Goal: Communication & Community: Answer question/provide support

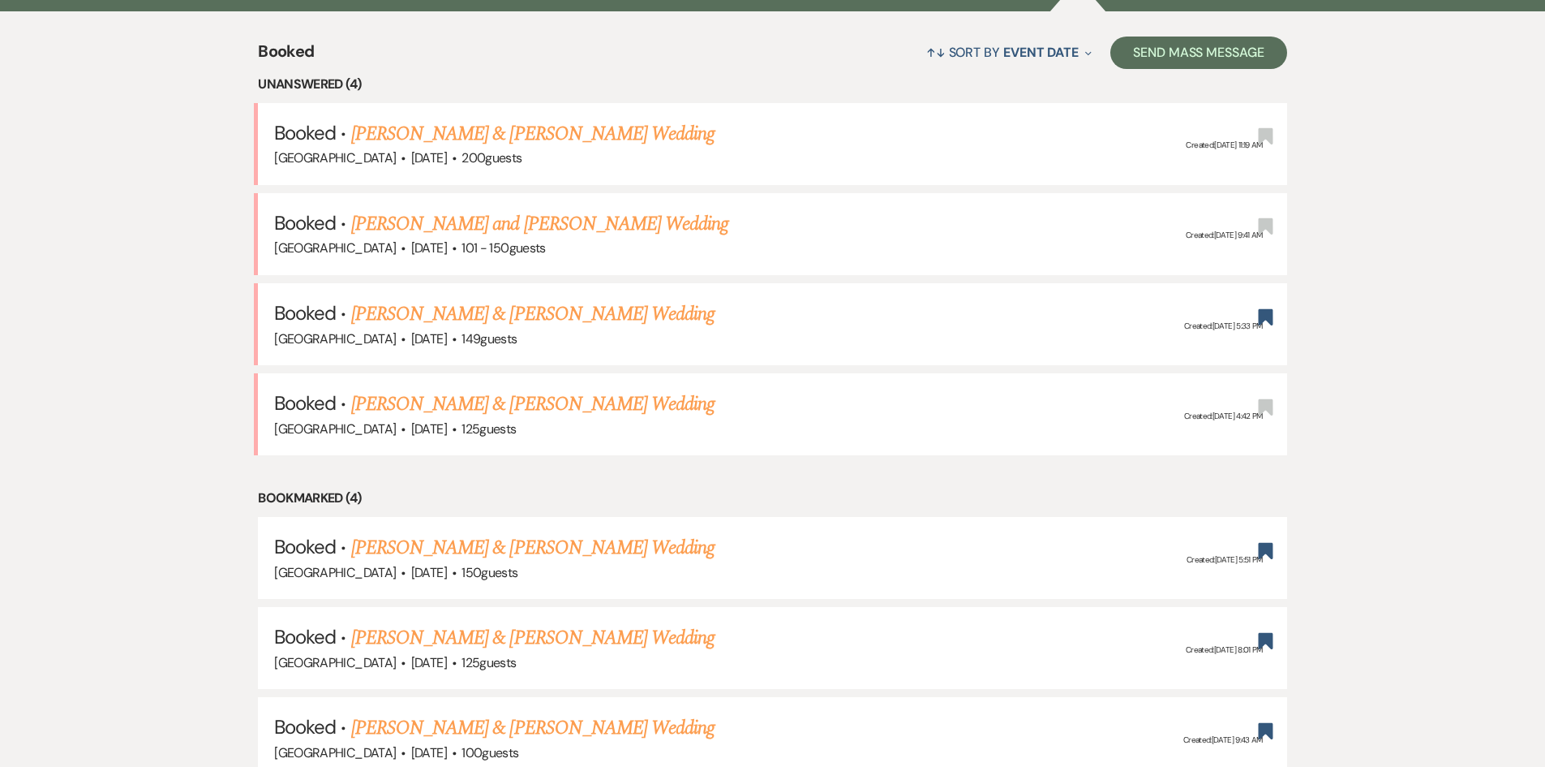
scroll to position [650, 0]
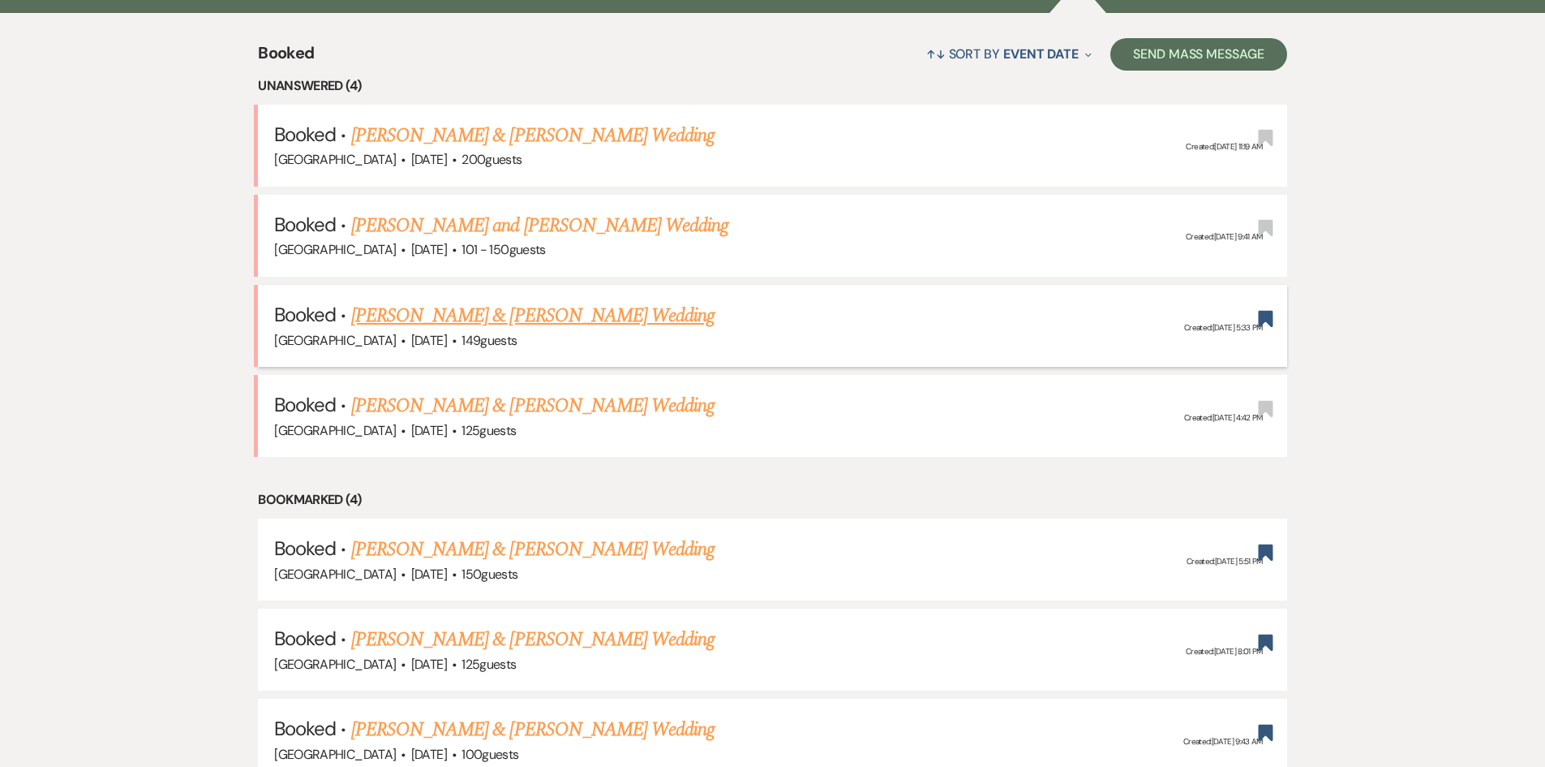
click at [453, 306] on link "[PERSON_NAME] & [PERSON_NAME] Wedding" at bounding box center [532, 315] width 363 height 29
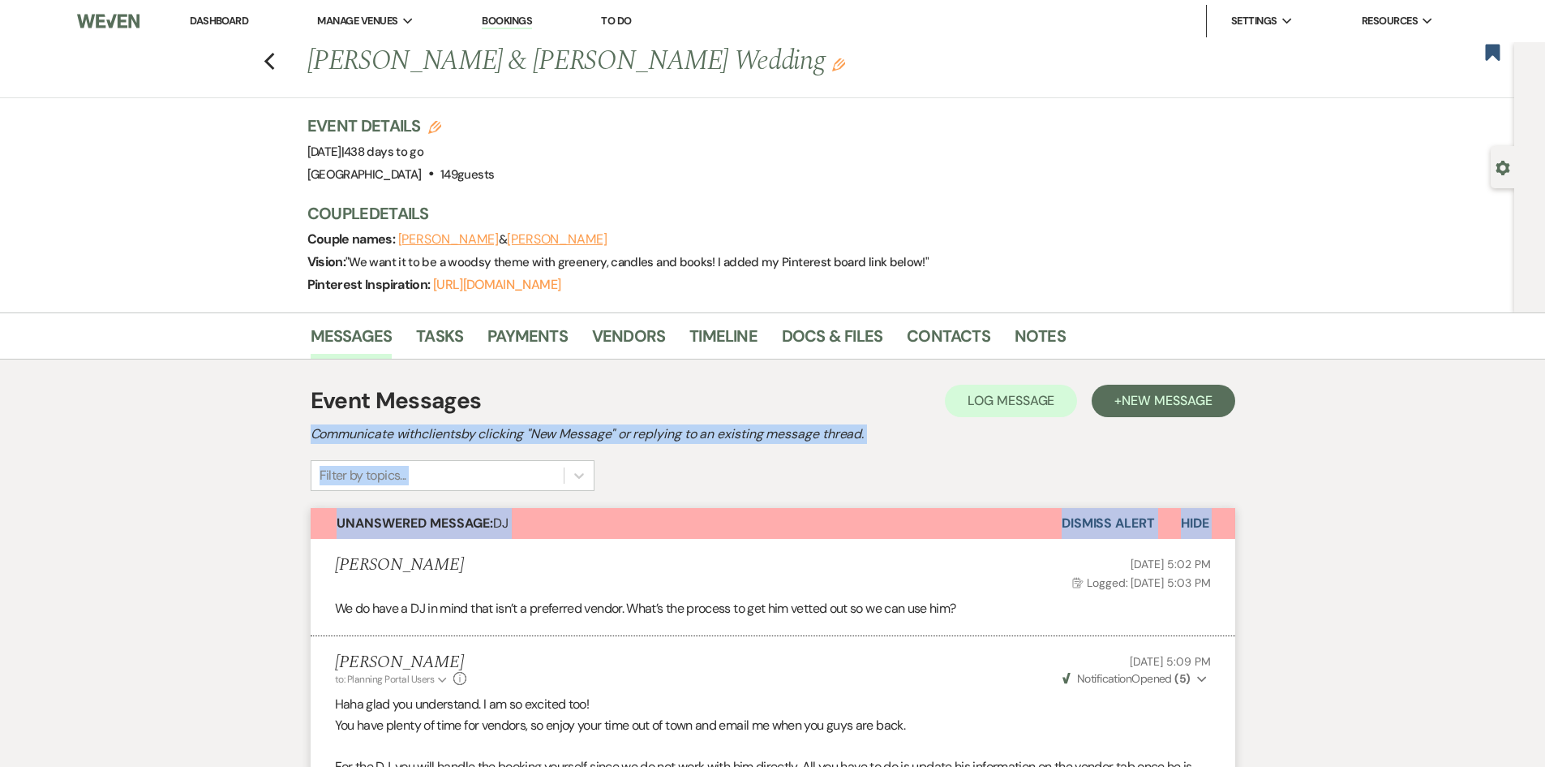
drag, startPoint x: 180, startPoint y: 437, endPoint x: 223, endPoint y: 562, distance: 132.1
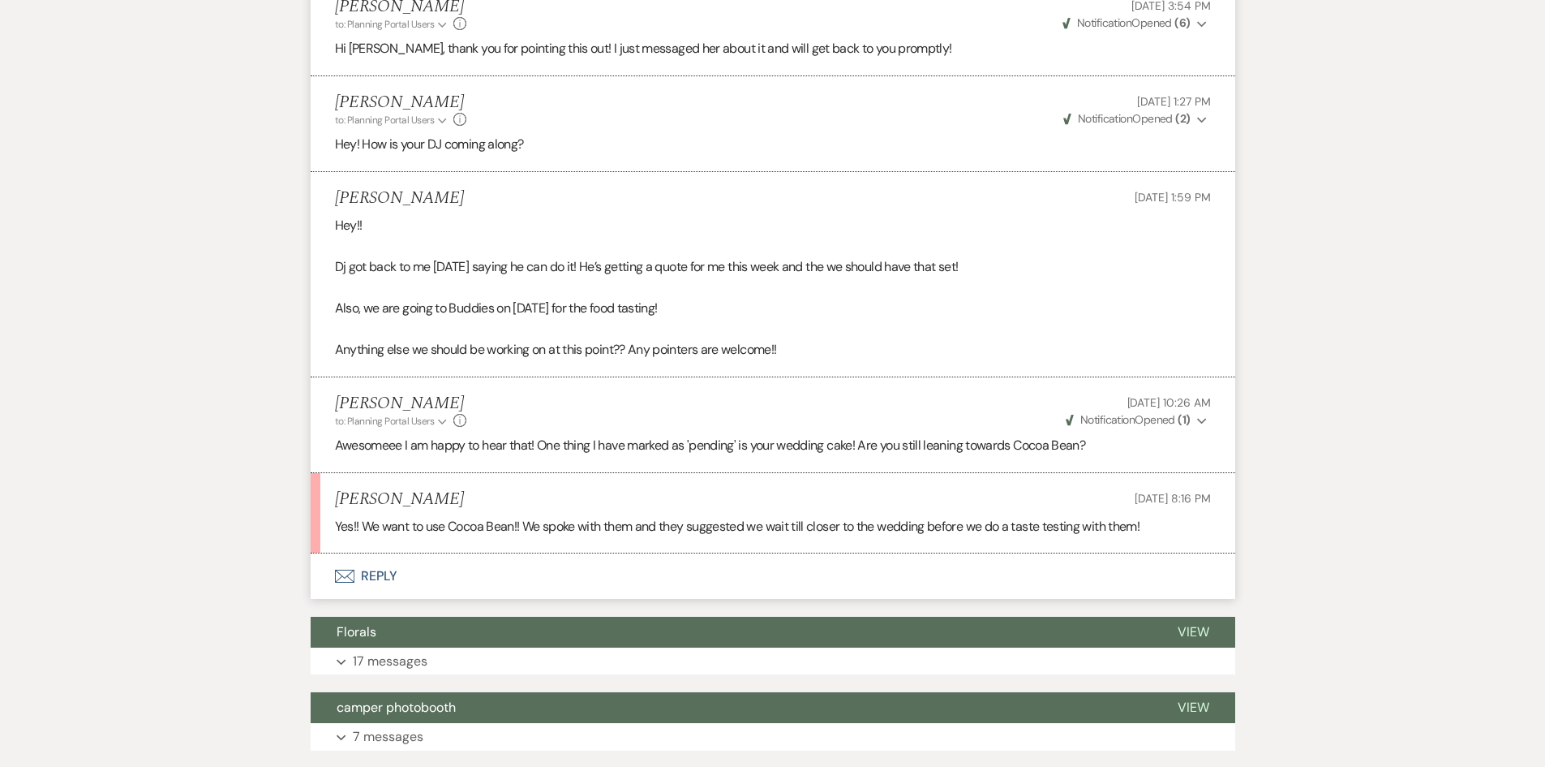
scroll to position [1982, 0]
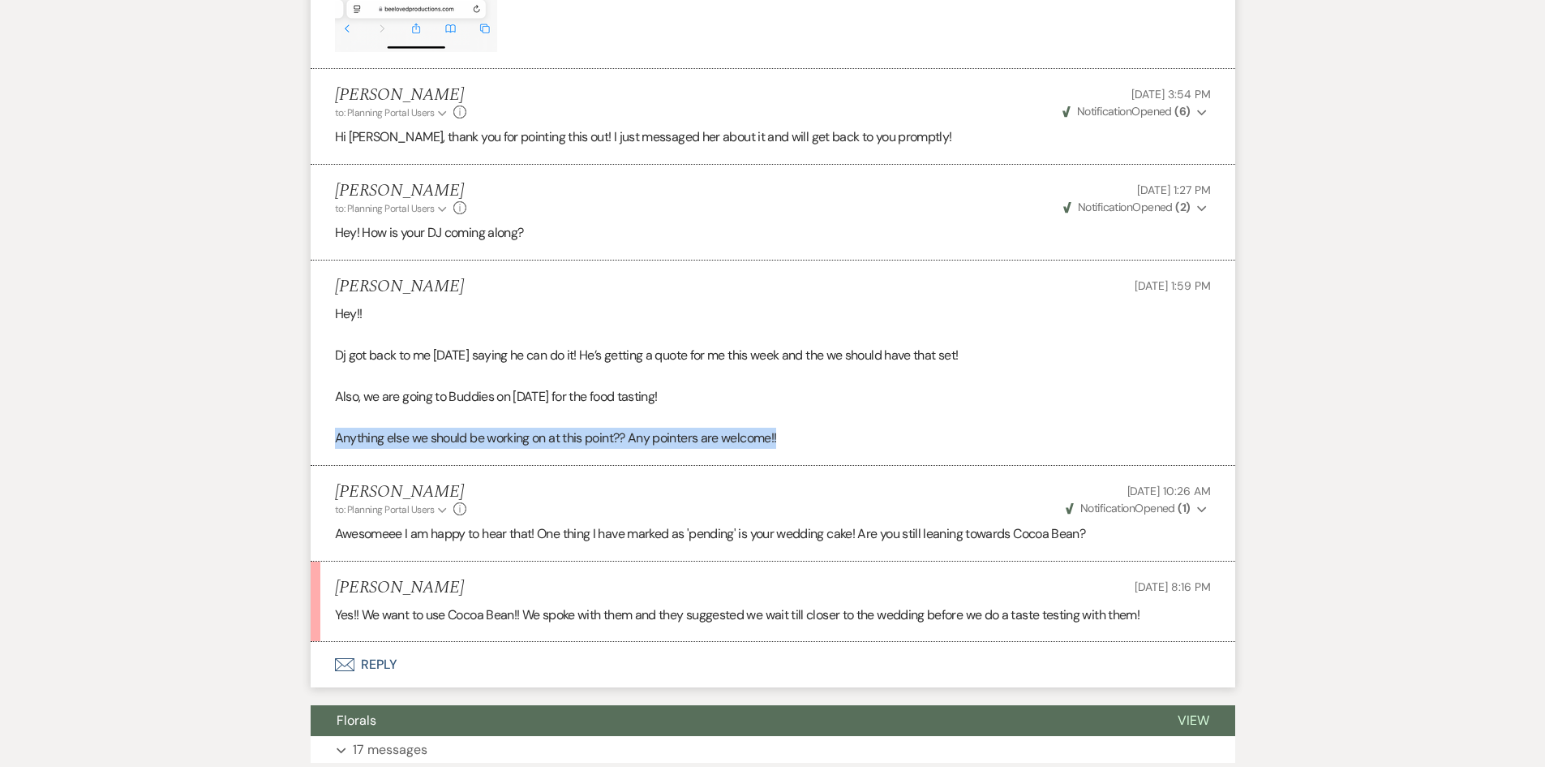
drag, startPoint x: 329, startPoint y: 433, endPoint x: 810, endPoint y: 431, distance: 481.1
click at [810, 431] on li "[PERSON_NAME] [DATE] 1:59 PM Hey!! Dj got back to me [DATE] saying he can do it…" at bounding box center [773, 362] width 925 height 205
click at [810, 431] on p "Anything else we should be working on at this point?? Any pointers are welcome!!" at bounding box center [773, 438] width 876 height 21
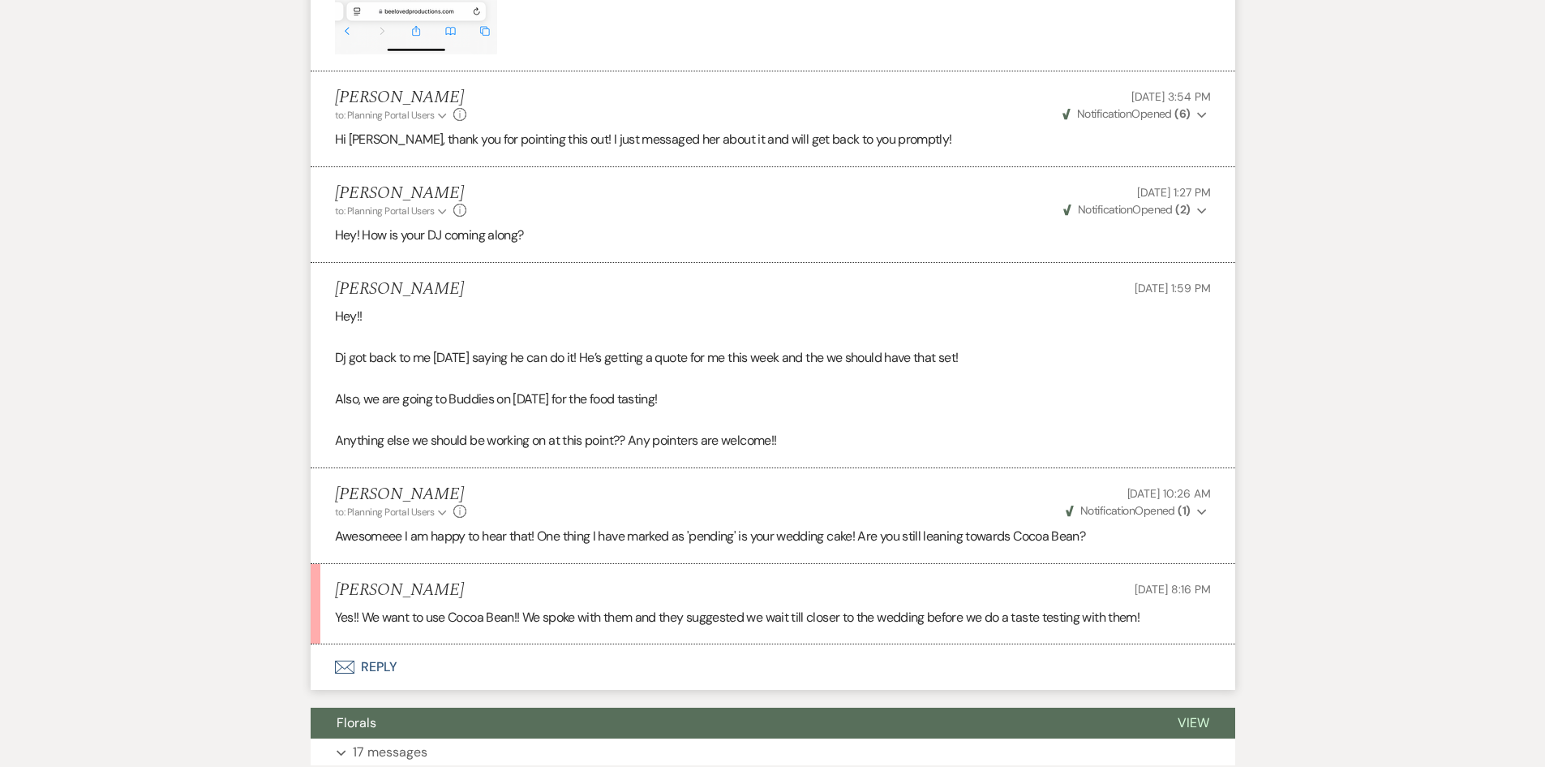
scroll to position [2028, 0]
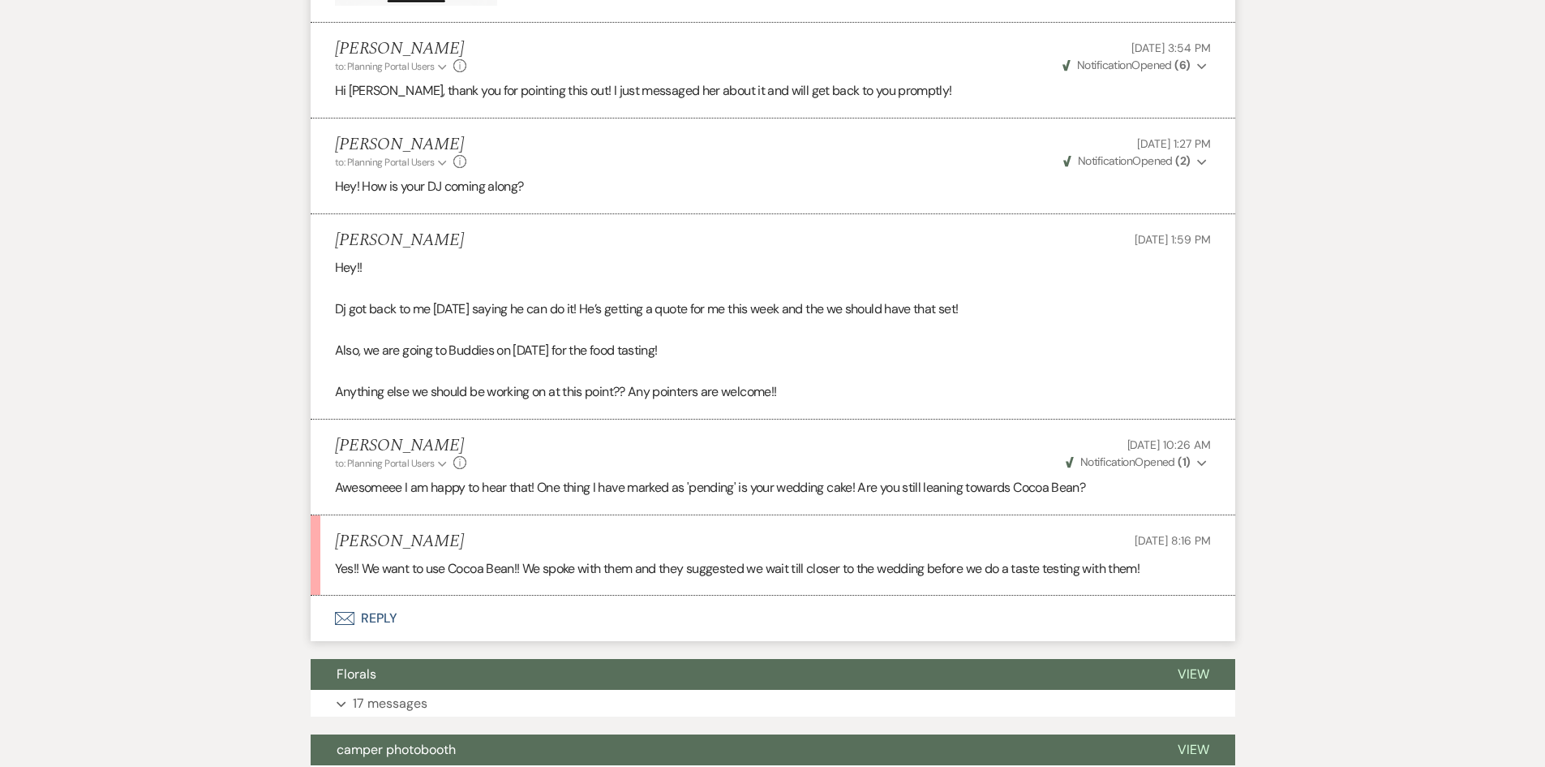
click at [397, 618] on button "Envelope Reply" at bounding box center [773, 617] width 925 height 45
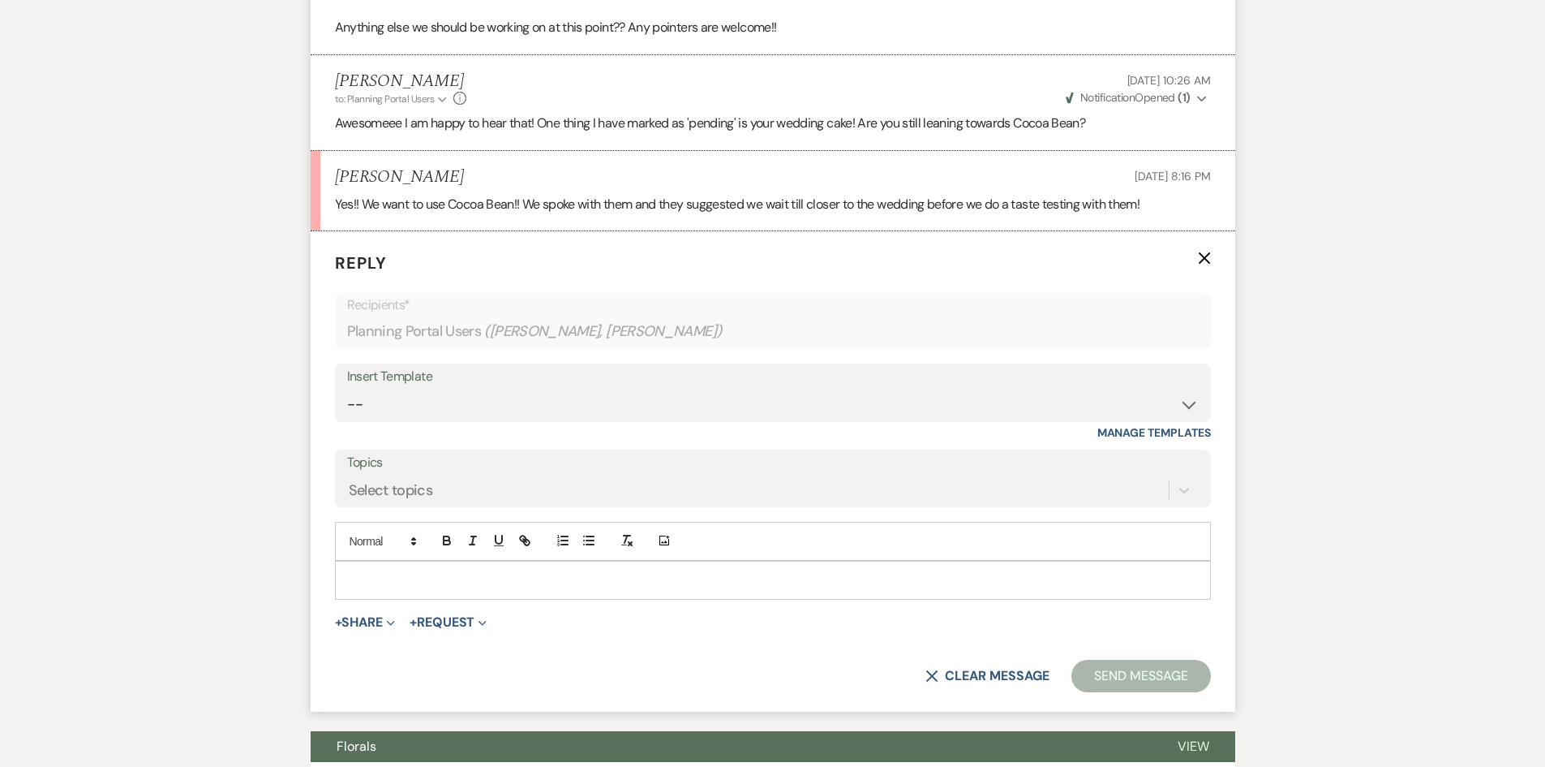
scroll to position [2408, 0]
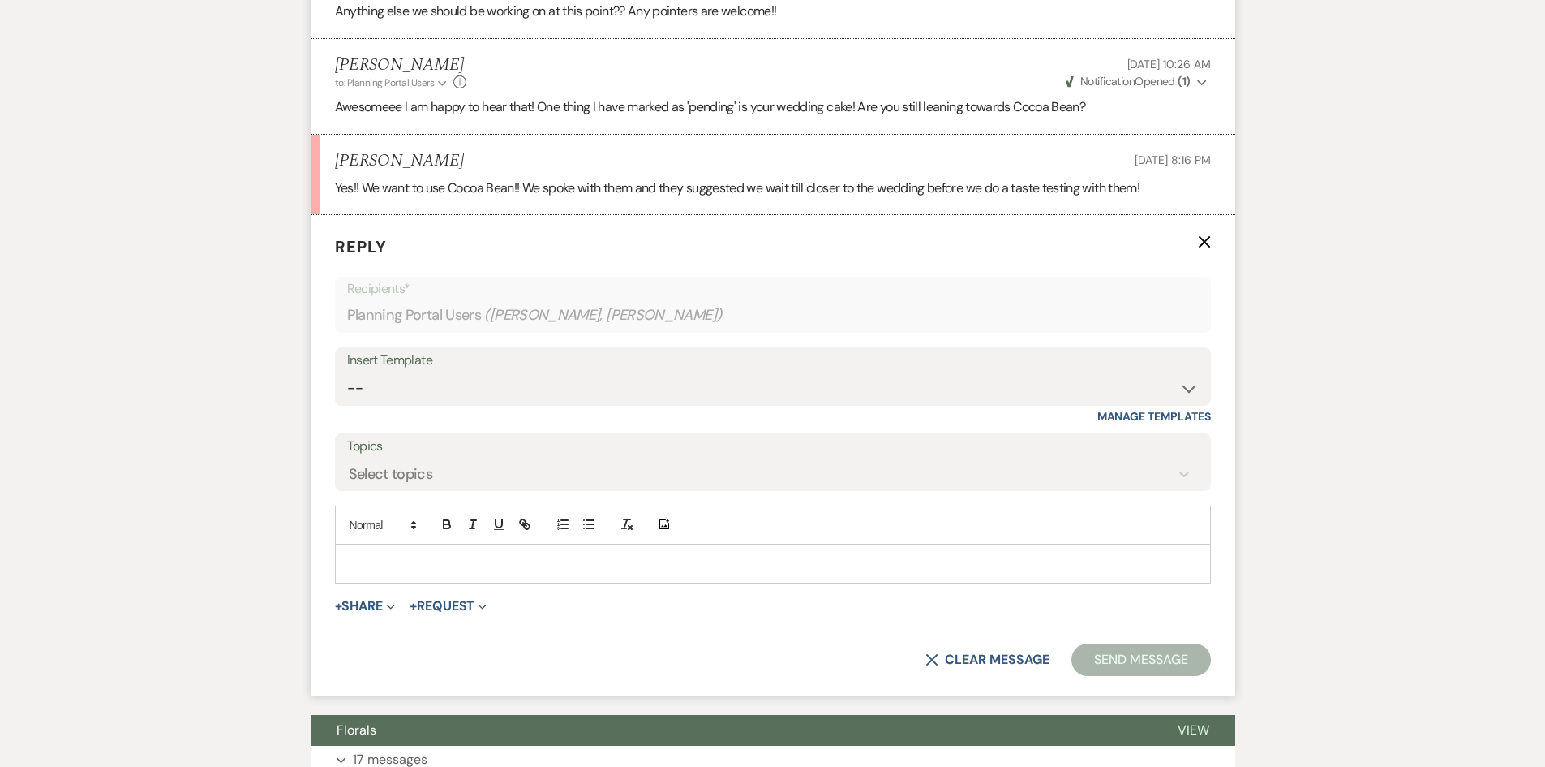
click at [410, 568] on p at bounding box center [773, 564] width 850 height 18
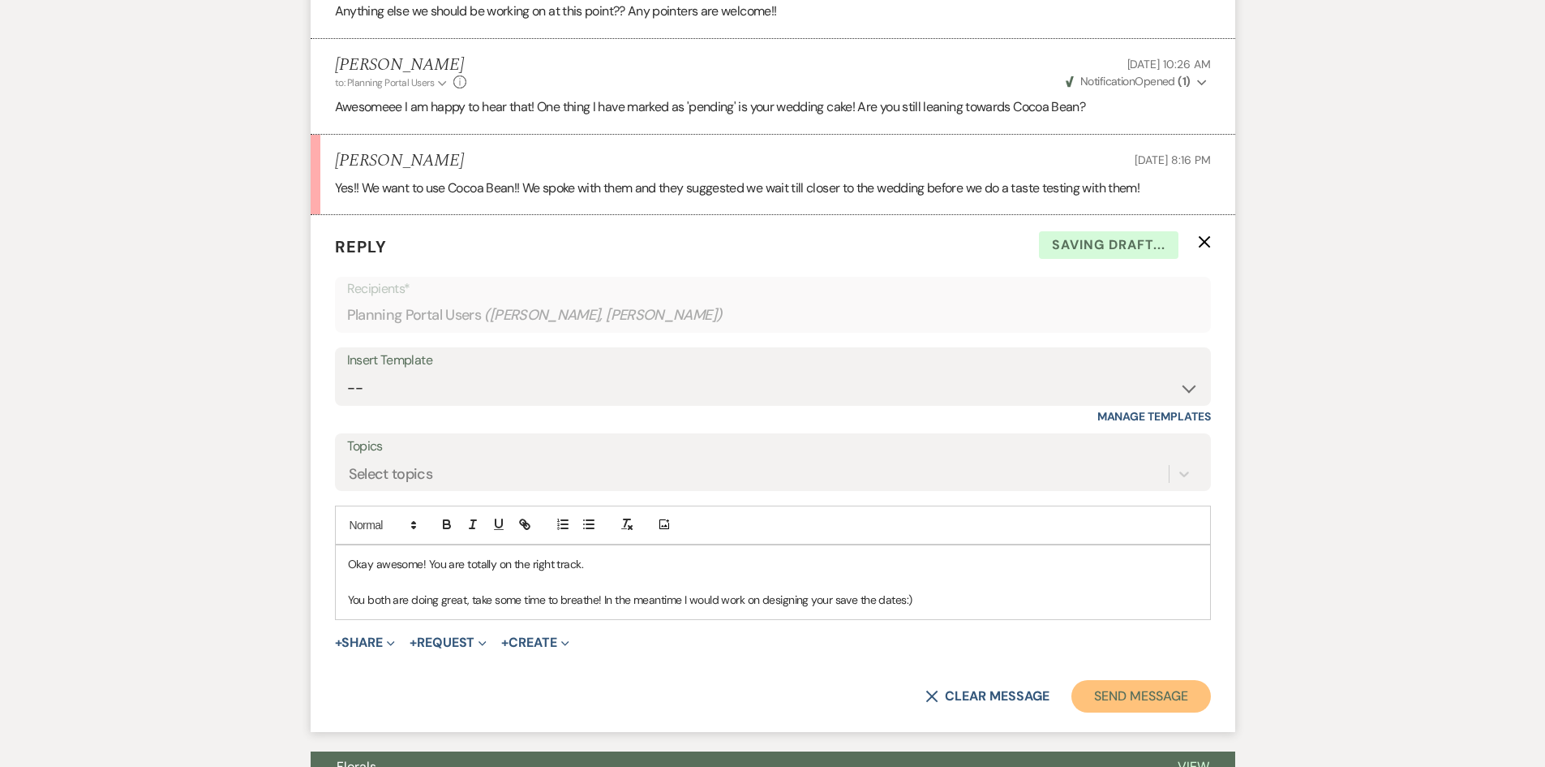
click at [1111, 685] on button "Send Message" at bounding box center [1141, 696] width 139 height 32
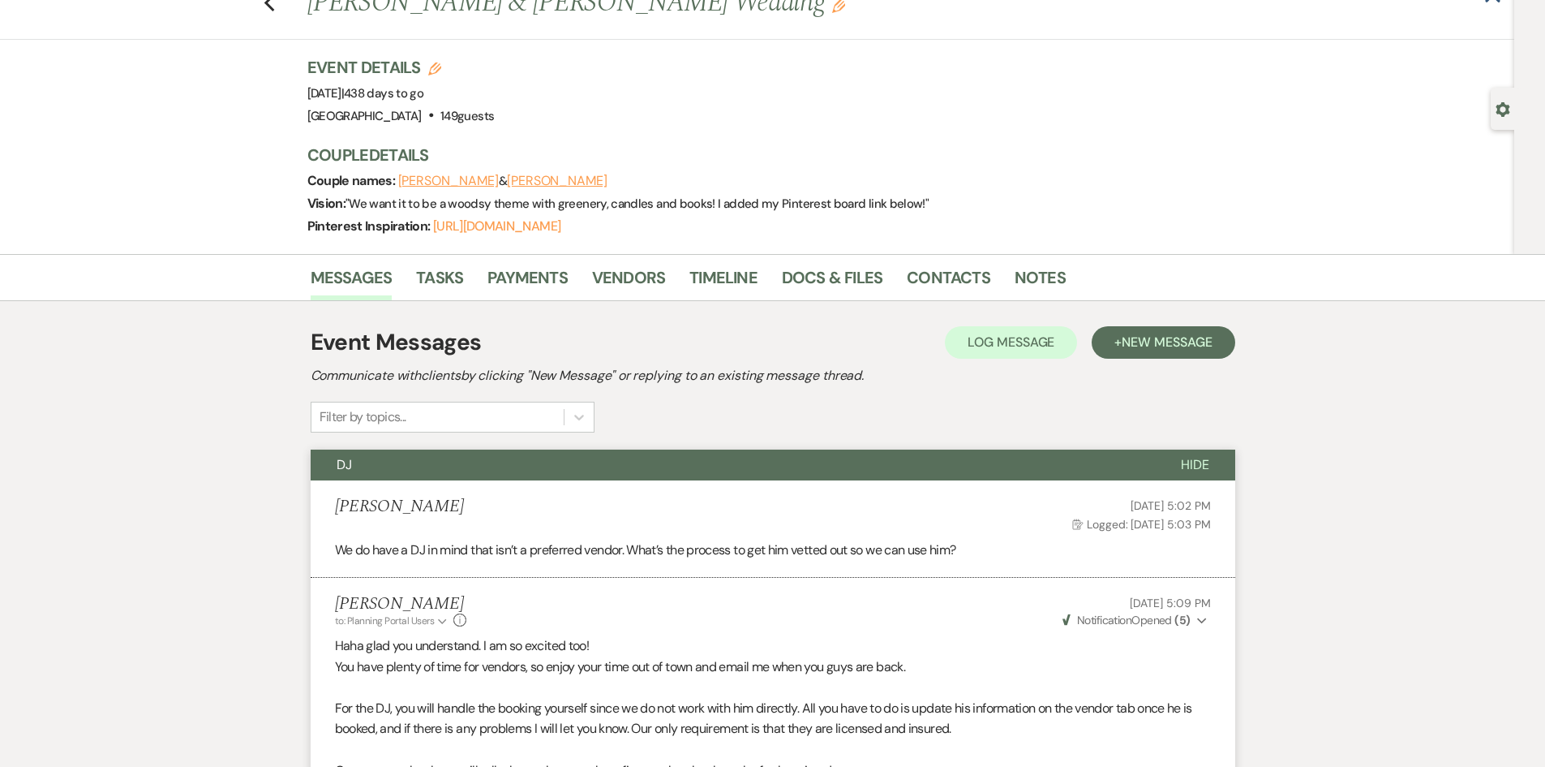
scroll to position [0, 0]
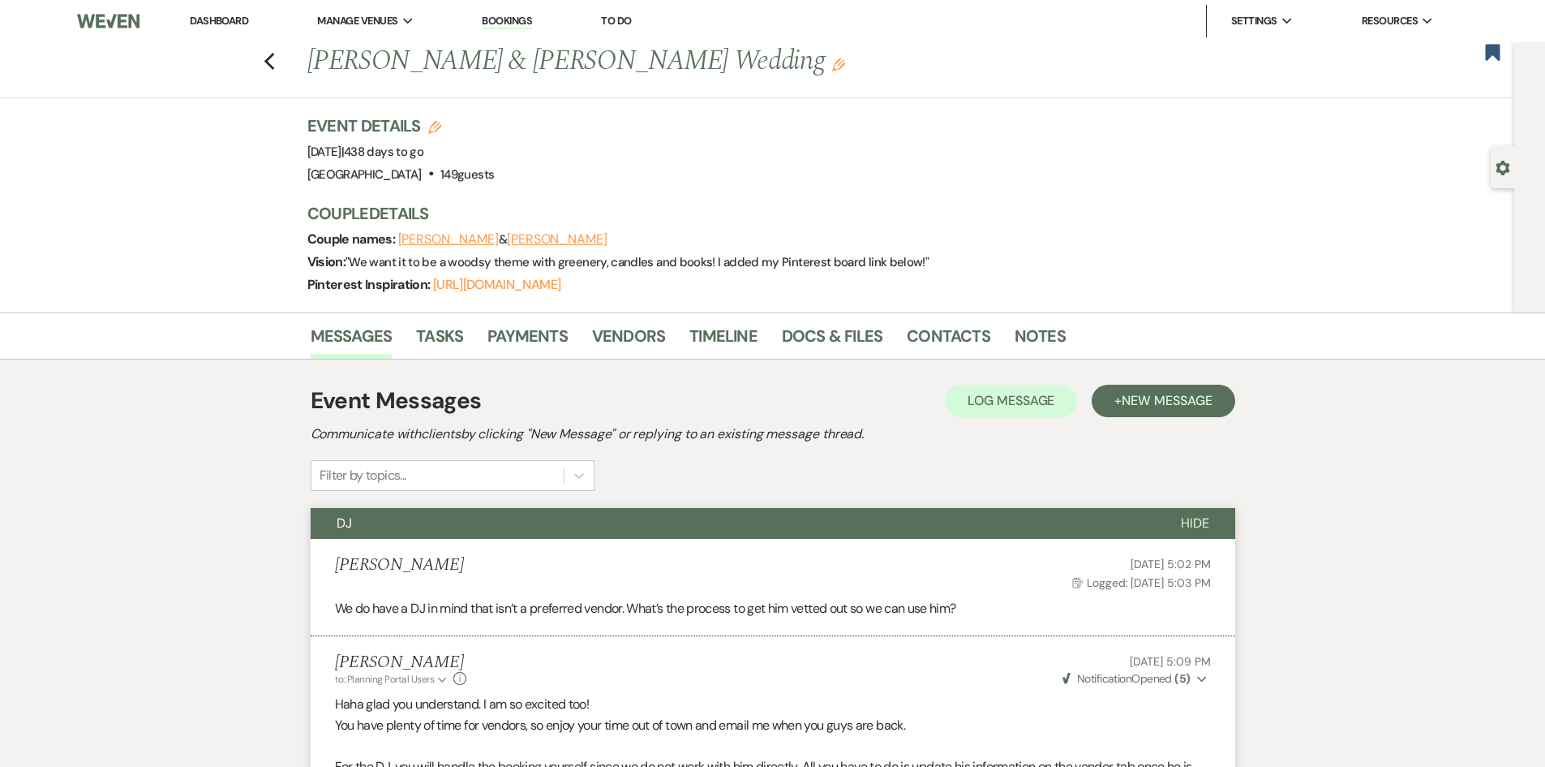
click at [221, 24] on link "Dashboard" at bounding box center [219, 21] width 58 height 14
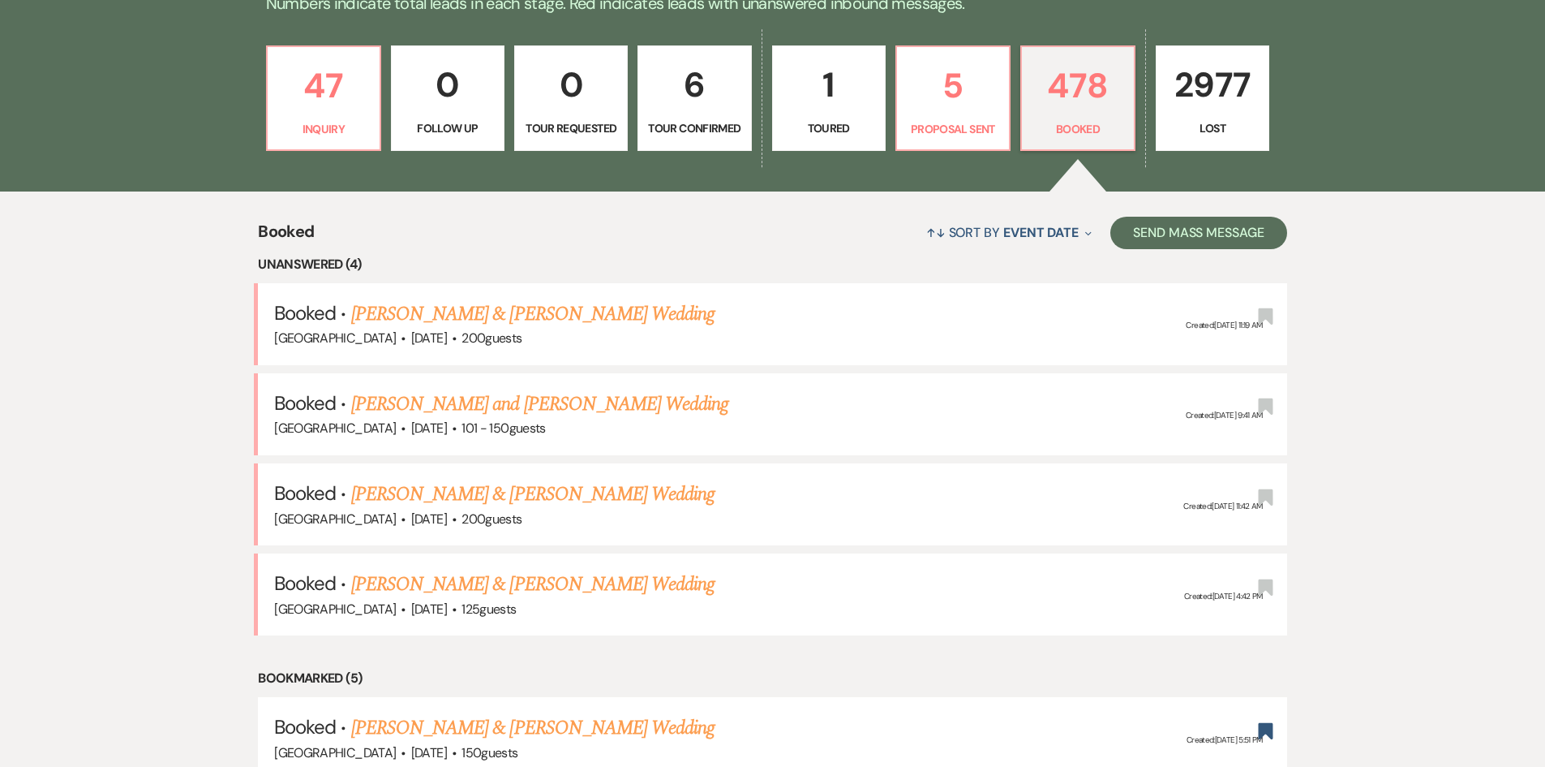
scroll to position [487, 0]
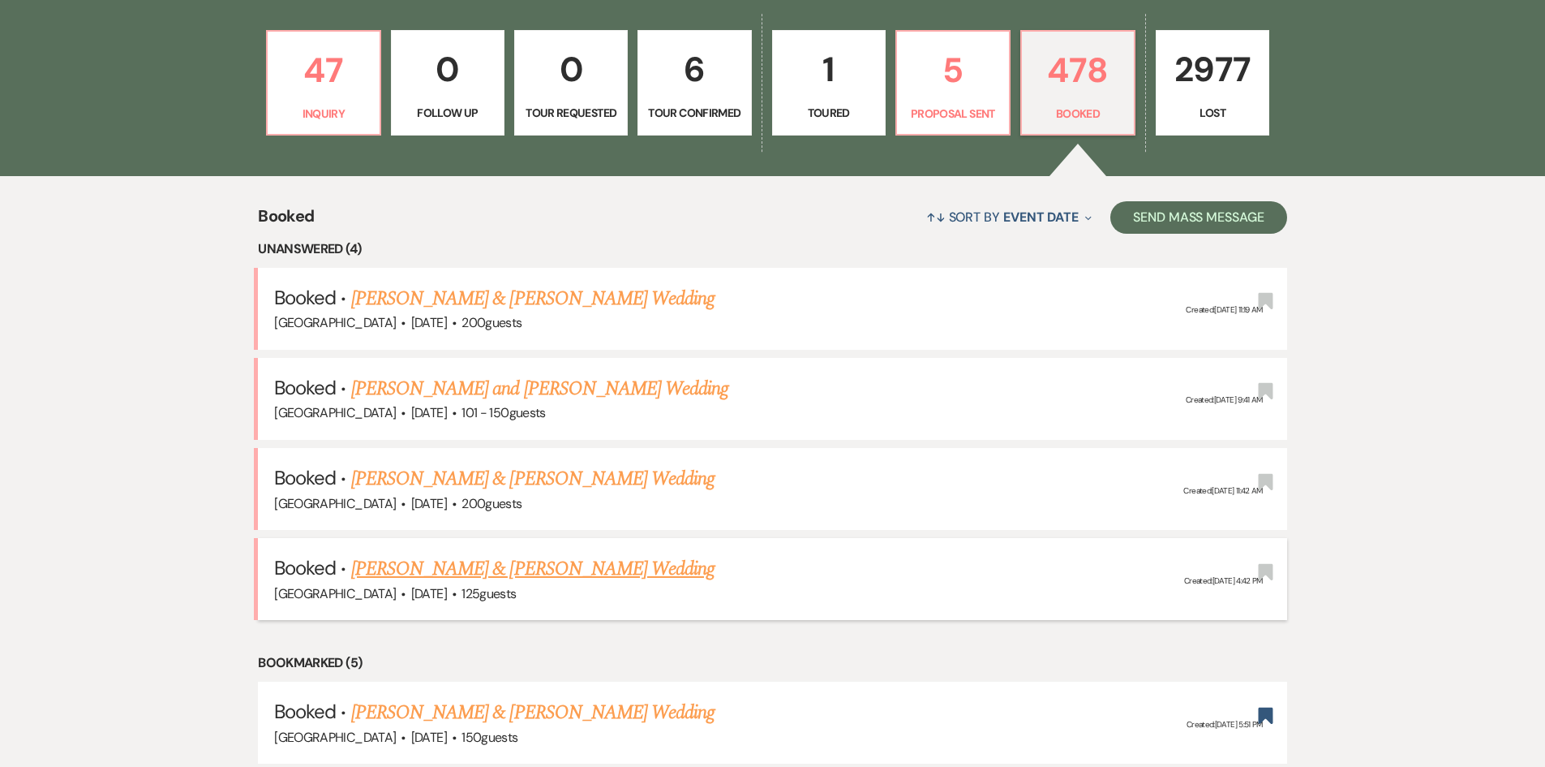
click at [444, 561] on link "[PERSON_NAME] & [PERSON_NAME] Wedding" at bounding box center [532, 568] width 363 height 29
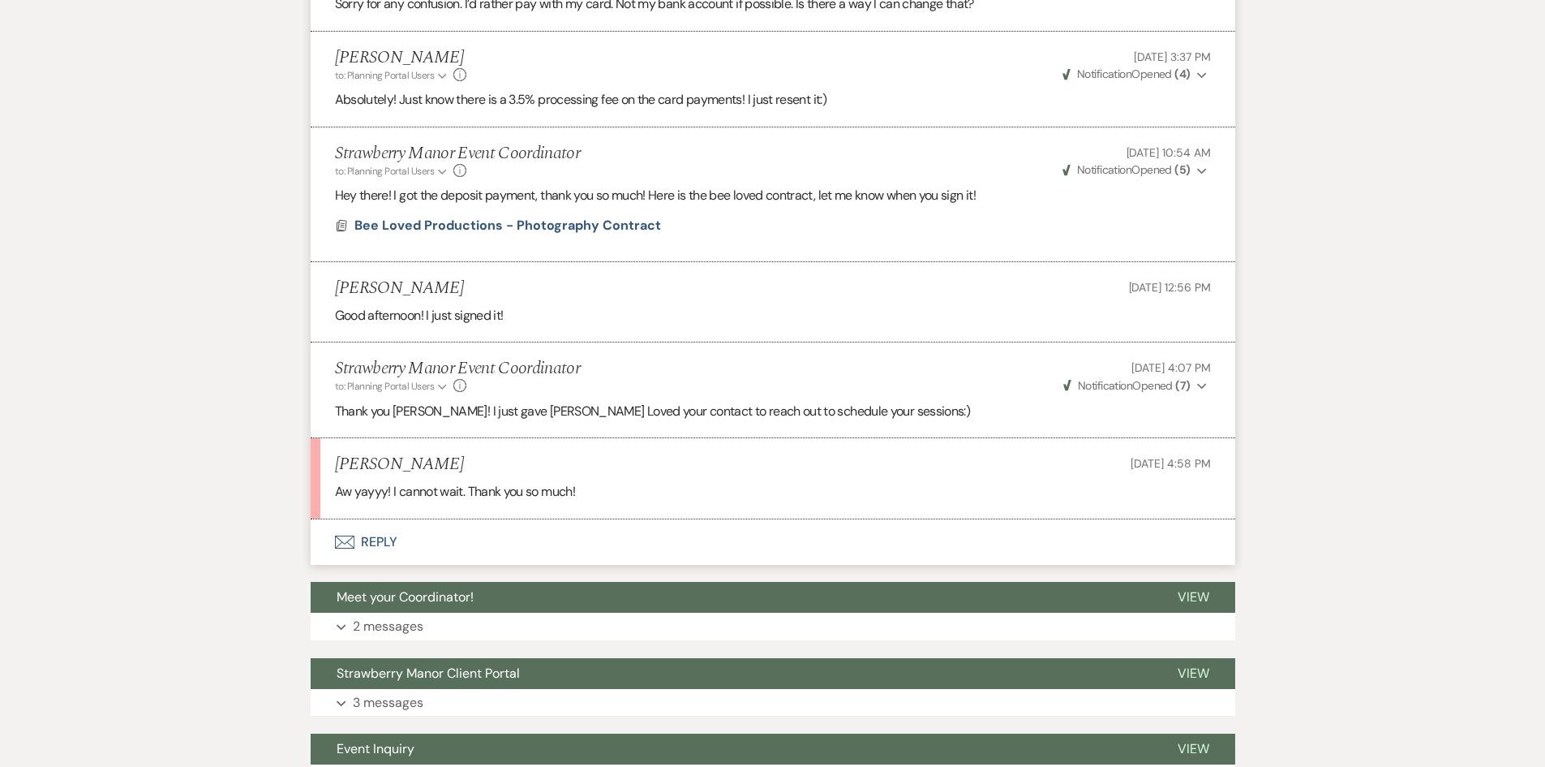
scroll to position [2883, 0]
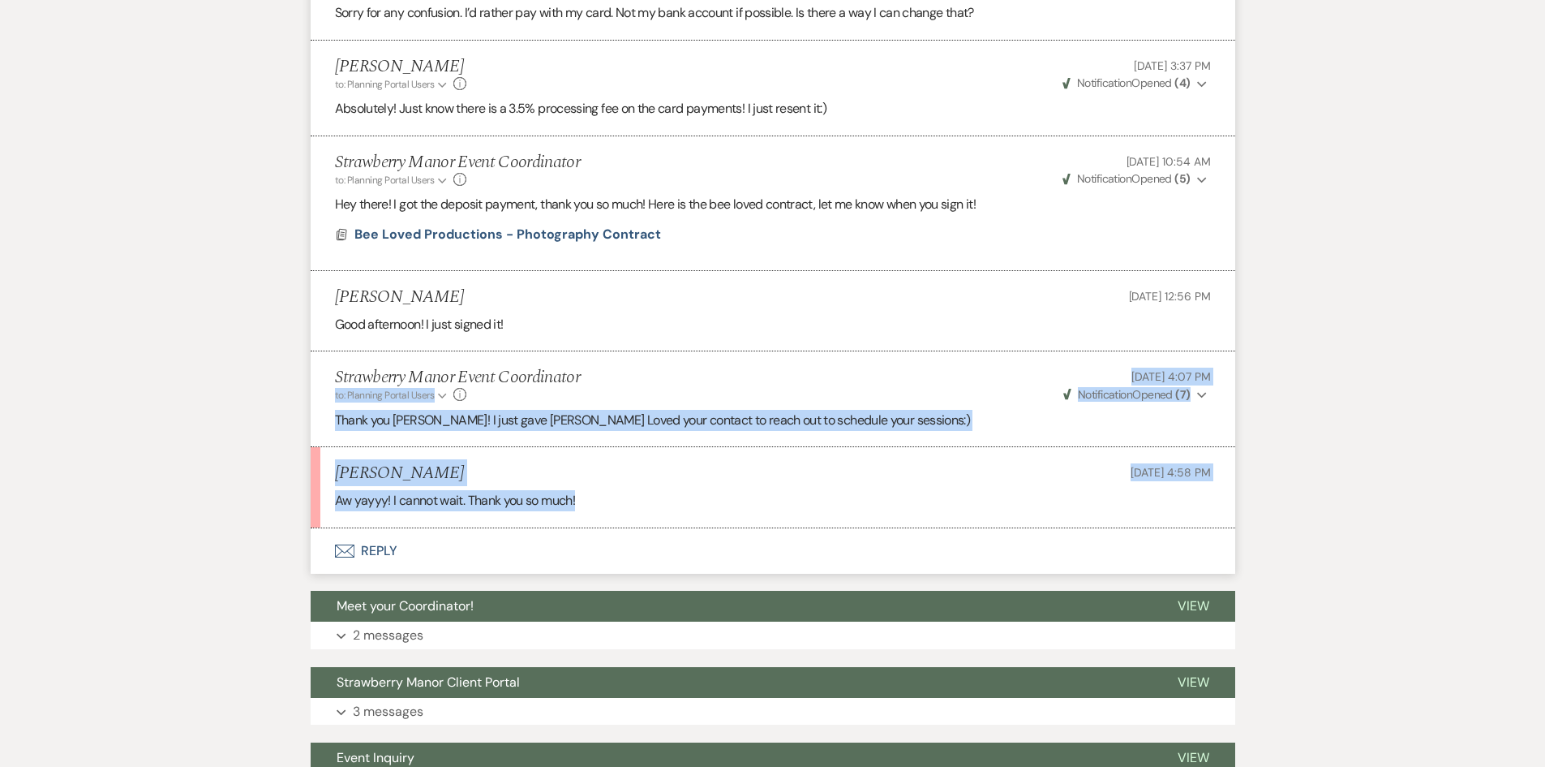
drag, startPoint x: 604, startPoint y: 502, endPoint x: 204, endPoint y: 402, distance: 412.4
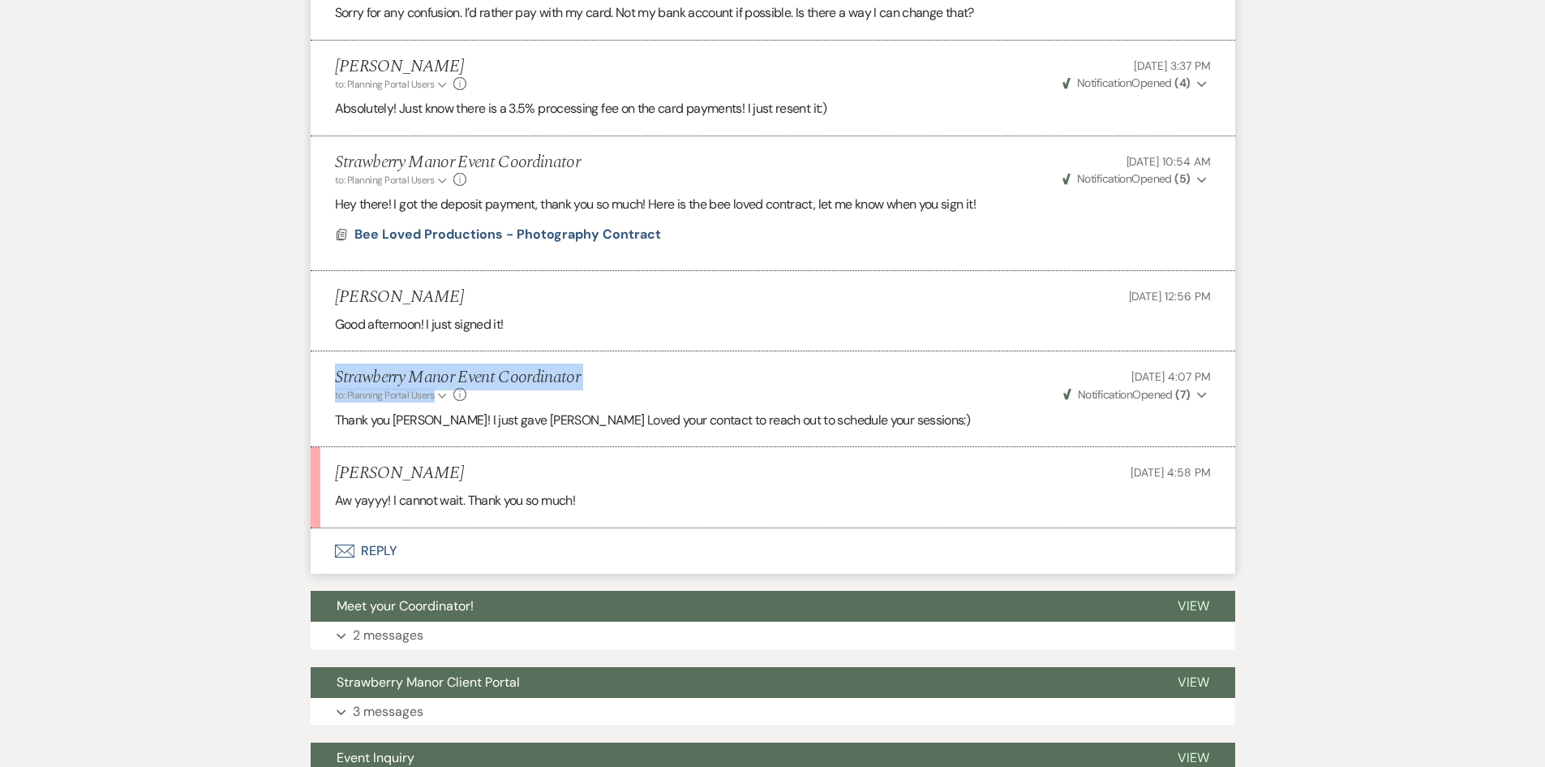
drag, startPoint x: 329, startPoint y: 375, endPoint x: 840, endPoint y: 359, distance: 511.3
click at [842, 358] on li "Strawberry Manor Event Coordinator to: Planning Portal Users Expand Info Aug 08…" at bounding box center [773, 399] width 925 height 96
click at [840, 363] on li "Strawberry Manor Event Coordinator to: Planning Portal Users Expand Info Aug 08…" at bounding box center [773, 399] width 925 height 96
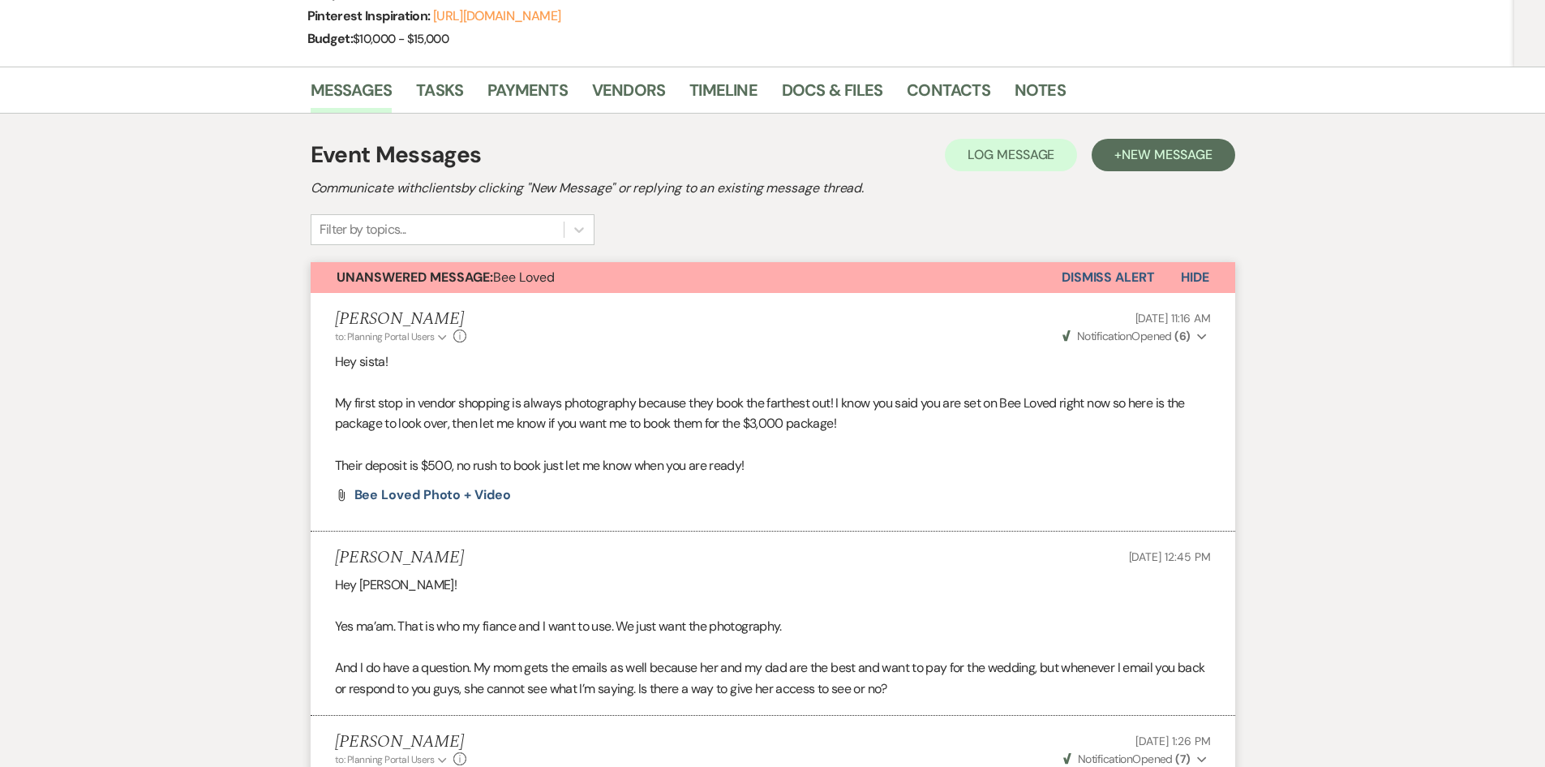
scroll to position [0, 0]
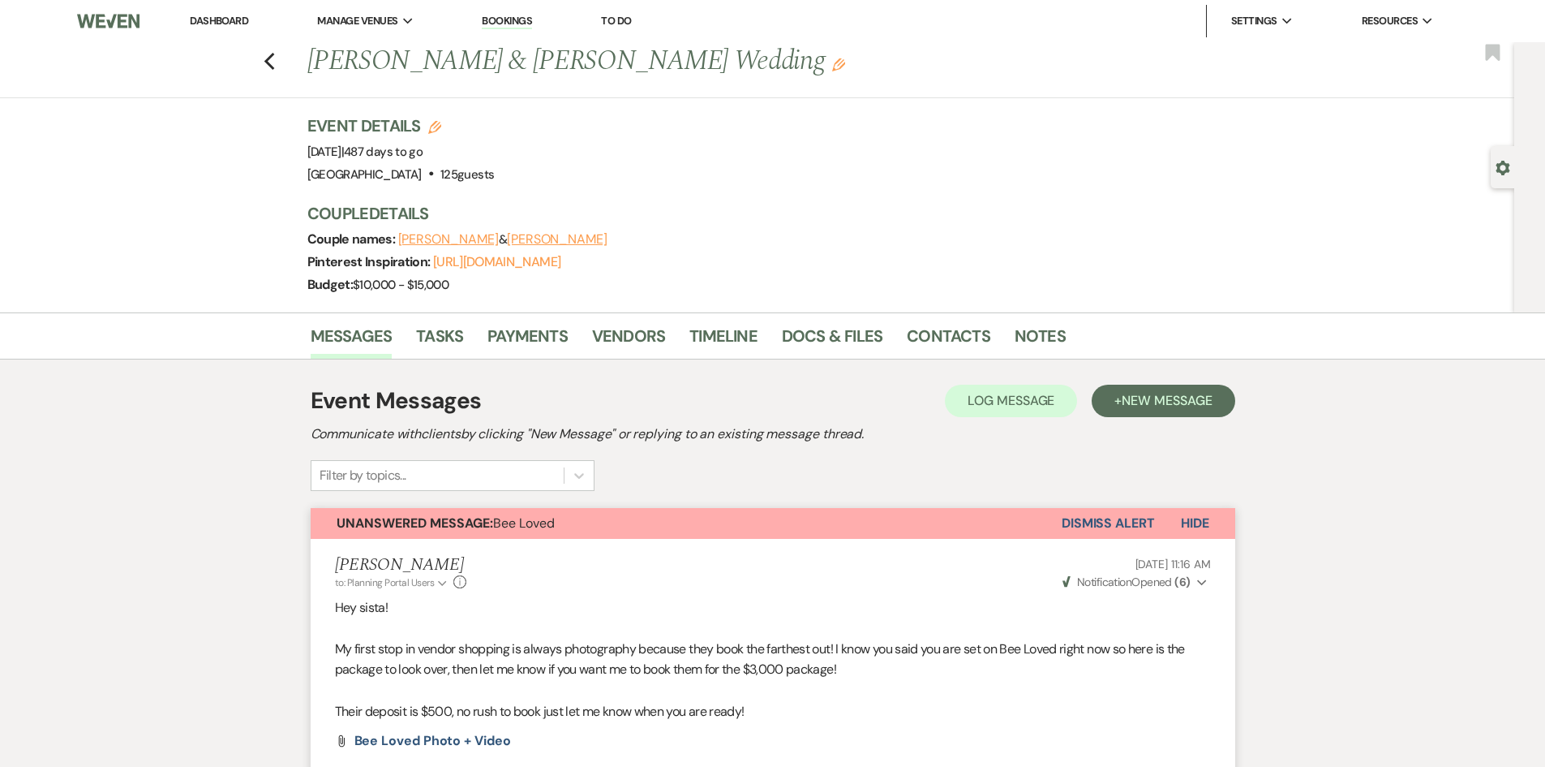
click at [213, 16] on link "Dashboard" at bounding box center [219, 21] width 58 height 14
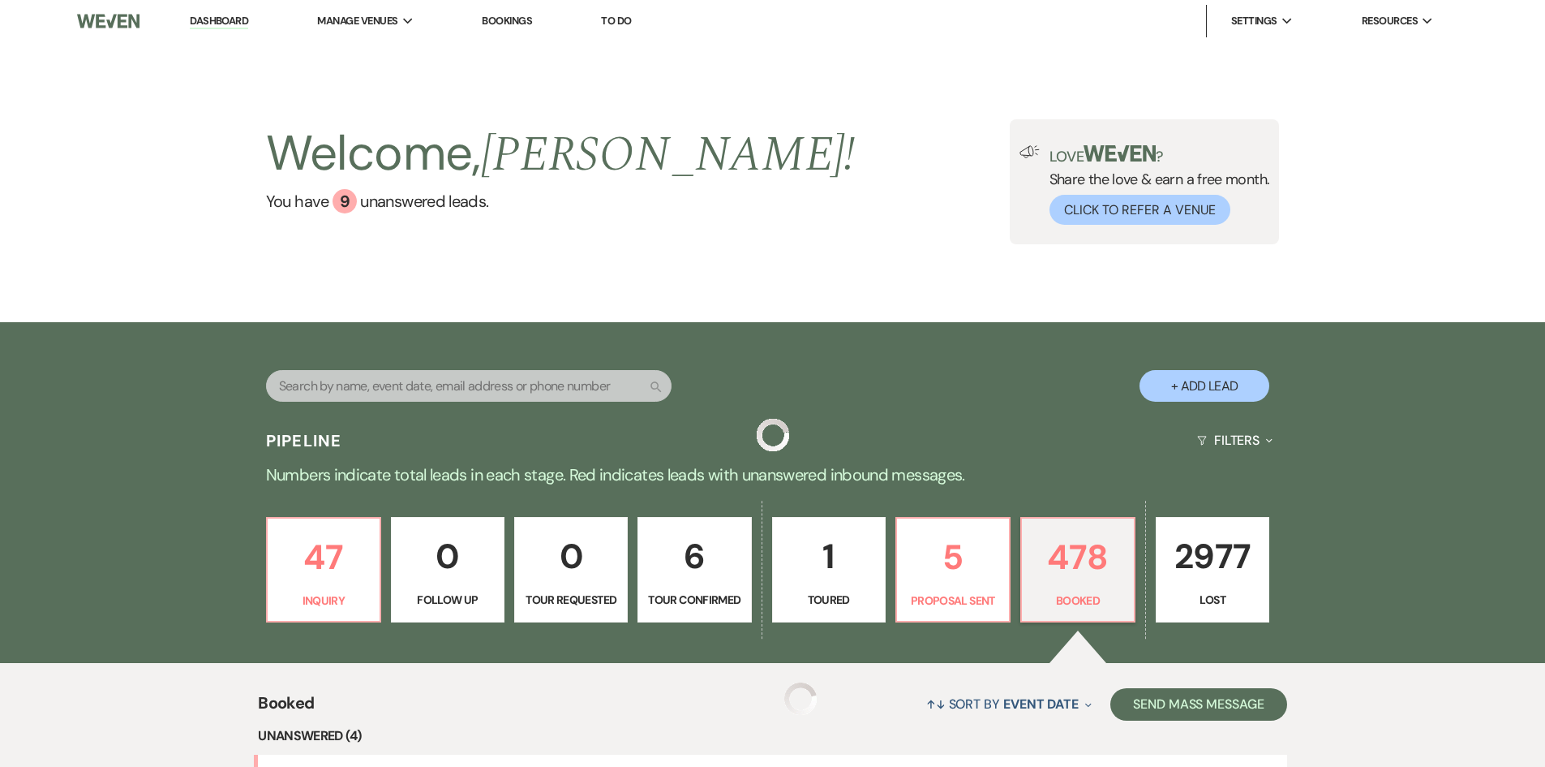
click at [393, 384] on input "text" at bounding box center [469, 386] width 406 height 32
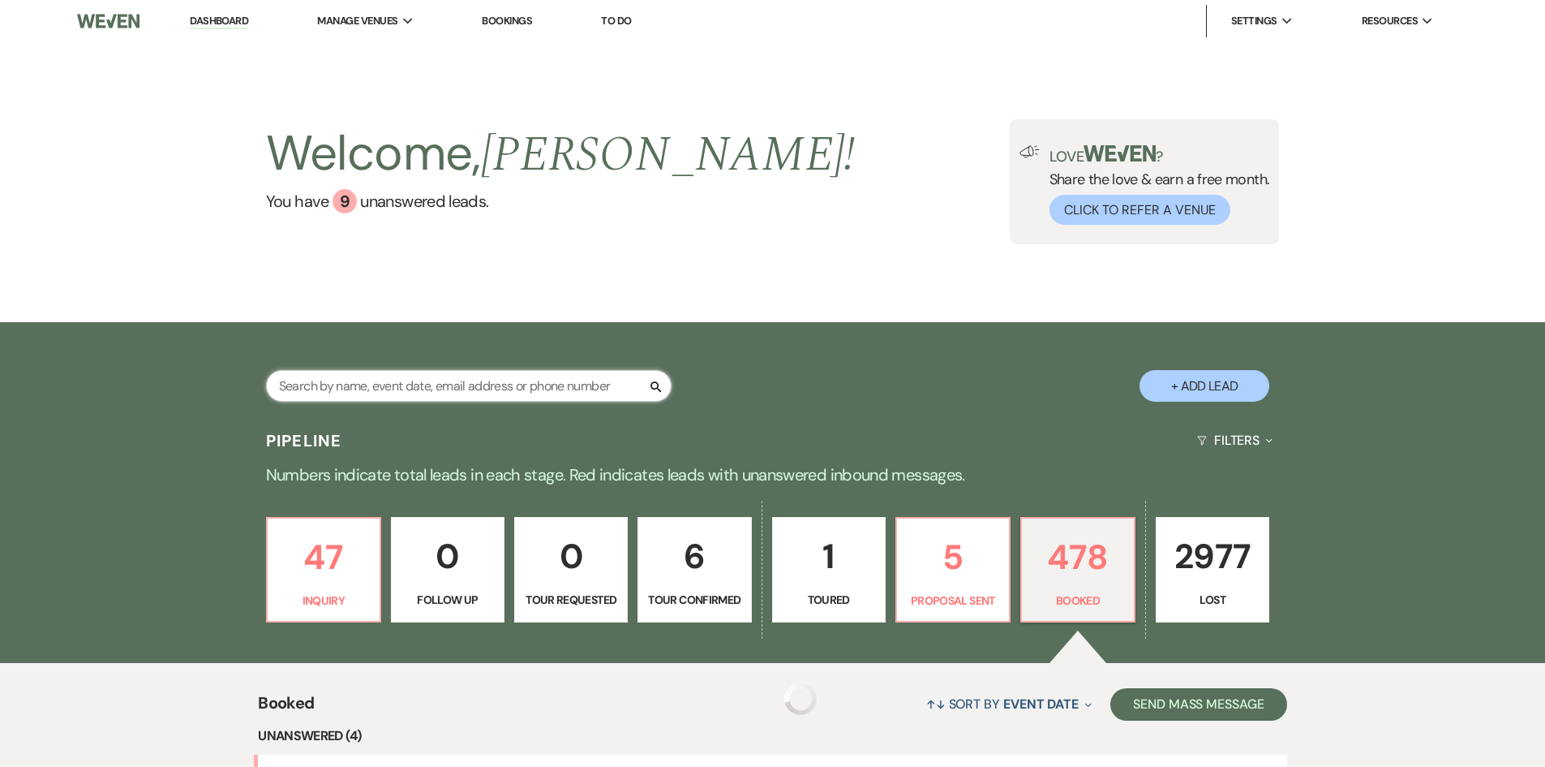
click at [393, 384] on input "text" at bounding box center [469, 386] width 406 height 32
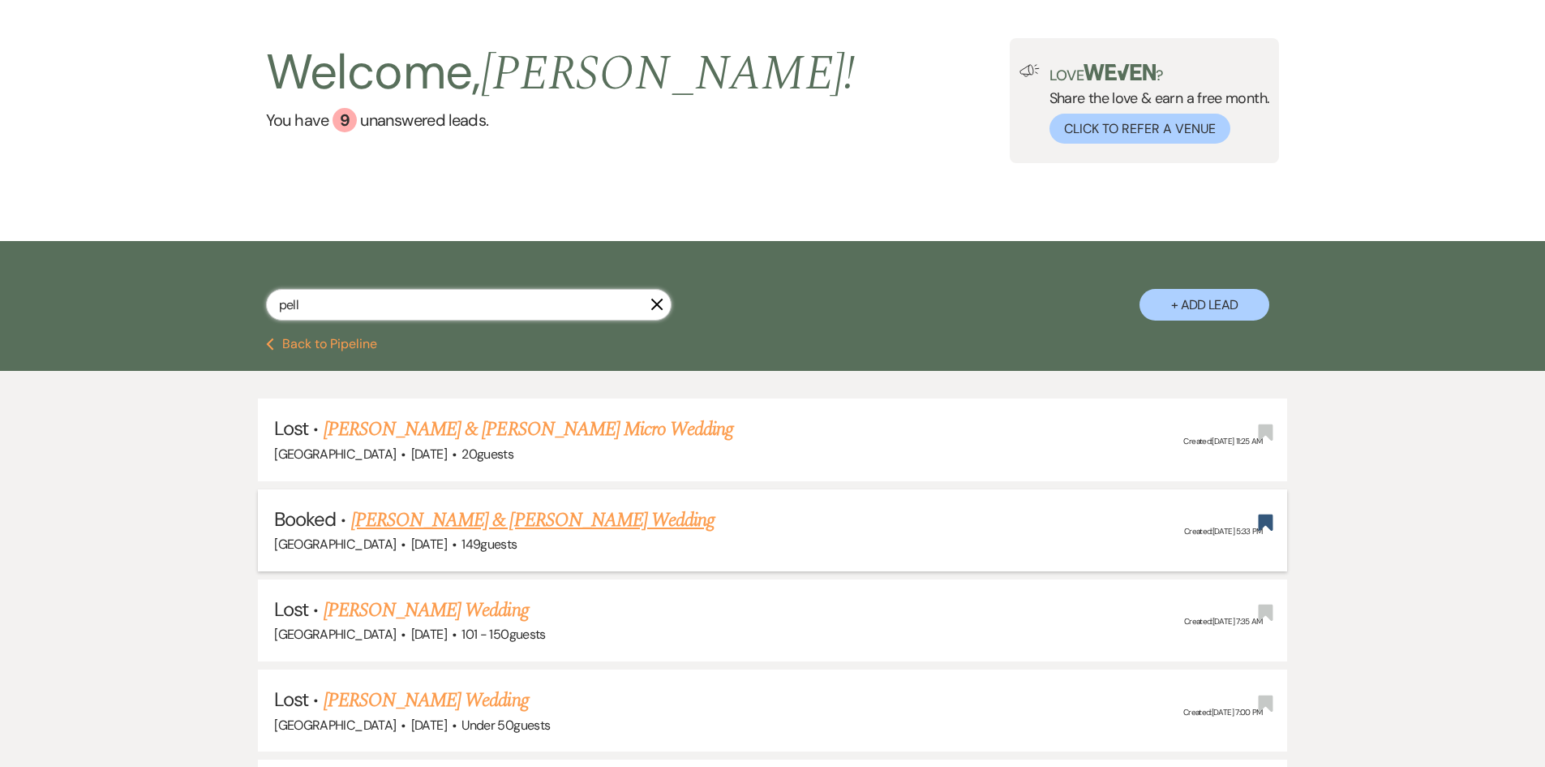
type input "pell"
click at [475, 529] on link "[PERSON_NAME] & [PERSON_NAME] Wedding" at bounding box center [532, 519] width 363 height 29
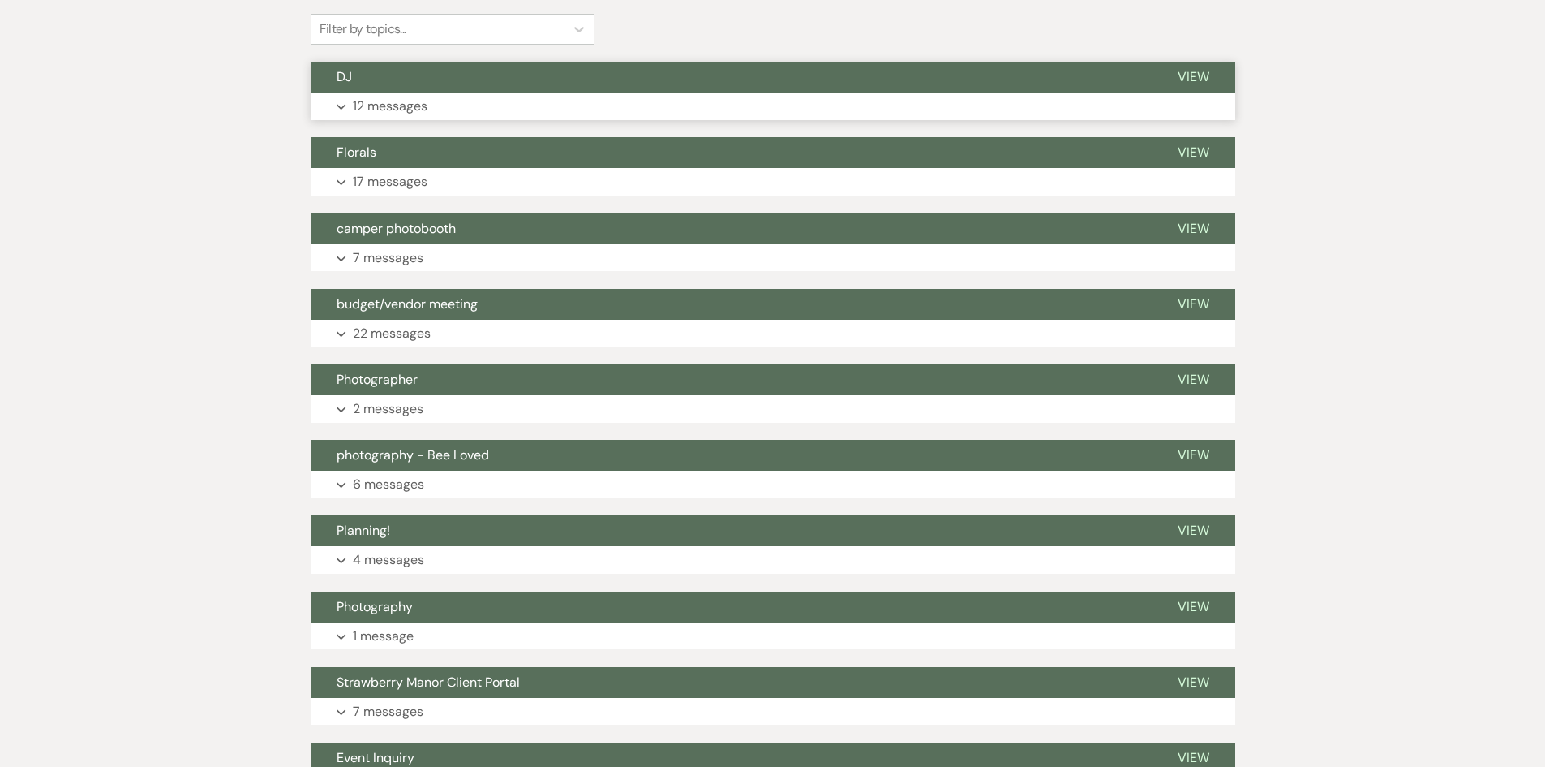
click at [378, 110] on p "12 messages" at bounding box center [390, 106] width 75 height 21
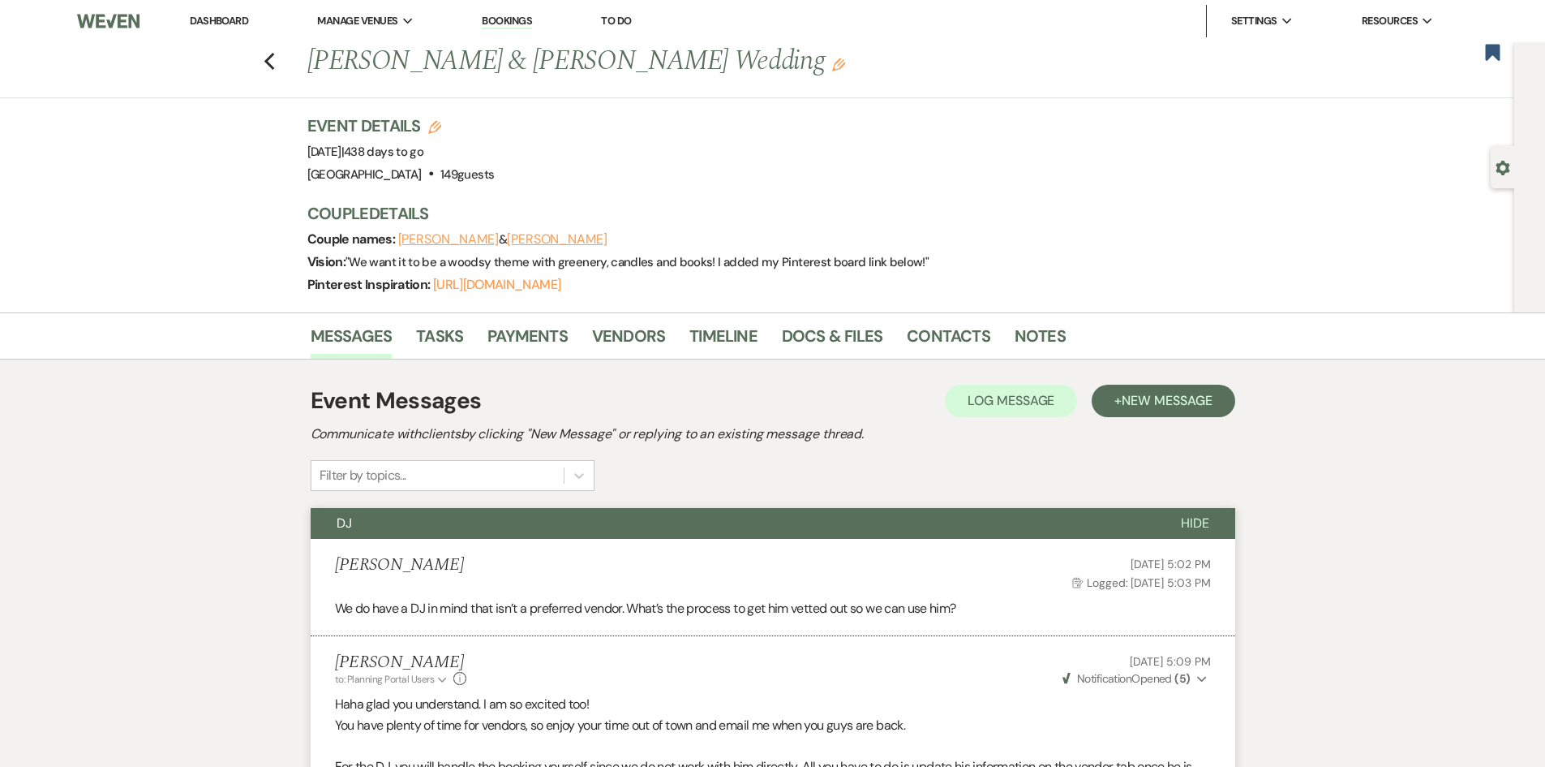
click at [226, 19] on link "Dashboard" at bounding box center [219, 21] width 58 height 14
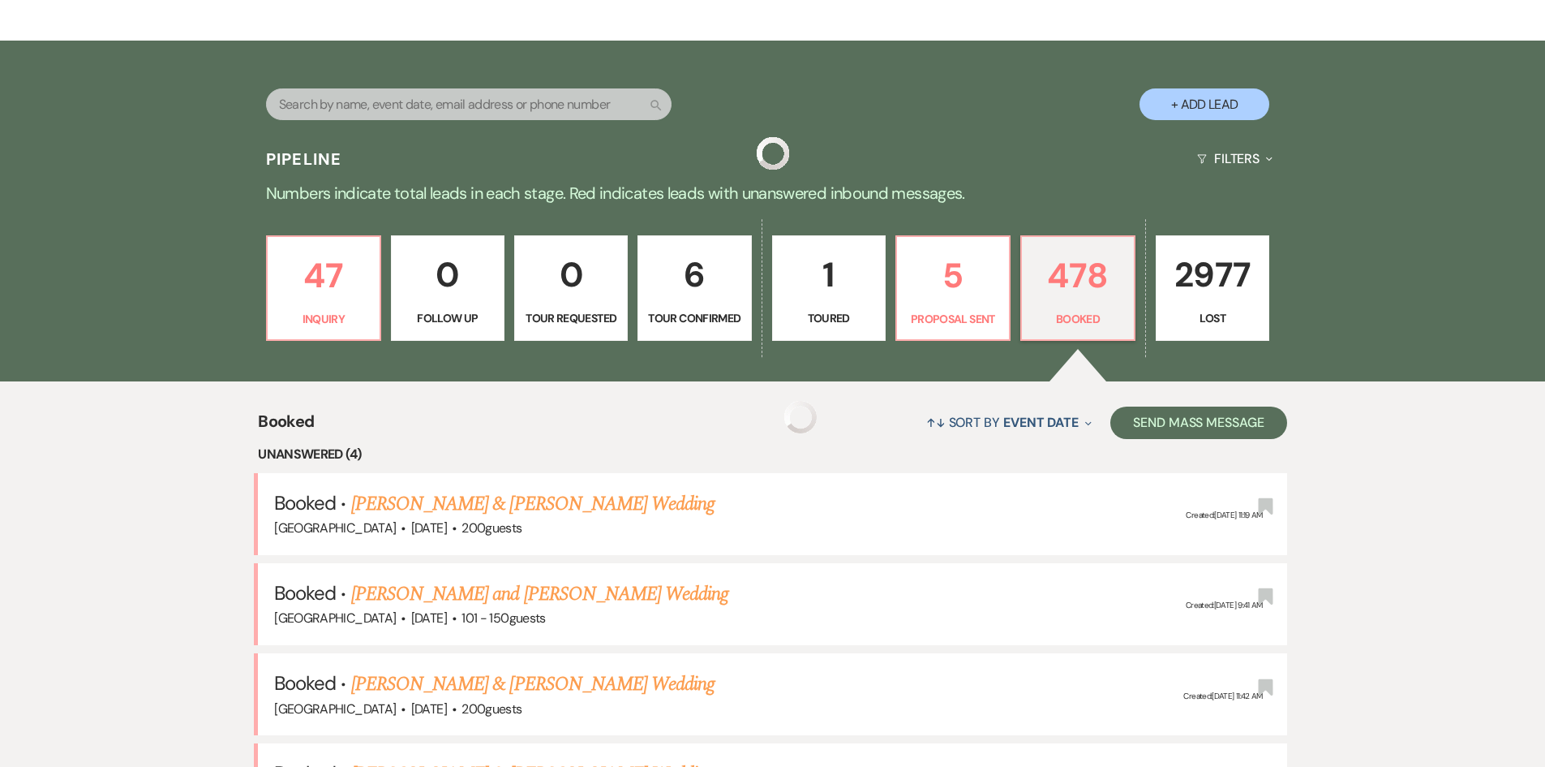
scroll to position [487, 0]
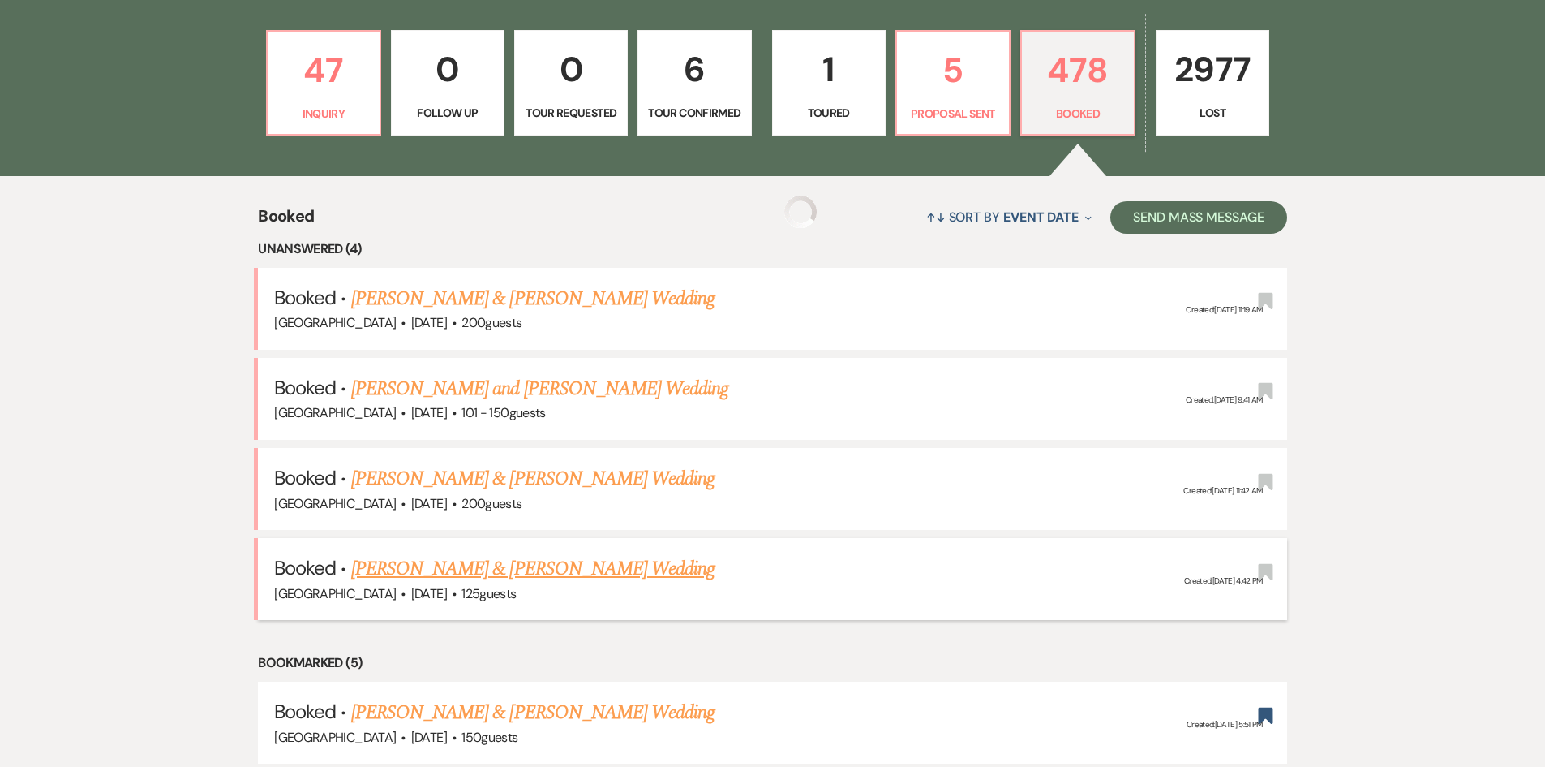
click at [488, 564] on link "[PERSON_NAME] & [PERSON_NAME] Wedding" at bounding box center [532, 568] width 363 height 29
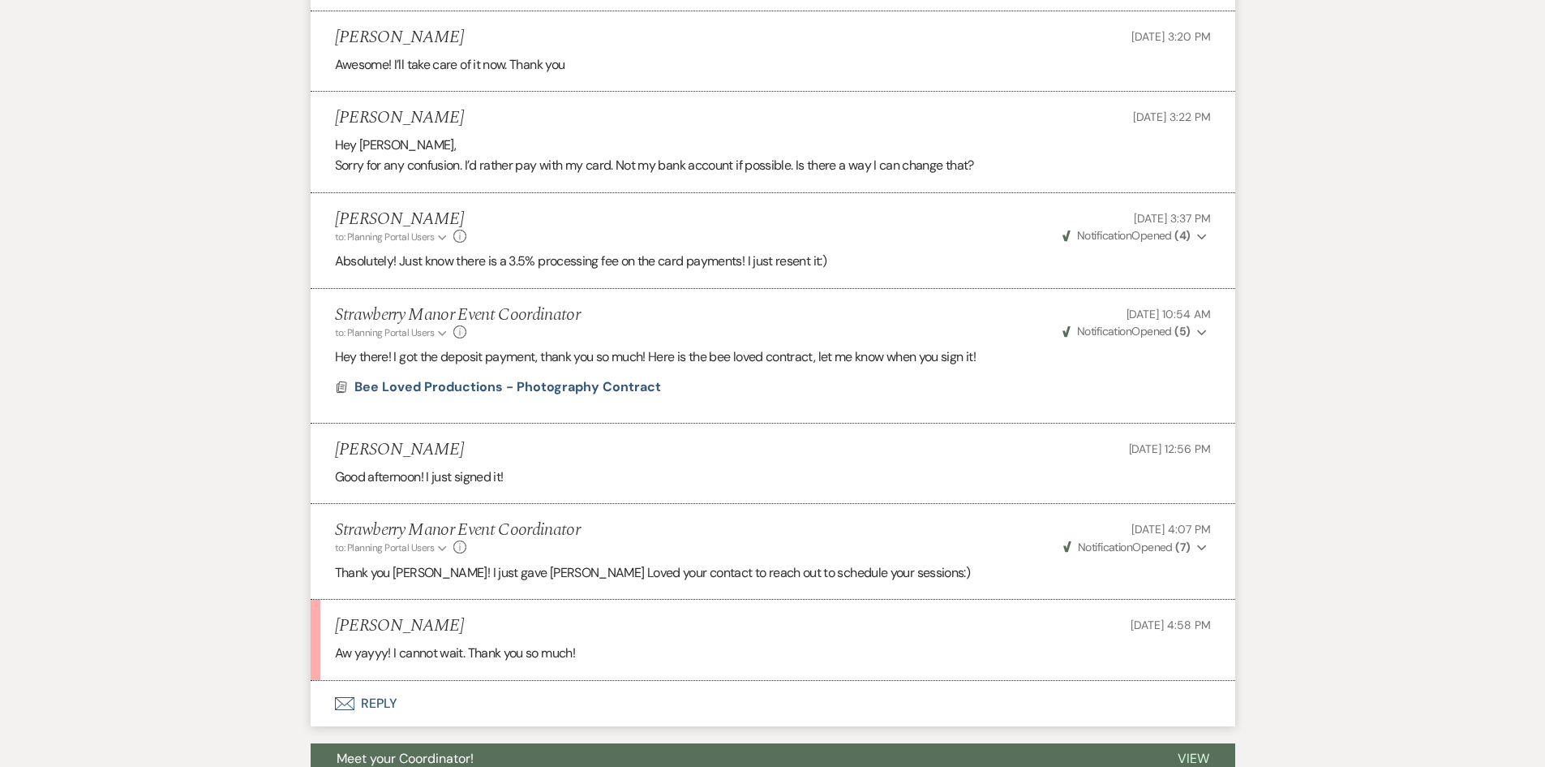
scroll to position [2721, 0]
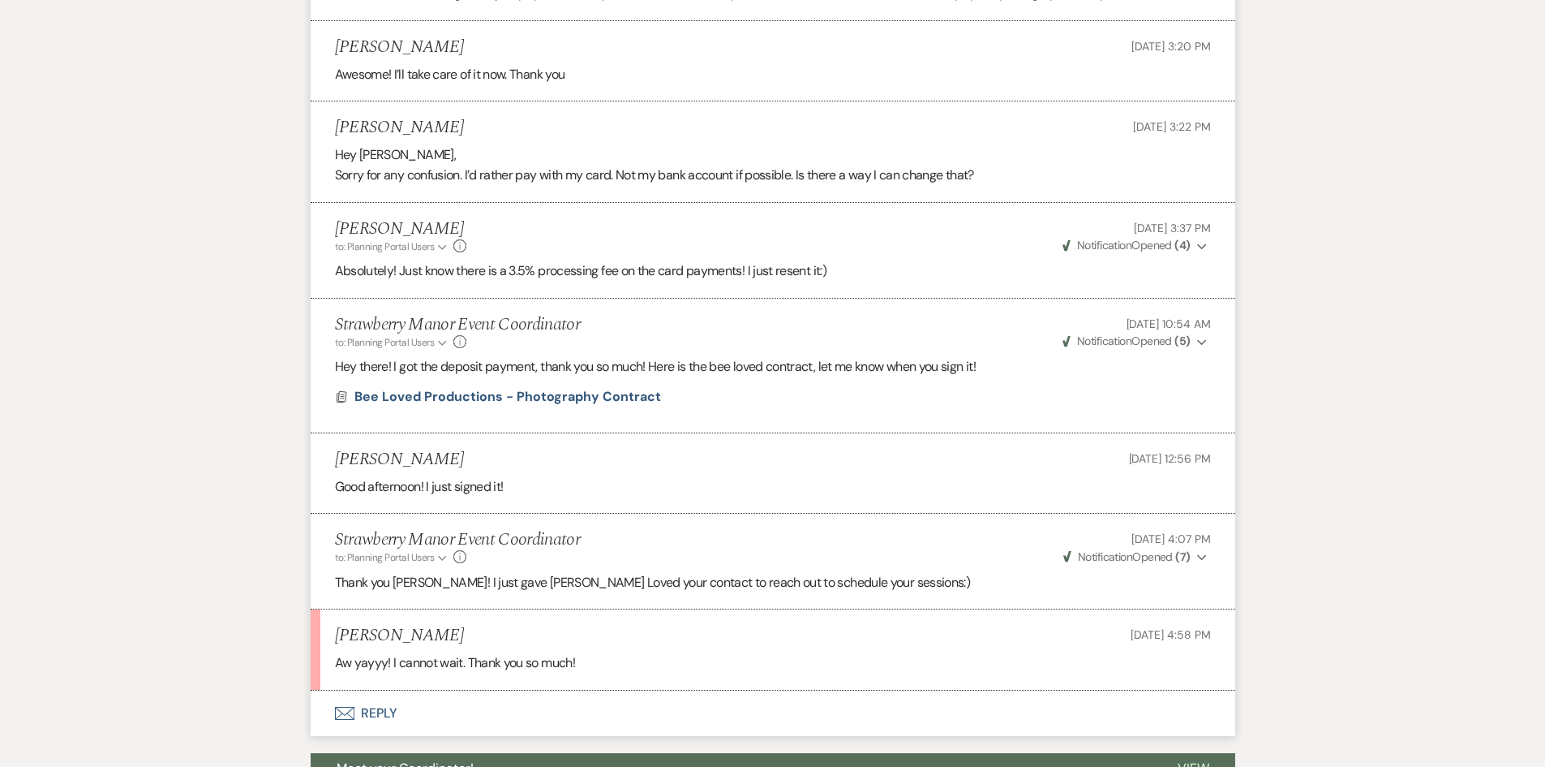
drag, startPoint x: 607, startPoint y: 662, endPoint x: 629, endPoint y: 672, distance: 24.7
click at [629, 672] on p "Aw yayyy! I cannot wait. Thank you so much!" at bounding box center [773, 662] width 876 height 21
click at [374, 707] on button "Envelope Reply" at bounding box center [773, 712] width 925 height 45
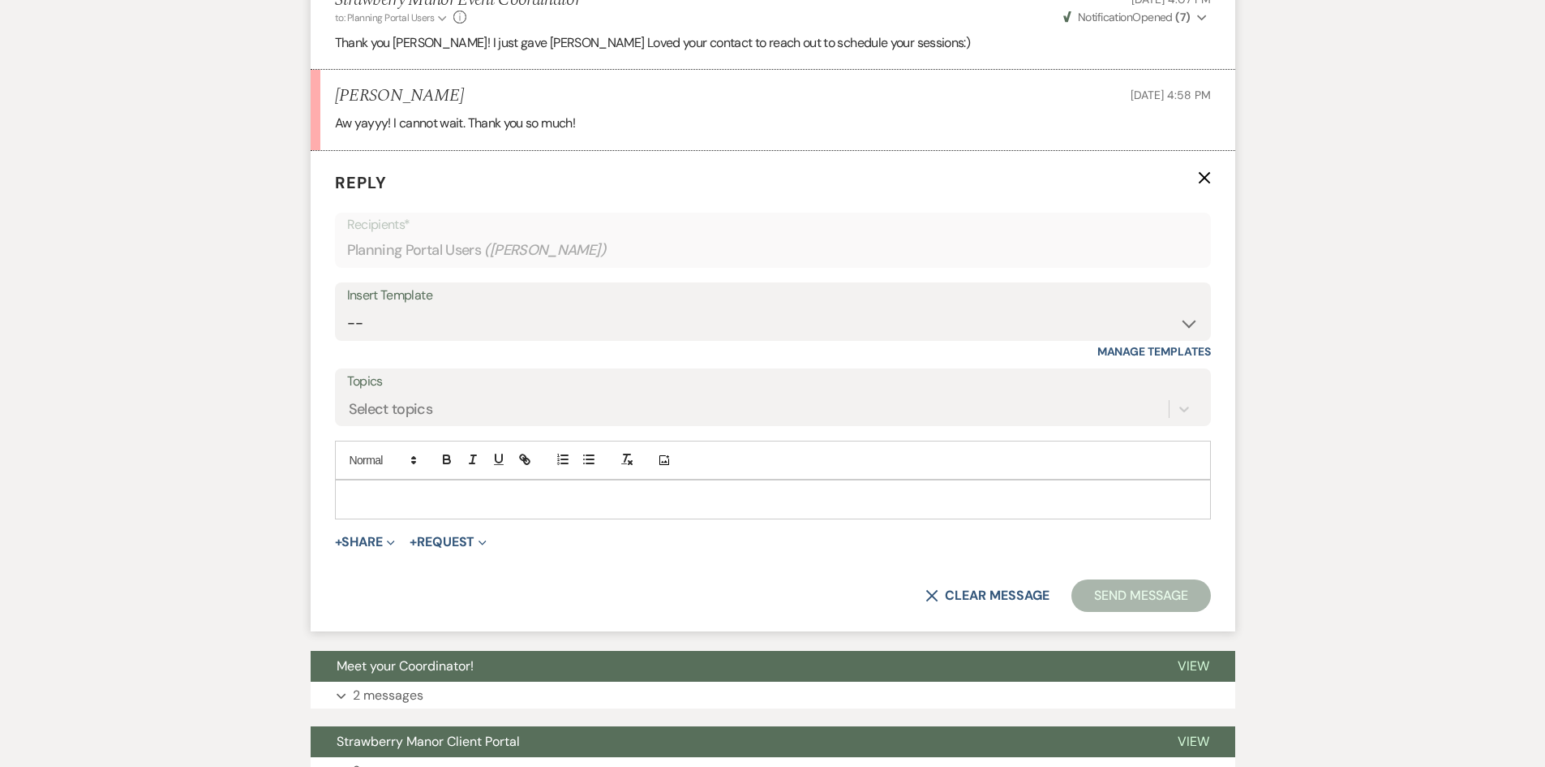
scroll to position [3268, 0]
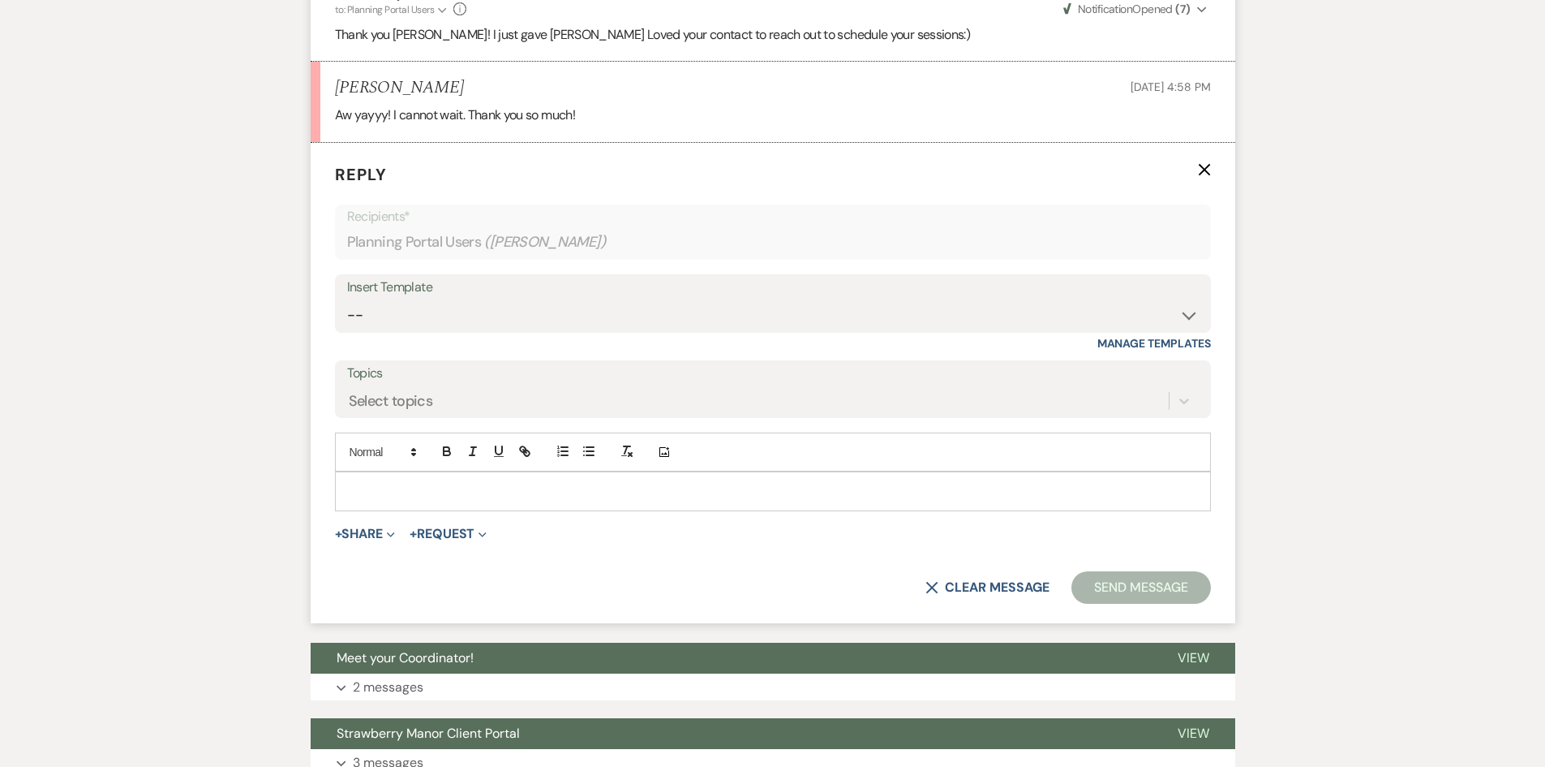
drag, startPoint x: 402, startPoint y: 498, endPoint x: 419, endPoint y: 509, distance: 19.4
click at [403, 498] on p at bounding box center [773, 491] width 850 height 18
click at [435, 496] on p "Of course! f" at bounding box center [773, 491] width 850 height 18
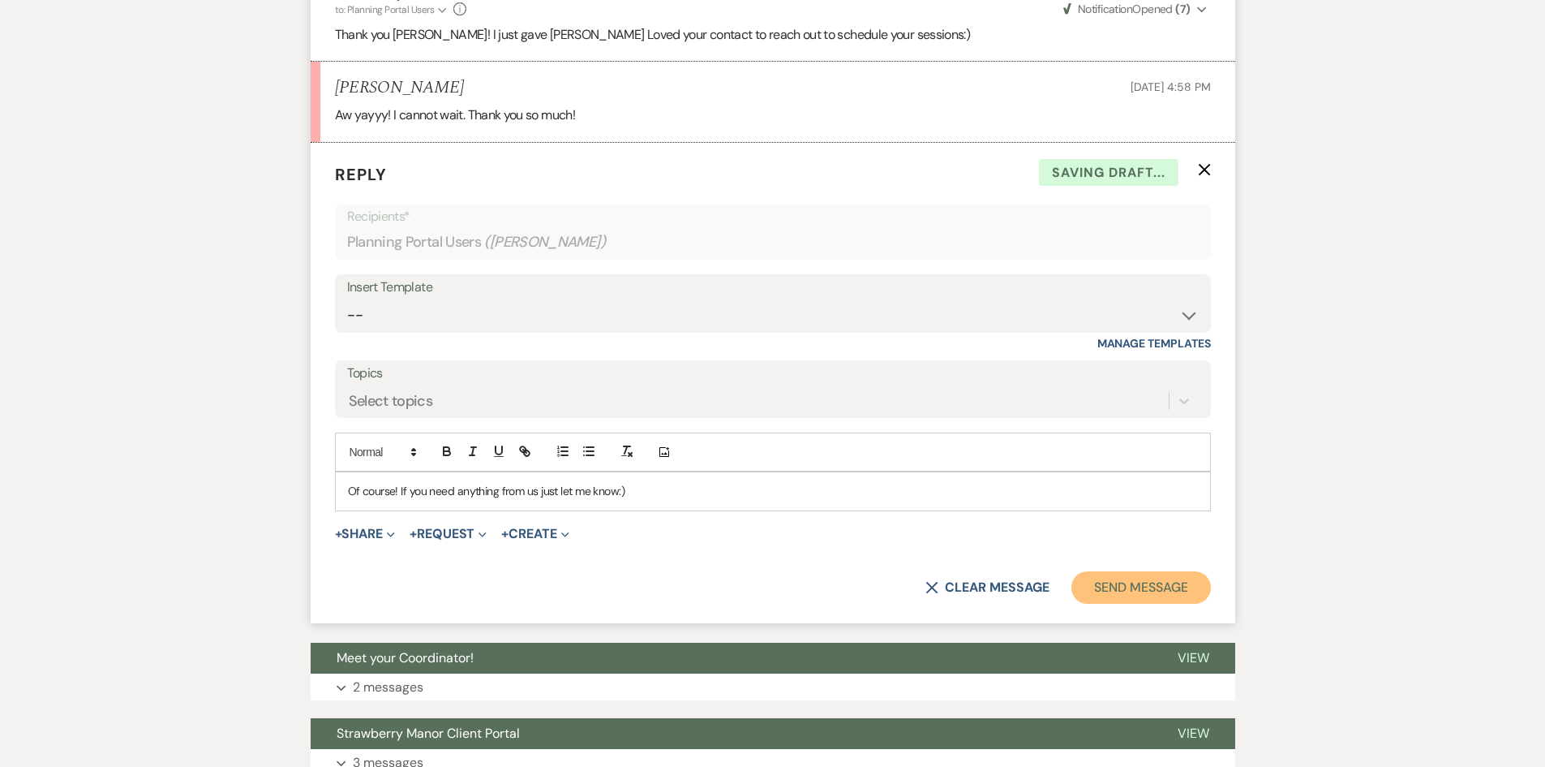
click at [1127, 576] on button "Send Message" at bounding box center [1141, 587] width 139 height 32
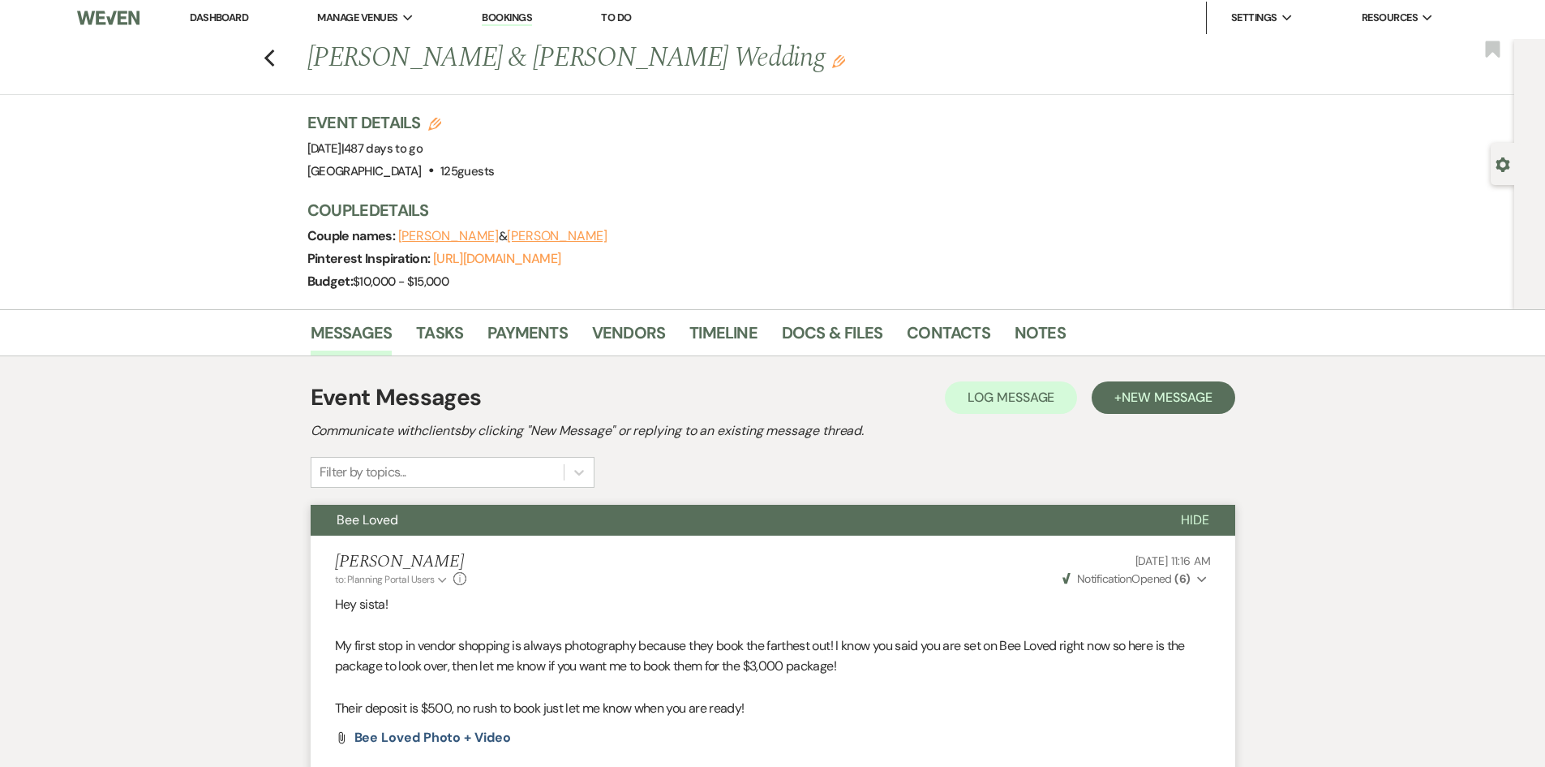
scroll to position [0, 0]
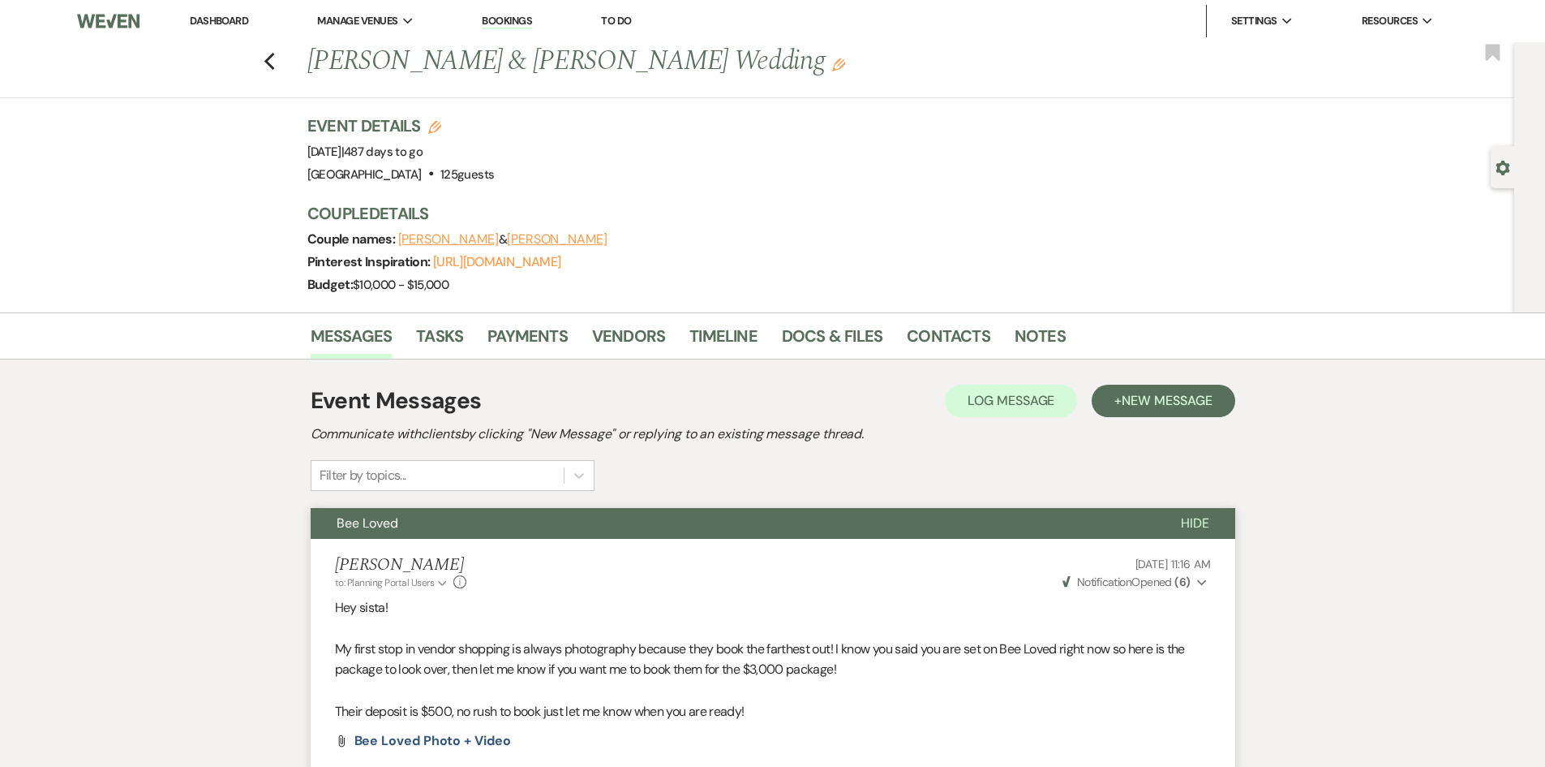
drag, startPoint x: 265, startPoint y: 161, endPoint x: 733, endPoint y: 167, distance: 468.1
click at [733, 167] on div "Previous Madison Vicknair & Micah Pene's Wedding Edit Bookmark Gear Settings Ev…" at bounding box center [757, 177] width 1515 height 270
click at [737, 166] on div "Event Details Edit Event Date: Saturday, December 12th, 2026 | 487 days to go V…" at bounding box center [761, 149] width 909 height 71
drag, startPoint x: 286, startPoint y: 140, endPoint x: 588, endPoint y: 144, distance: 302.6
click at [588, 144] on div "Previous Madison Vicknair & Micah Pene's Wedding Edit Bookmark Gear Settings Ev…" at bounding box center [757, 177] width 1515 height 270
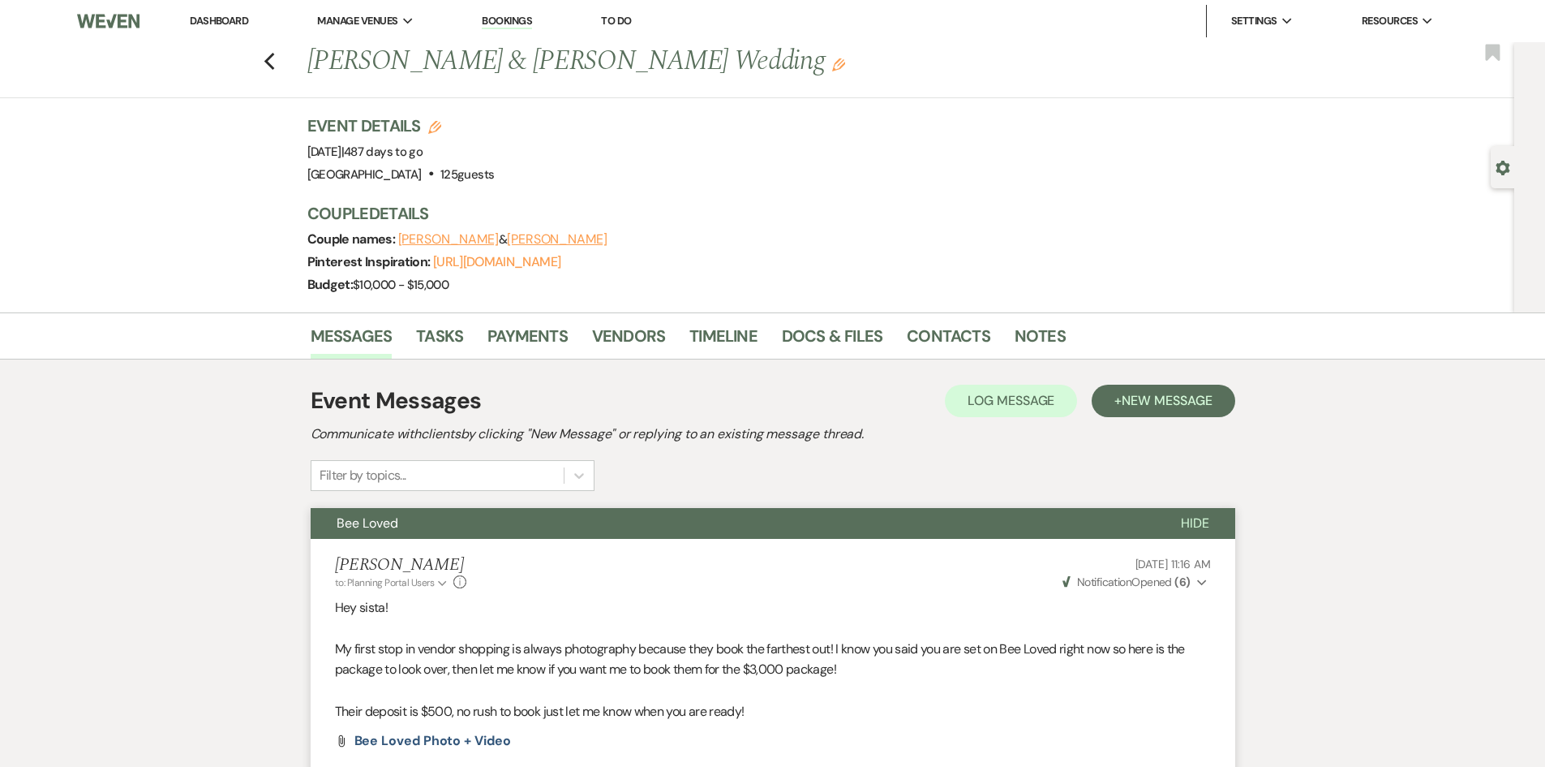
click at [215, 28] on li "Dashboard" at bounding box center [219, 21] width 75 height 32
click at [217, 24] on link "Dashboard" at bounding box center [219, 21] width 58 height 14
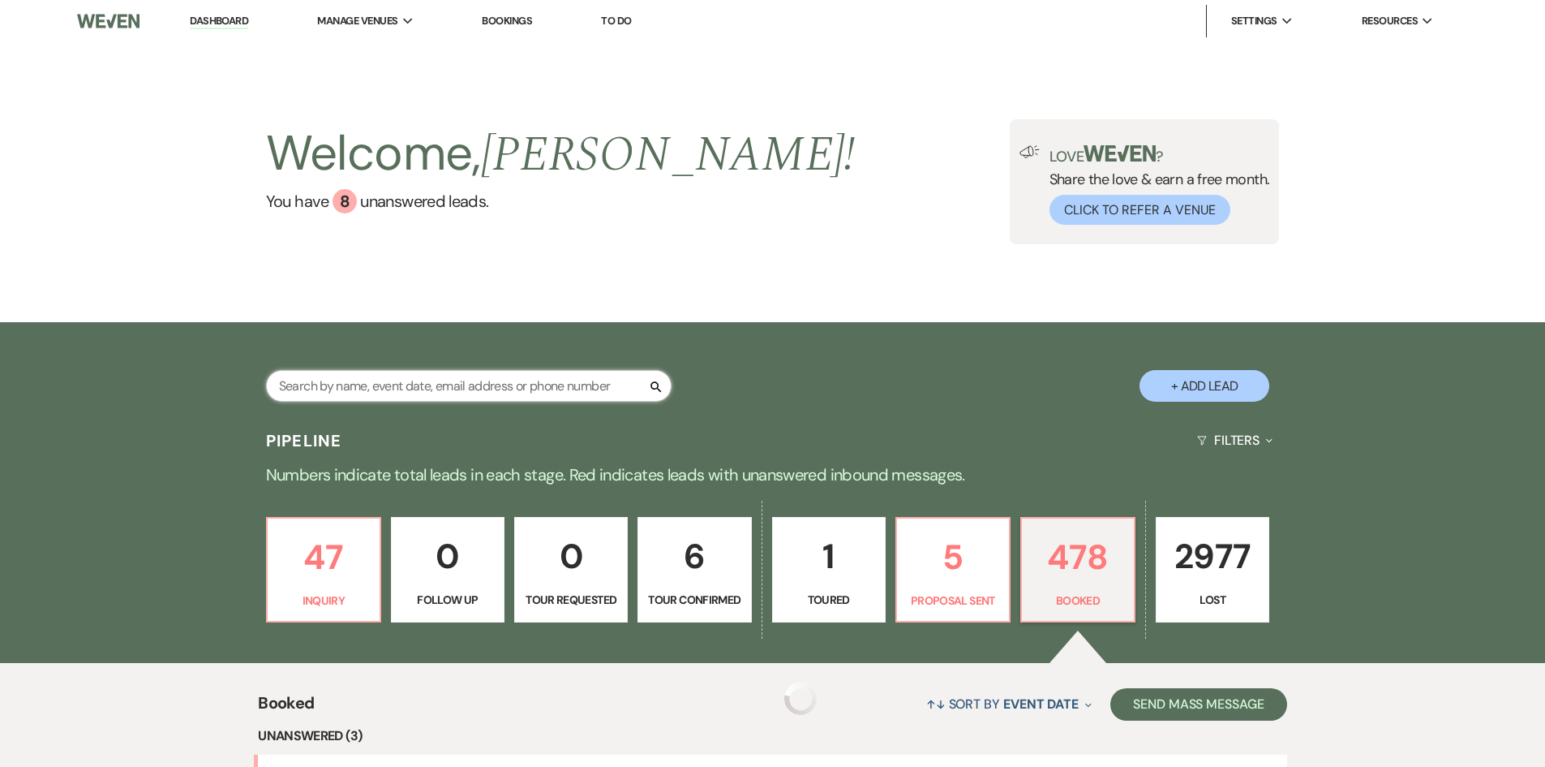
drag, startPoint x: 446, startPoint y: 390, endPoint x: 434, endPoint y: 383, distance: 14.2
click at [446, 390] on input "text" at bounding box center [469, 386] width 406 height 32
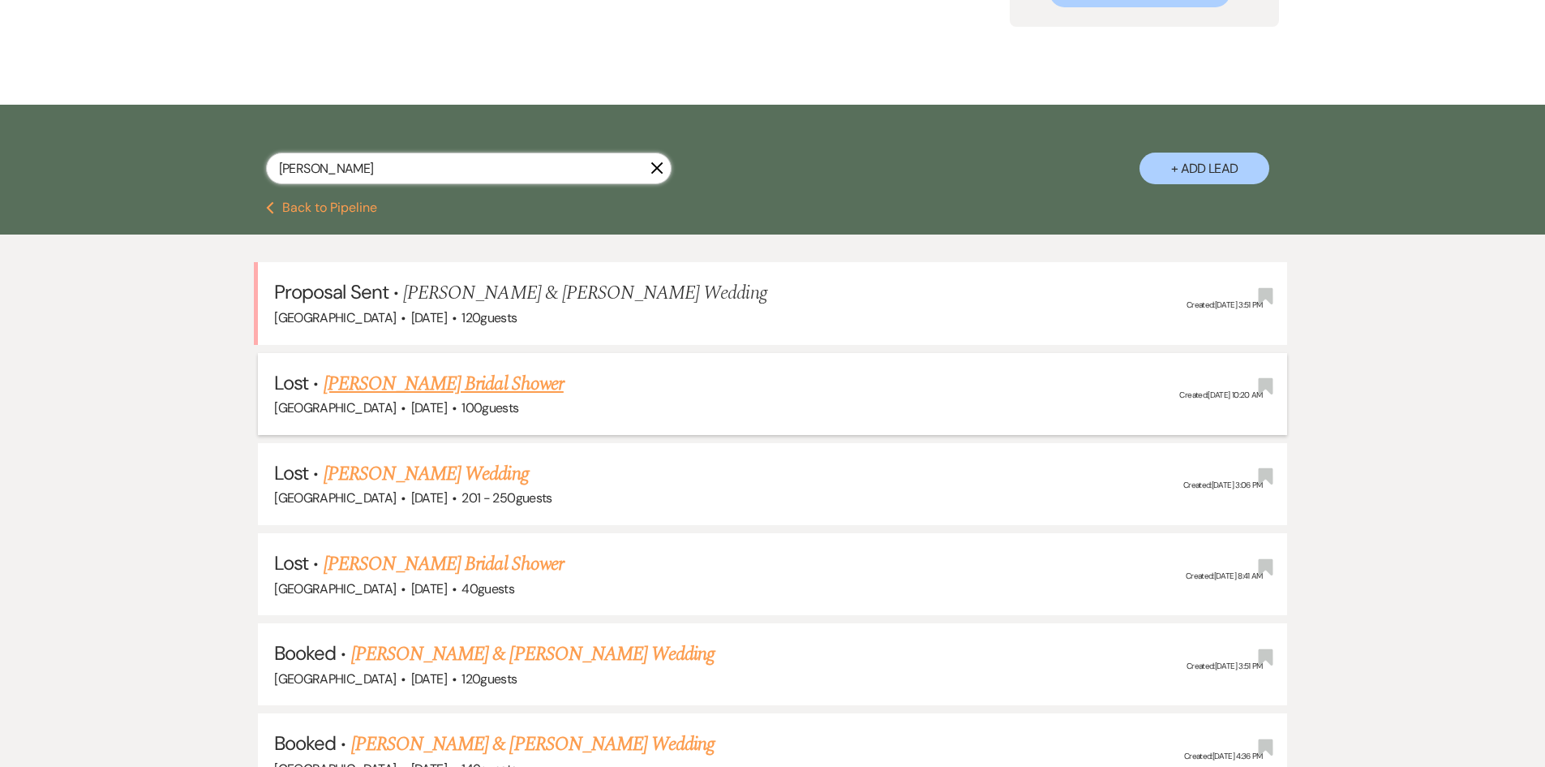
scroll to position [243, 0]
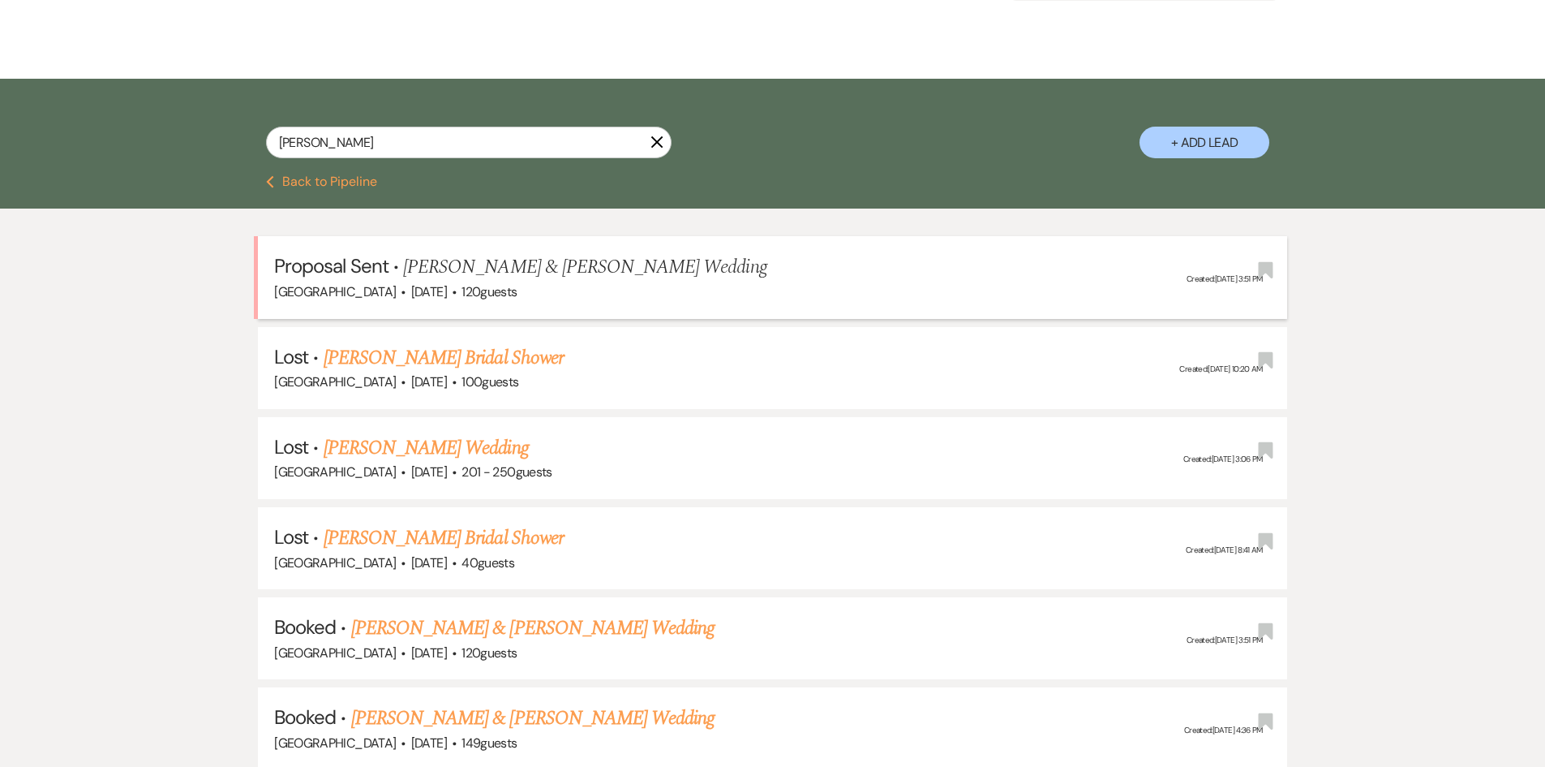
drag, startPoint x: 256, startPoint y: 268, endPoint x: 859, endPoint y: 277, distance: 602.8
click at [859, 277] on li "Proposal Sent · Daniel Vaccaro & Sarah Matherne's Wedding Strawberry Manor · Fe…" at bounding box center [772, 277] width 1029 height 82
click at [448, 158] on input "matherne" at bounding box center [469, 143] width 406 height 32
click at [445, 160] on div "matherne X" at bounding box center [469, 149] width 406 height 45
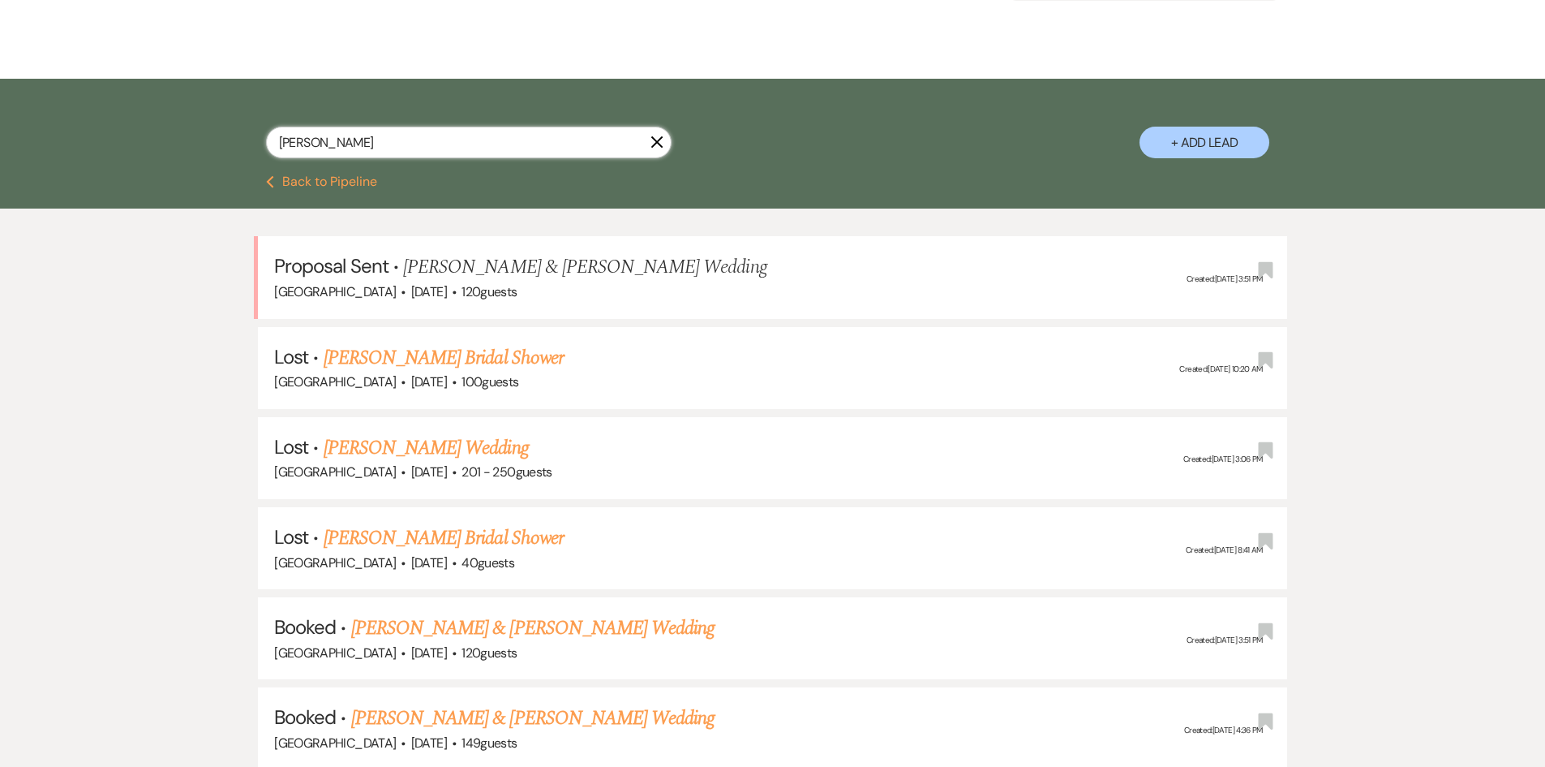
click at [447, 143] on input "matherne" at bounding box center [469, 143] width 406 height 32
type input "ratliff"
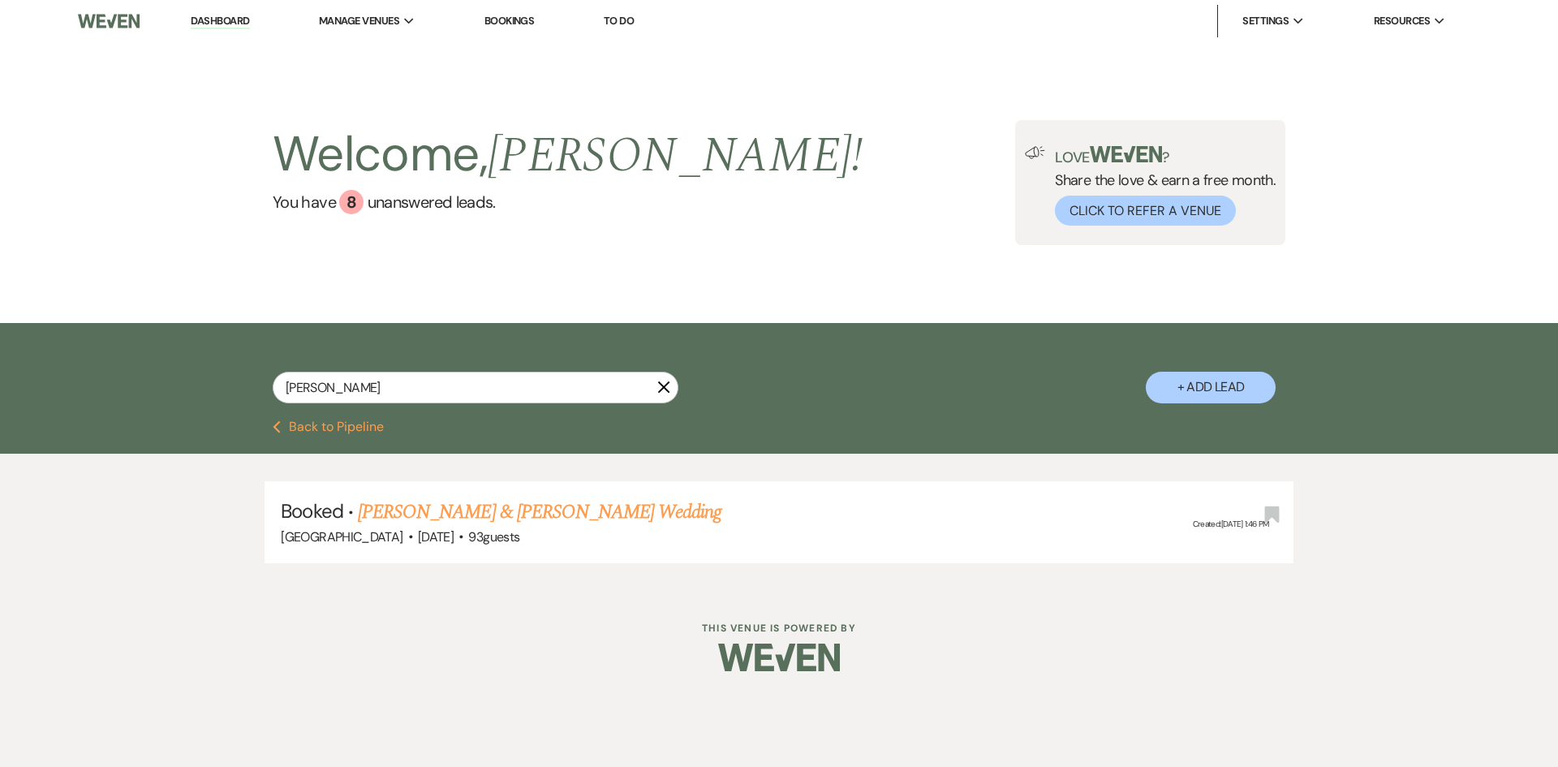
click at [510, 506] on link "[PERSON_NAME] & [PERSON_NAME] Wedding" at bounding box center [539, 511] width 363 height 29
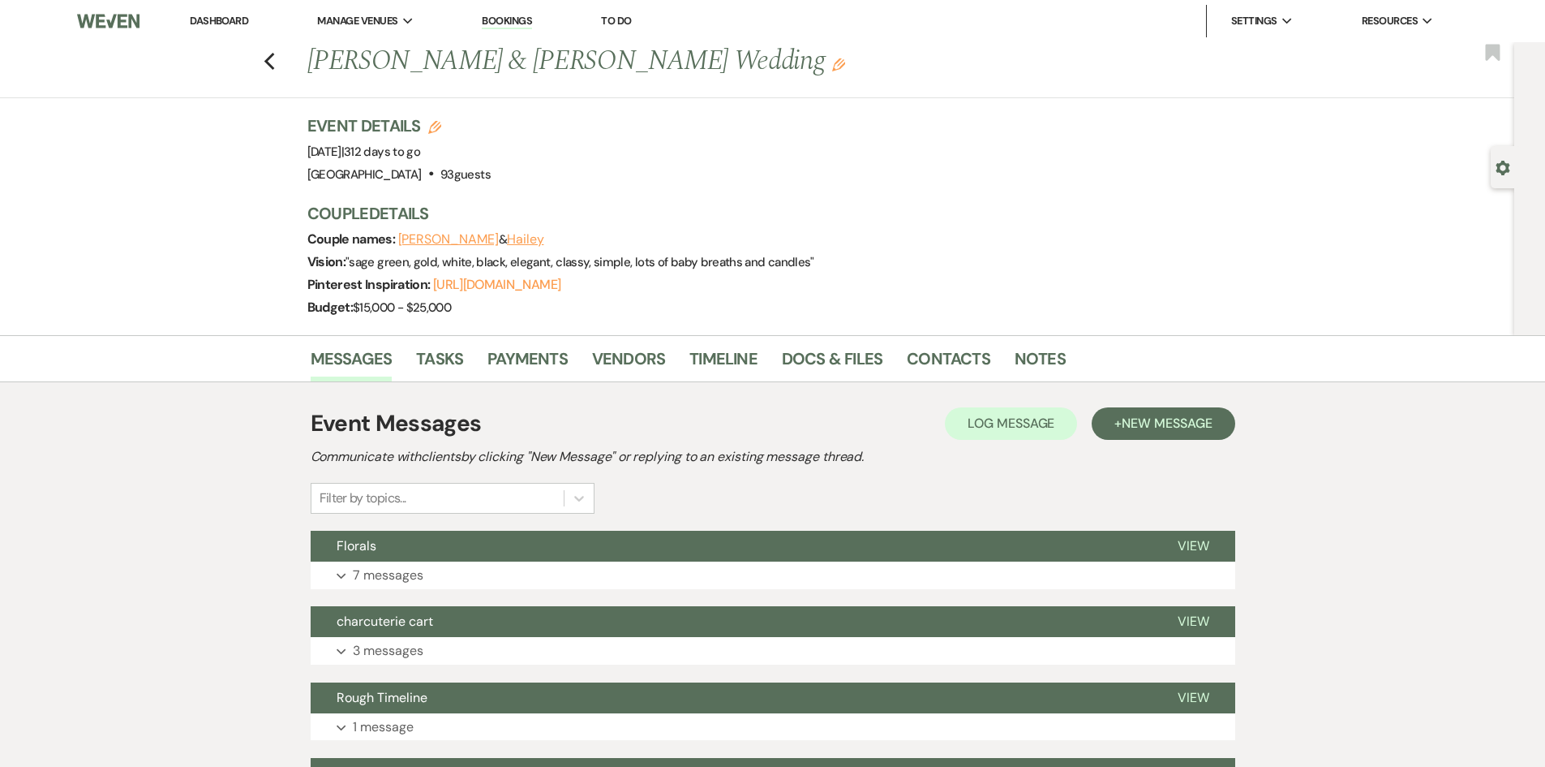
click at [507, 233] on button "Hailey" at bounding box center [525, 239] width 37 height 13
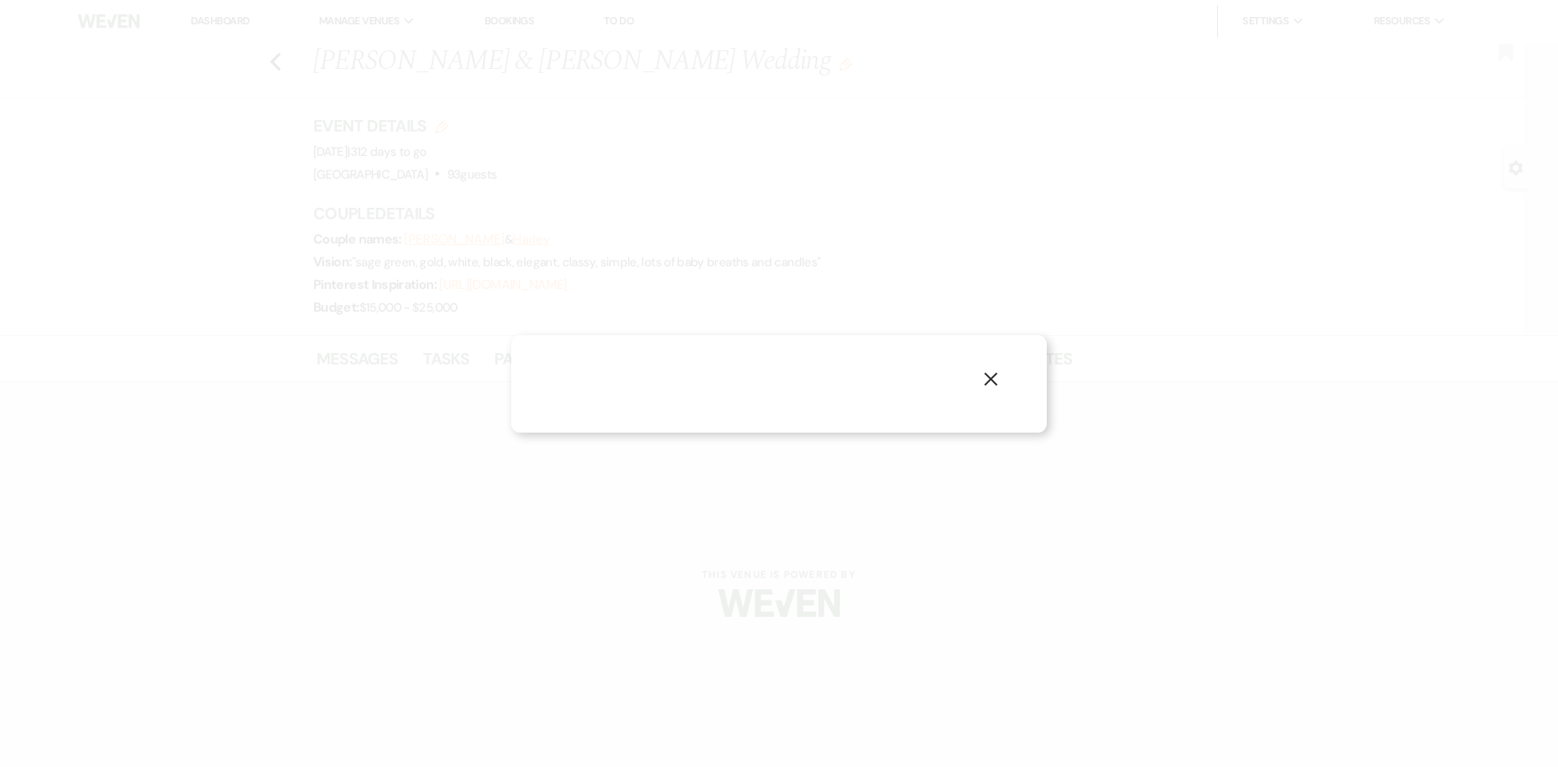
select select "1"
select select "email"
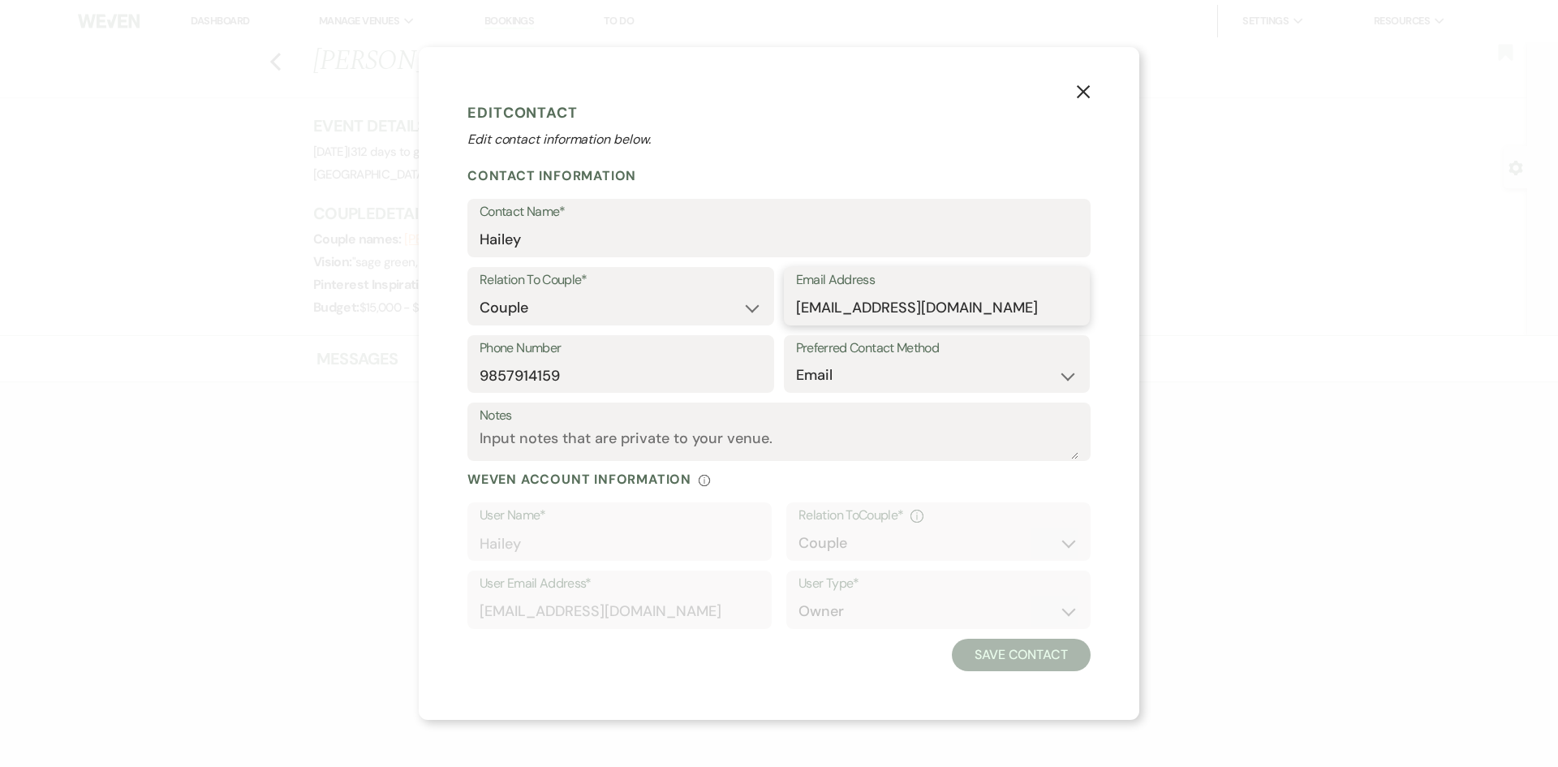
click at [828, 316] on input "hail_ratliff@yahoo.com" at bounding box center [937, 308] width 282 height 32
click at [1098, 95] on div "X Edit Contact Edit contact information below. Contact Information Contact Name…" at bounding box center [779, 383] width 720 height 672
click at [1075, 91] on button "X" at bounding box center [1083, 90] width 24 height 28
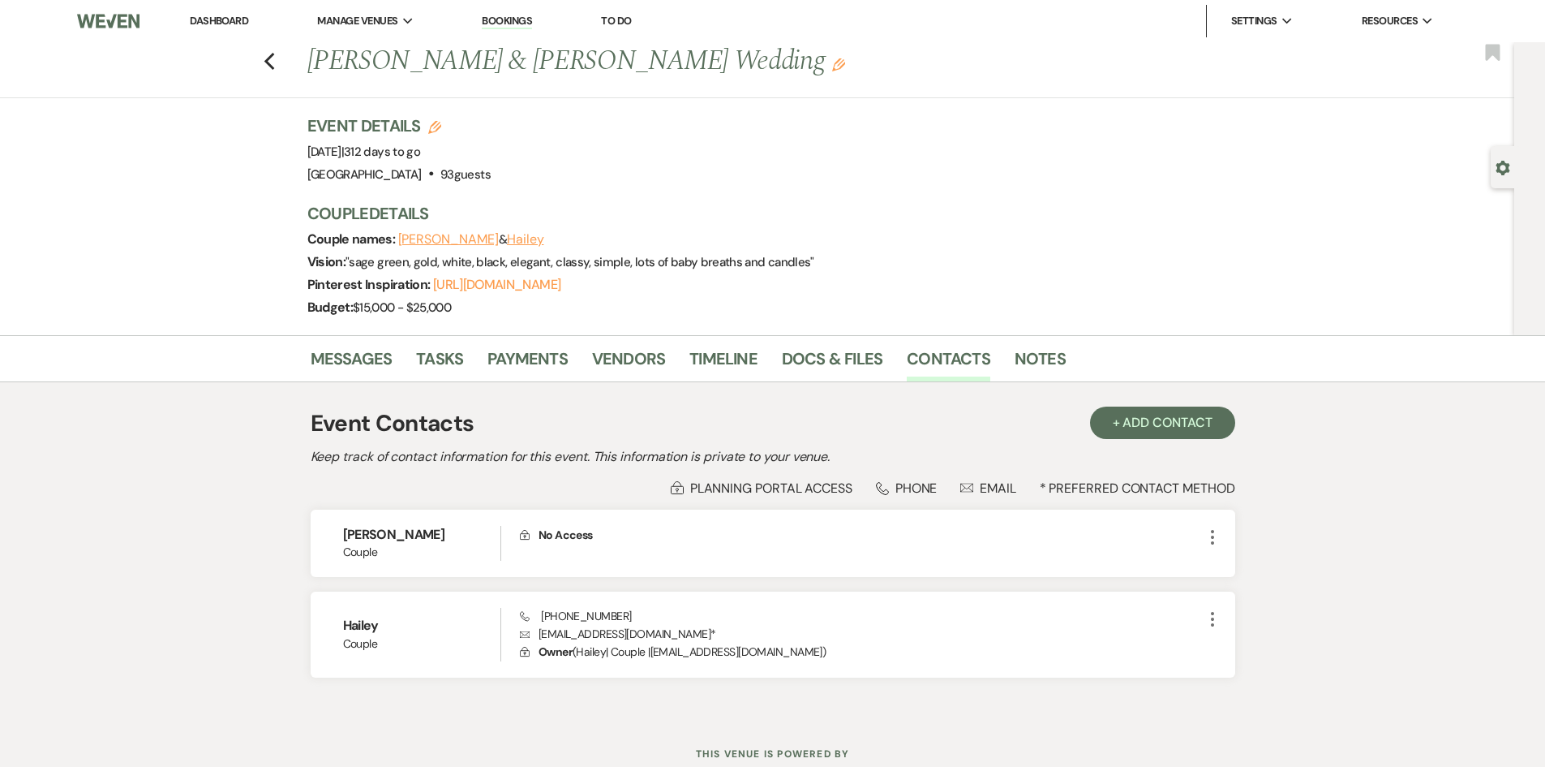
click at [420, 238] on button "Robbie" at bounding box center [448, 239] width 101 height 13
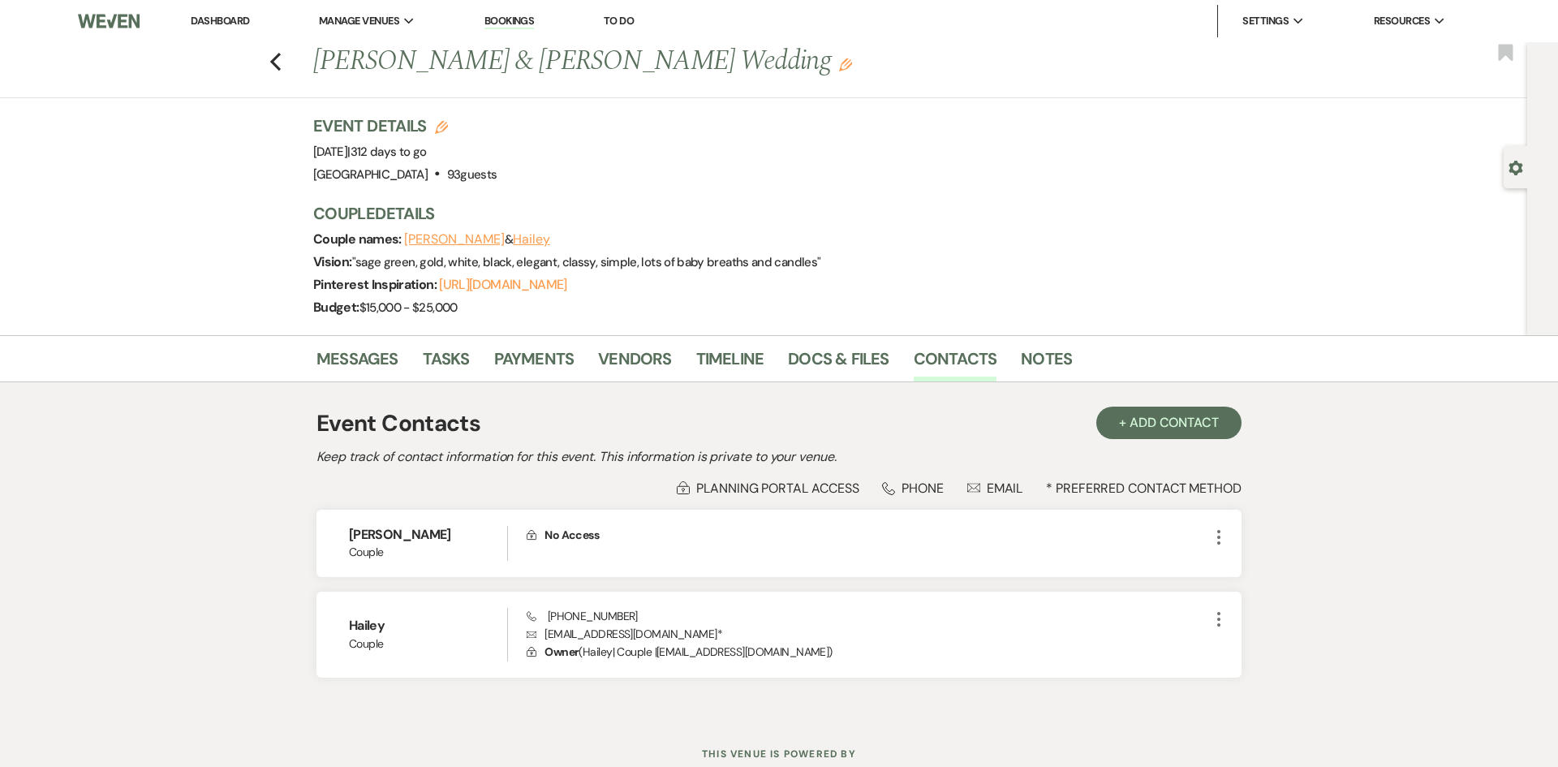
select select "1"
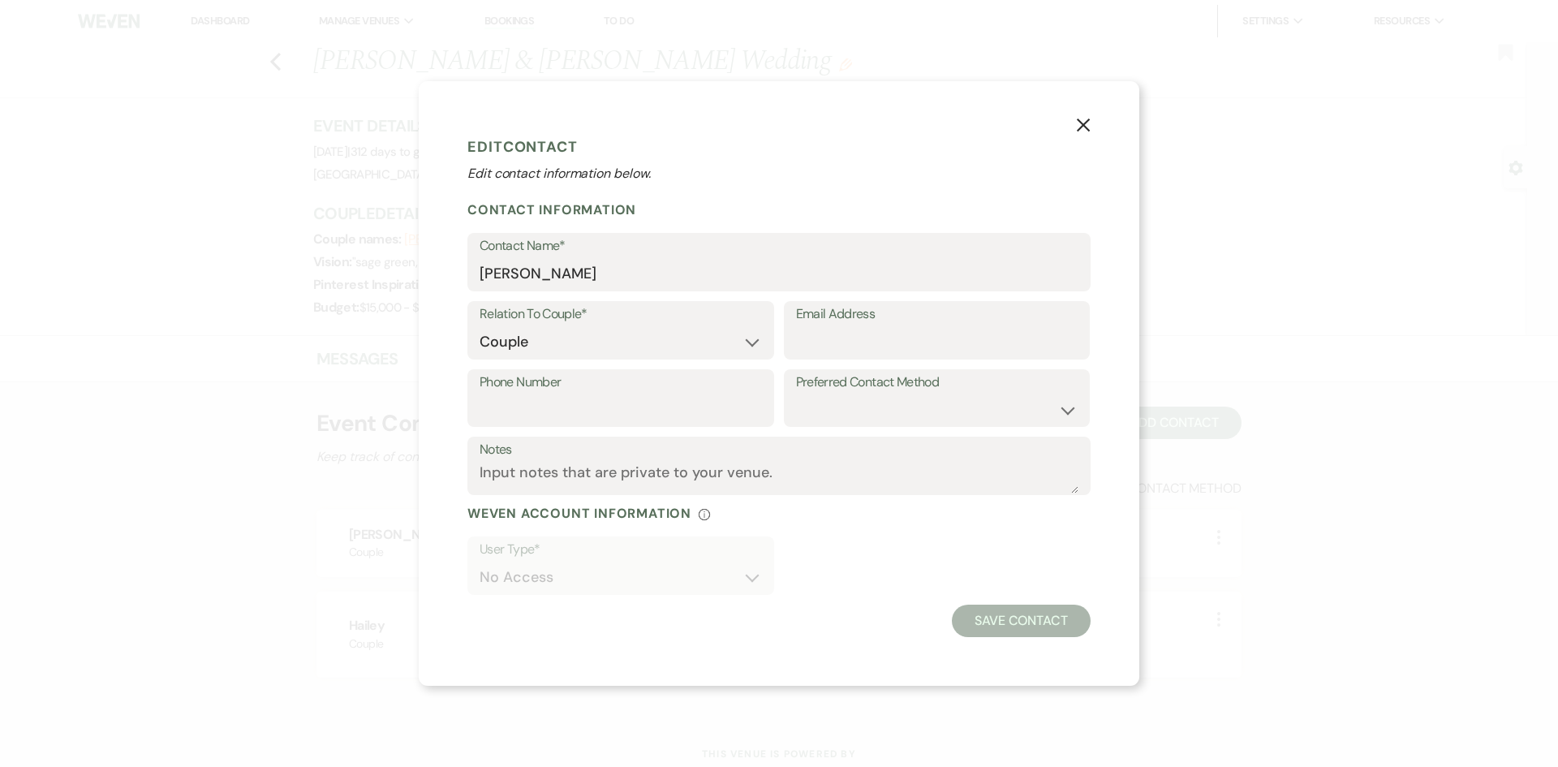
click at [1086, 126] on icon "X" at bounding box center [1083, 125] width 15 height 15
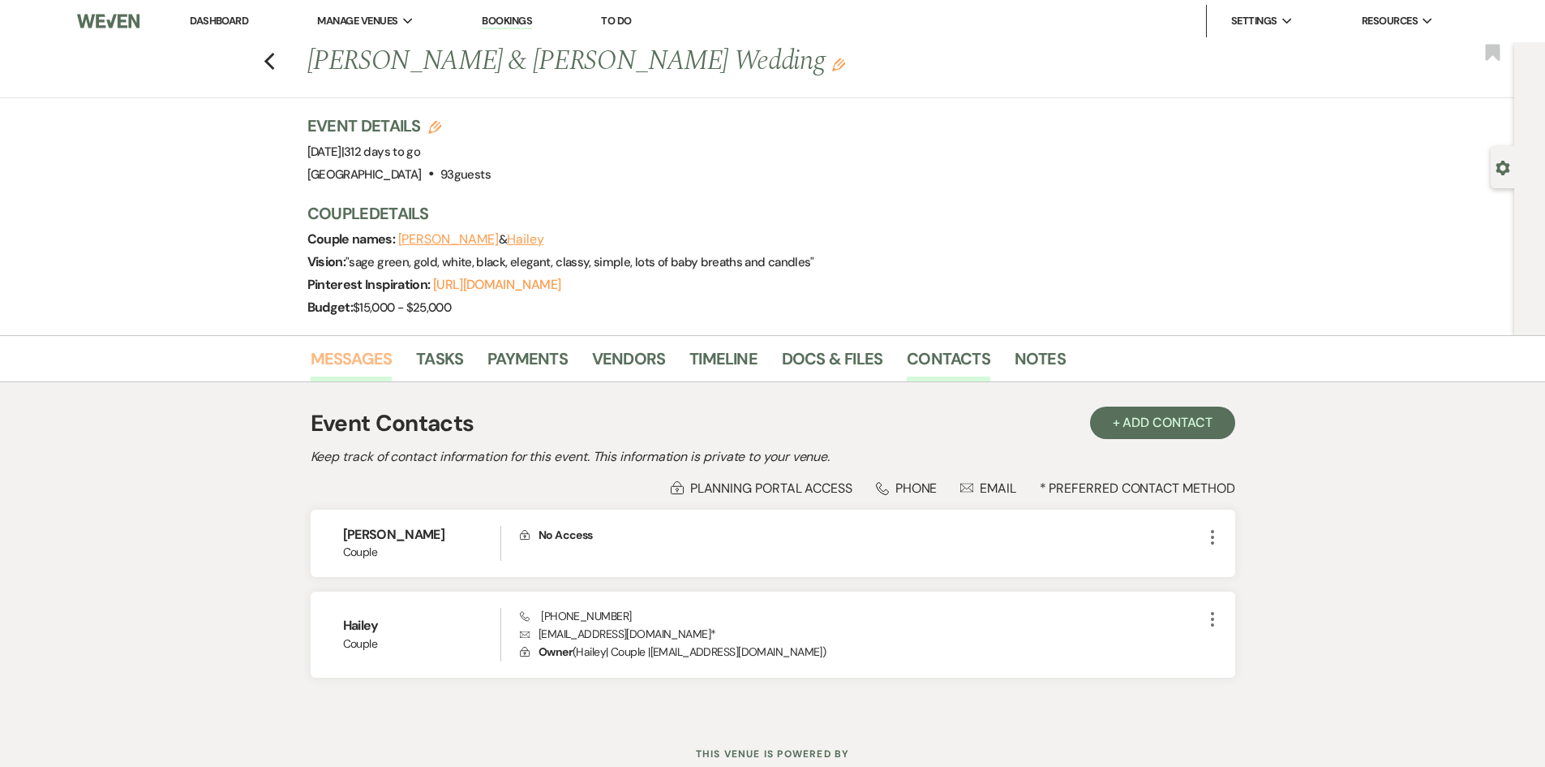
click at [355, 357] on link "Messages" at bounding box center [352, 364] width 82 height 36
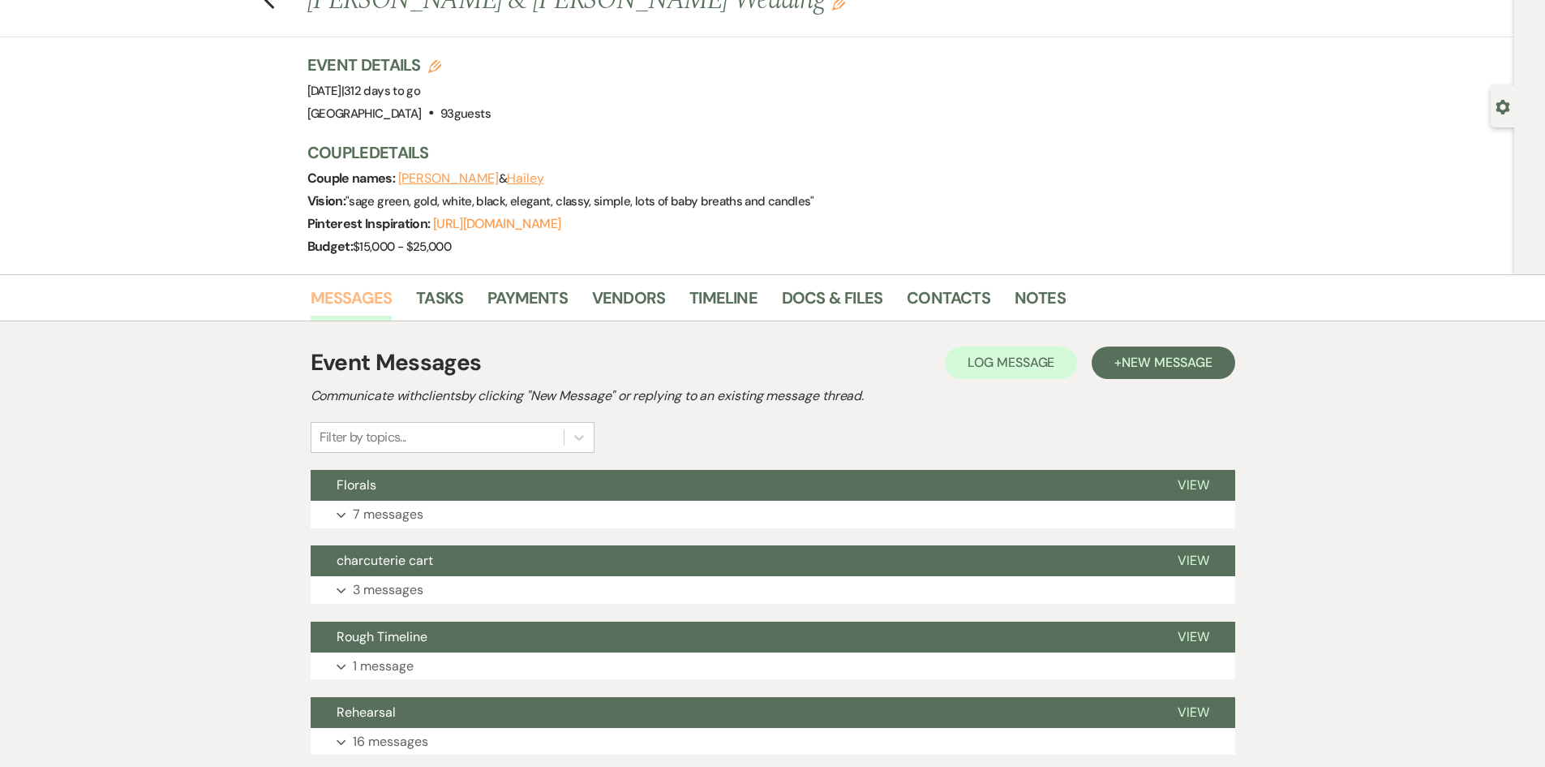
scroll to position [162, 0]
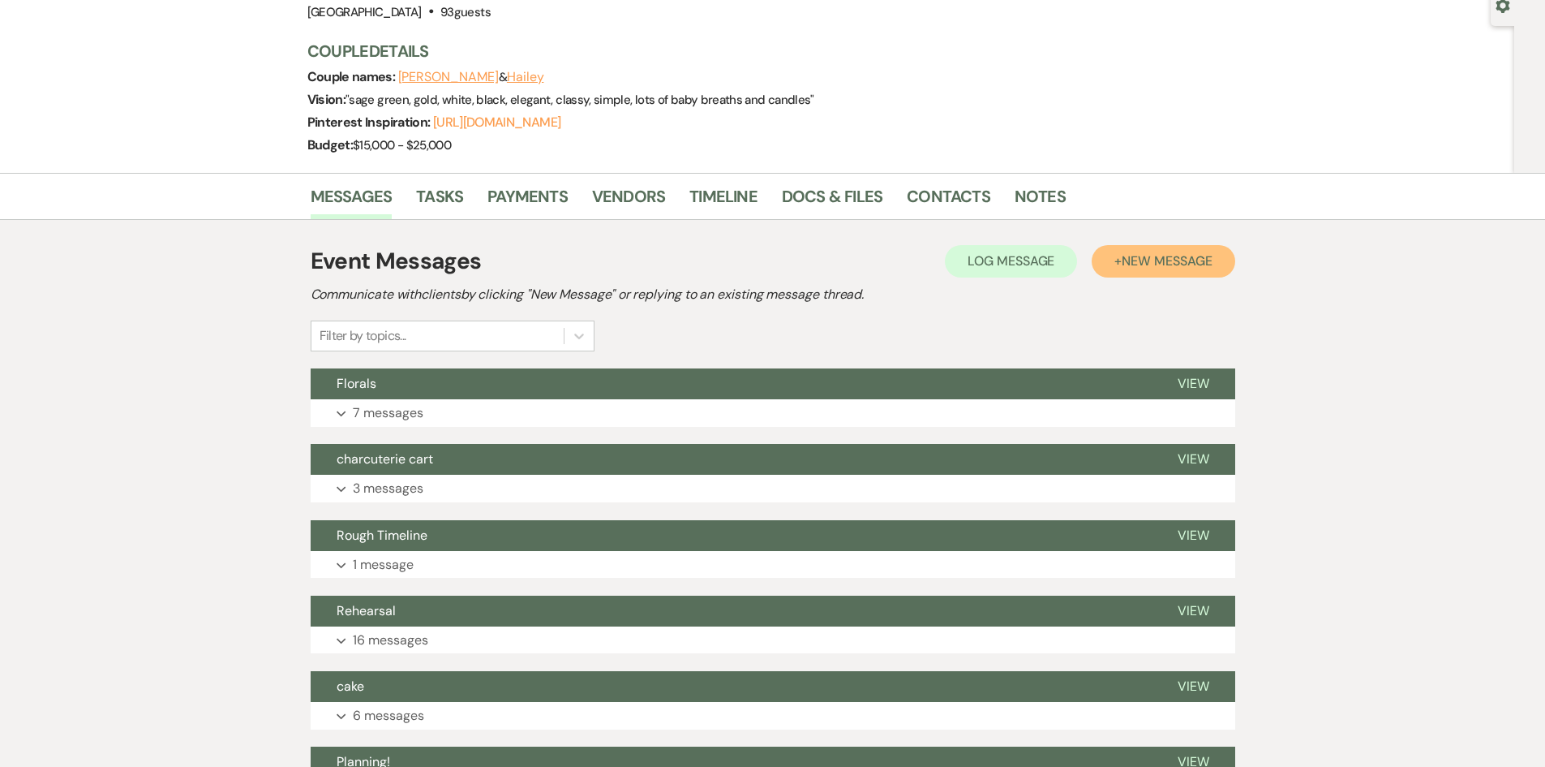
click at [1142, 266] on span "New Message" at bounding box center [1167, 260] width 90 height 17
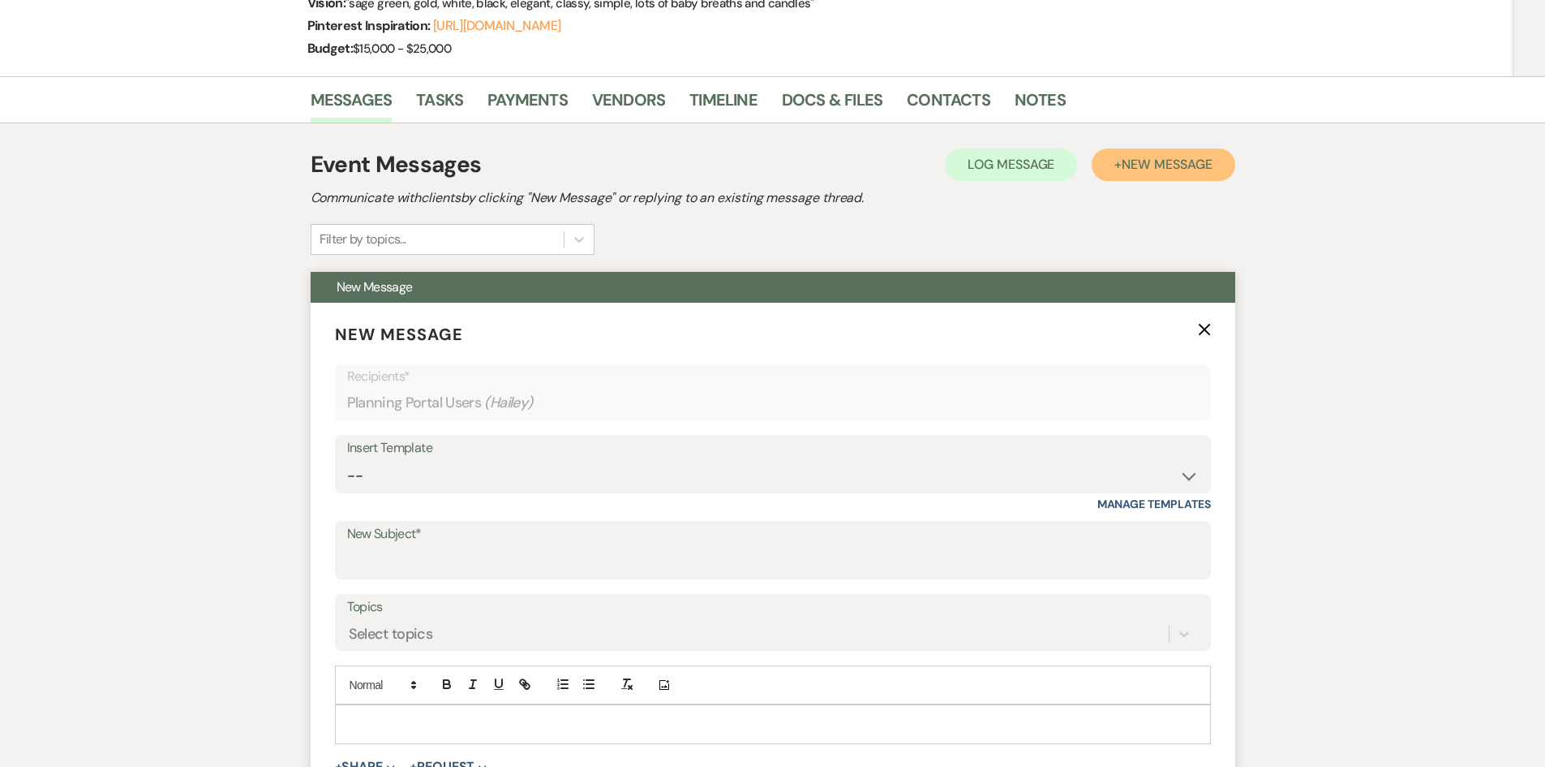
scroll to position [406, 0]
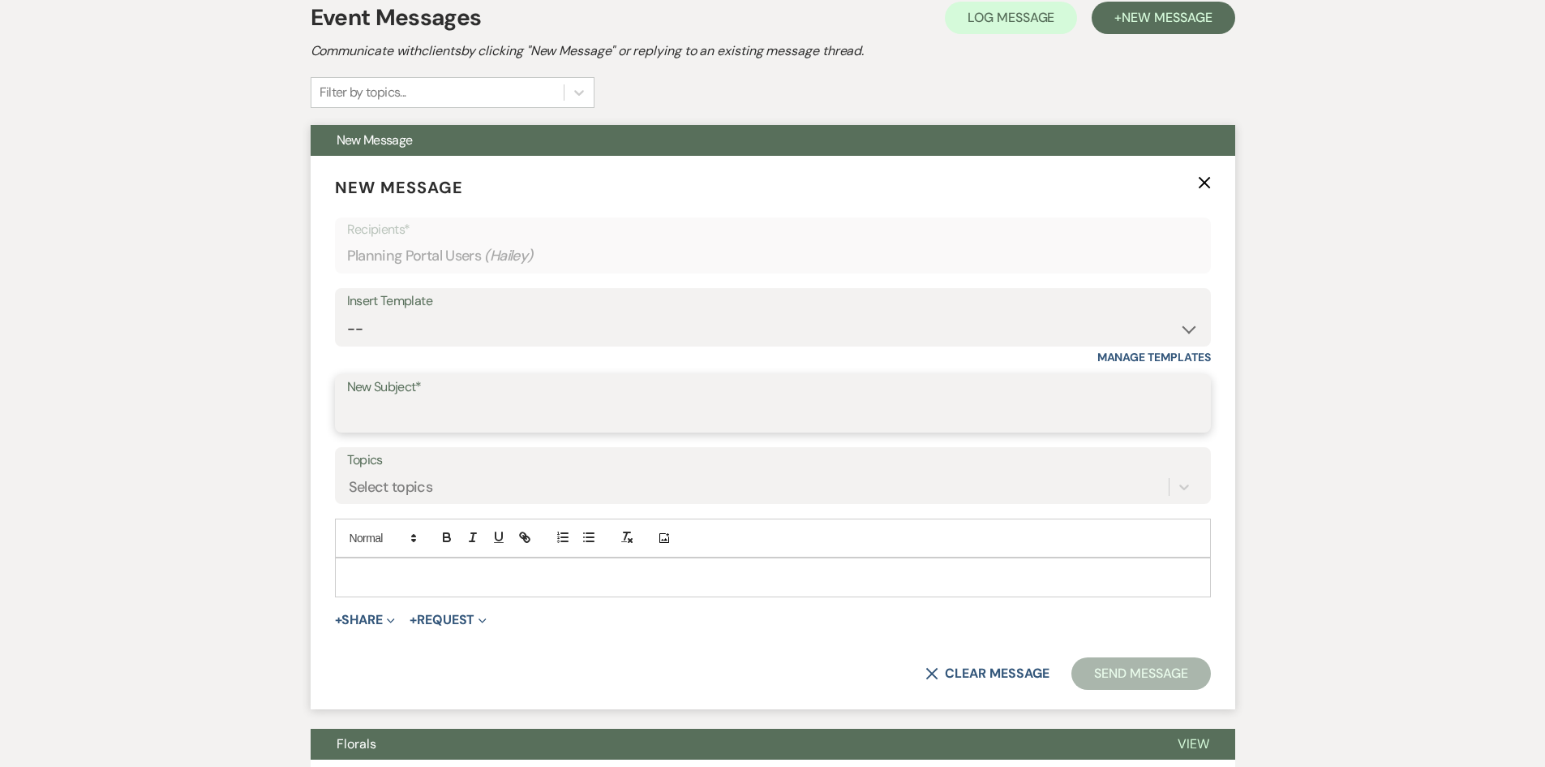
click at [453, 409] on input "New Subject*" at bounding box center [773, 415] width 852 height 32
type input "Tasting"
click at [595, 586] on p at bounding box center [773, 577] width 850 height 18
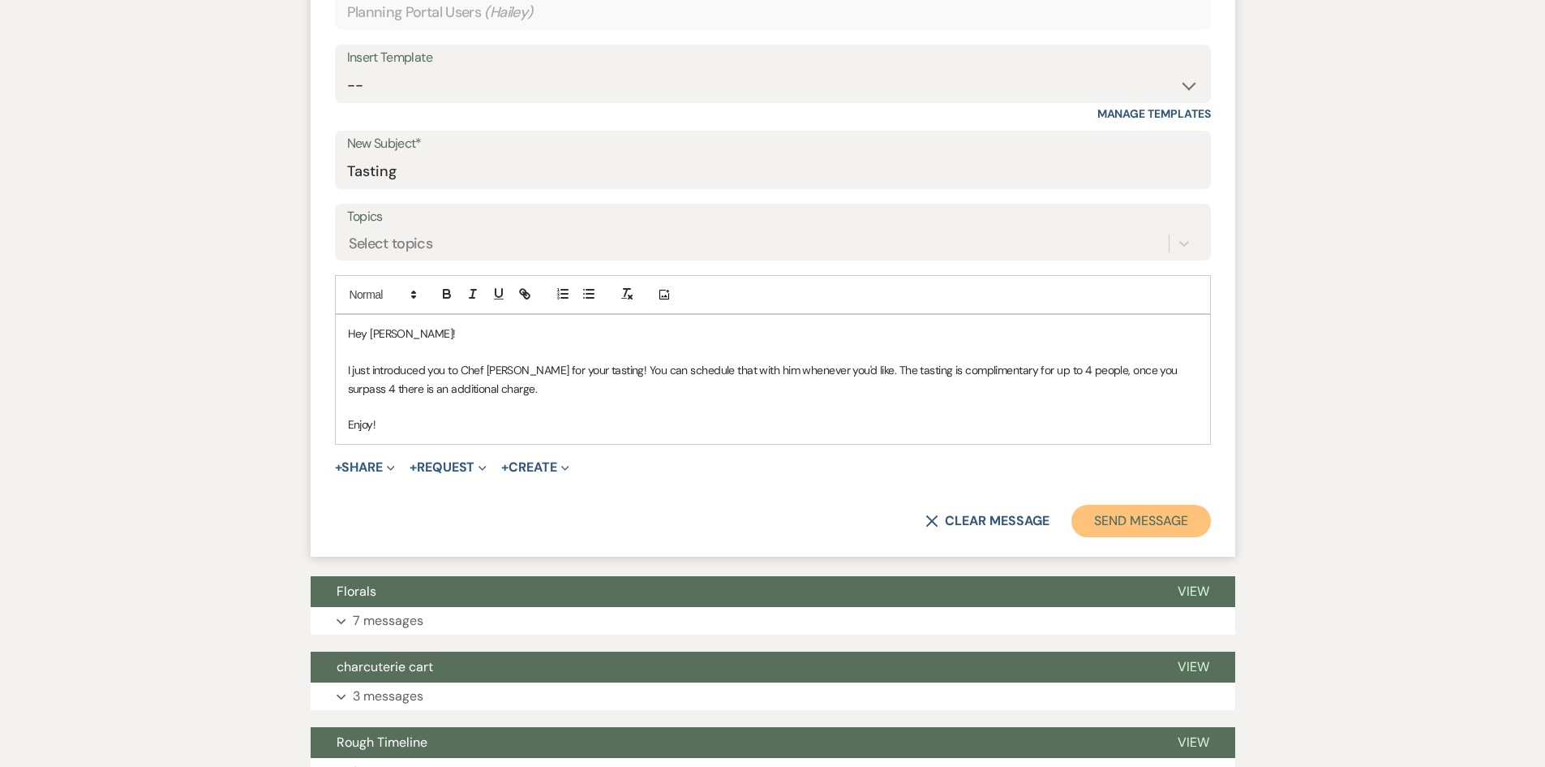
click at [1105, 532] on button "Send Message" at bounding box center [1141, 521] width 139 height 32
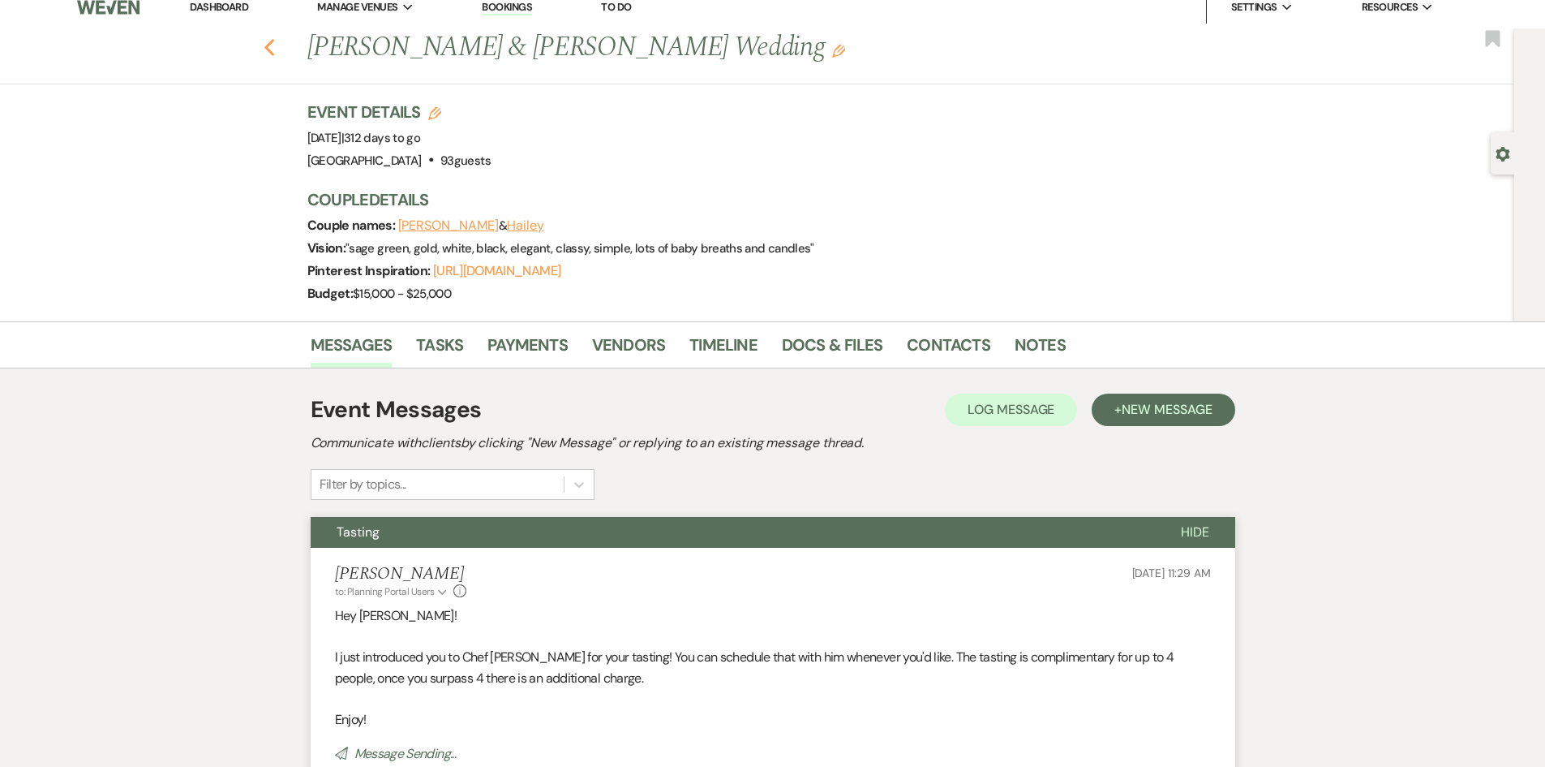
scroll to position [0, 0]
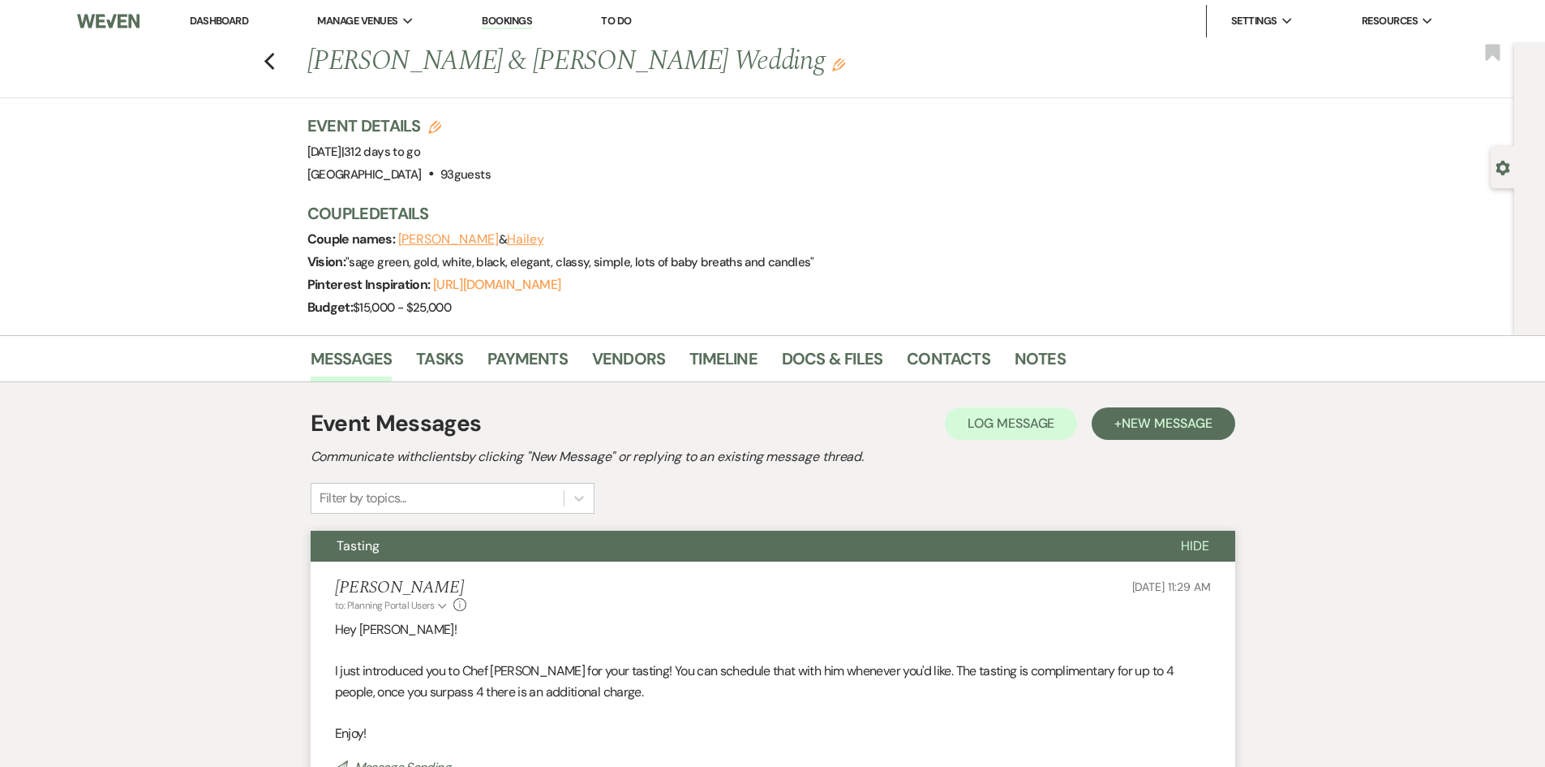
click at [233, 21] on link "Dashboard" at bounding box center [219, 21] width 58 height 14
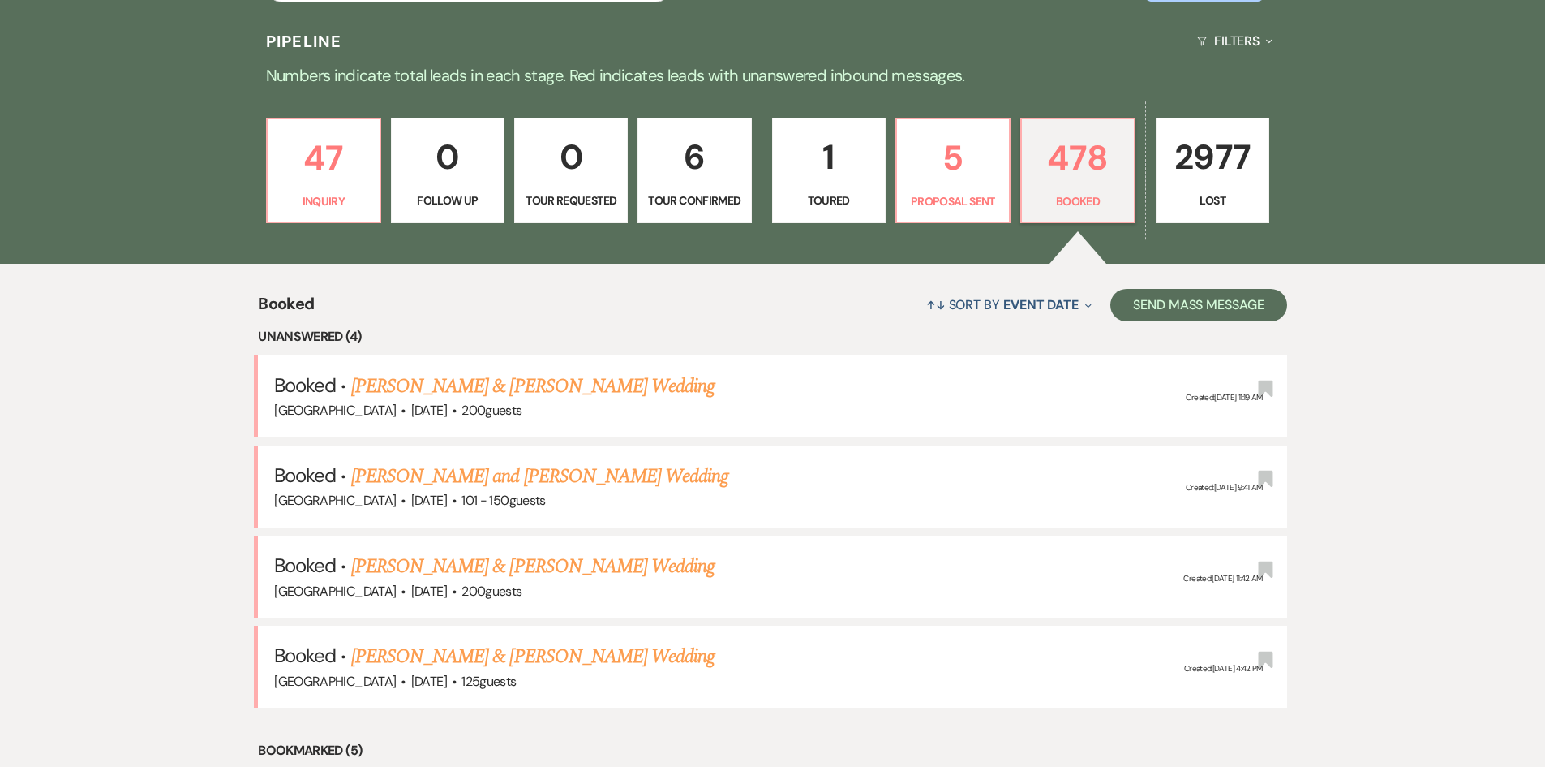
scroll to position [568, 0]
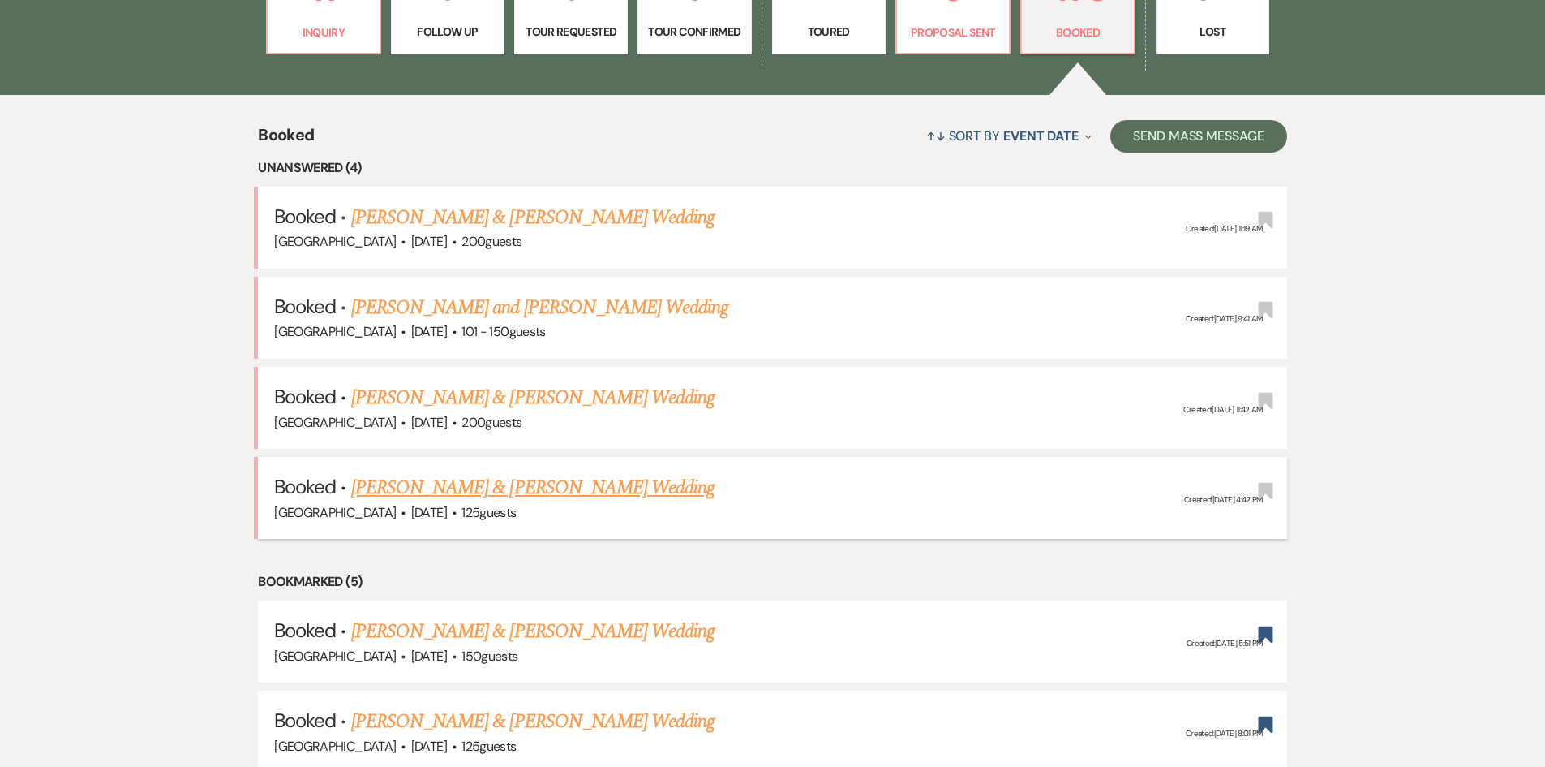
click at [548, 479] on link "[PERSON_NAME] & [PERSON_NAME] Wedding" at bounding box center [532, 487] width 363 height 29
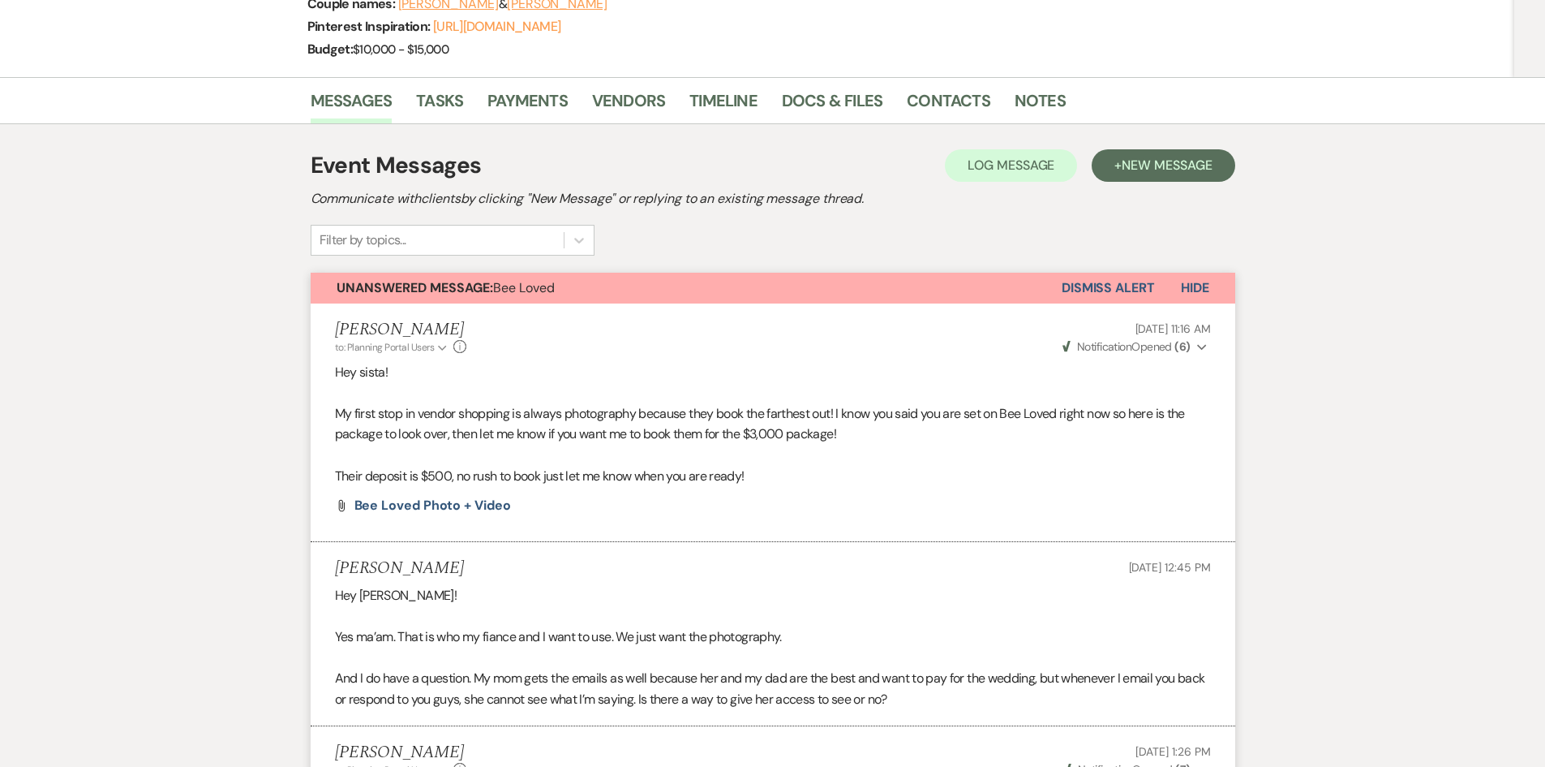
scroll to position [84, 0]
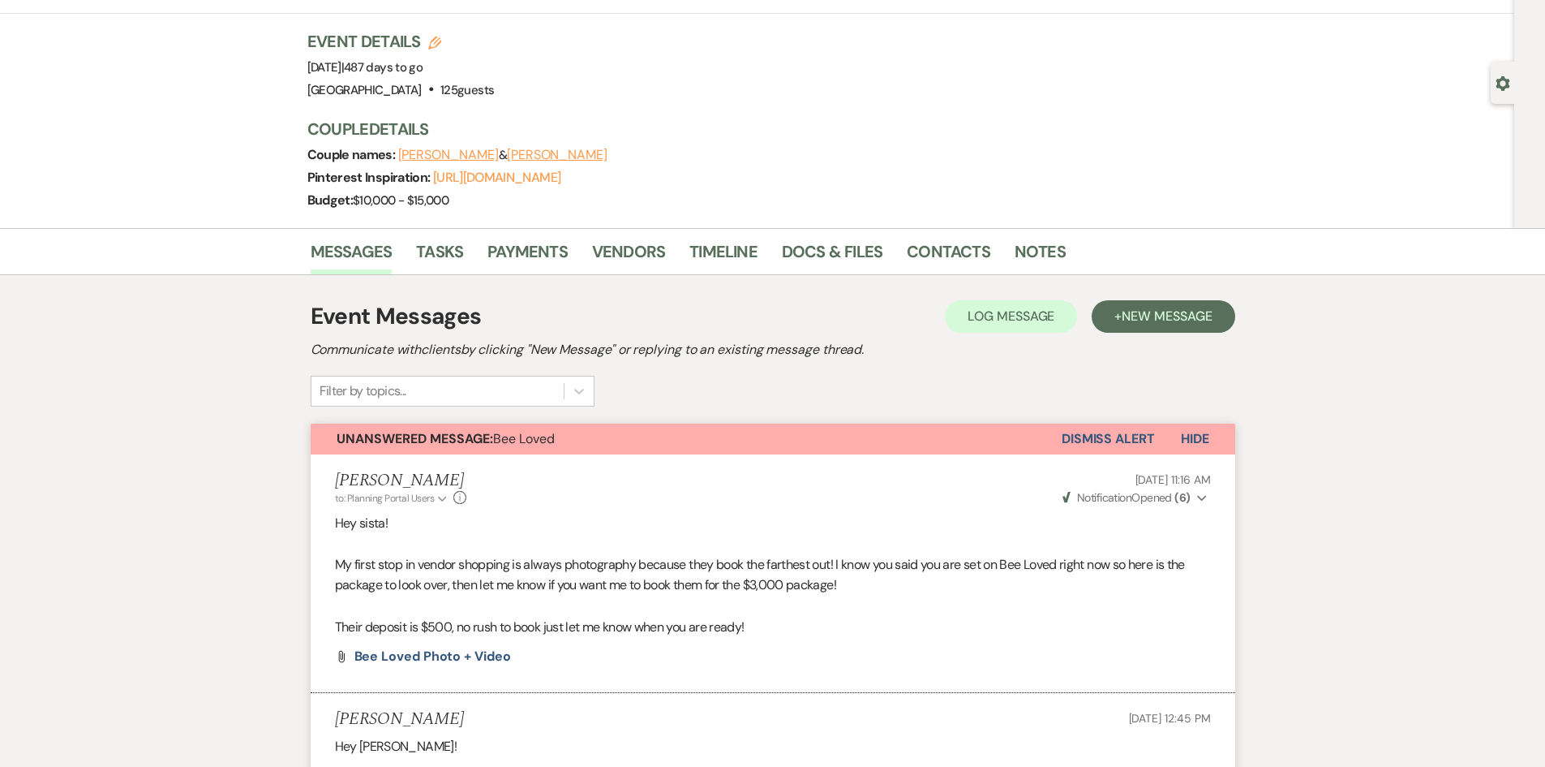
click at [1116, 447] on button "Dismiss Alert" at bounding box center [1108, 438] width 93 height 31
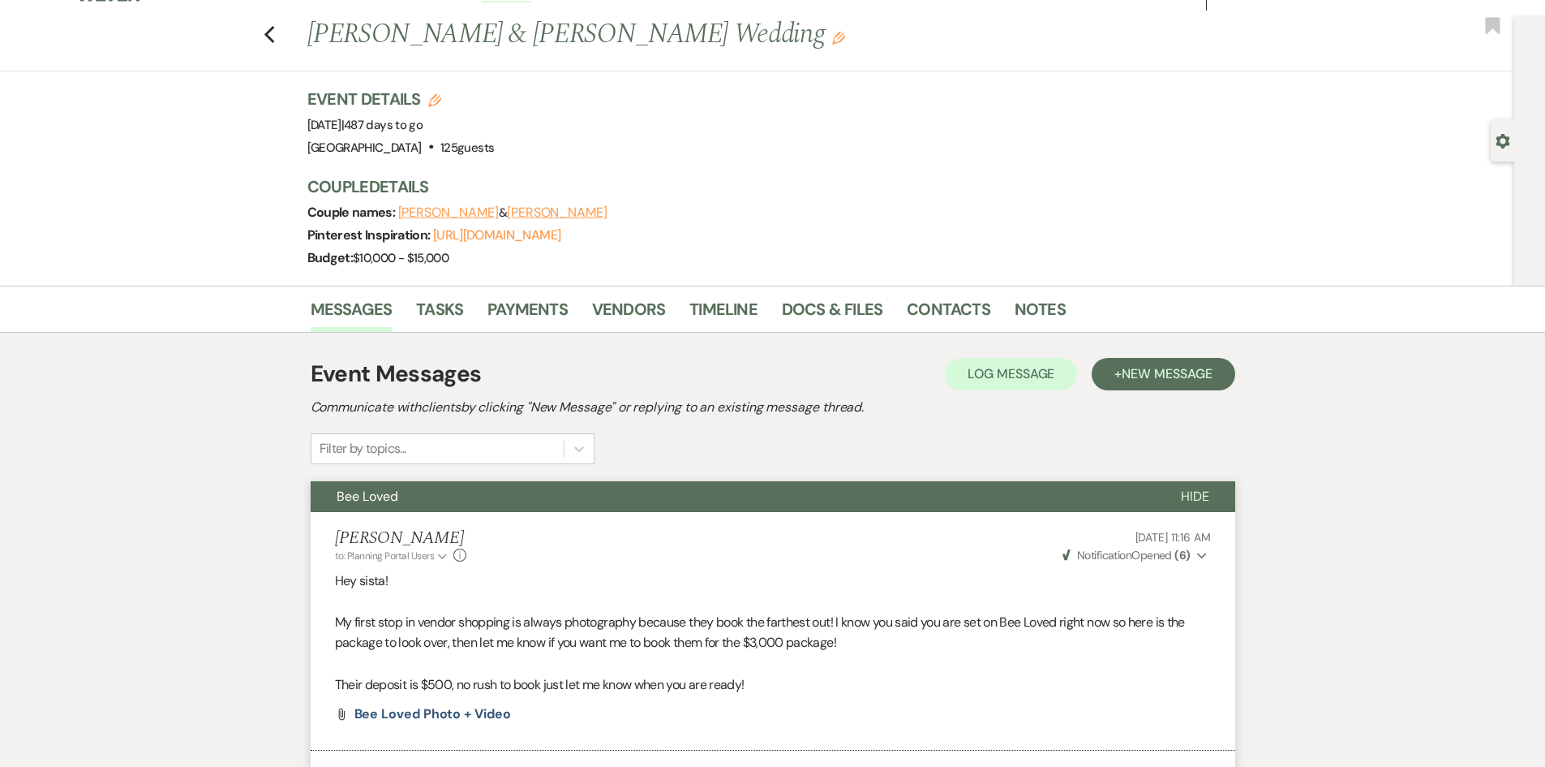
scroll to position [0, 0]
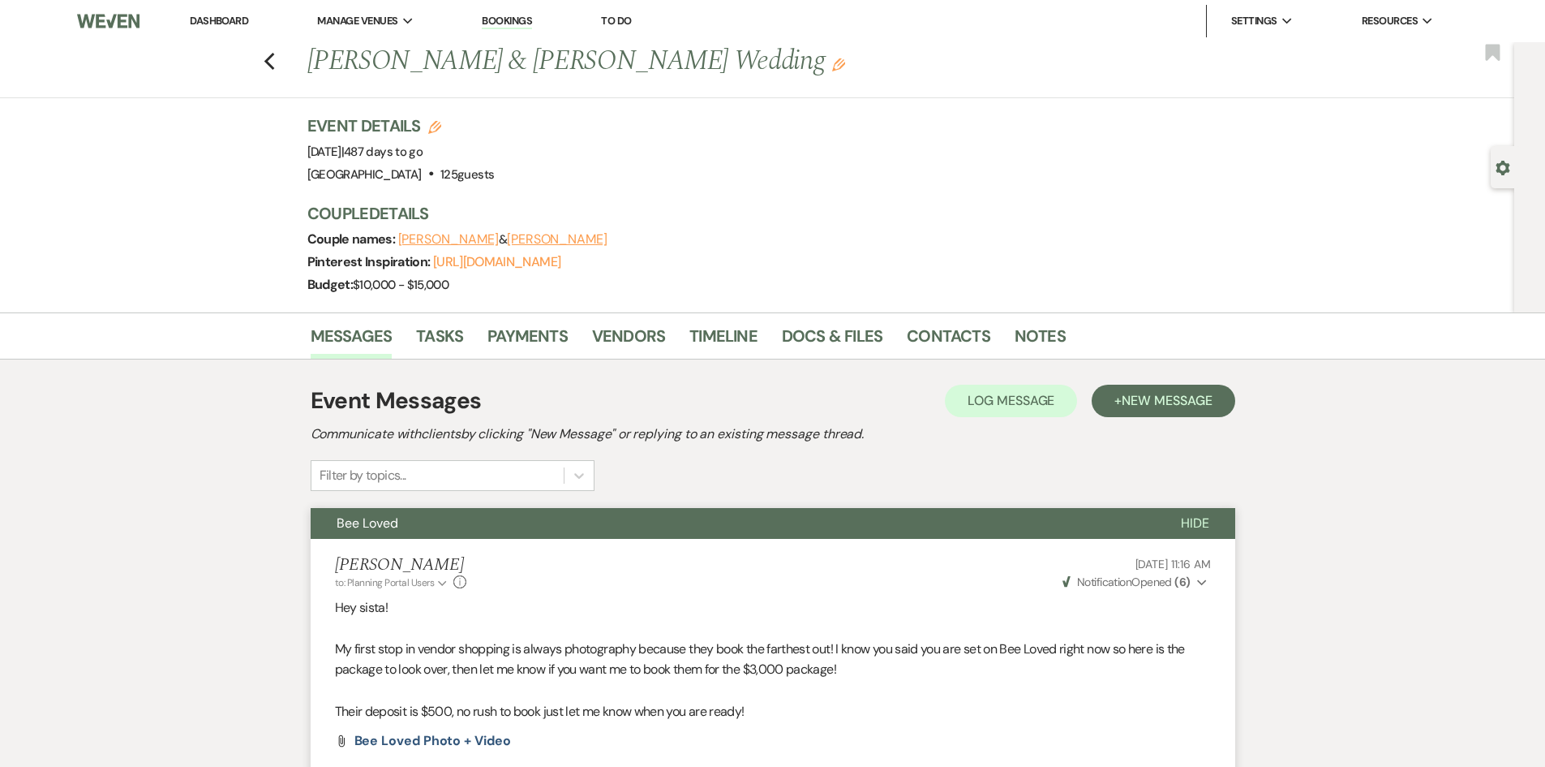
click at [197, 15] on link "Dashboard" at bounding box center [219, 21] width 58 height 14
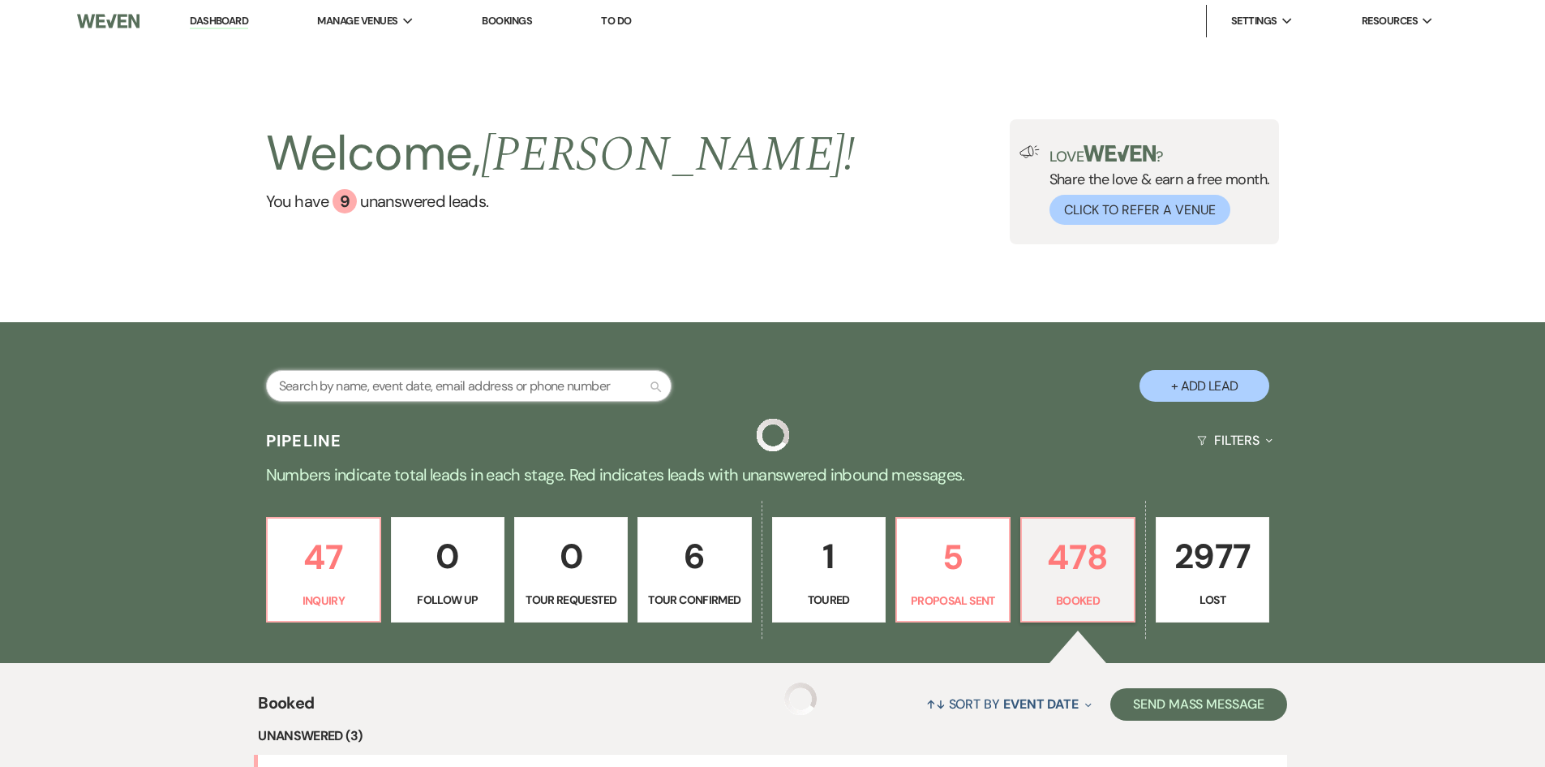
click at [402, 376] on input "text" at bounding box center [469, 386] width 406 height 32
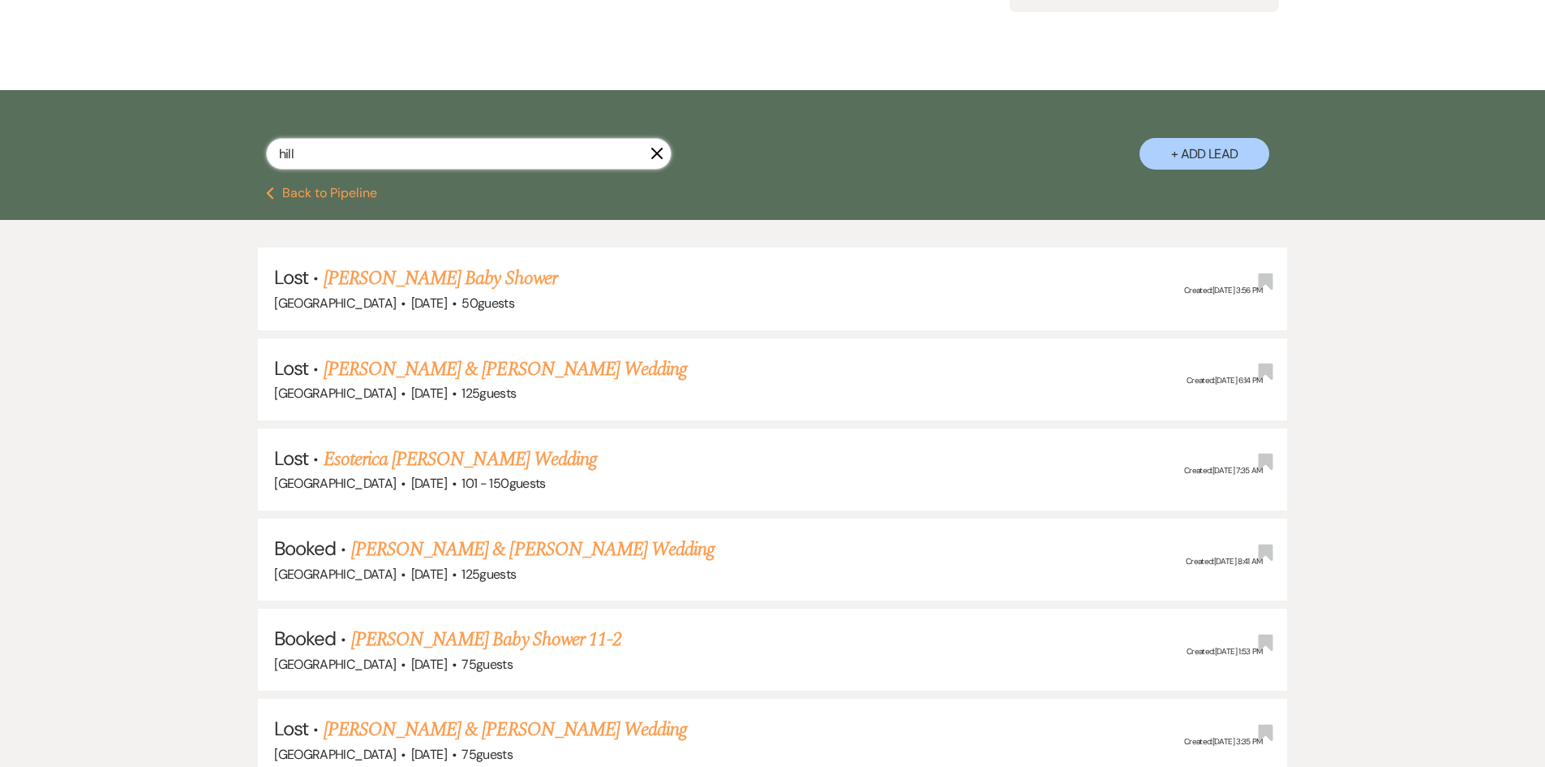
scroll to position [324, 0]
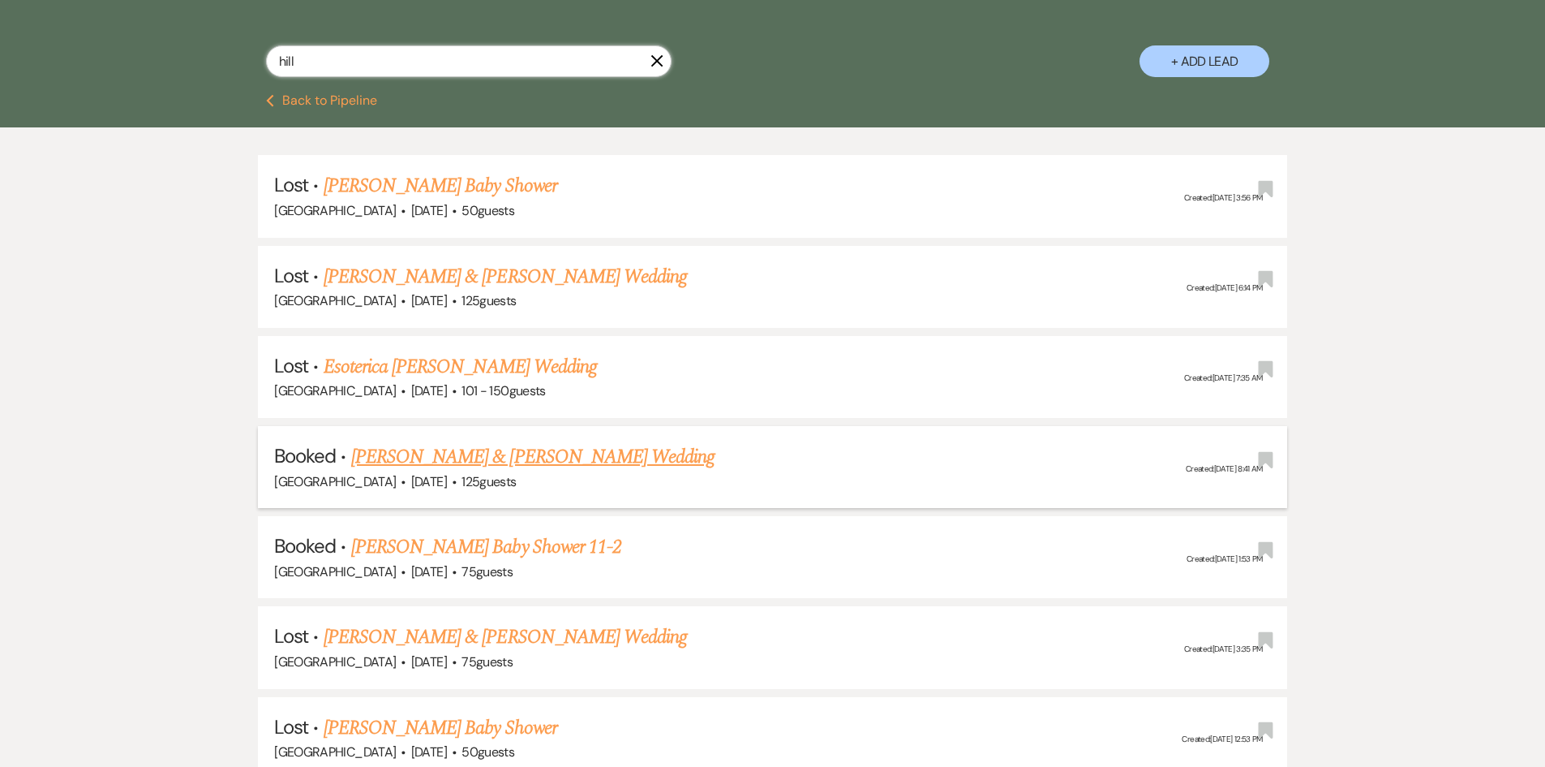
type input "hill"
click at [430, 455] on link "[PERSON_NAME] & [PERSON_NAME] Wedding" at bounding box center [532, 456] width 363 height 29
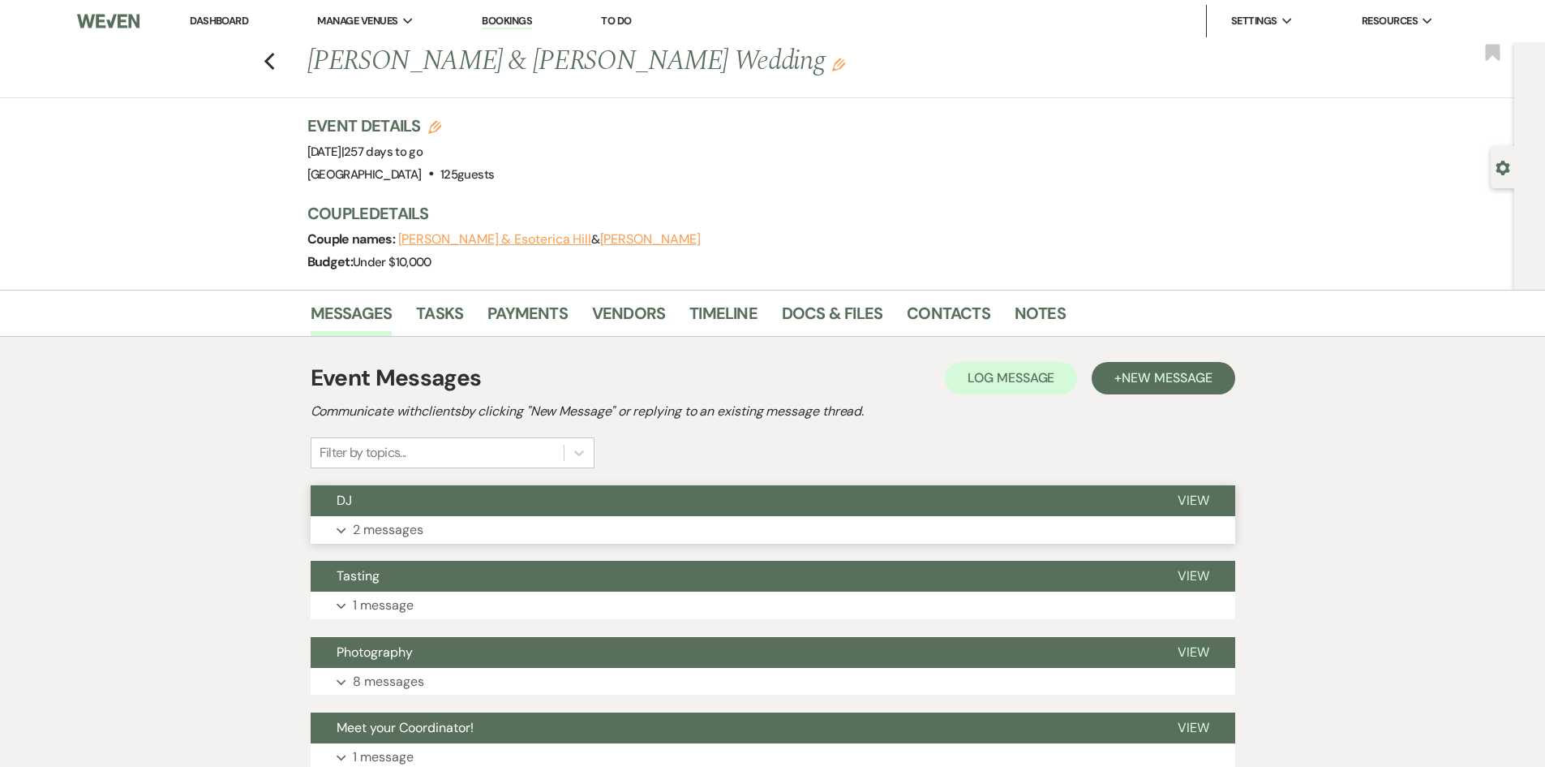
click at [376, 540] on button "Expand 2 messages" at bounding box center [773, 530] width 925 height 28
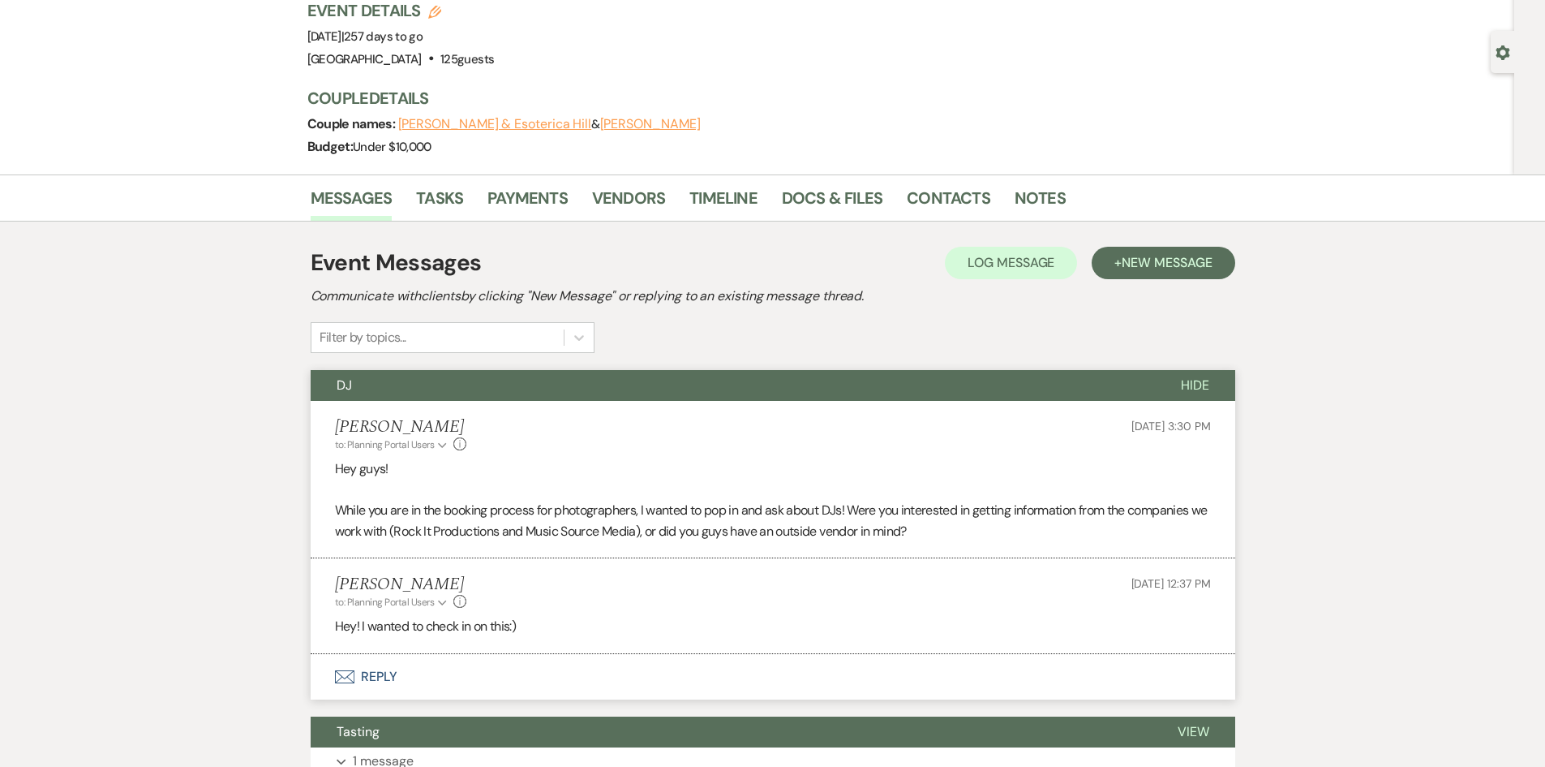
scroll to position [324, 0]
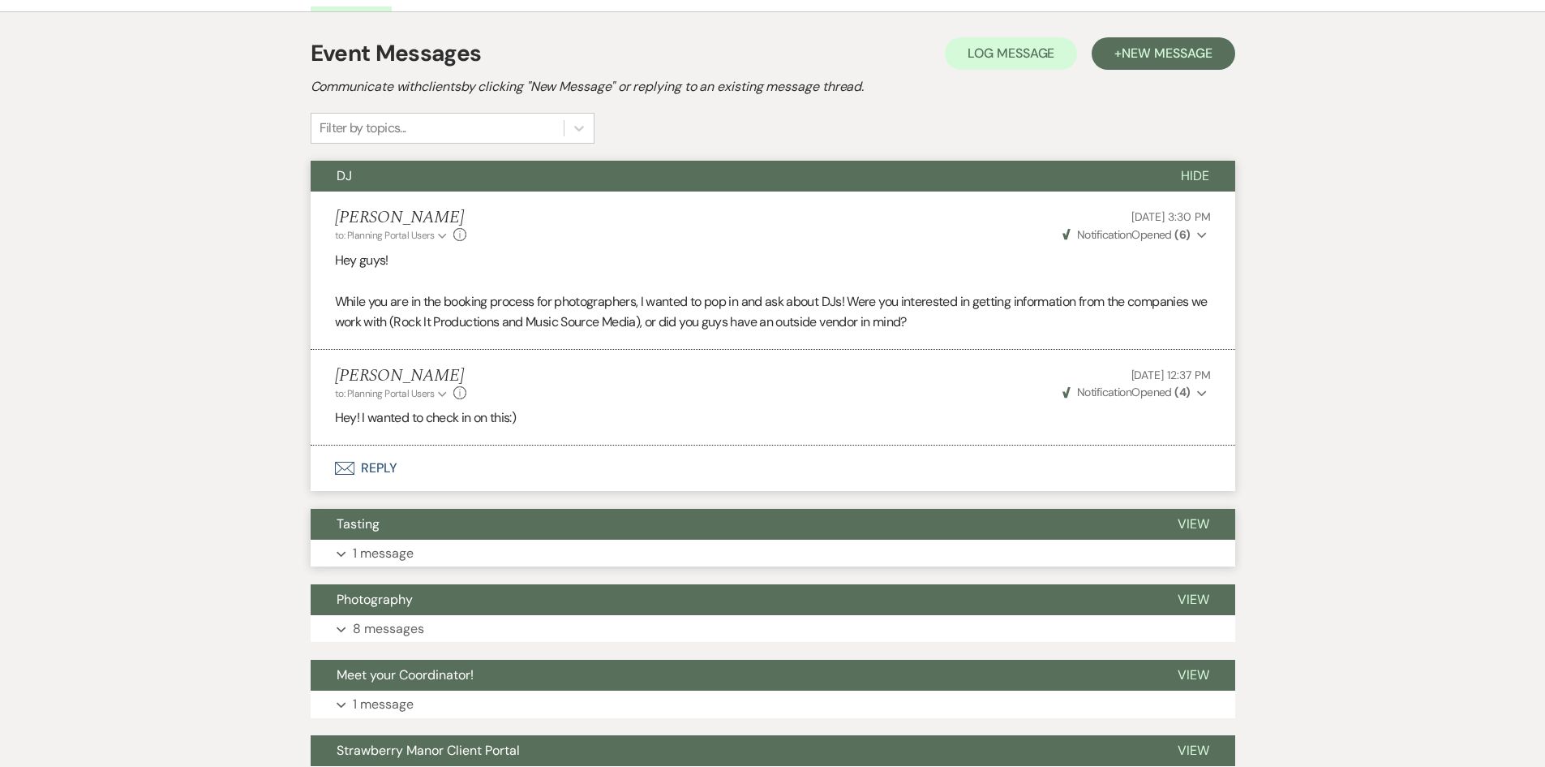
click at [393, 560] on p "1 message" at bounding box center [383, 553] width 61 height 21
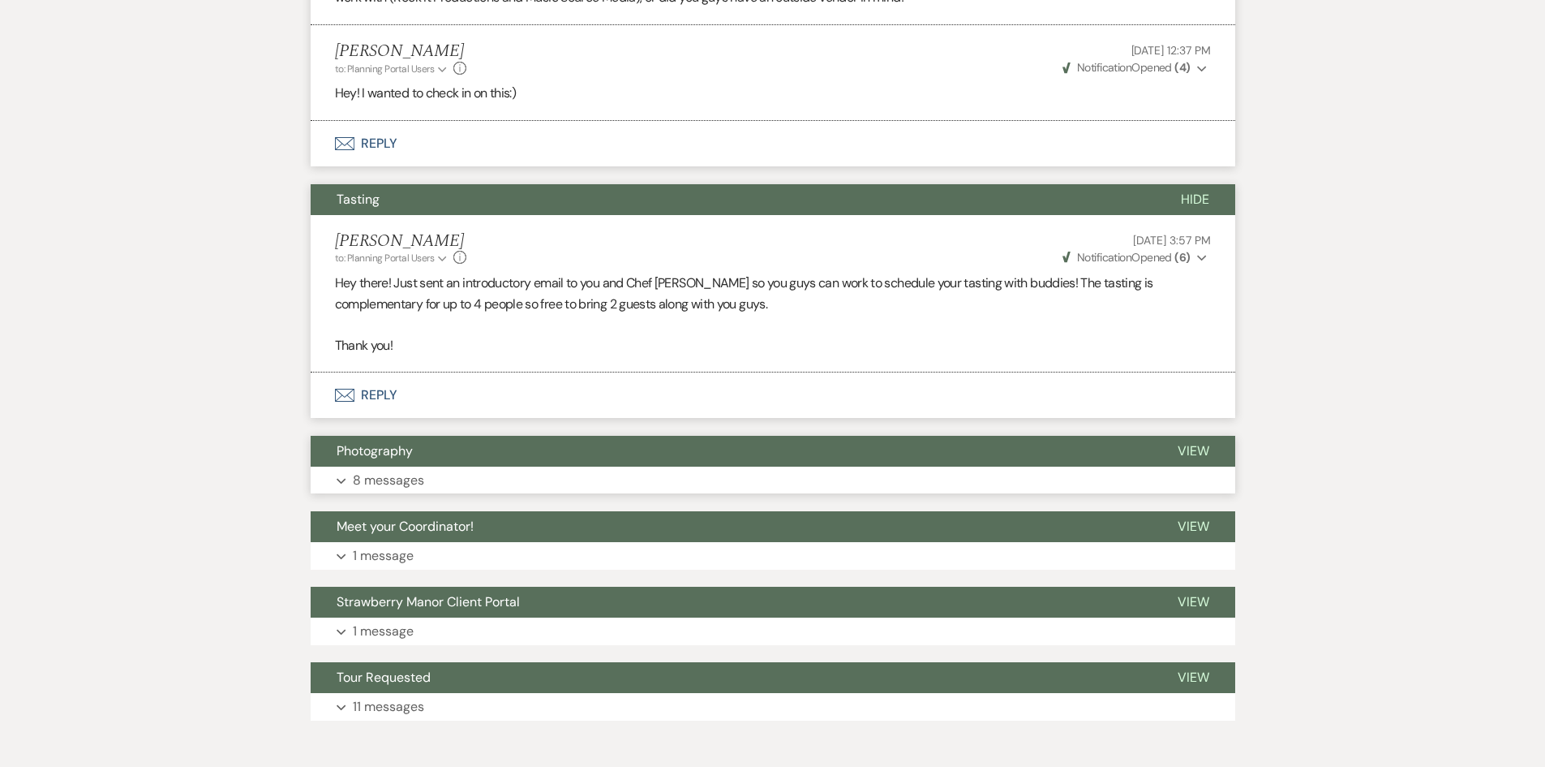
click at [416, 483] on p "8 messages" at bounding box center [388, 480] width 71 height 21
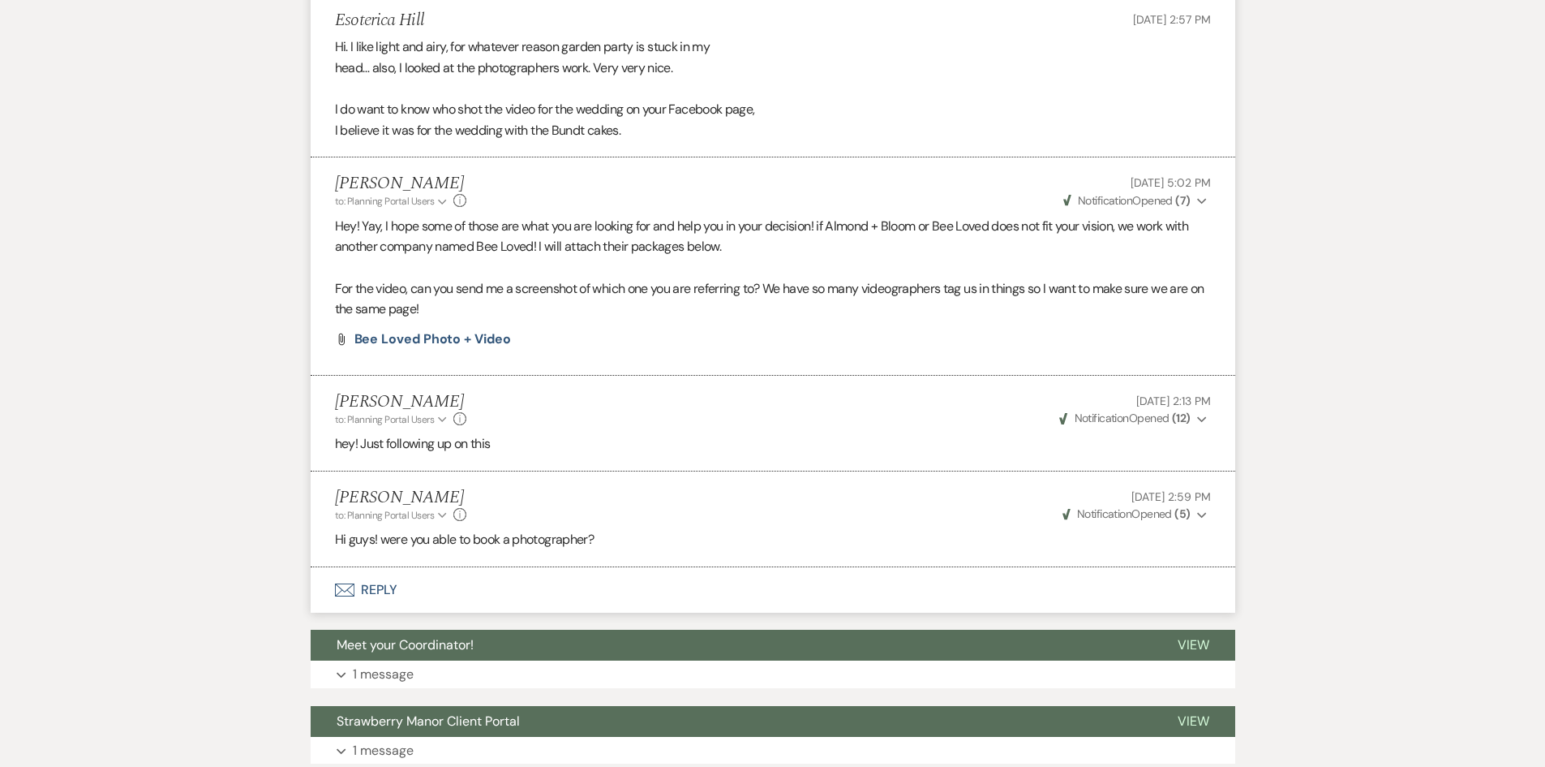
scroll to position [1867, 0]
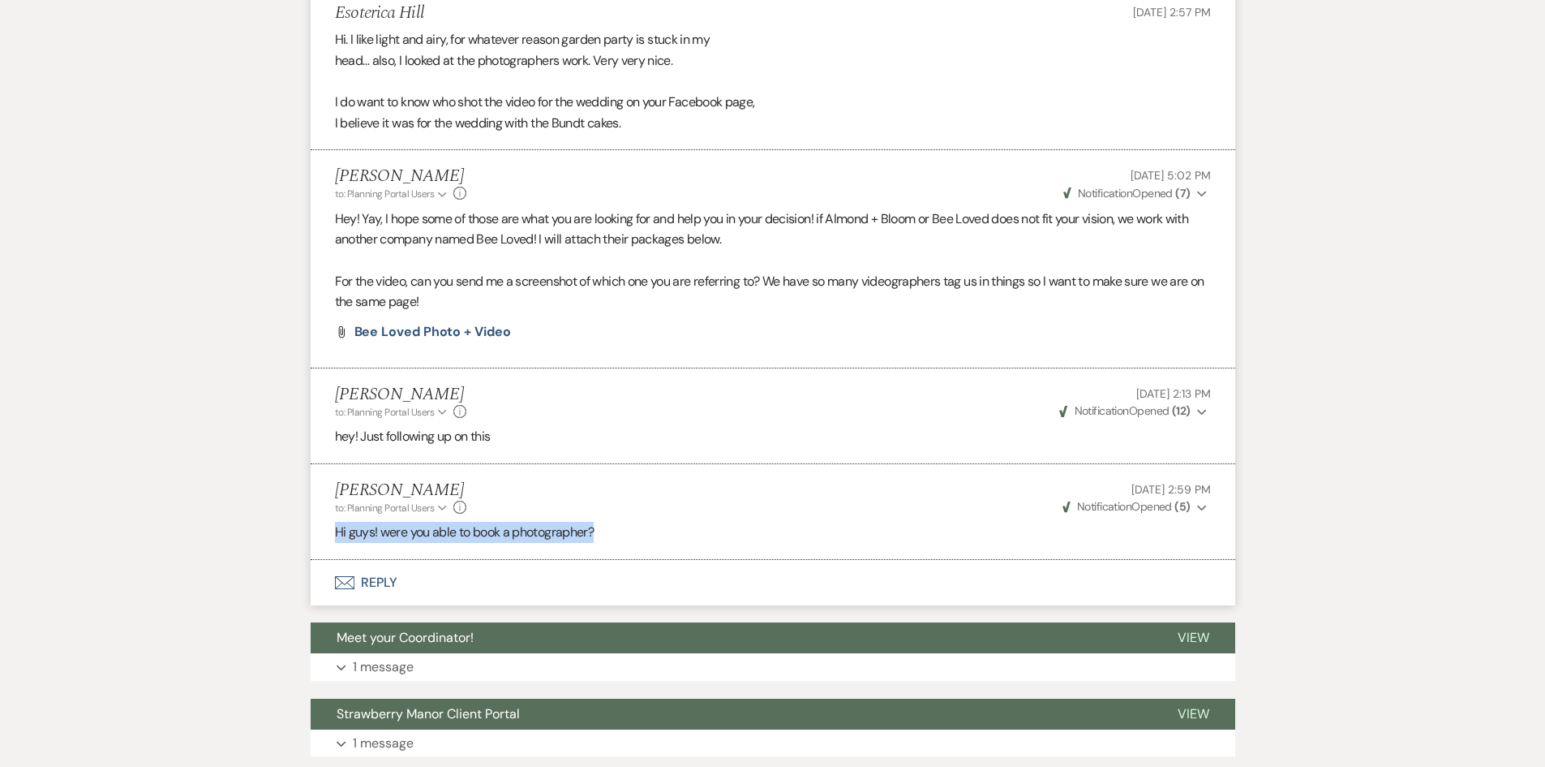
drag, startPoint x: 324, startPoint y: 548, endPoint x: 730, endPoint y: 571, distance: 407.1
click at [690, 491] on li "Holly Guthrie to: Planning Portal Users Expand Info Jul 28, 2025, 2:59 PM Weven…" at bounding box center [773, 512] width 925 height 96
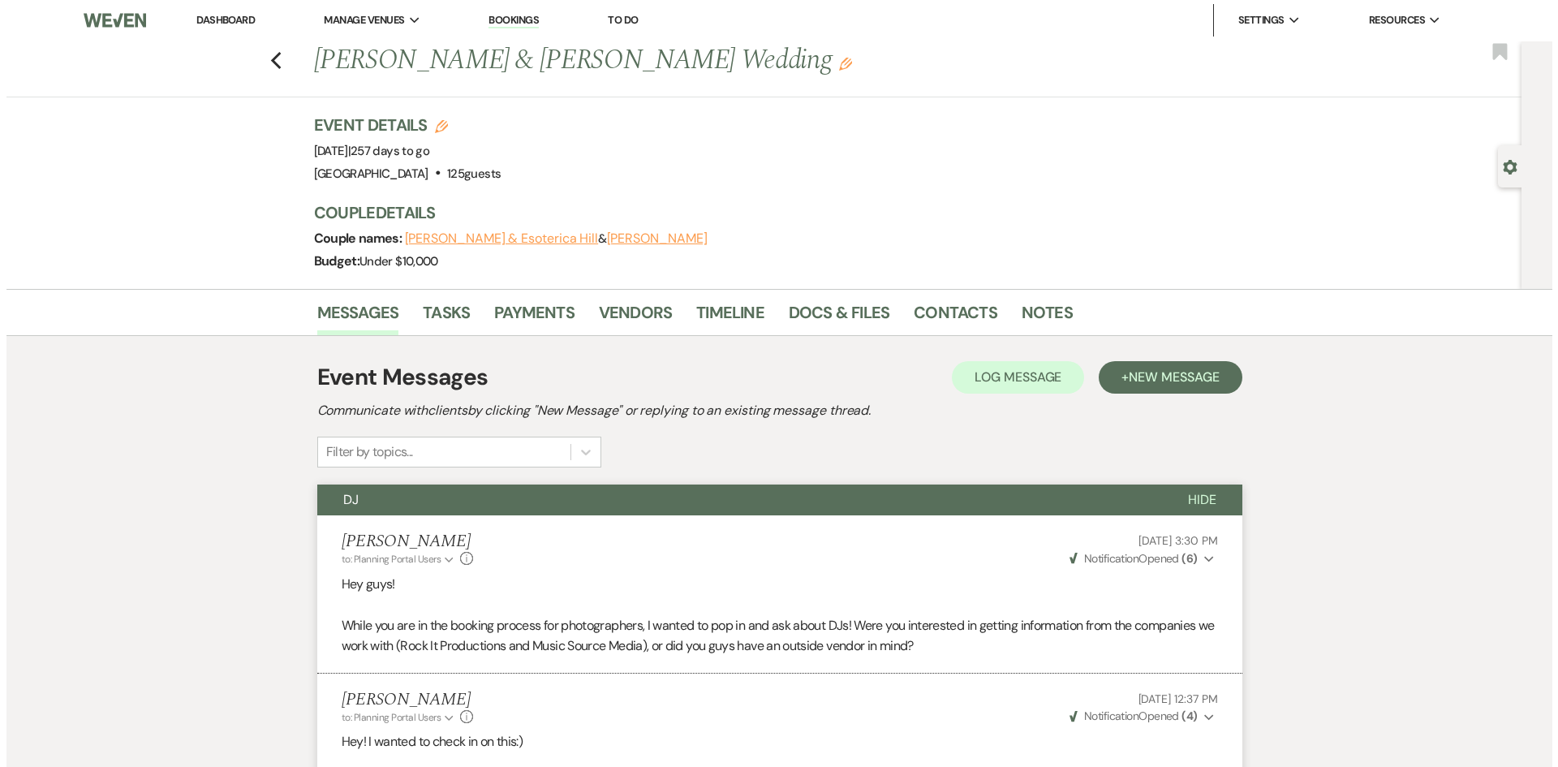
scroll to position [0, 0]
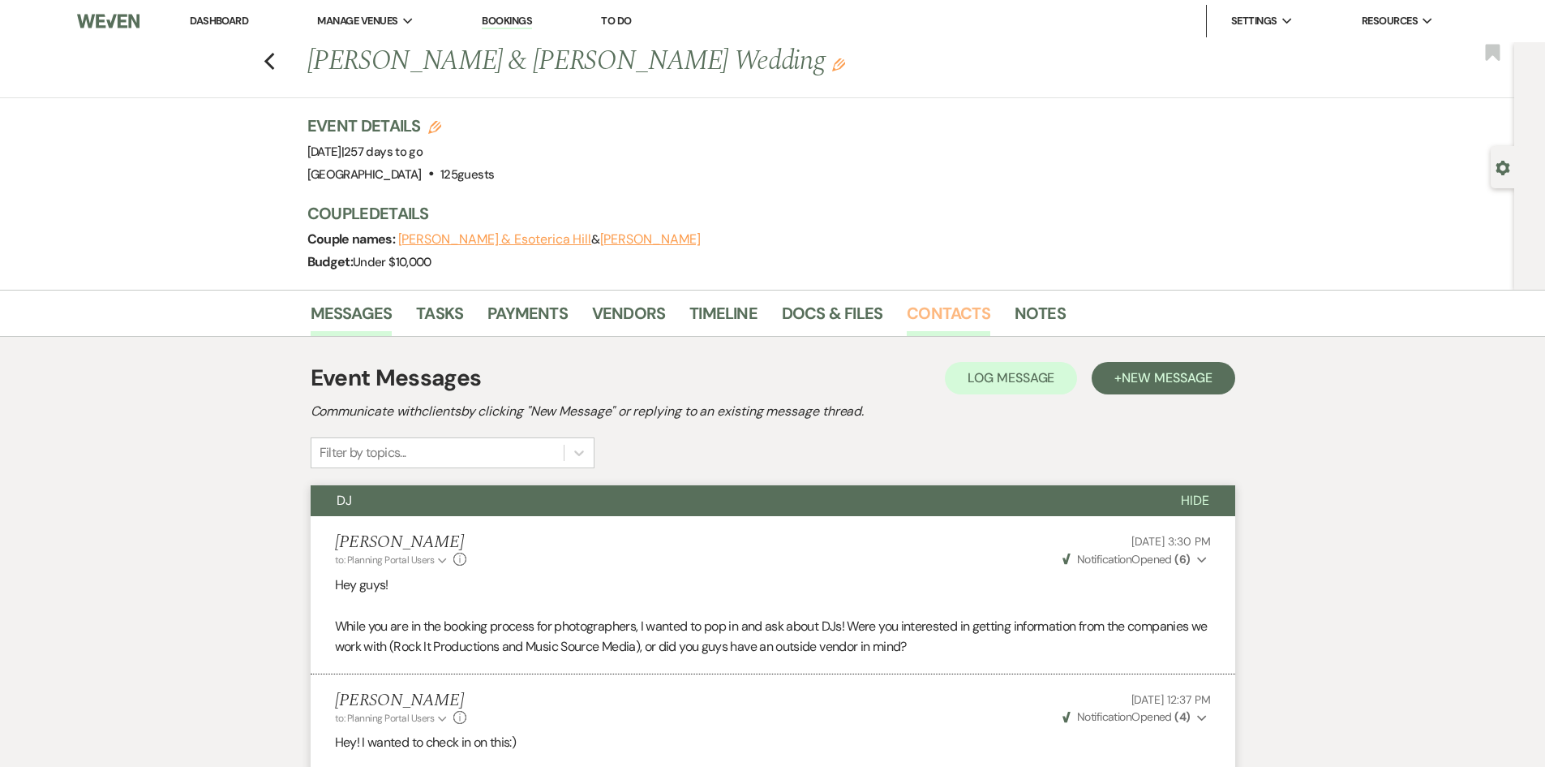
click at [965, 317] on link "Contacts" at bounding box center [949, 318] width 84 height 36
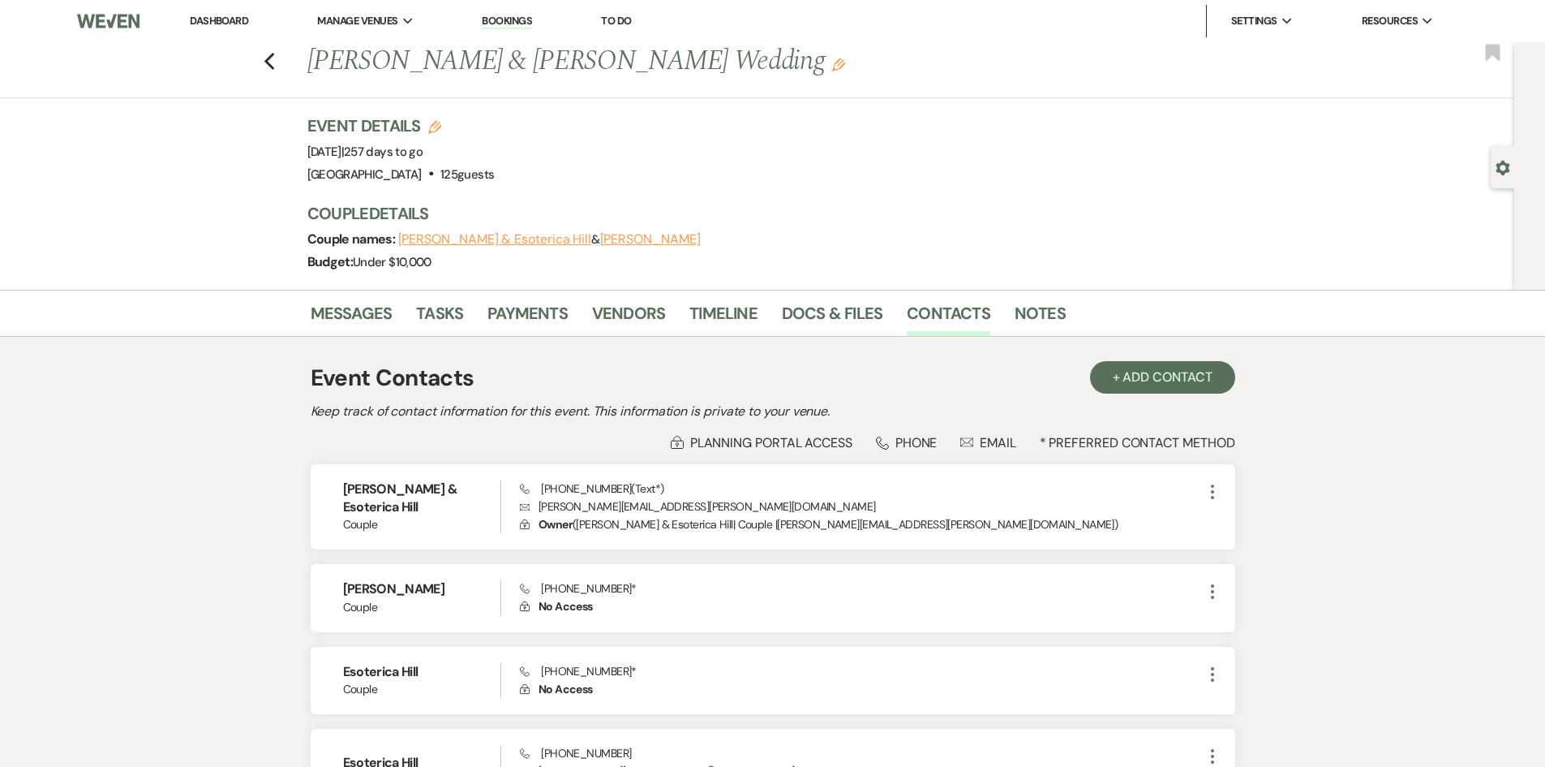
click at [213, 27] on link "Dashboard" at bounding box center [219, 21] width 58 height 14
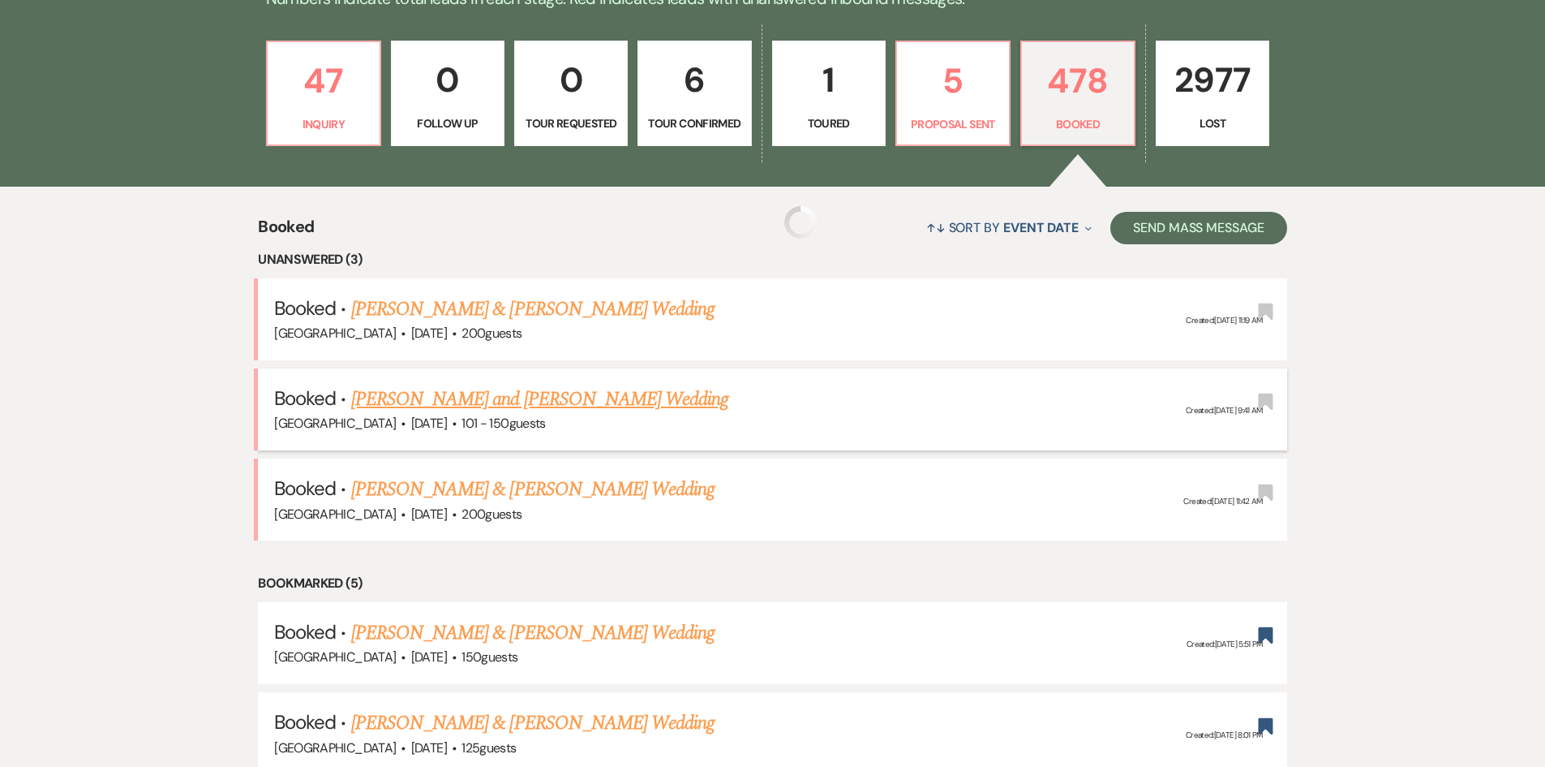
scroll to position [487, 0]
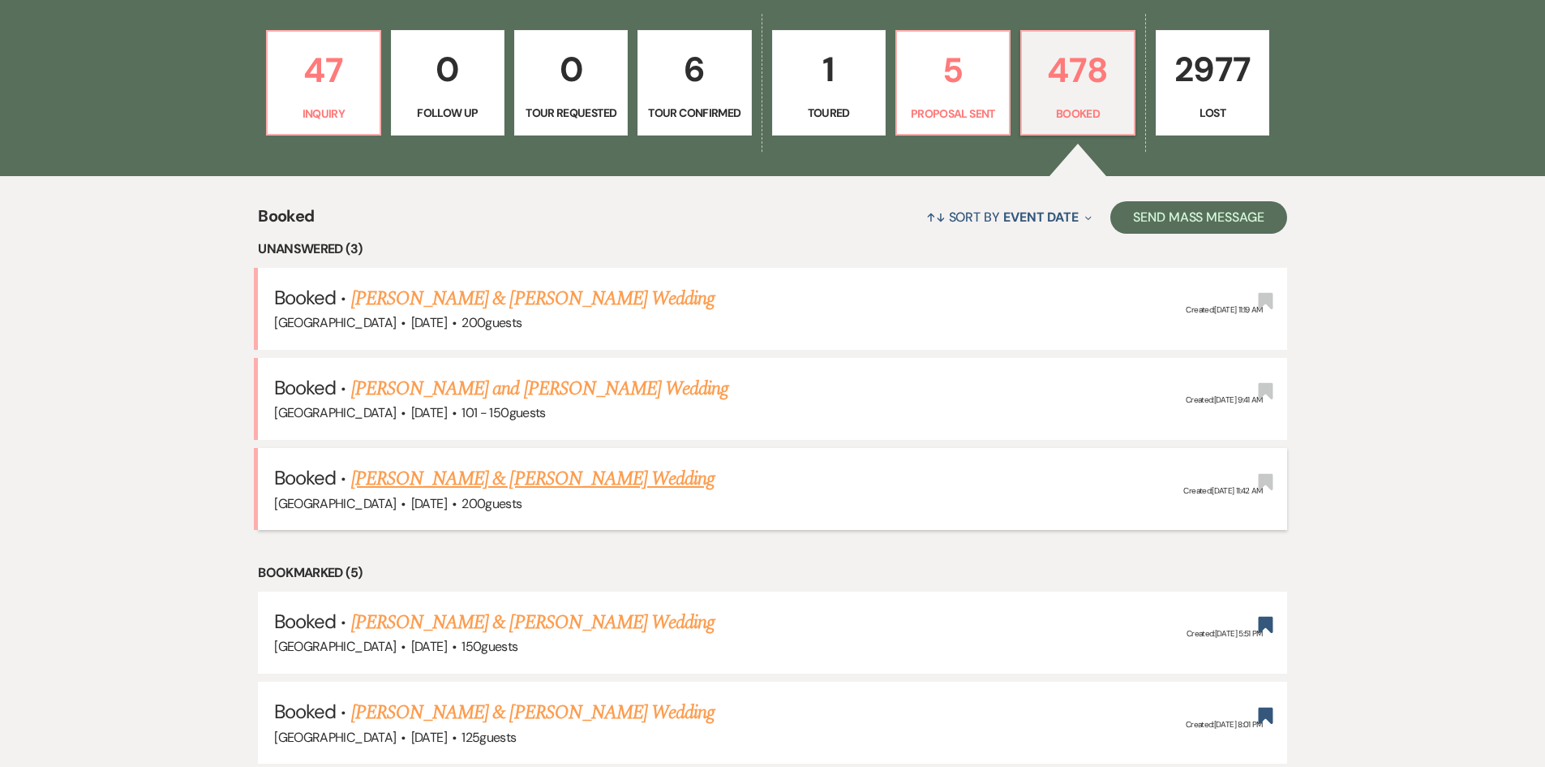
drag, startPoint x: 221, startPoint y: 261, endPoint x: 605, endPoint y: 526, distance: 466.7
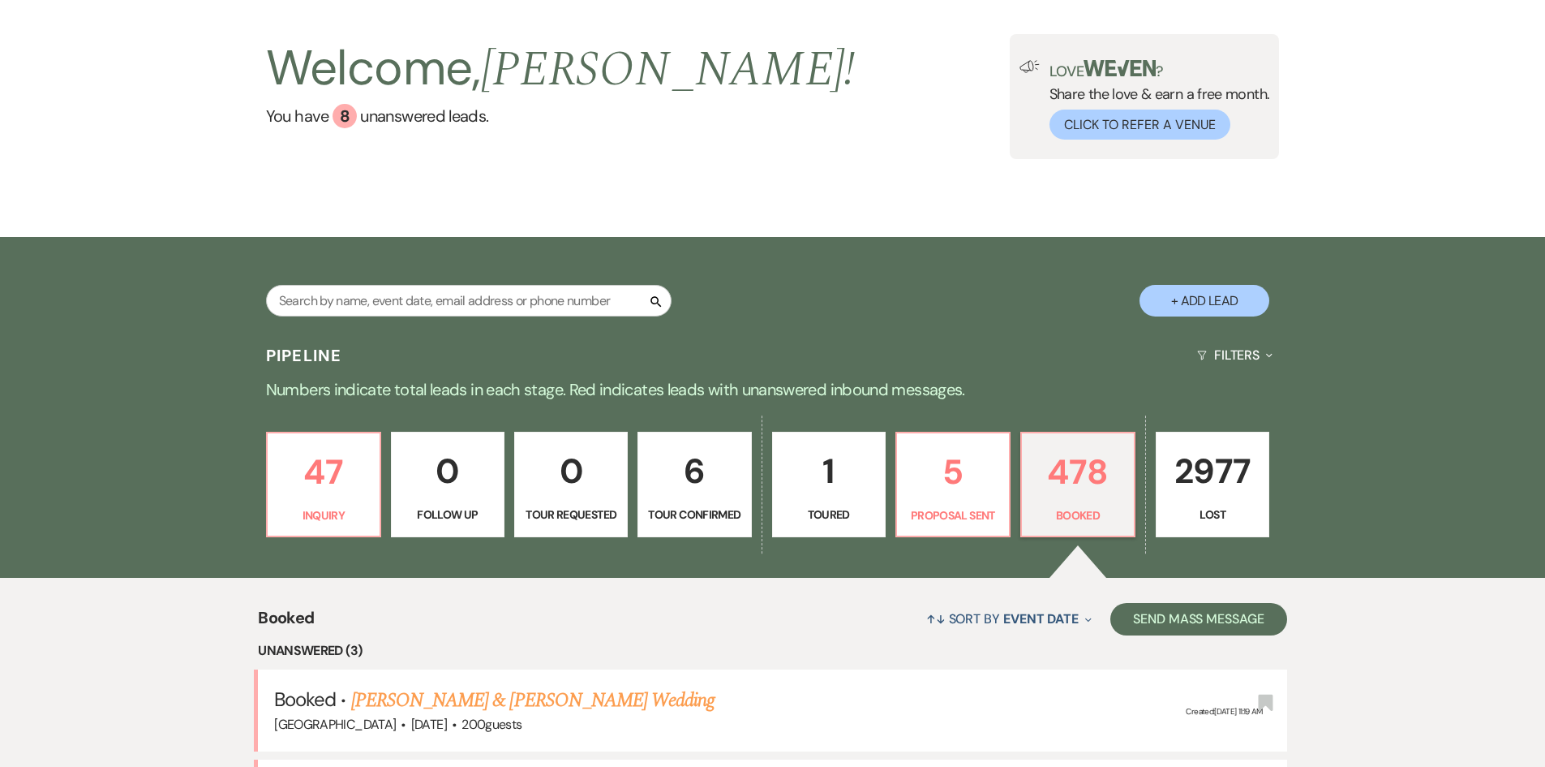
scroll to position [81, 0]
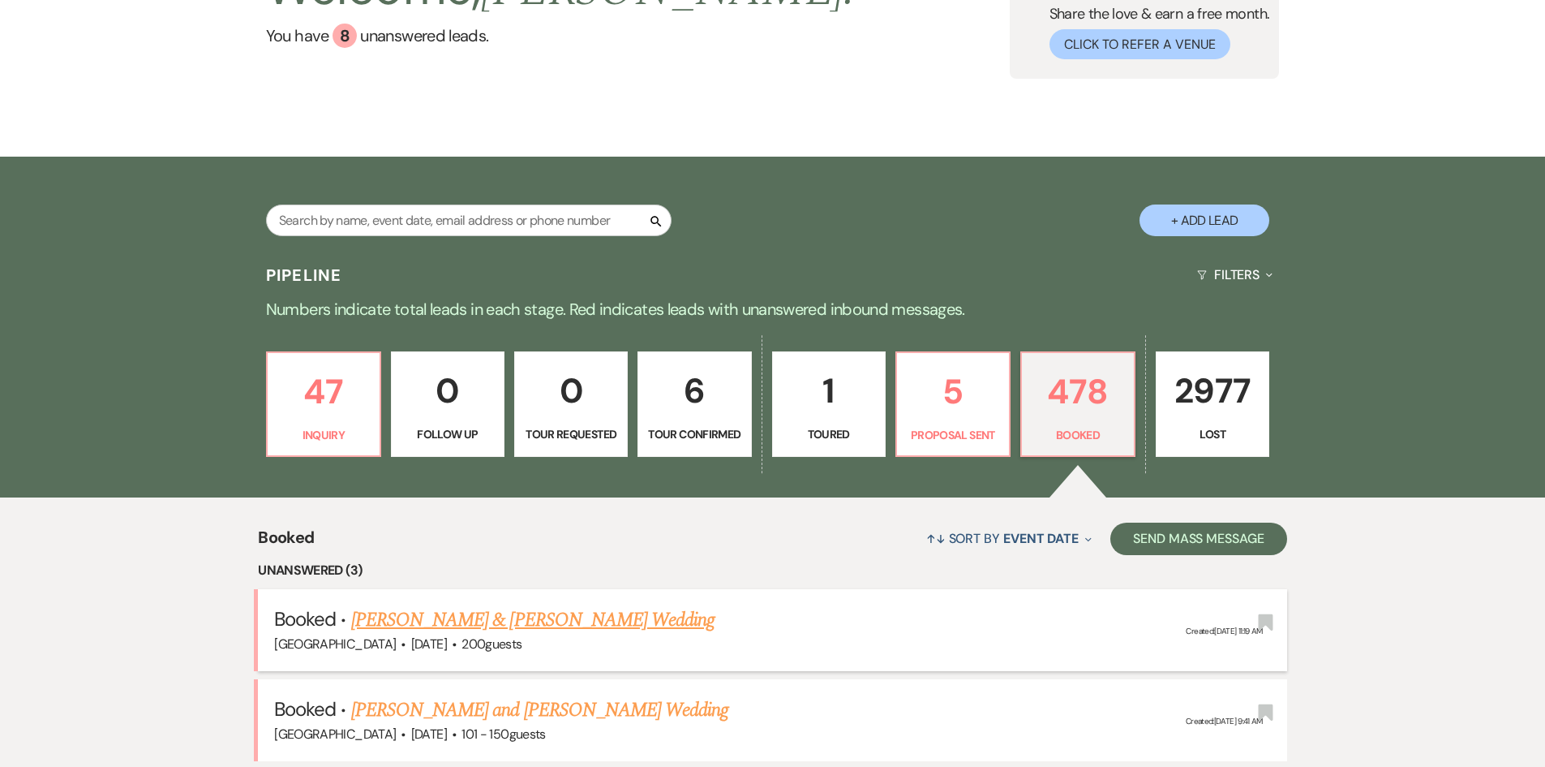
scroll to position [243, 0]
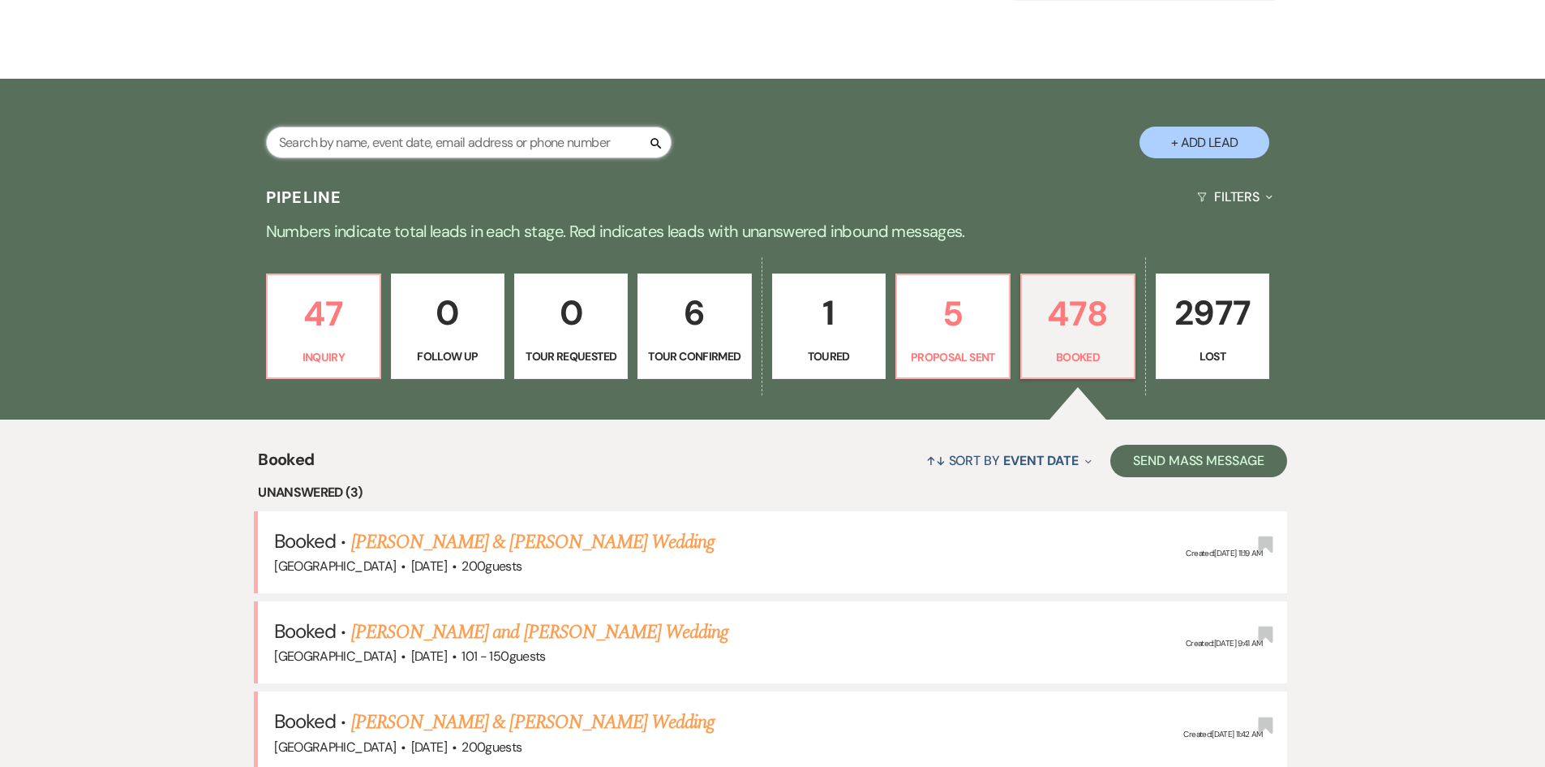
click at [440, 132] on input "text" at bounding box center [469, 143] width 406 height 32
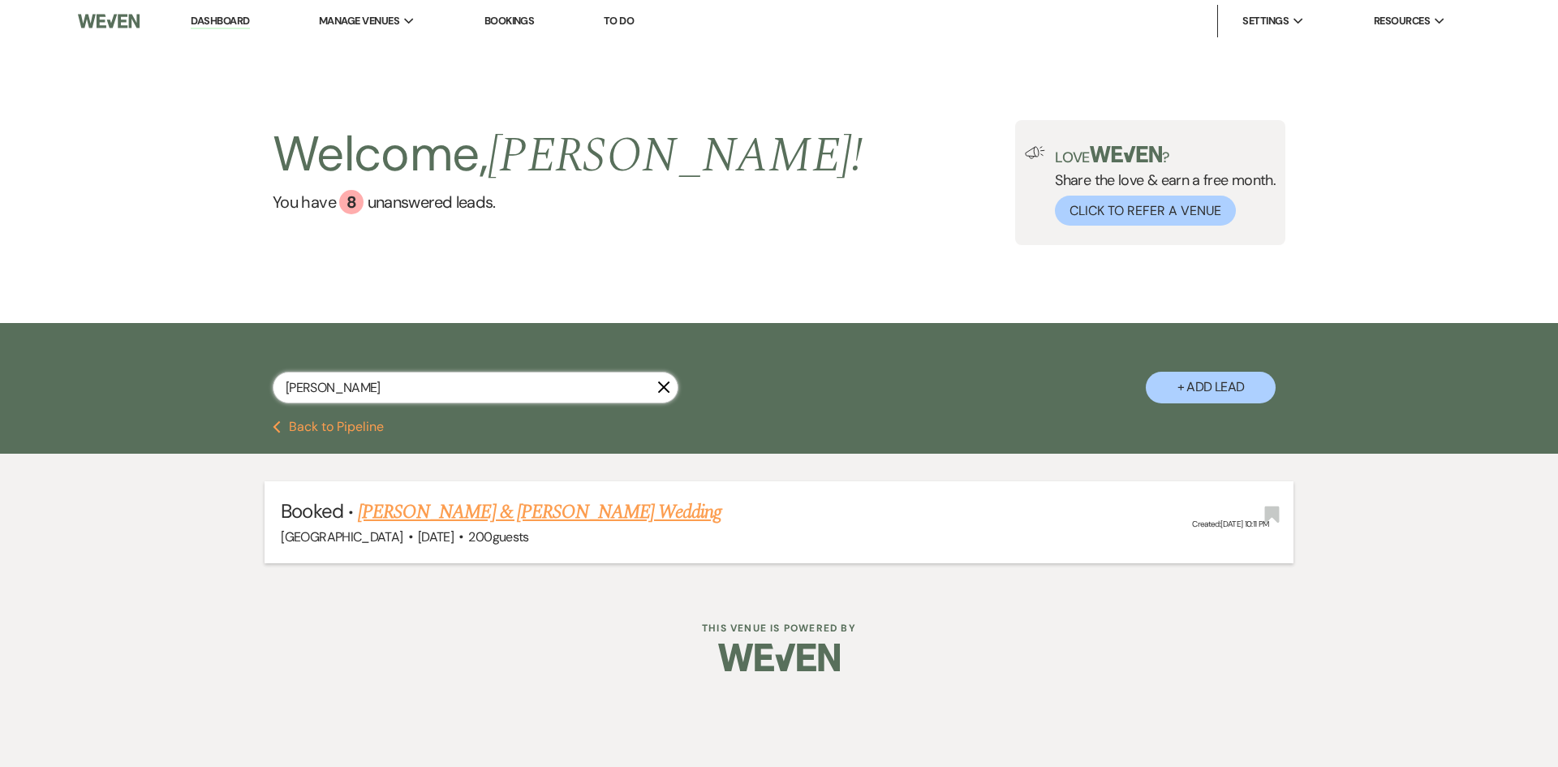
type input "legendre"
click at [591, 513] on link "[PERSON_NAME] & [PERSON_NAME] Wedding" at bounding box center [539, 511] width 363 height 29
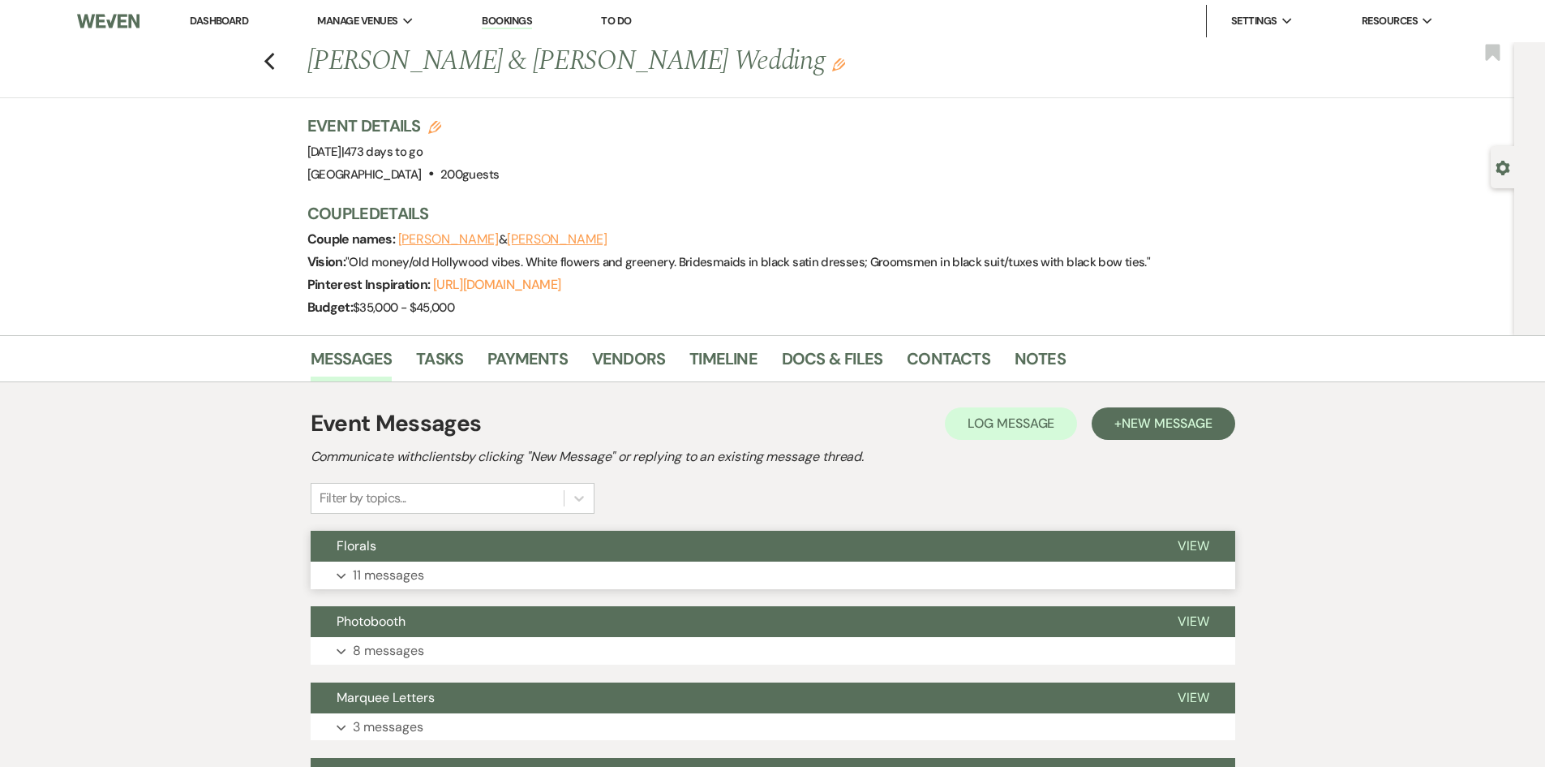
click at [400, 566] on button "Expand 11 messages" at bounding box center [773, 575] width 925 height 28
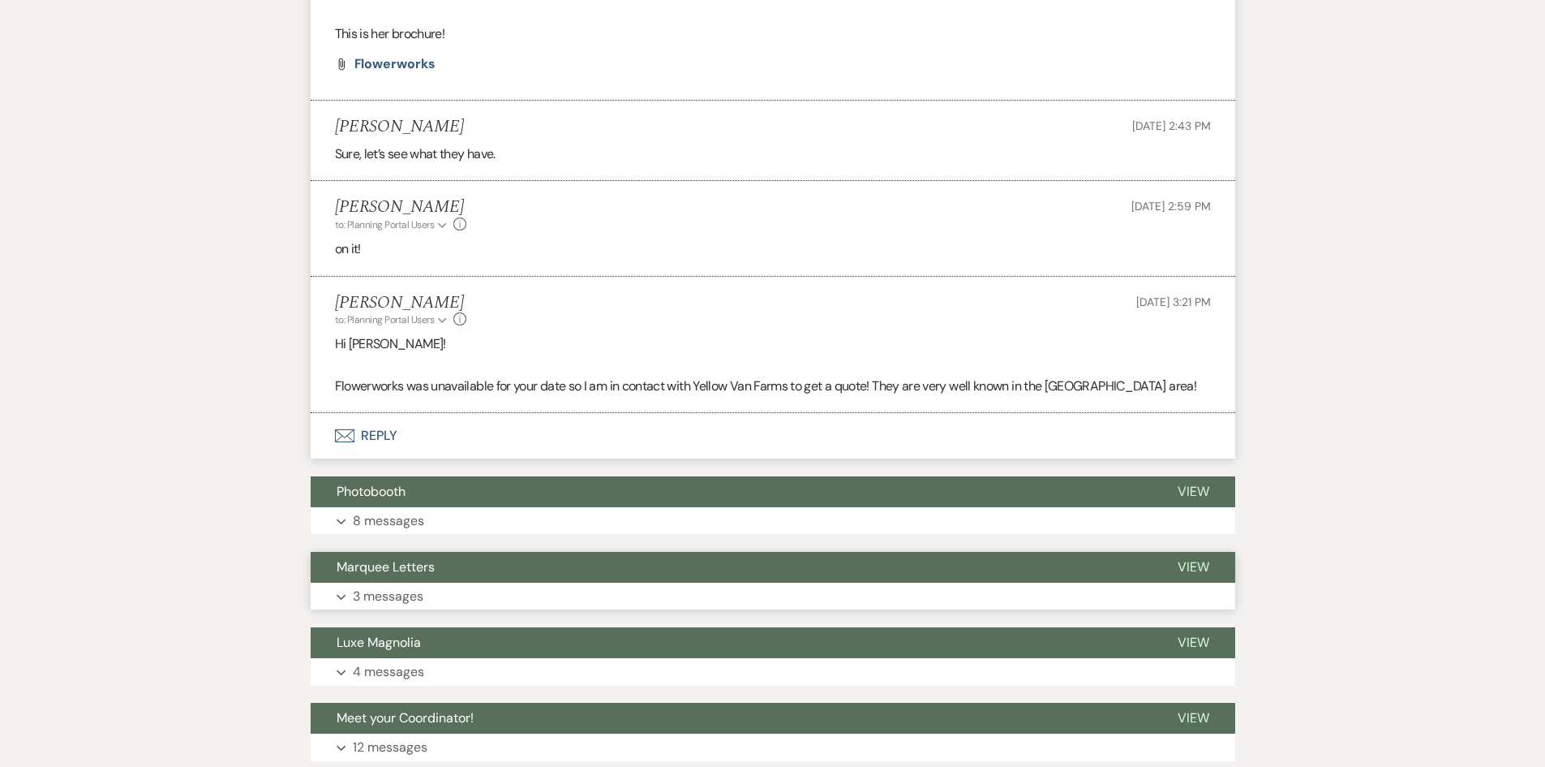
scroll to position [2193, 0]
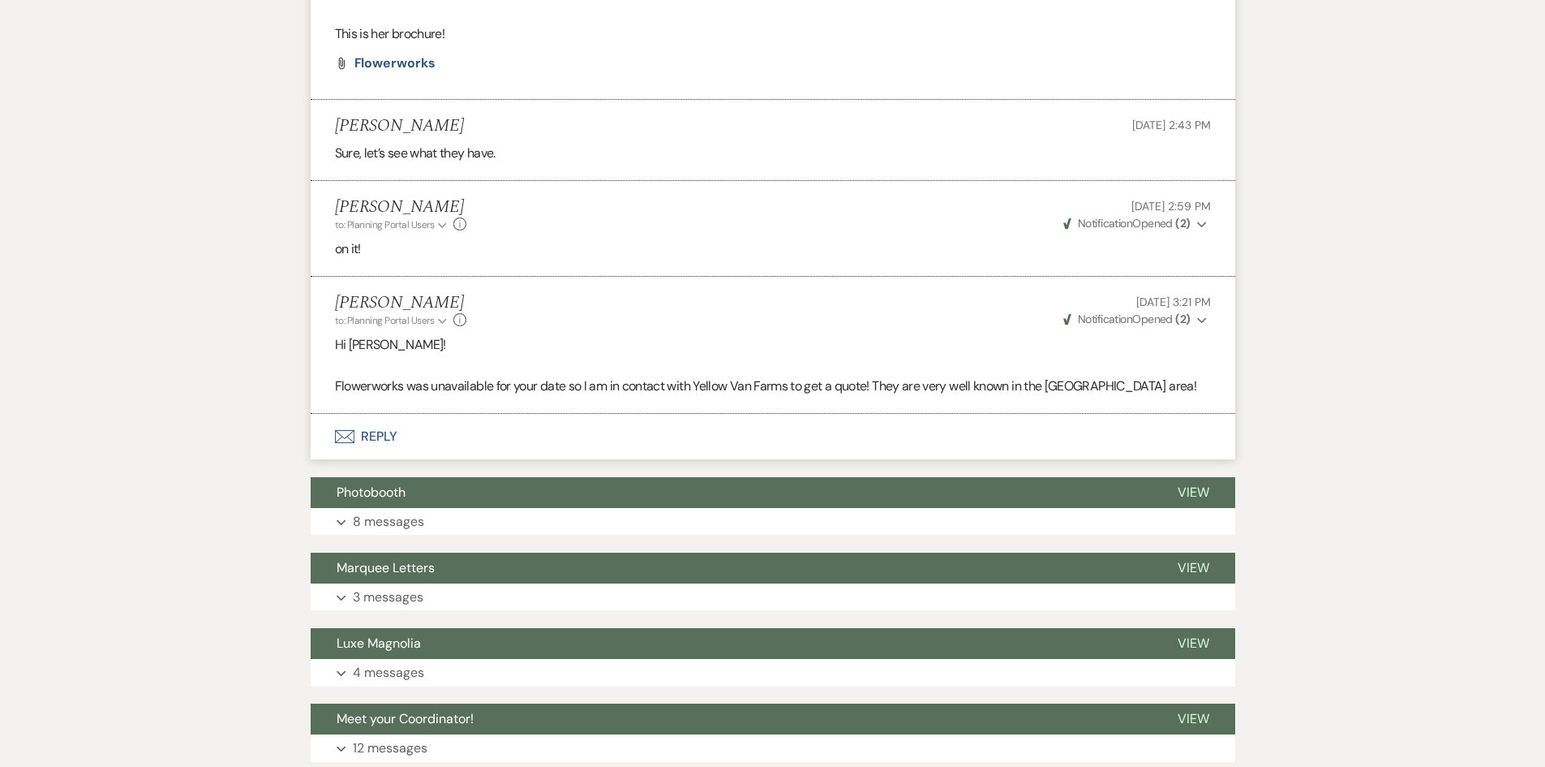
click at [392, 441] on button "Envelope Reply" at bounding box center [773, 436] width 925 height 45
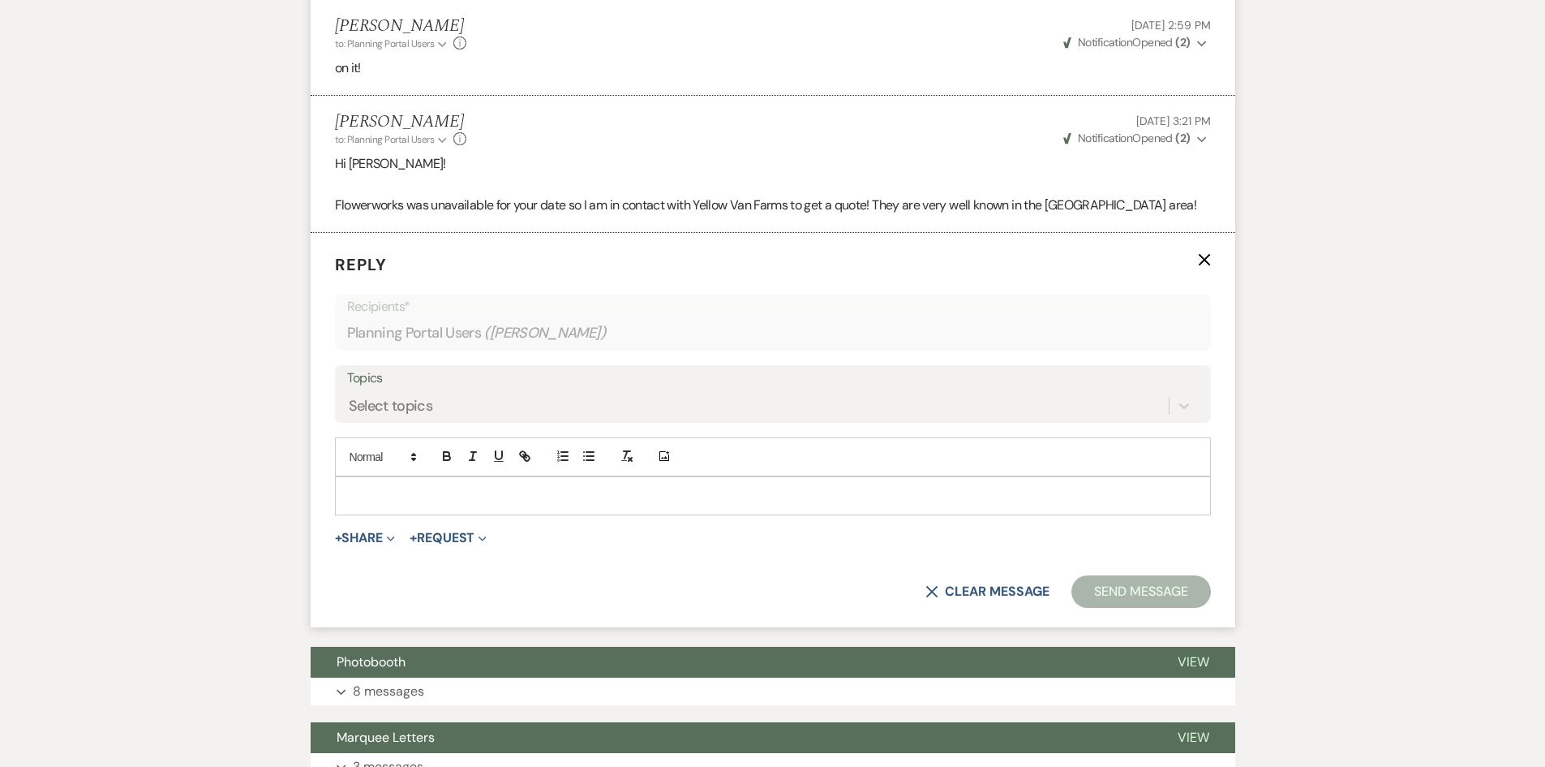
scroll to position [2391, 0]
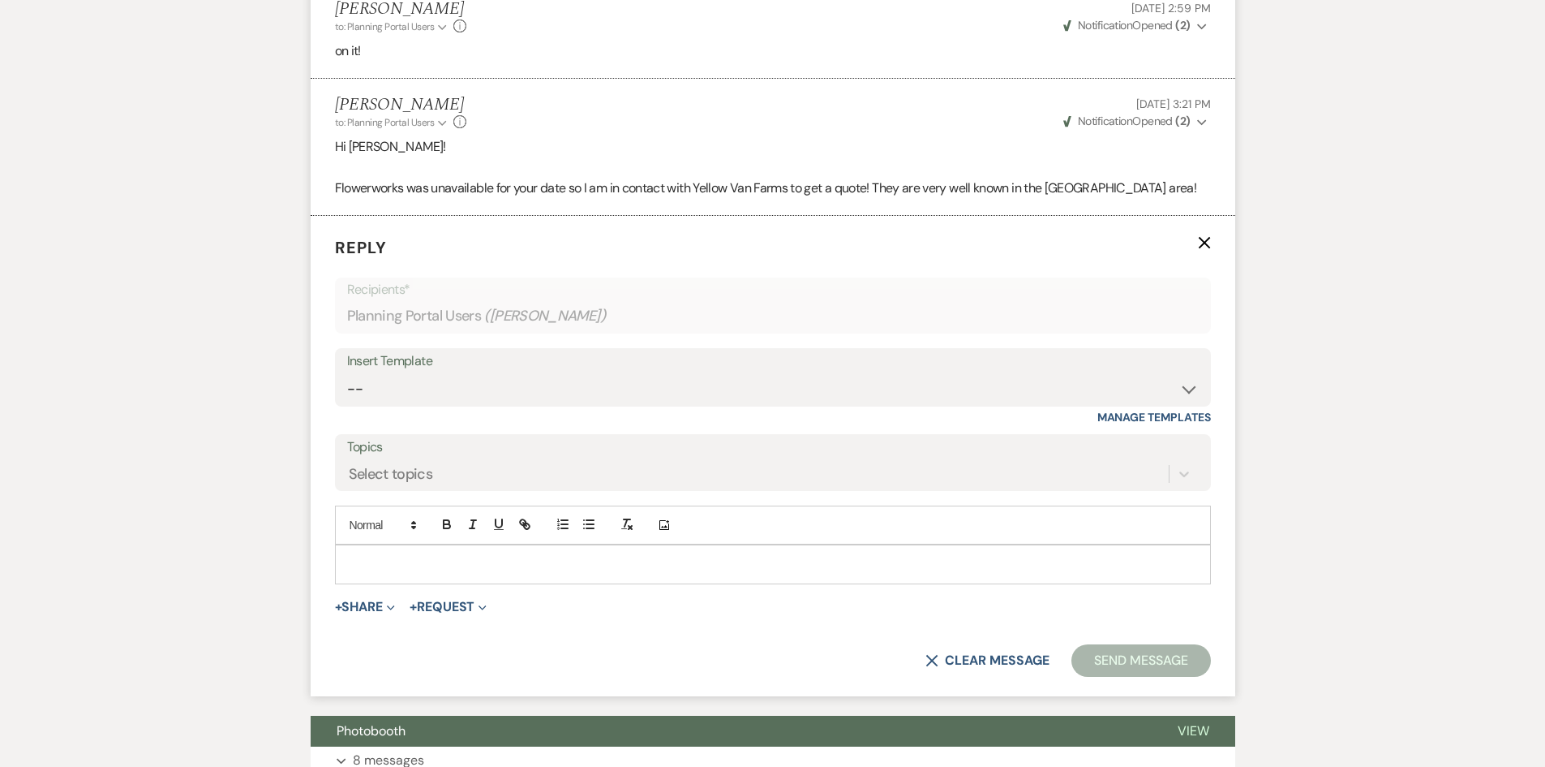
click at [404, 566] on p at bounding box center [773, 564] width 850 height 18
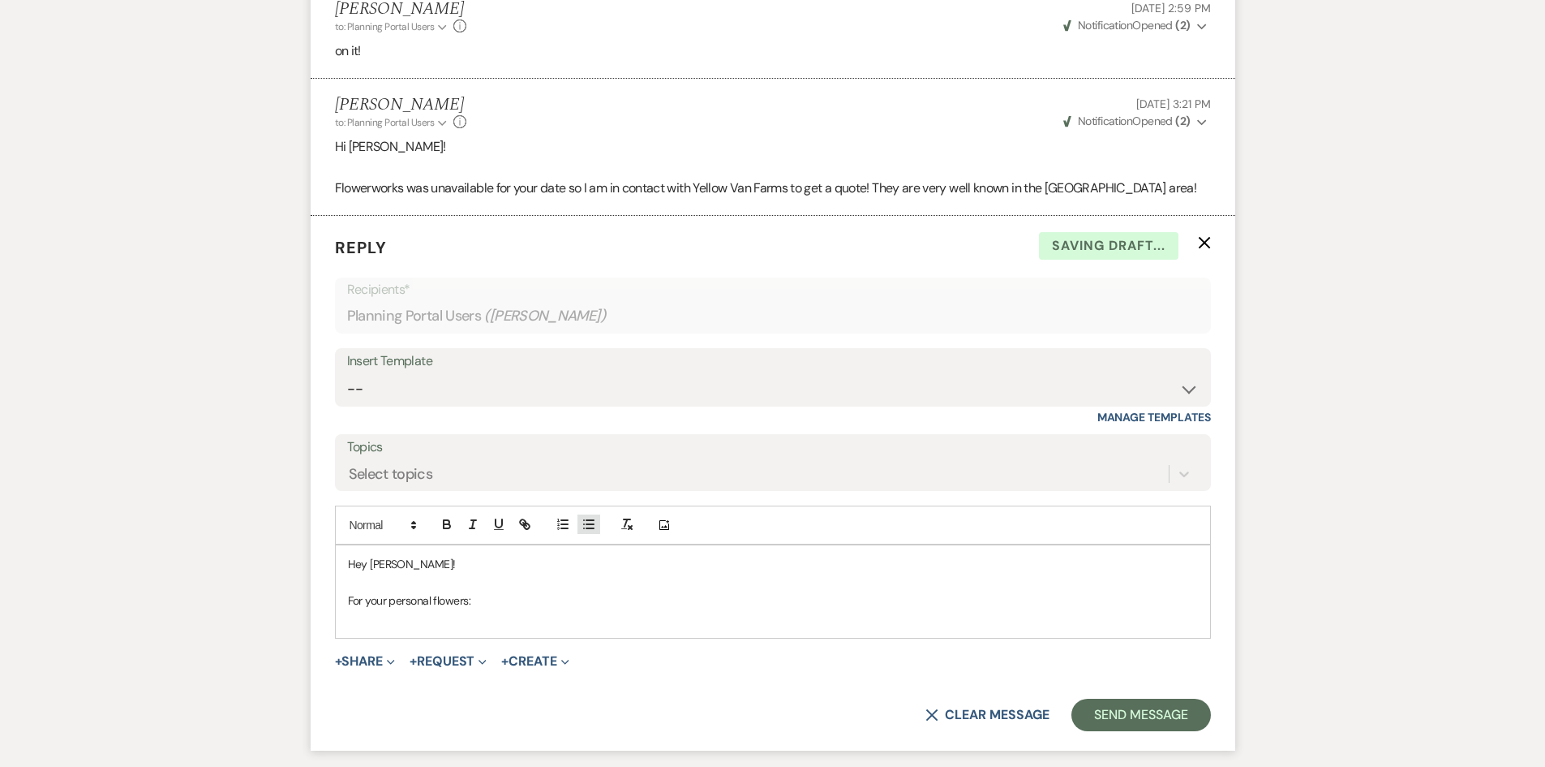
click at [578, 526] on button "button" at bounding box center [589, 523] width 23 height 19
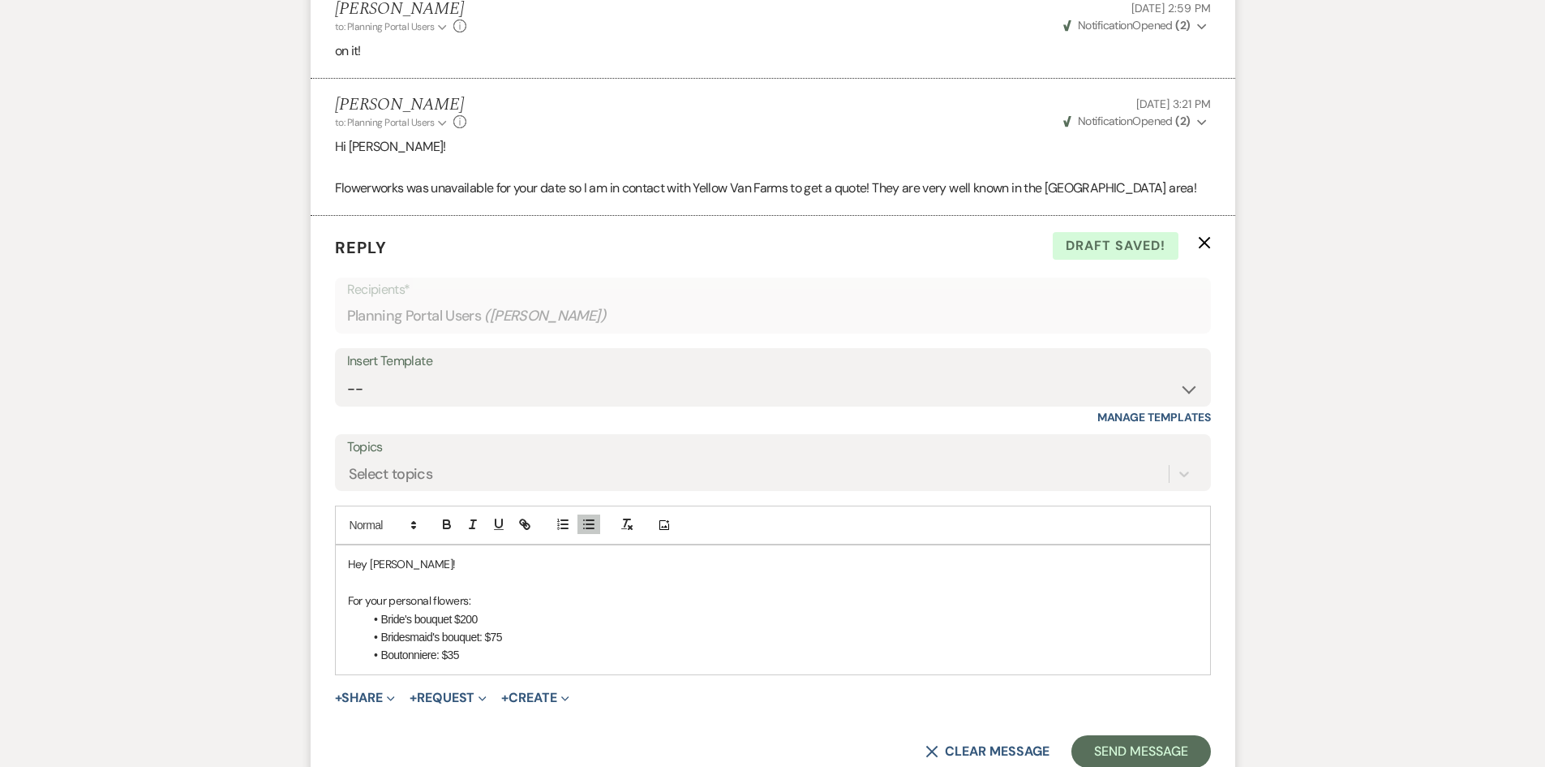
click at [632, 619] on li "Bride's bouquet $200" at bounding box center [781, 619] width 834 height 18
click at [633, 637] on li "Bridesmaid's bouquet: $75" at bounding box center [781, 637] width 834 height 18
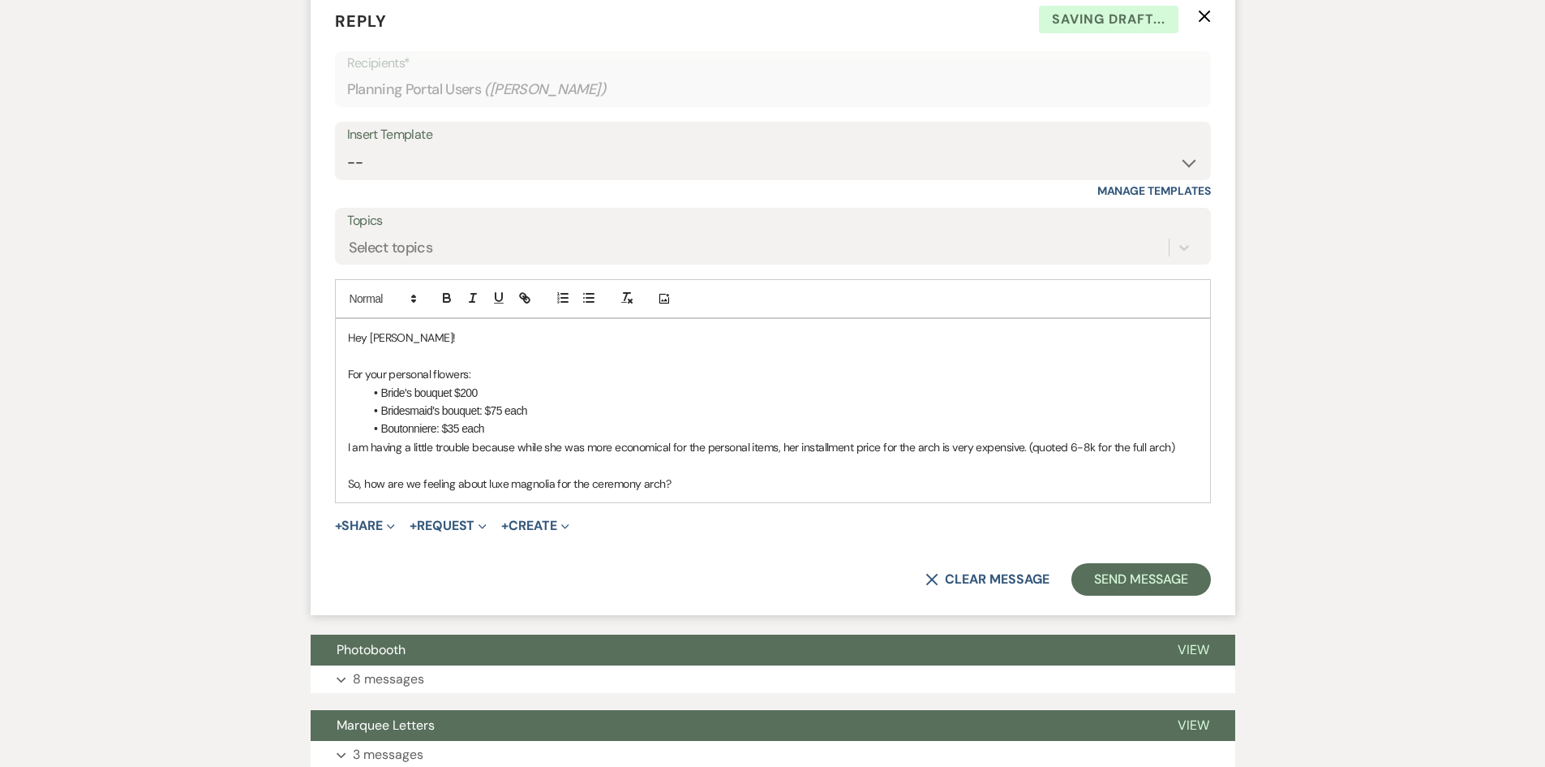
scroll to position [2634, 0]
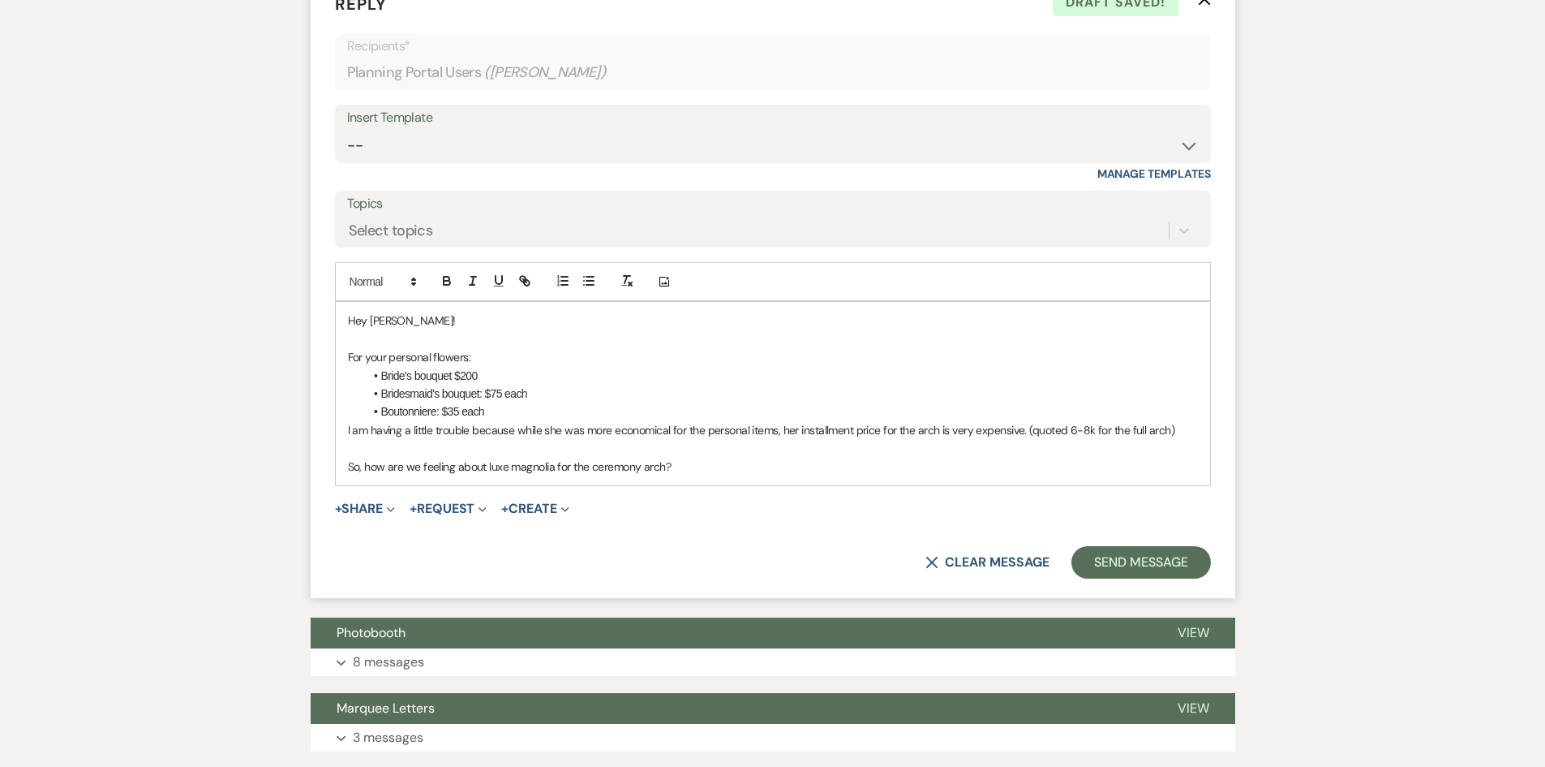
click at [1179, 432] on p "I am having a little trouble because while she was more economical for the pers…" at bounding box center [773, 430] width 850 height 18
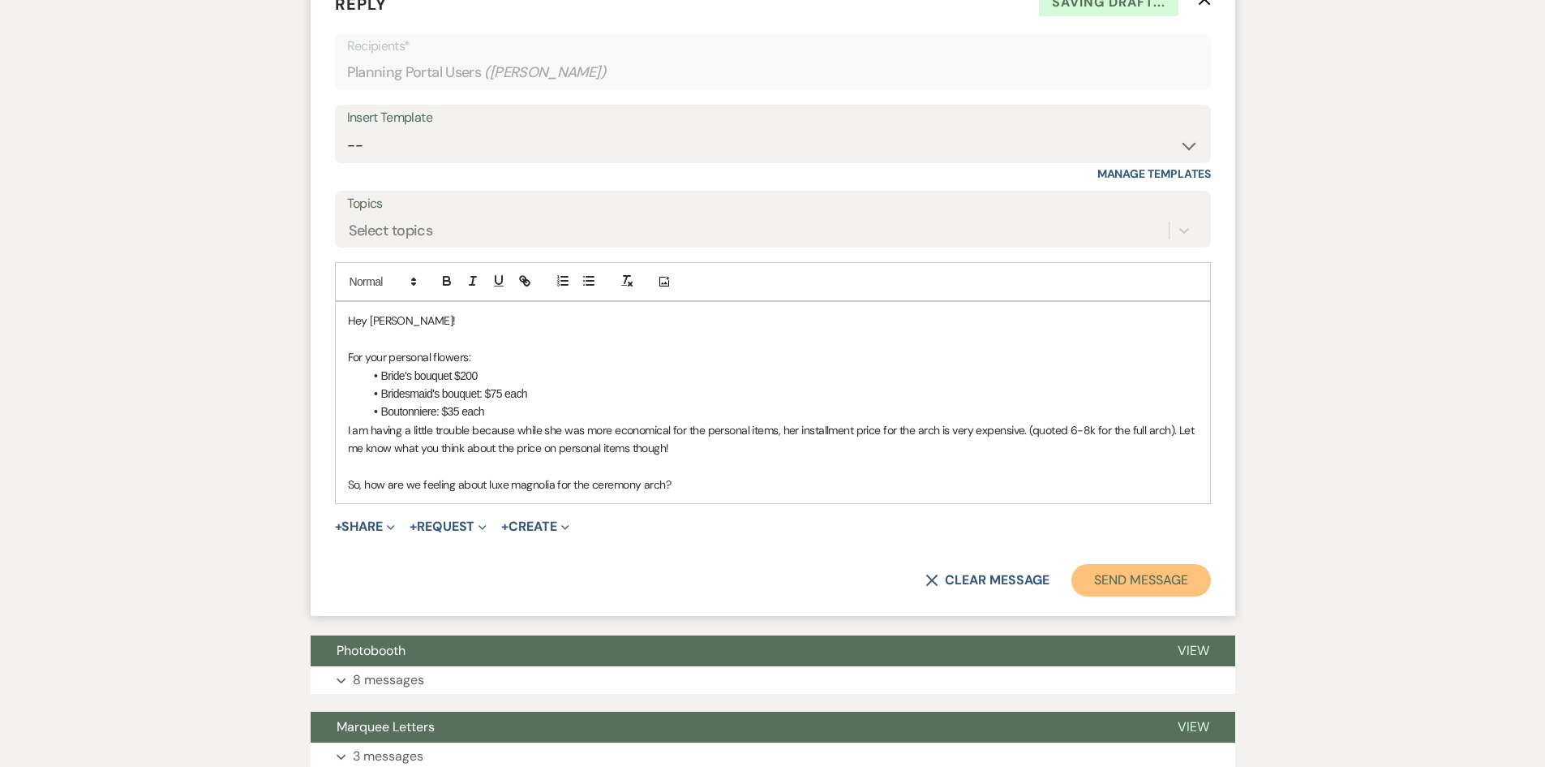
click at [1163, 583] on button "Send Message" at bounding box center [1141, 580] width 139 height 32
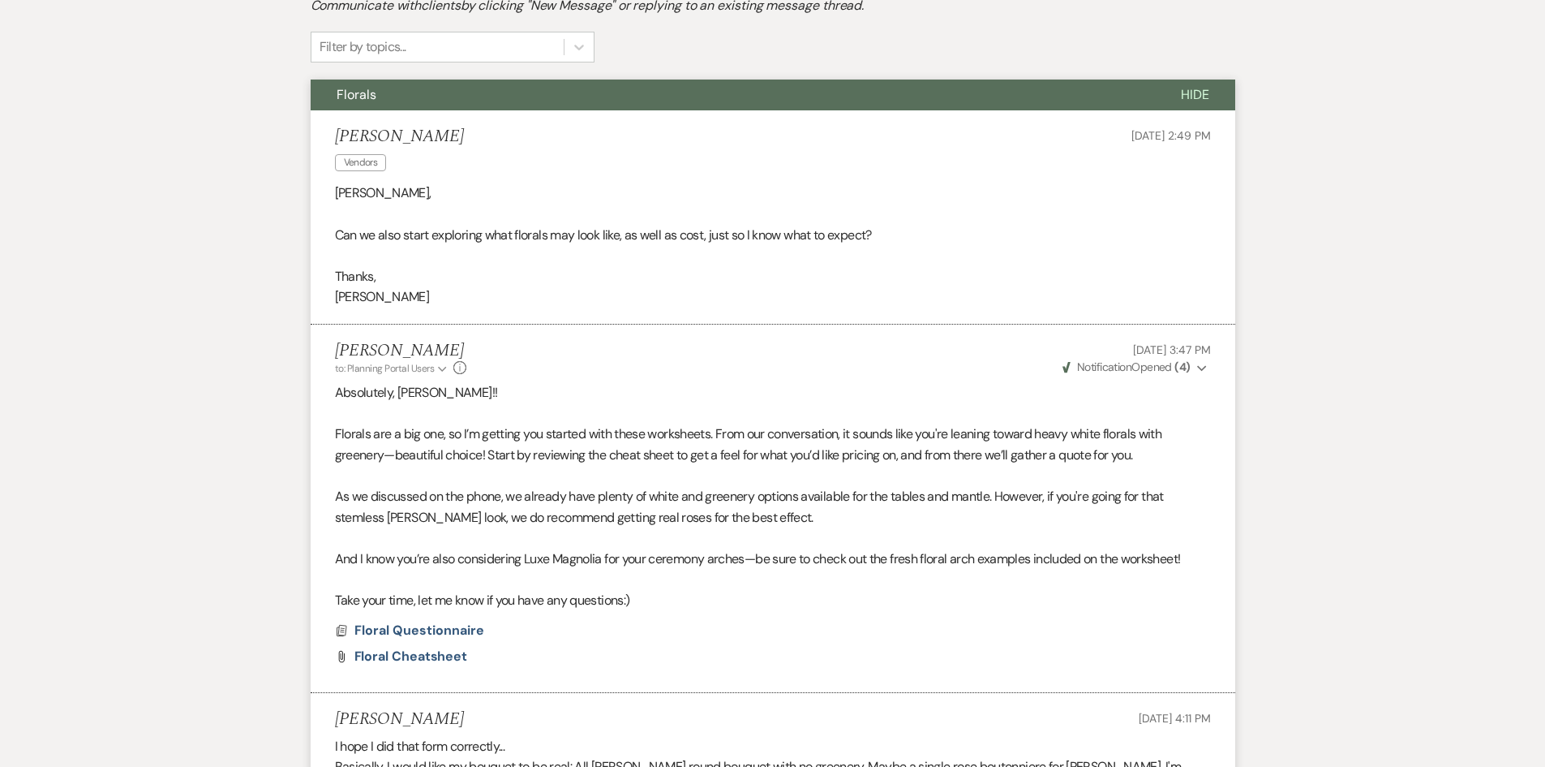
scroll to position [425, 0]
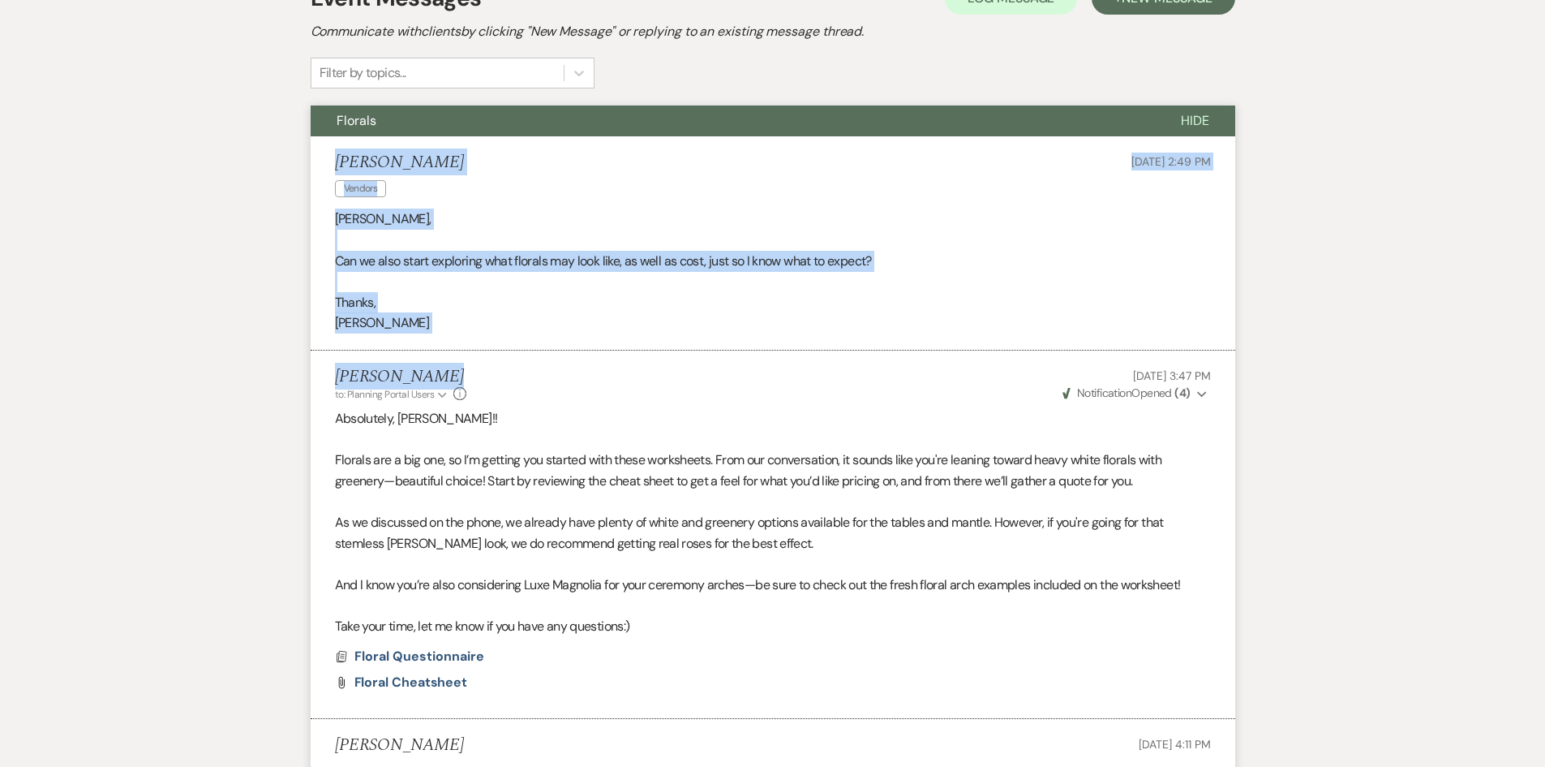
drag, startPoint x: 406, startPoint y: 167, endPoint x: 627, endPoint y: 375, distance: 303.0
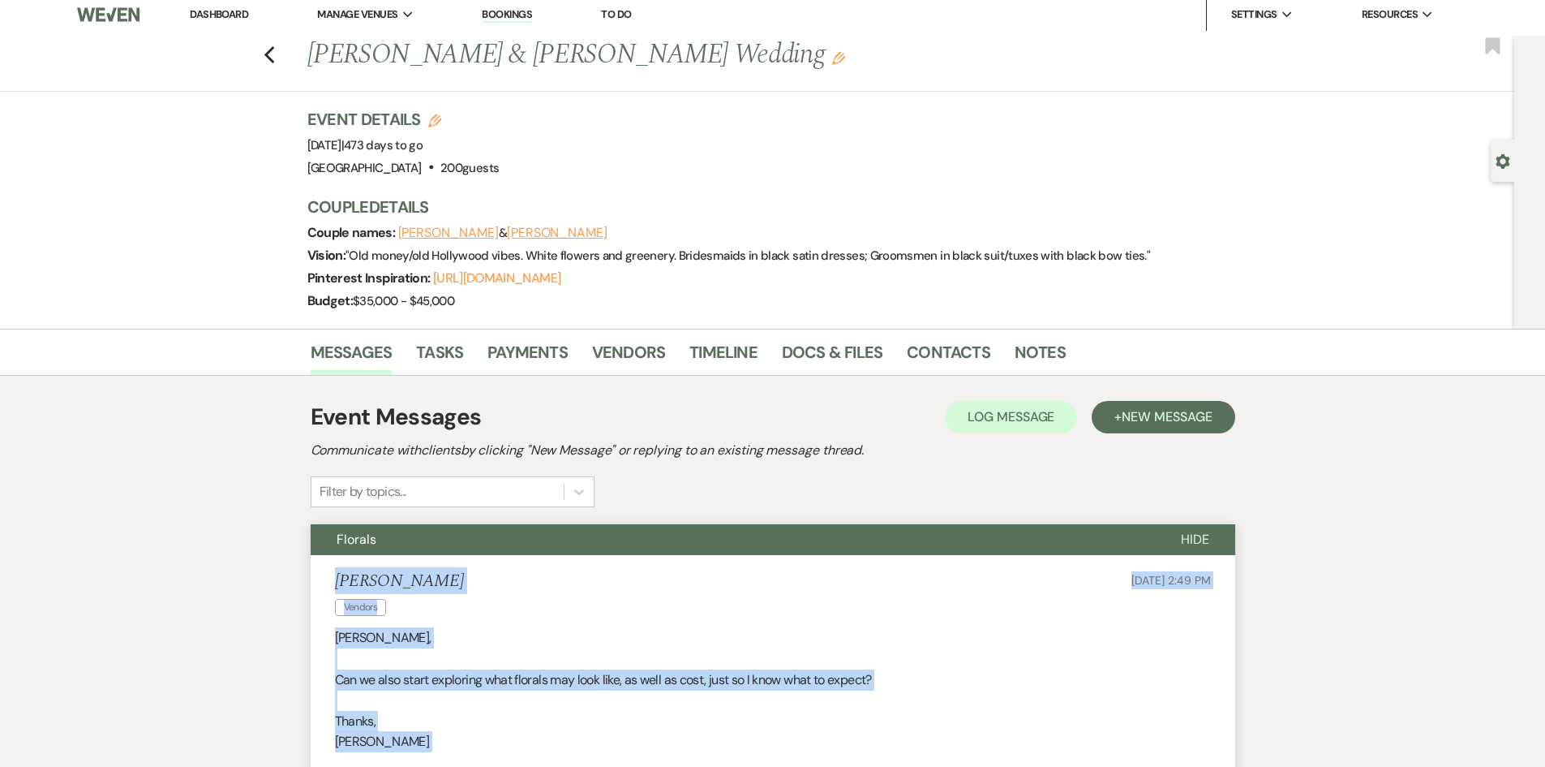
scroll to position [0, 0]
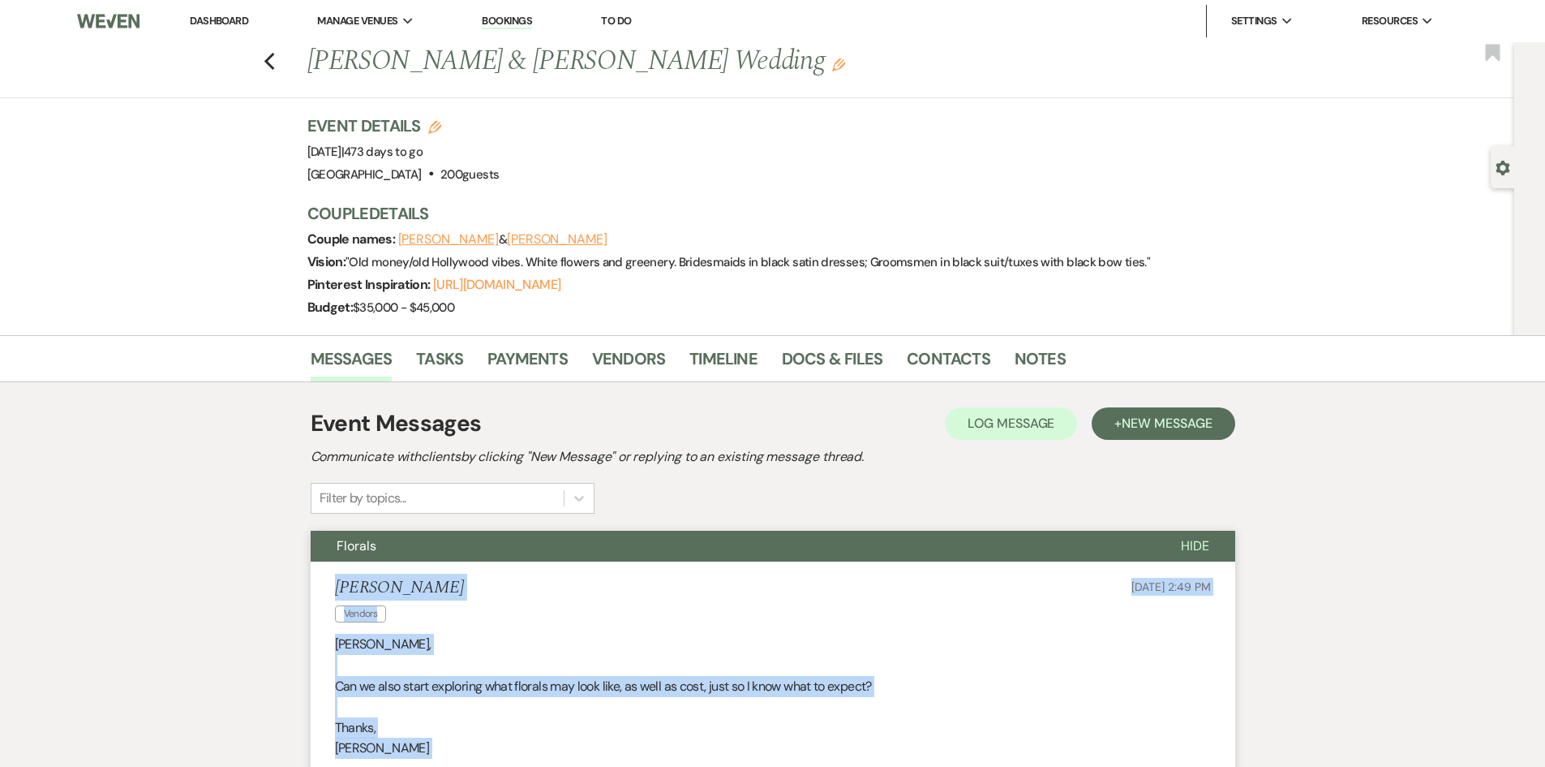
click at [226, 16] on link "Dashboard" at bounding box center [219, 21] width 58 height 14
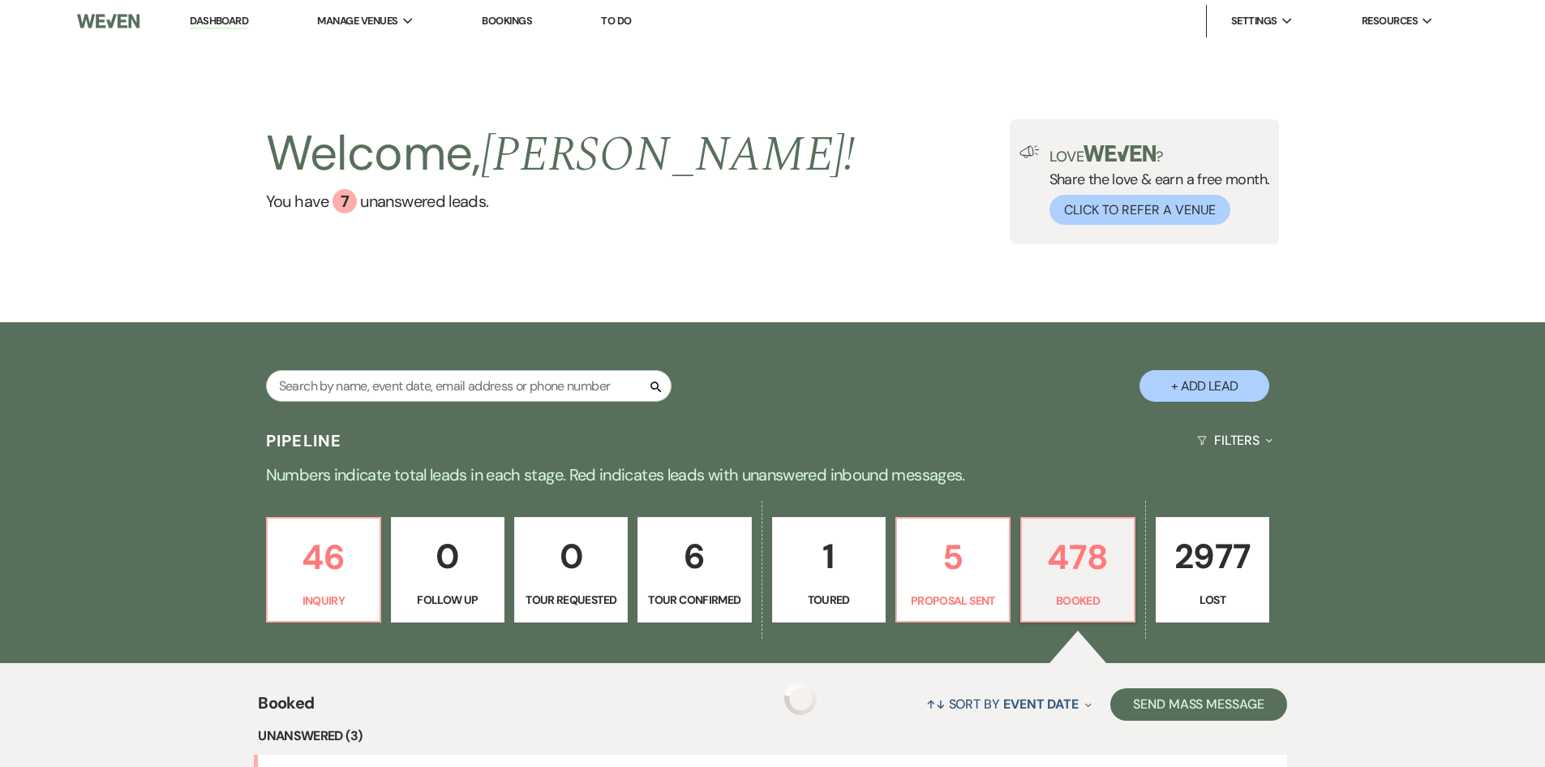
click at [210, 16] on link "Dashboard" at bounding box center [219, 21] width 58 height 15
click at [348, 393] on input "text" at bounding box center [469, 386] width 406 height 32
type input "spikes"
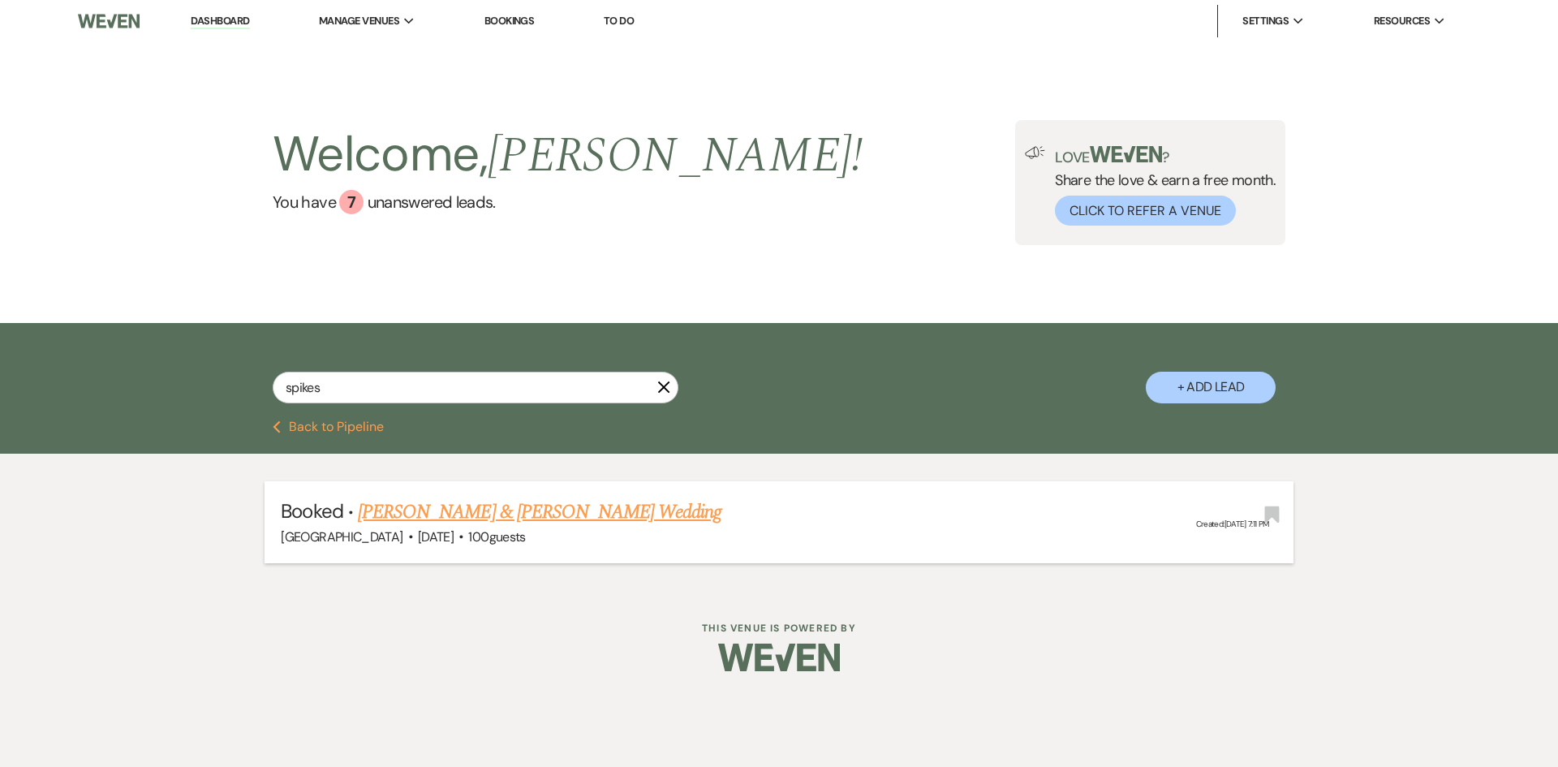
click at [518, 519] on link "[PERSON_NAME] & [PERSON_NAME] Wedding" at bounding box center [539, 511] width 363 height 29
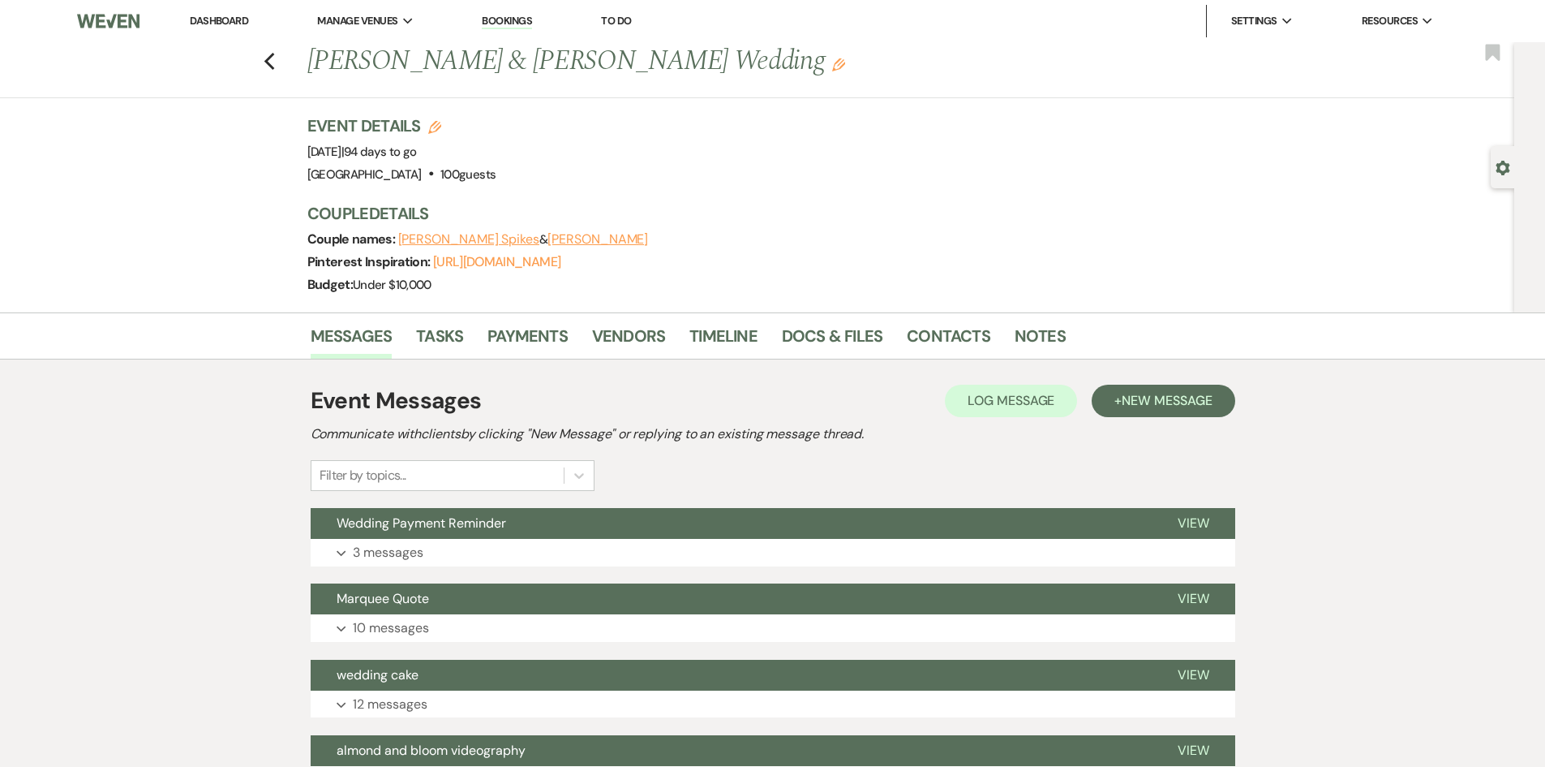
click at [217, 17] on link "Dashboard" at bounding box center [219, 21] width 58 height 14
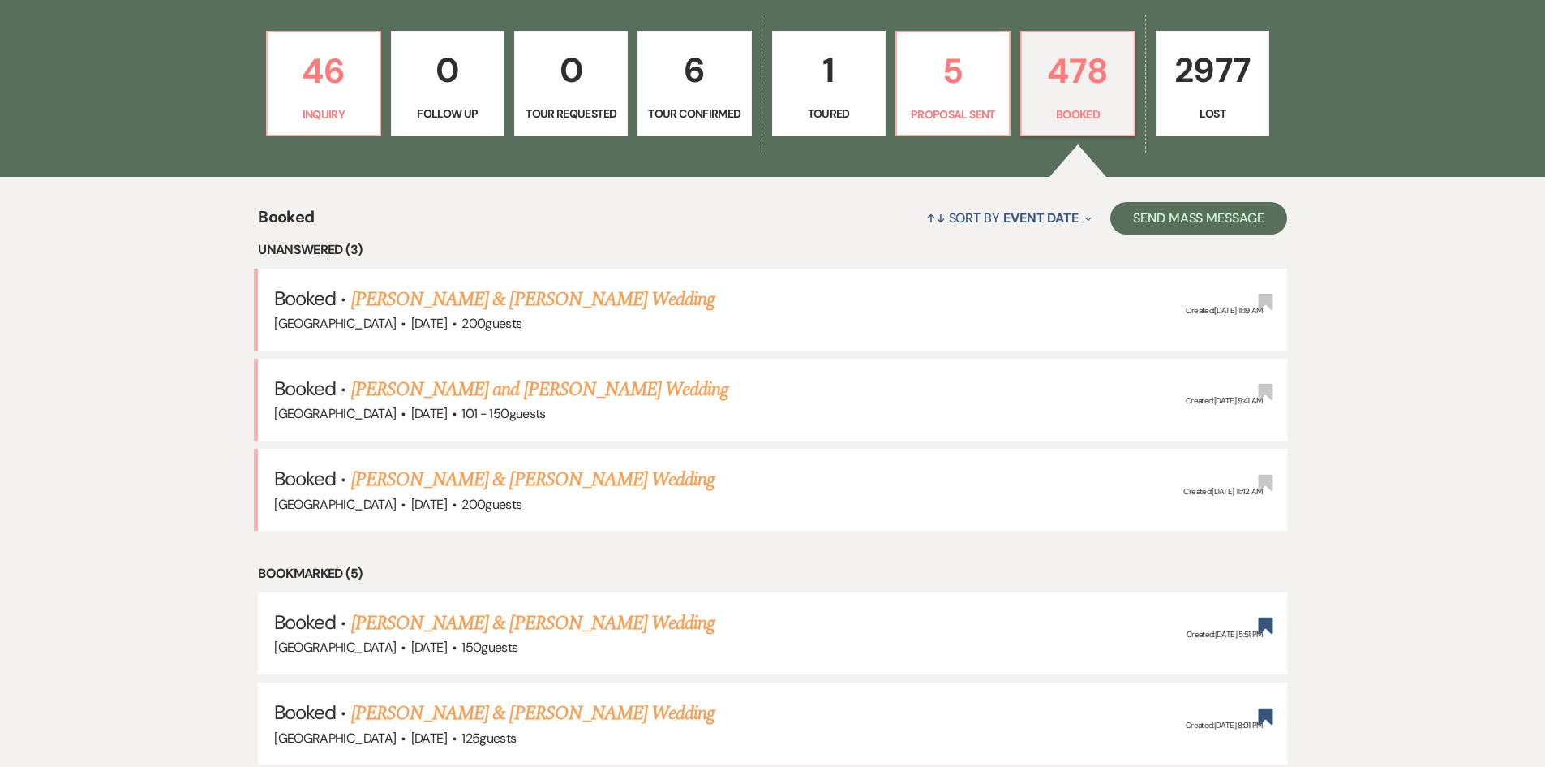
scroll to position [487, 0]
drag, startPoint x: 61, startPoint y: 215, endPoint x: 56, endPoint y: 30, distance: 185.0
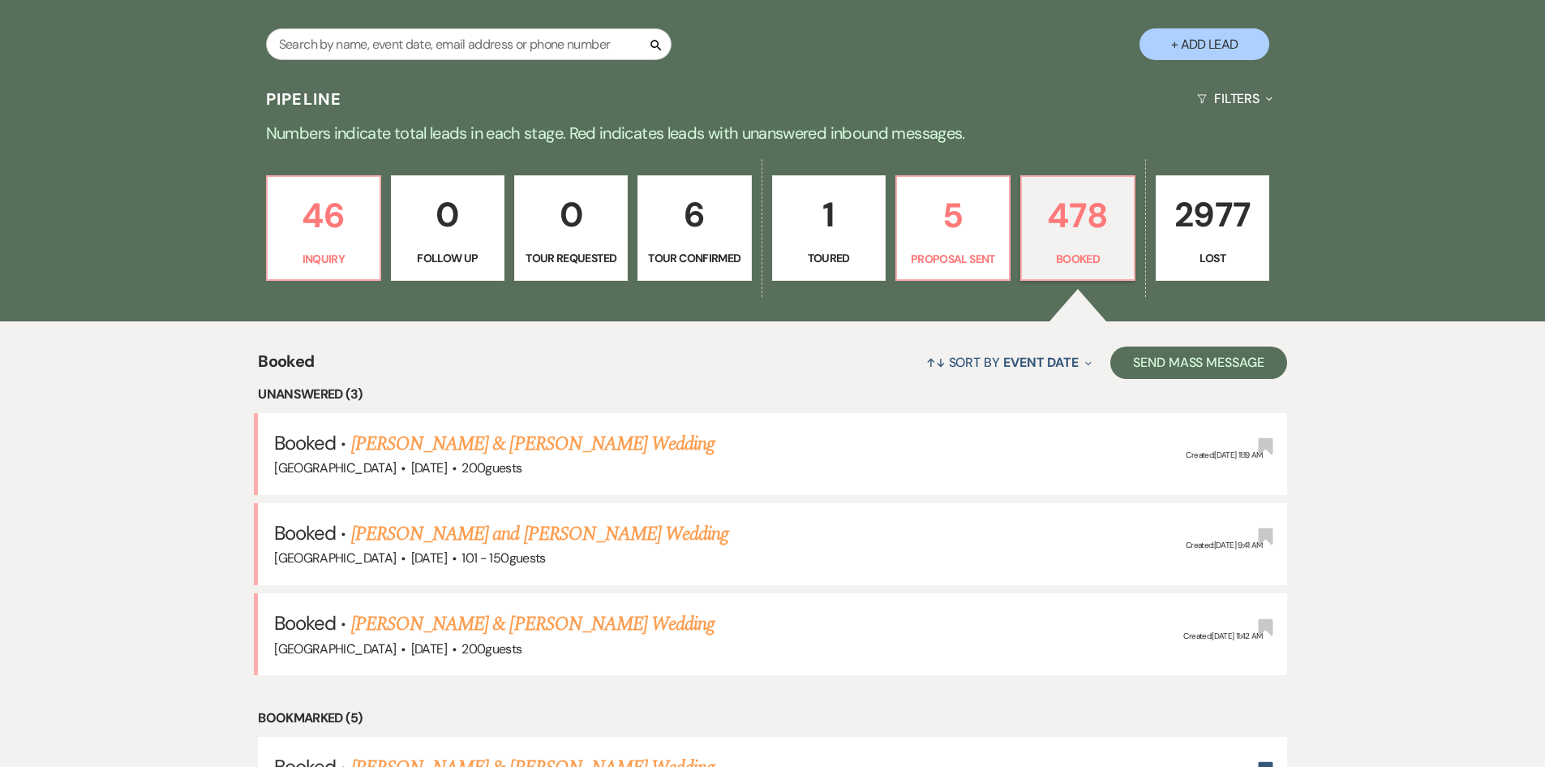
scroll to position [0, 0]
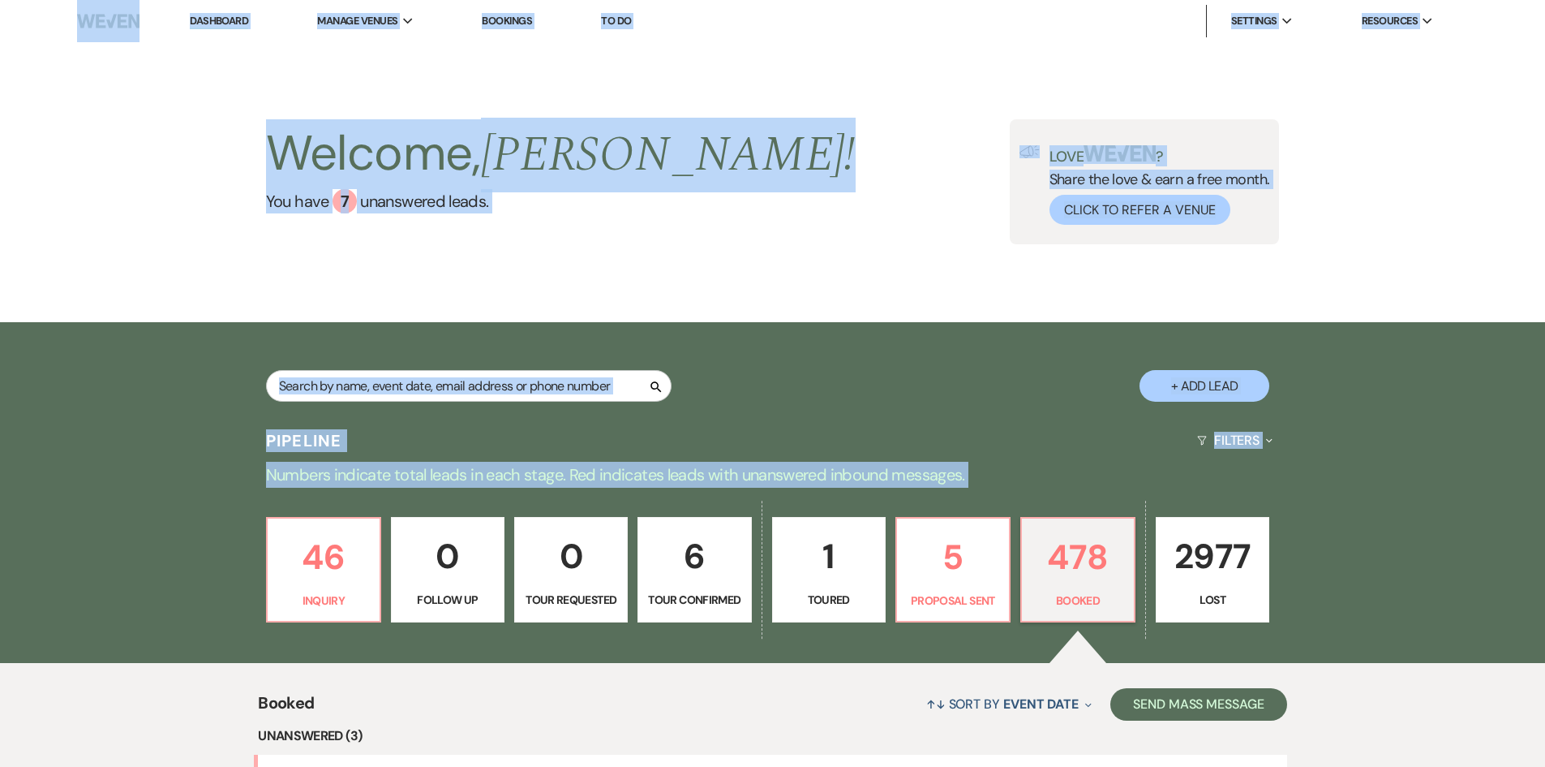
drag, startPoint x: 25, startPoint y: 34, endPoint x: 96, endPoint y: 604, distance: 573.8
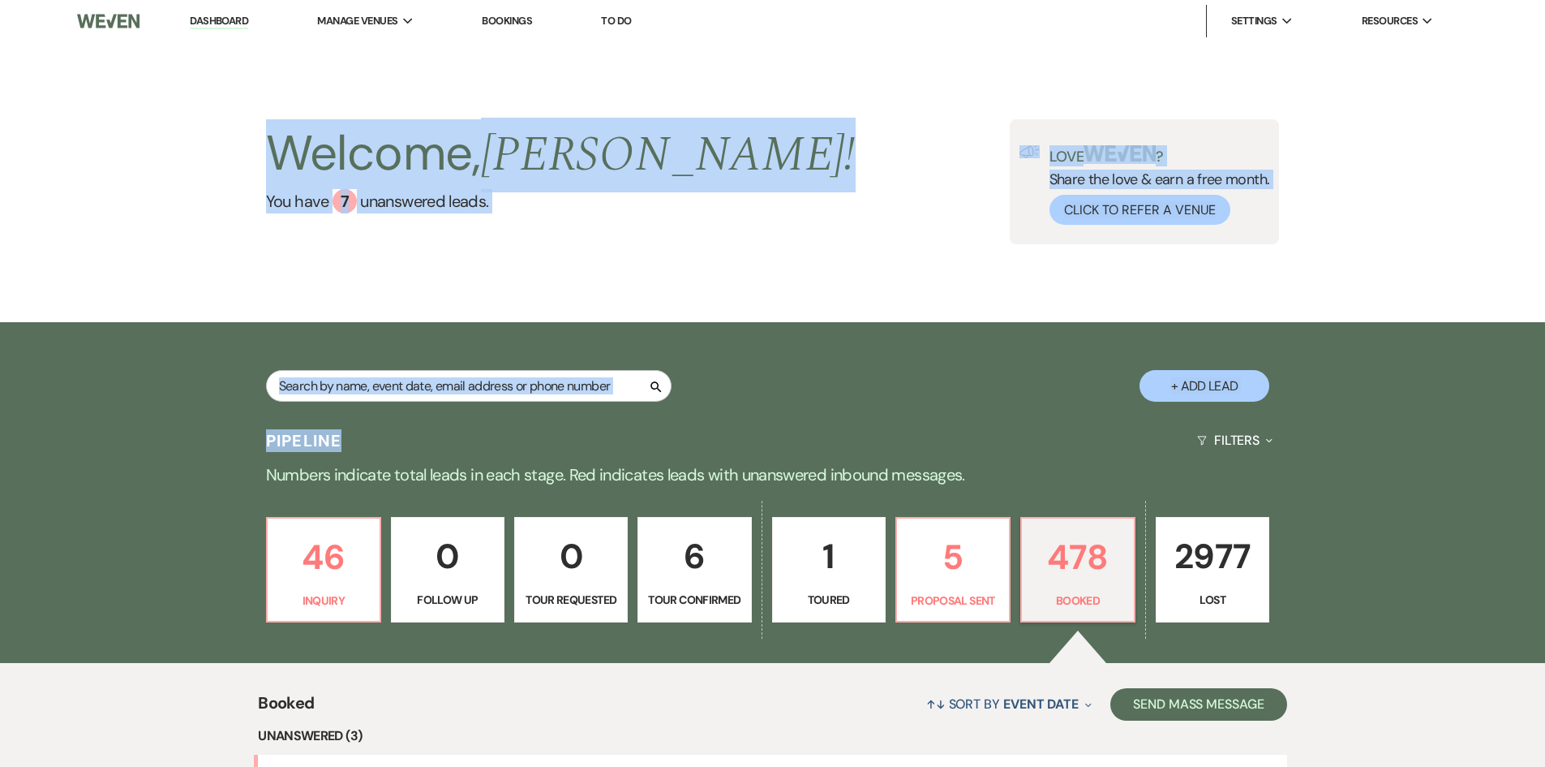
drag, startPoint x: 199, startPoint y: 129, endPoint x: 450, endPoint y: 460, distance: 415.7
click at [107, 193] on div "Welcome, Holly ! You have 7 unanswered lead s . Love ? Share the love & earn a …" at bounding box center [772, 182] width 1545 height 280
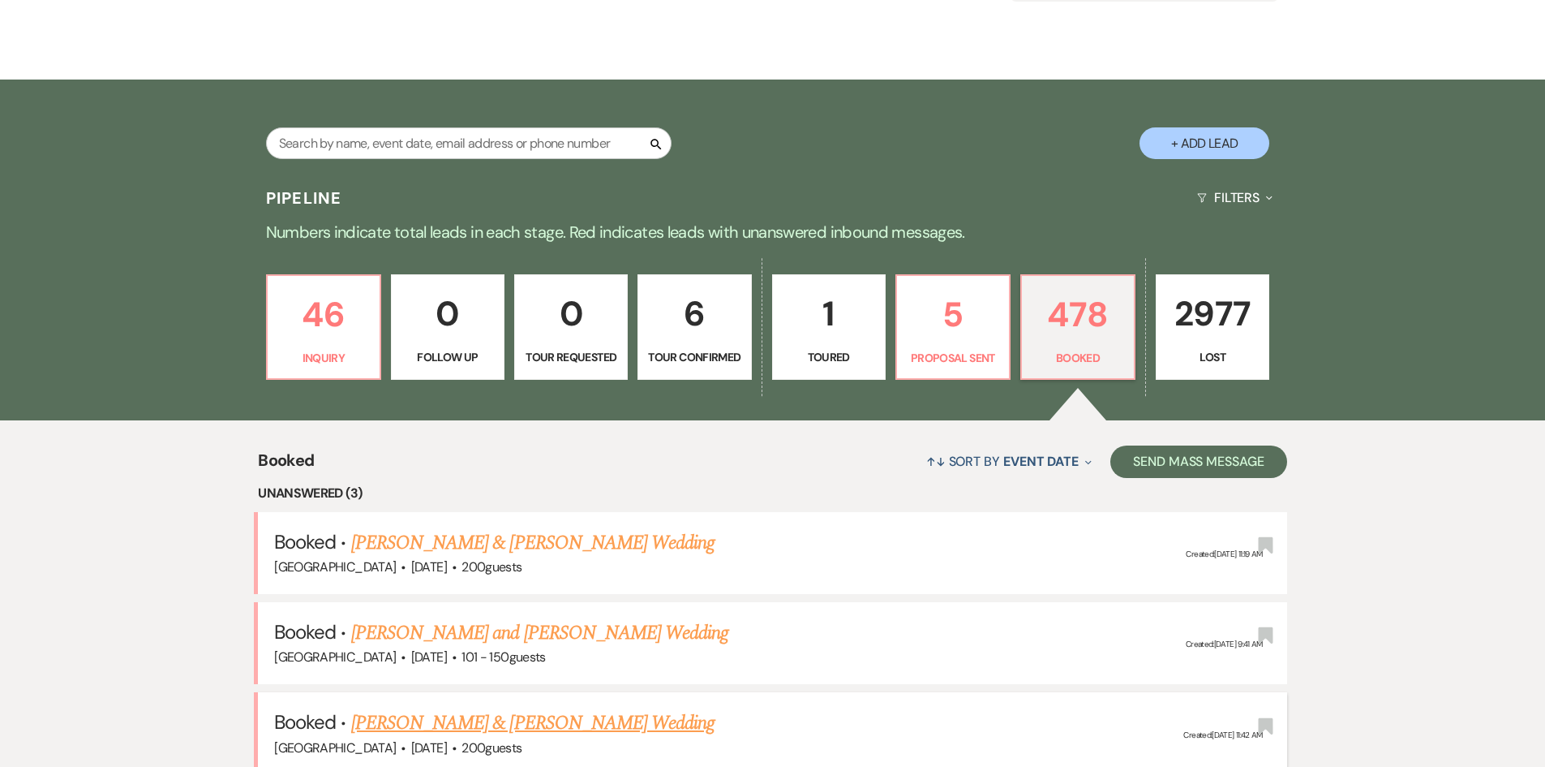
scroll to position [324, 0]
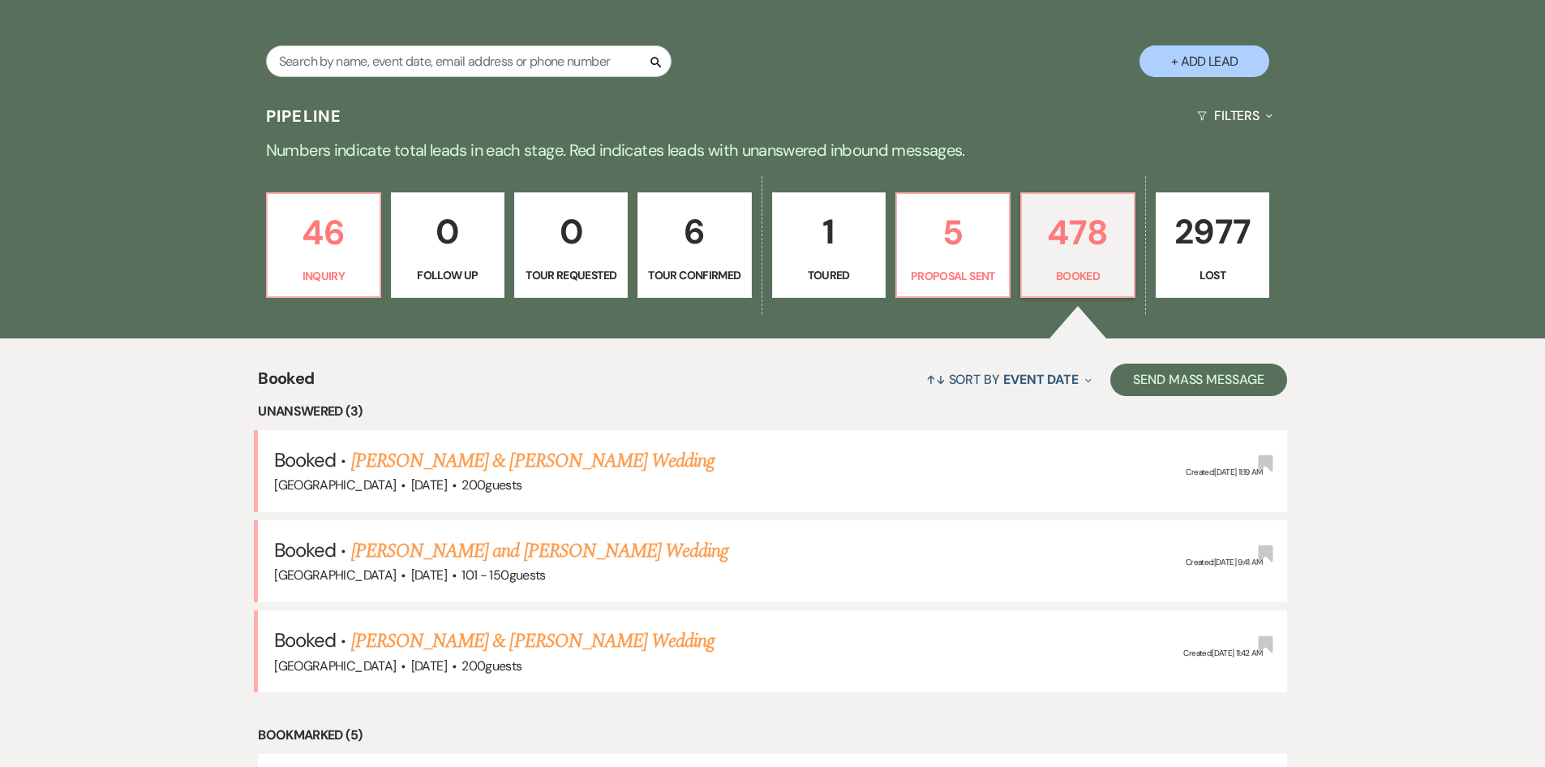
drag, startPoint x: 10, startPoint y: 32, endPoint x: 749, endPoint y: 512, distance: 881.3
drag, startPoint x: 214, startPoint y: 367, endPoint x: 660, endPoint y: 534, distance: 475.7
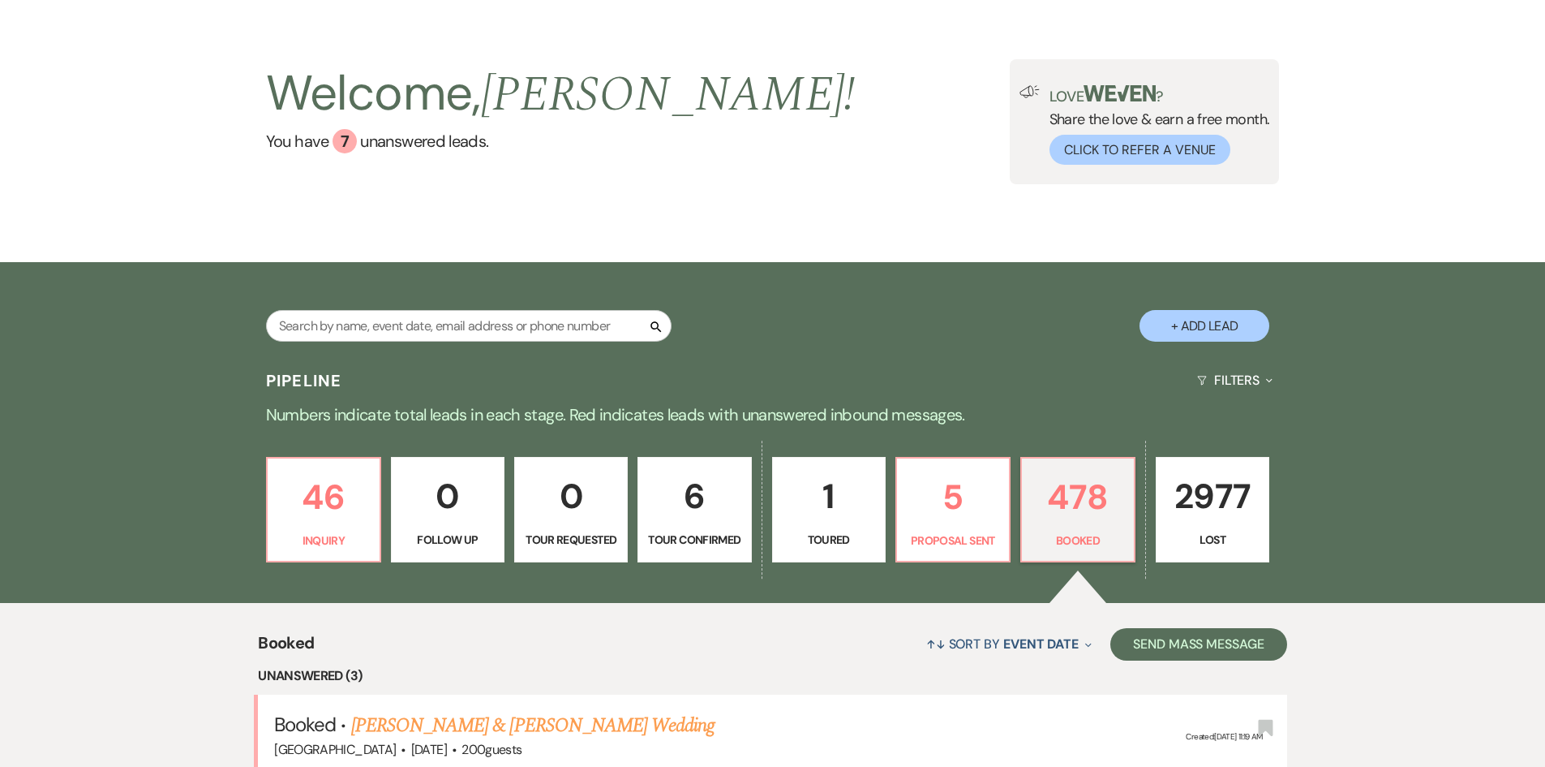
scroll to position [0, 0]
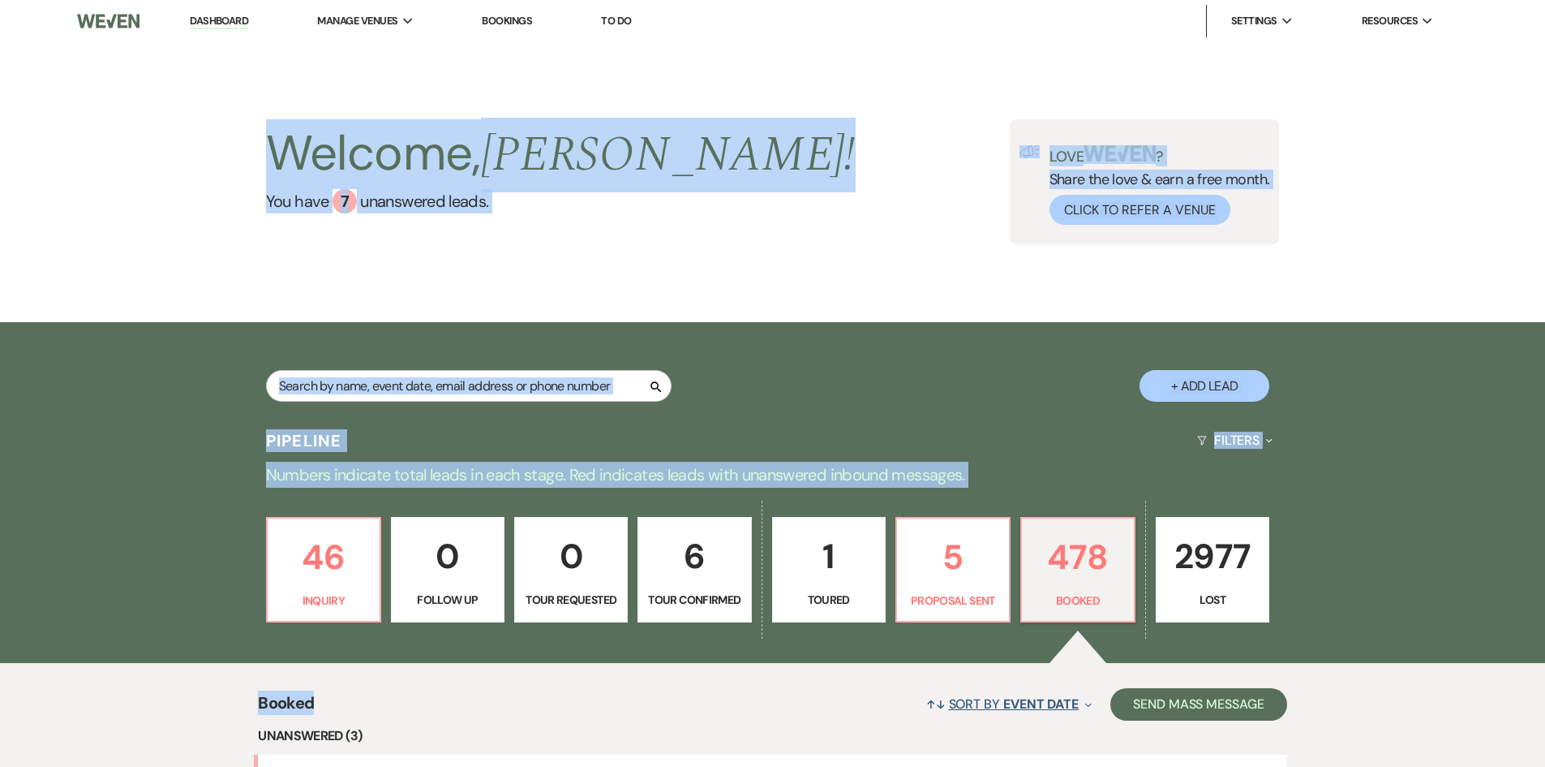
drag, startPoint x: 226, startPoint y: 160, endPoint x: 941, endPoint y: 693, distance: 892.2
click at [829, 330] on div "Search + Add Lead" at bounding box center [773, 372] width 1168 height 85
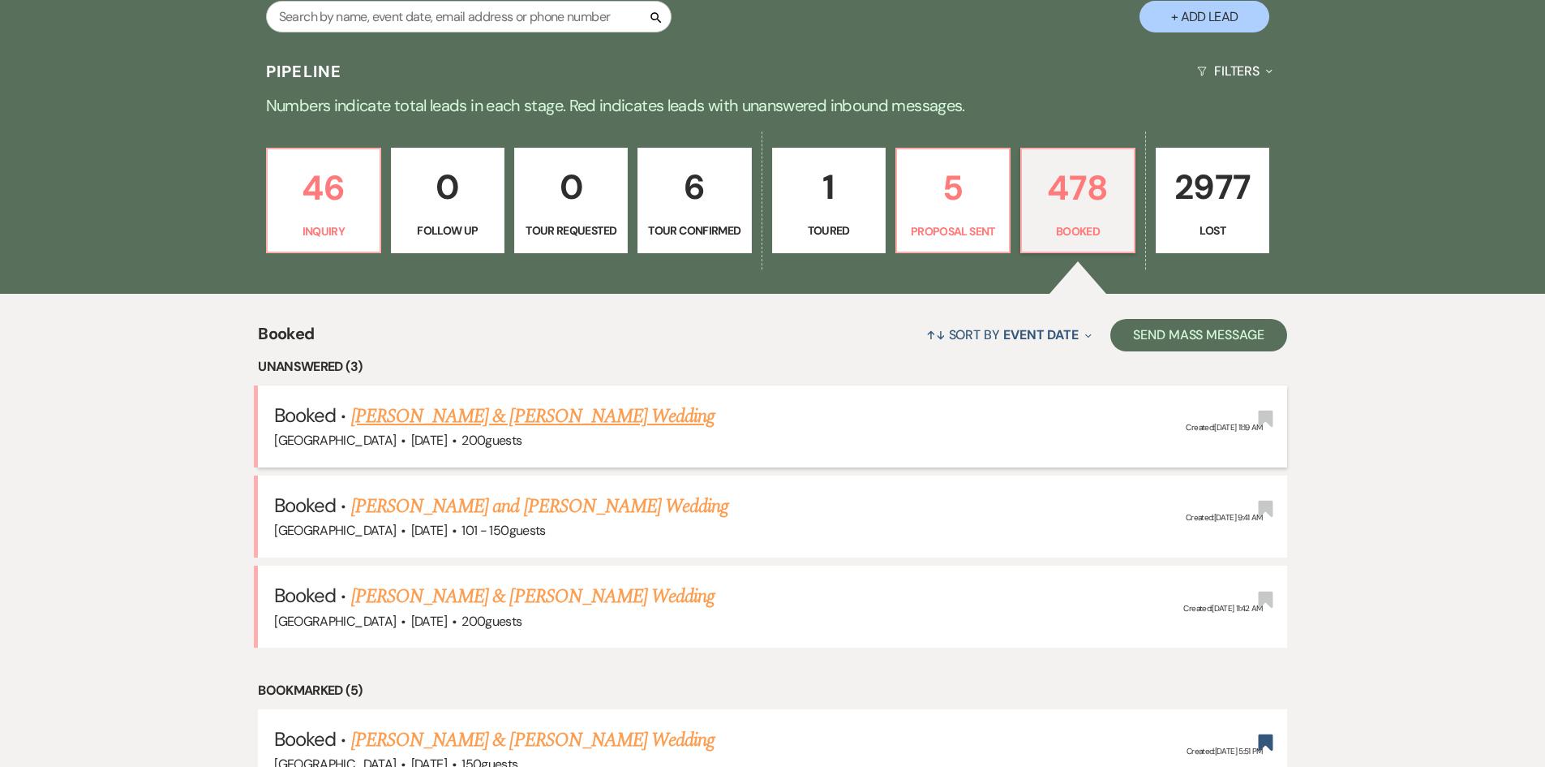
scroll to position [487, 0]
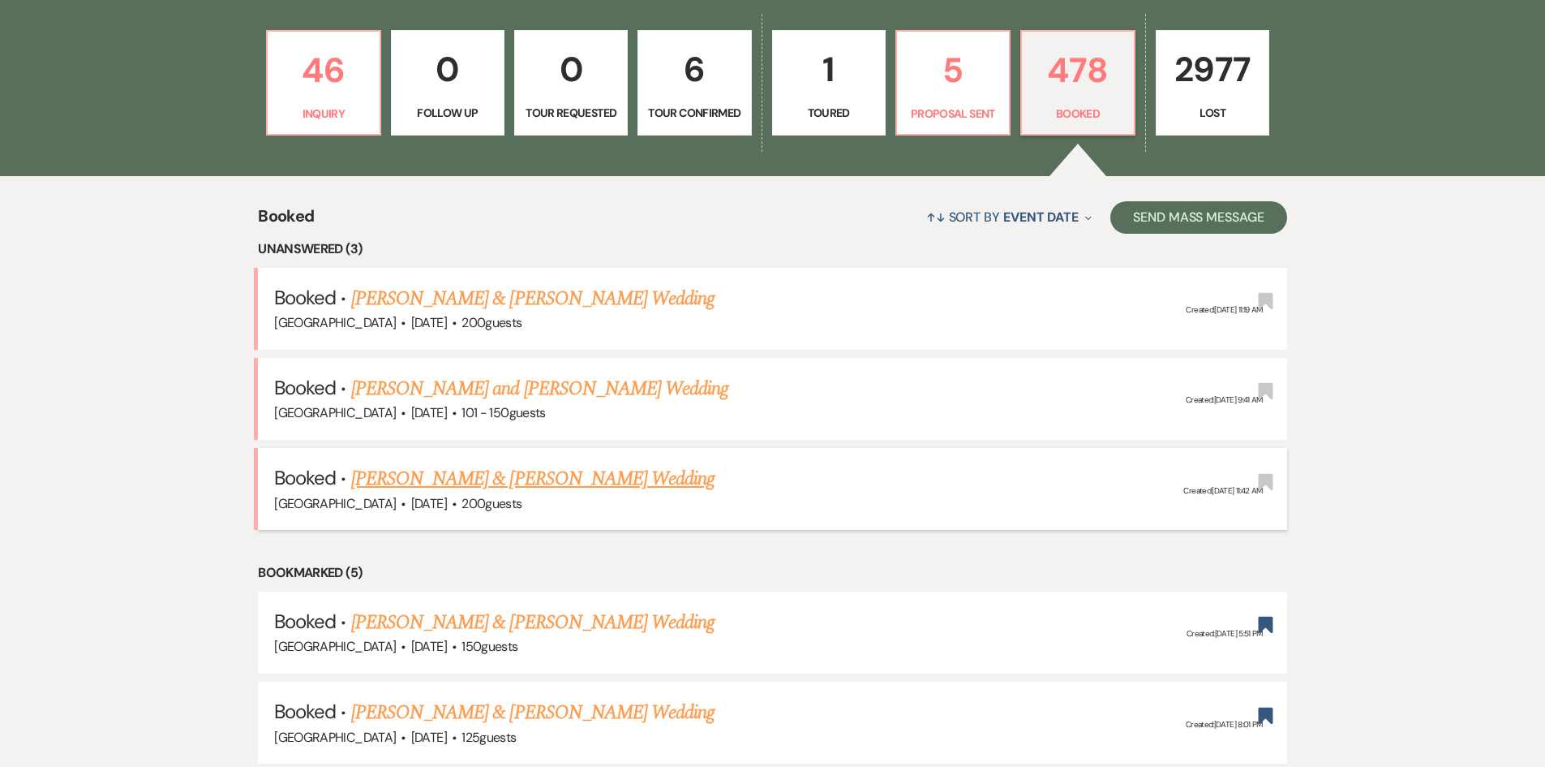
drag, startPoint x: 231, startPoint y: 220, endPoint x: 1264, endPoint y: 495, distance: 1068.7
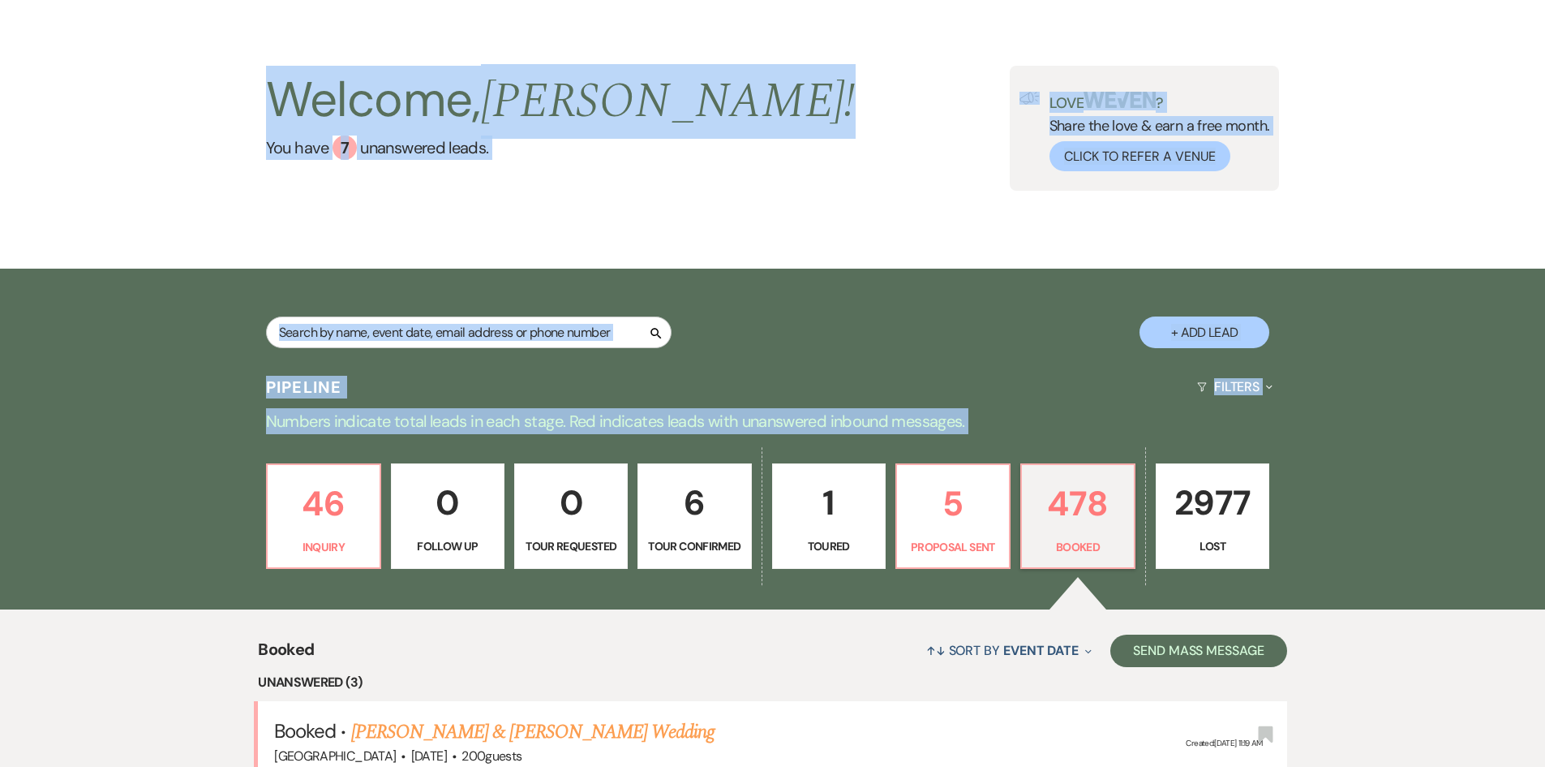
scroll to position [81, 0]
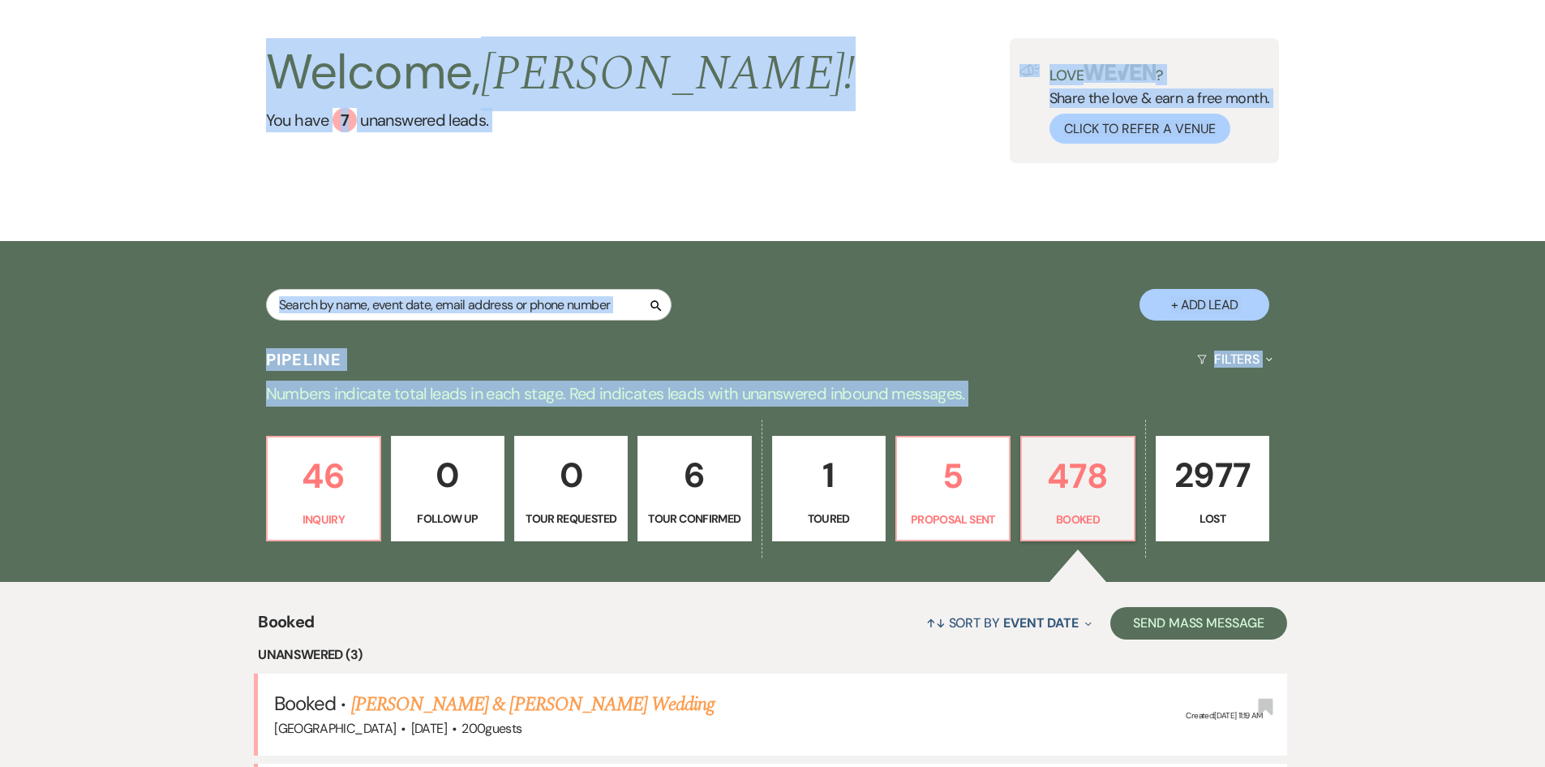
drag, startPoint x: 108, startPoint y: 147, endPoint x: 227, endPoint y: 445, distance: 321.5
click at [1400, 281] on div "Search + Add Lead" at bounding box center [772, 289] width 1545 height 97
click at [1381, 288] on div "Search + Add Lead" at bounding box center [772, 289] width 1545 height 97
drag, startPoint x: 90, startPoint y: 84, endPoint x: 1378, endPoint y: 582, distance: 1381.1
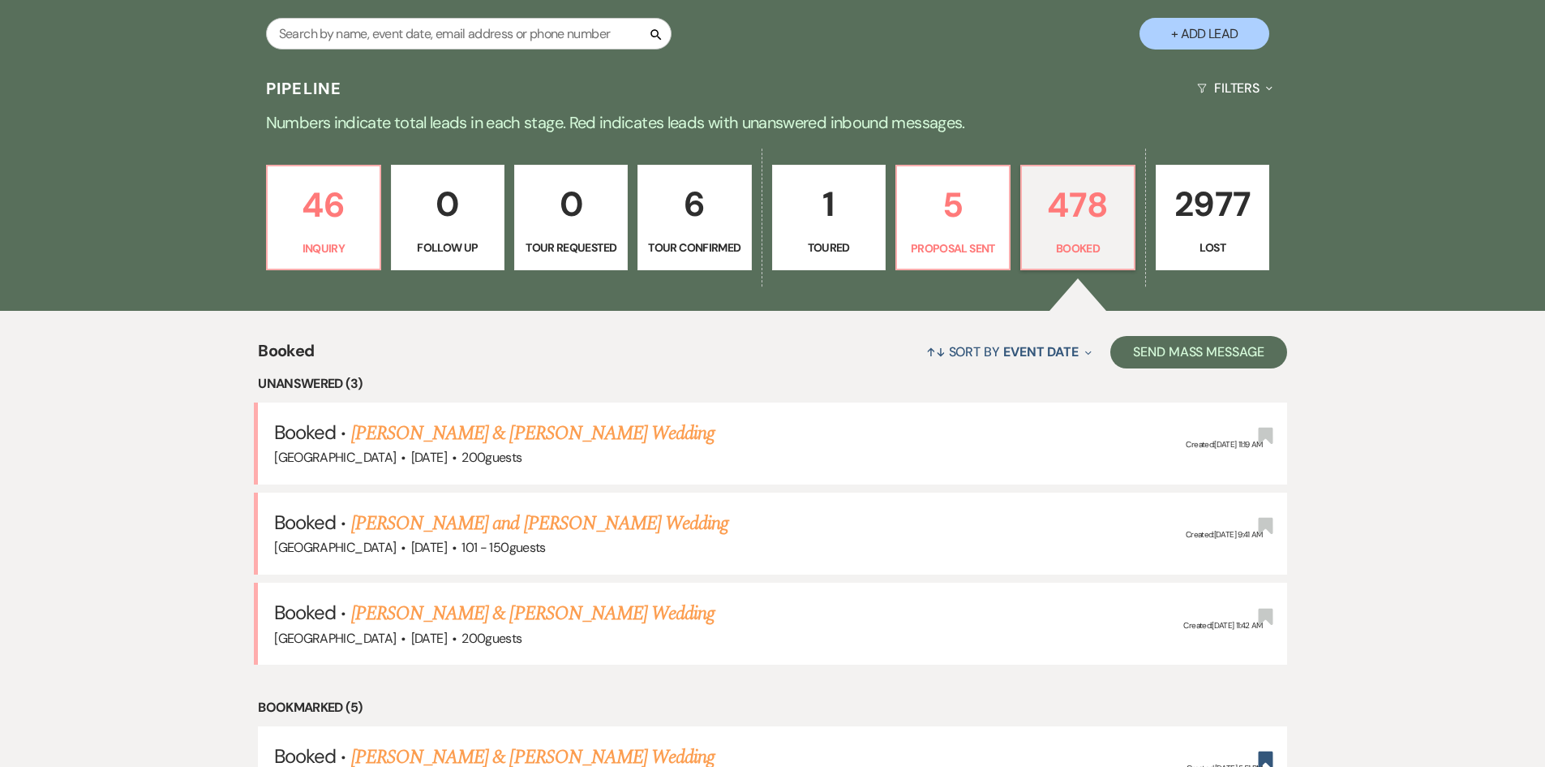
scroll to position [298, 0]
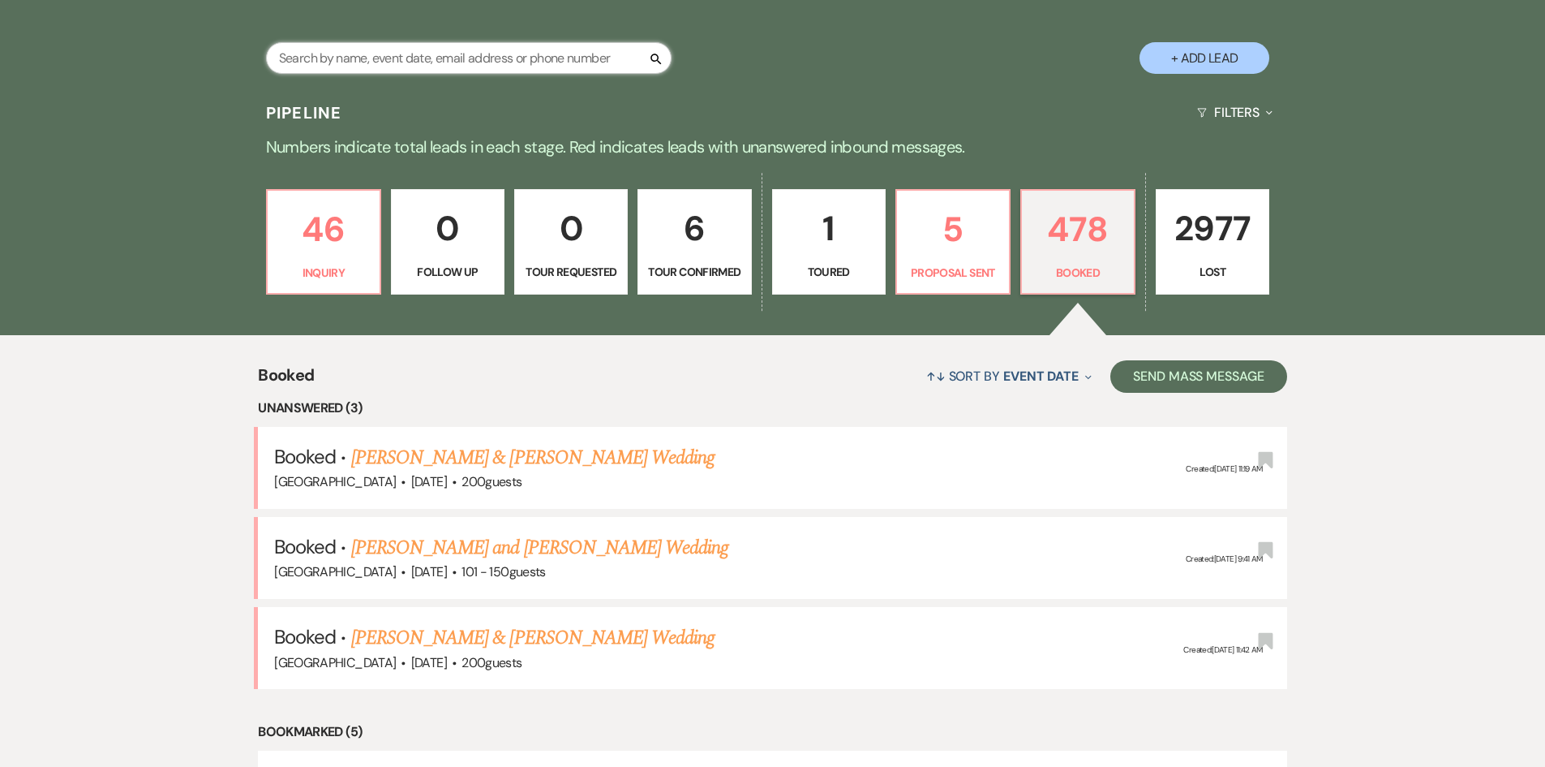
click at [535, 59] on input "text" at bounding box center [469, 58] width 406 height 32
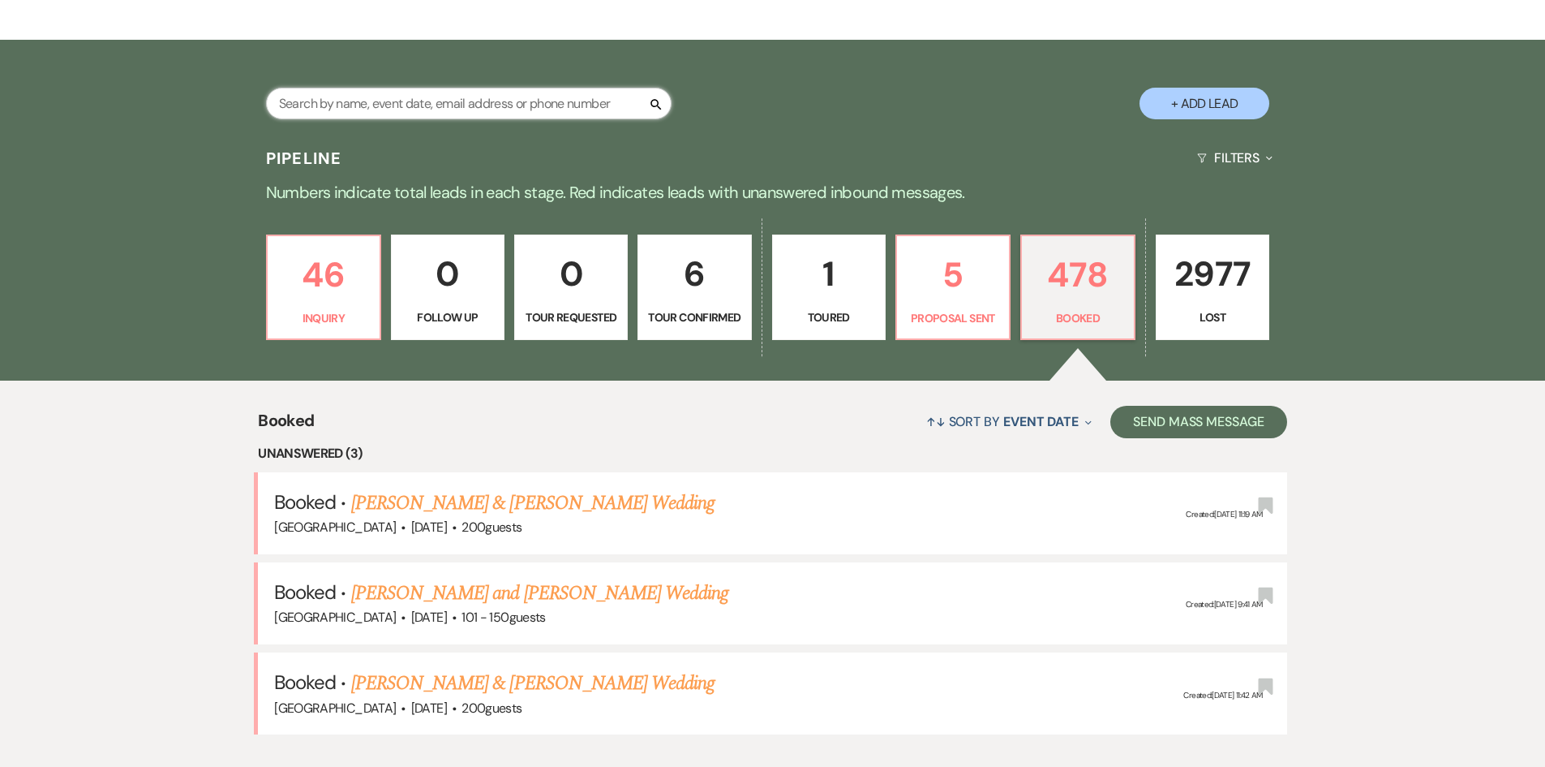
scroll to position [247, 0]
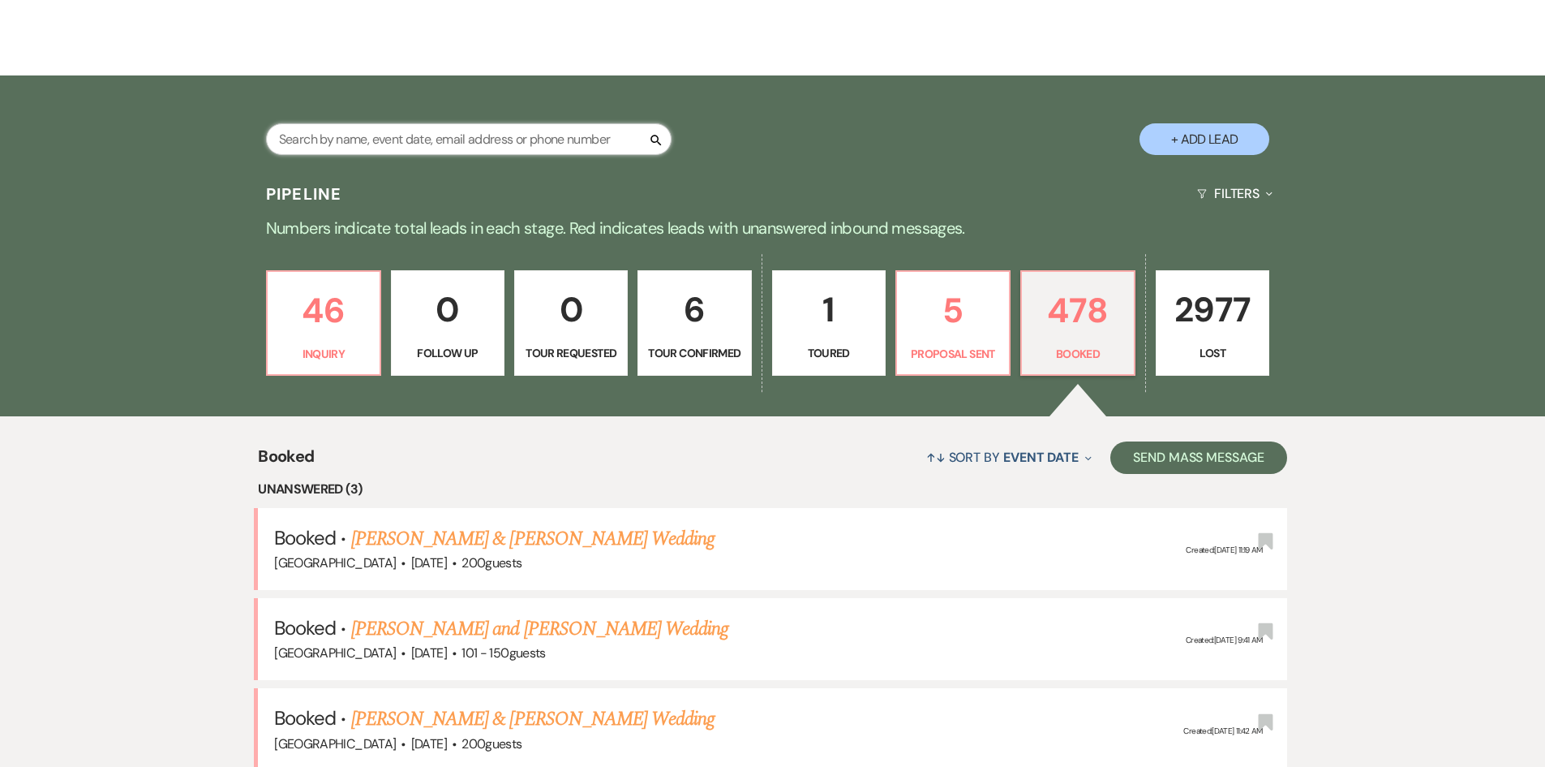
click at [450, 140] on input "text" at bounding box center [469, 139] width 406 height 32
type input "spikes"
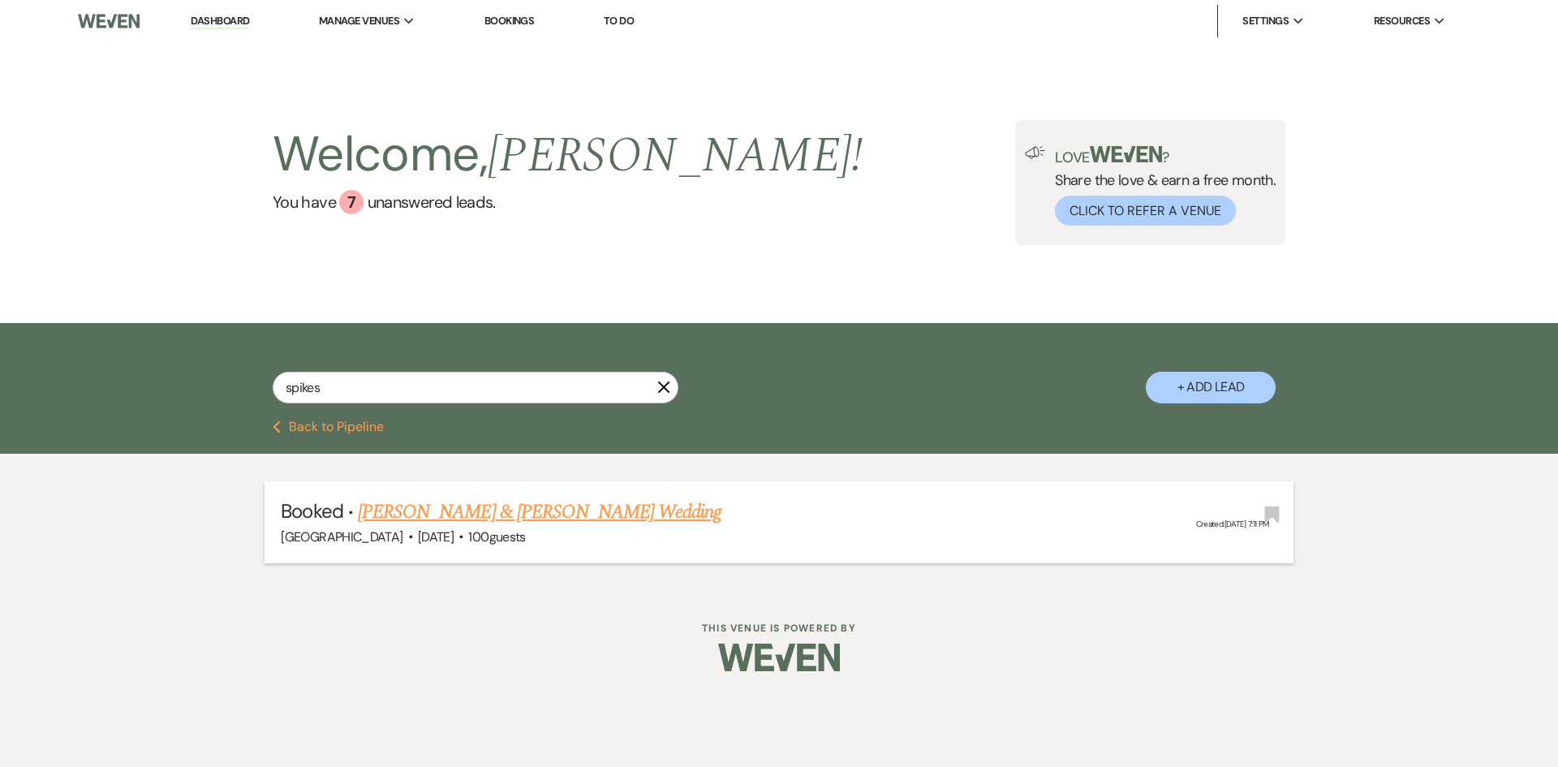
click at [524, 509] on link "[PERSON_NAME] & [PERSON_NAME] Wedding" at bounding box center [539, 511] width 363 height 29
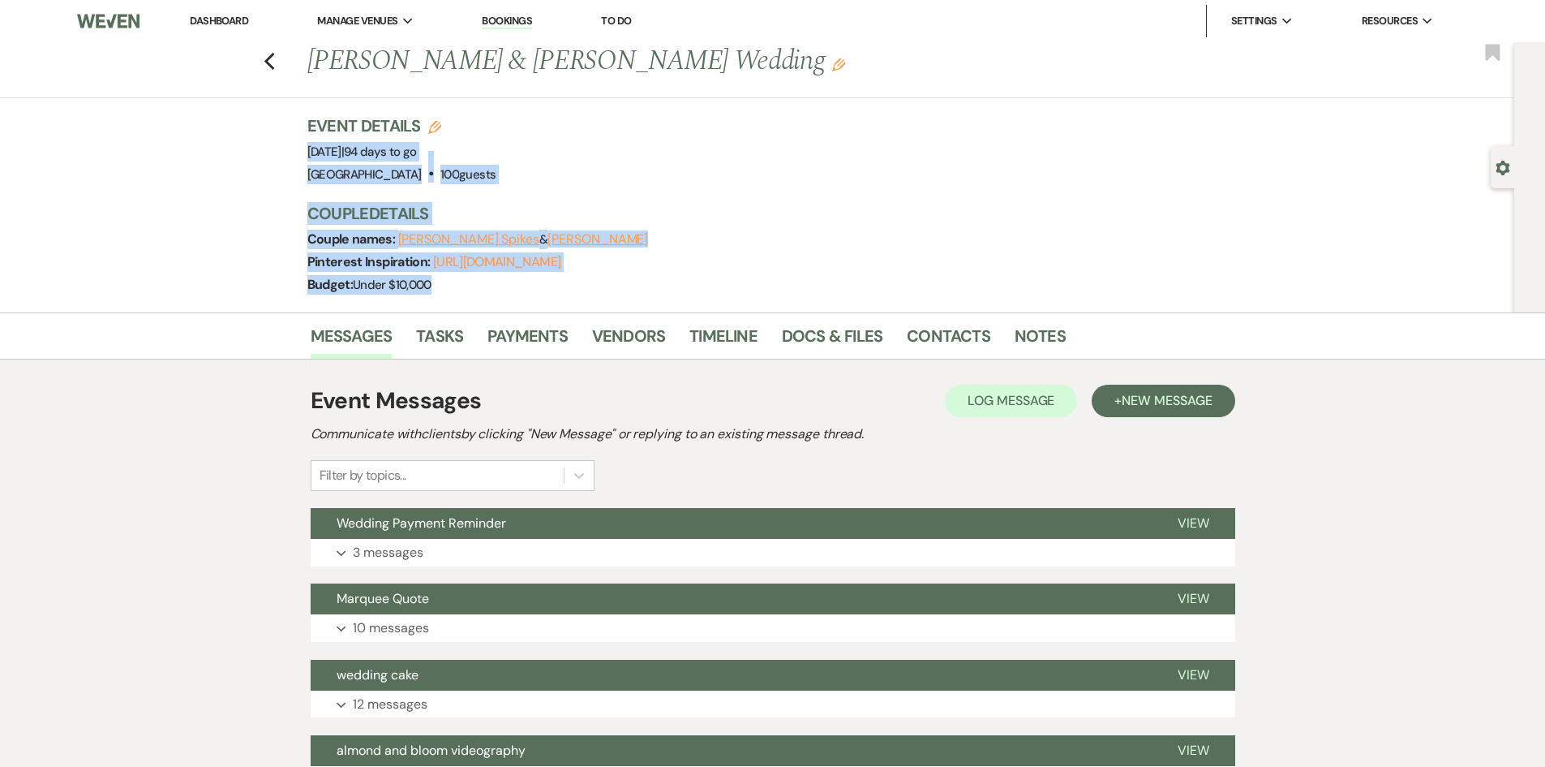
drag, startPoint x: 281, startPoint y: 148, endPoint x: 914, endPoint y: 298, distance: 650.3
click at [914, 298] on div "Previous Jackson Spikes & Sterling Johnson's Wedding Edit Bookmark Gear Setting…" at bounding box center [757, 177] width 1515 height 270
click at [913, 296] on div "Event Details Edit Event Date: Friday, November 14th, 2025 | 94 days to go Venu…" at bounding box center [769, 213] width 925 height 198
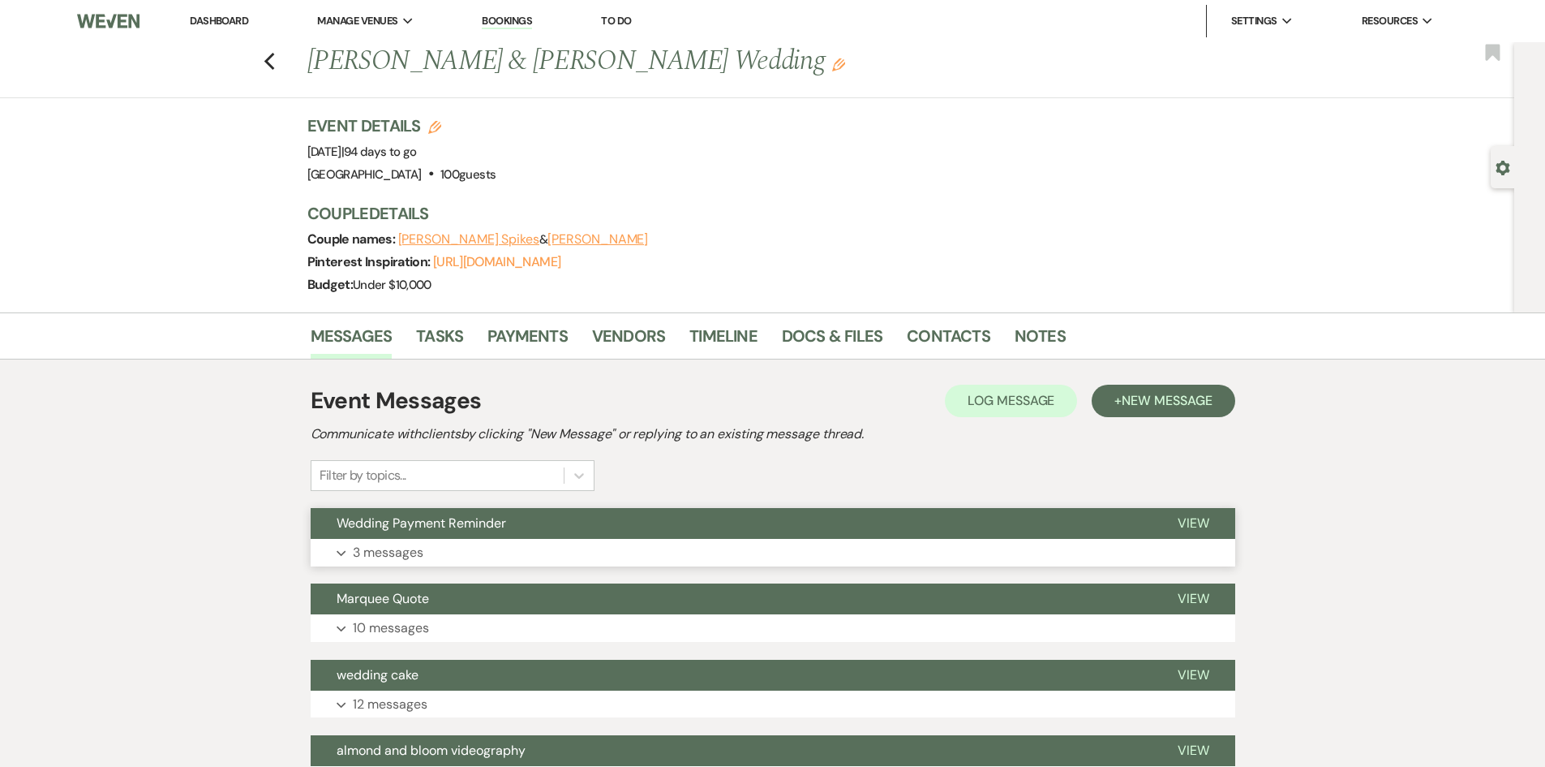
click at [567, 550] on button "Expand 3 messages" at bounding box center [773, 553] width 925 height 28
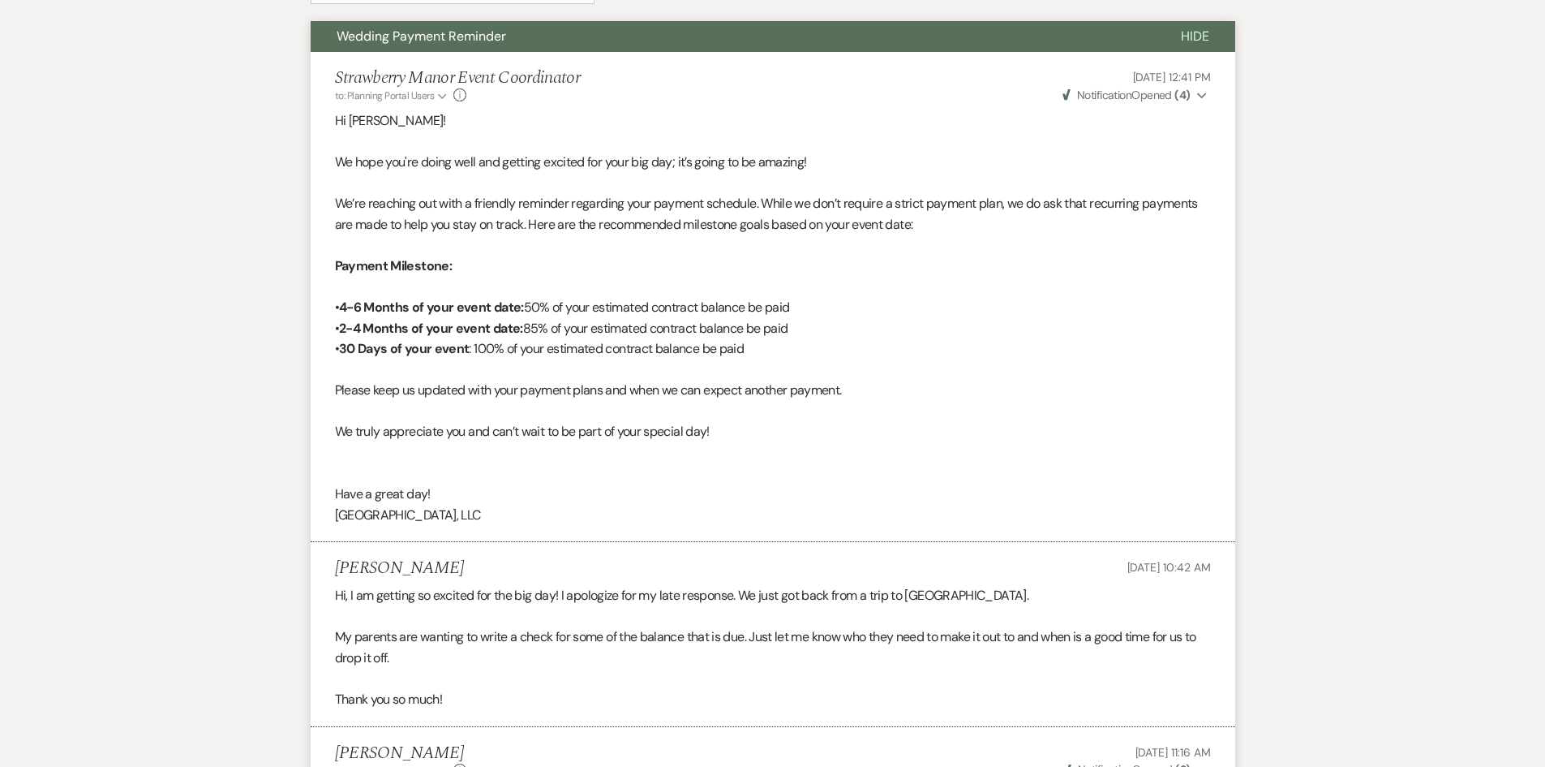
scroll to position [162, 0]
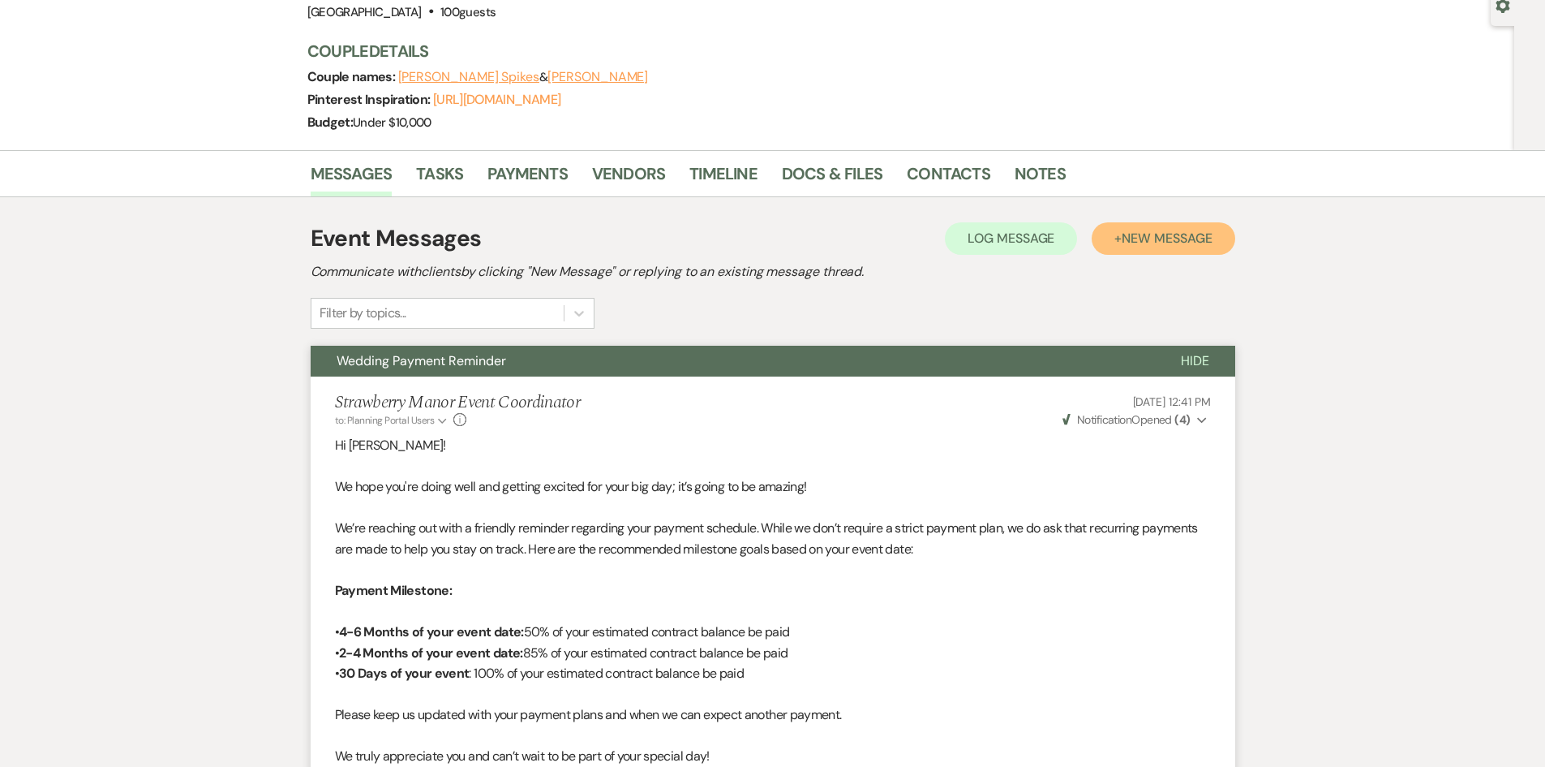
click at [1164, 237] on span "New Message" at bounding box center [1167, 238] width 90 height 17
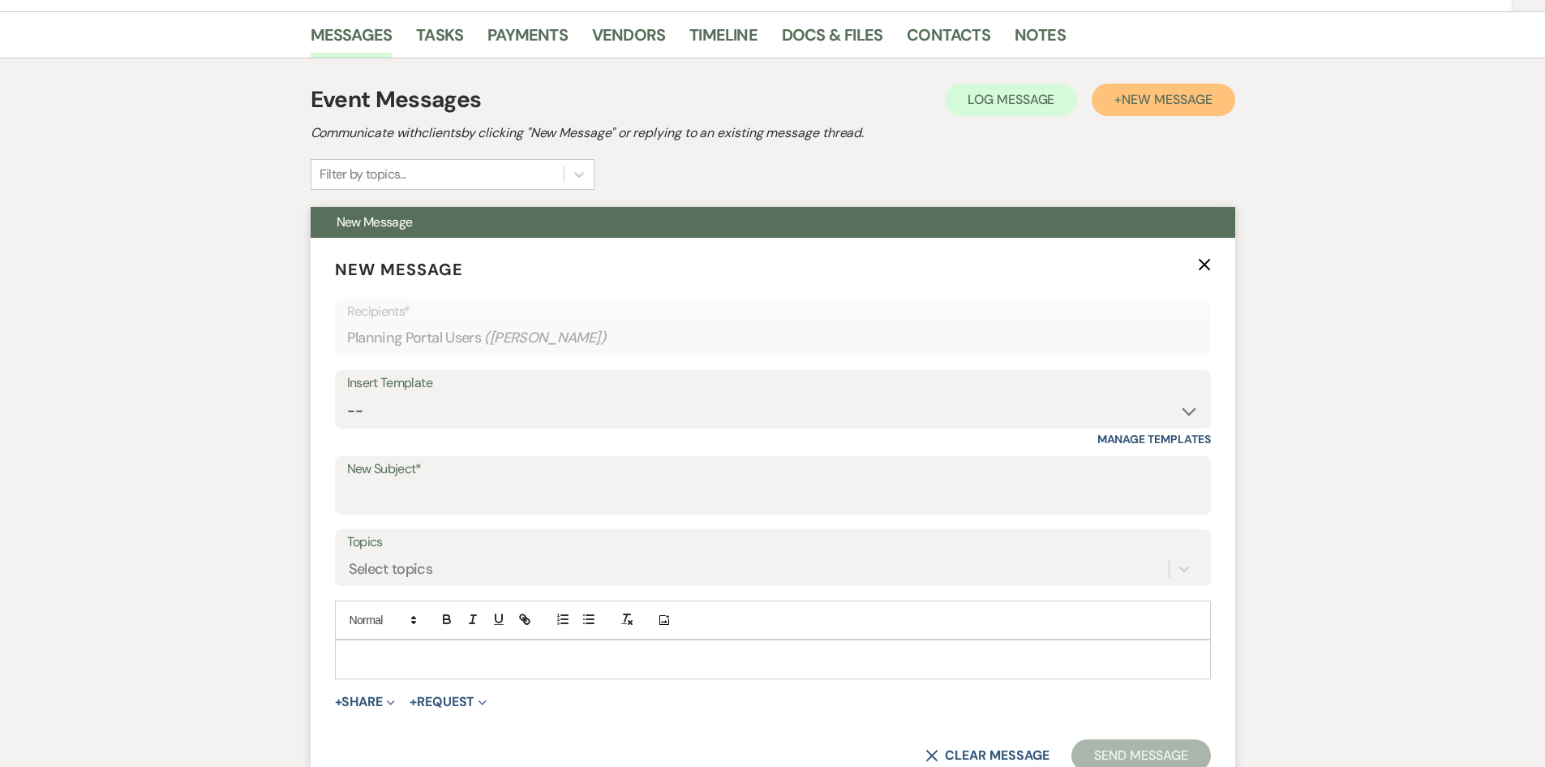
scroll to position [324, 0]
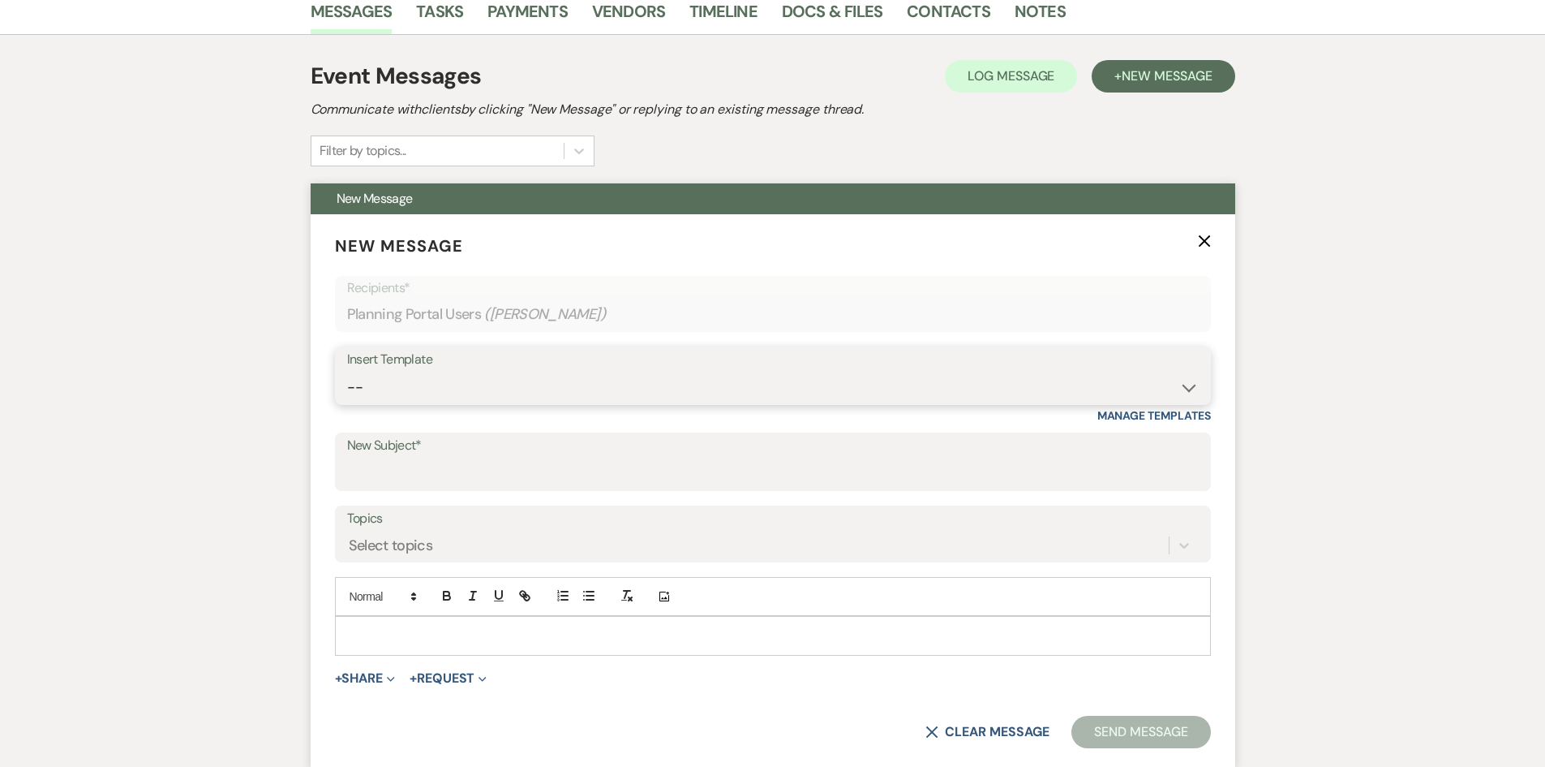
click at [375, 396] on select "-- Weven Planning Portal Introduction (Booked Events) Private Party Inquiry Res…" at bounding box center [773, 388] width 852 height 32
select select "3663"
click at [347, 372] on select "-- Weven Planning Portal Introduction (Booked Events) Private Party Inquiry Res…" at bounding box center [773, 388] width 852 height 32
type input "The final countdown to your wedding day!!!"
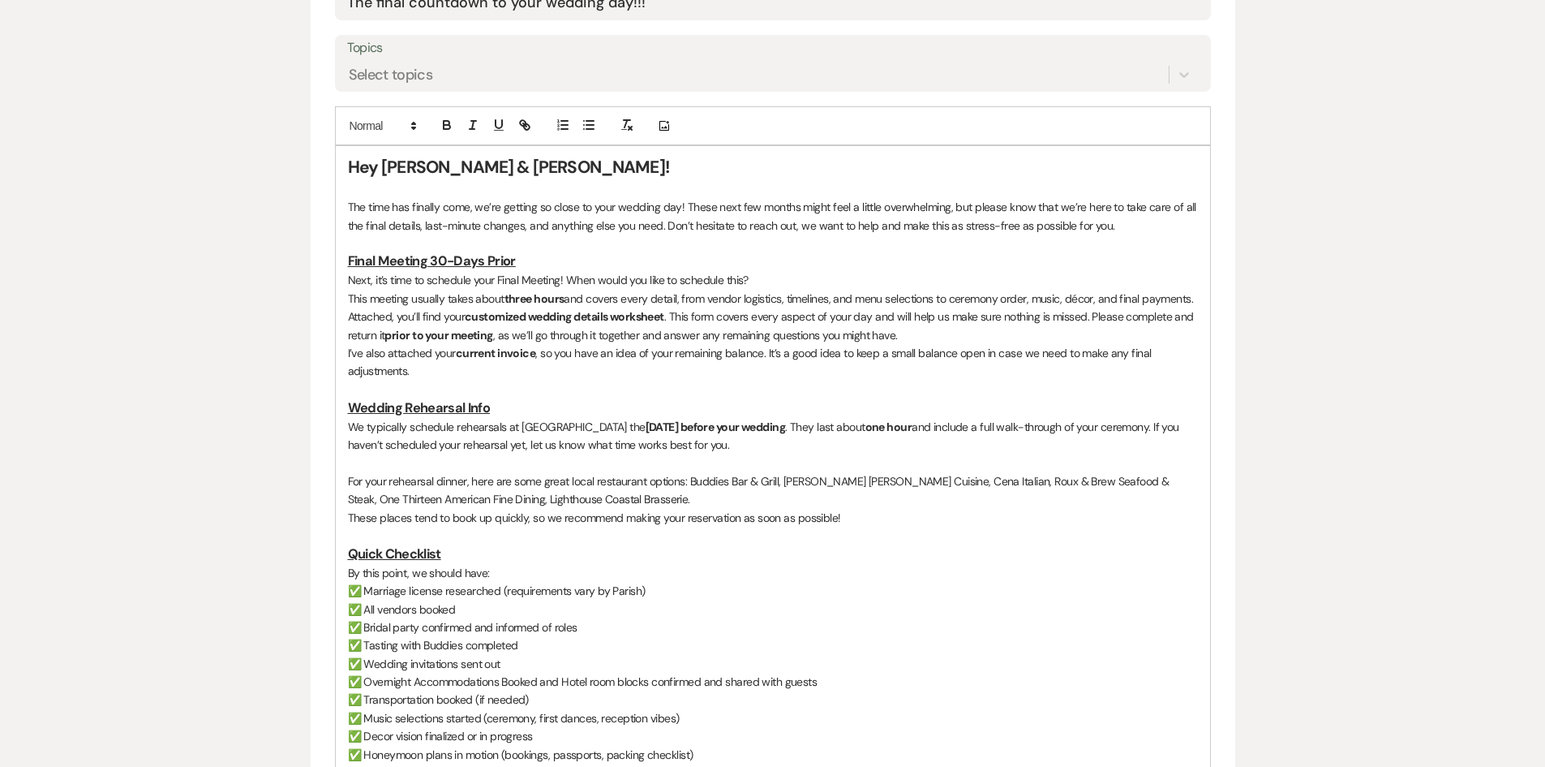
scroll to position [811, 0]
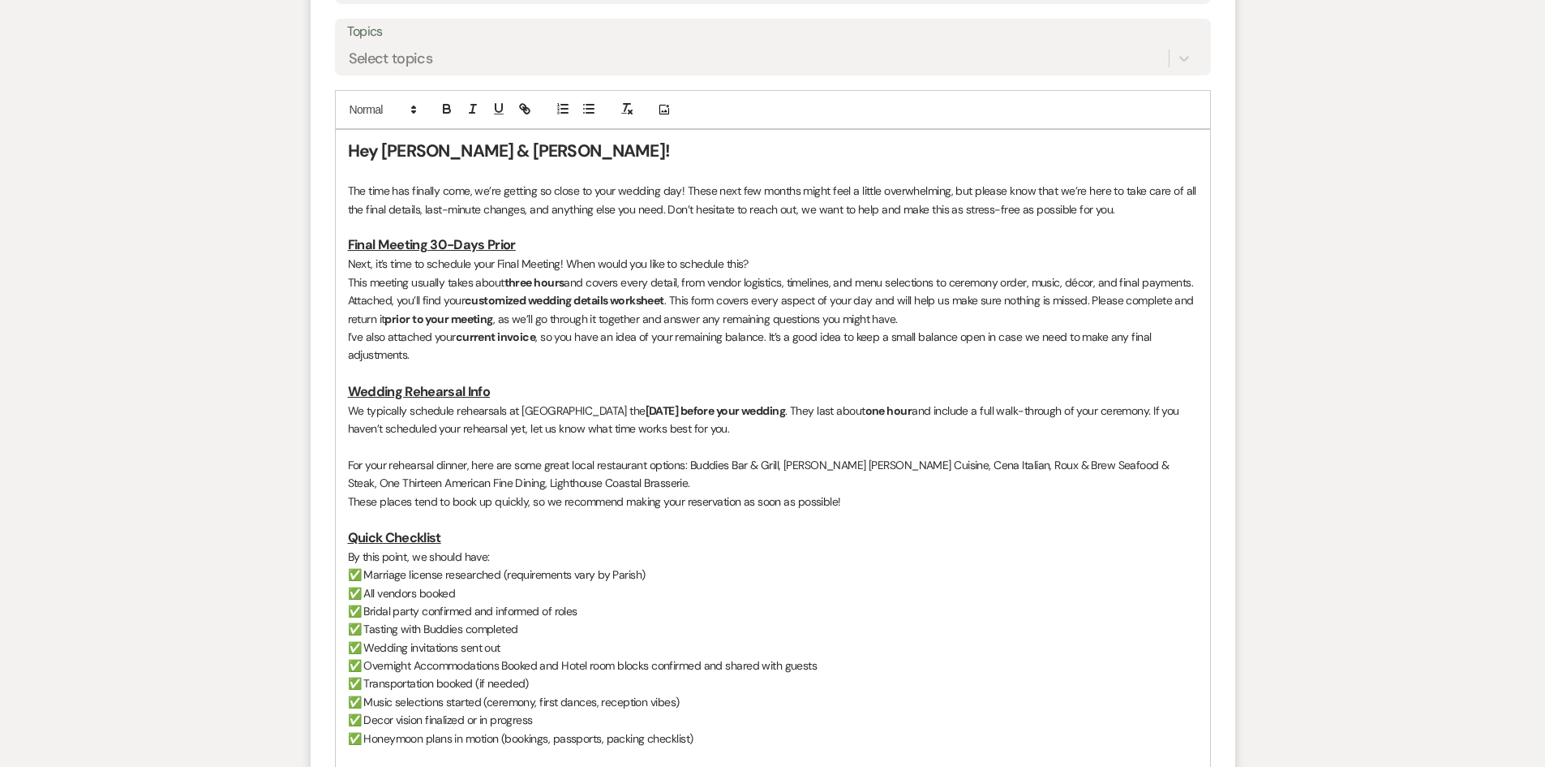
click at [432, 354] on p "I’ve also attached your current invoice , so you have an idea of your remaining…" at bounding box center [773, 346] width 850 height 37
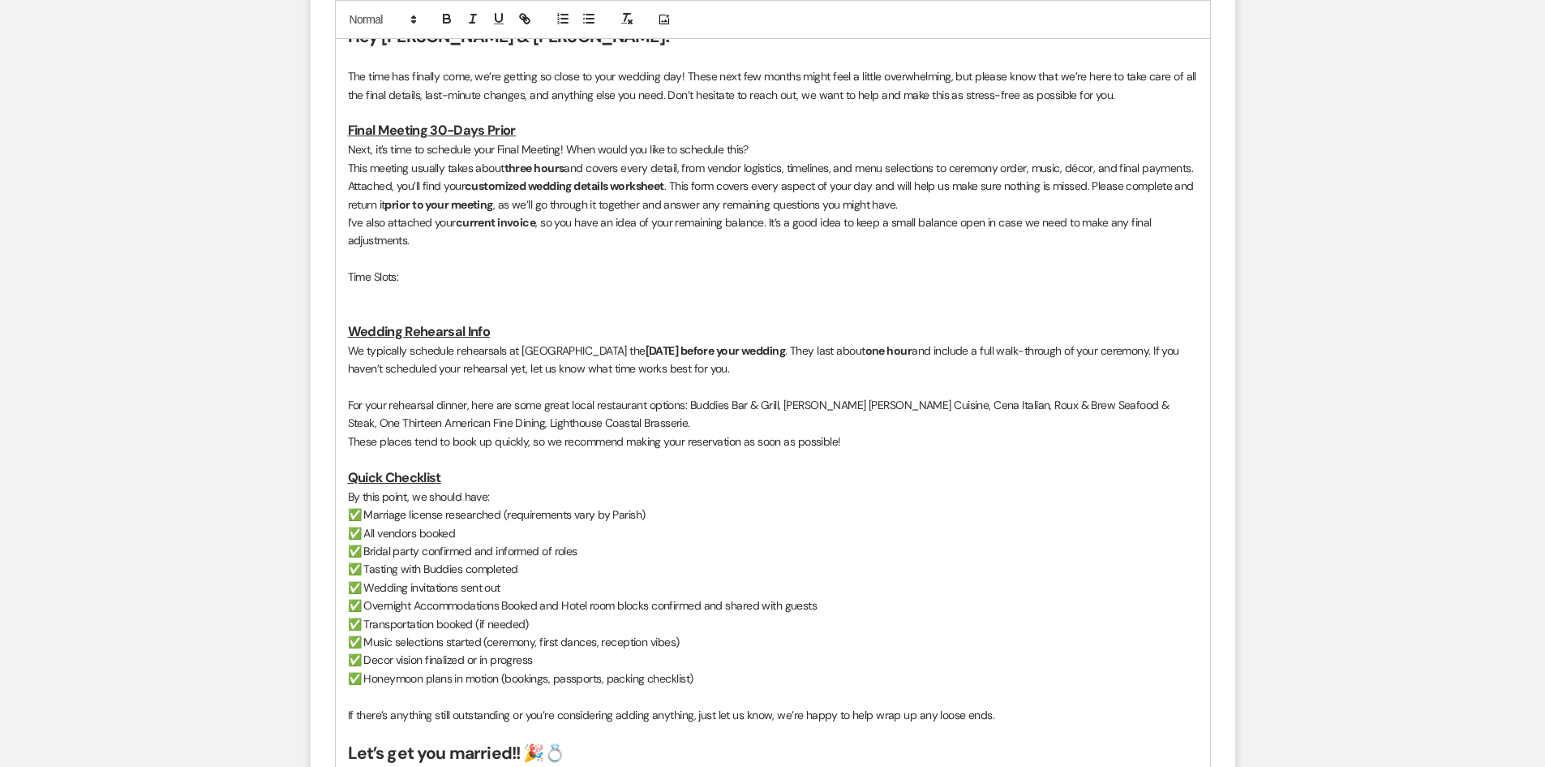
scroll to position [973, 0]
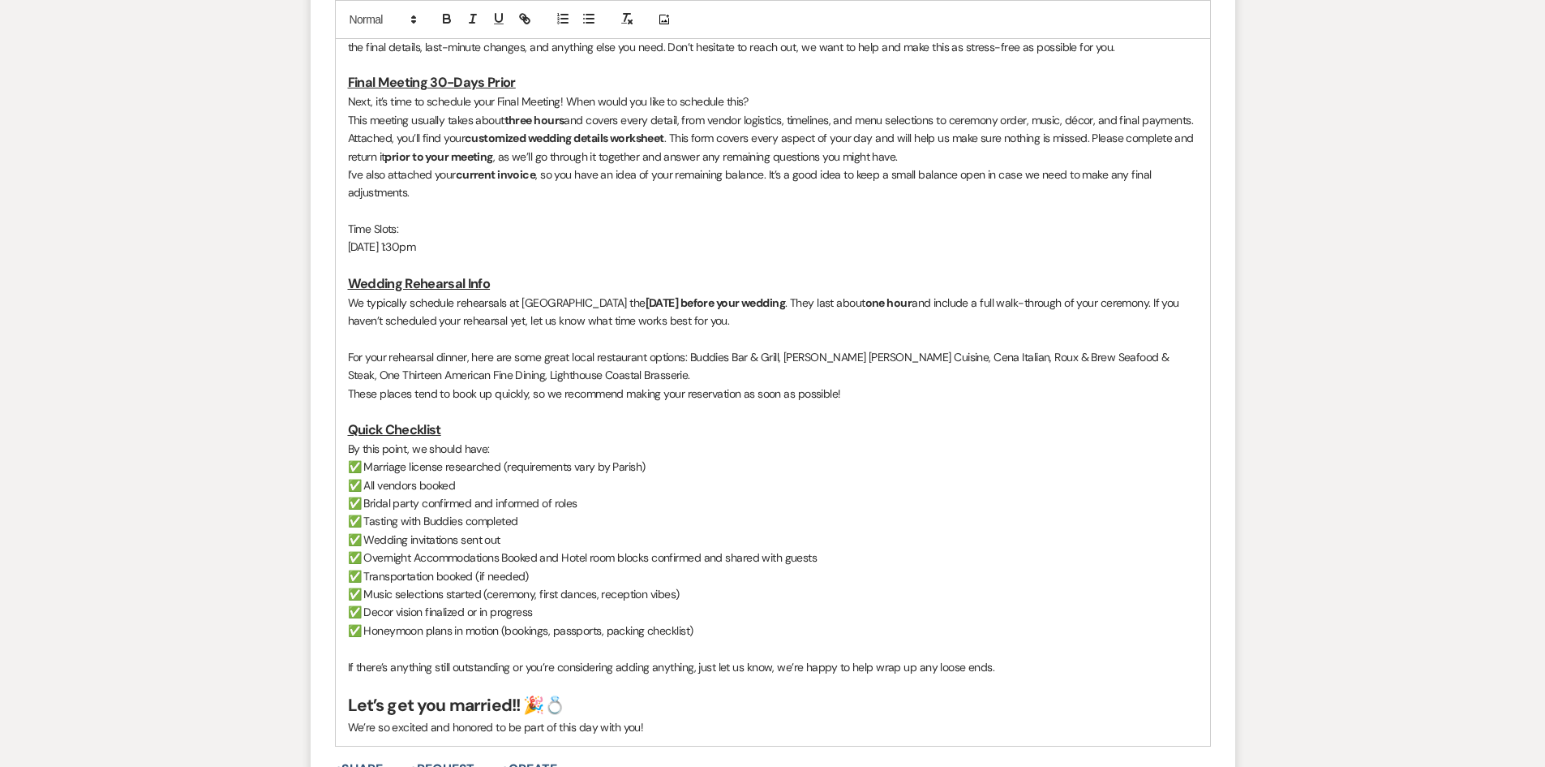
click at [490, 230] on p "Time Slots:" at bounding box center [773, 229] width 850 height 18
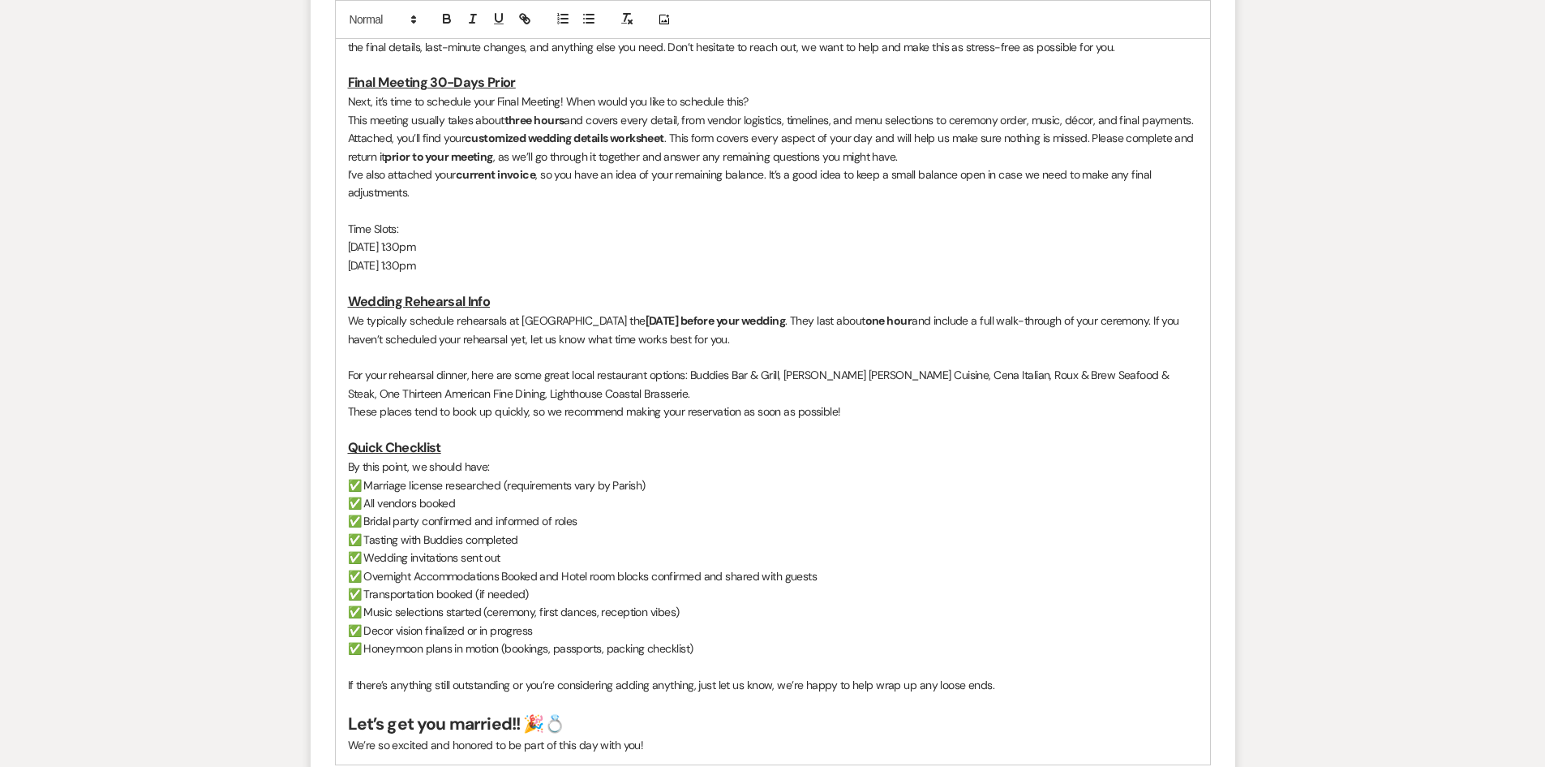
click at [402, 223] on p "Time Slots:" at bounding box center [773, 229] width 850 height 18
click at [457, 18] on button "button" at bounding box center [447, 18] width 23 height 19
click at [471, 11] on icon "button" at bounding box center [473, 18] width 15 height 15
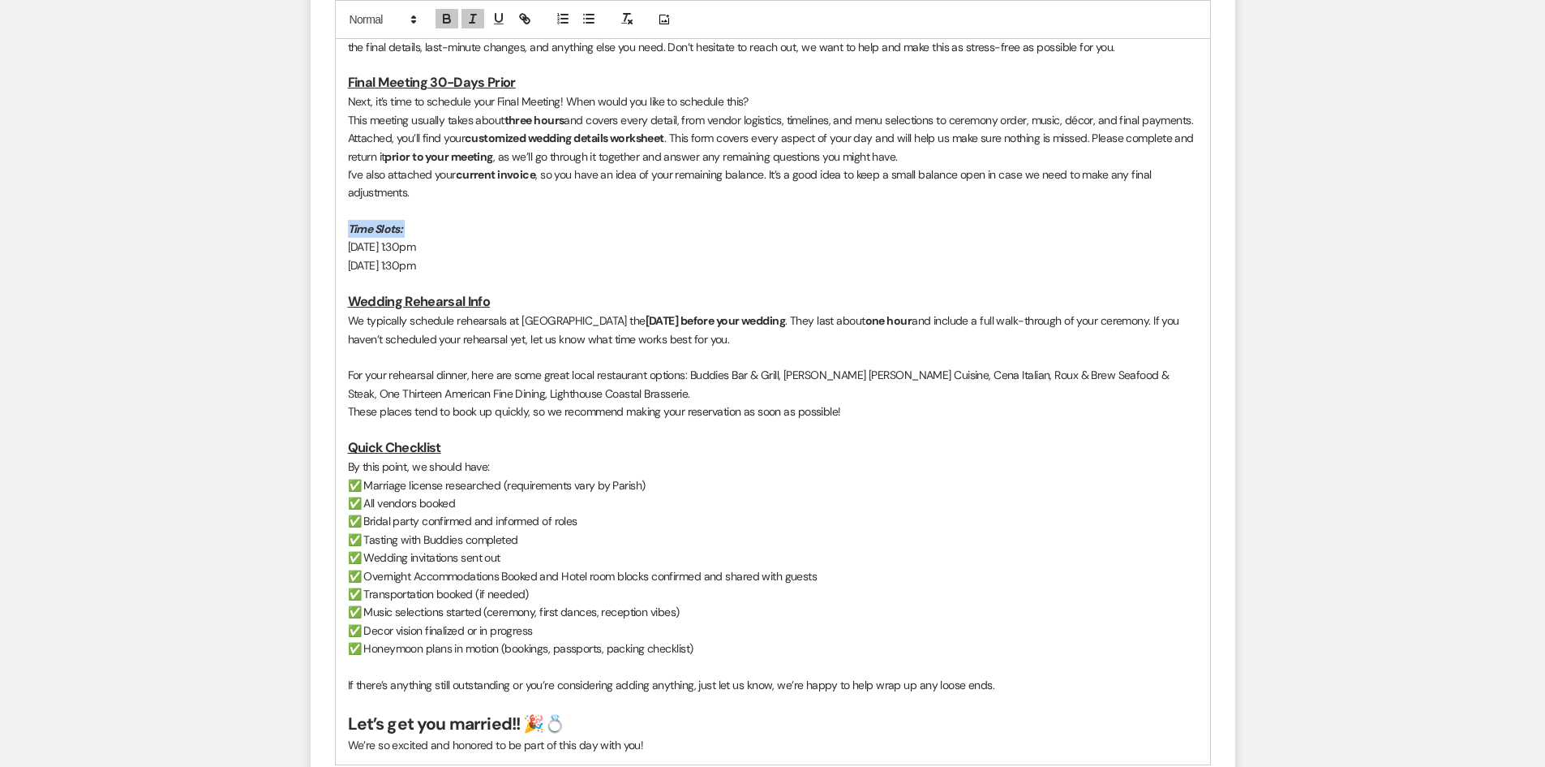
click at [469, 222] on p "Time Slots:" at bounding box center [773, 229] width 850 height 18
click at [467, 219] on p at bounding box center [773, 211] width 850 height 18
click at [467, 226] on p "Time Slots:" at bounding box center [773, 229] width 850 height 18
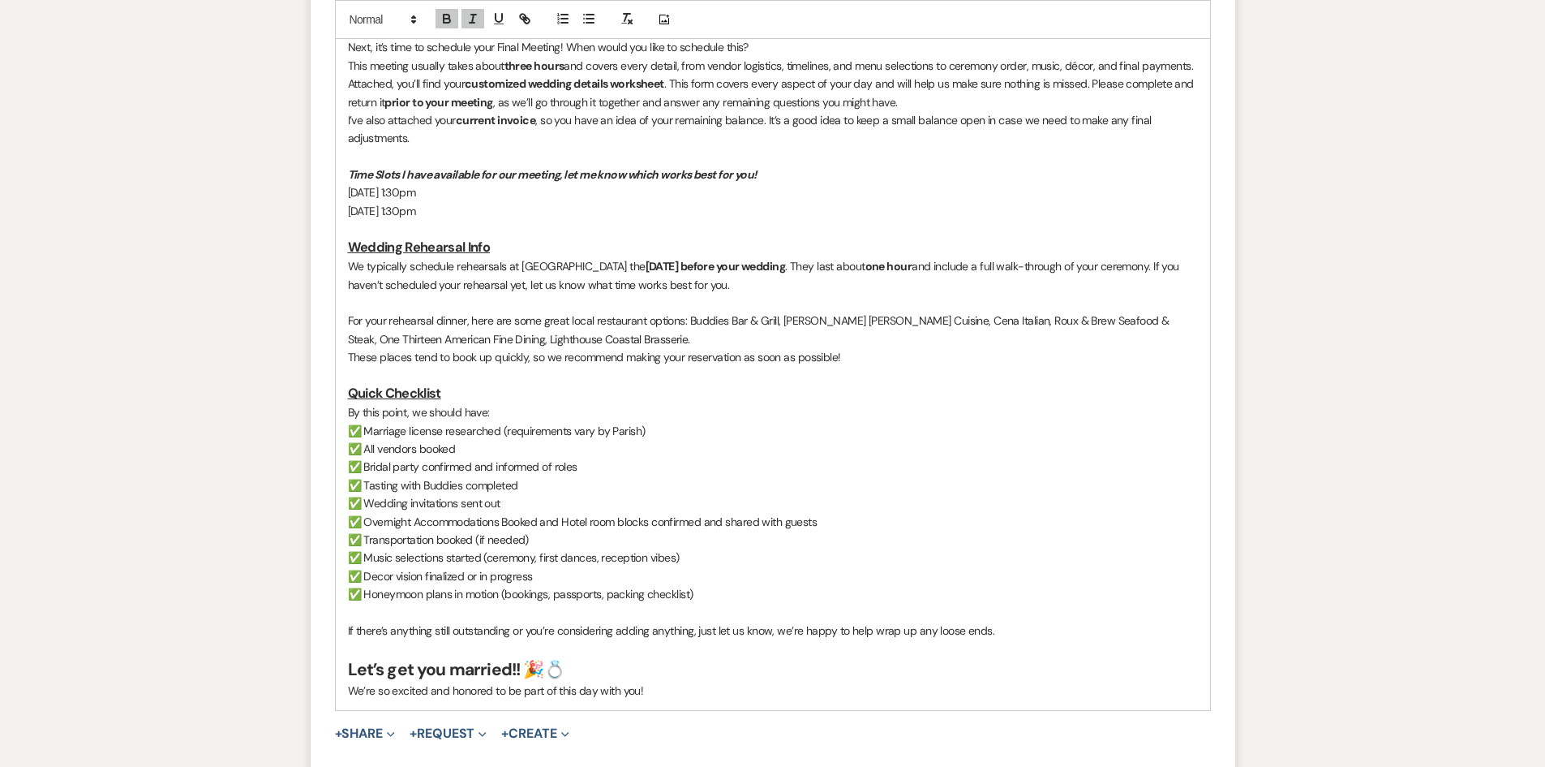
scroll to position [1055, 0]
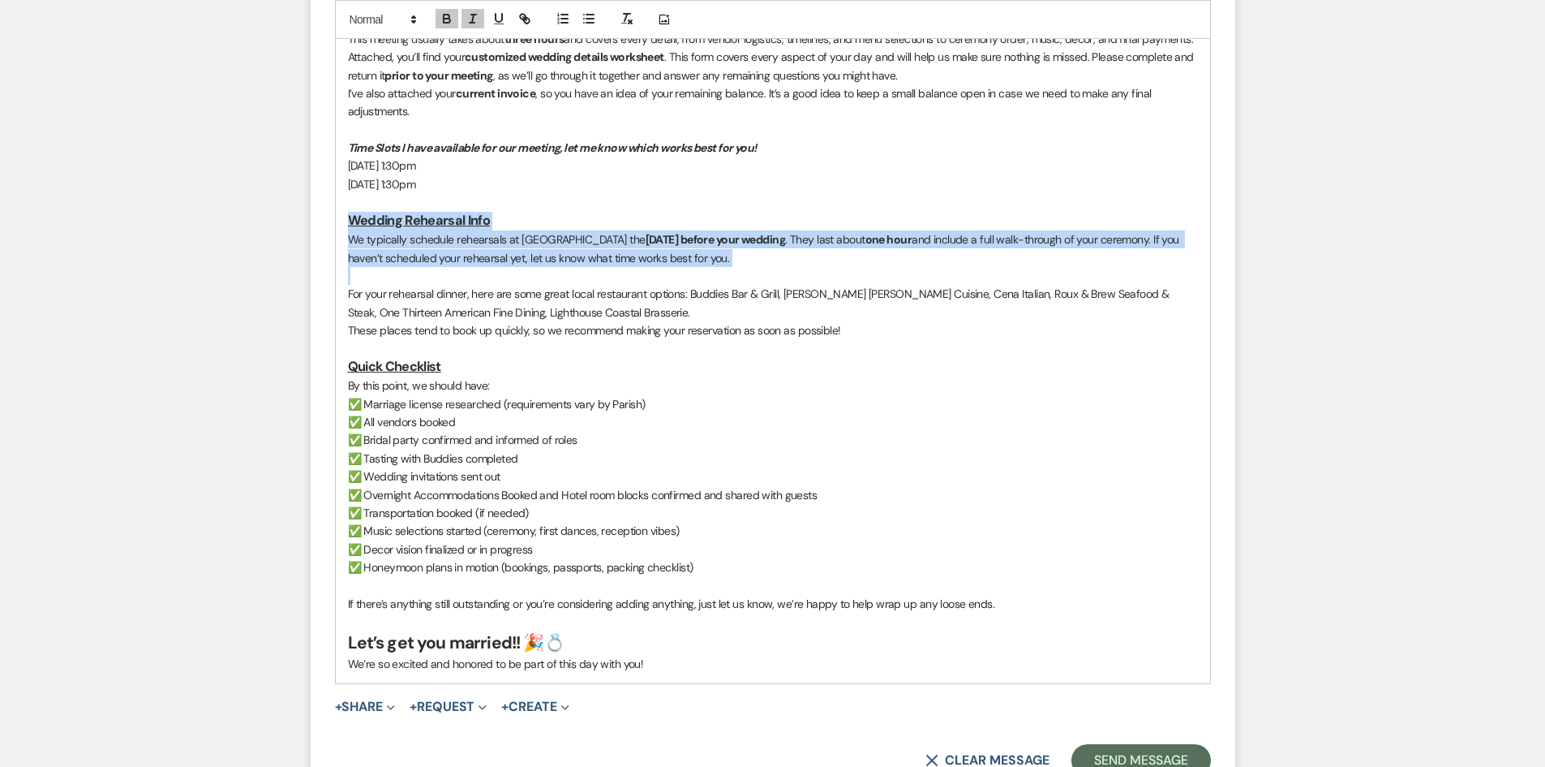
drag, startPoint x: 336, startPoint y: 217, endPoint x: 795, endPoint y: 266, distance: 461.8
click at [795, 266] on div "Hey Jackson & Sterling! The time has finally come, we’re getting so close to yo…" at bounding box center [773, 284] width 874 height 796
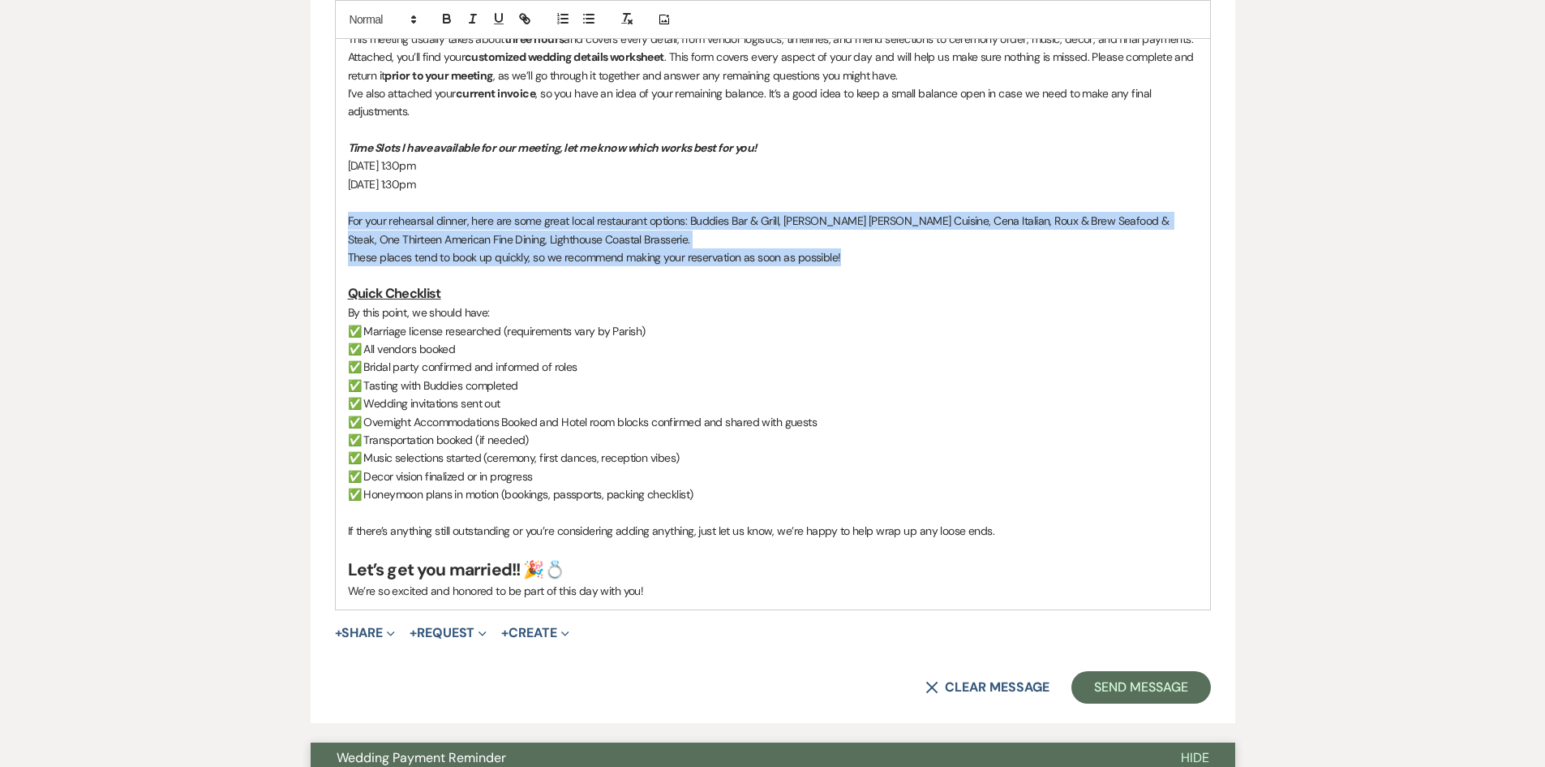
drag, startPoint x: 852, startPoint y: 259, endPoint x: 294, endPoint y: 218, distance: 559.6
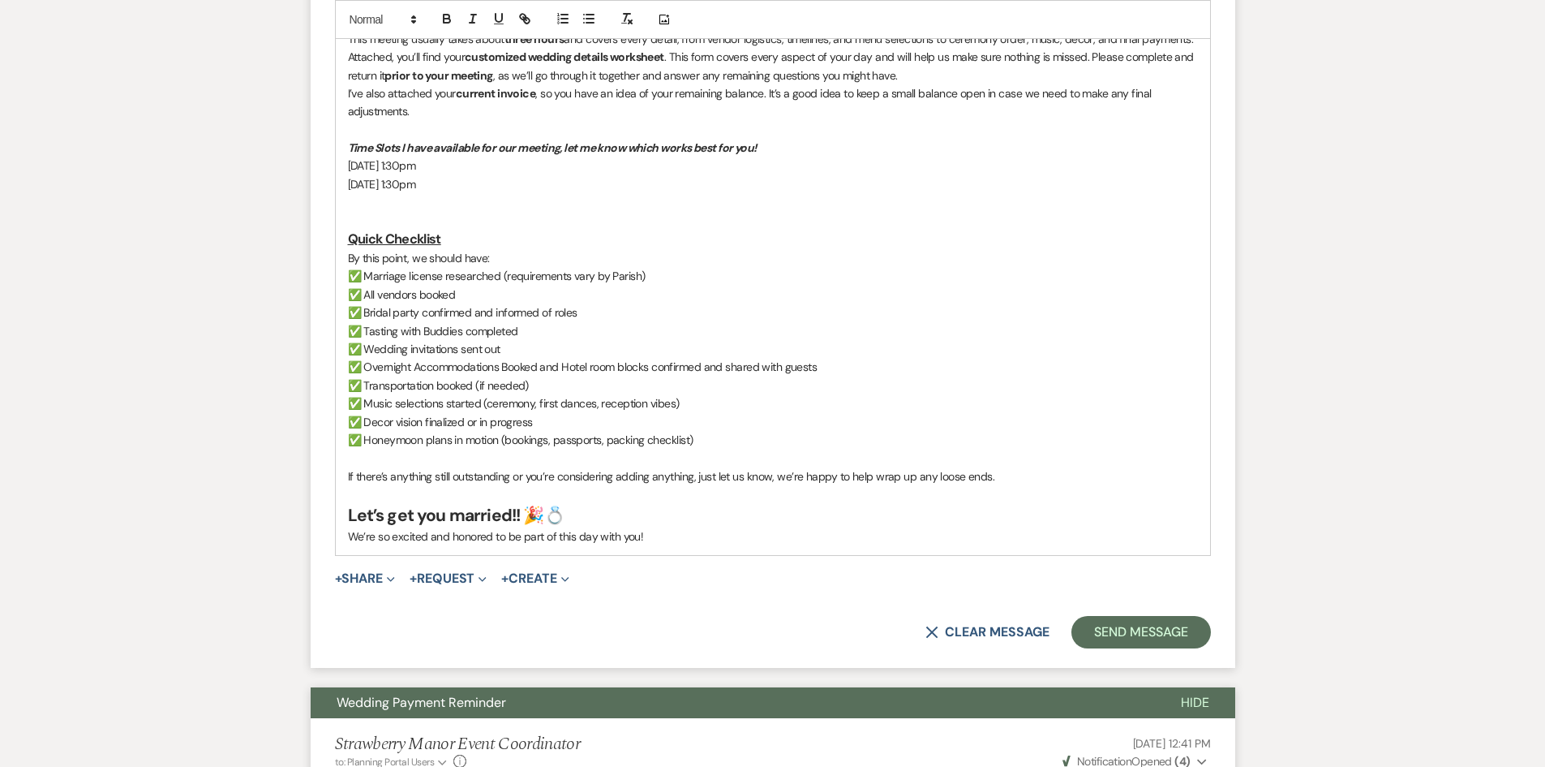
click at [376, 219] on h3 at bounding box center [773, 221] width 850 height 19
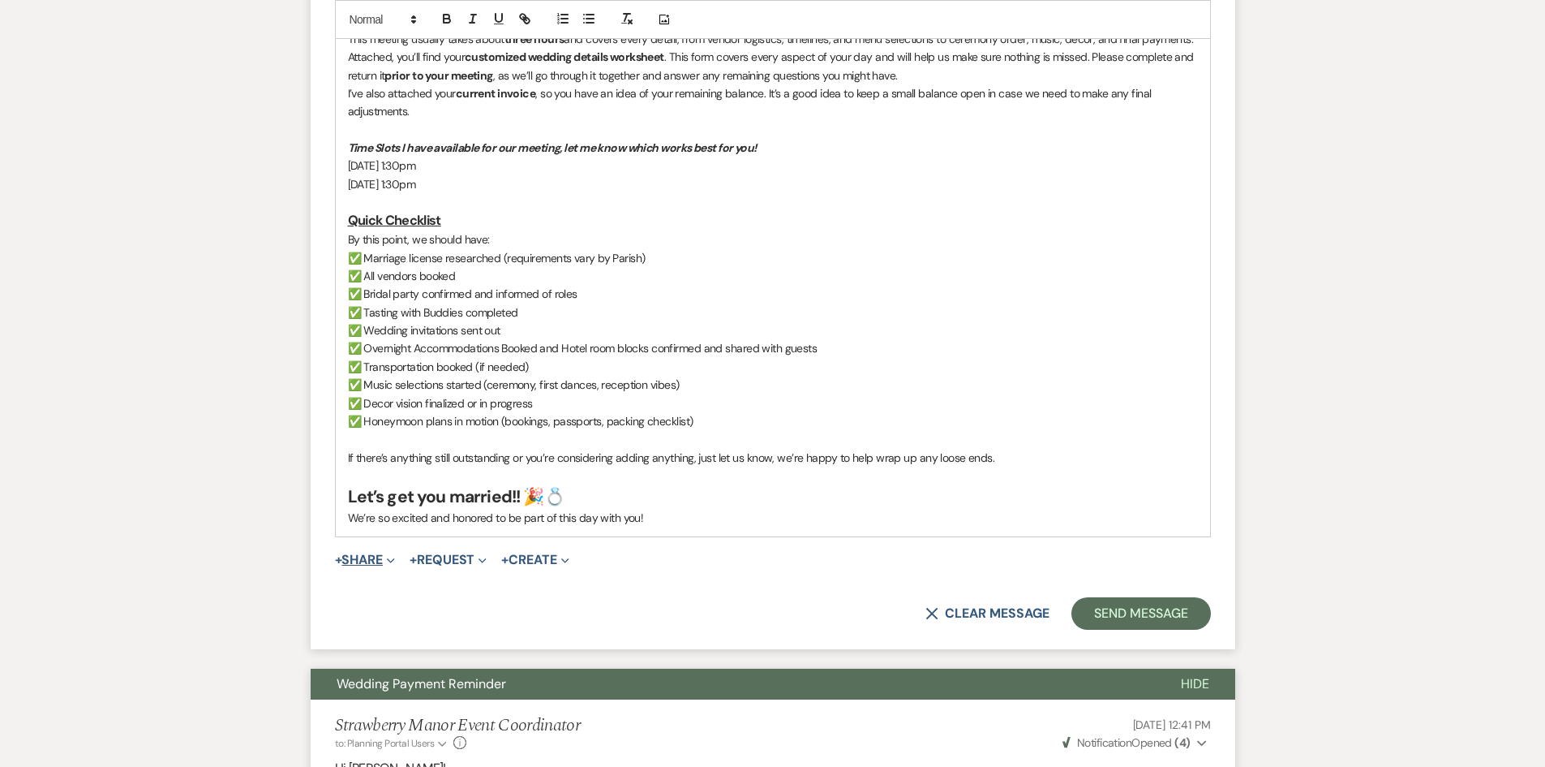
click at [363, 558] on button "+ Share Expand" at bounding box center [365, 559] width 61 height 13
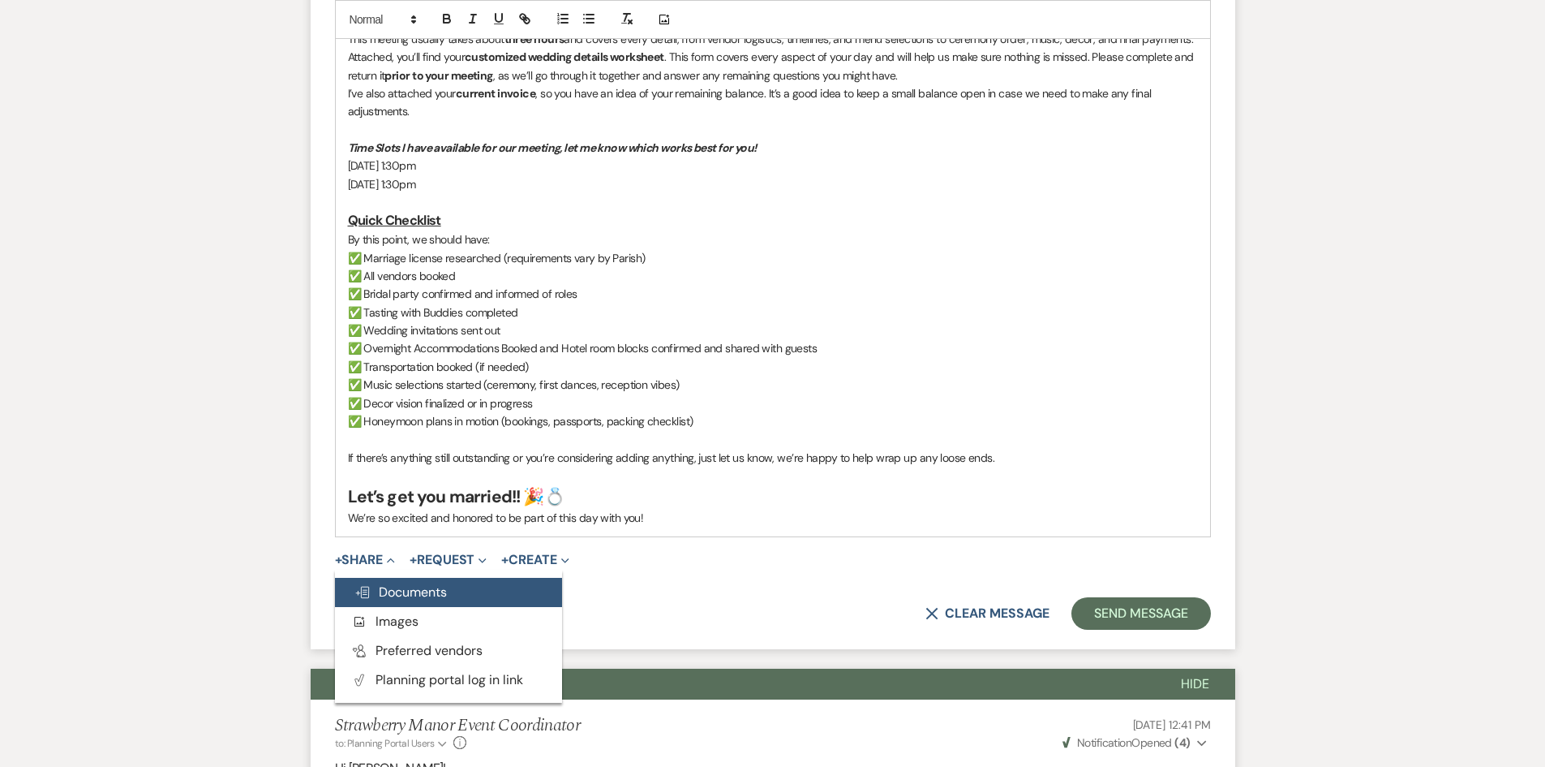
click at [402, 592] on span "Doc Upload Documents" at bounding box center [400, 591] width 92 height 17
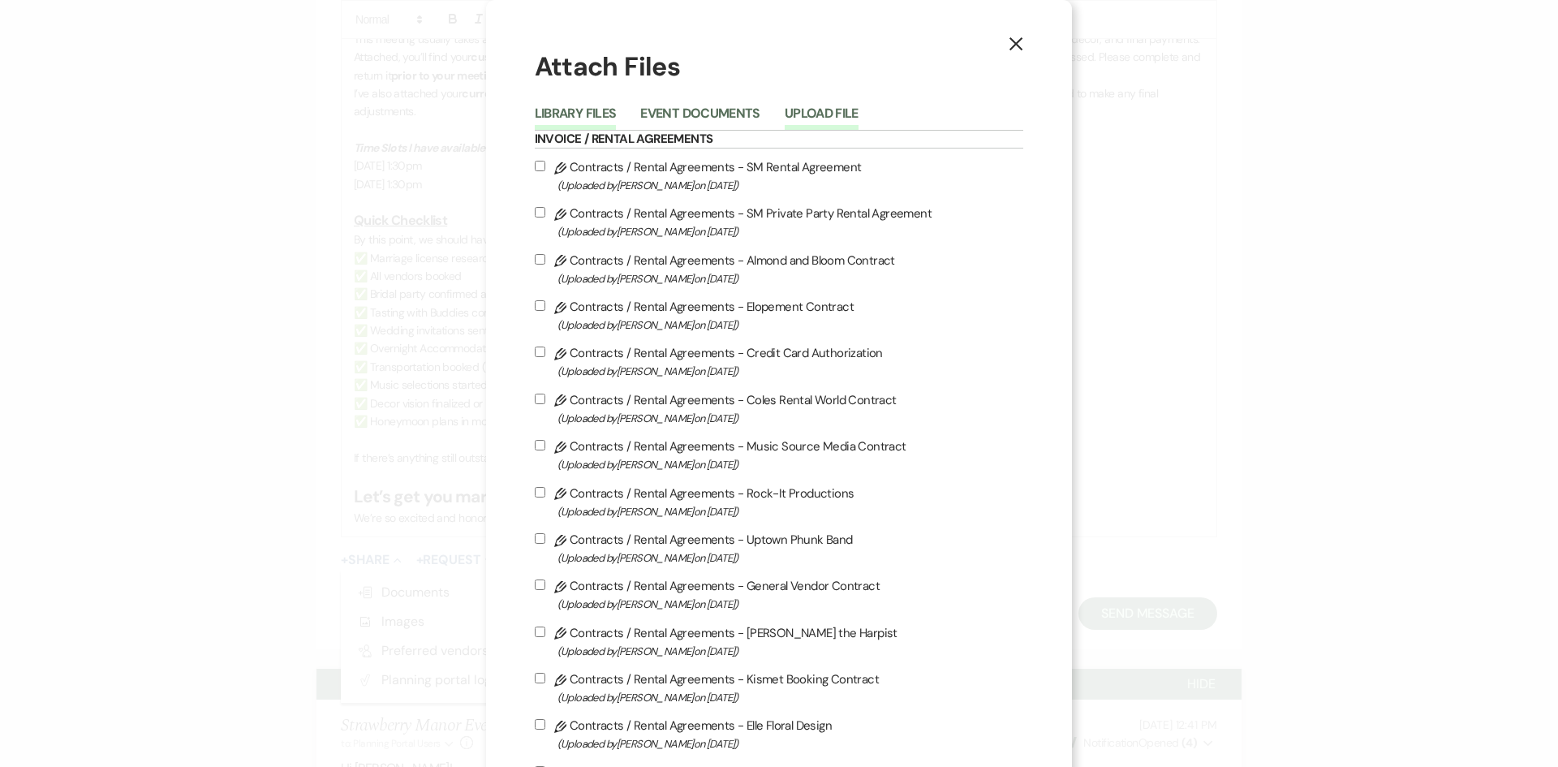
click at [784, 112] on button "Upload File" at bounding box center [821, 118] width 74 height 23
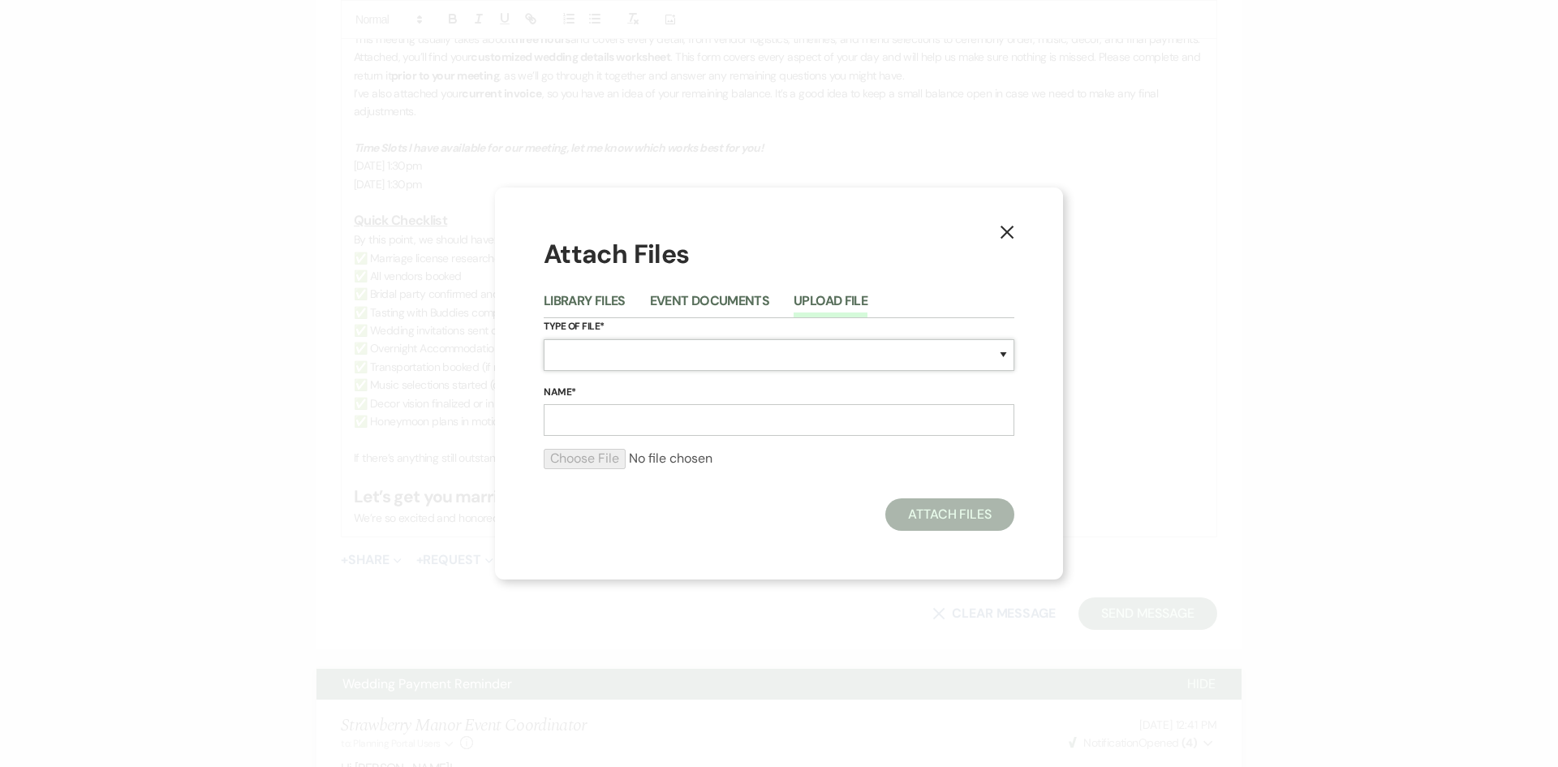
click at [711, 361] on select "Special Event Insurance Vendor Certificate of Insurance Contracts / Rental Agre…" at bounding box center [779, 355] width 471 height 32
select select "0"
click at [544, 339] on select "Special Event Insurance Vendor Certificate of Insurance Contracts / Rental Agre…" at bounding box center [779, 355] width 471 height 32
click at [651, 419] on input "Name*" at bounding box center [779, 420] width 471 height 32
type input "S"
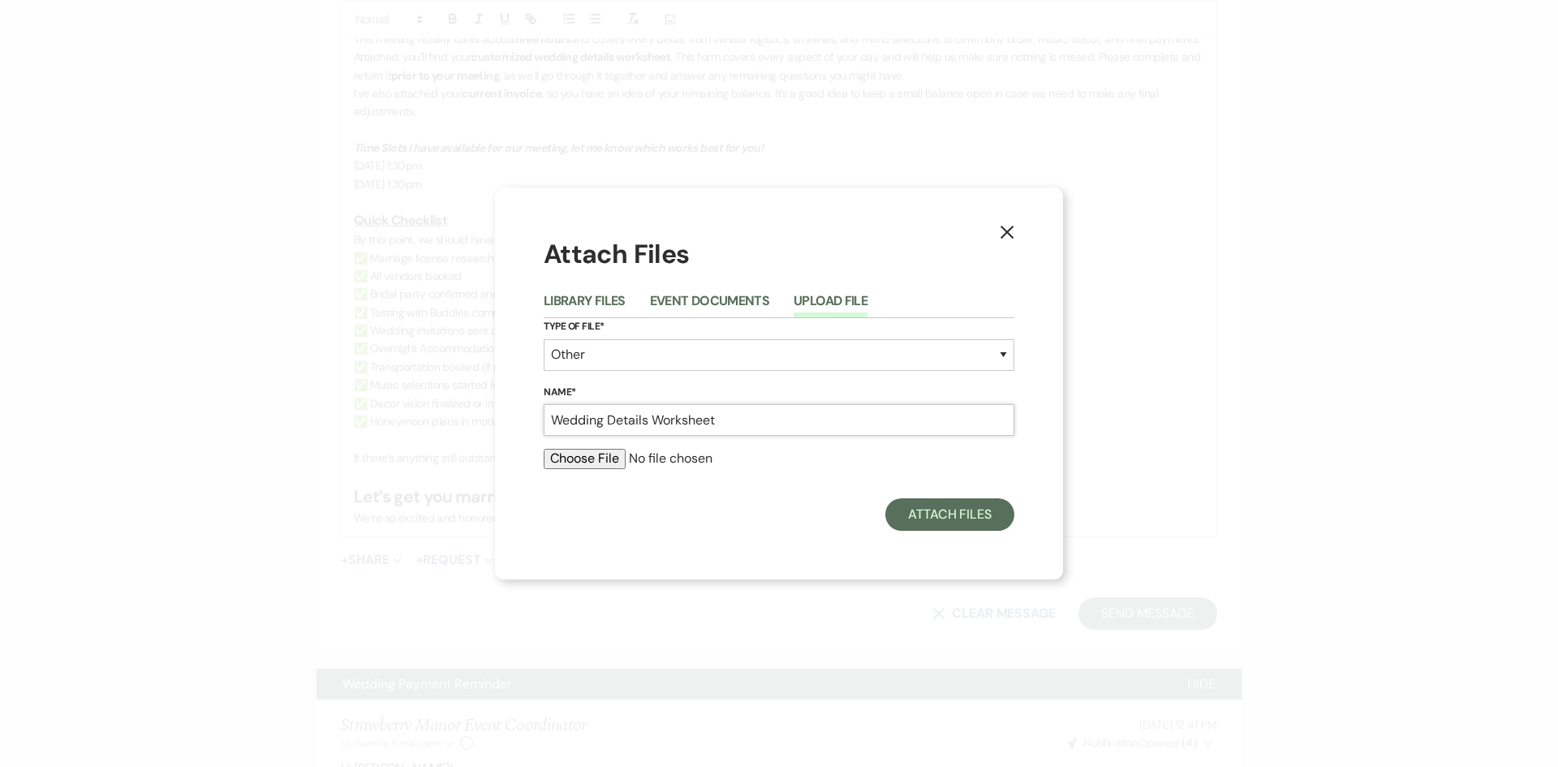
type input "Wedding Details Worksheet"
click at [613, 455] on input "file" at bounding box center [779, 458] width 471 height 19
type input "C:\fakepath\Wedding details worksheet- Sterling.pdf"
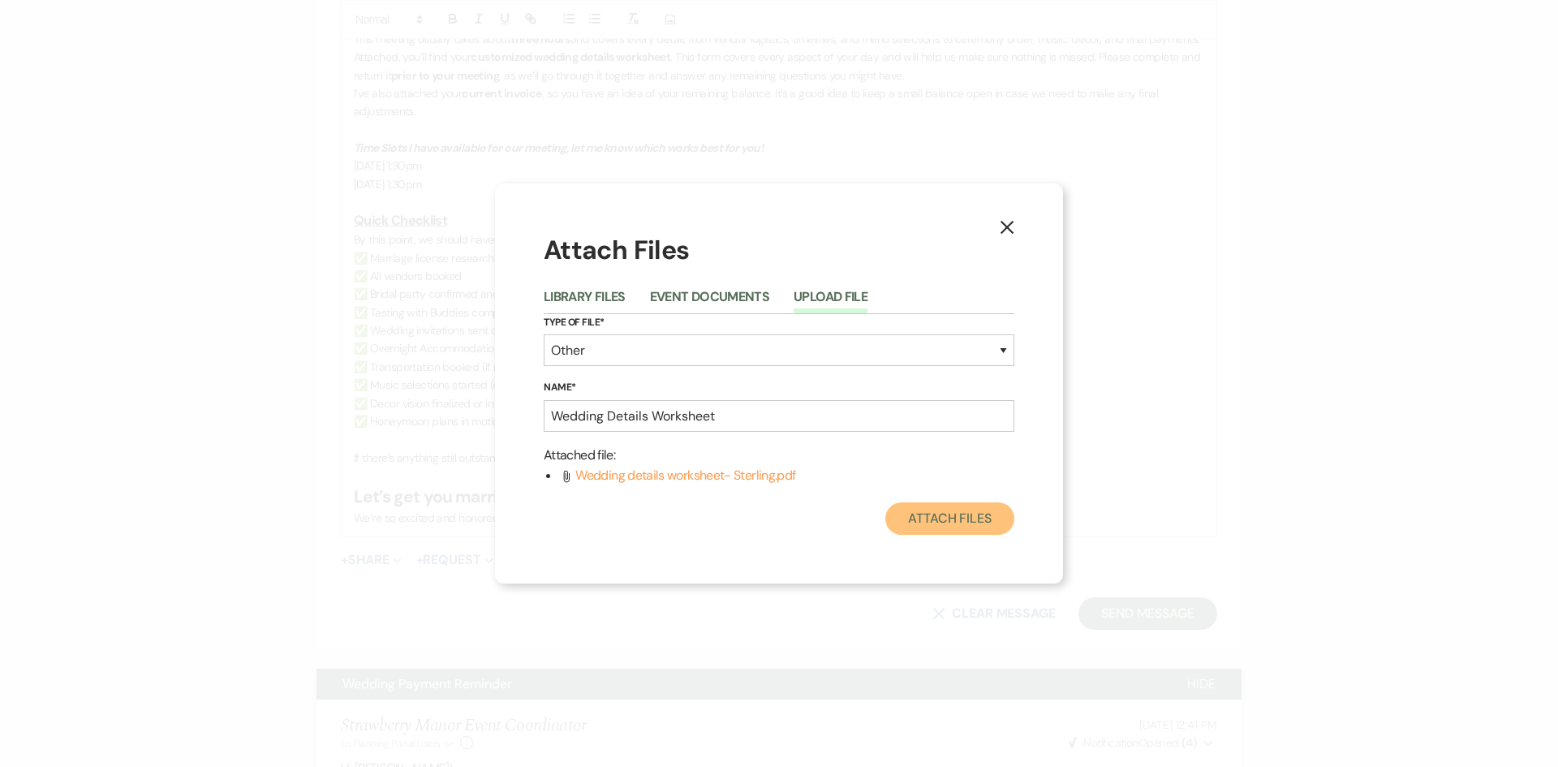
click at [944, 513] on button "Attach Files" at bounding box center [949, 518] width 129 height 32
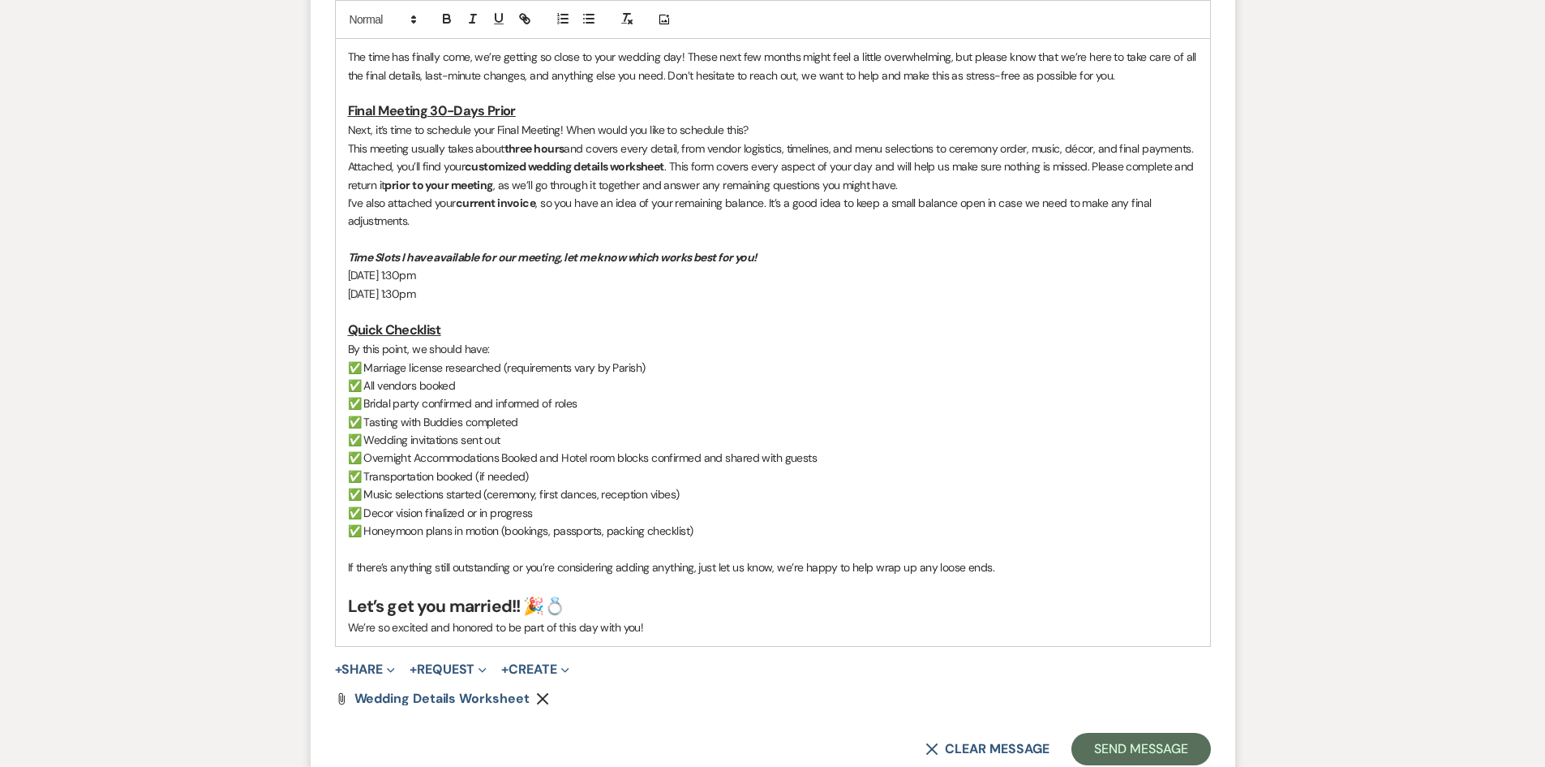
scroll to position [973, 0]
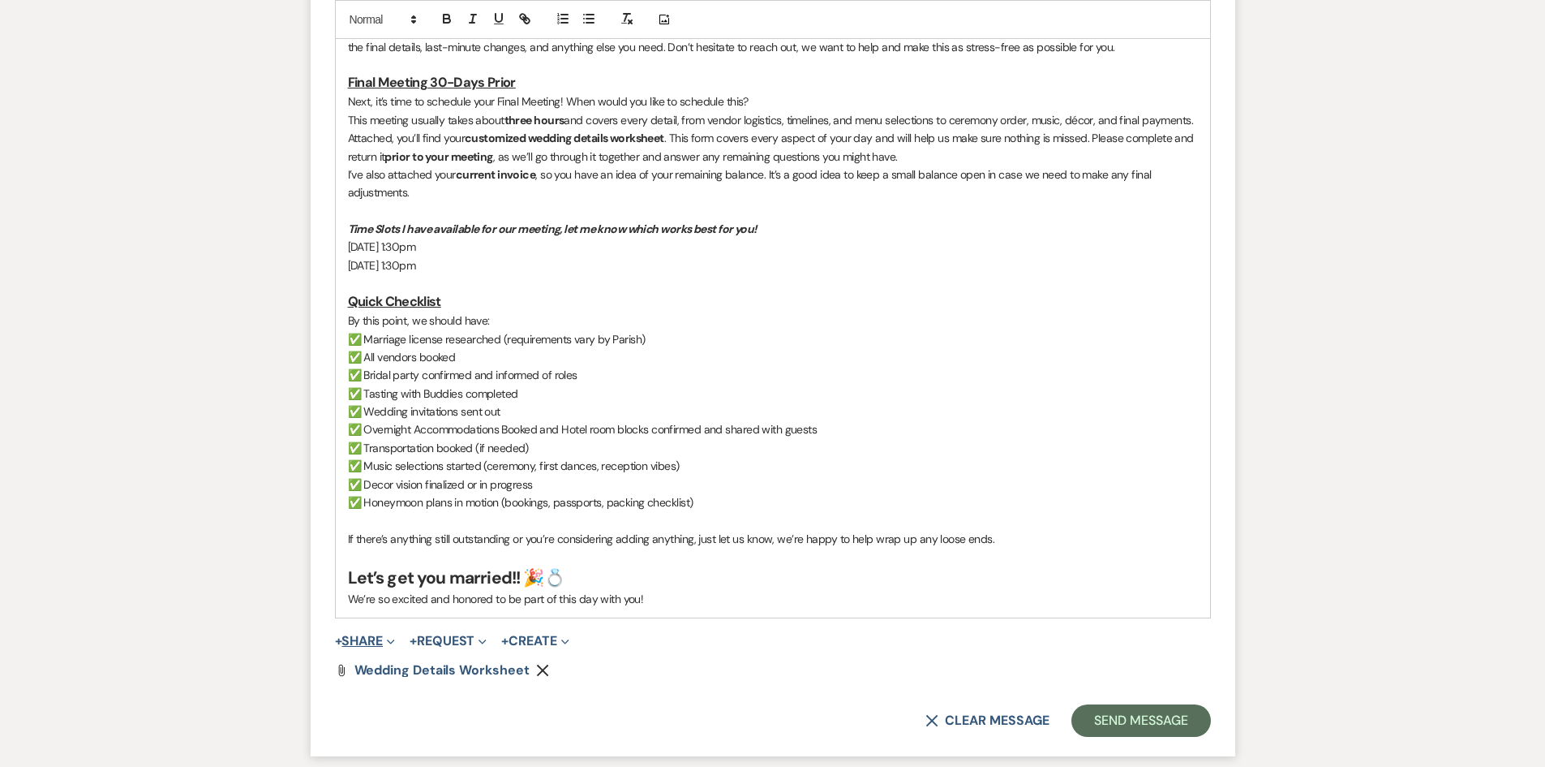
click at [356, 634] on button "+ Share Expand" at bounding box center [365, 640] width 61 height 13
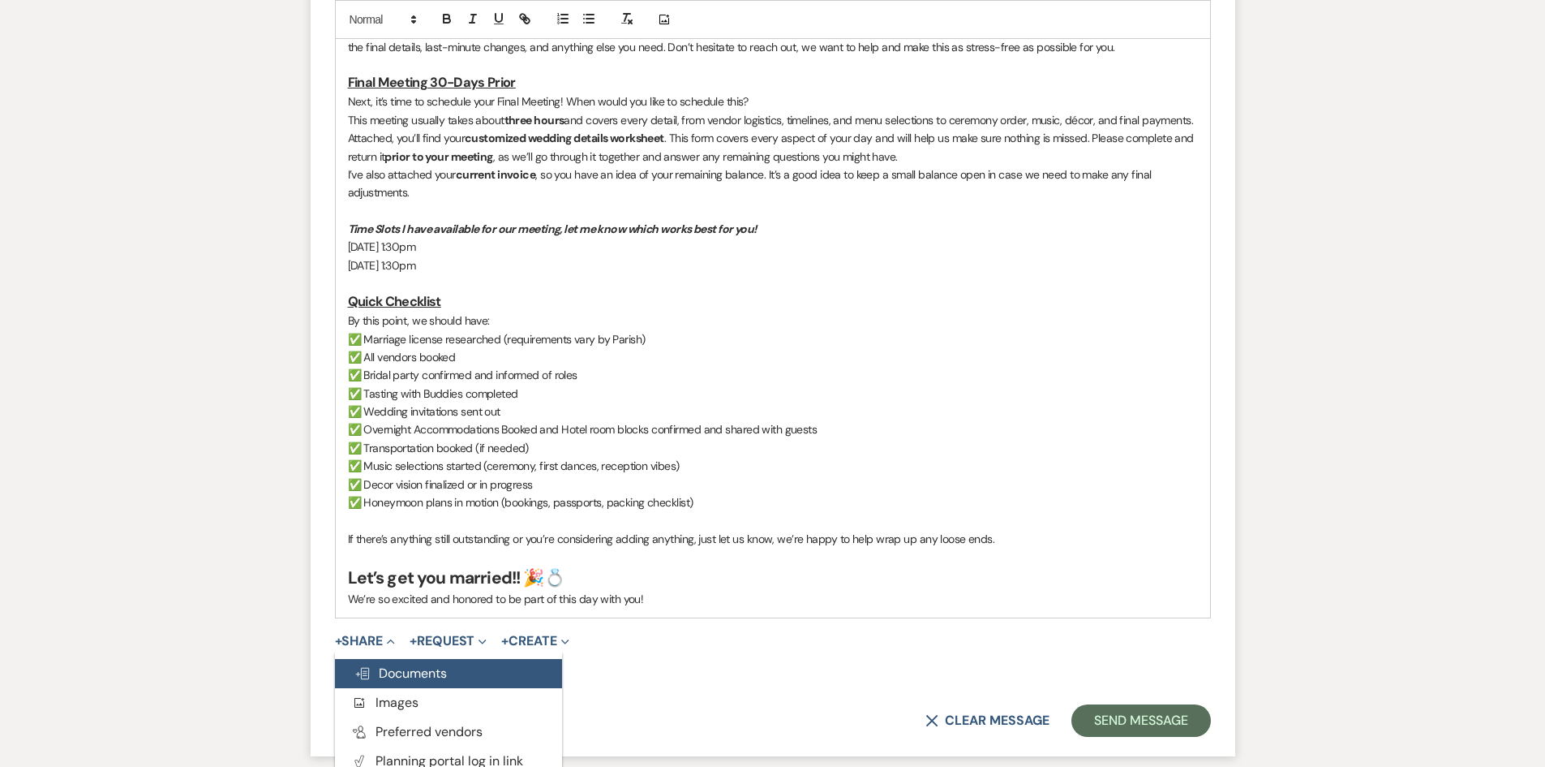
click at [386, 675] on span "Doc Upload Documents" at bounding box center [400, 672] width 92 height 17
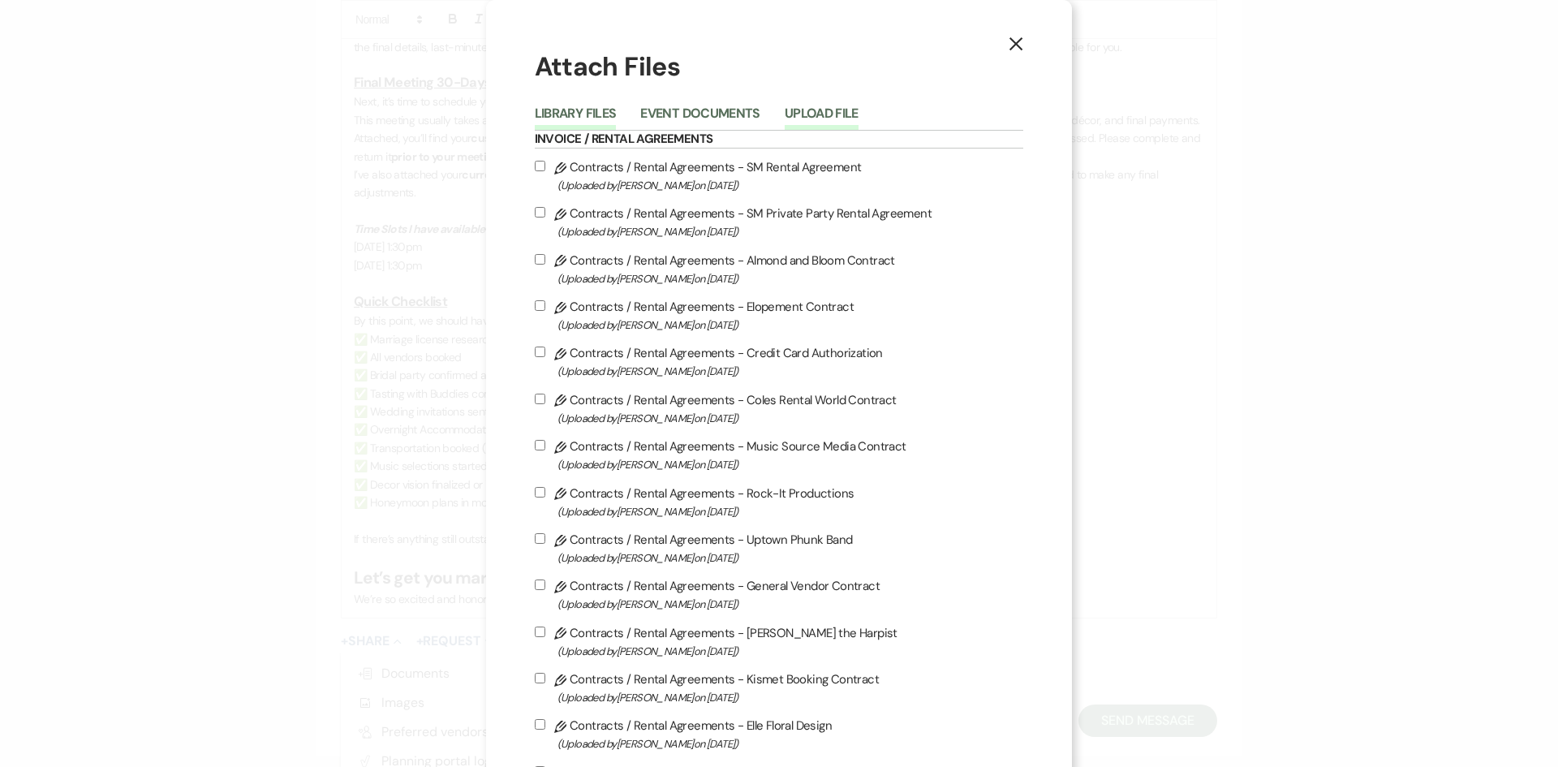
click at [823, 105] on li "Upload File" at bounding box center [833, 116] width 98 height 27
click at [821, 116] on button "Upload File" at bounding box center [821, 118] width 74 height 23
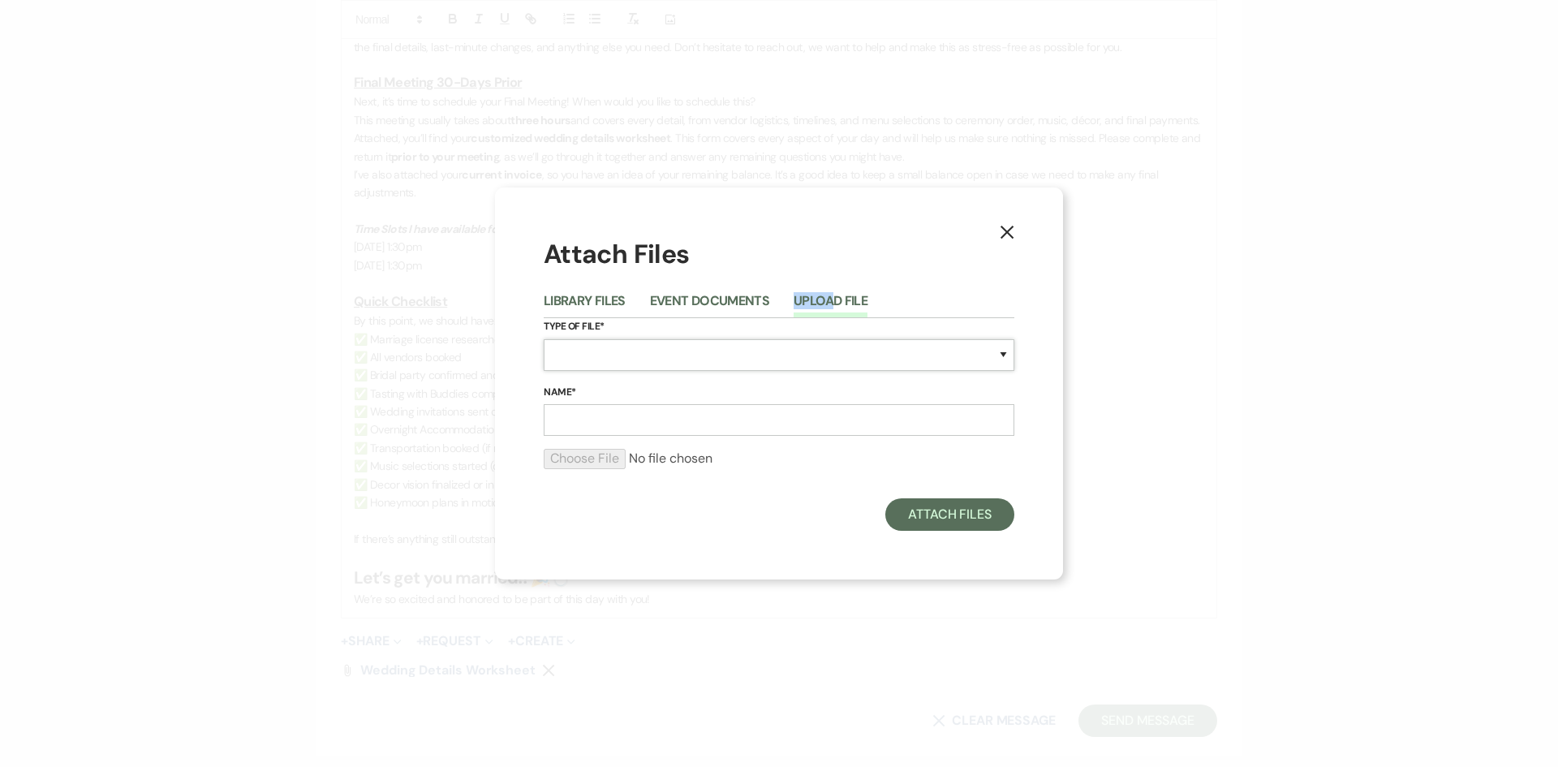
click at [628, 347] on select "Special Event Insurance Vendor Certificate of Insurance Contracts / Rental Agre…" at bounding box center [779, 355] width 471 height 32
select select "22"
click at [544, 339] on select "Special Event Insurance Vendor Certificate of Insurance Contracts / Rental Agre…" at bounding box center [779, 355] width 471 height 32
drag, startPoint x: 673, startPoint y: 426, endPoint x: 675, endPoint y: 434, distance: 8.3
click at [673, 426] on input "Name*" at bounding box center [779, 420] width 471 height 32
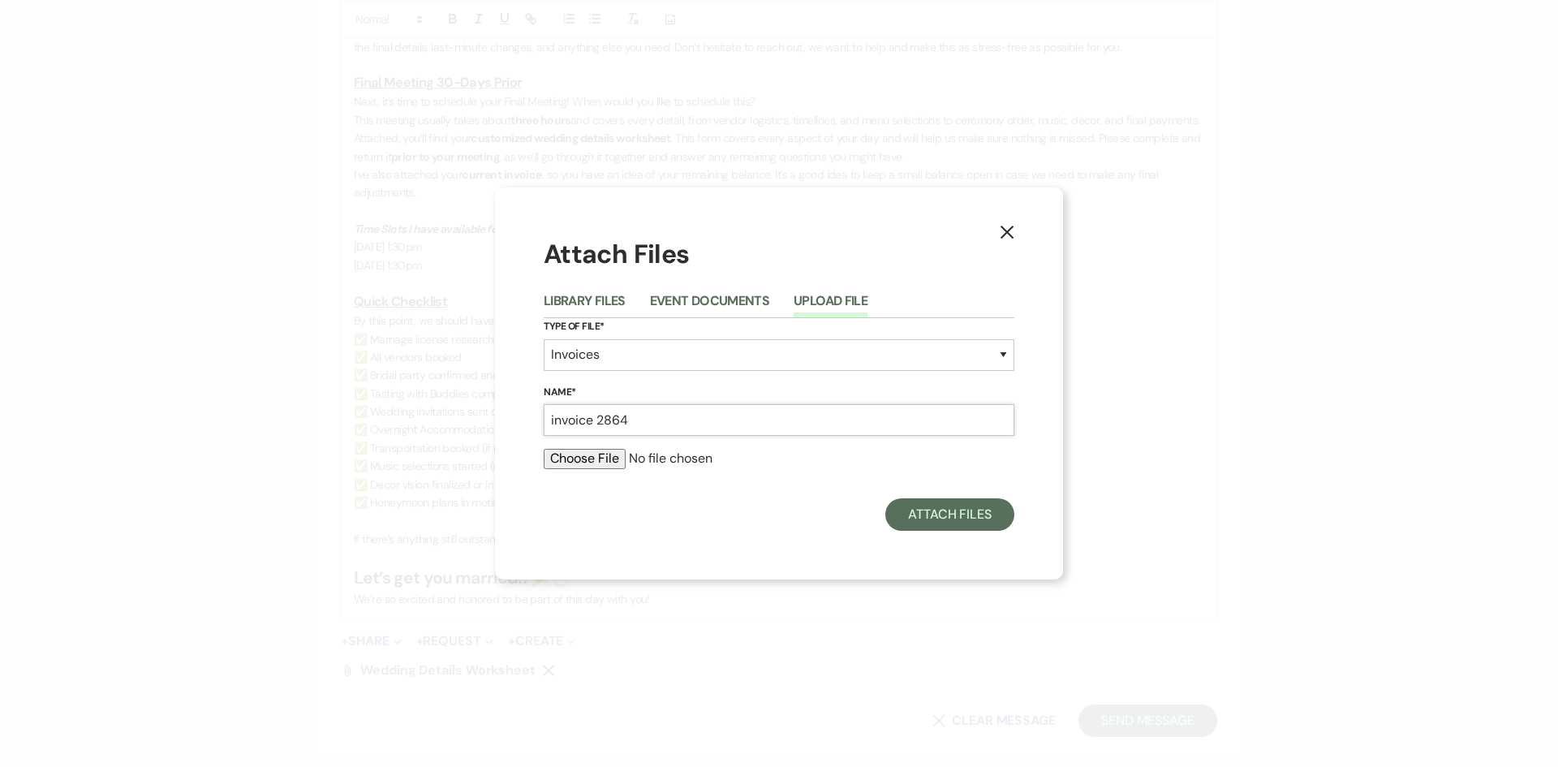
type input "invoice 2864"
click at [597, 448] on form "Type of File* Special Event Insurance Vendor Certificate of Insurance Contracts…" at bounding box center [779, 400] width 471 height 164
click at [592, 452] on input "file" at bounding box center [779, 458] width 471 height 19
type input "C:\fakepath\Invoice 2864.pdf"
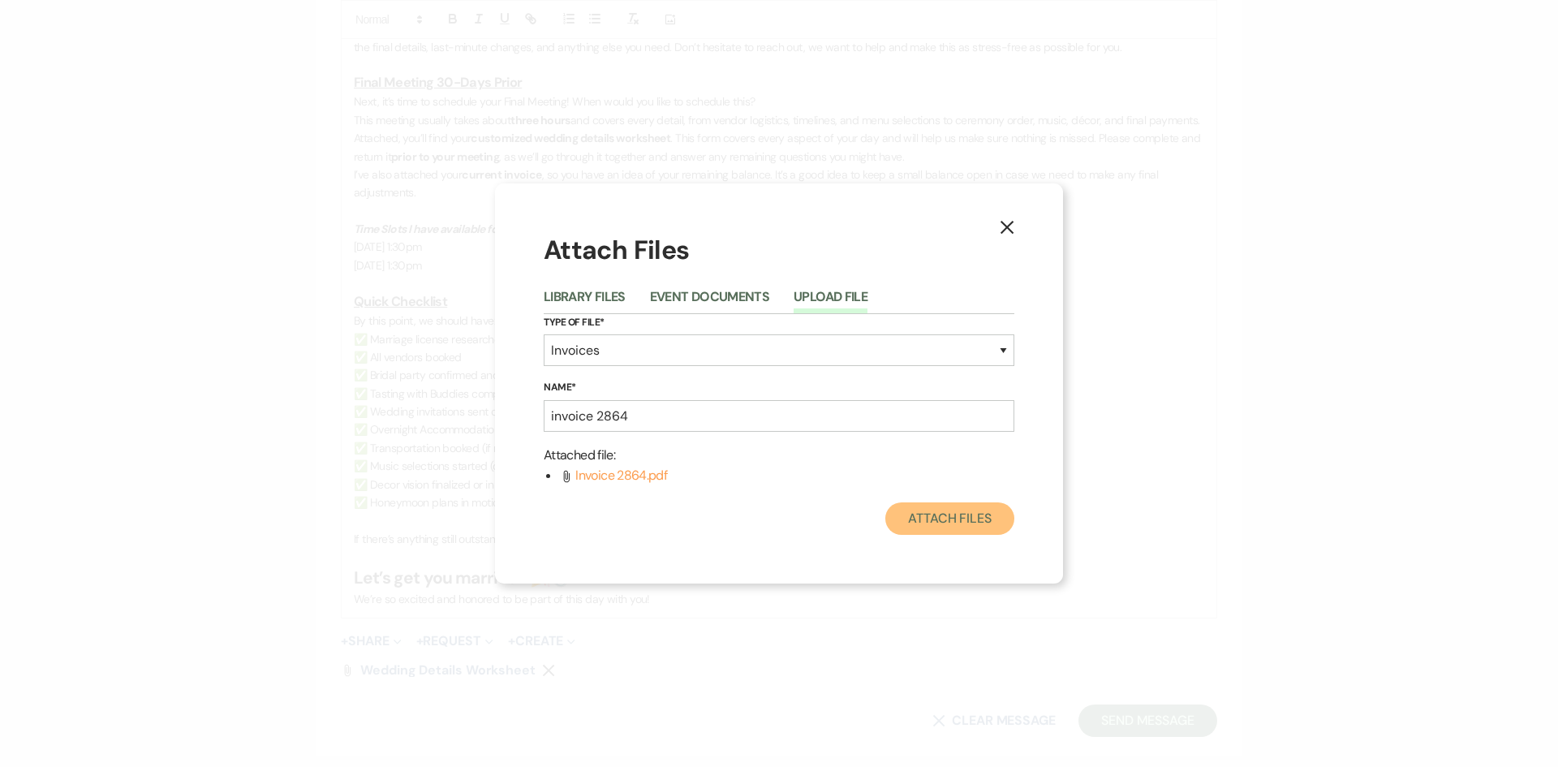
click at [937, 528] on button "Attach Files" at bounding box center [949, 518] width 129 height 32
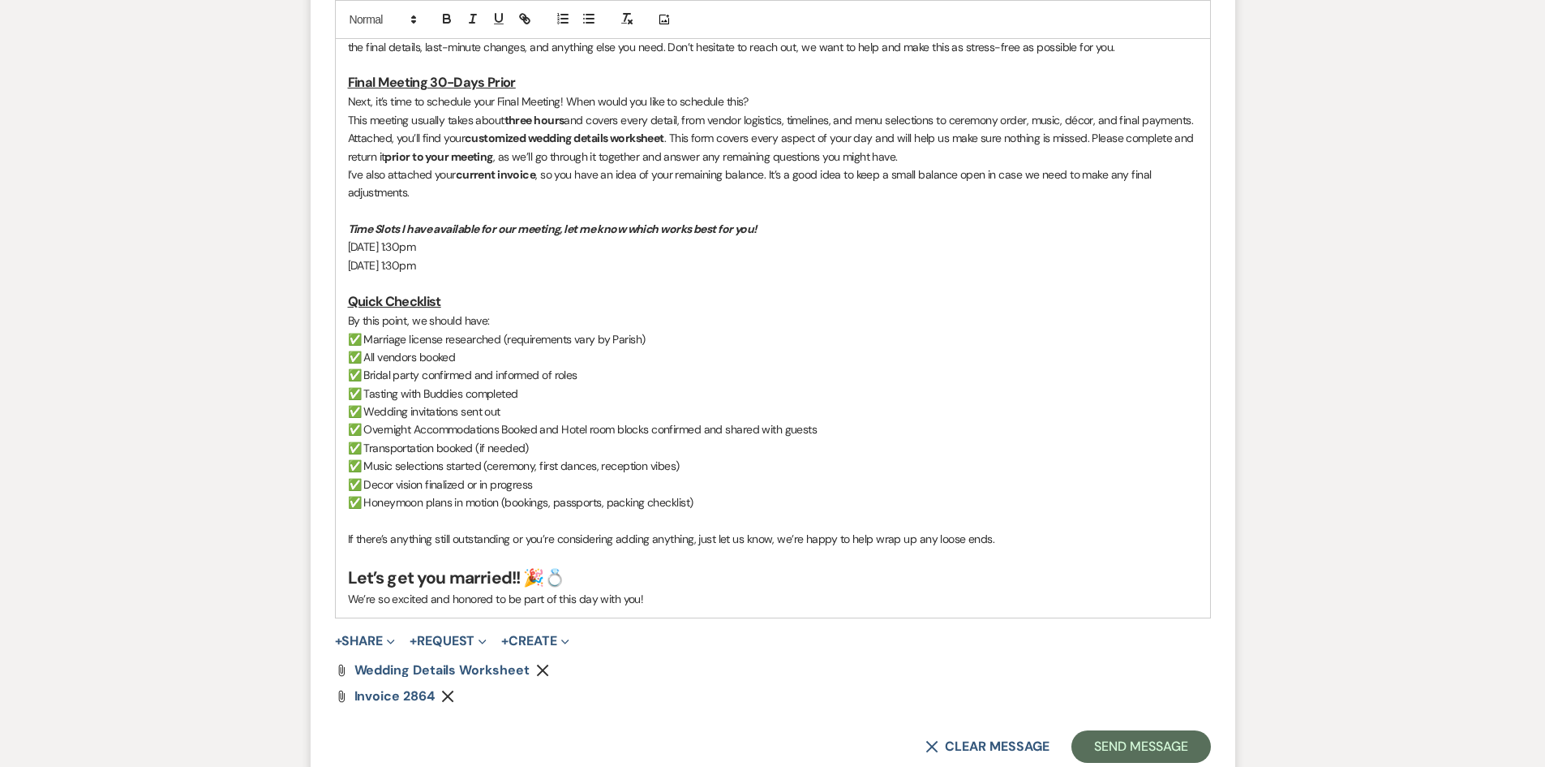
scroll to position [892, 0]
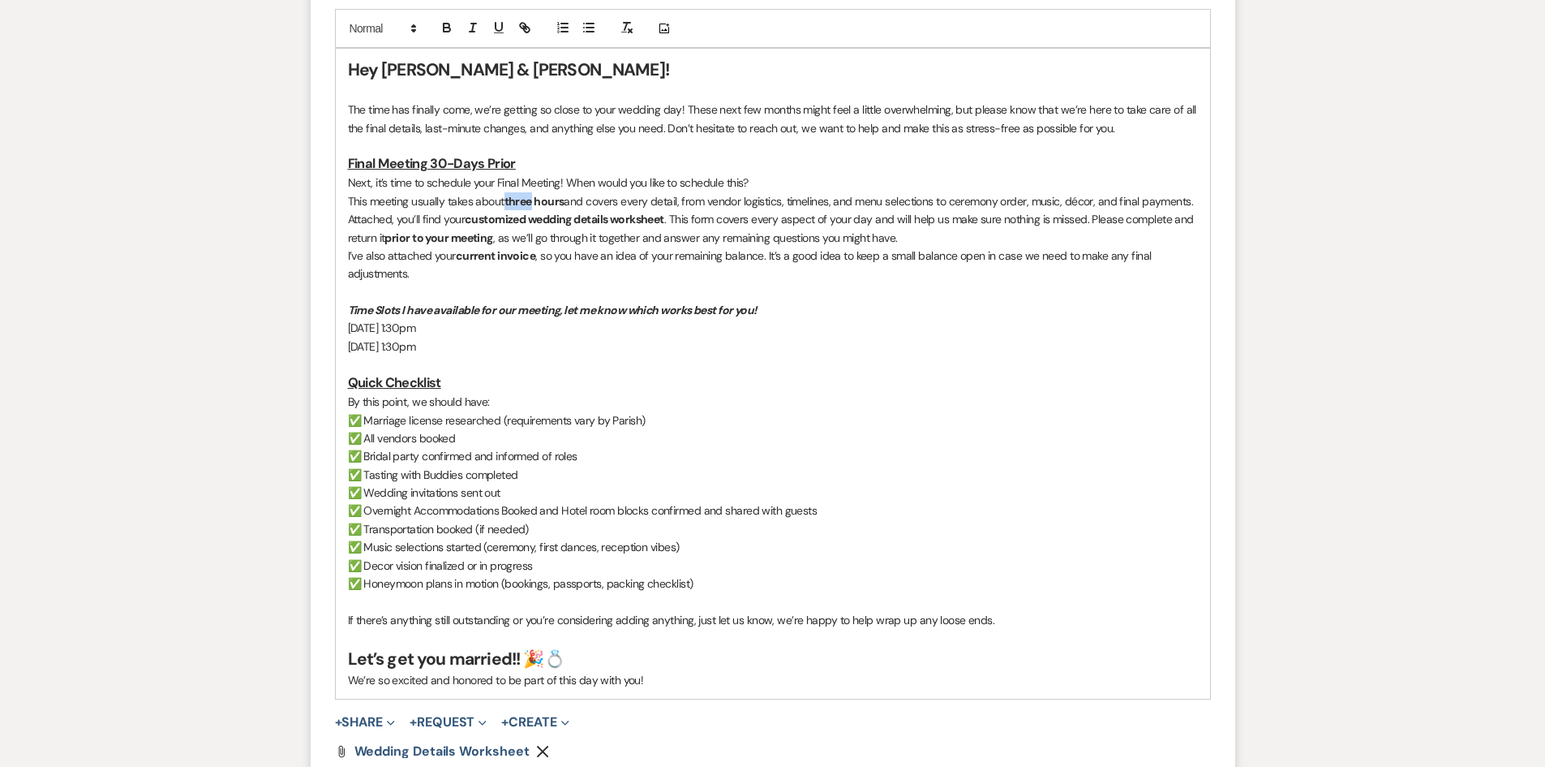
drag, startPoint x: 505, startPoint y: 204, endPoint x: 533, endPoint y: 208, distance: 27.9
click at [534, 208] on p "This meeting usually takes about three hours and covers every detail, from vend…" at bounding box center [773, 201] width 850 height 18
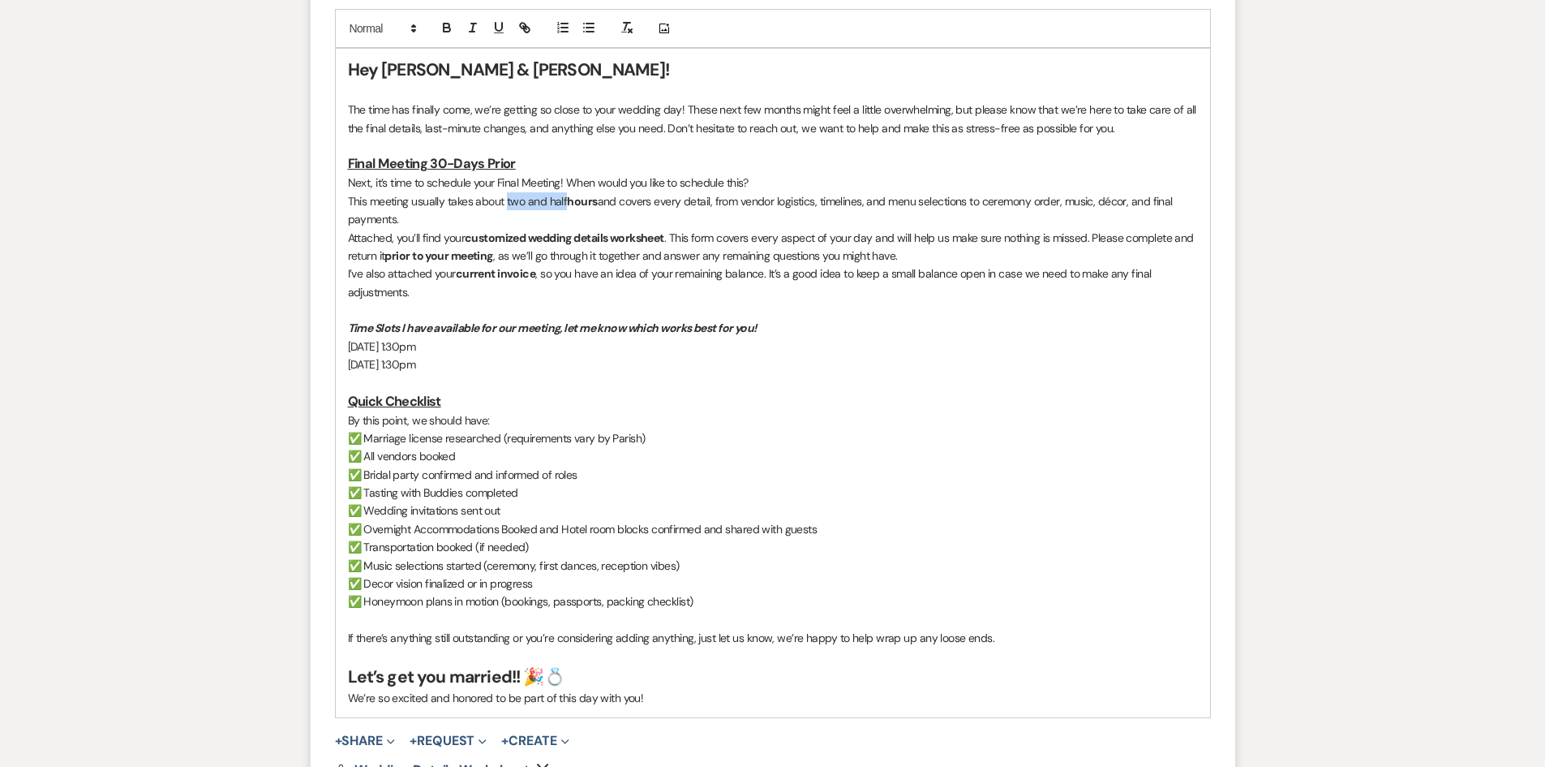
drag, startPoint x: 507, startPoint y: 204, endPoint x: 483, endPoint y: 50, distance: 156.0
click at [565, 206] on p "This meeting usually takes about two and half hours and covers every detail, fr…" at bounding box center [773, 210] width 850 height 37
click at [440, 32] on icon "button" at bounding box center [447, 27] width 15 height 15
click at [507, 28] on button "button" at bounding box center [499, 27] width 23 height 19
click at [532, 199] on u "two and hal" at bounding box center [534, 201] width 59 height 15
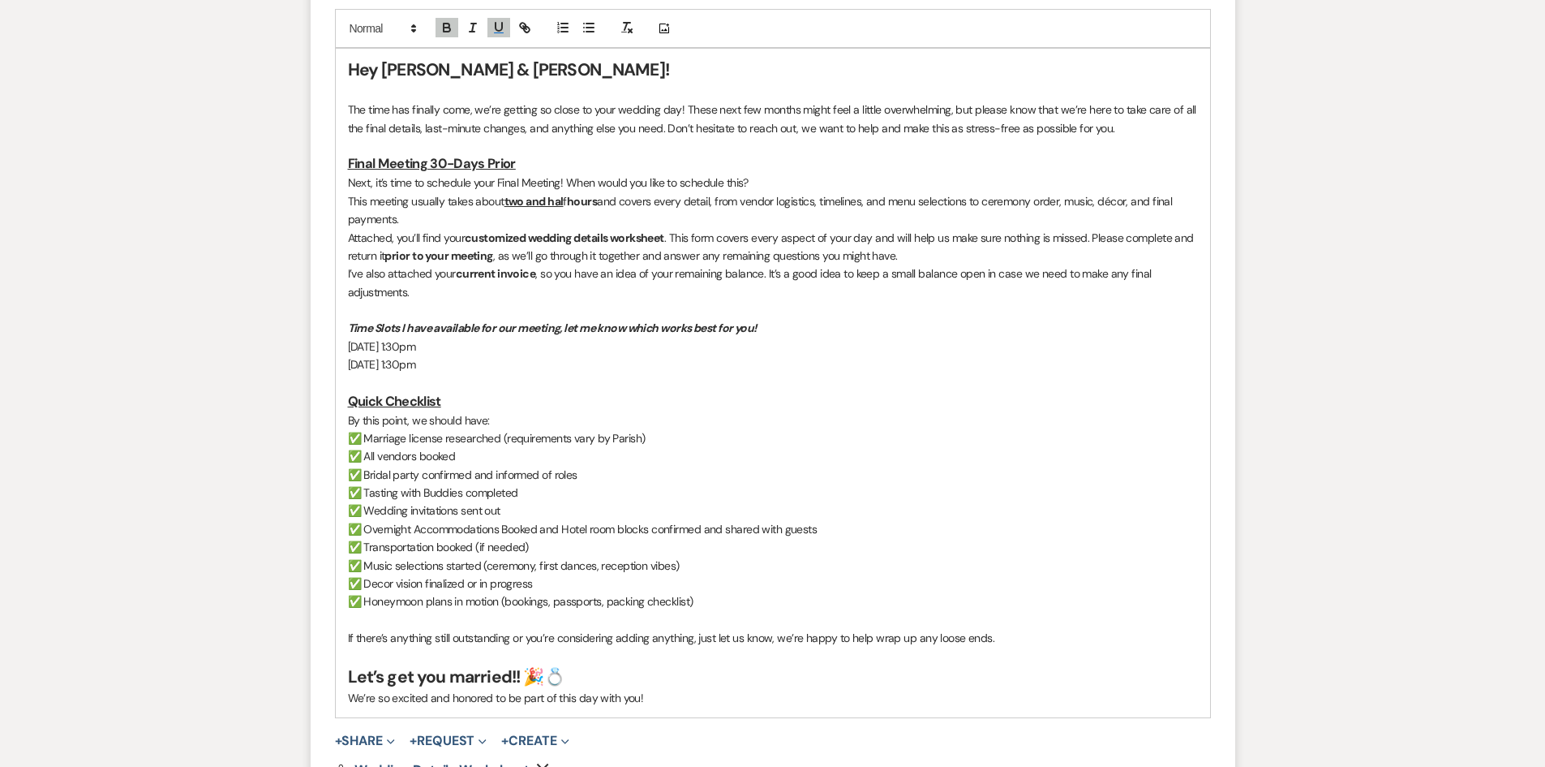
click at [504, 199] on p "This meeting usually takes about two and hal f hours and covers every detail, f…" at bounding box center [773, 210] width 850 height 37
drag, startPoint x: 511, startPoint y: 202, endPoint x: 607, endPoint y: 193, distance: 96.1
click at [607, 193] on p "This meeting usually takes about two and hal f hours and covers every detail, f…" at bounding box center [773, 210] width 850 height 37
click at [496, 27] on icon "button" at bounding box center [499, 27] width 6 height 8
click at [496, 26] on icon "button" at bounding box center [499, 27] width 6 height 8
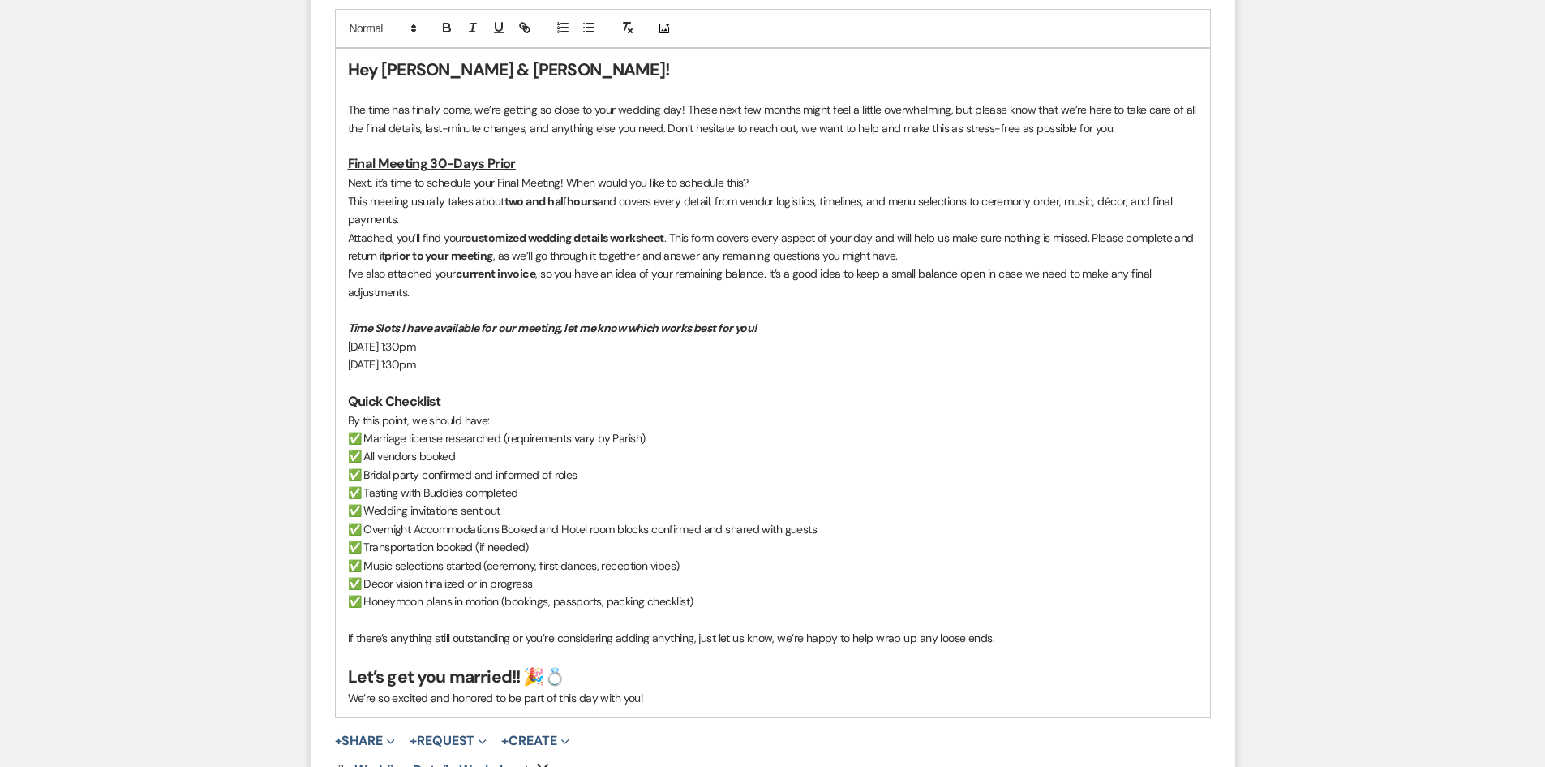
click at [629, 226] on p "This meeting usually takes about two and hal f hours and covers every detail, f…" at bounding box center [773, 210] width 850 height 37
click at [563, 204] on p "This meeting usually takes about two and hal f hours and covers every detail, f…" at bounding box center [773, 210] width 850 height 37
click at [450, 30] on icon "button" at bounding box center [447, 30] width 6 height 4
click at [513, 207] on p "This meeting usually takes about two and half hours and covers every detail, fr…" at bounding box center [773, 210] width 850 height 37
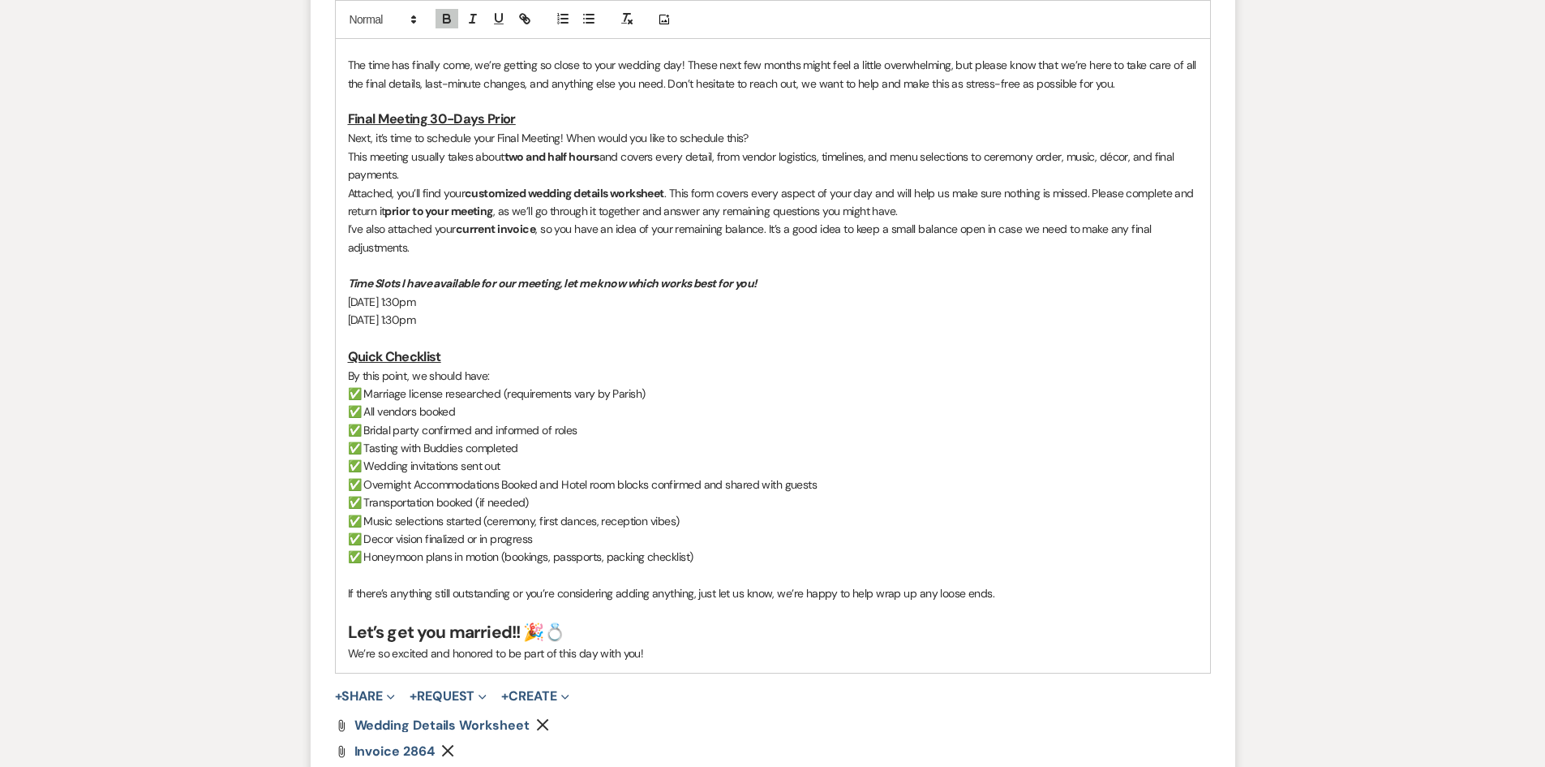
scroll to position [973, 0]
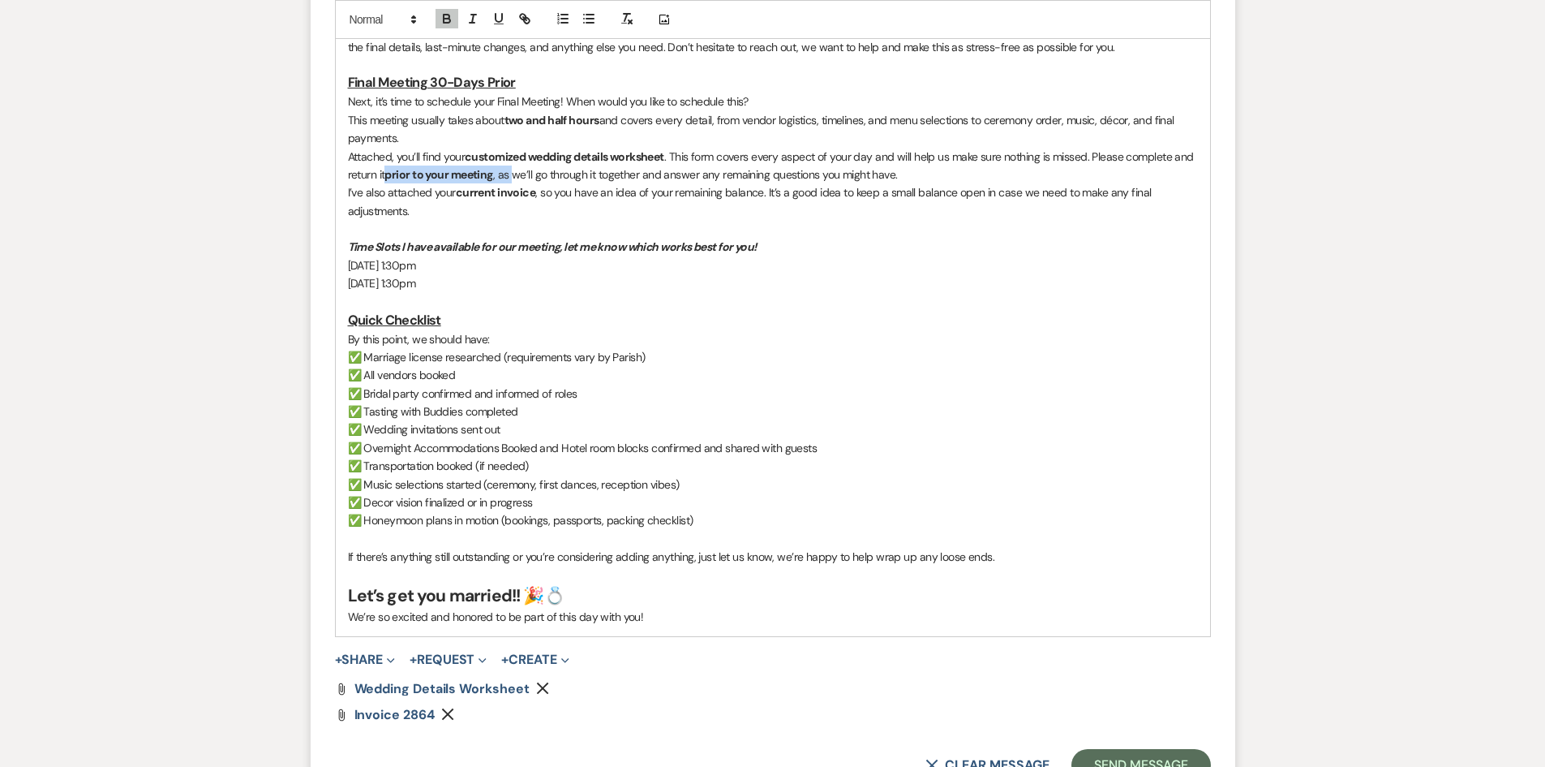
drag, startPoint x: 385, startPoint y: 174, endPoint x: 518, endPoint y: 179, distance: 132.3
click at [518, 179] on p "Attached, you’ll find your customized wedding details worksheet . This form cov…" at bounding box center [773, 166] width 850 height 37
click at [529, 233] on p at bounding box center [773, 229] width 850 height 18
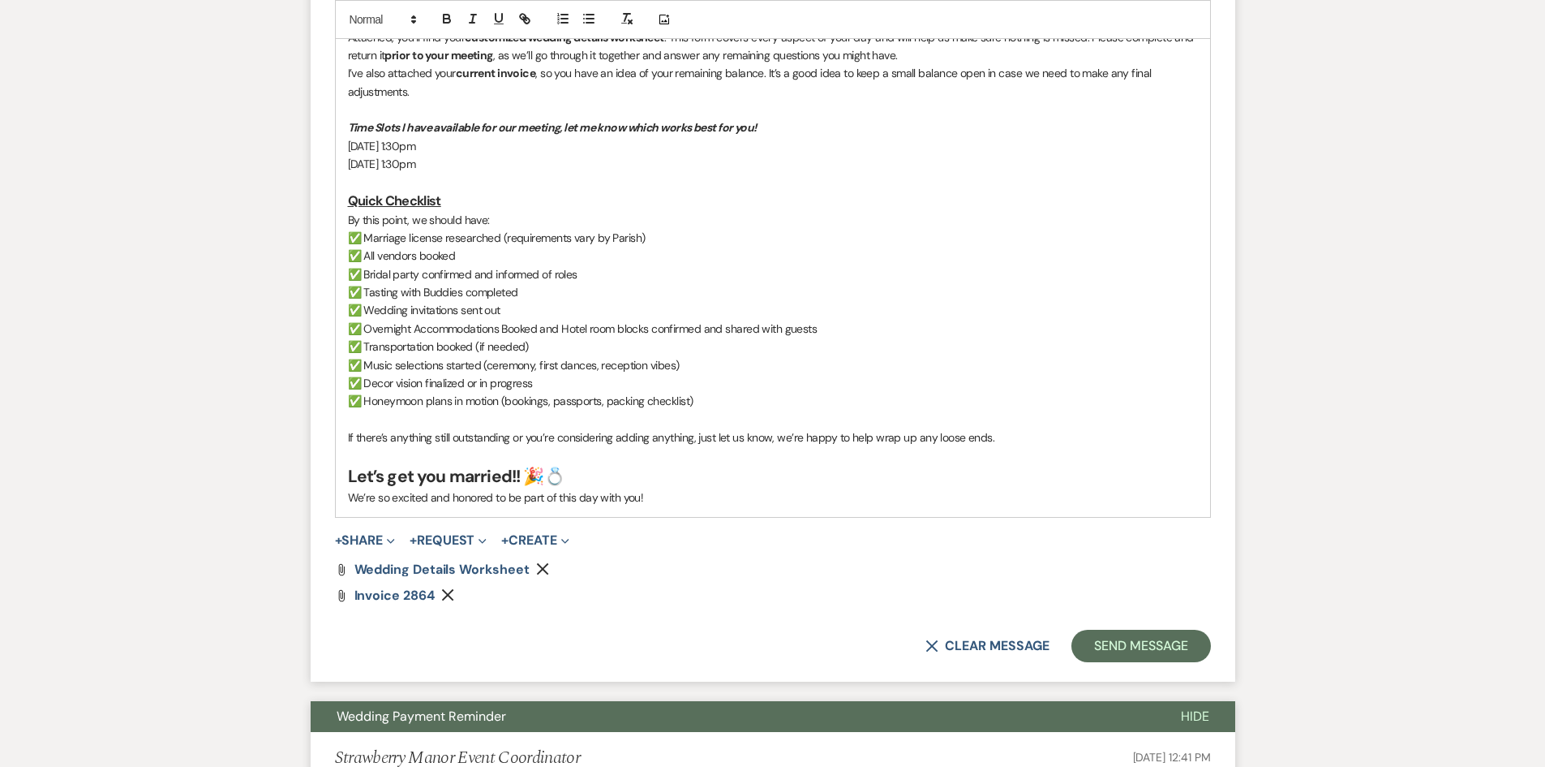
scroll to position [1136, 0]
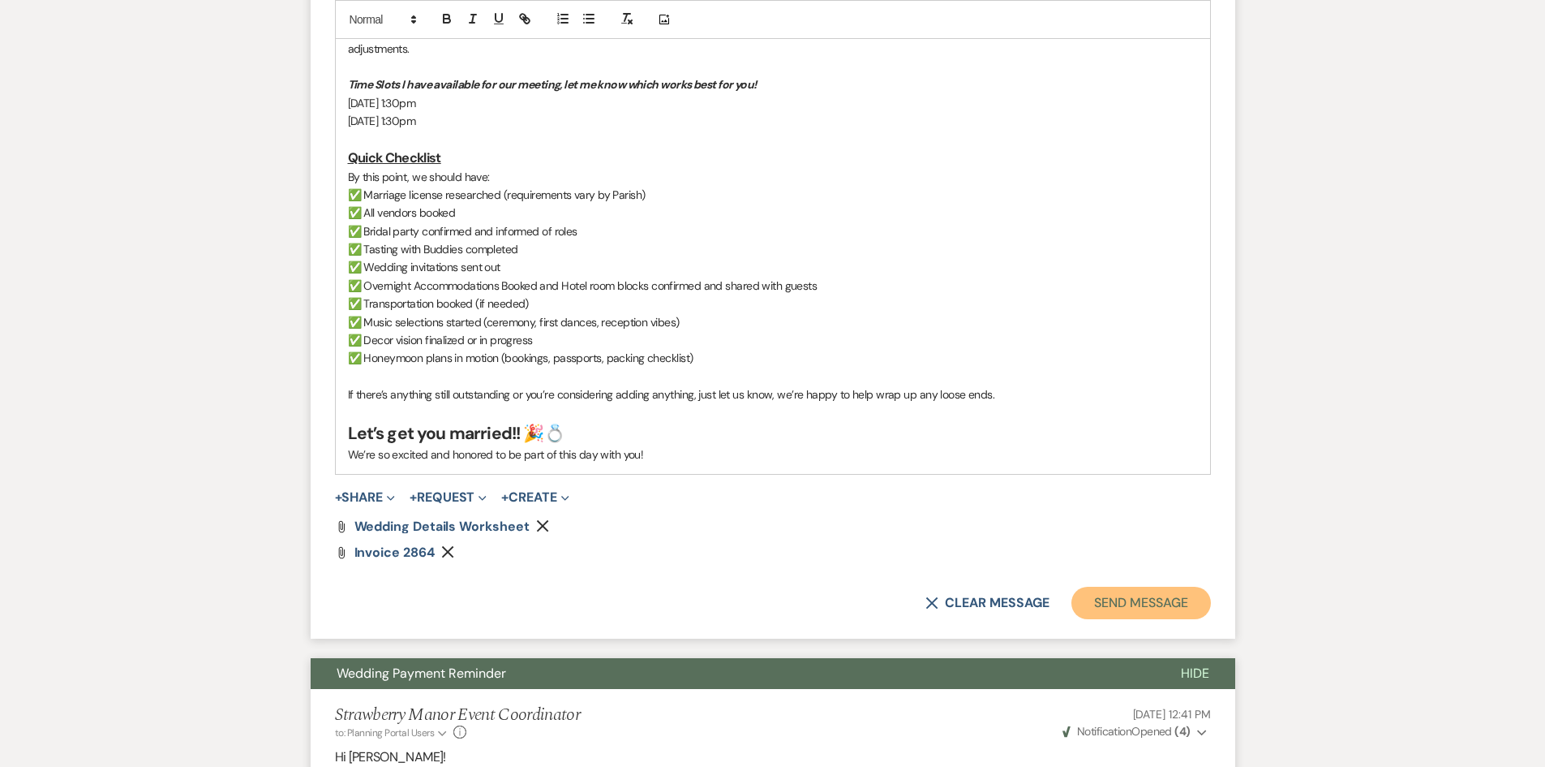
click at [1134, 599] on button "Send Message" at bounding box center [1141, 603] width 139 height 32
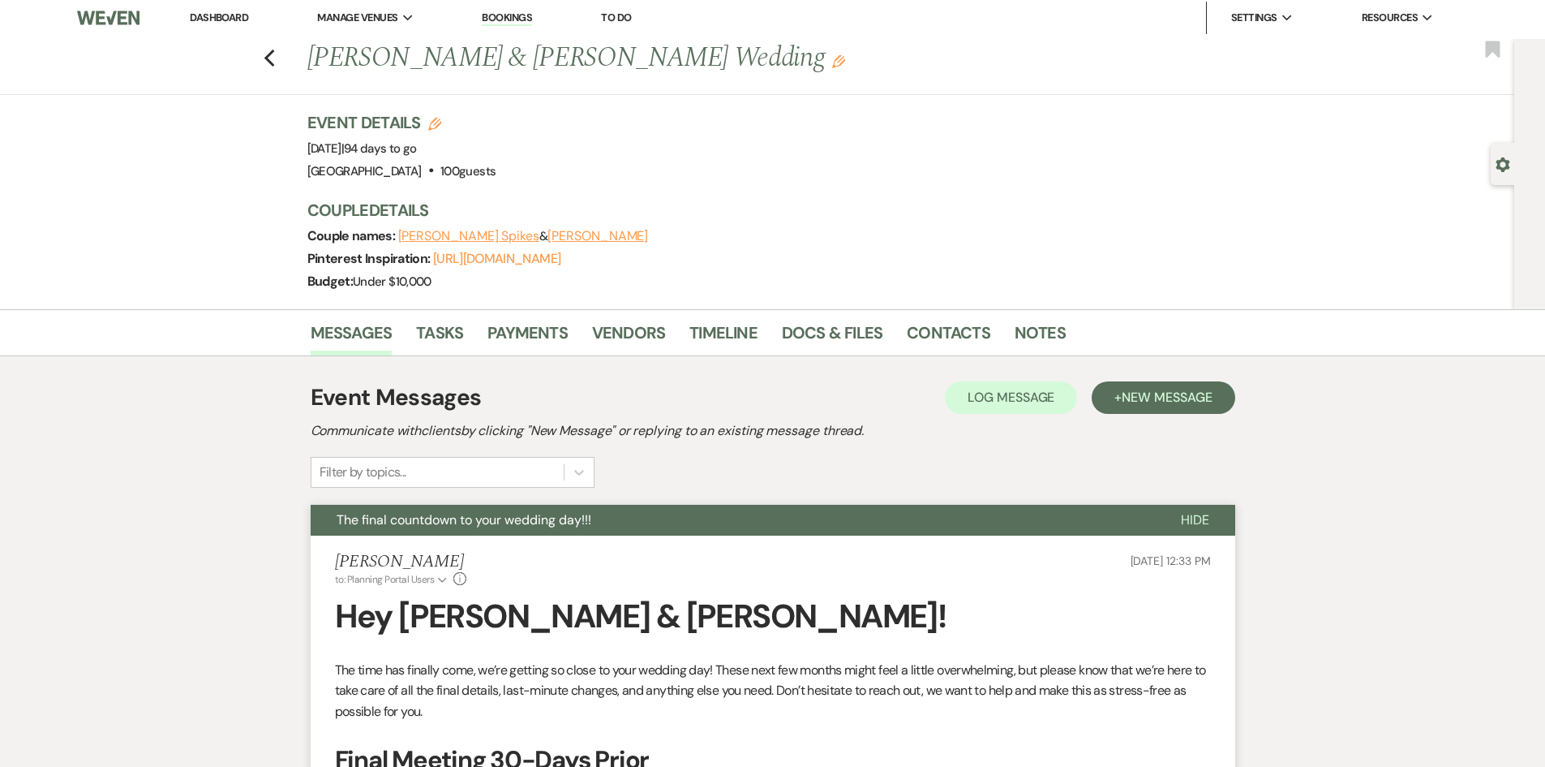
scroll to position [0, 0]
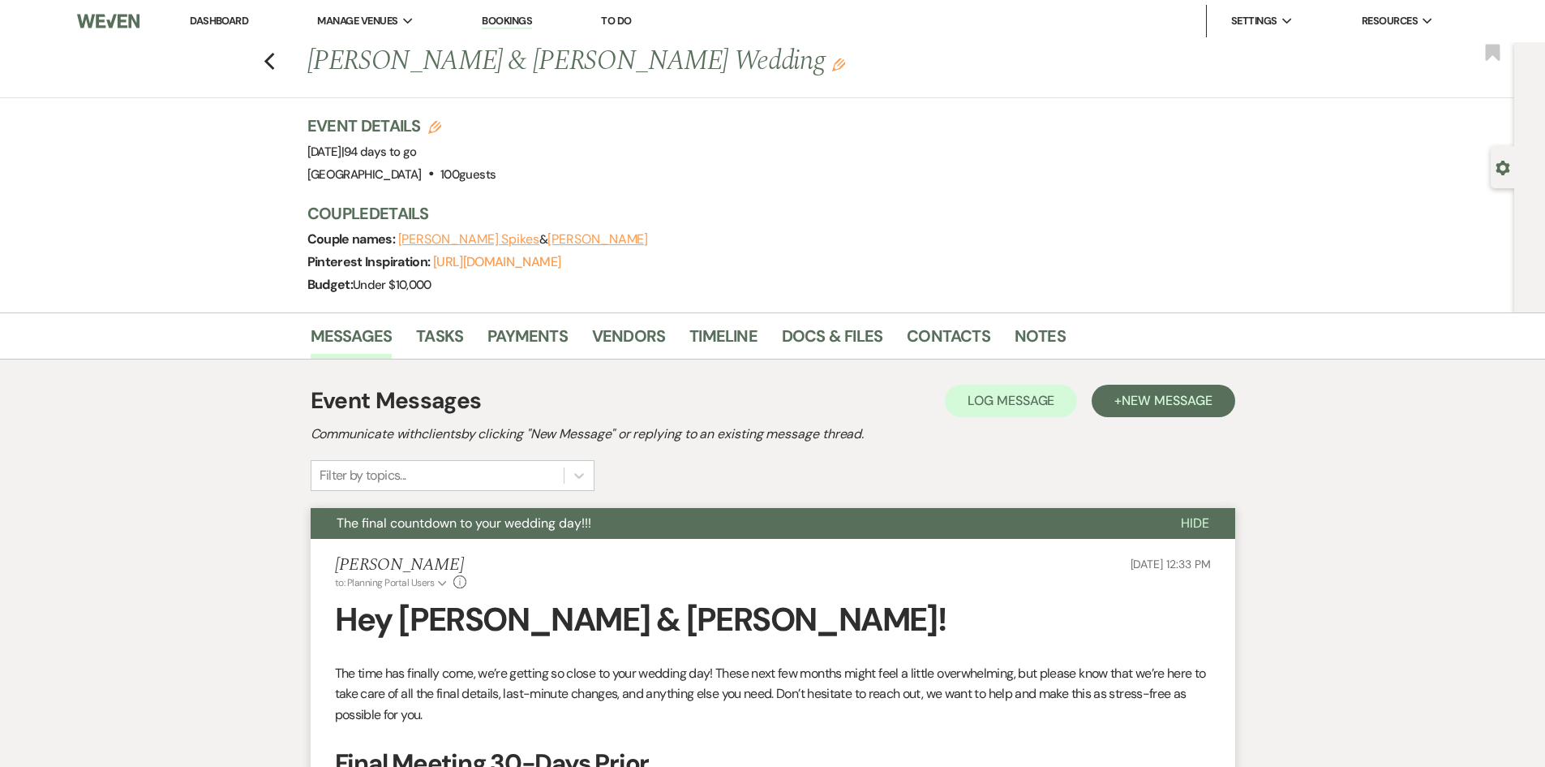
click at [245, 18] on link "Dashboard" at bounding box center [219, 21] width 58 height 14
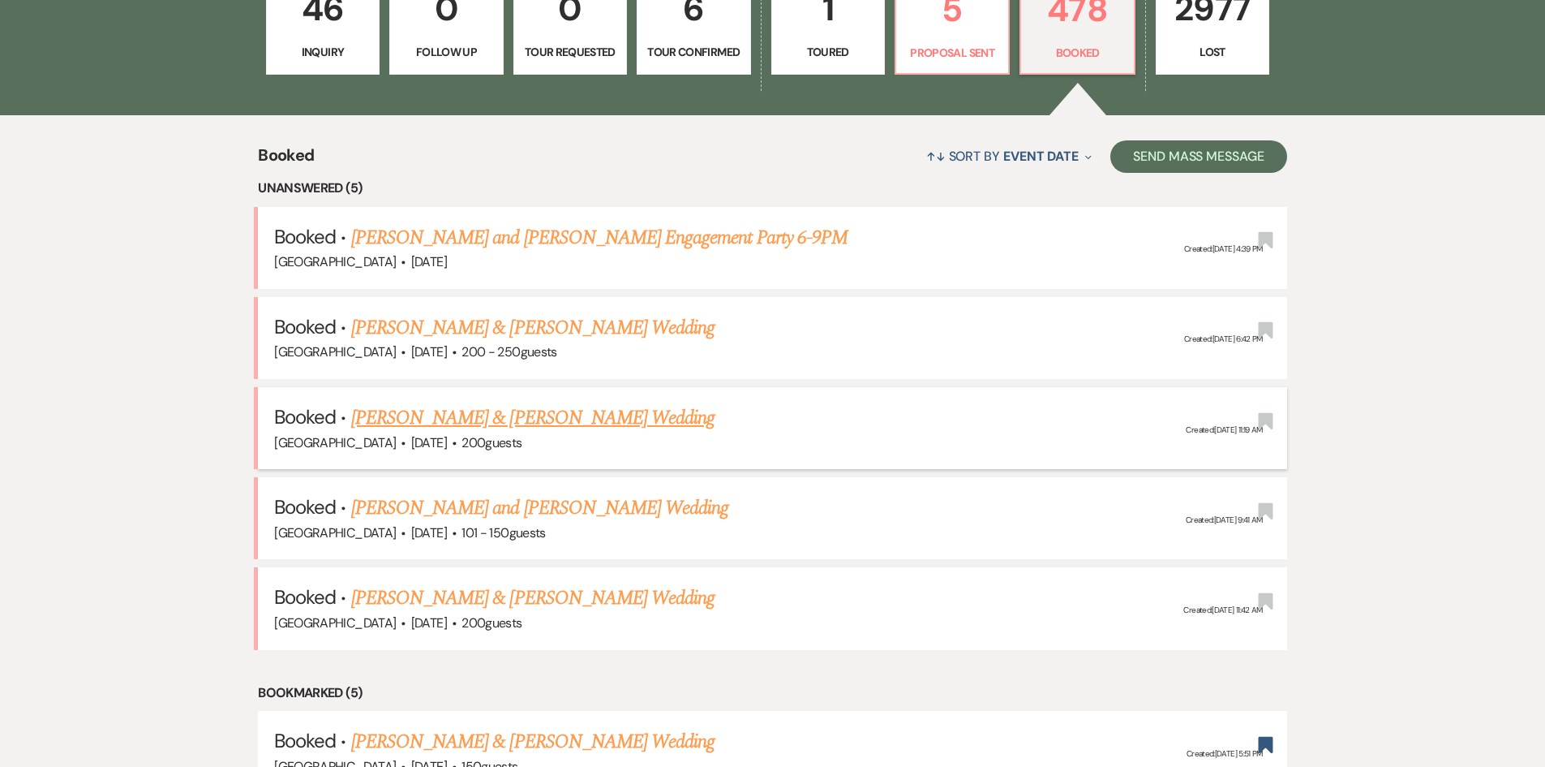
scroll to position [568, 0]
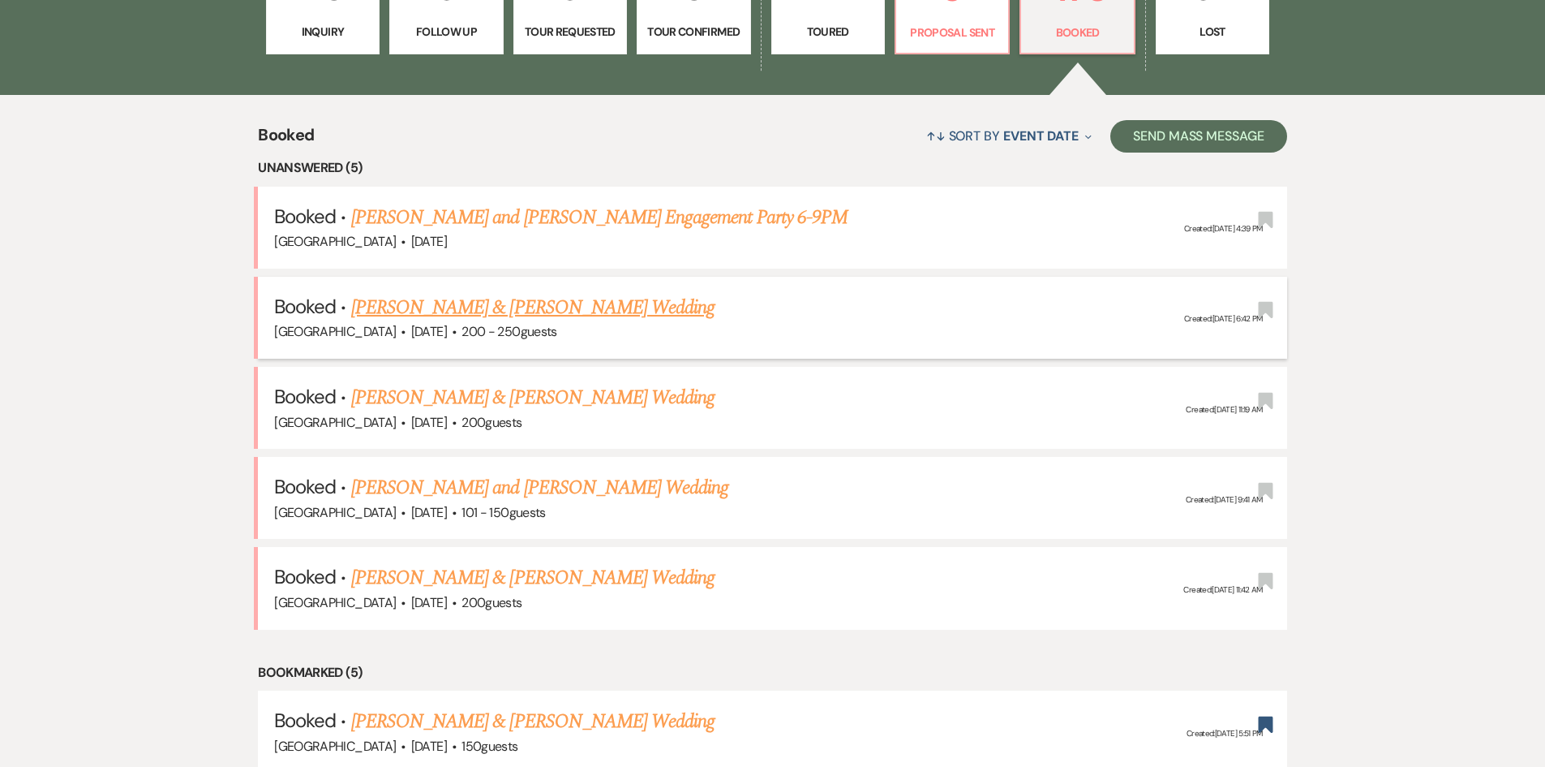
click at [435, 304] on link "[PERSON_NAME] & [PERSON_NAME] Wedding" at bounding box center [532, 307] width 363 height 29
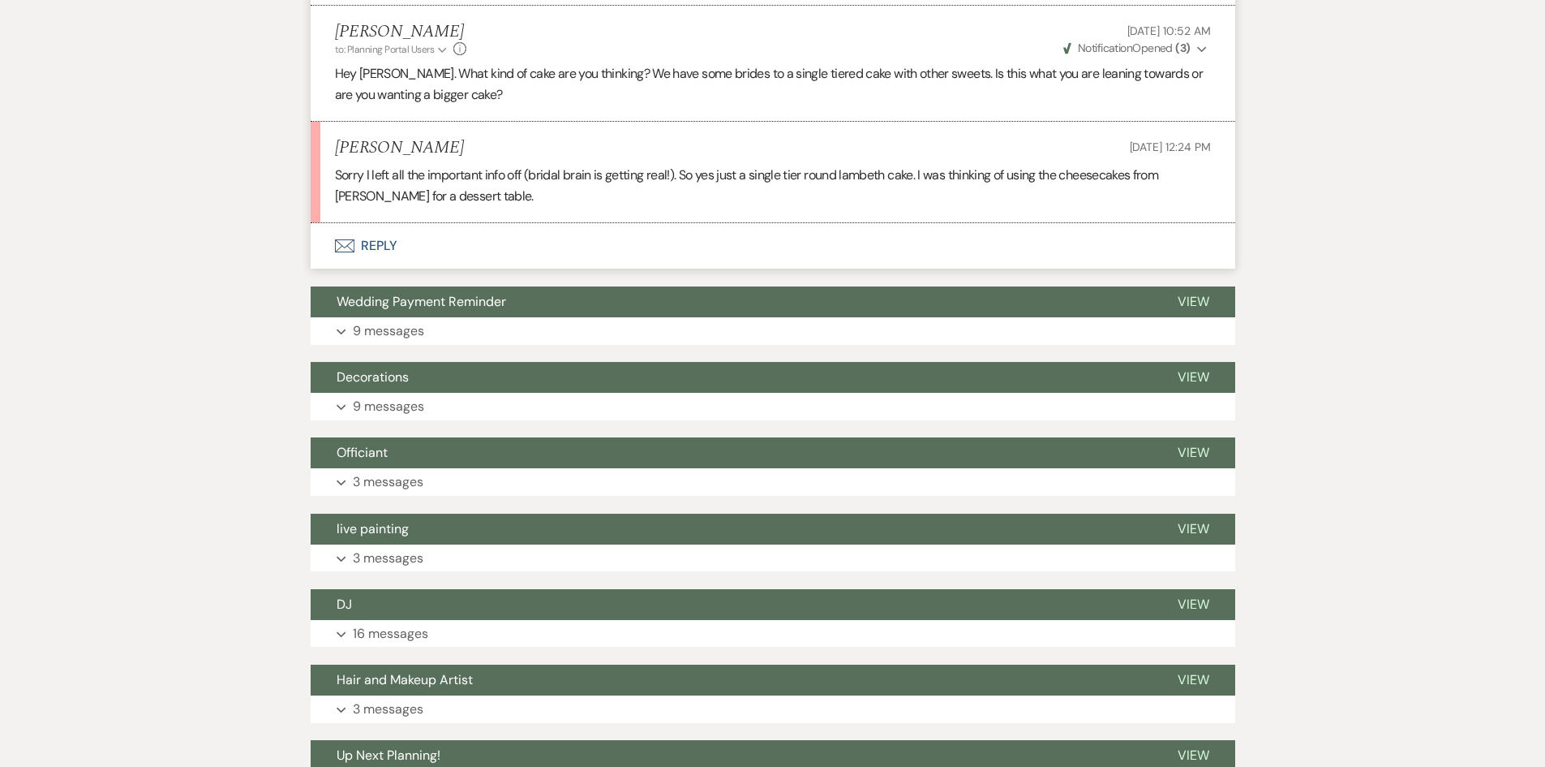
click at [367, 226] on button "Envelope Reply" at bounding box center [773, 245] width 925 height 45
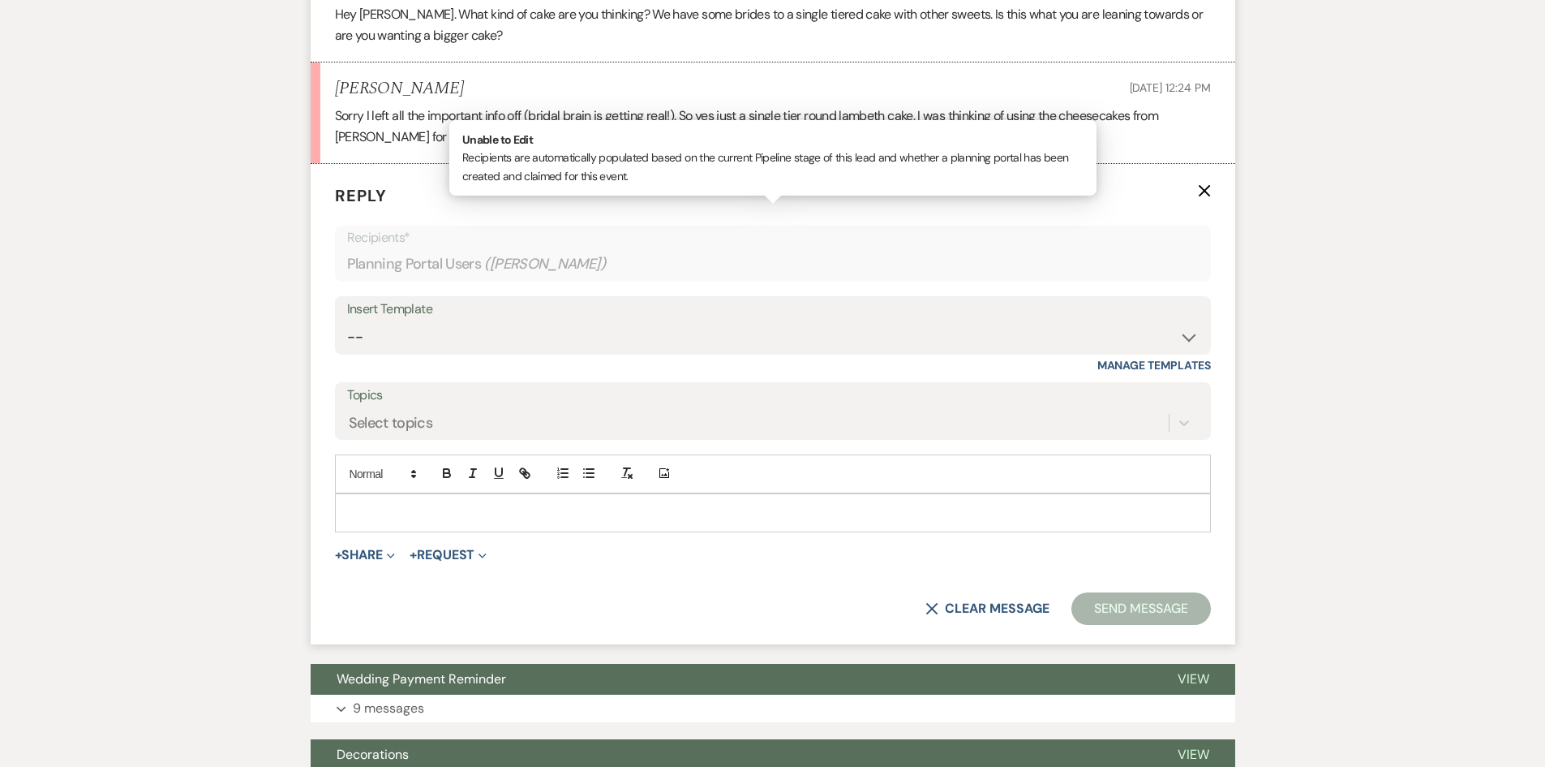
scroll to position [6226, 0]
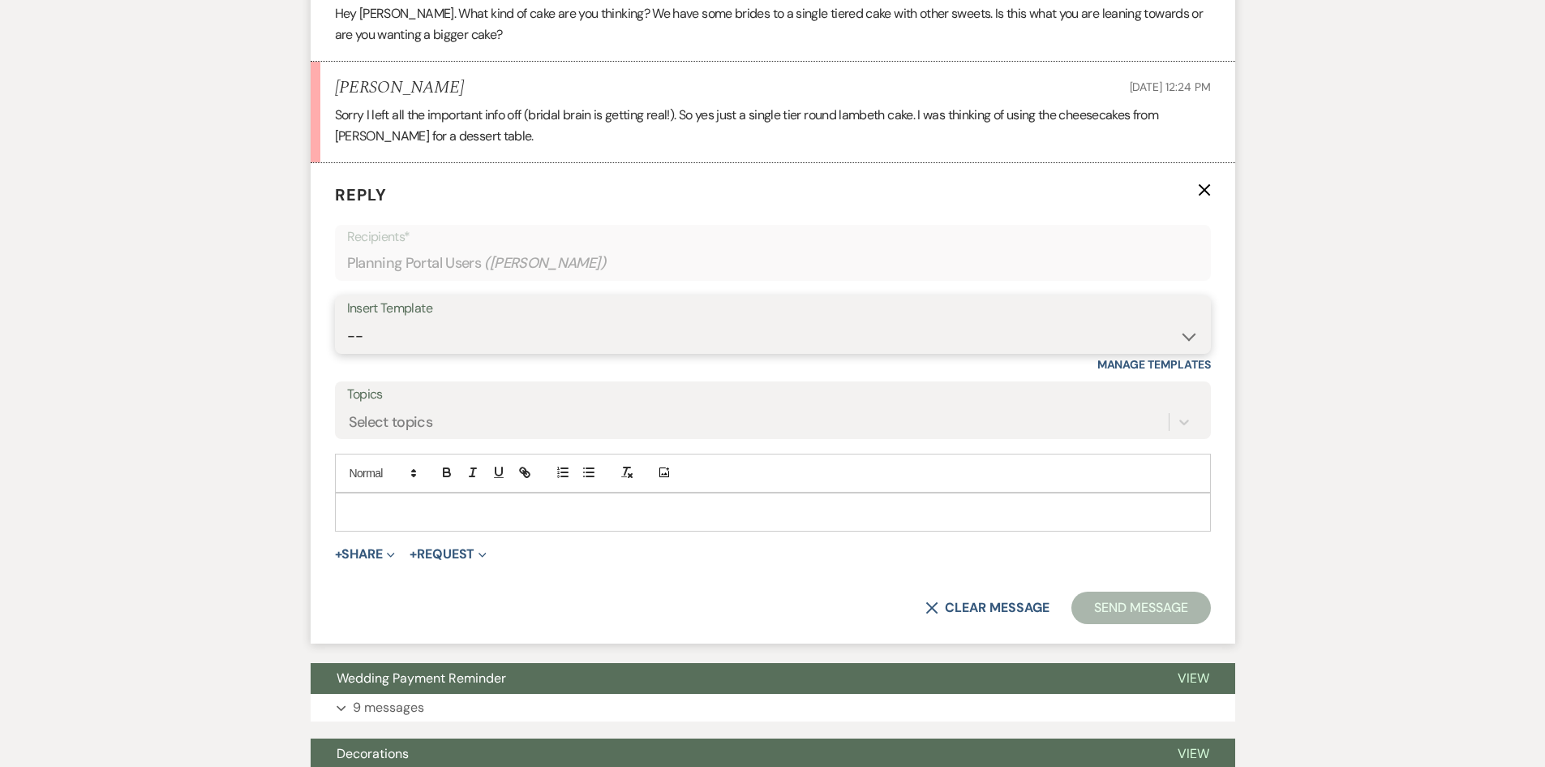
click at [459, 320] on select "-- Weven Planning Portal Introduction (Booked Events) Private Party Inquiry Res…" at bounding box center [773, 336] width 852 height 32
select select "5018"
click at [347, 320] on select "-- Weven Planning Portal Introduction (Booked Events) Private Party Inquiry Res…" at bounding box center [773, 336] width 852 height 32
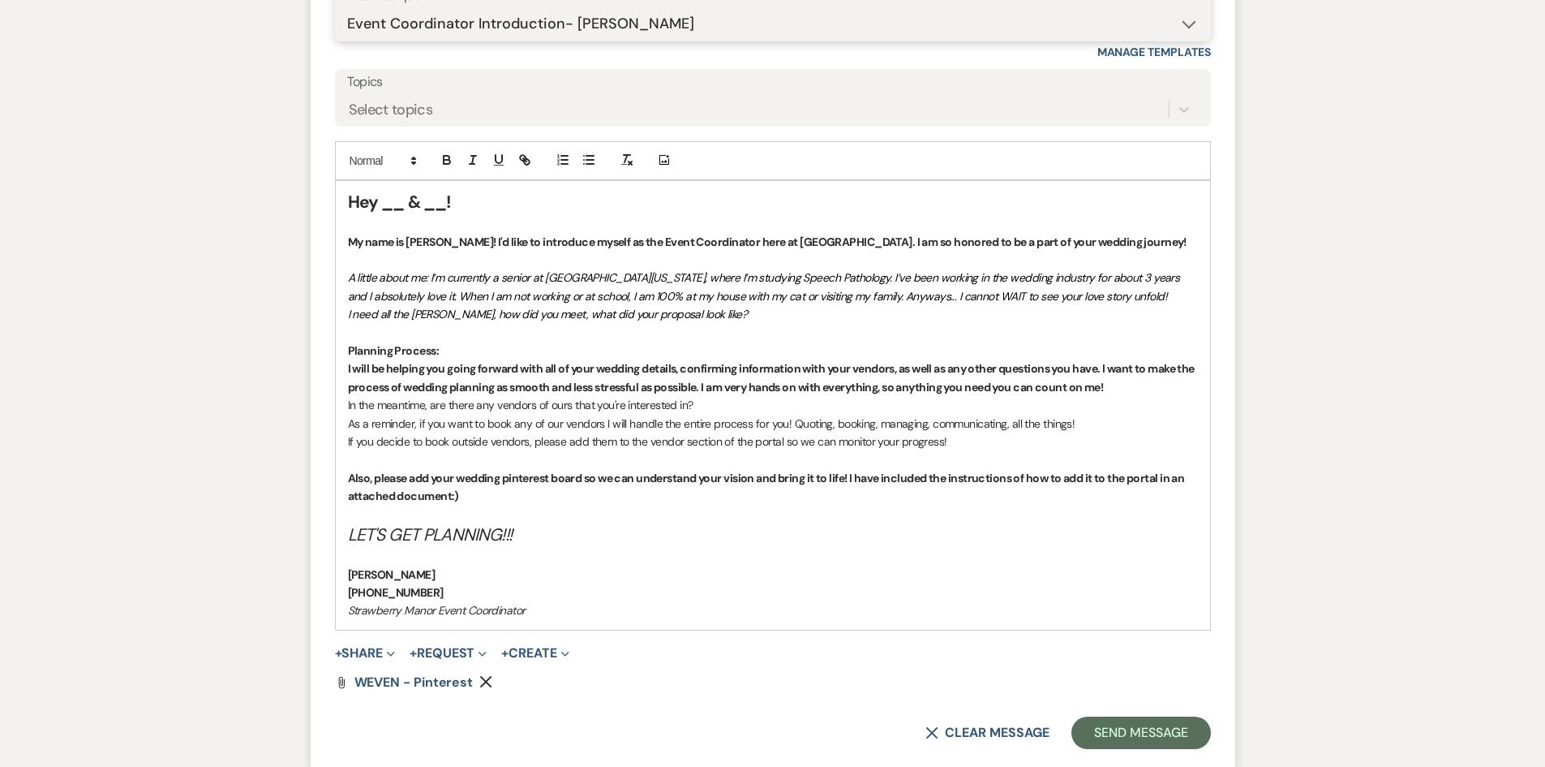
scroll to position [6551, 0]
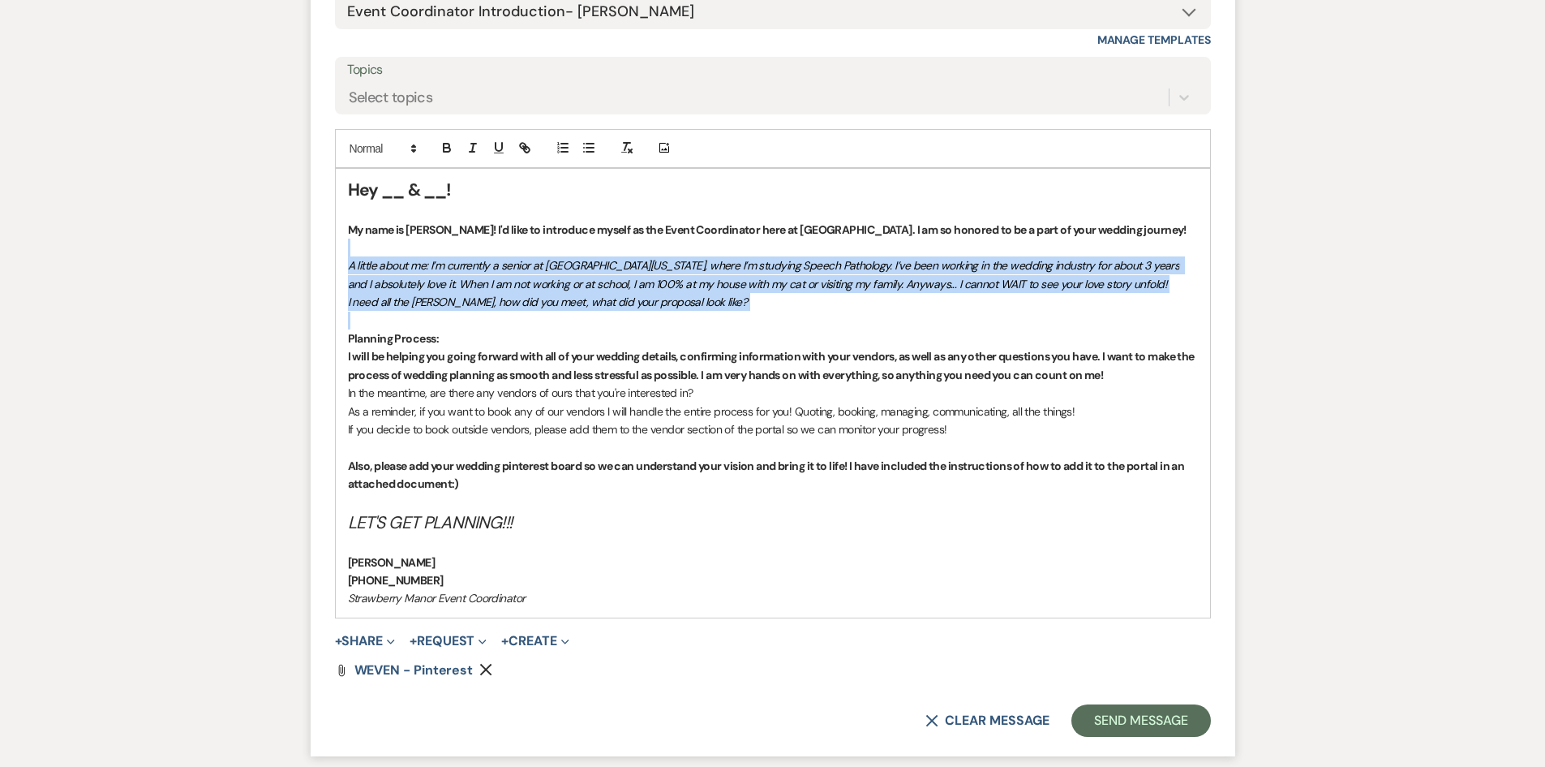
drag, startPoint x: 740, startPoint y: 307, endPoint x: 176, endPoint y: 231, distance: 568.9
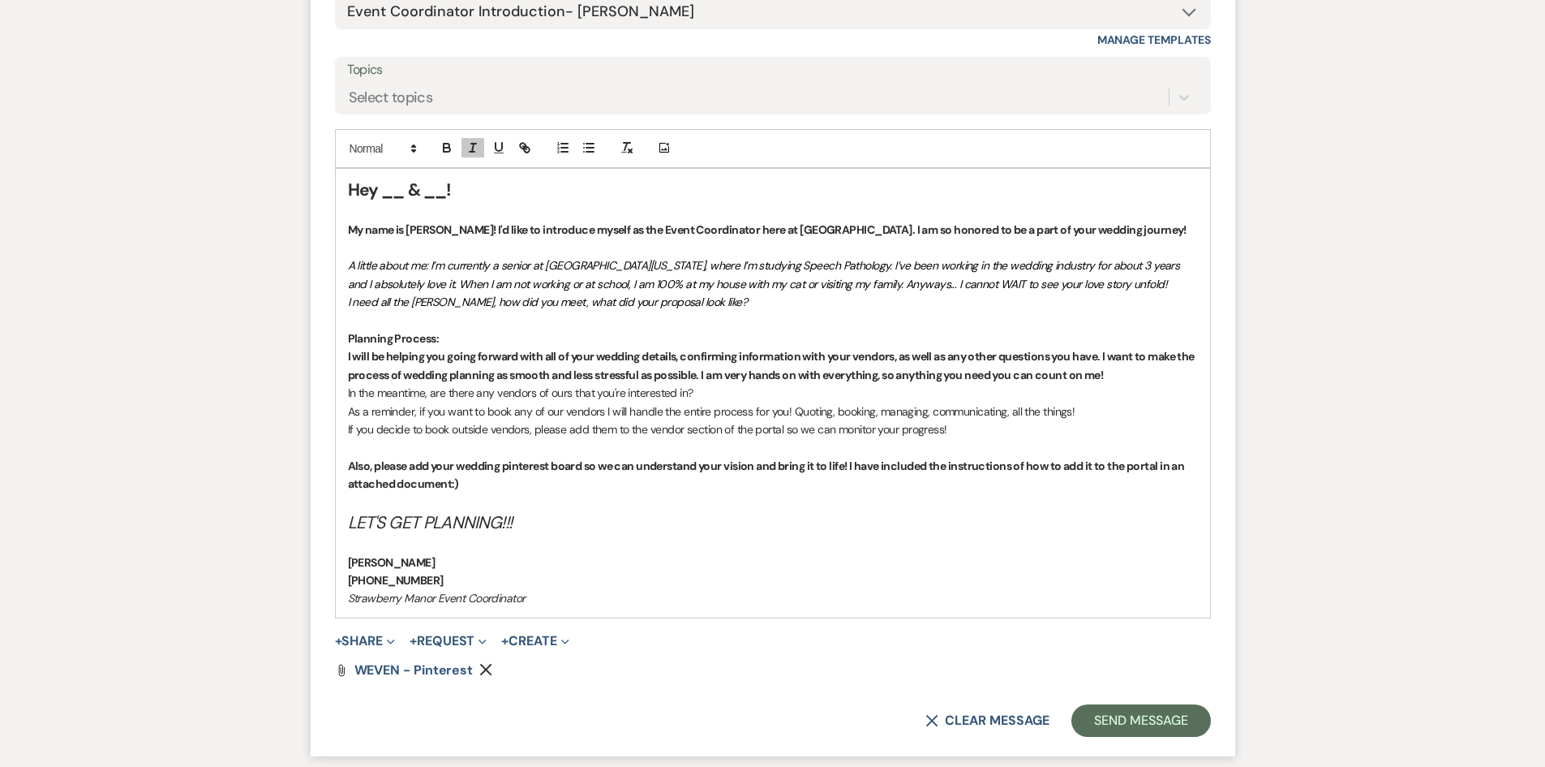
click at [960, 420] on p "If you decide to book outside vendors, please add them to the vendor section of…" at bounding box center [773, 429] width 850 height 18
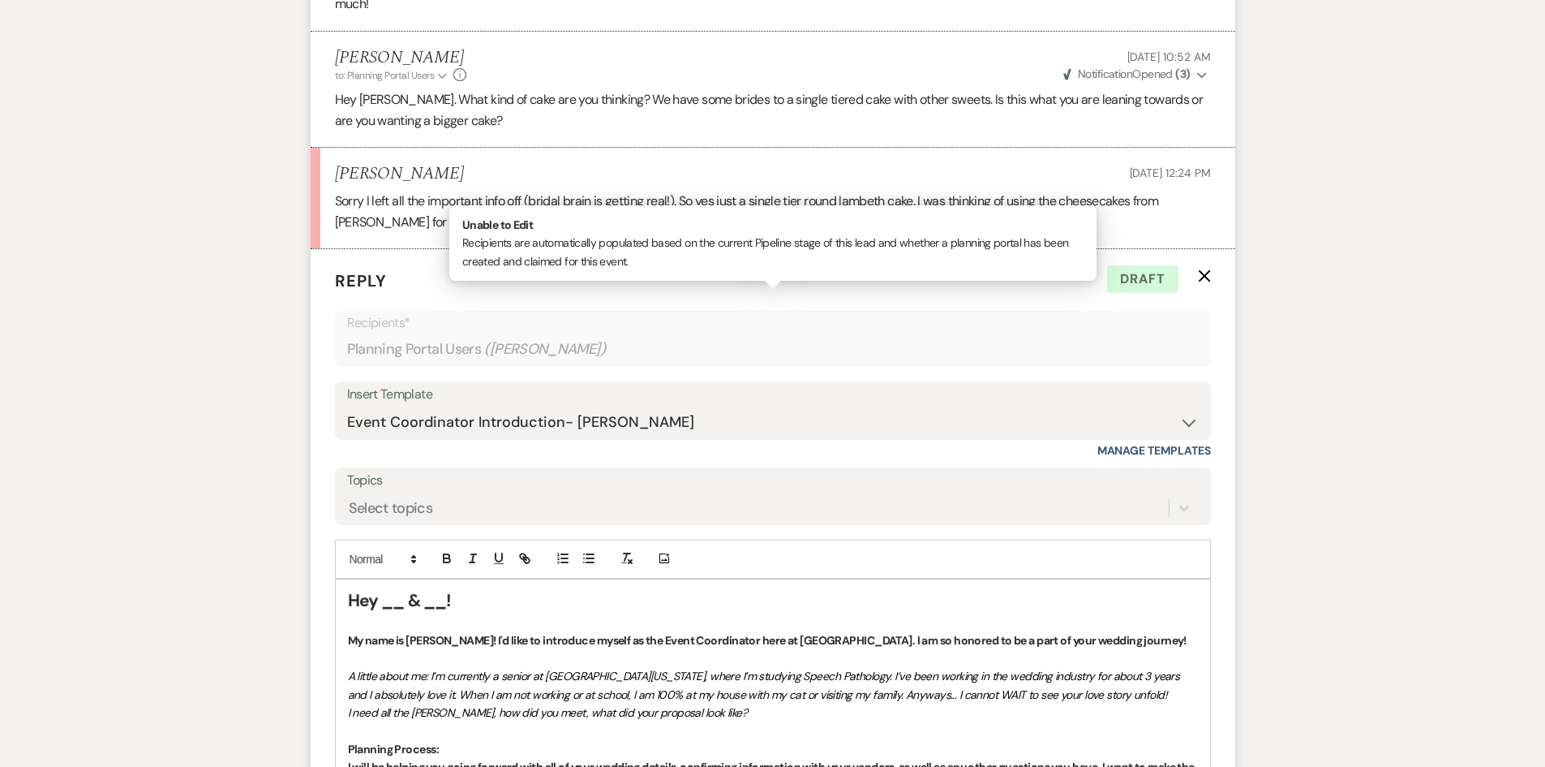
scroll to position [6145, 0]
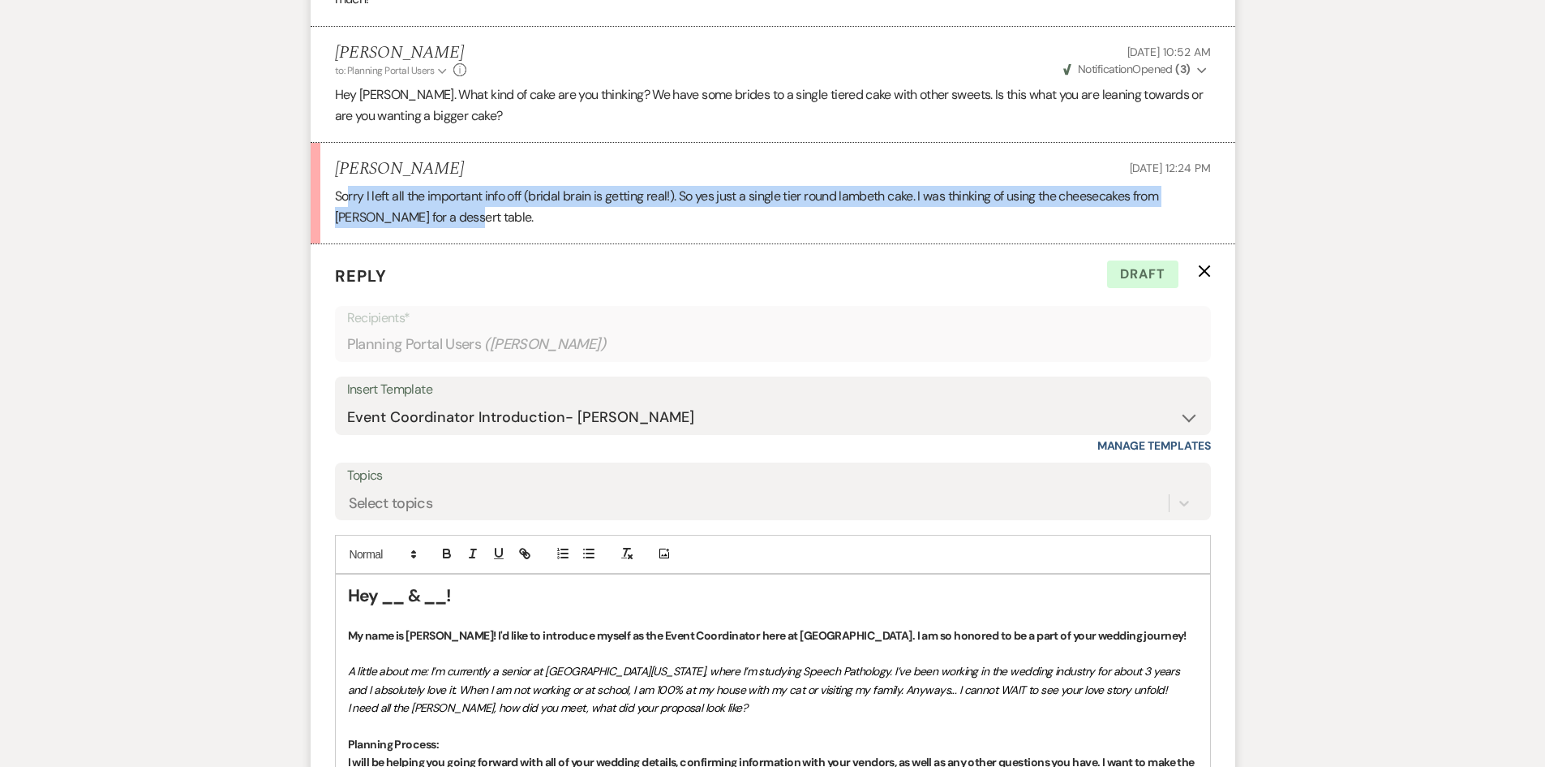
drag, startPoint x: 452, startPoint y: 198, endPoint x: 350, endPoint y: 186, distance: 102.9
click at [350, 186] on p "Sorry I left all the important info off (bridal brain is getting real!). So yes…" at bounding box center [773, 206] width 876 height 41
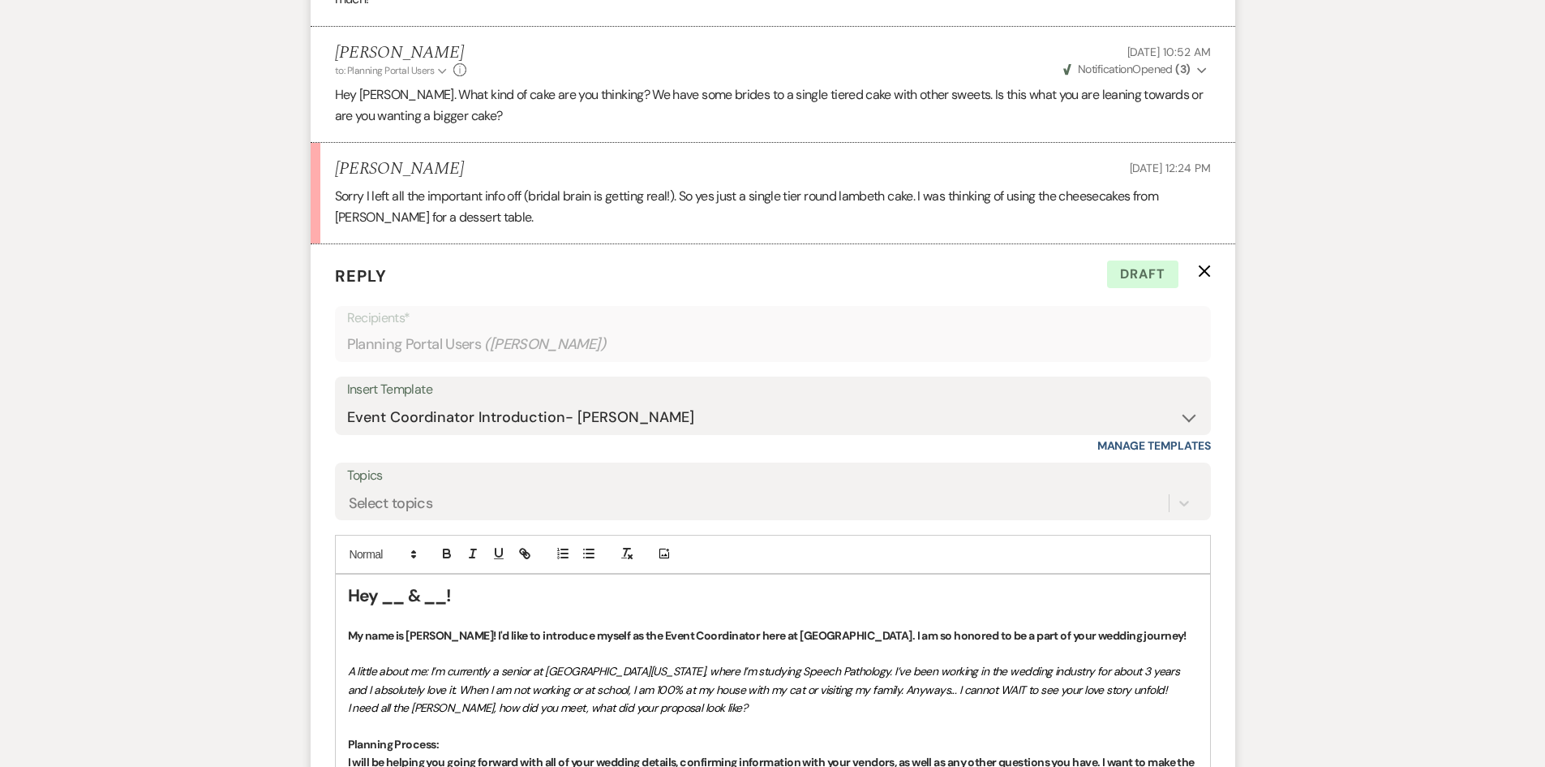
click at [335, 186] on p "Sorry I left all the important info off (bridal brain is getting real!). So yes…" at bounding box center [773, 206] width 876 height 41
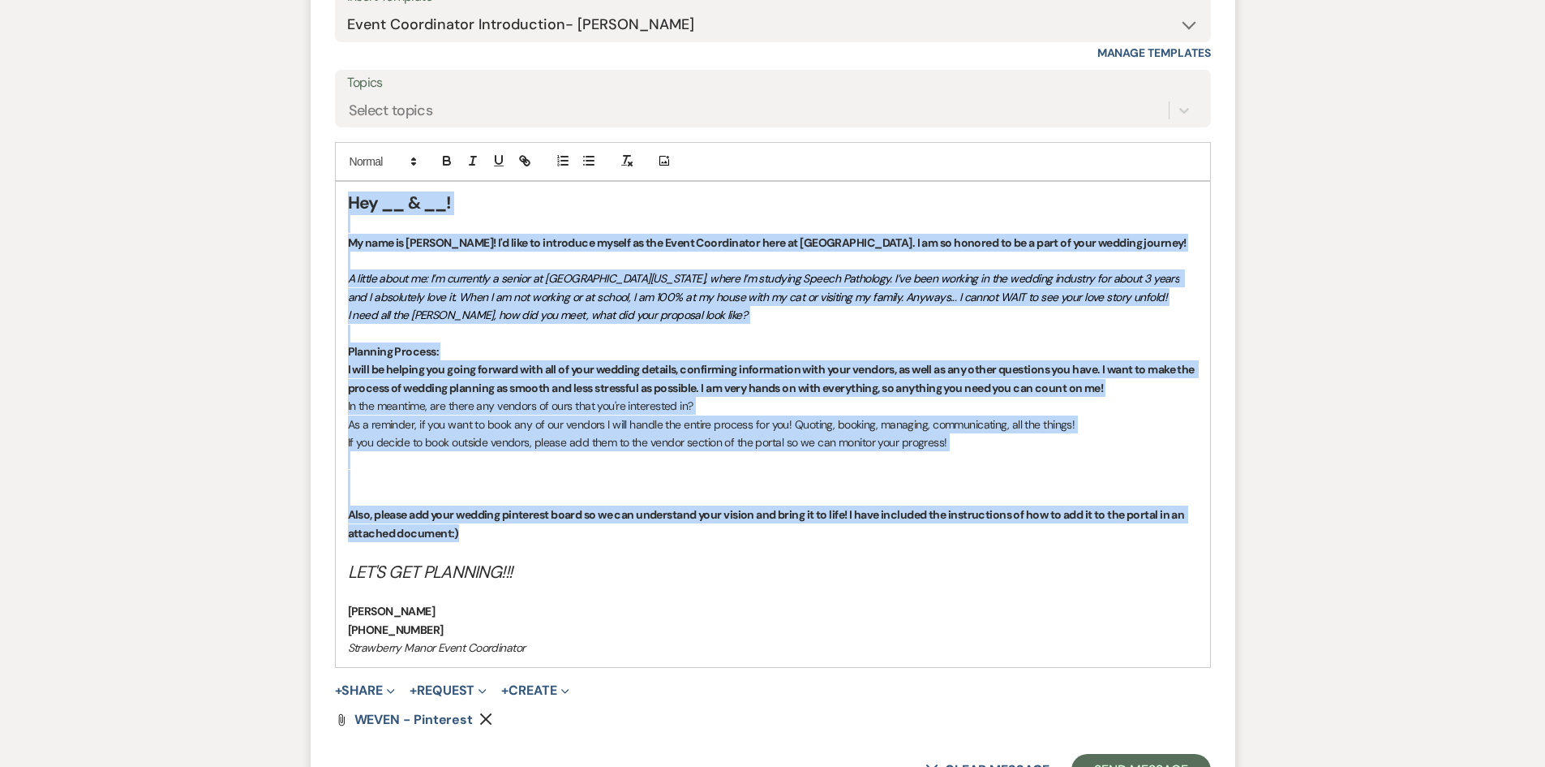
scroll to position [6632, 0]
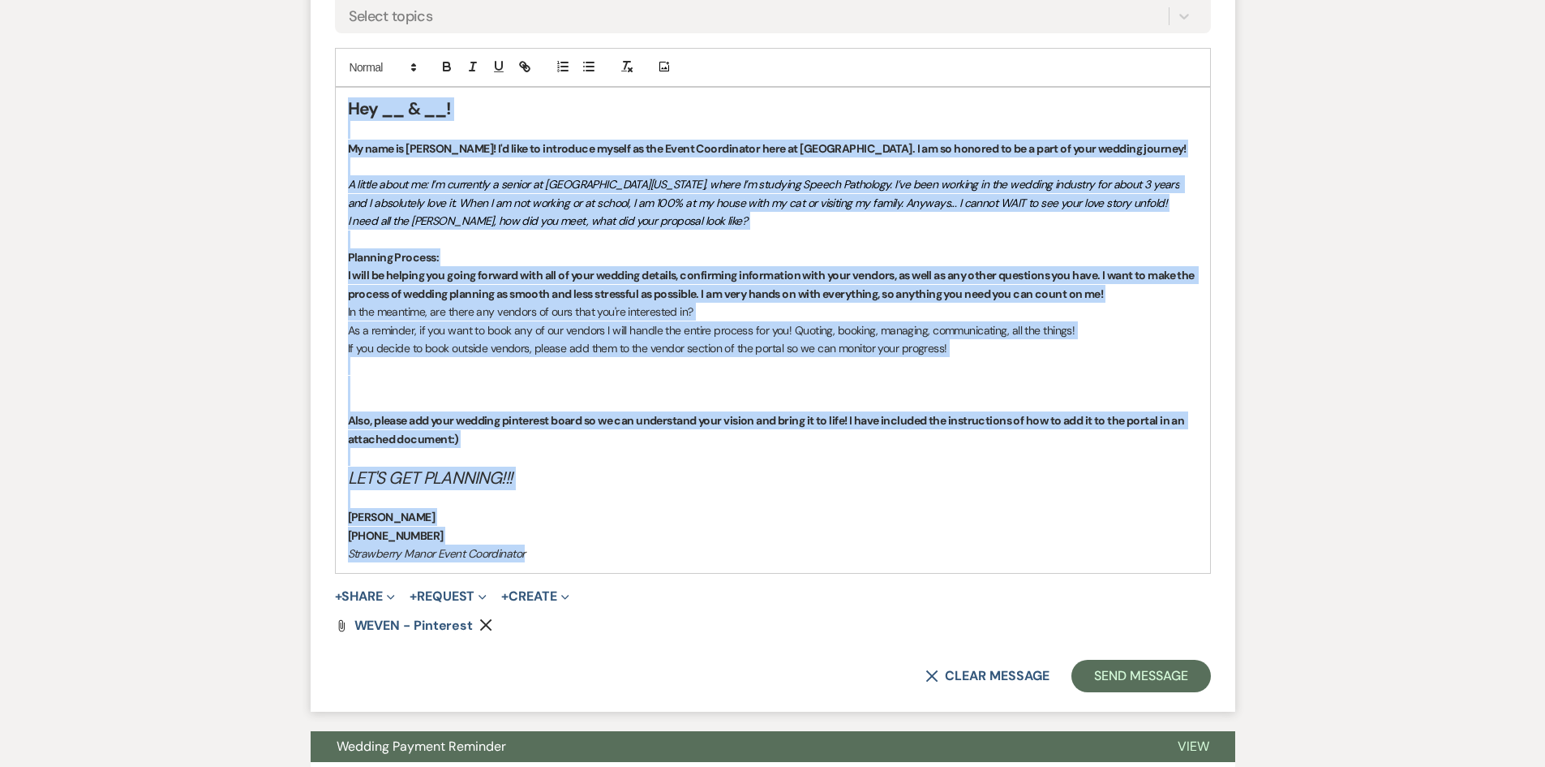
drag, startPoint x: 348, startPoint y: 243, endPoint x: 628, endPoint y: 539, distance: 408.0
click at [628, 539] on div "Hey __ & __! My name is Holly Guthrie! I'd like to introduce myself as the Even…" at bounding box center [773, 330] width 874 height 485
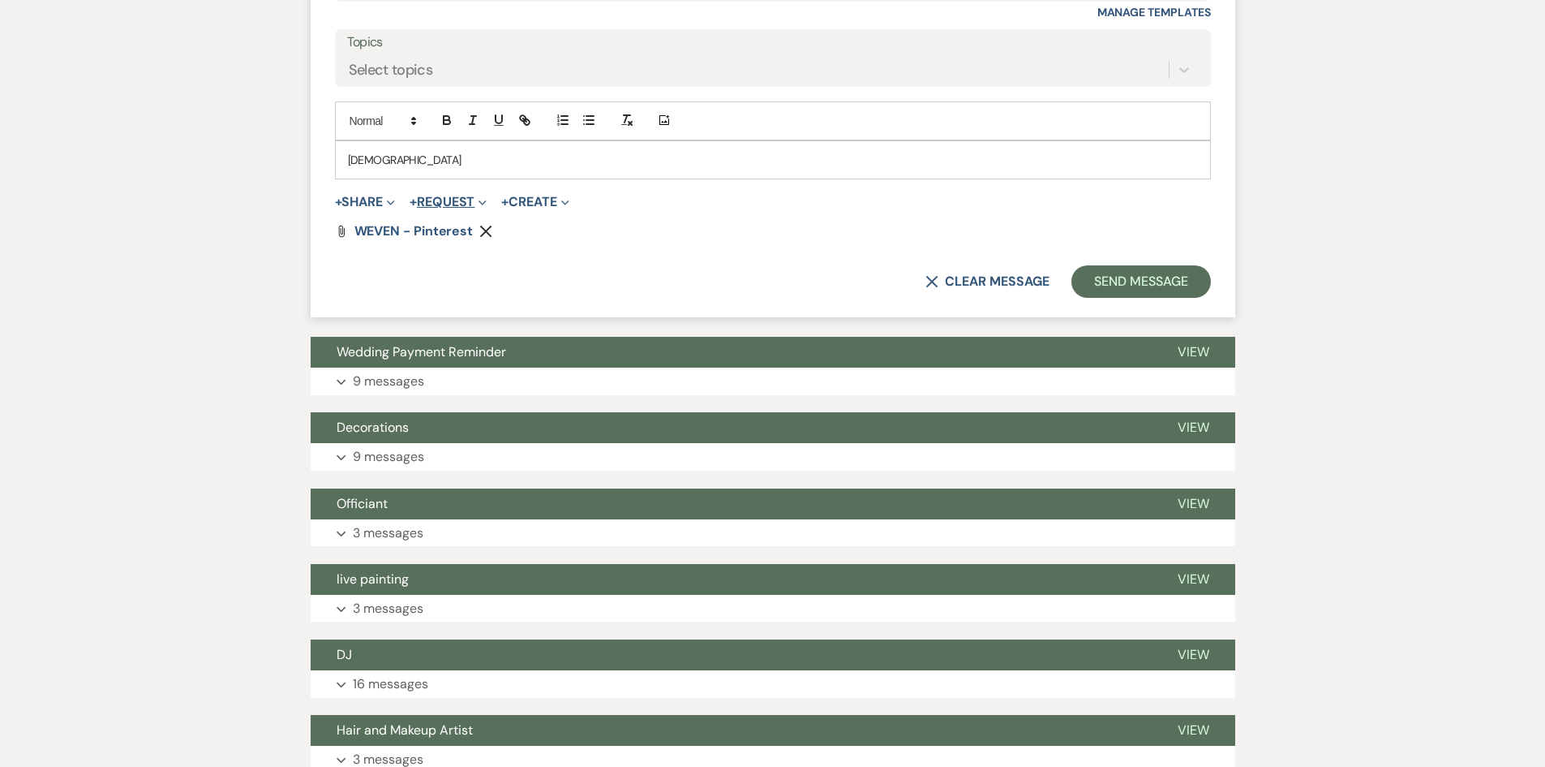
scroll to position [6551, 0]
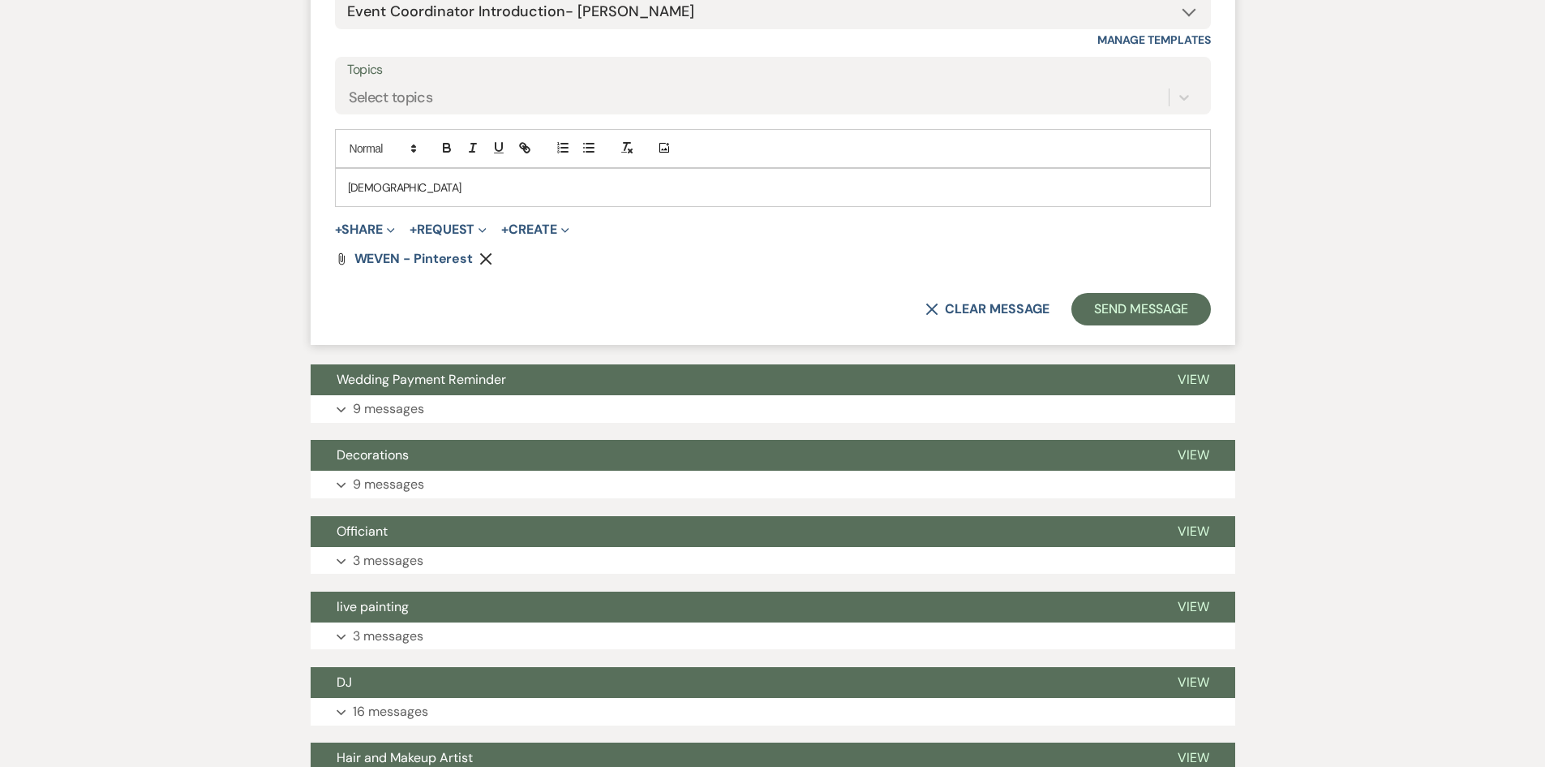
click at [494, 230] on form "Reply X Saving draft... Recipients* Planning Portal Users ( Morgan Englade ) In…" at bounding box center [773, 92] width 925 height 506
drag, startPoint x: 481, startPoint y: 240, endPoint x: 445, endPoint y: 185, distance: 66.1
click at [480, 252] on icon "Remove" at bounding box center [485, 258] width 13 height 13
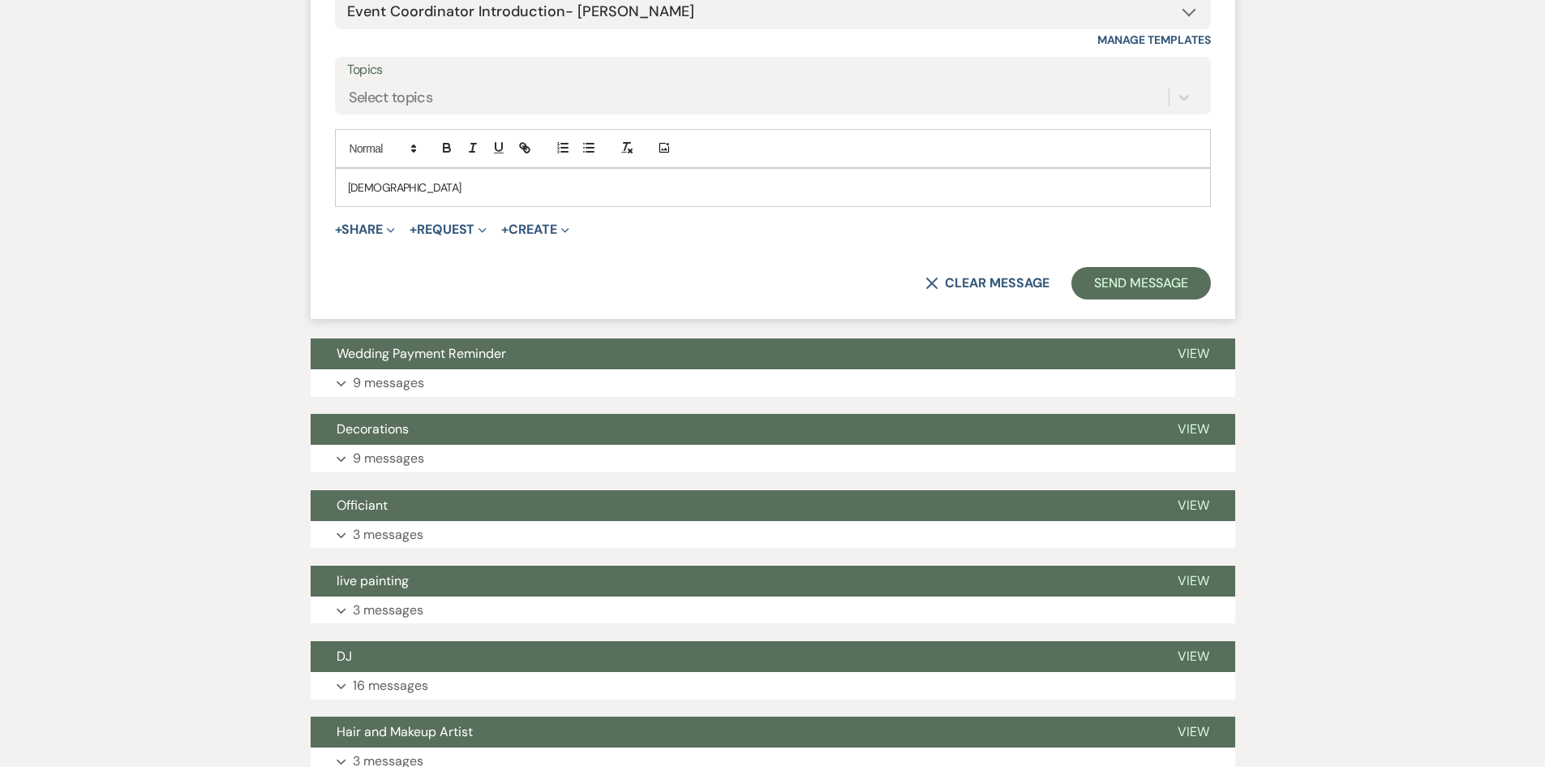
click at [391, 178] on p "Haha" at bounding box center [773, 187] width 850 height 18
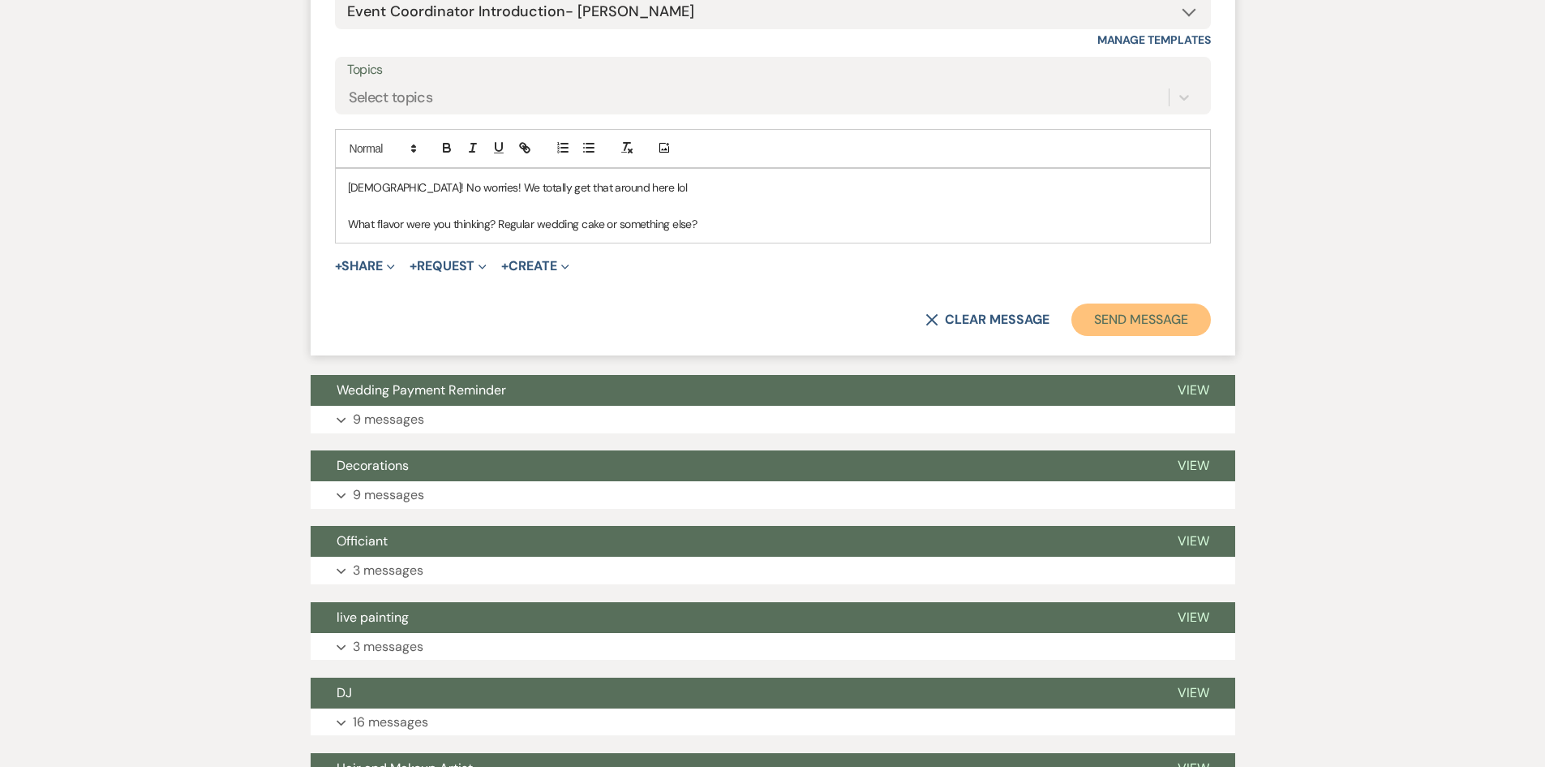
click at [1182, 309] on button "Send Message" at bounding box center [1141, 319] width 139 height 32
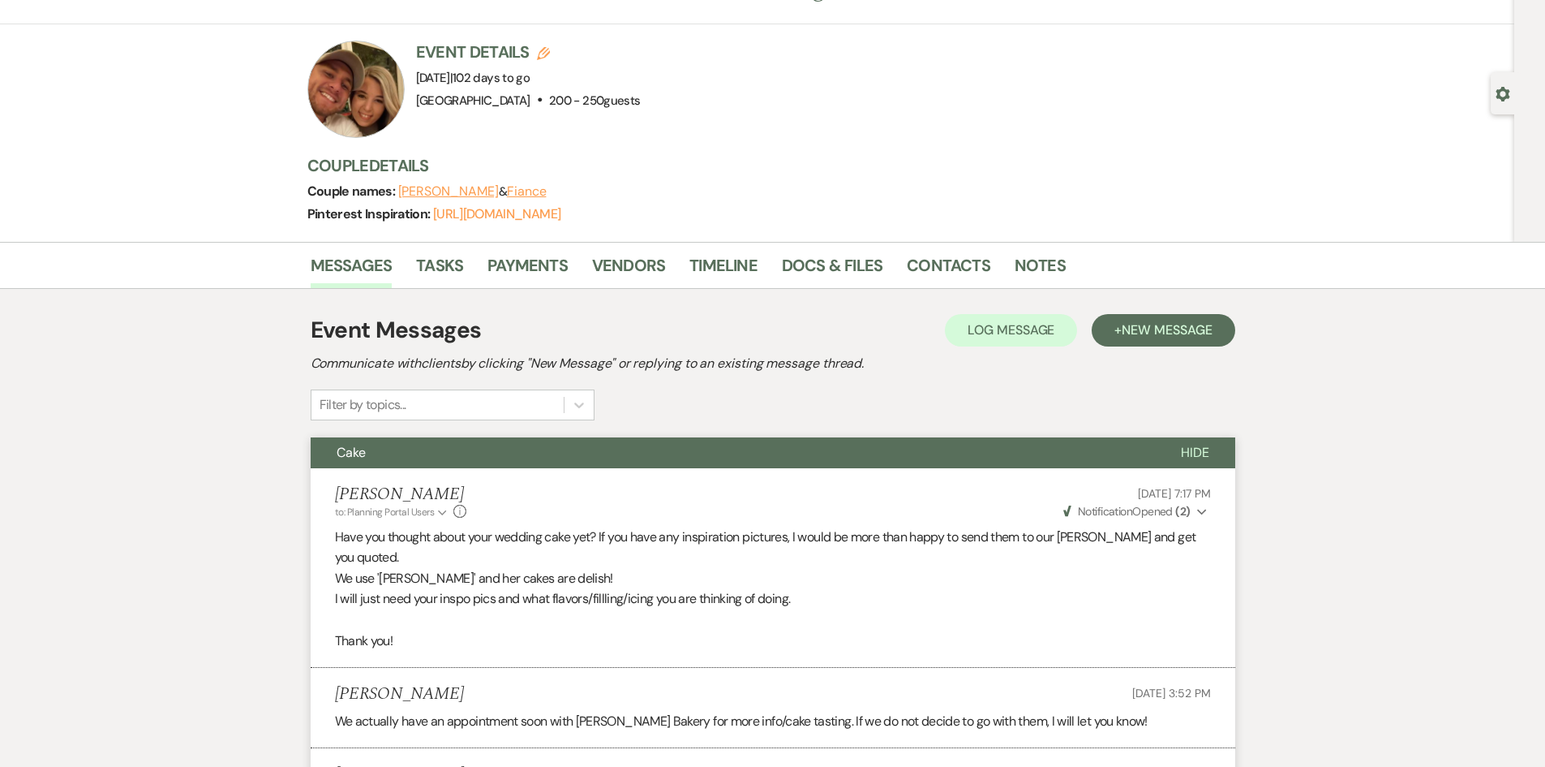
scroll to position [0, 0]
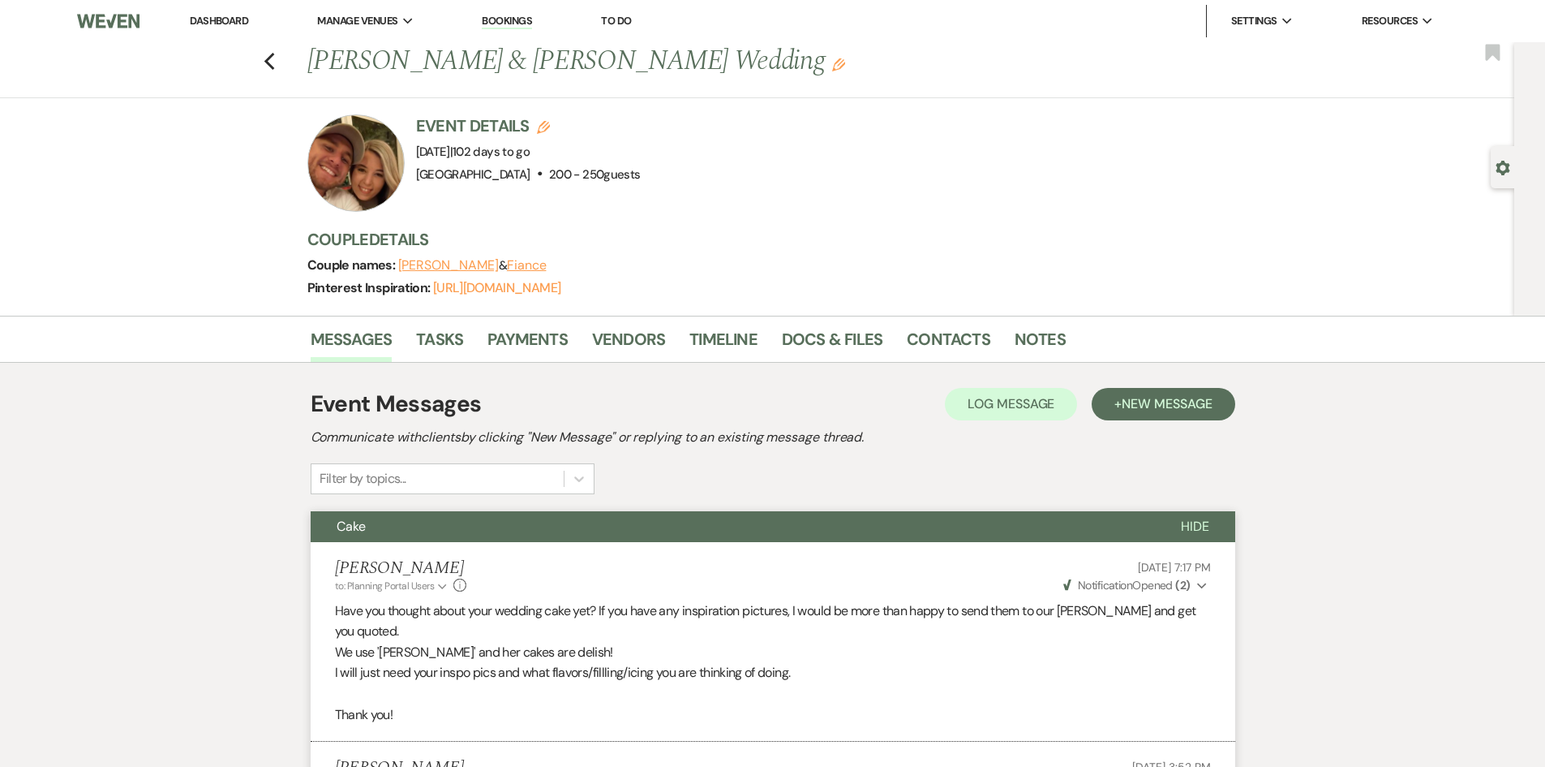
click at [221, 15] on link "Dashboard" at bounding box center [219, 21] width 58 height 14
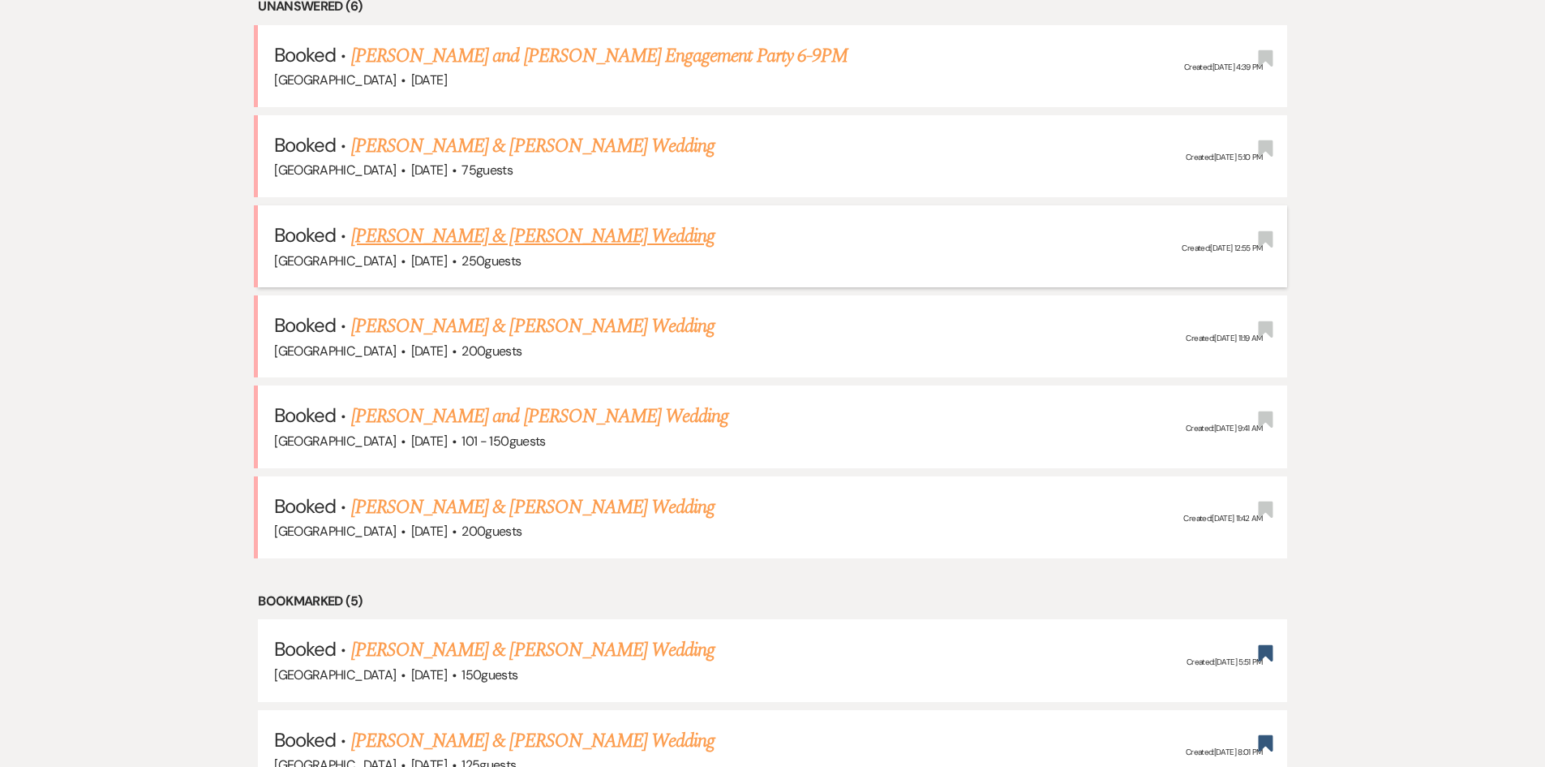
scroll to position [730, 0]
click at [540, 230] on link "[PERSON_NAME] & [PERSON_NAME] Wedding" at bounding box center [532, 235] width 363 height 29
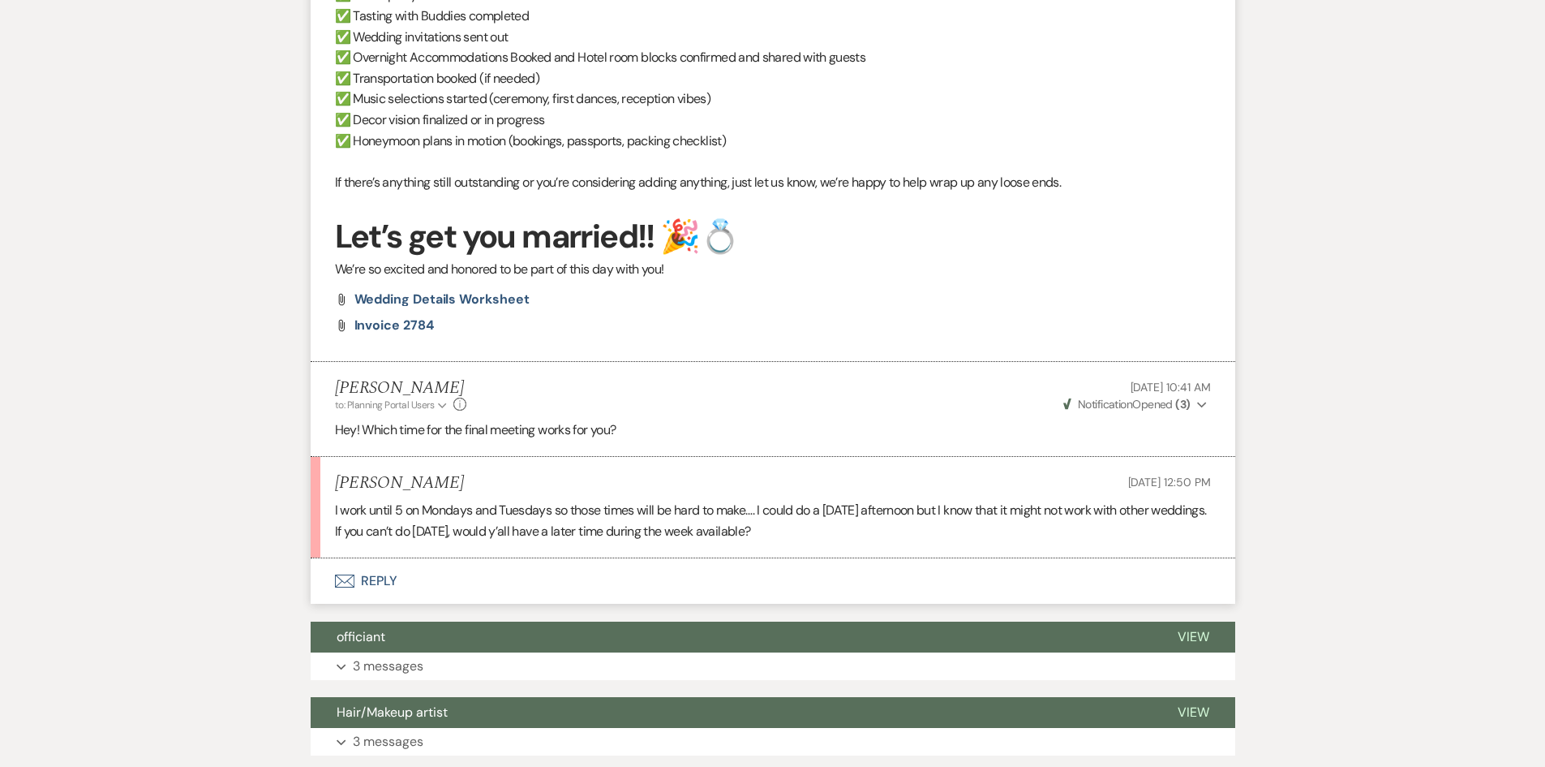
scroll to position [1379, 0]
click at [415, 582] on button "Envelope Reply" at bounding box center [773, 579] width 925 height 45
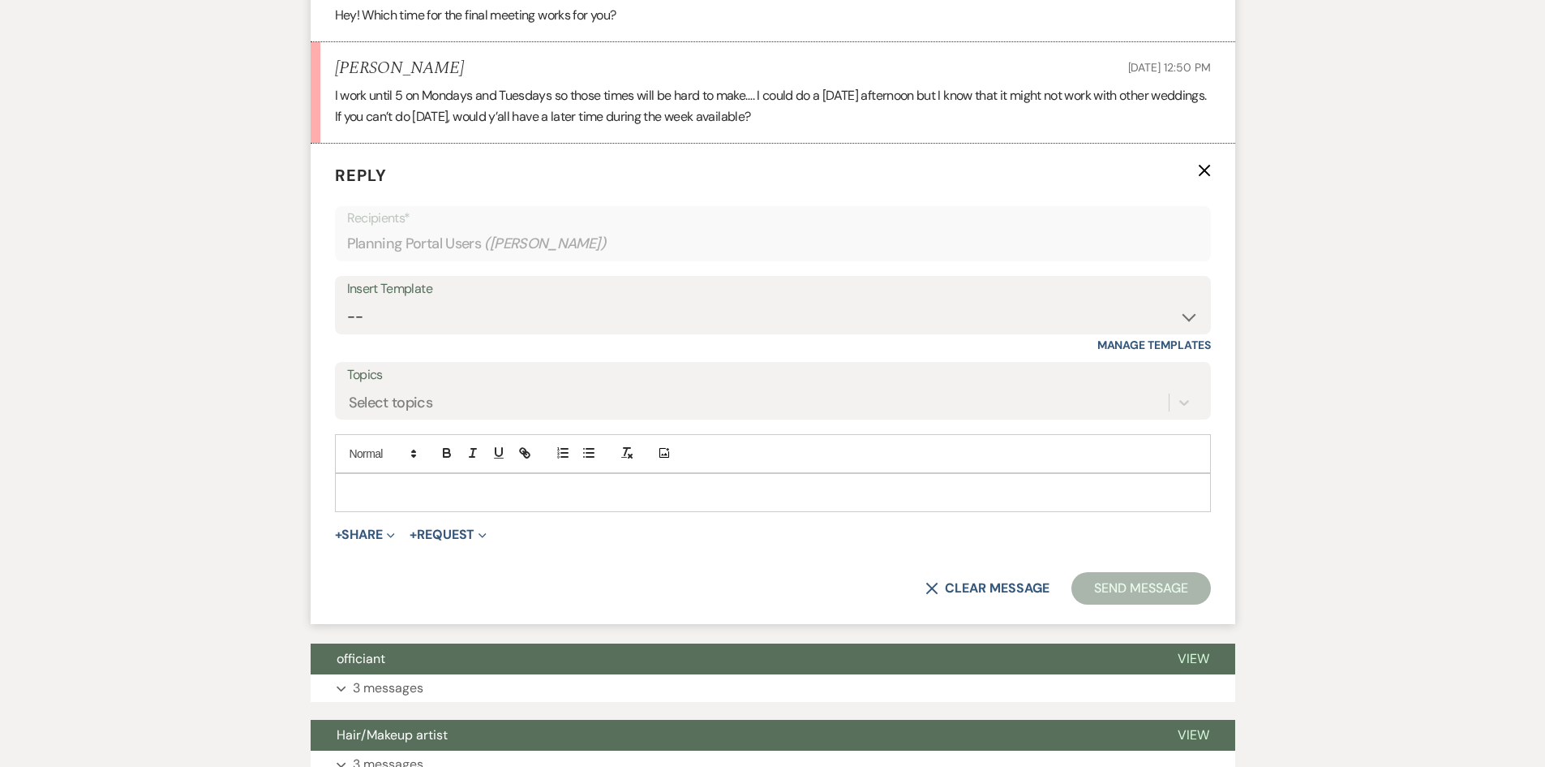
scroll to position [1794, 0]
click at [394, 500] on p at bounding box center [773, 492] width 850 height 18
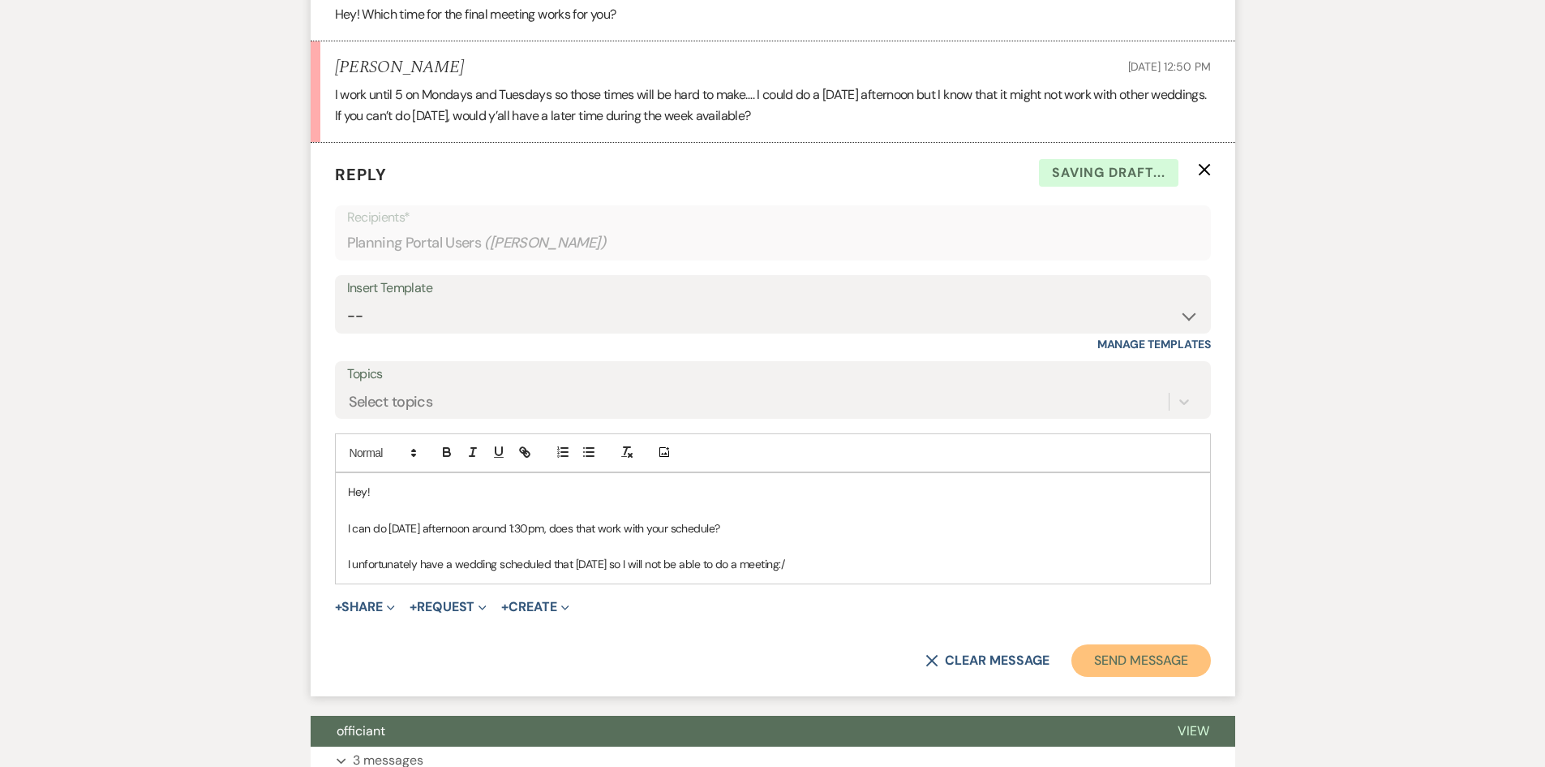
click at [1134, 659] on button "Send Message" at bounding box center [1141, 660] width 139 height 32
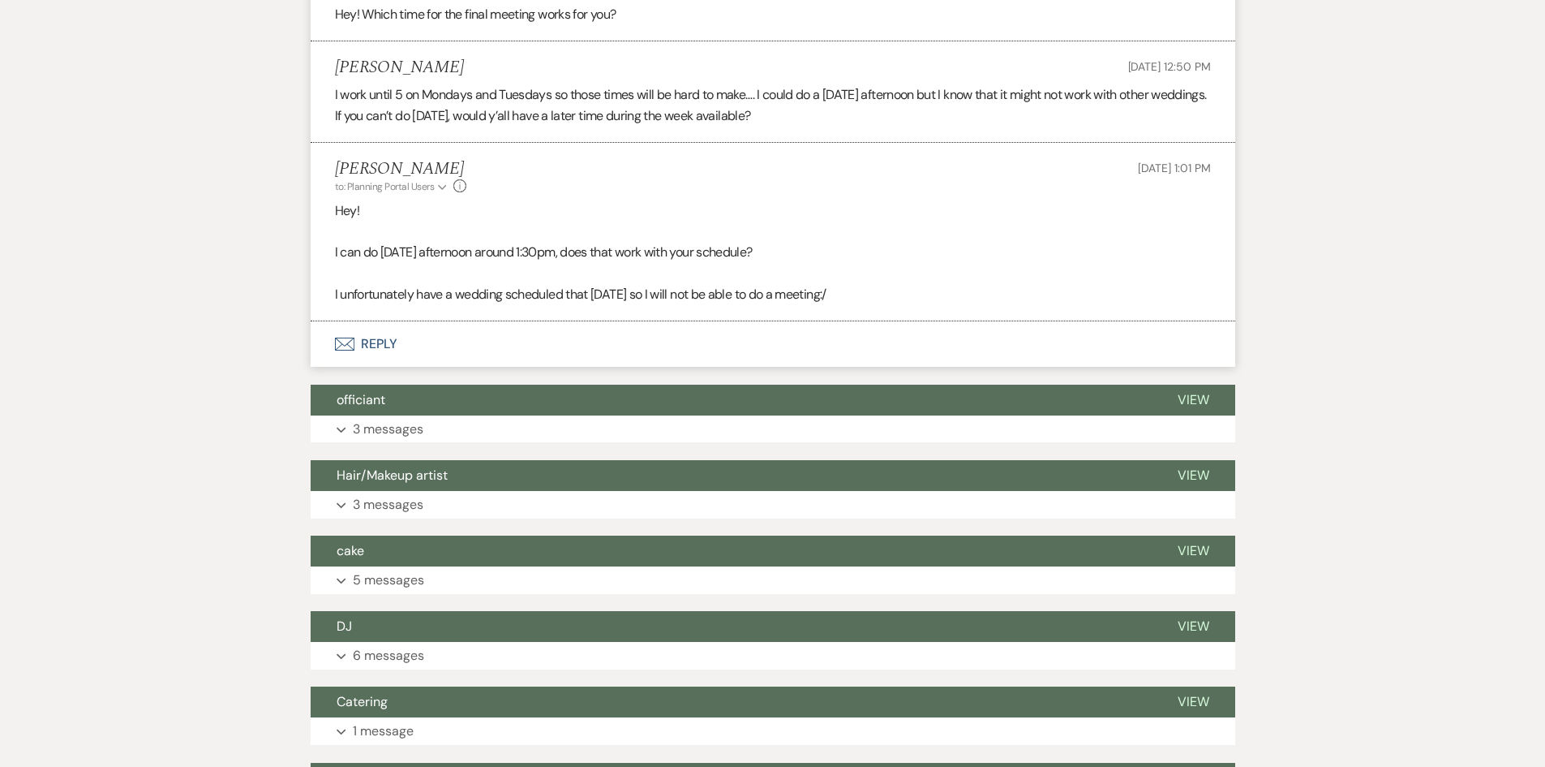
click at [376, 342] on button "Envelope Reply" at bounding box center [773, 343] width 925 height 45
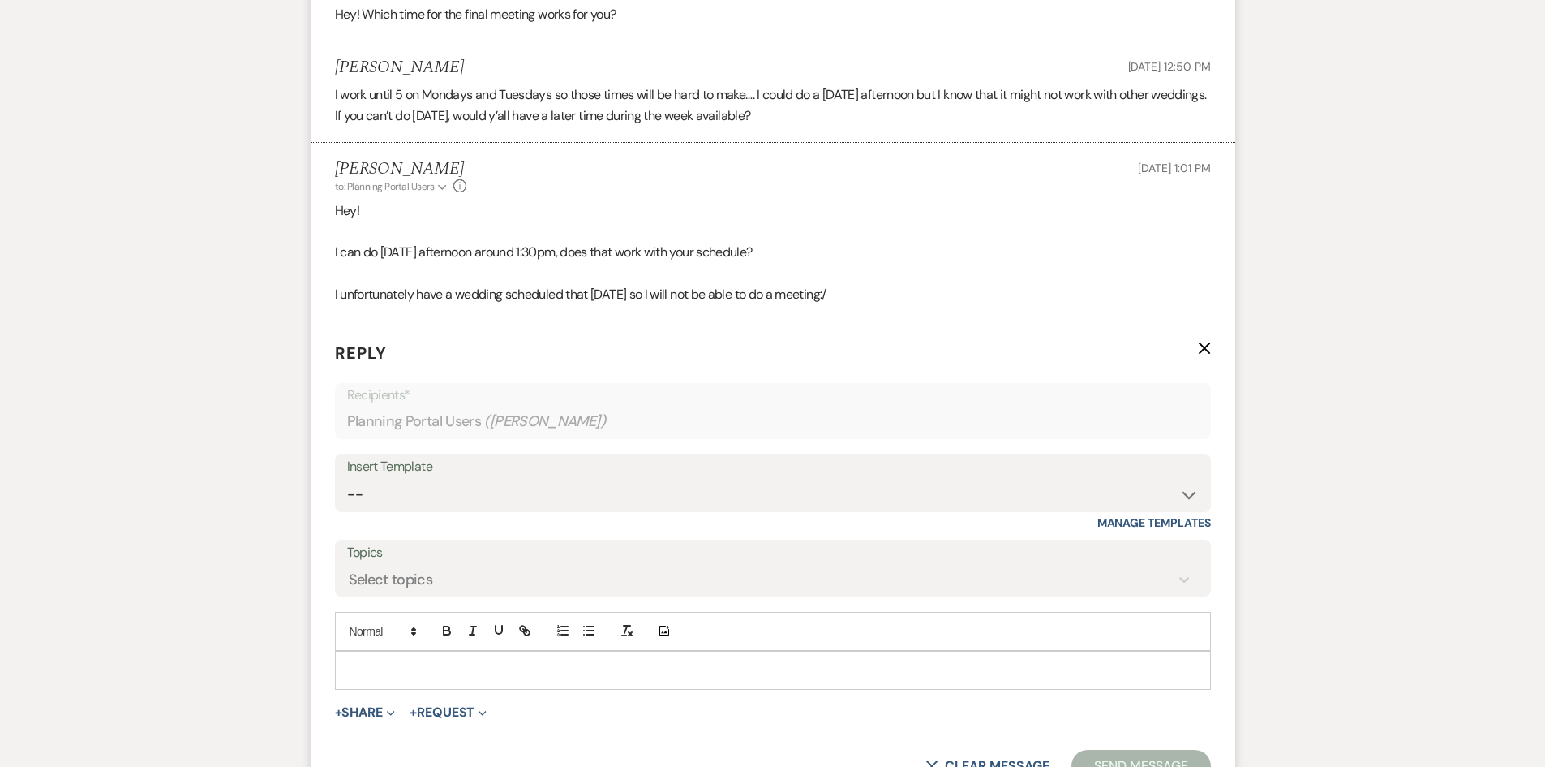
scroll to position [1972, 0]
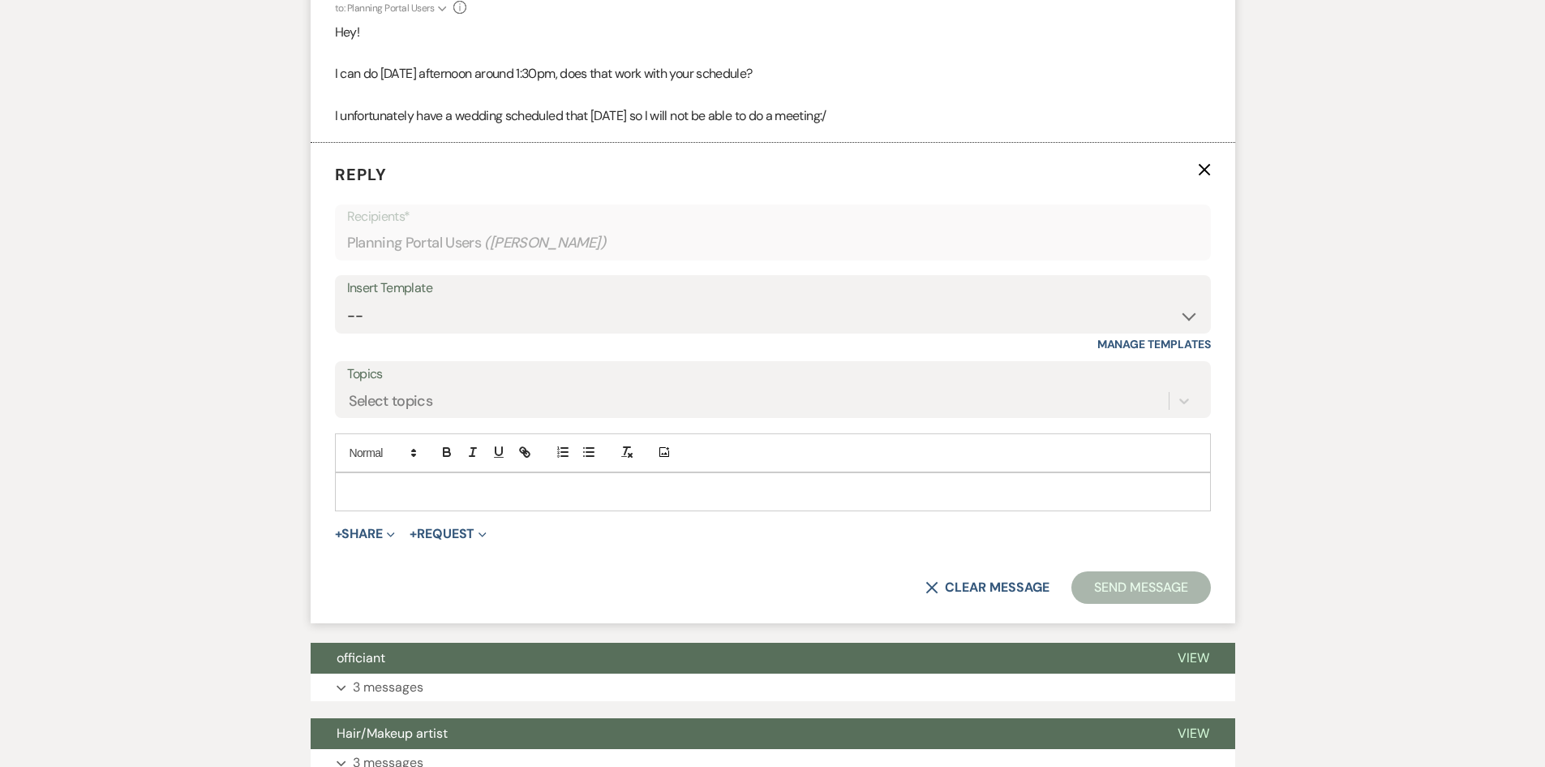
click at [399, 488] on p at bounding box center [773, 492] width 850 height 18
click at [1145, 578] on button "Send Message" at bounding box center [1141, 587] width 139 height 32
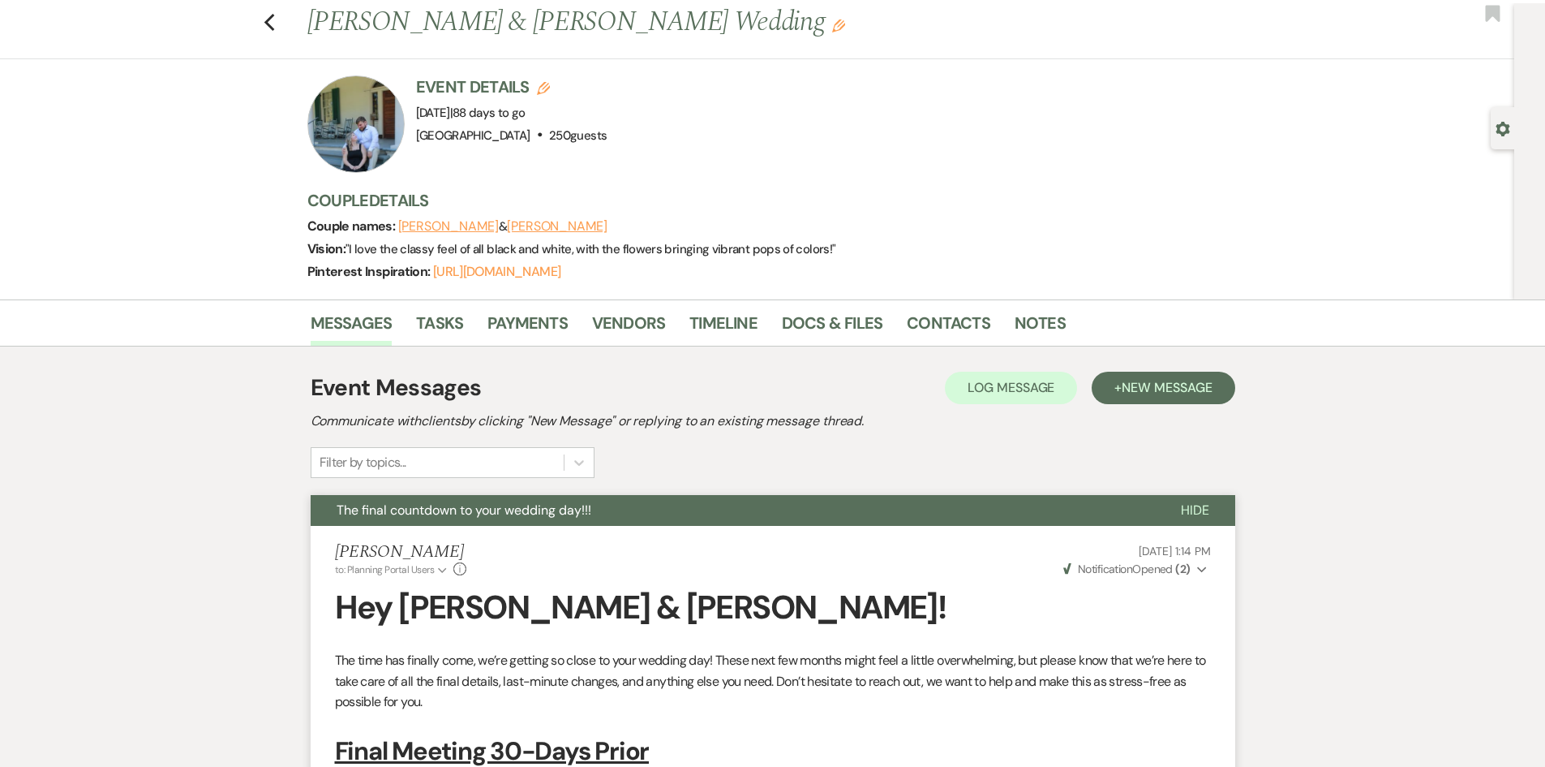
scroll to position [0, 0]
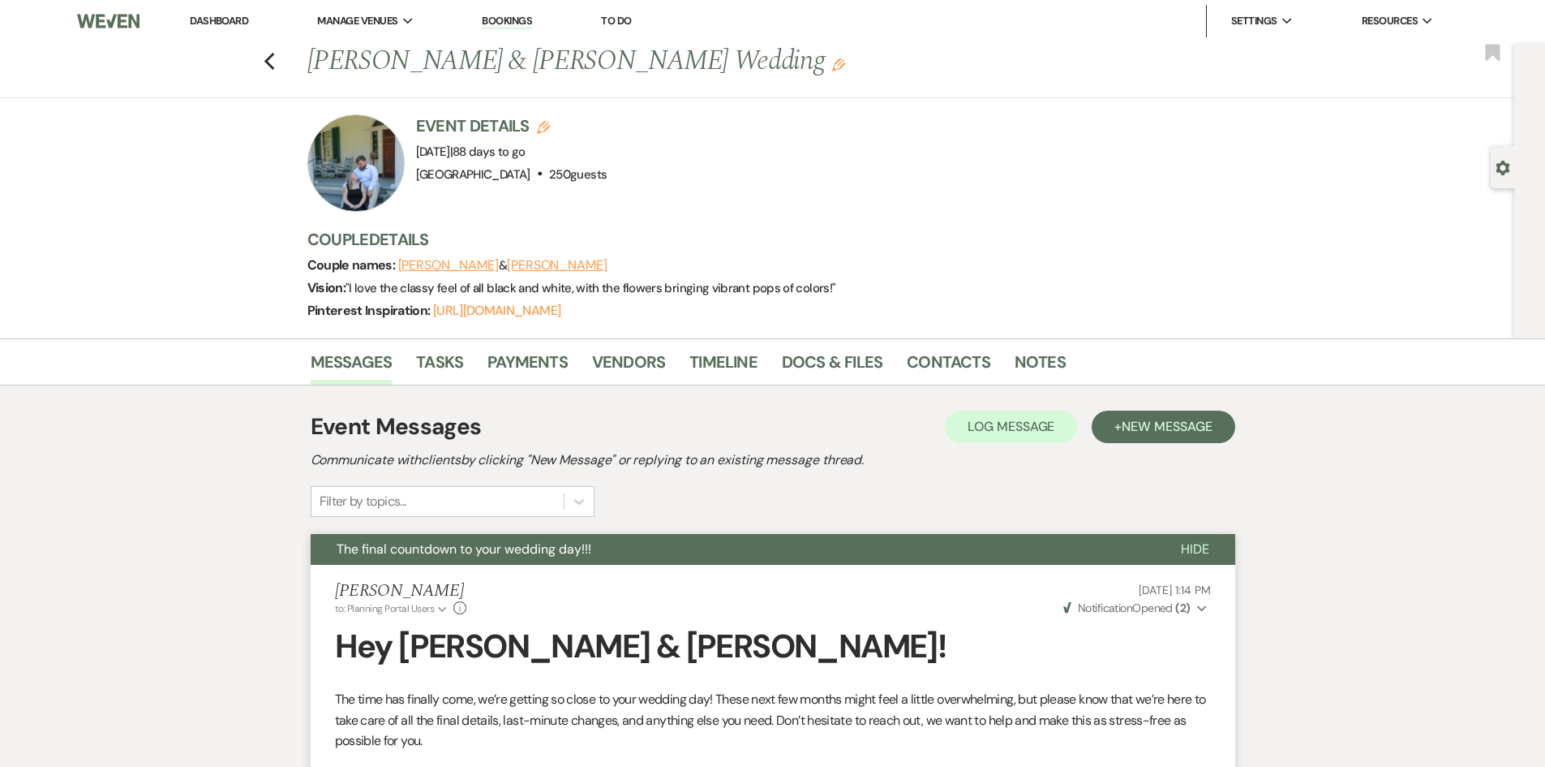
click at [234, 25] on link "Dashboard" at bounding box center [219, 21] width 58 height 14
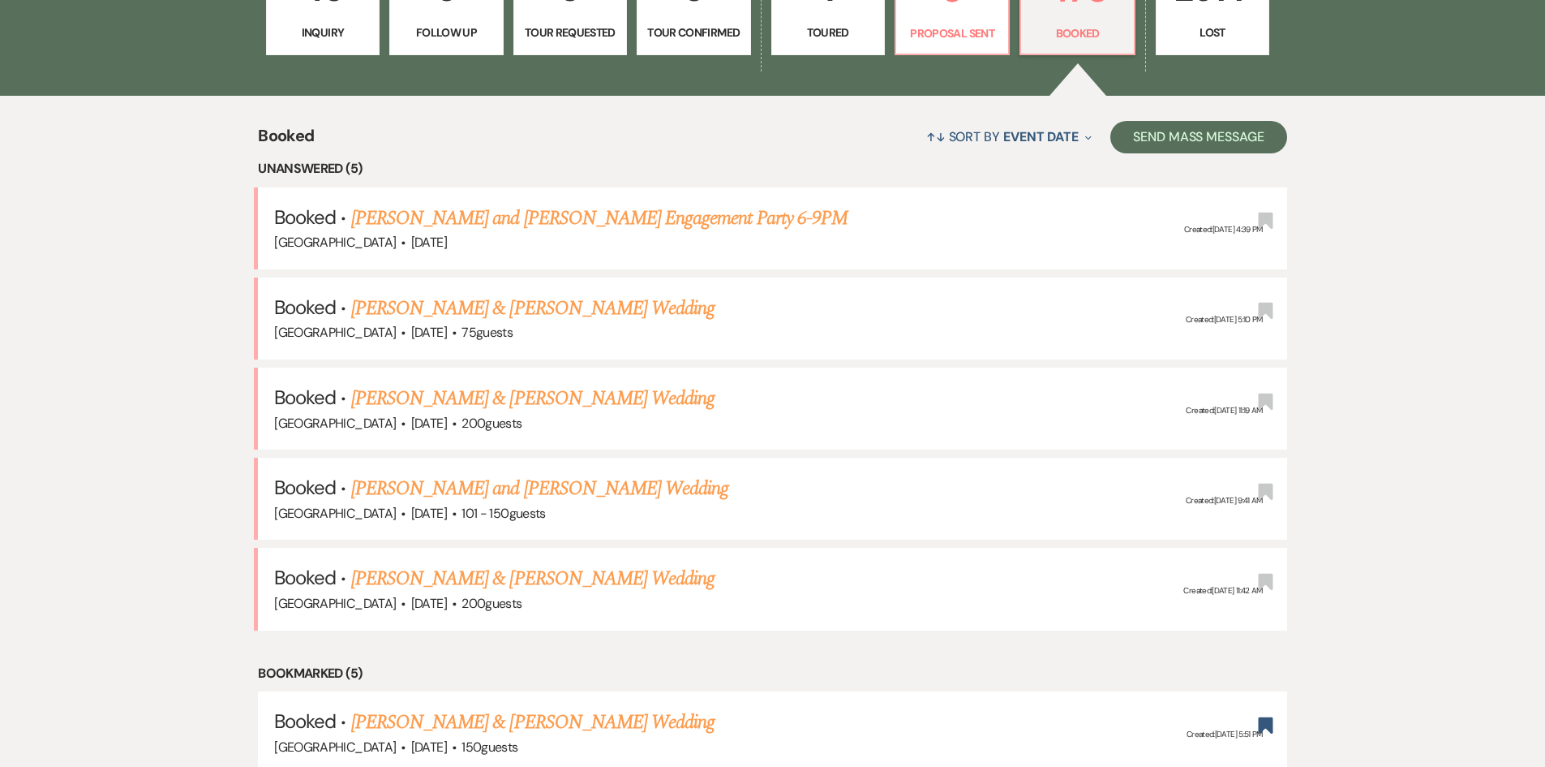
scroll to position [568, 0]
click at [493, 223] on link "[PERSON_NAME] and [PERSON_NAME] Engagement Party 6-9PM" at bounding box center [599, 217] width 496 height 29
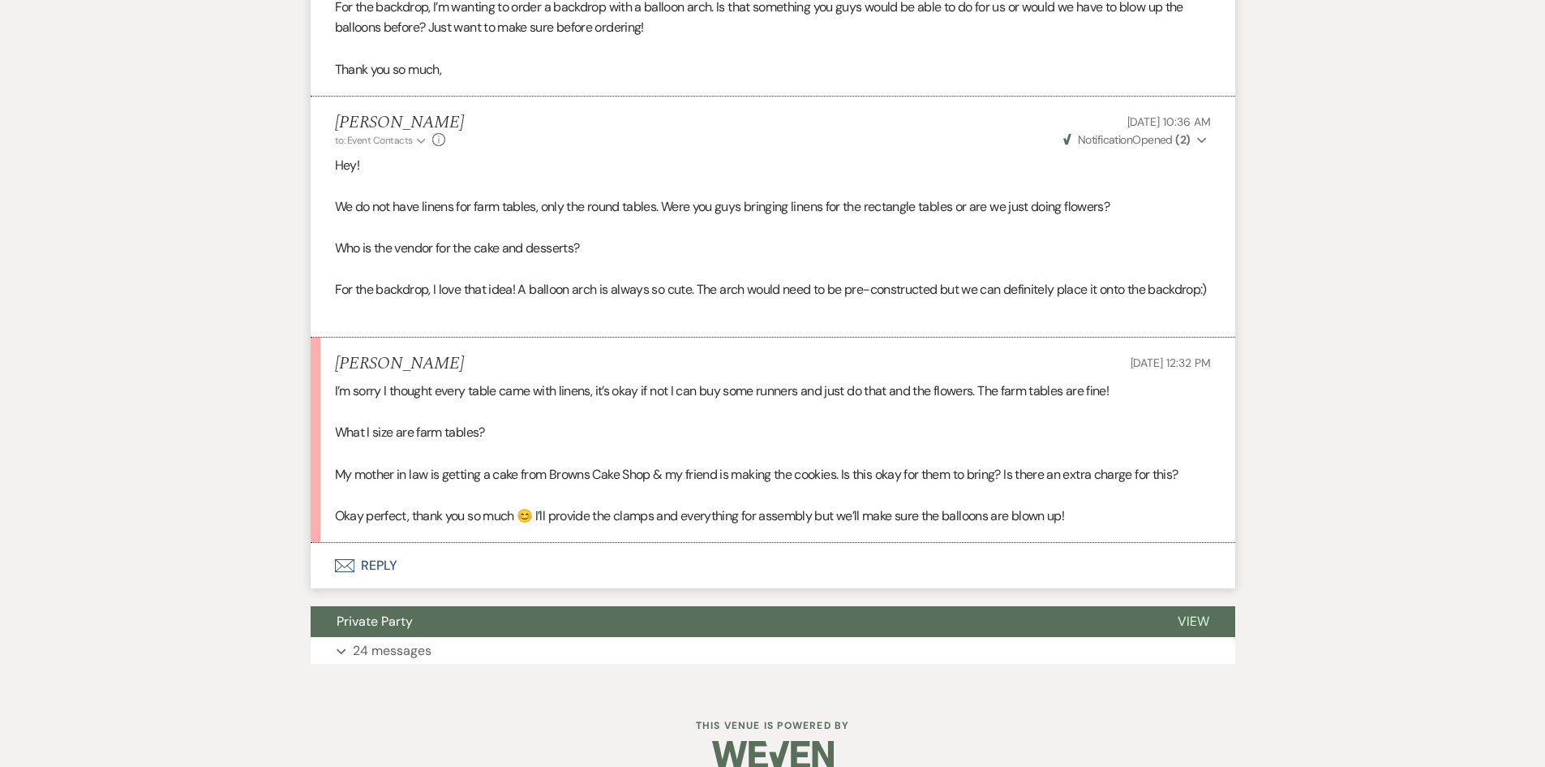
scroll to position [3379, 0]
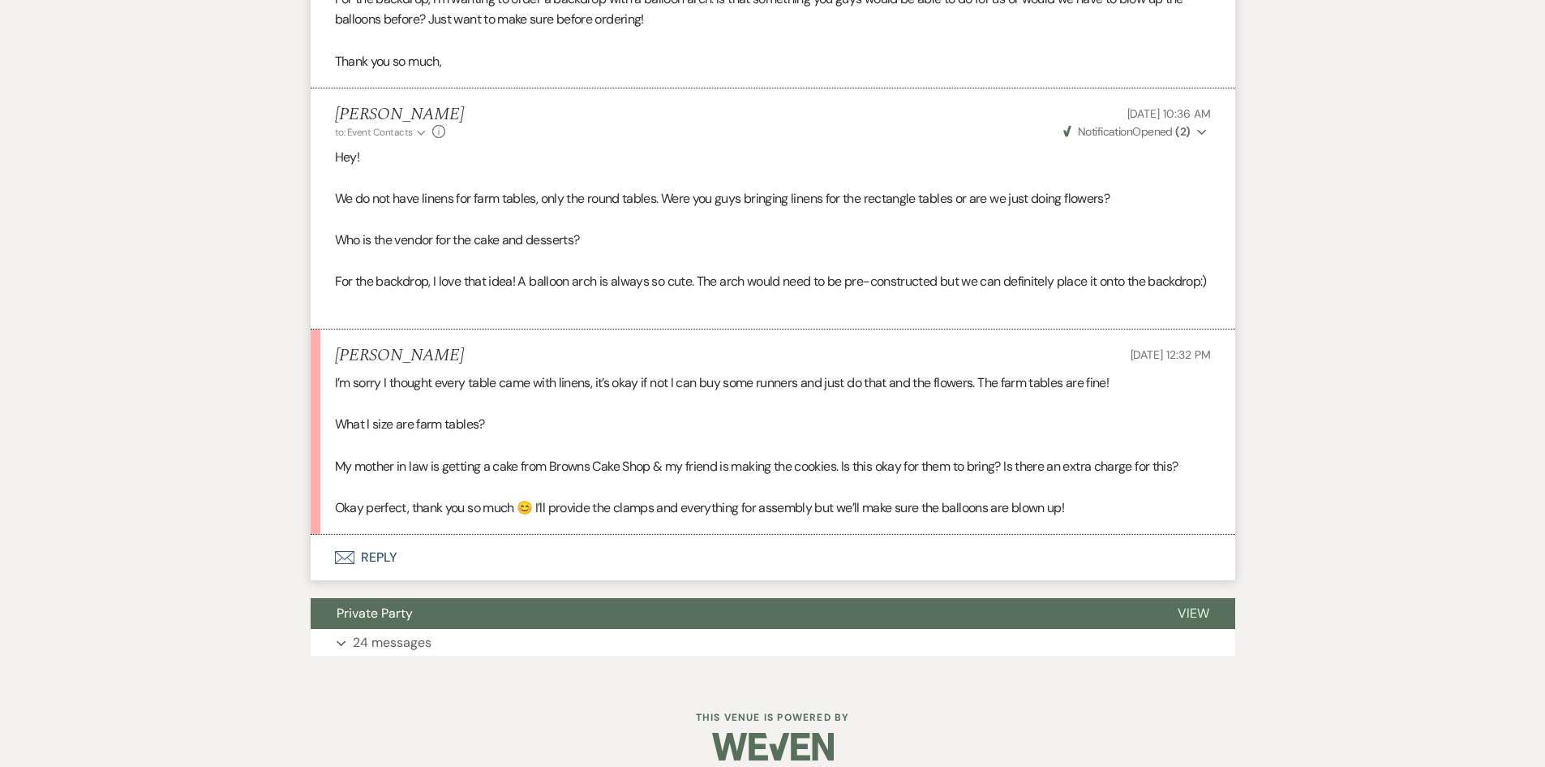
click at [382, 535] on button "Envelope Reply" at bounding box center [773, 557] width 925 height 45
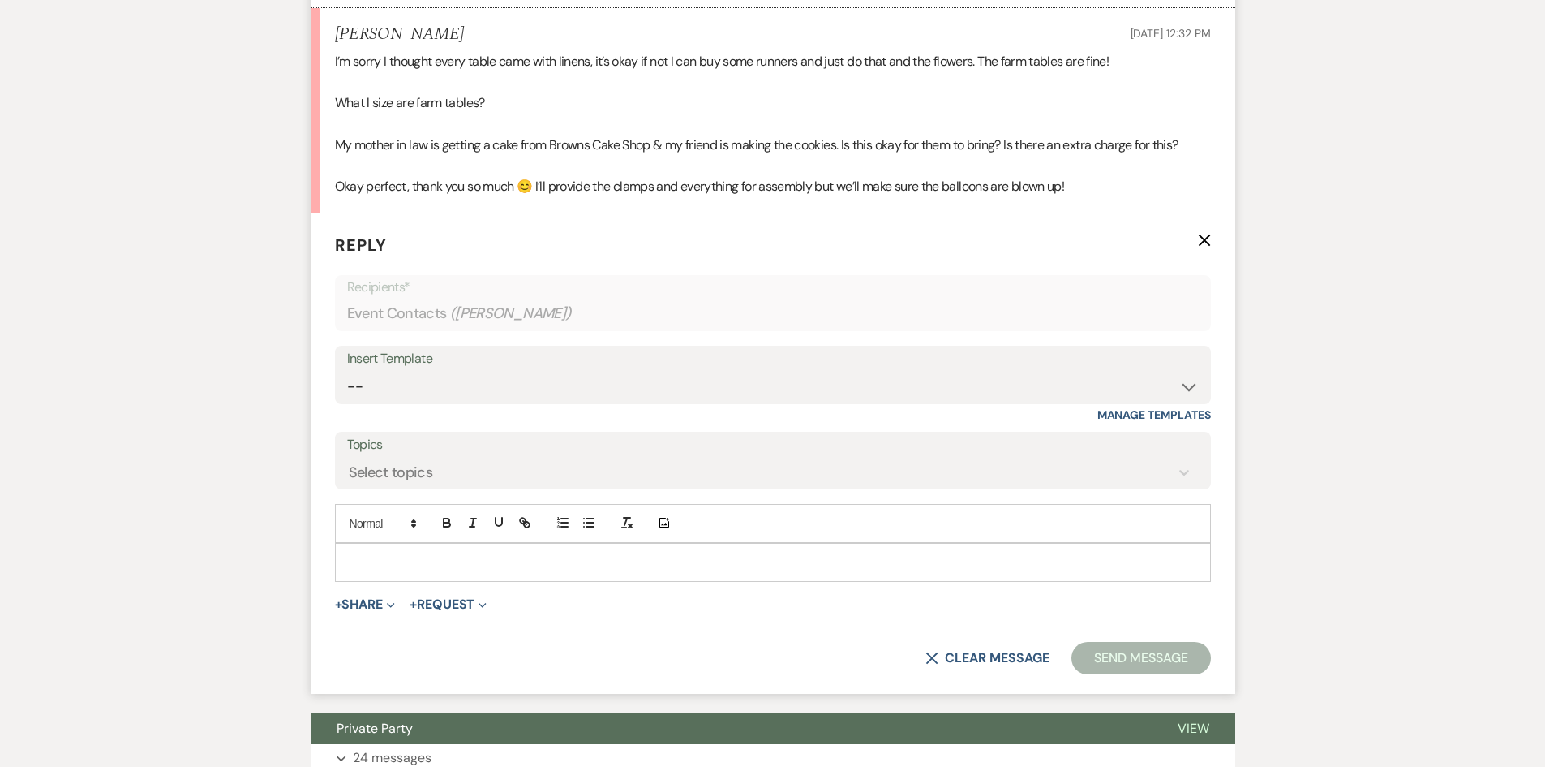
scroll to position [3672, 0]
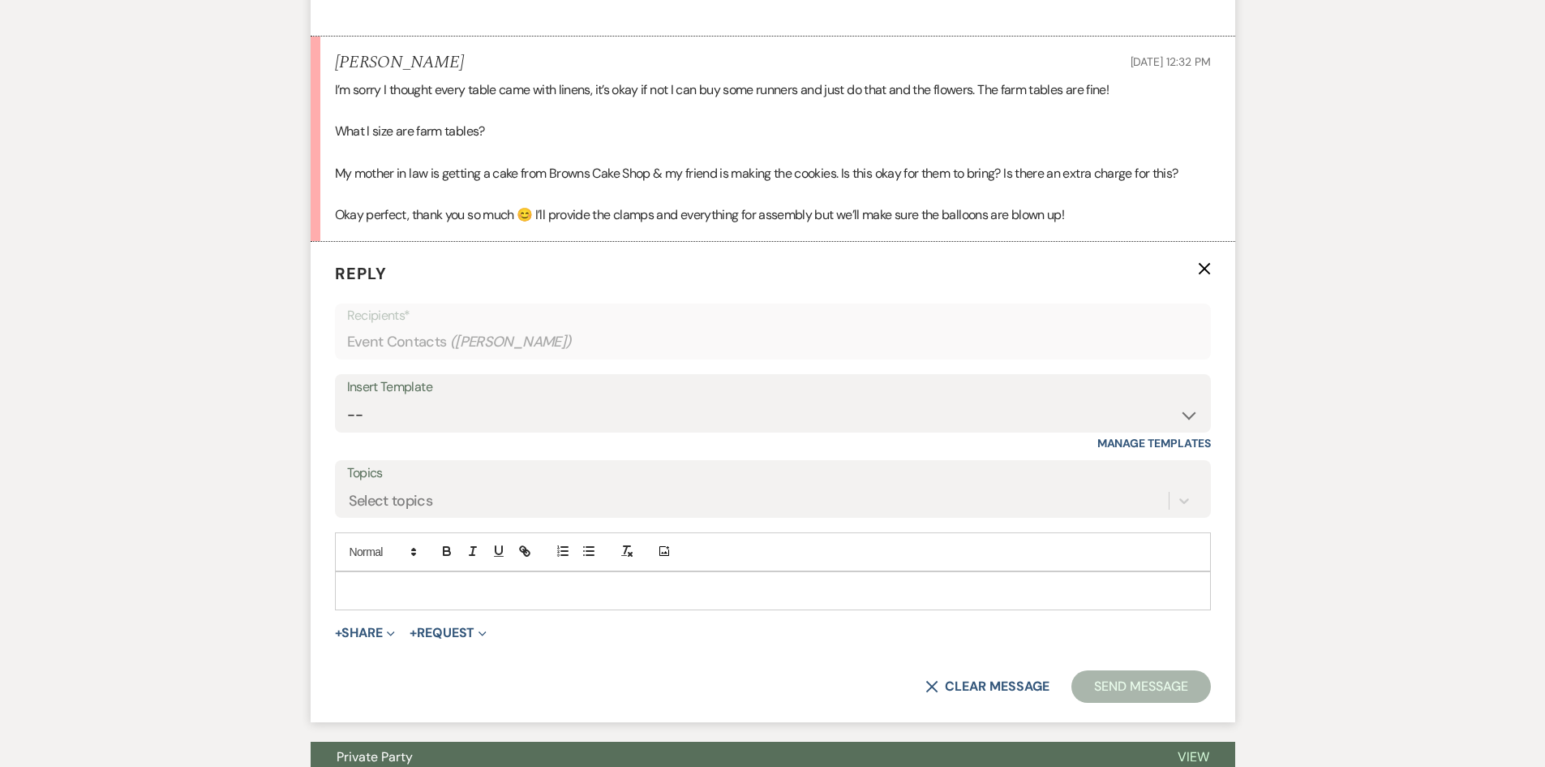
click at [419, 582] on p at bounding box center [773, 591] width 850 height 18
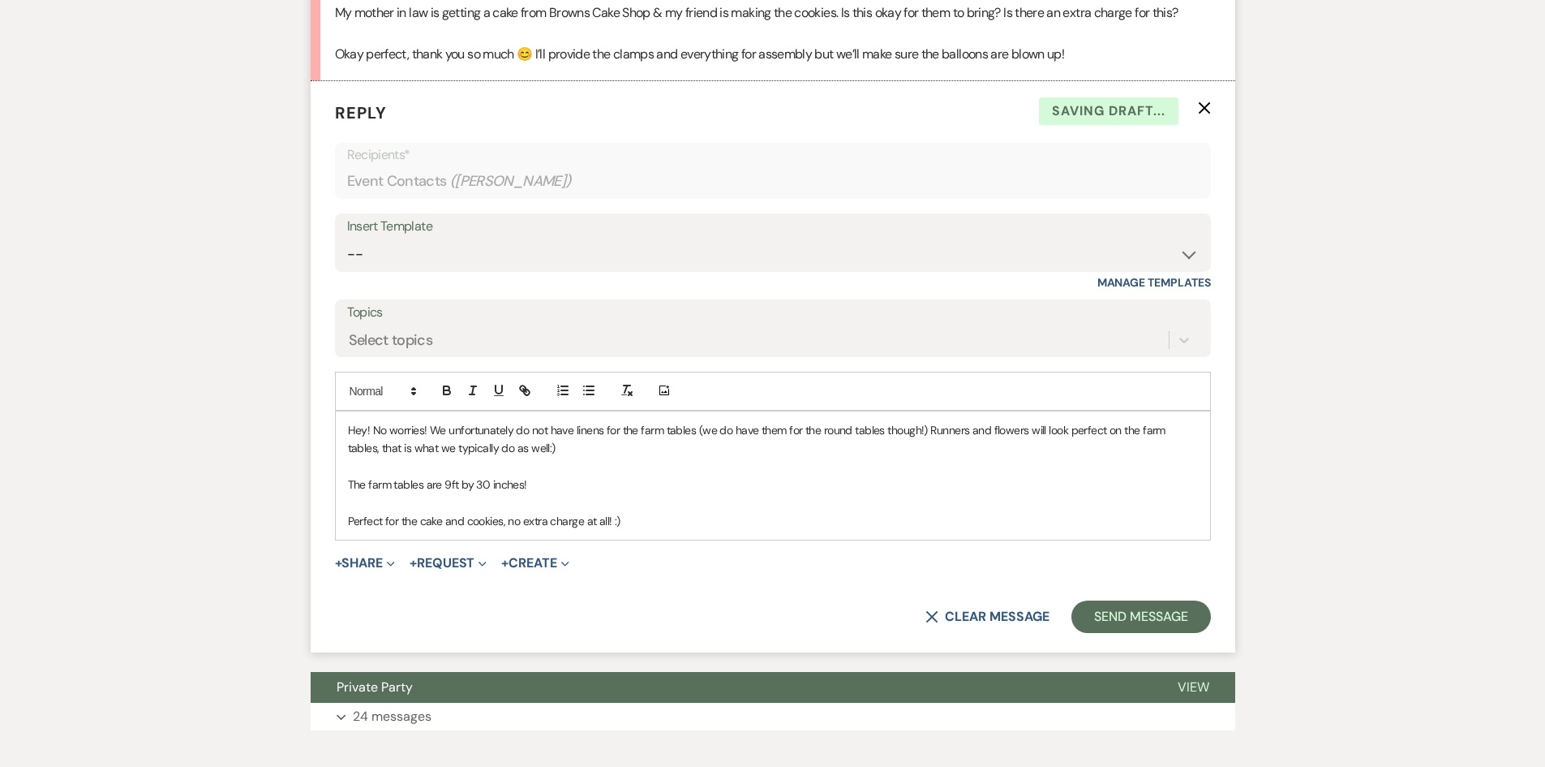
scroll to position [3834, 0]
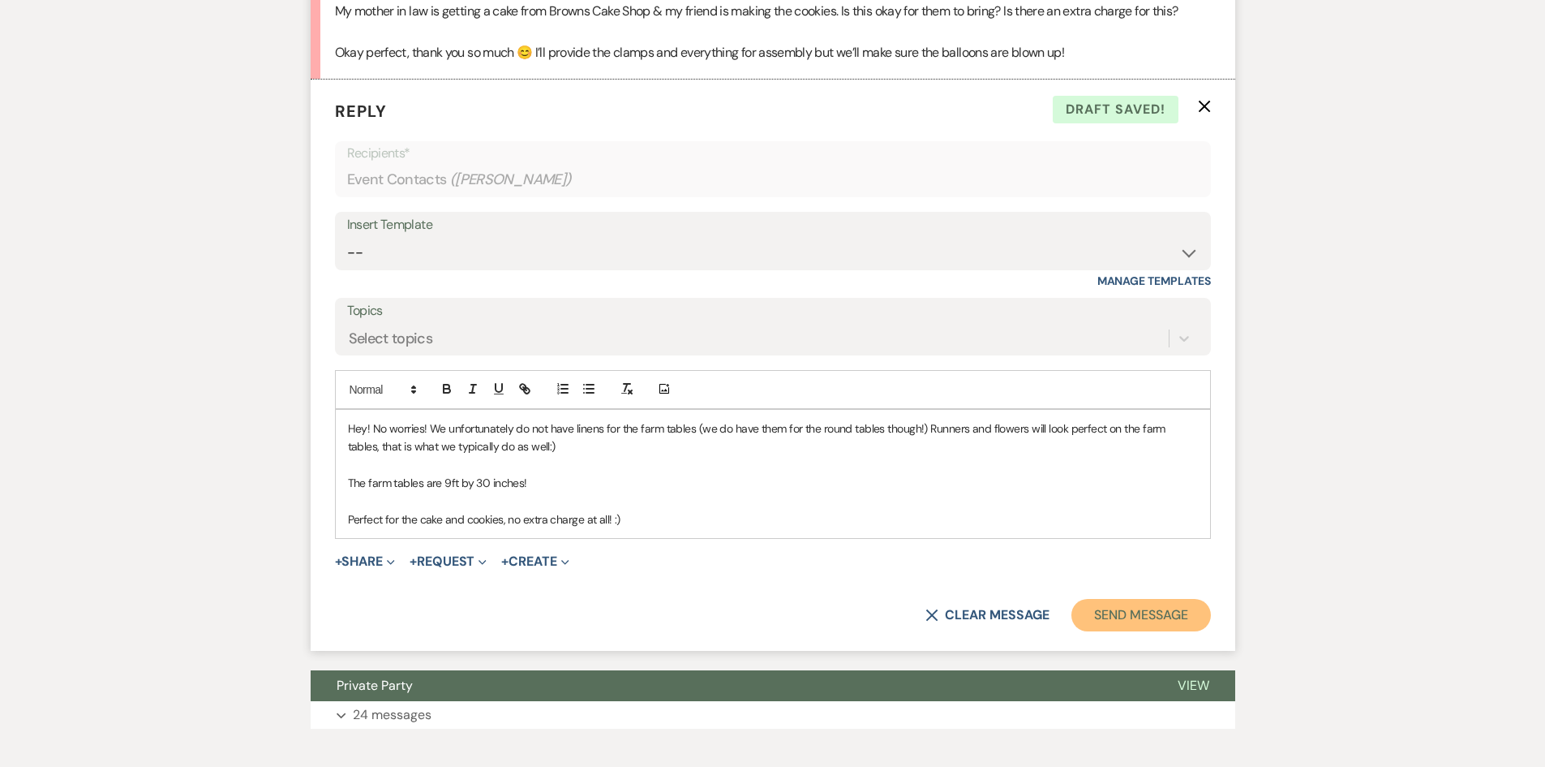
click at [1116, 601] on button "Send Message" at bounding box center [1141, 615] width 139 height 32
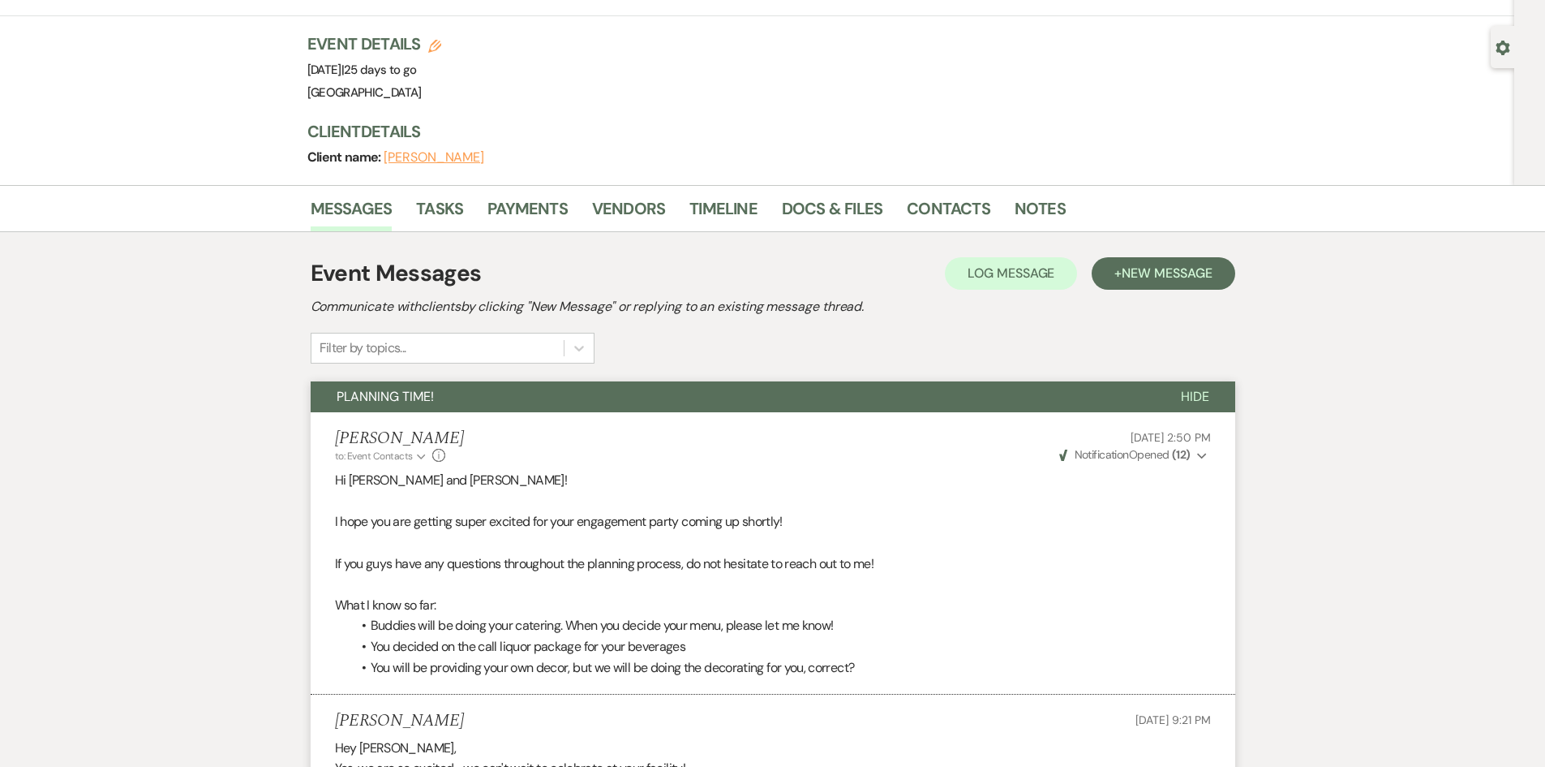
scroll to position [0, 0]
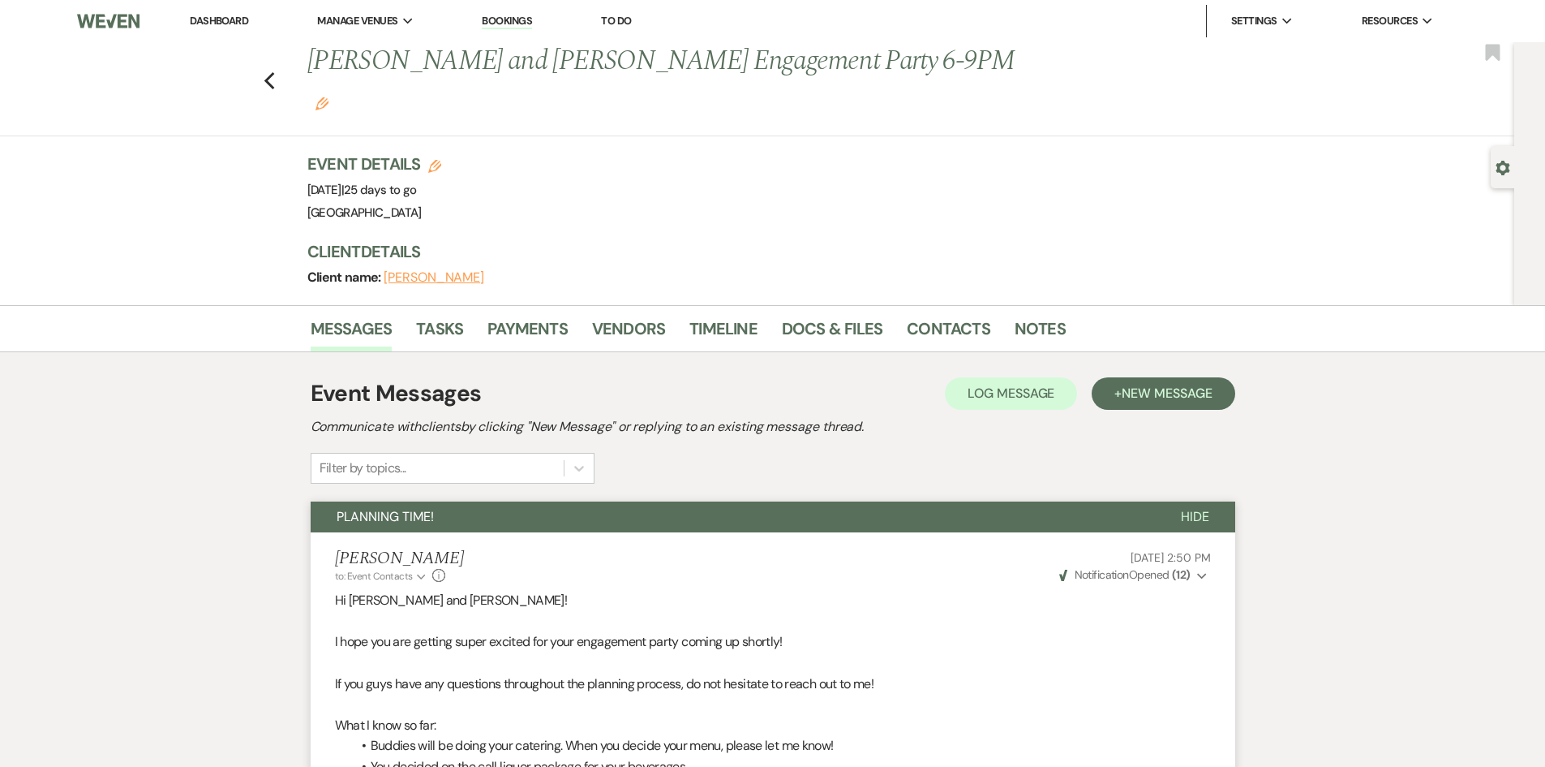
click at [223, 24] on link "Dashboard" at bounding box center [219, 21] width 58 height 14
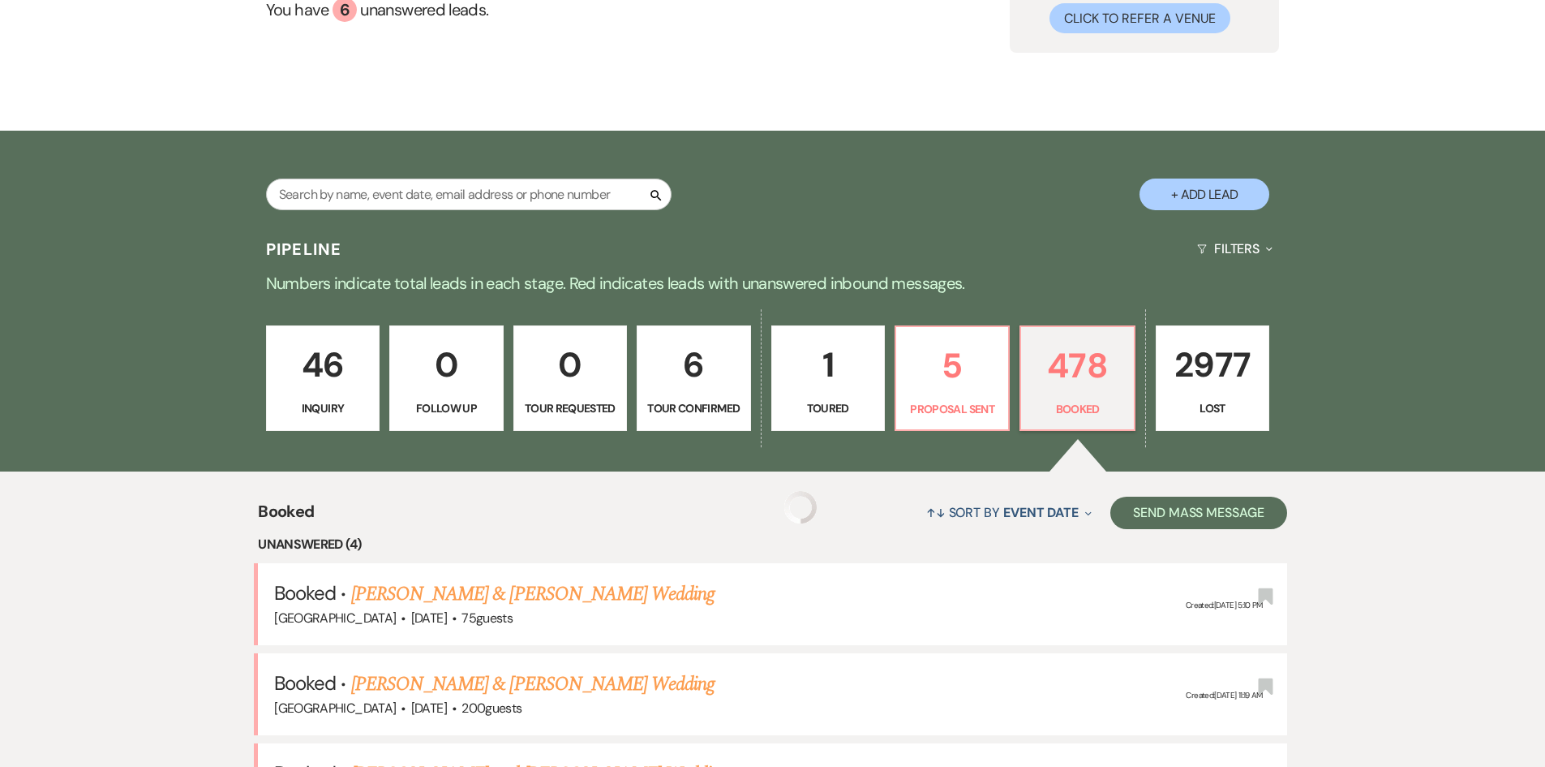
scroll to position [487, 0]
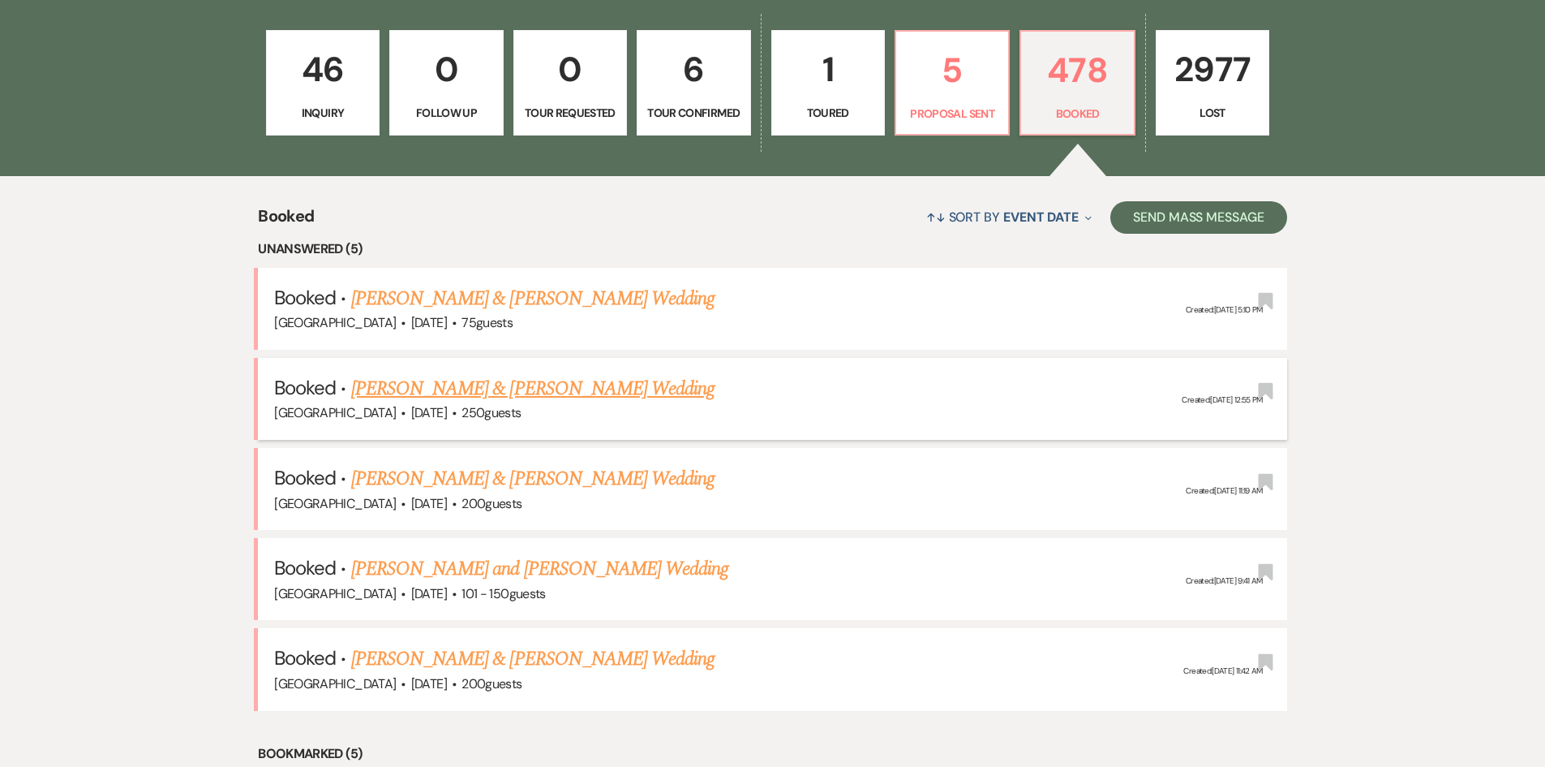
click at [439, 387] on link "[PERSON_NAME] & [PERSON_NAME] Wedding" at bounding box center [532, 388] width 363 height 29
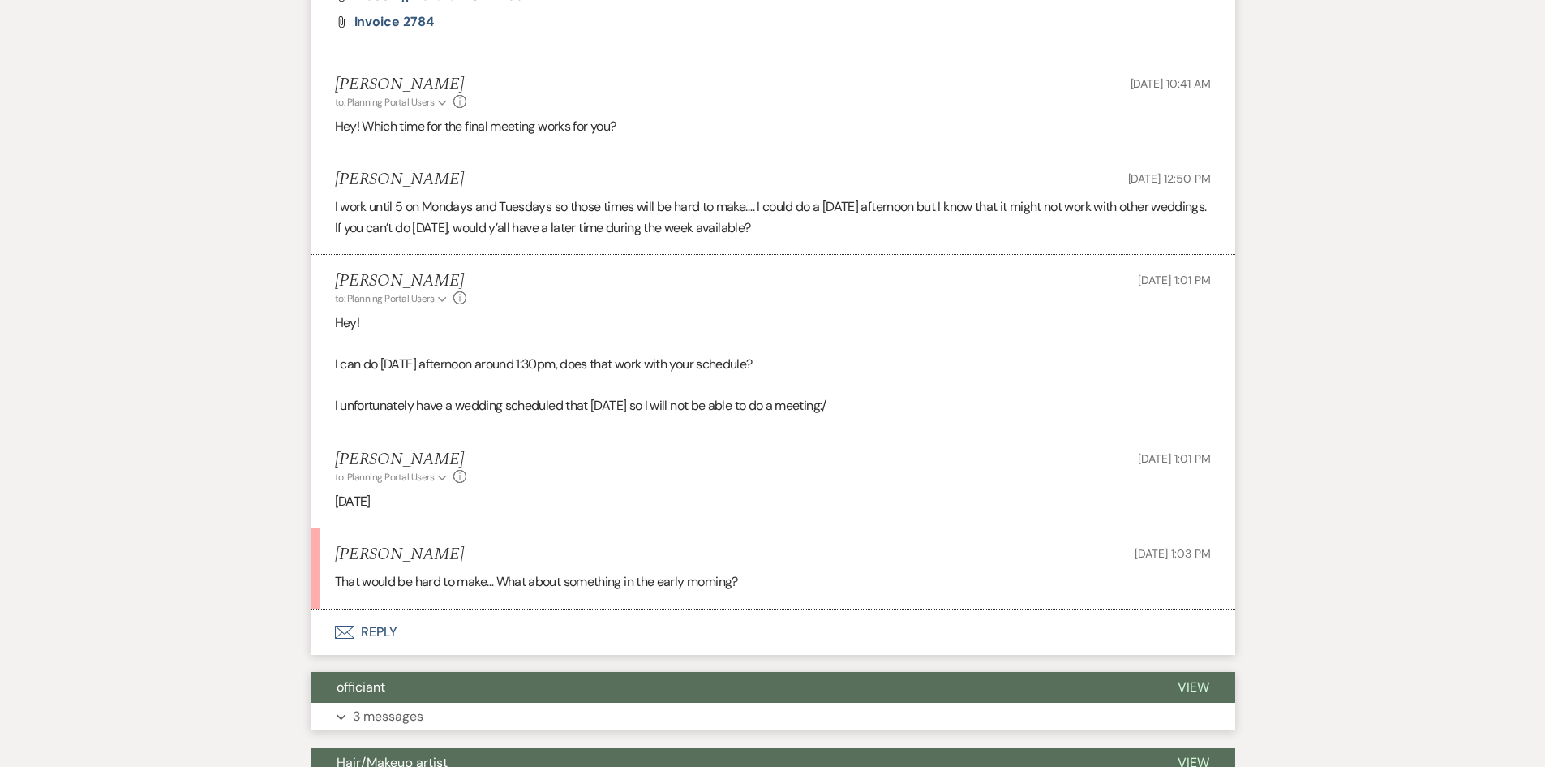
scroll to position [2029, 0]
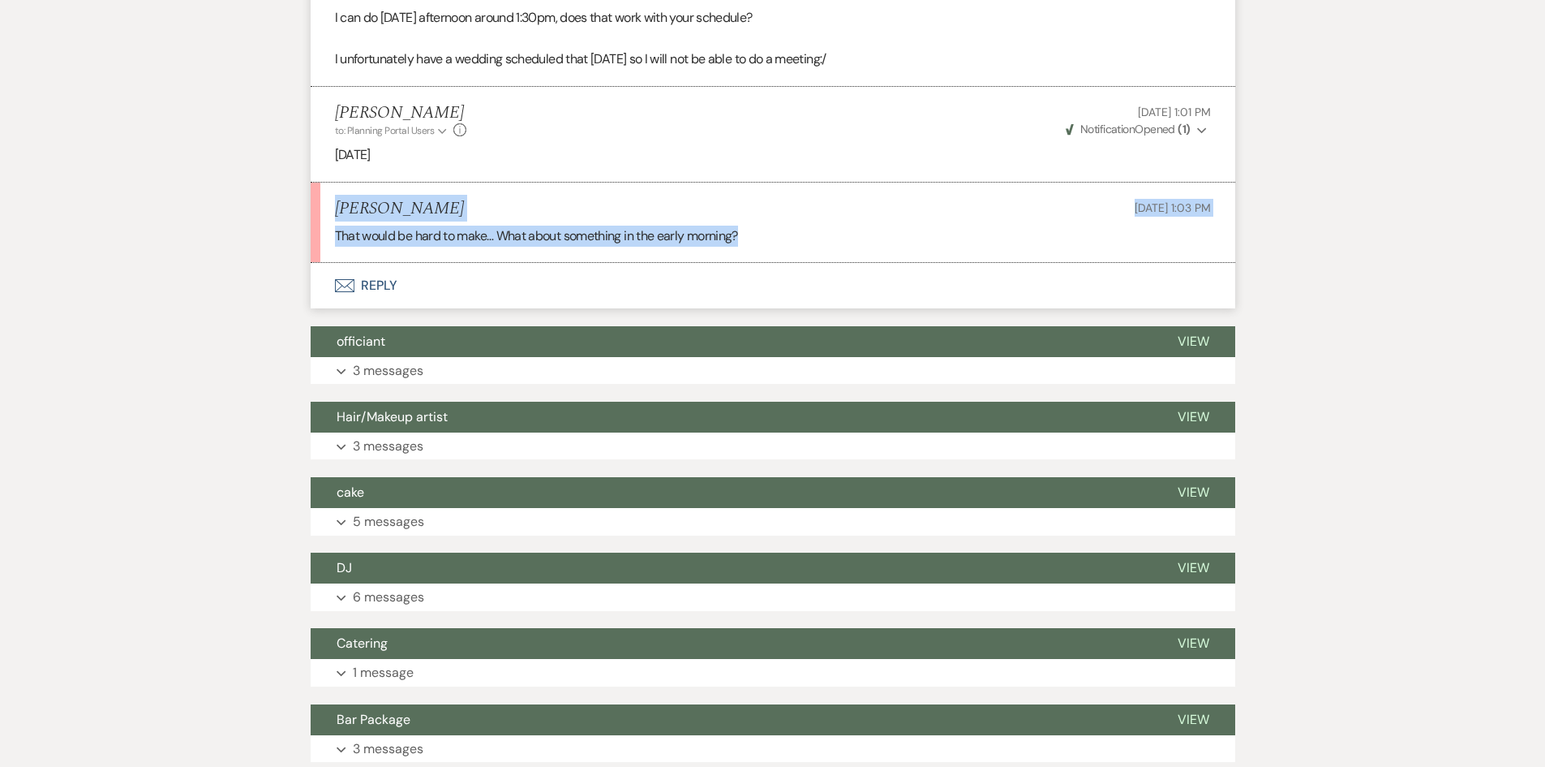
drag, startPoint x: 771, startPoint y: 251, endPoint x: 117, endPoint y: 190, distance: 656.7
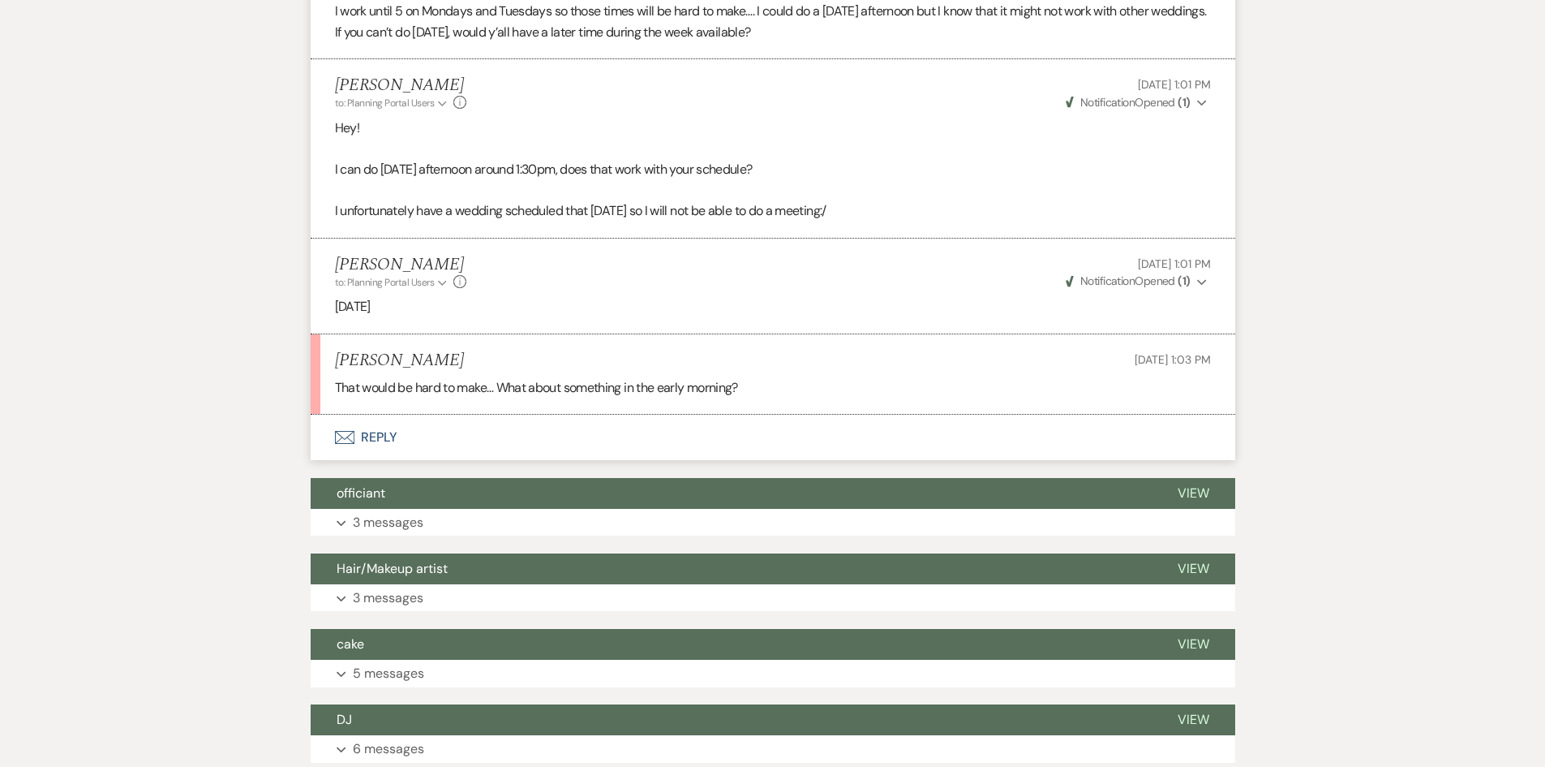
scroll to position [1785, 0]
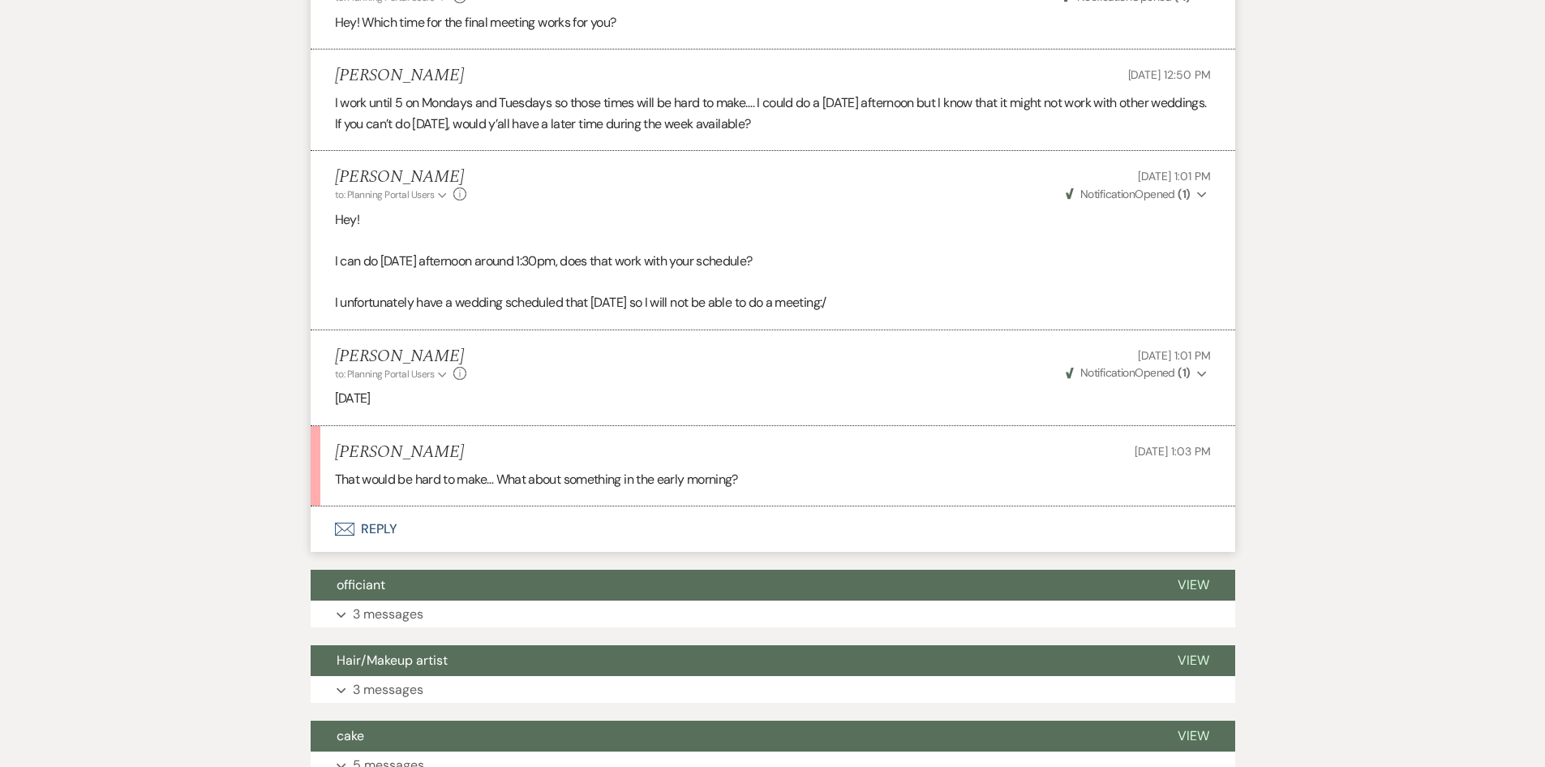
click at [387, 528] on button "Envelope Reply" at bounding box center [773, 528] width 925 height 45
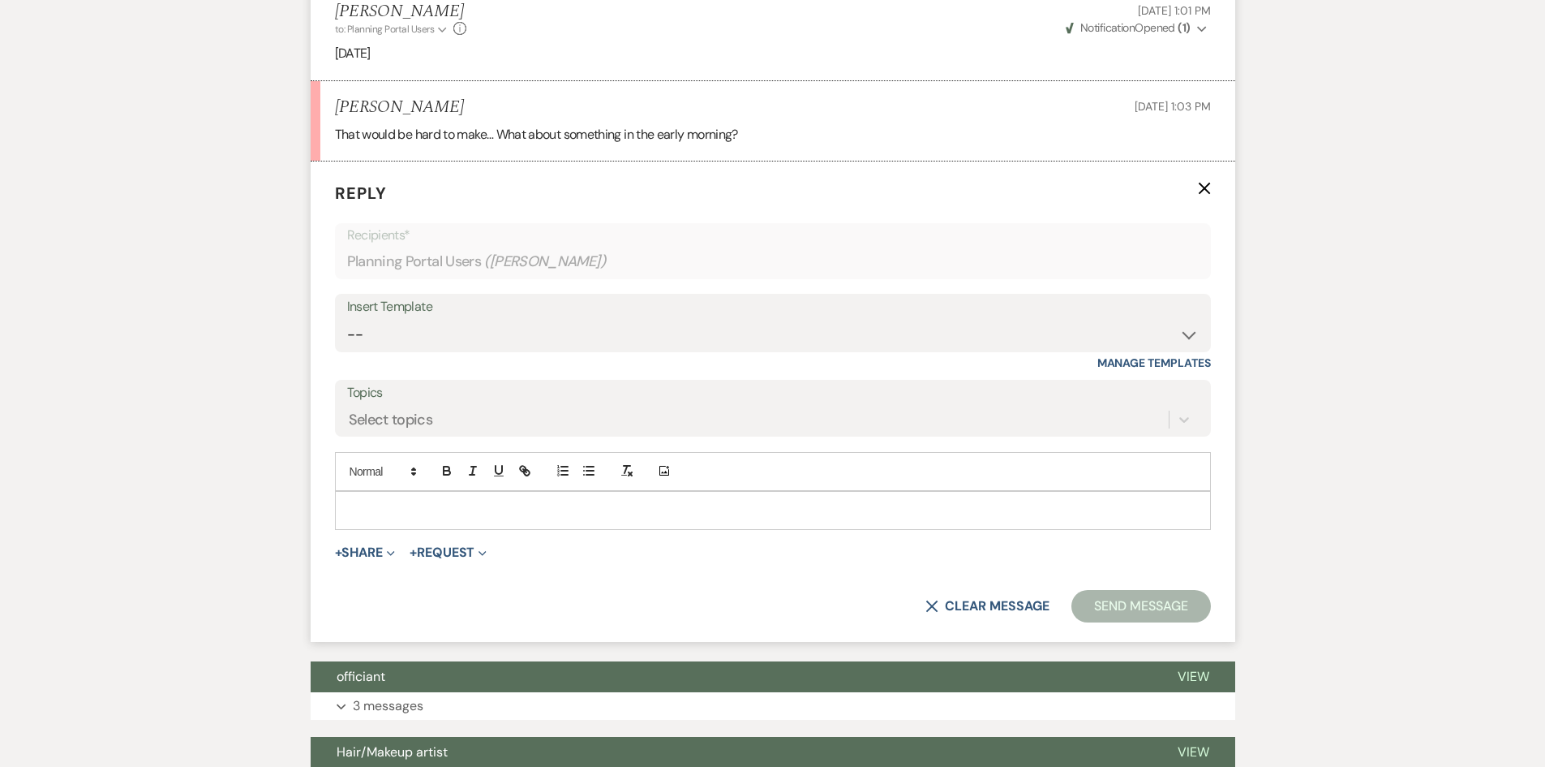
scroll to position [2149, 0]
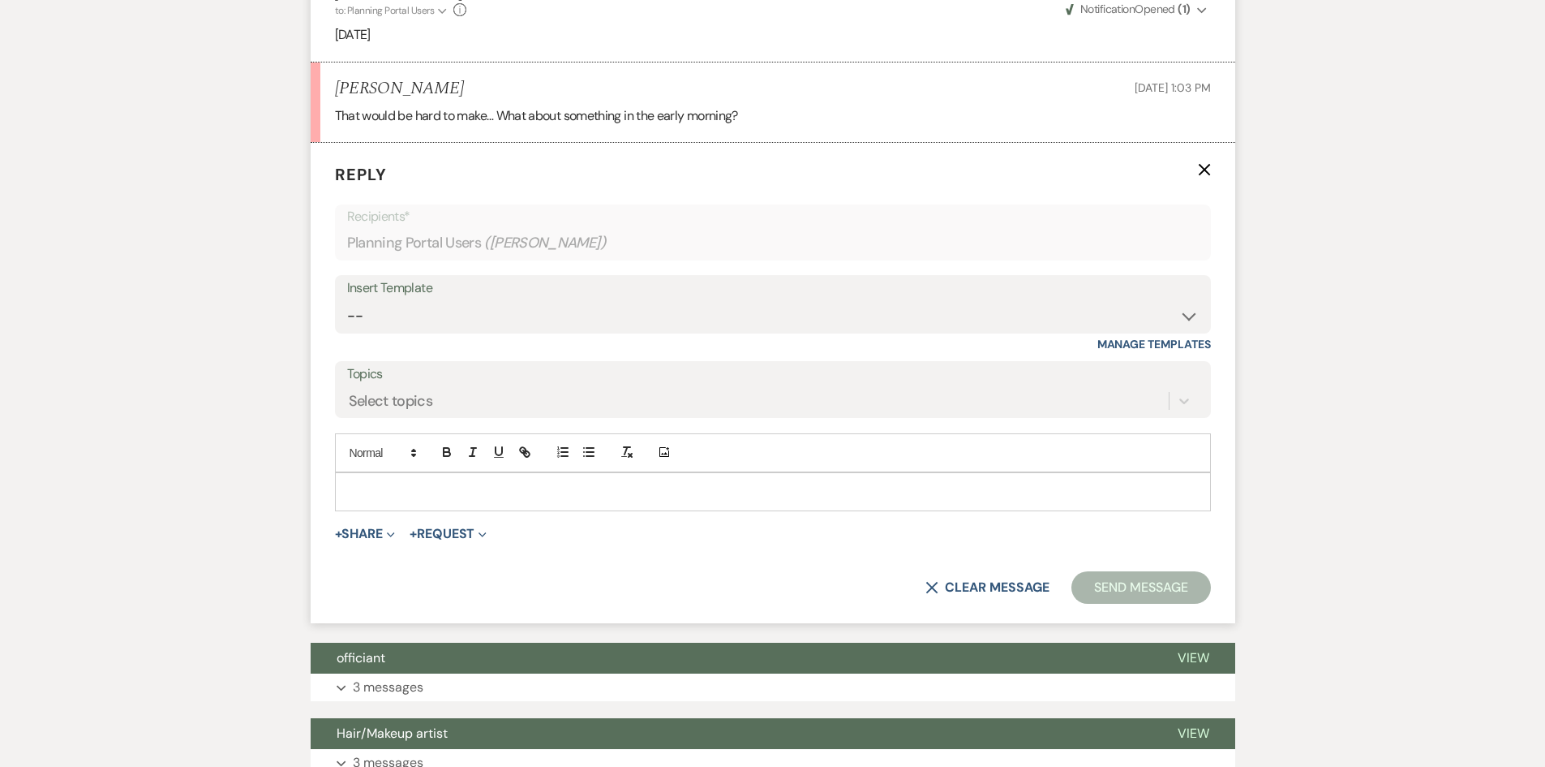
click at [389, 504] on div at bounding box center [773, 491] width 874 height 37
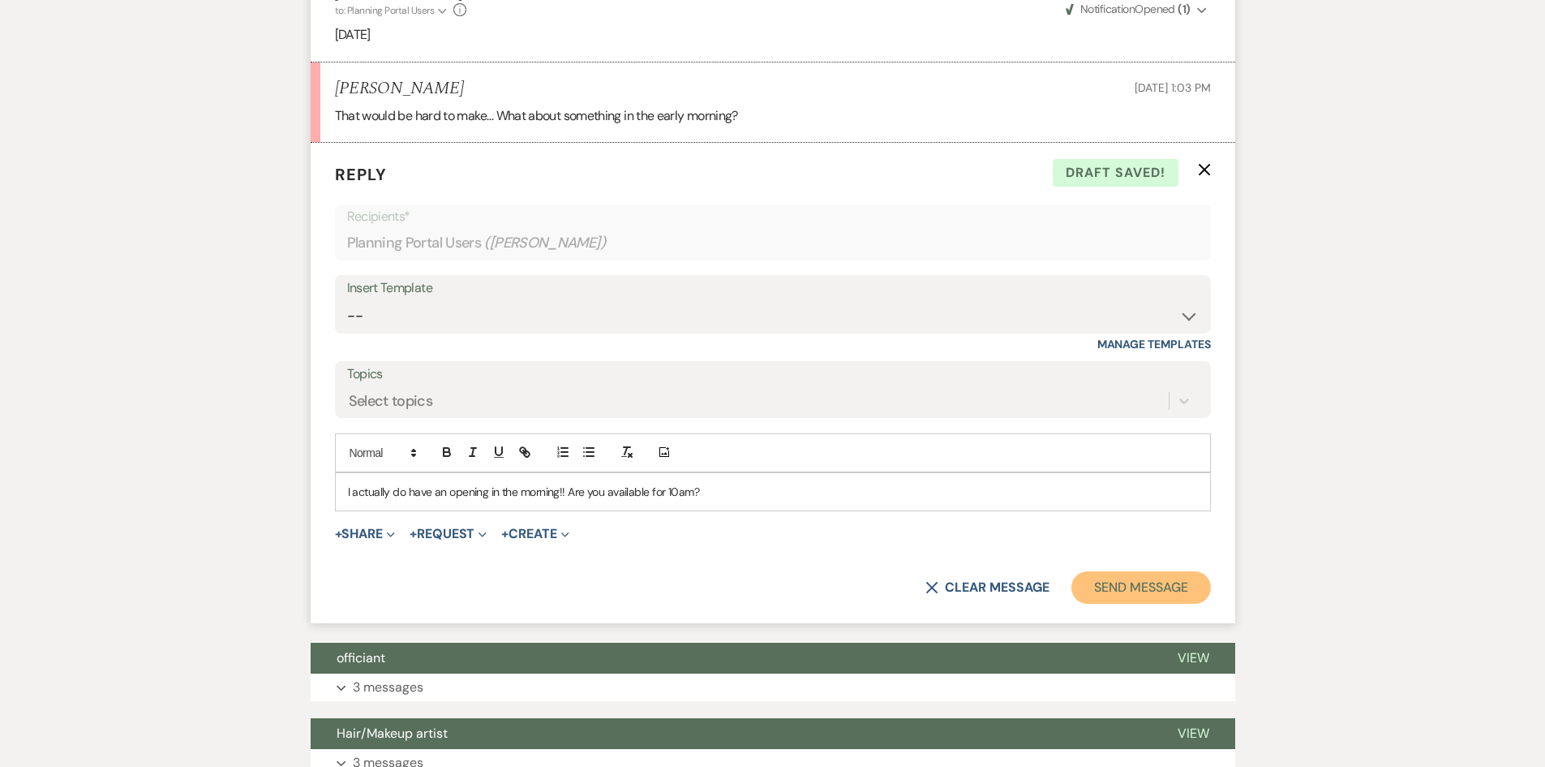
click at [1161, 590] on button "Send Message" at bounding box center [1141, 587] width 139 height 32
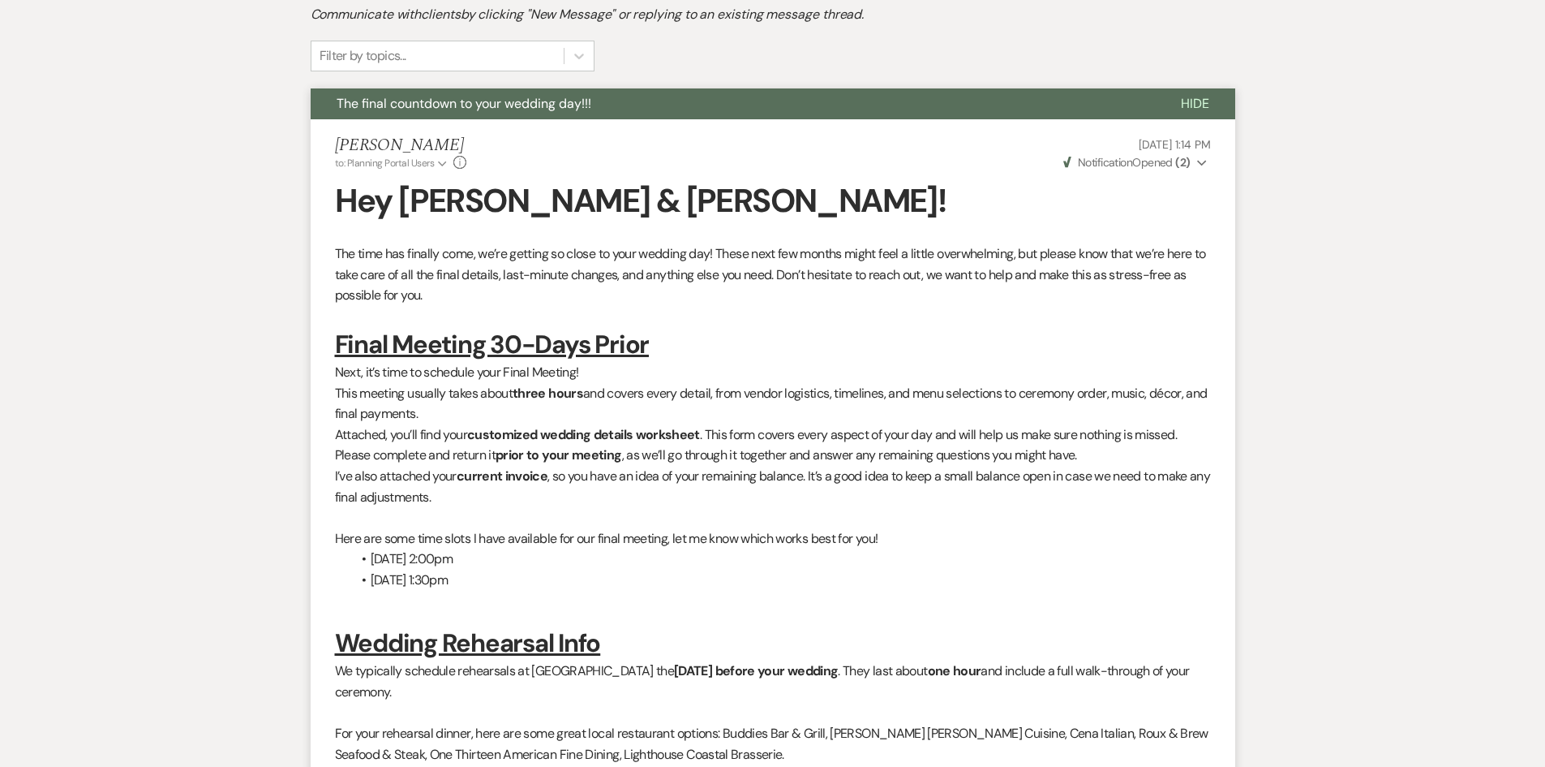
scroll to position [0, 0]
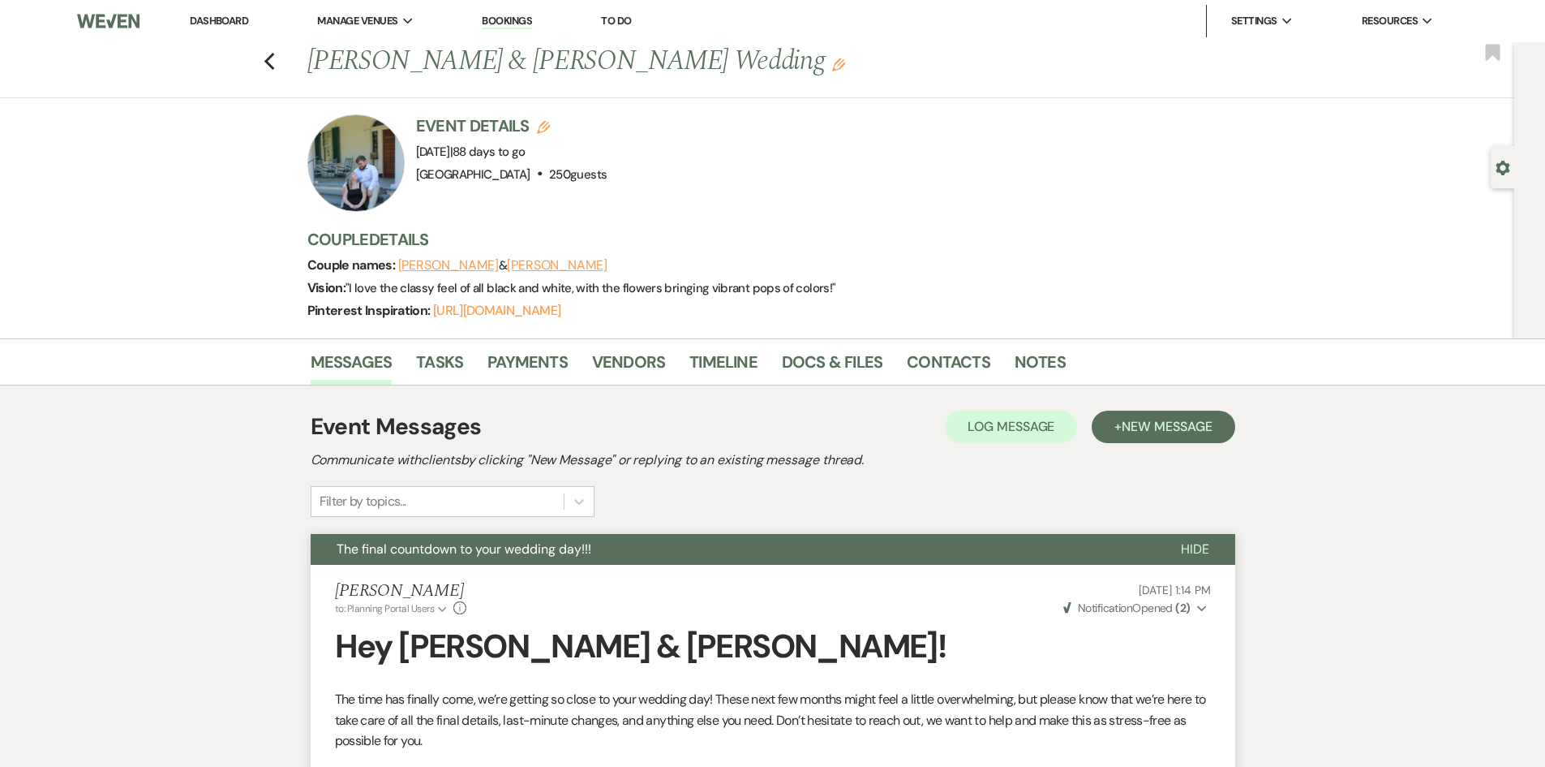
click at [217, 13] on li "Dashboard" at bounding box center [219, 21] width 75 height 32
click at [211, 26] on link "Dashboard" at bounding box center [219, 21] width 58 height 14
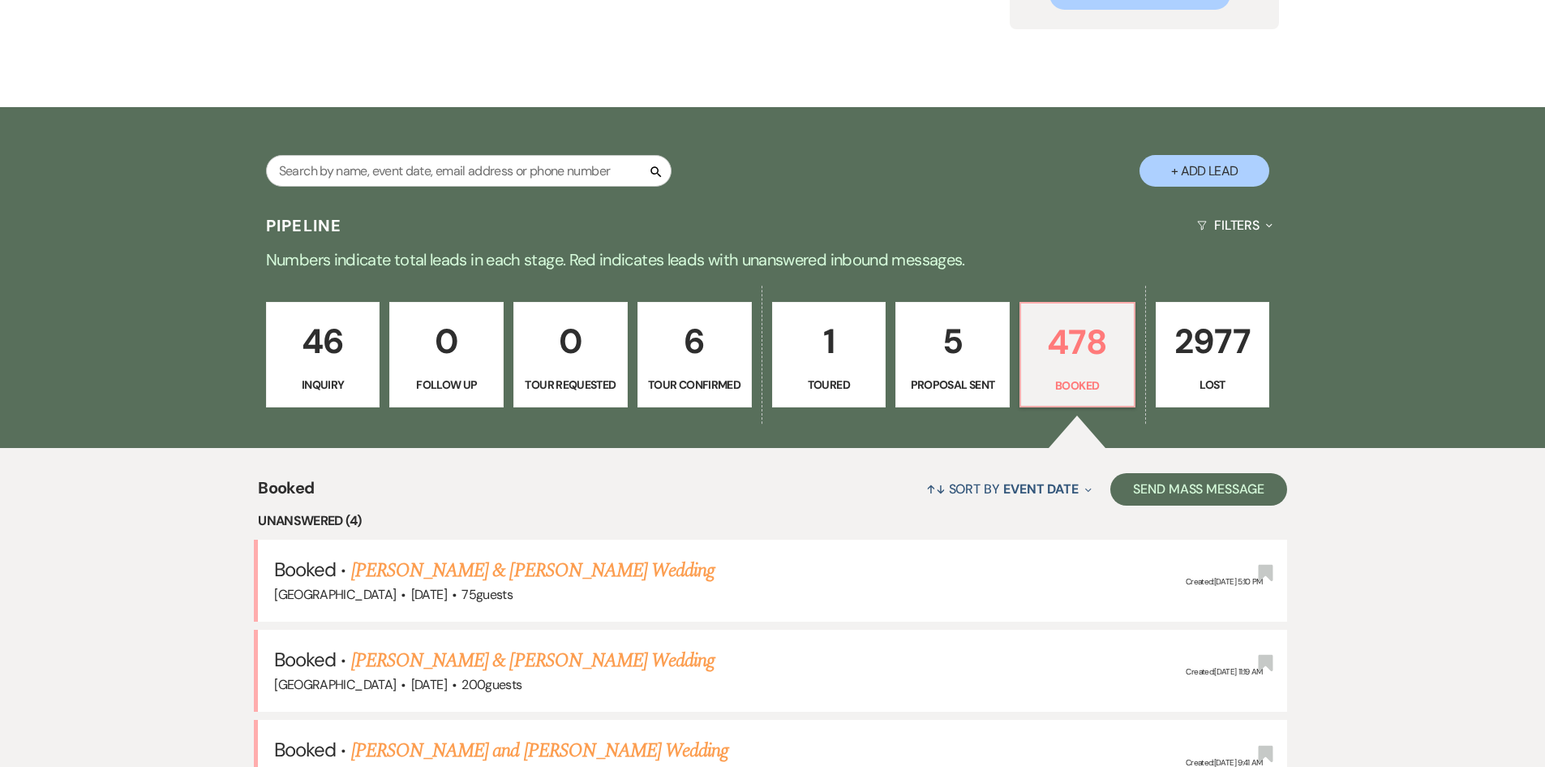
scroll to position [81, 0]
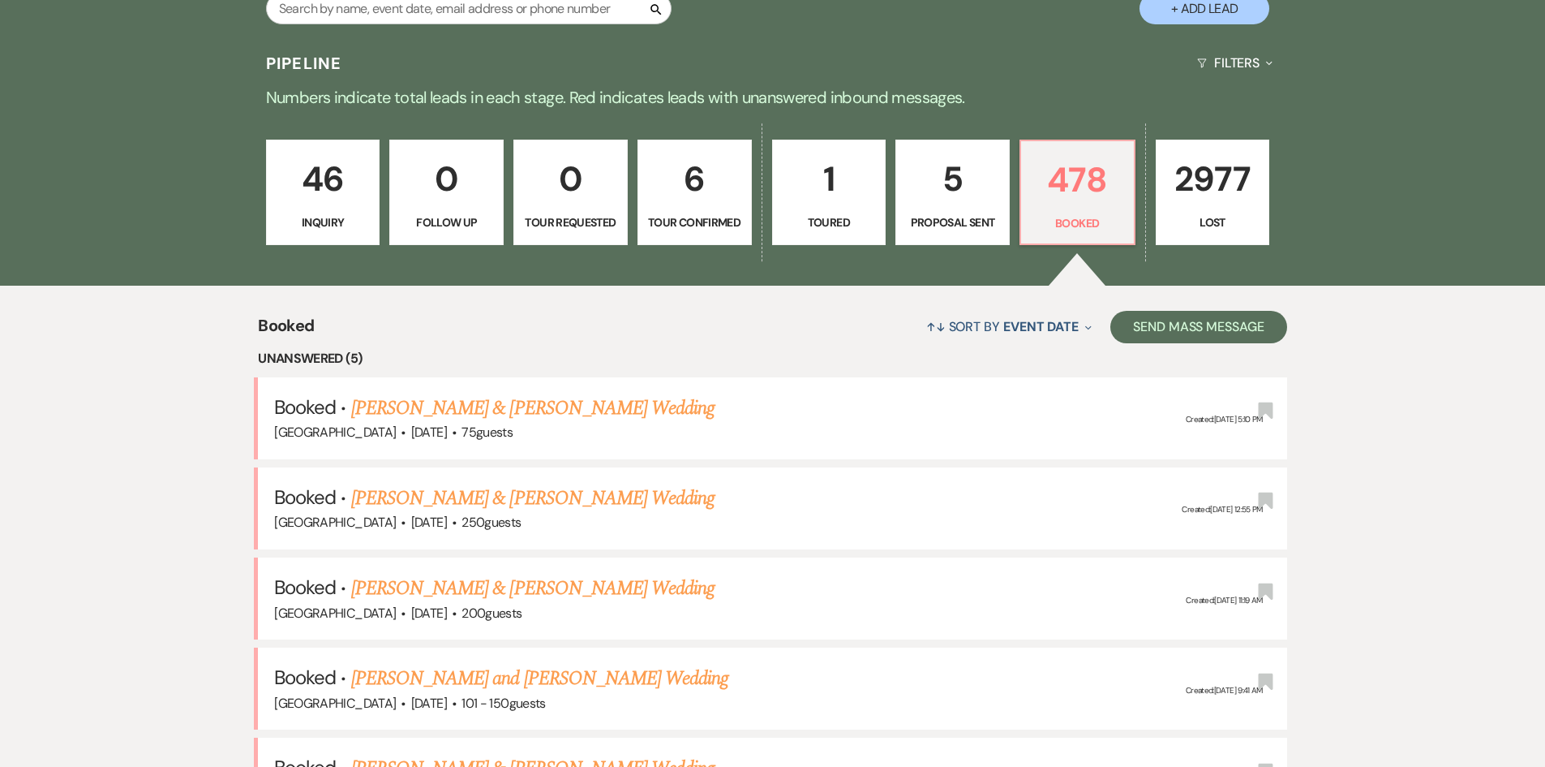
scroll to position [406, 0]
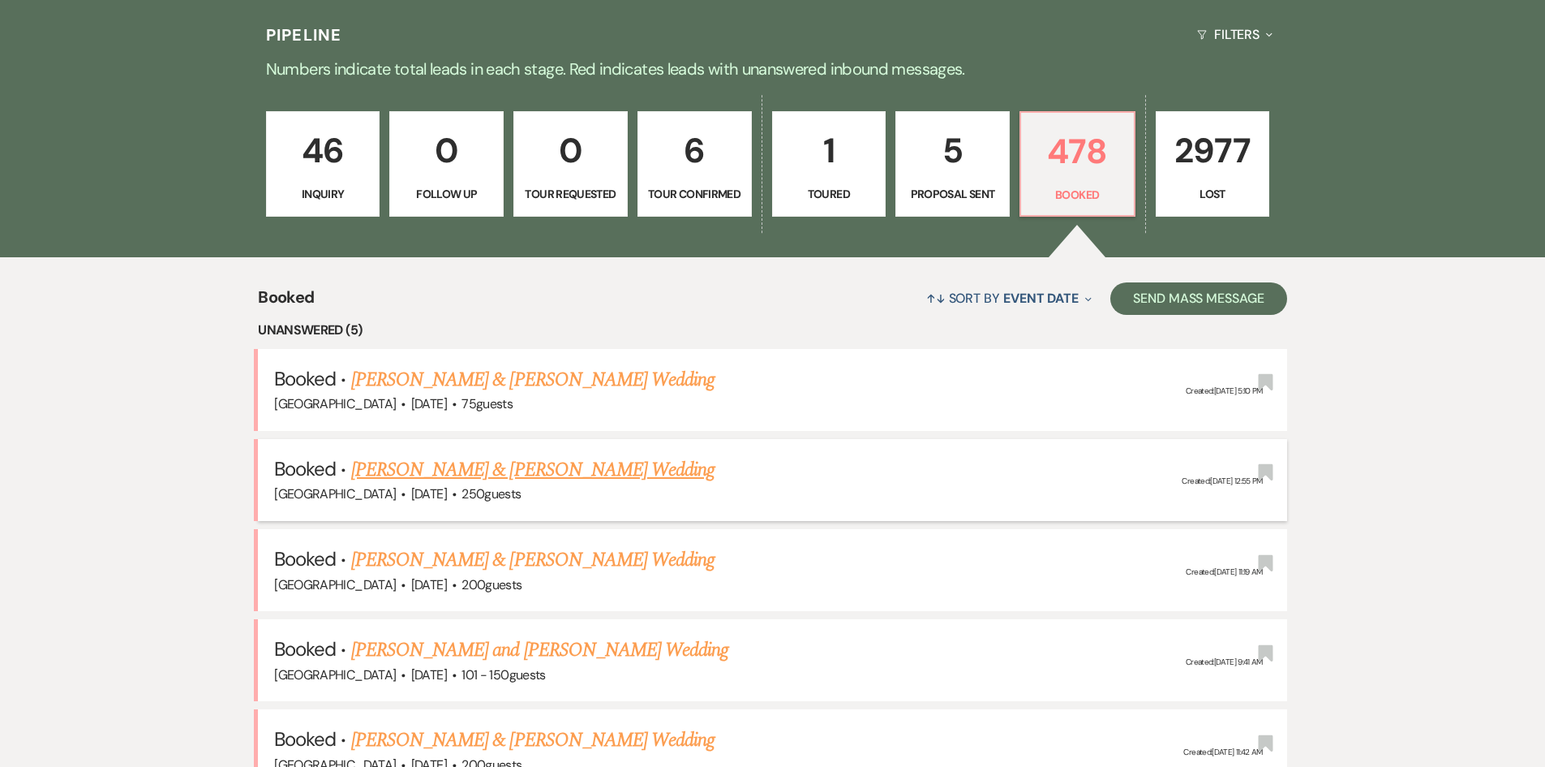
click at [569, 479] on link "[PERSON_NAME] & [PERSON_NAME] Wedding" at bounding box center [532, 469] width 363 height 29
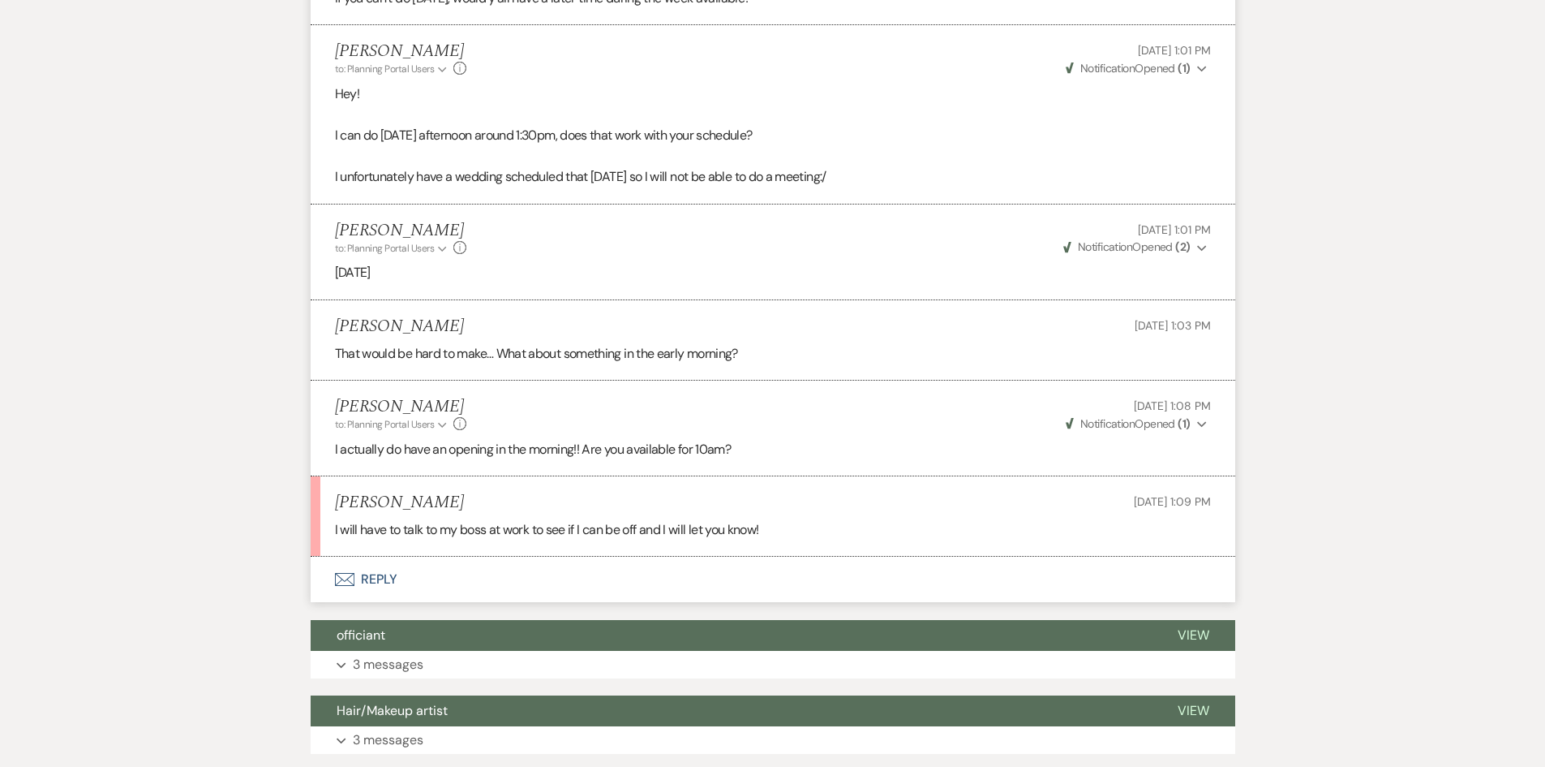
scroll to position [2030, 0]
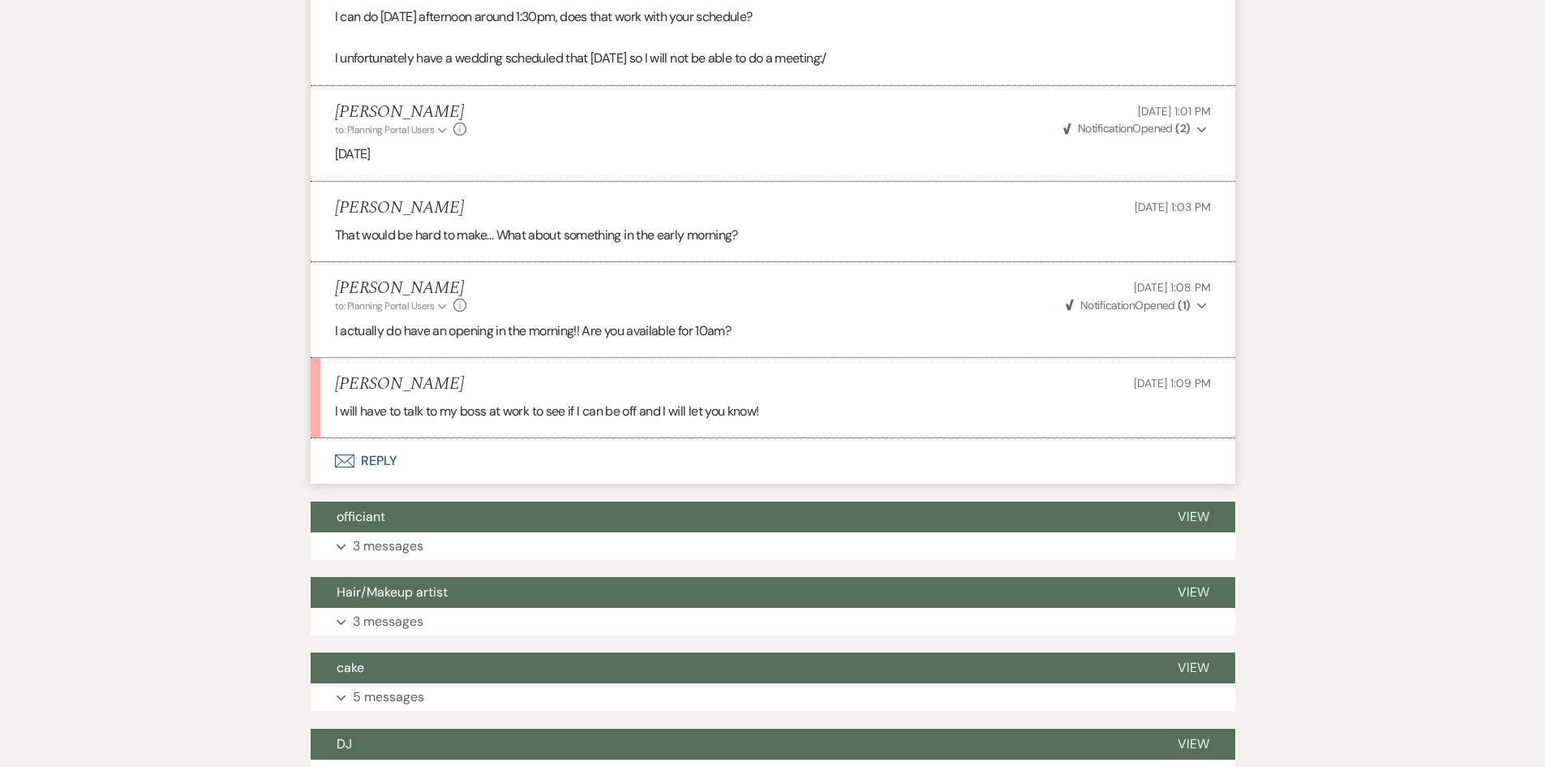
click at [412, 457] on button "Envelope Reply" at bounding box center [773, 460] width 925 height 45
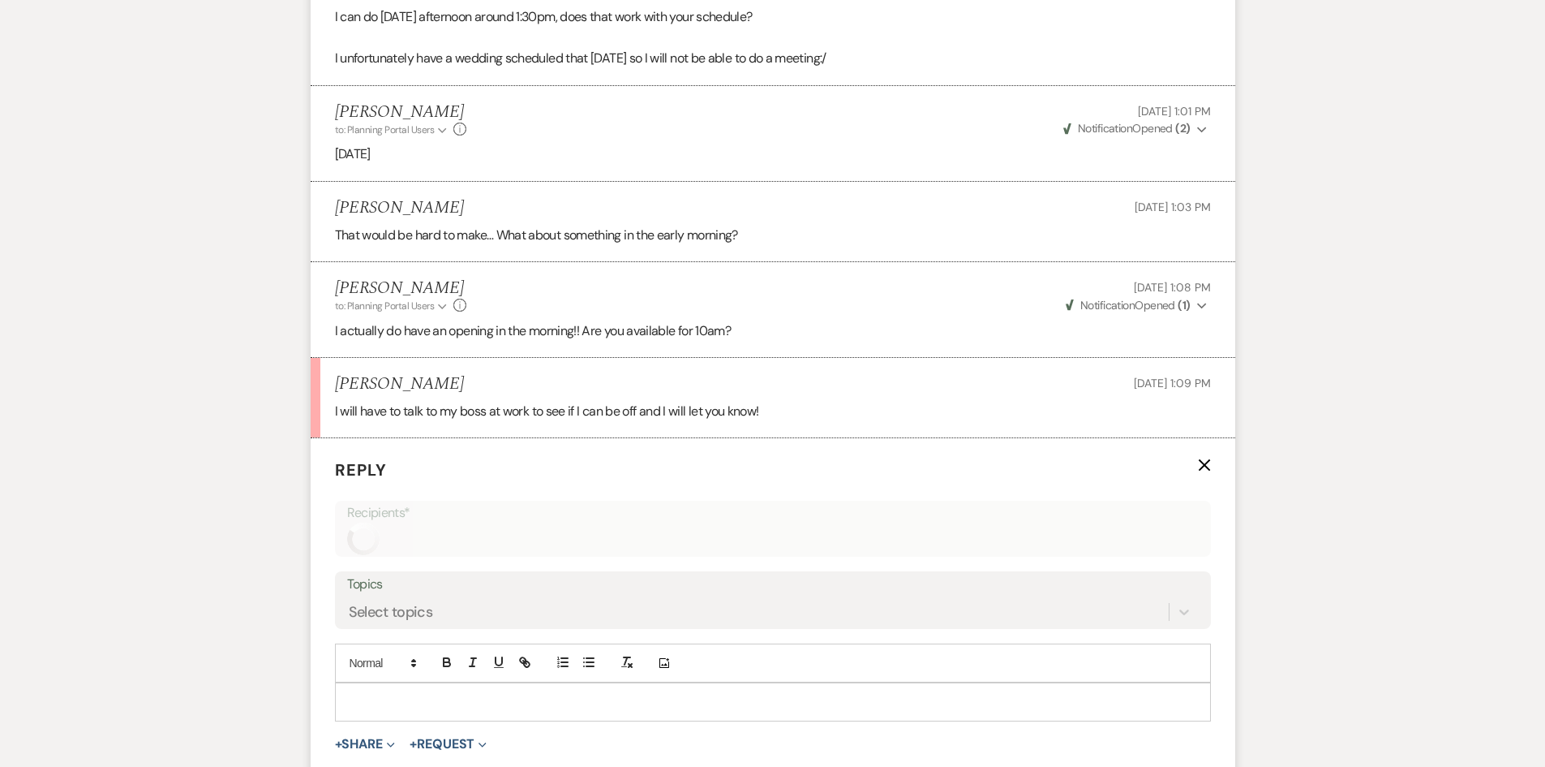
scroll to position [2253, 0]
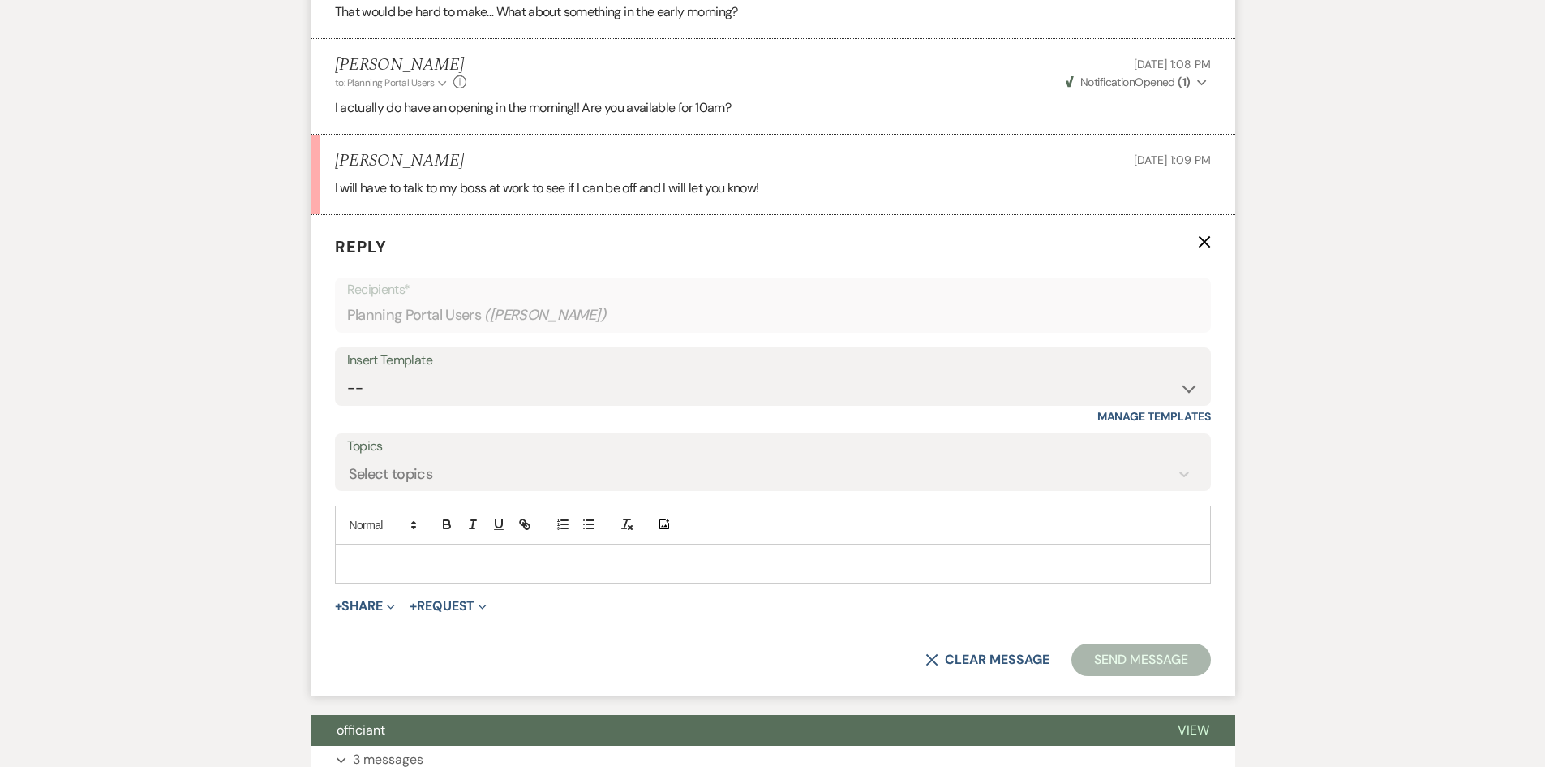
click at [433, 555] on p at bounding box center [773, 564] width 850 height 18
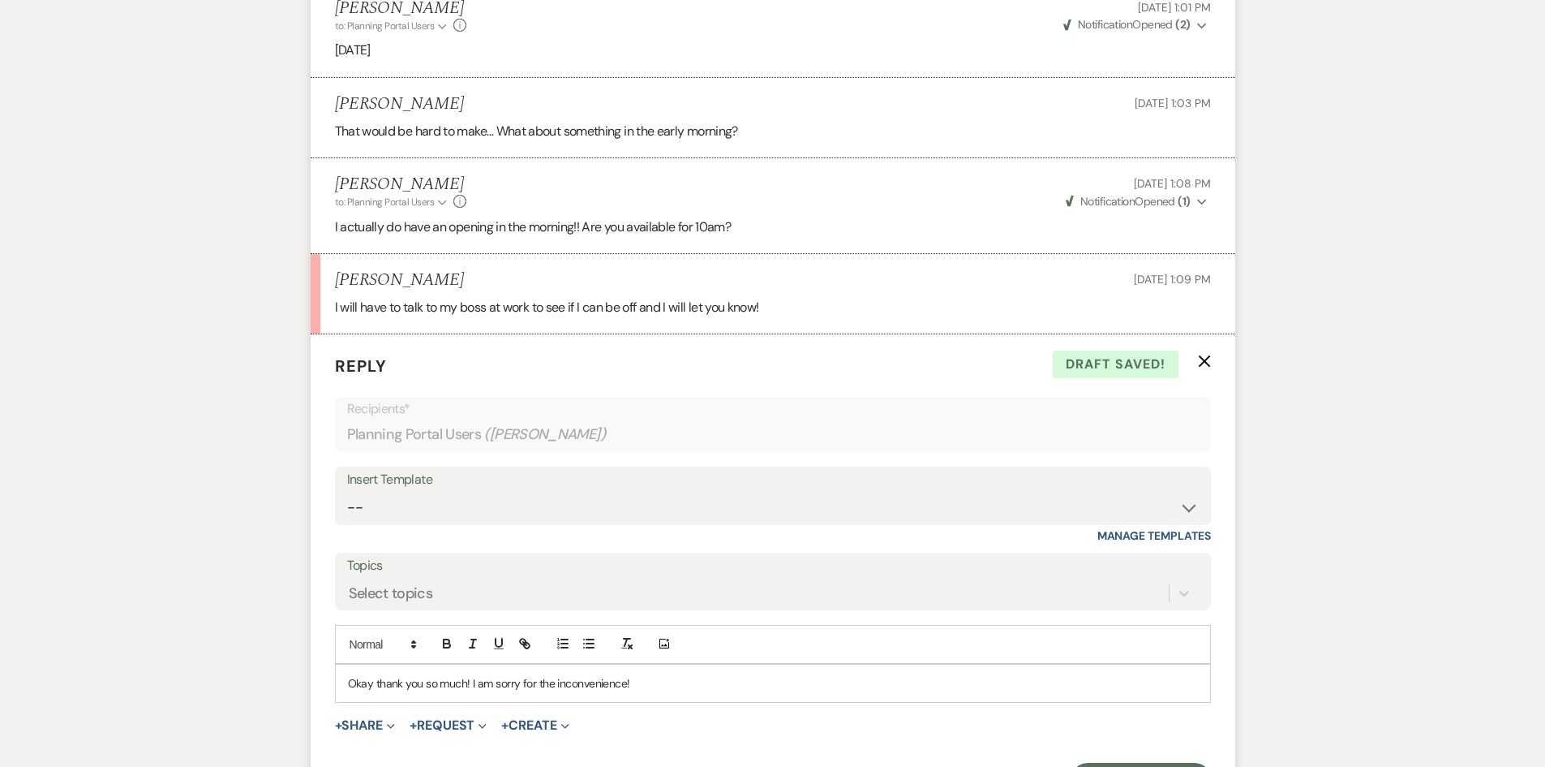
scroll to position [2090, 0]
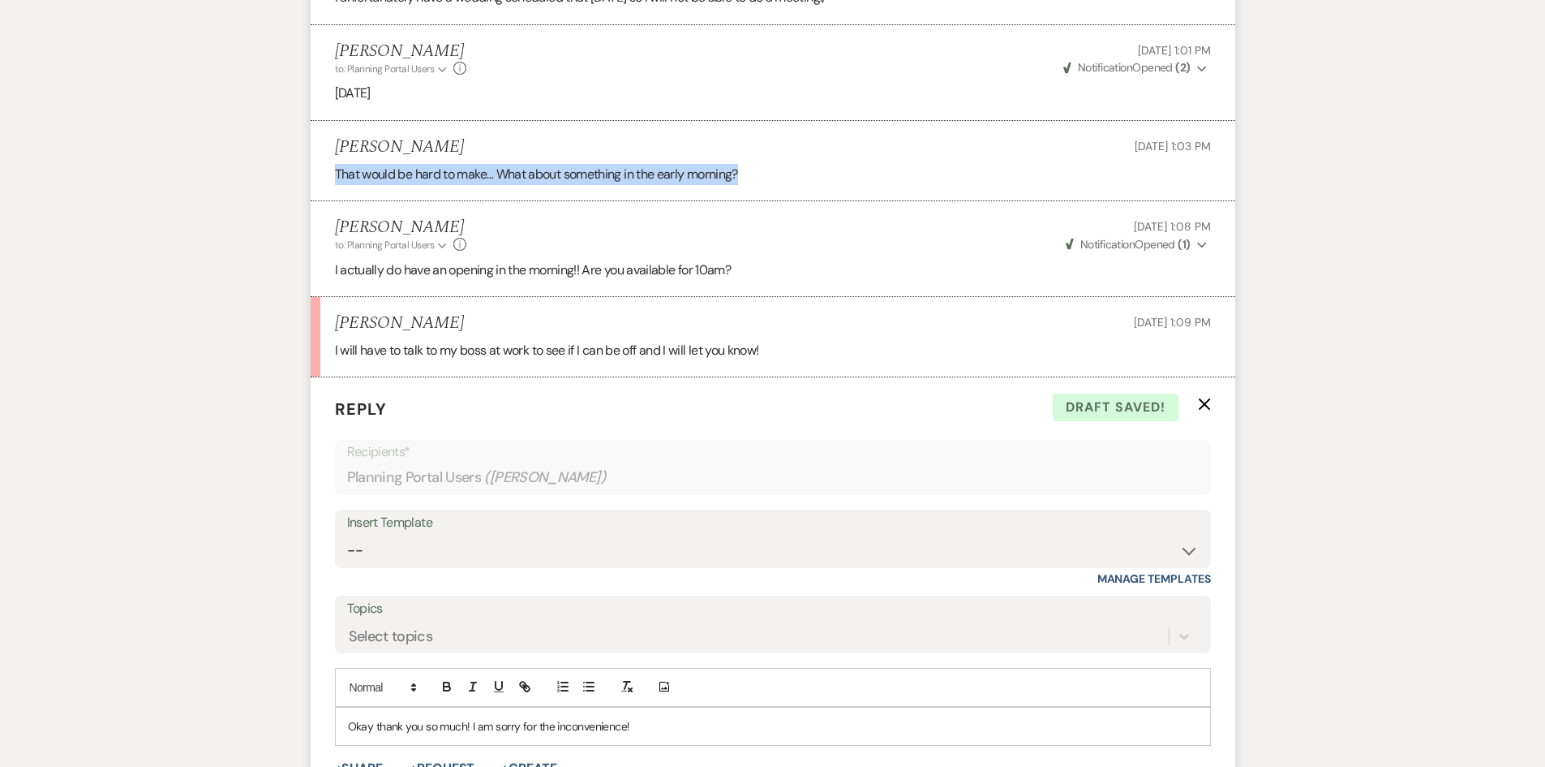
drag, startPoint x: 757, startPoint y: 170, endPoint x: 326, endPoint y: 183, distance: 430.9
click at [326, 183] on li "Hannah Robertson Aug 11, 2025, 1:03 PM That would be hard to make… What about s…" at bounding box center [773, 161] width 925 height 80
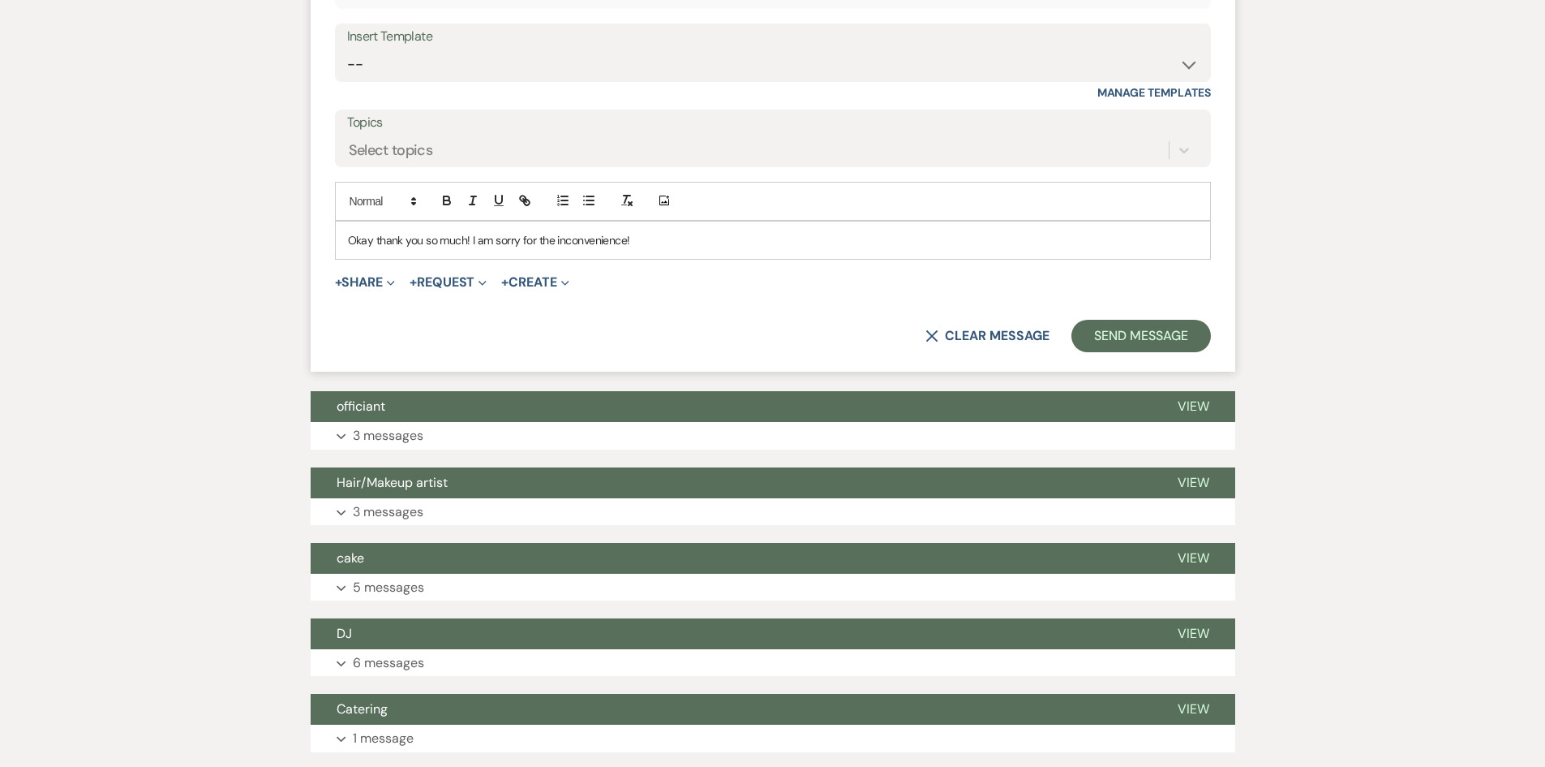
scroll to position [2577, 0]
click at [1154, 342] on button "Send Message" at bounding box center [1141, 335] width 139 height 32
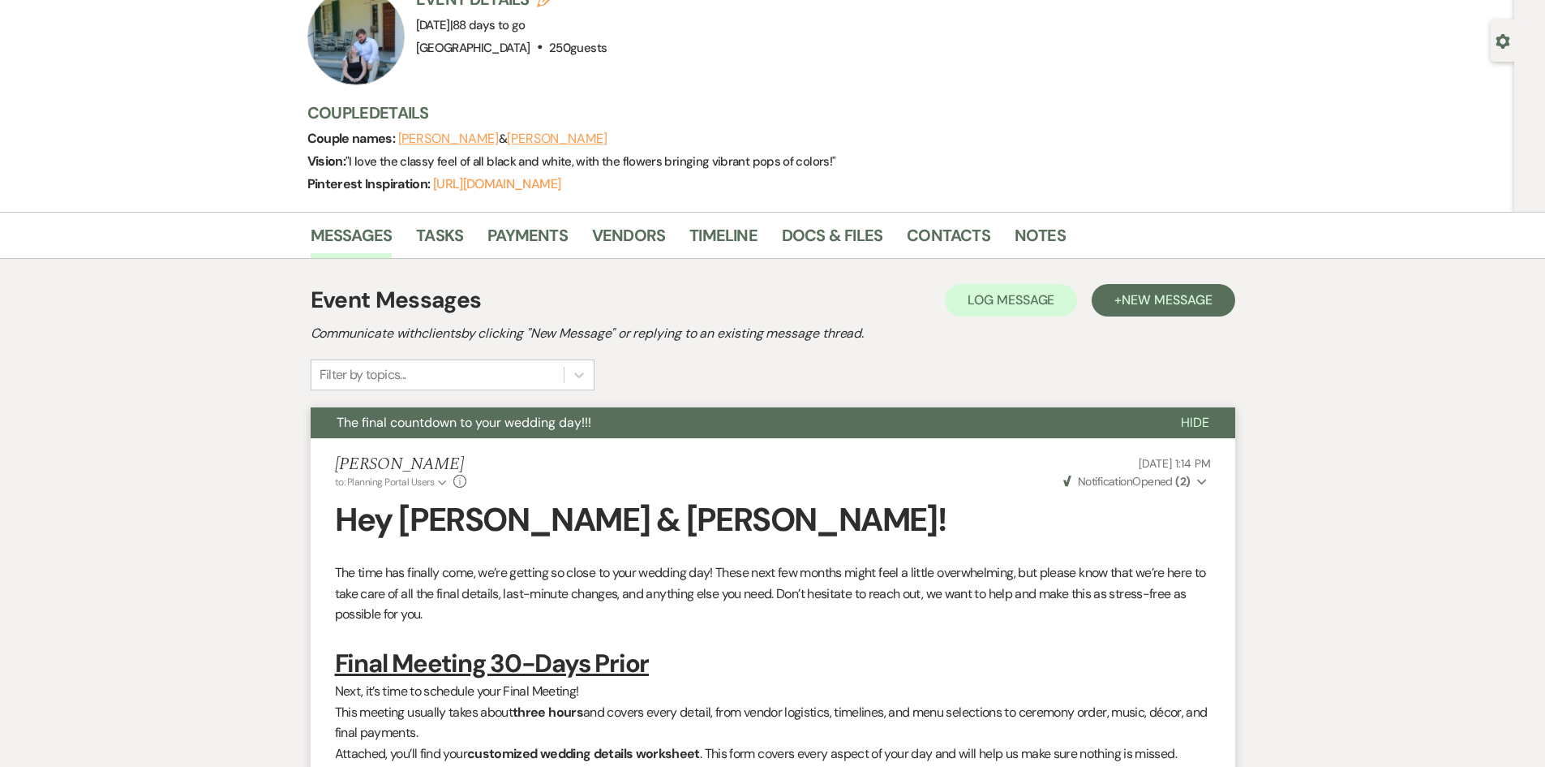
scroll to position [0, 0]
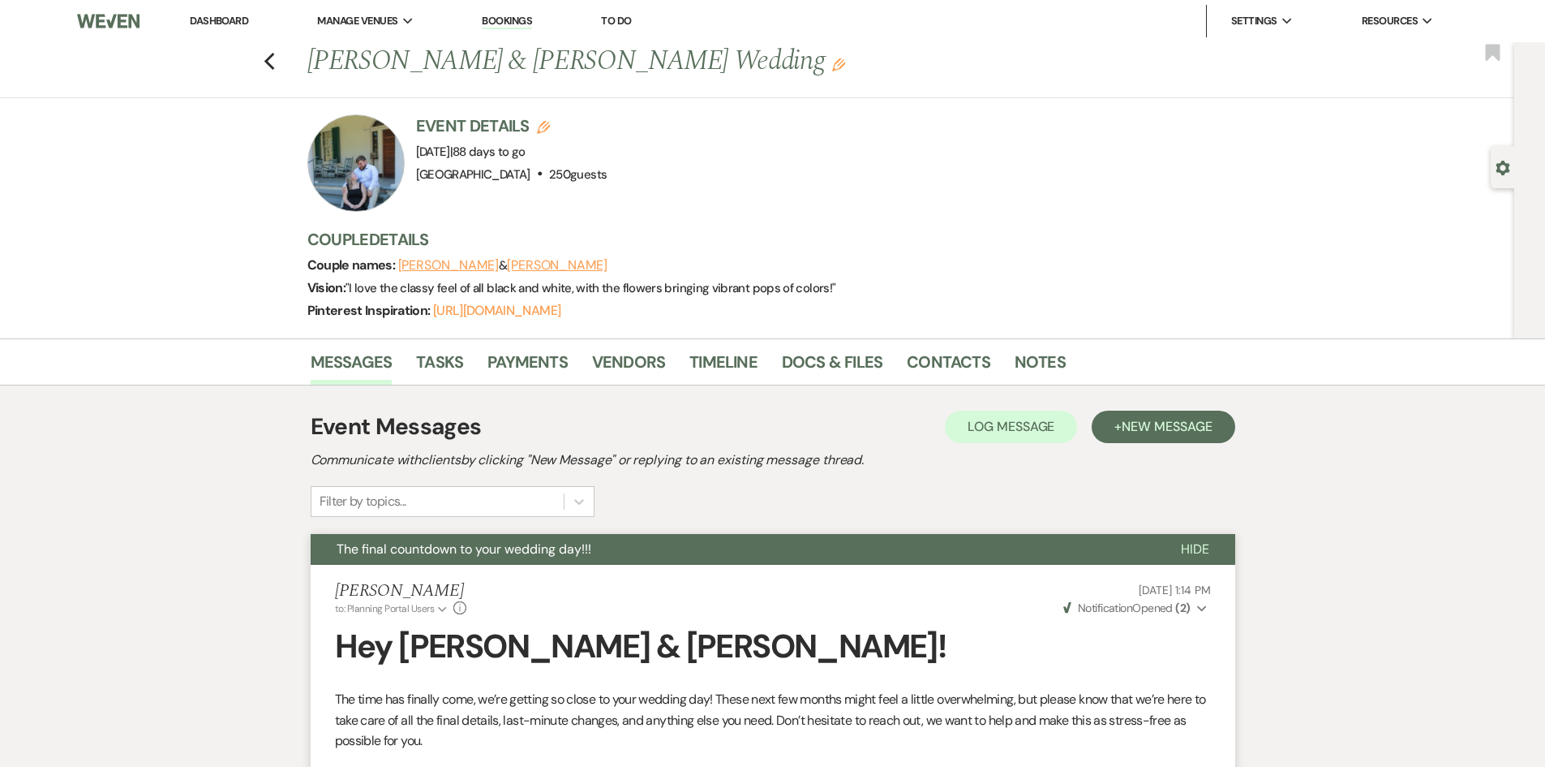
click at [239, 20] on link "Dashboard" at bounding box center [219, 21] width 58 height 14
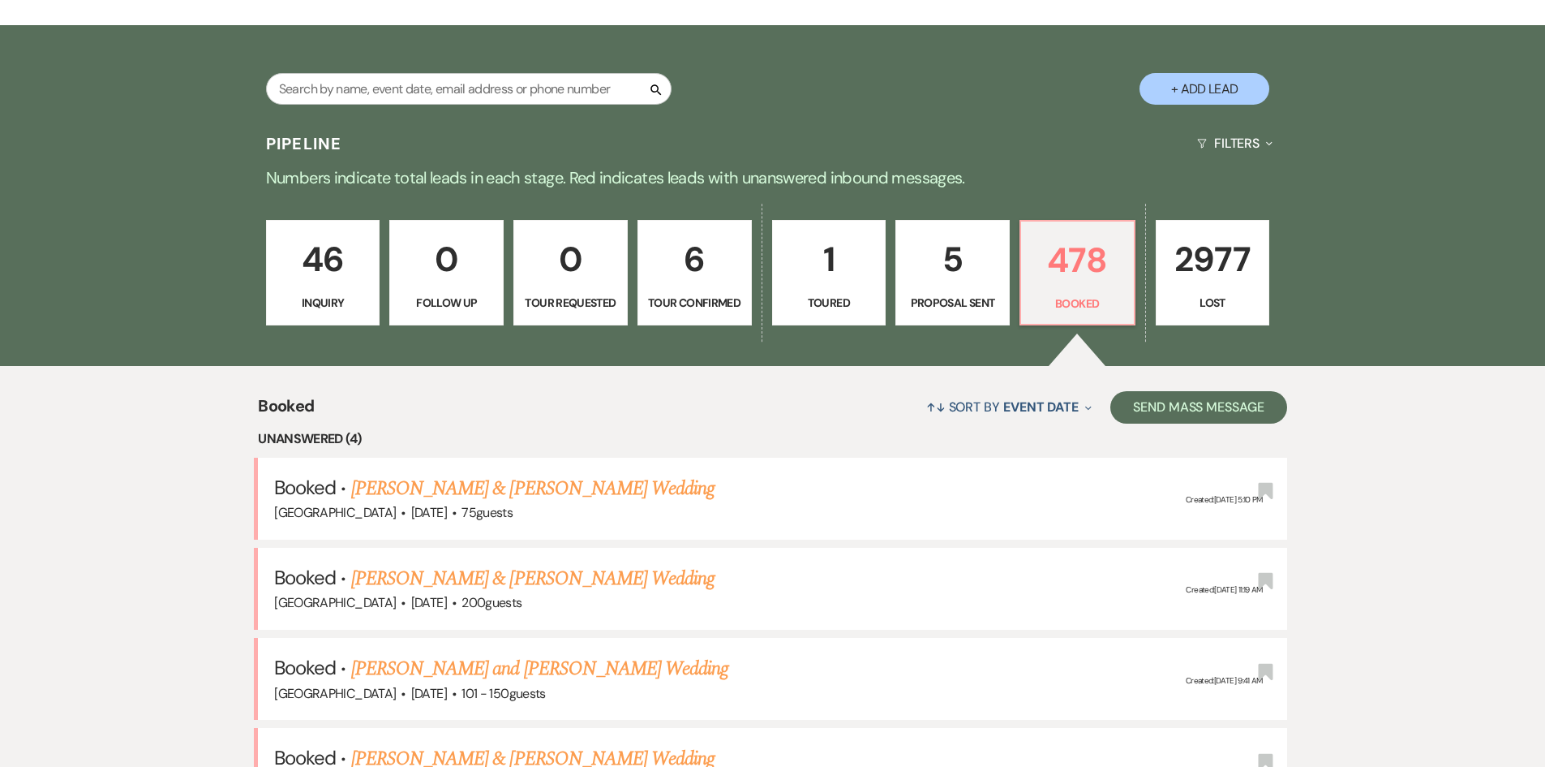
scroll to position [487, 0]
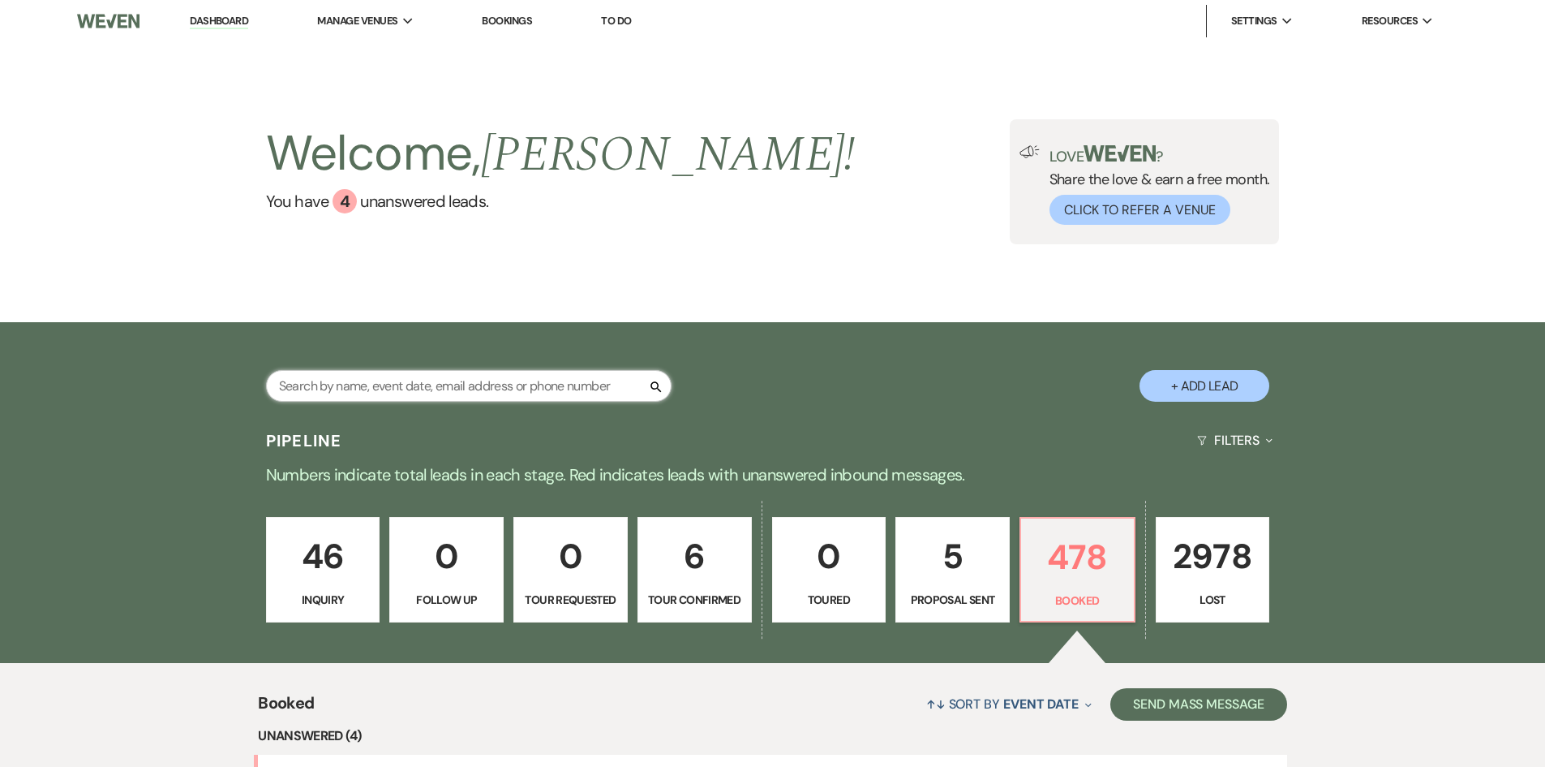
click at [404, 383] on input "text" at bounding box center [469, 386] width 406 height 32
type input "[PERSON_NAME]"
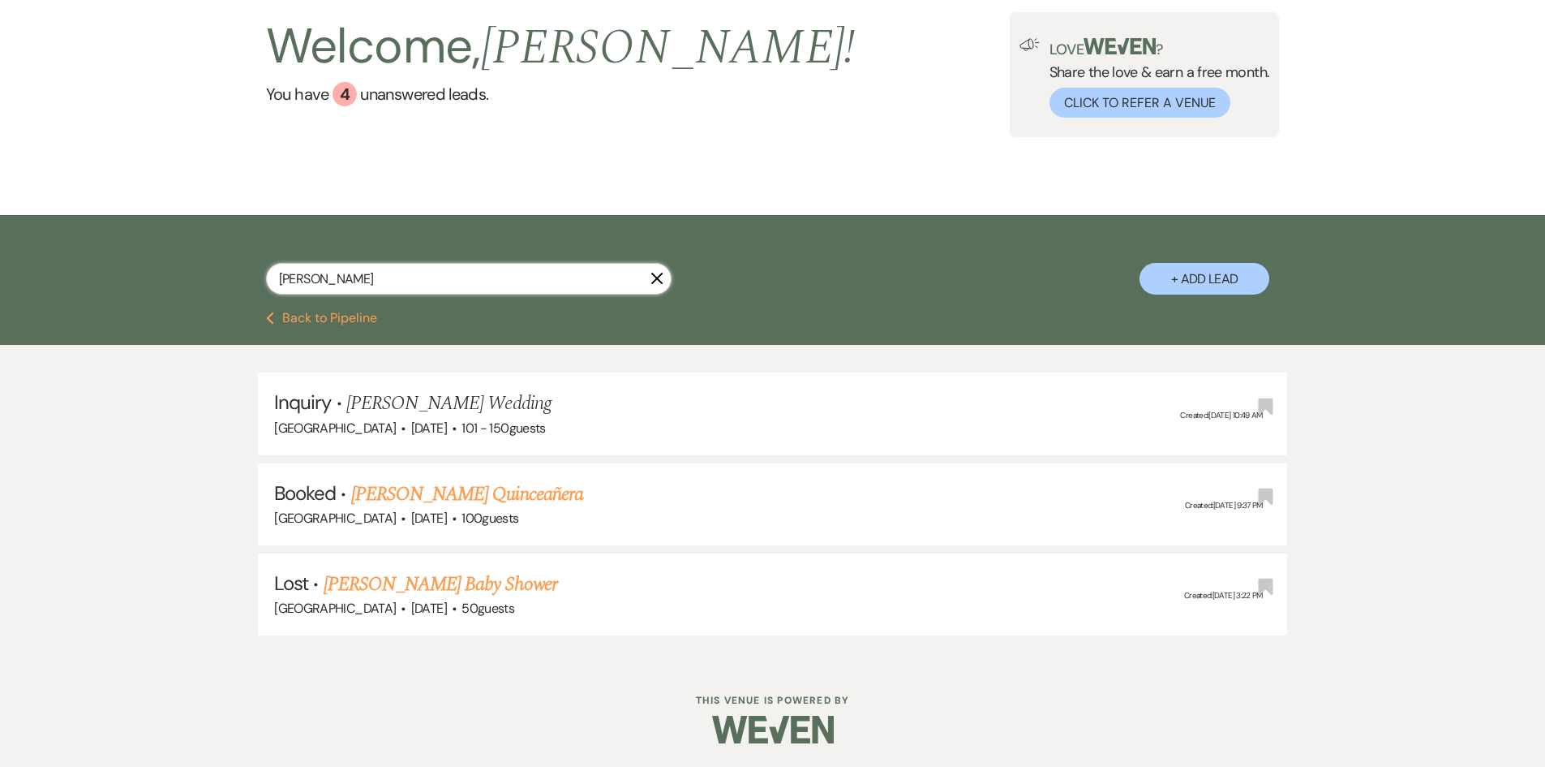
scroll to position [108, 0]
click at [442, 495] on link "[PERSON_NAME] Quinceañera" at bounding box center [467, 493] width 232 height 29
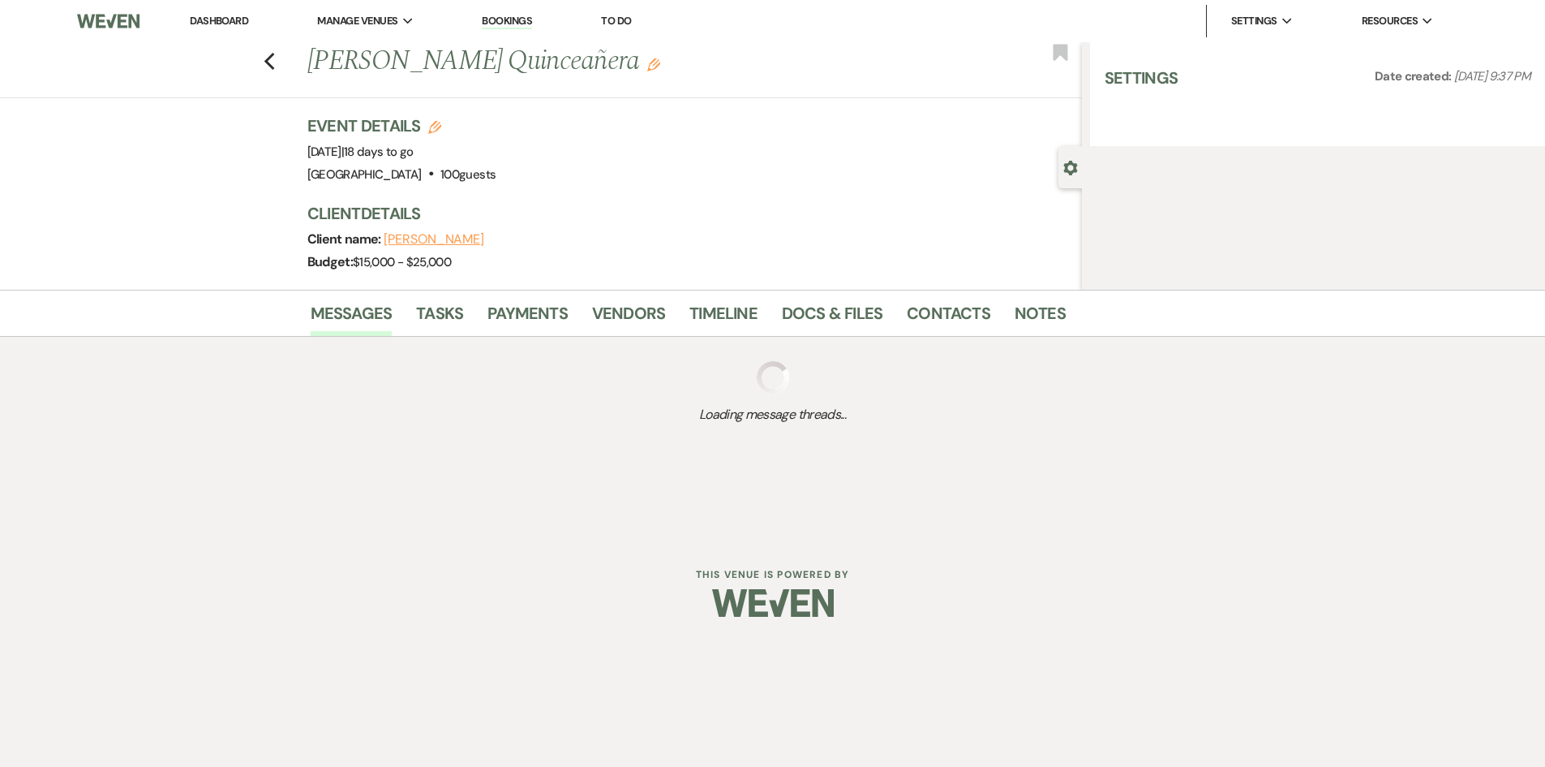
select select "5"
select select "4"
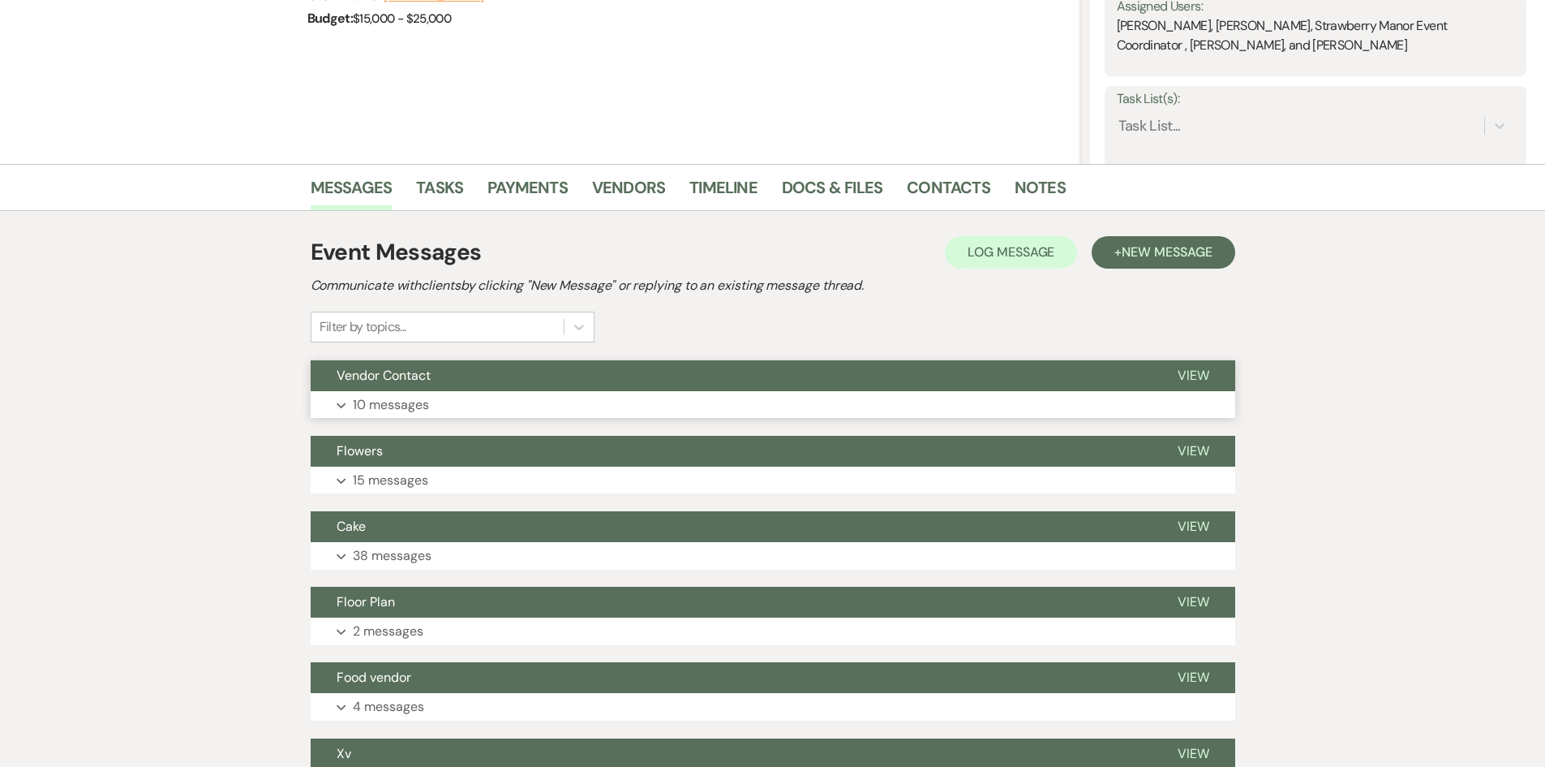
click at [454, 404] on button "Expand 10 messages" at bounding box center [773, 405] width 925 height 28
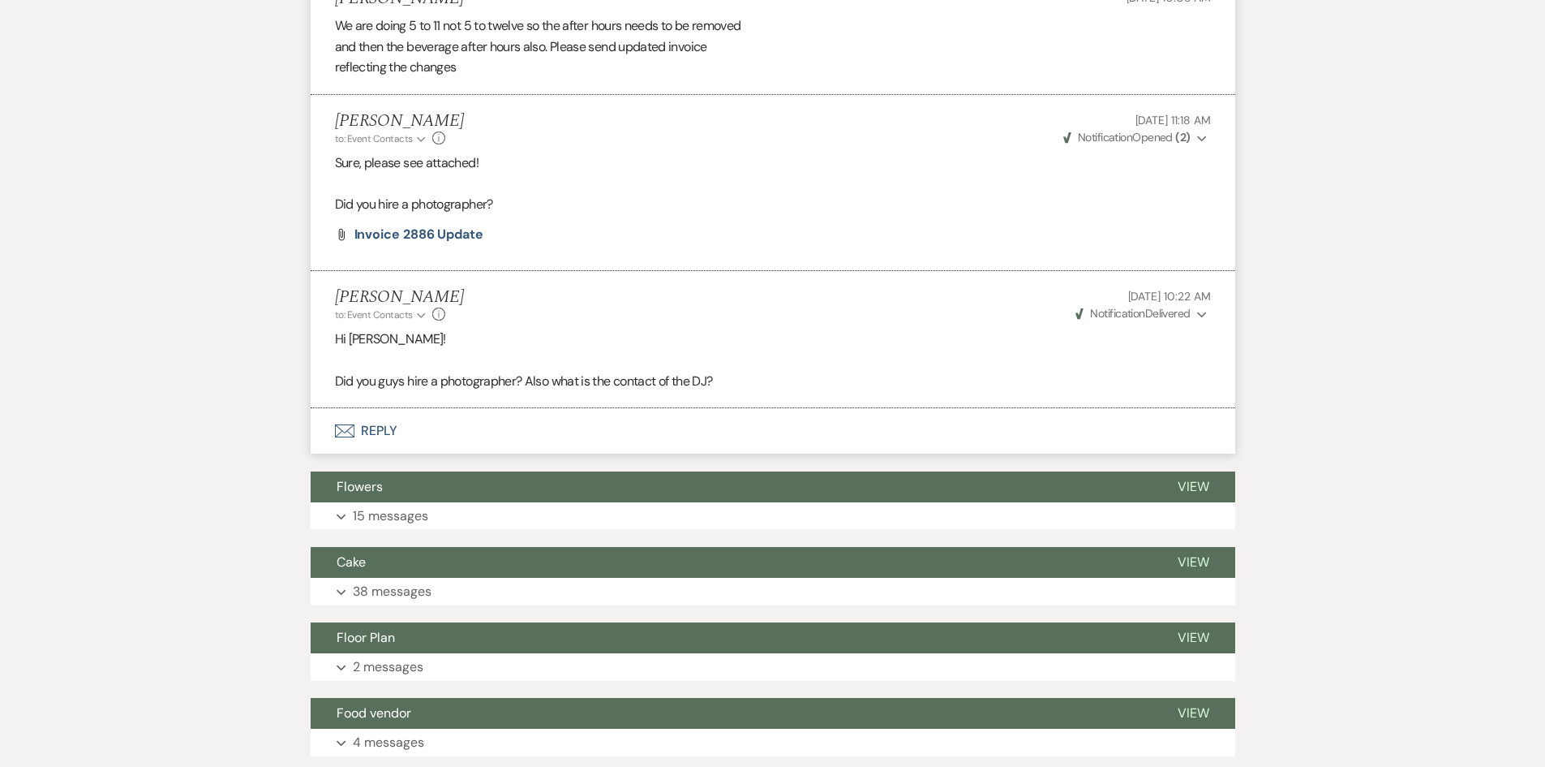
scroll to position [1543, 0]
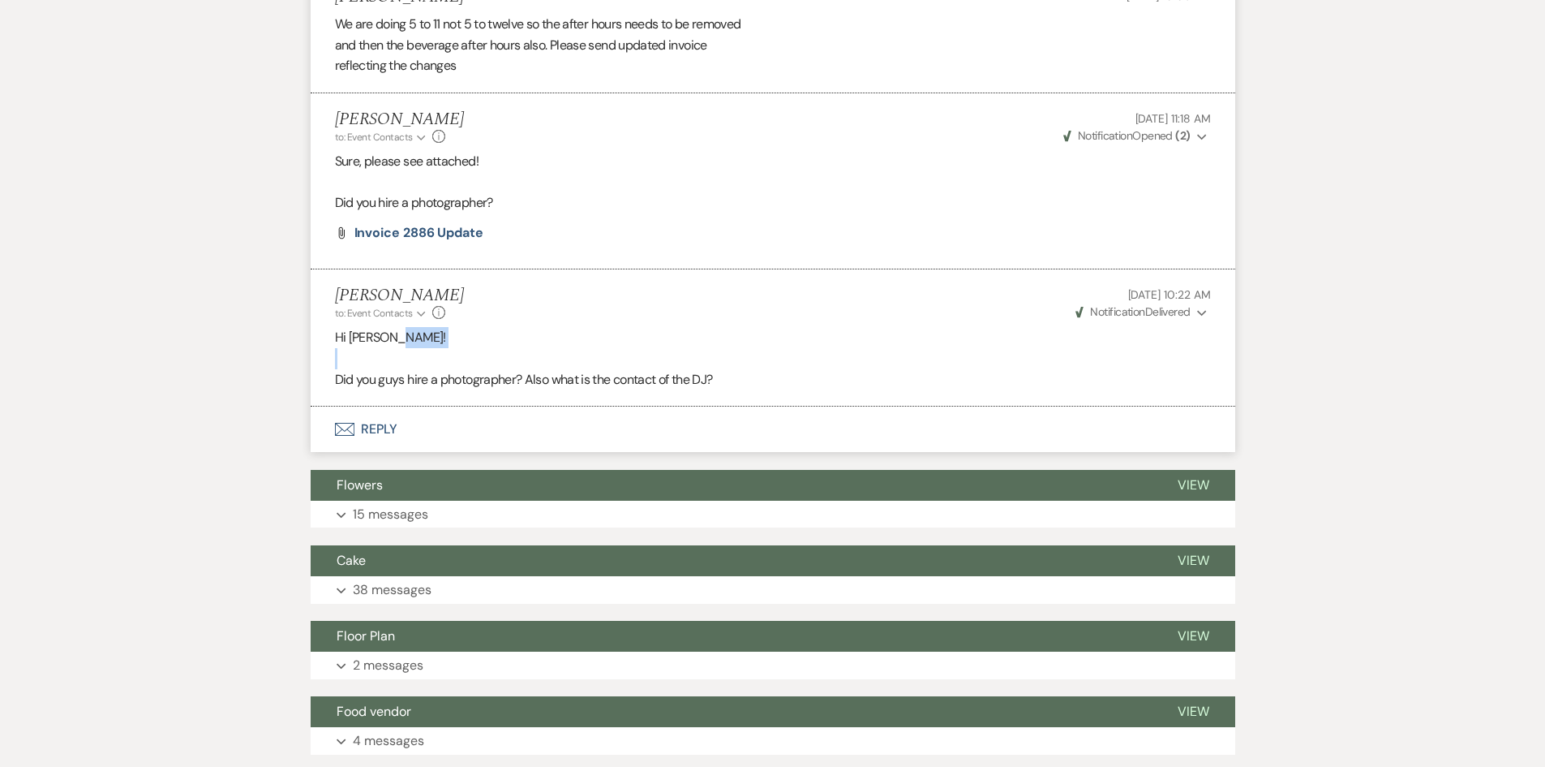
drag, startPoint x: 1018, startPoint y: 336, endPoint x: 1374, endPoint y: 355, distance: 356.7
click at [1376, 357] on div "Messages Tasks Payments Vendors Timeline Docs & Files Contacts Notes Event Mess…" at bounding box center [772, 85] width 1545 height 2443
click at [1321, 320] on div "Messages Tasks Payments Vendors Timeline Docs & Files Contacts Notes Event Mess…" at bounding box center [772, 85] width 1545 height 2443
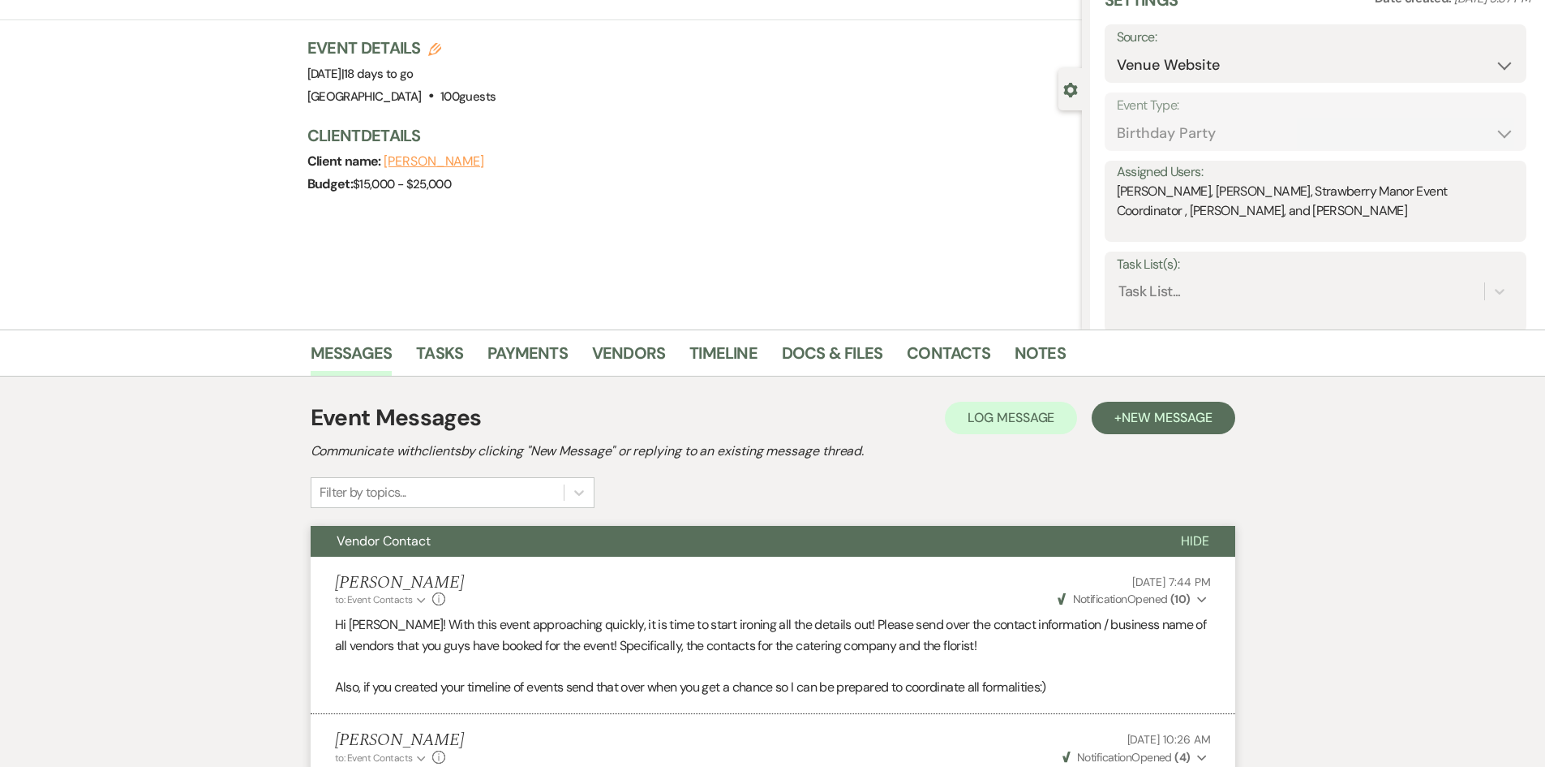
scroll to position [0, 0]
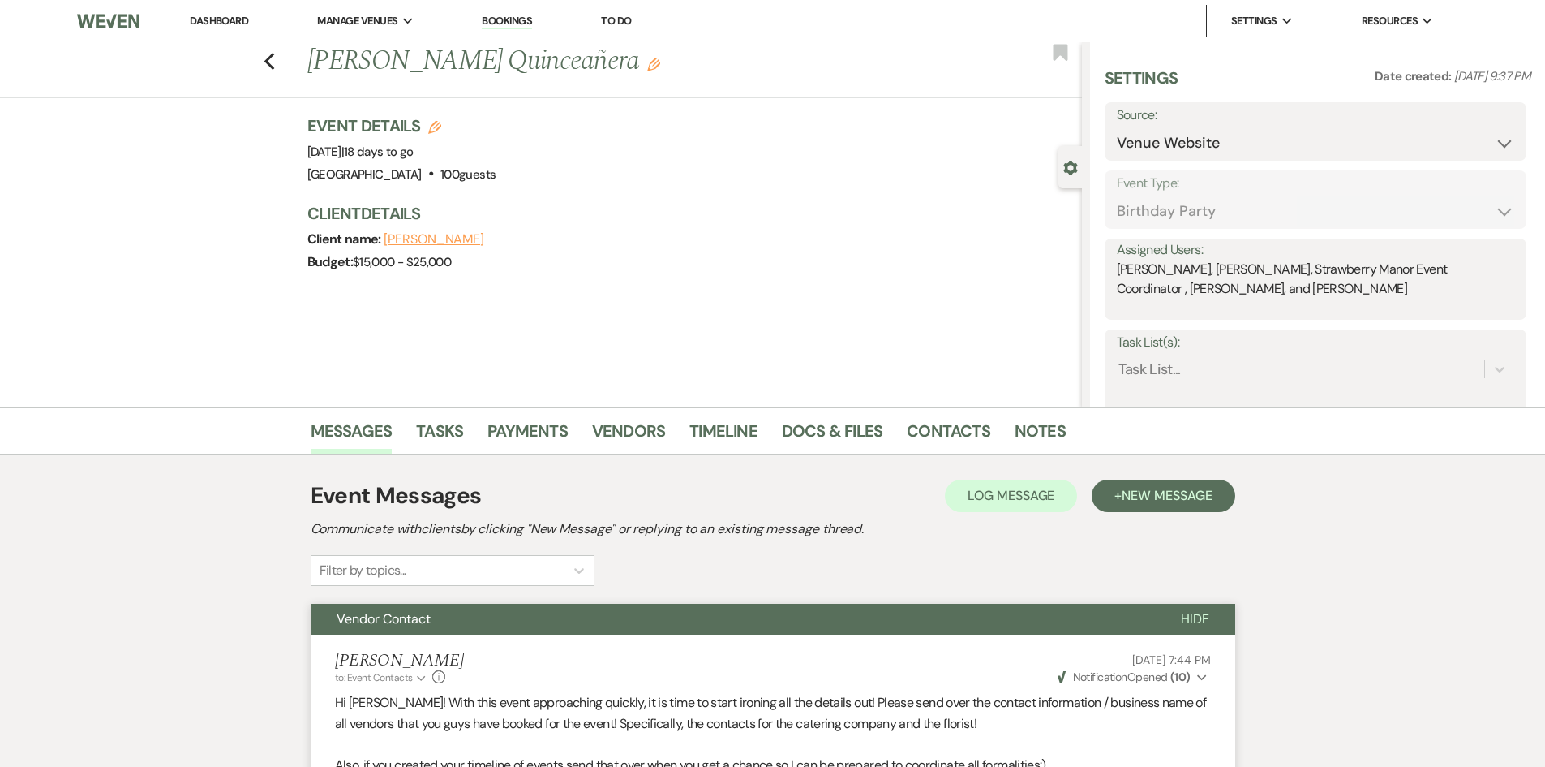
click at [224, 20] on link "Dashboard" at bounding box center [219, 21] width 58 height 14
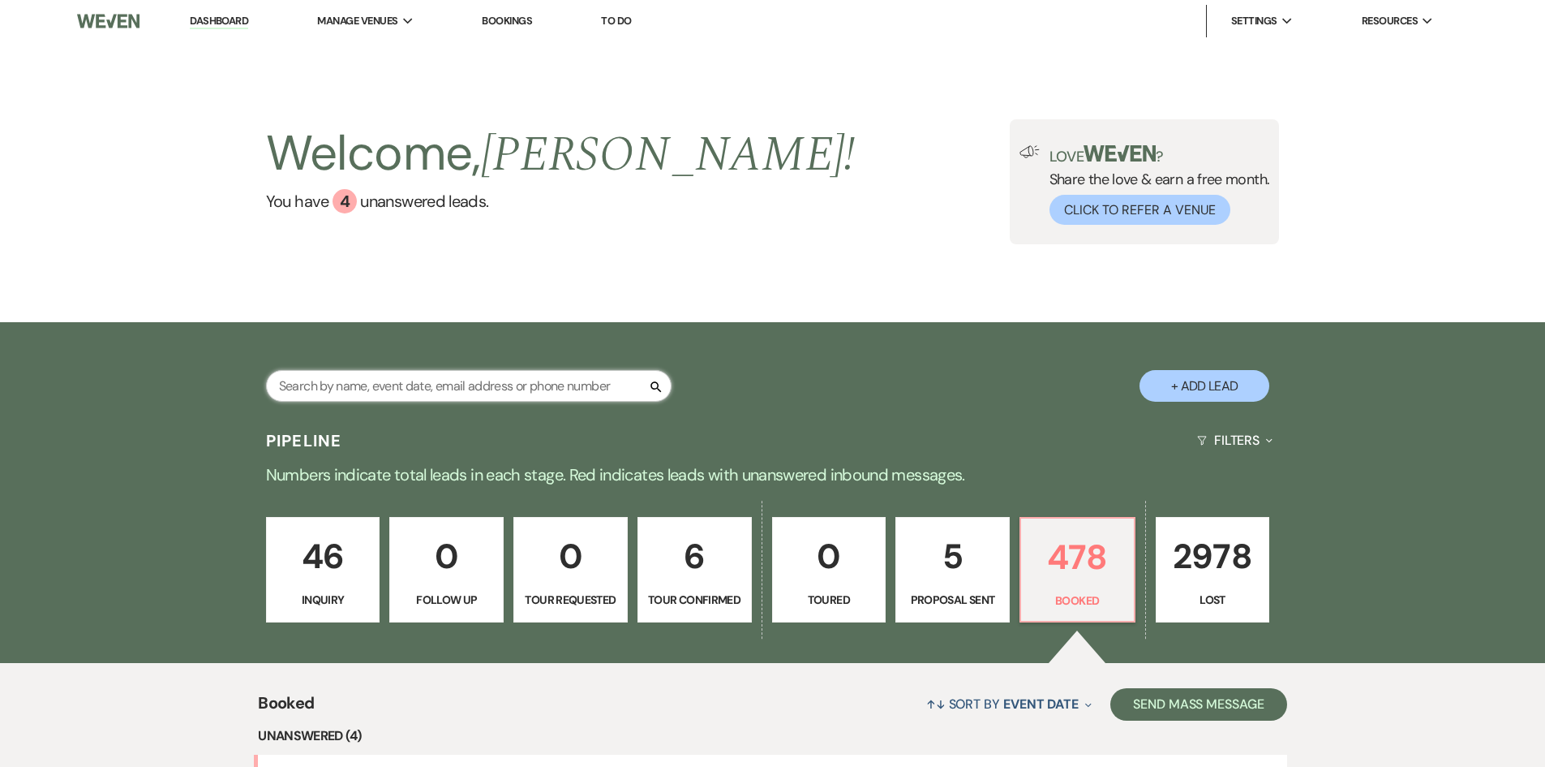
click at [513, 393] on input "text" at bounding box center [469, 386] width 406 height 32
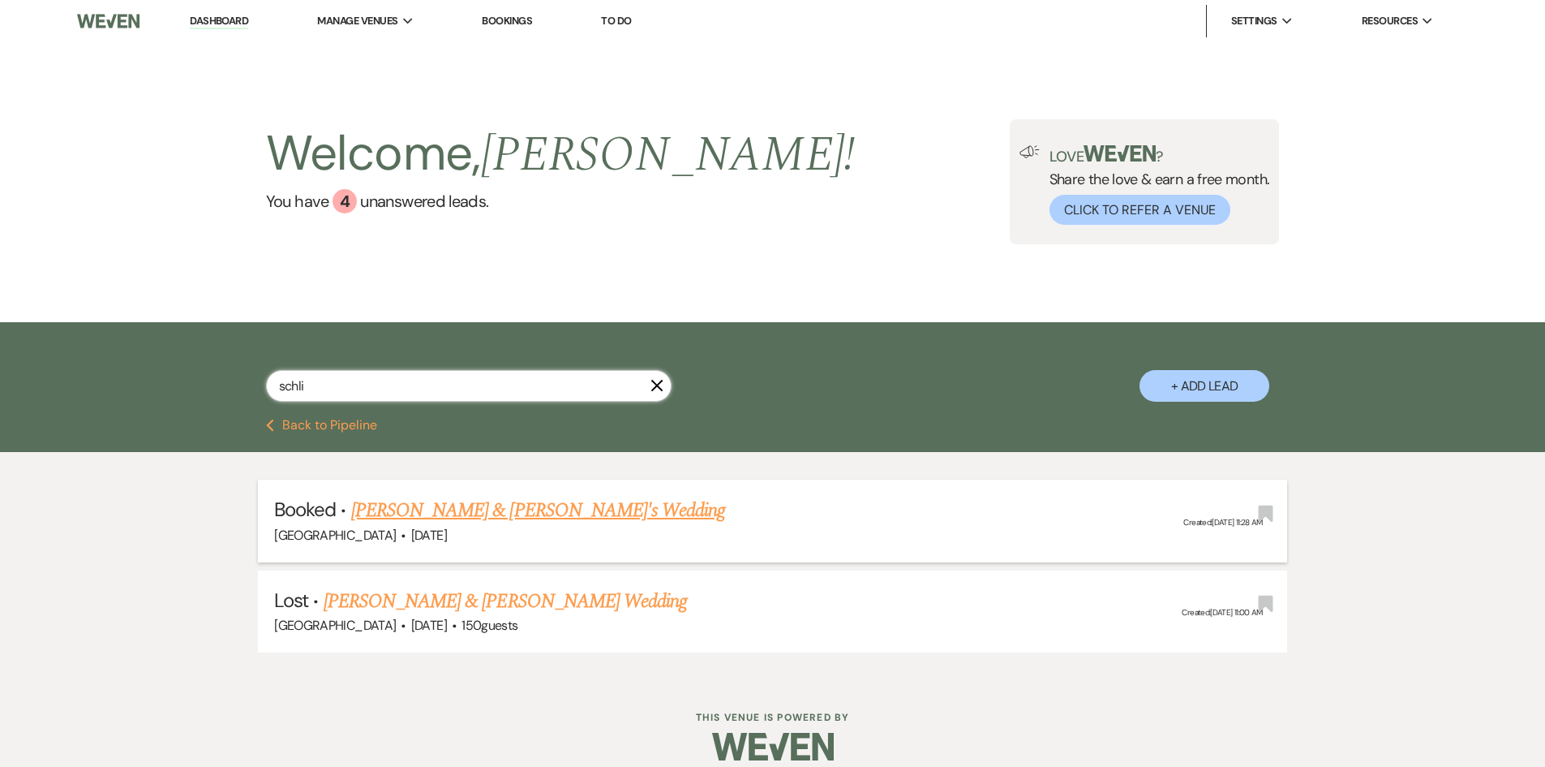
type input "schli"
click at [532, 495] on li "Booked · [PERSON_NAME] & [PERSON_NAME]'s Wedding [GEOGRAPHIC_DATA] · [DATE] Cre…" at bounding box center [772, 520] width 1029 height 82
click at [543, 512] on link "[PERSON_NAME] & [PERSON_NAME]'s Wedding" at bounding box center [538, 510] width 375 height 29
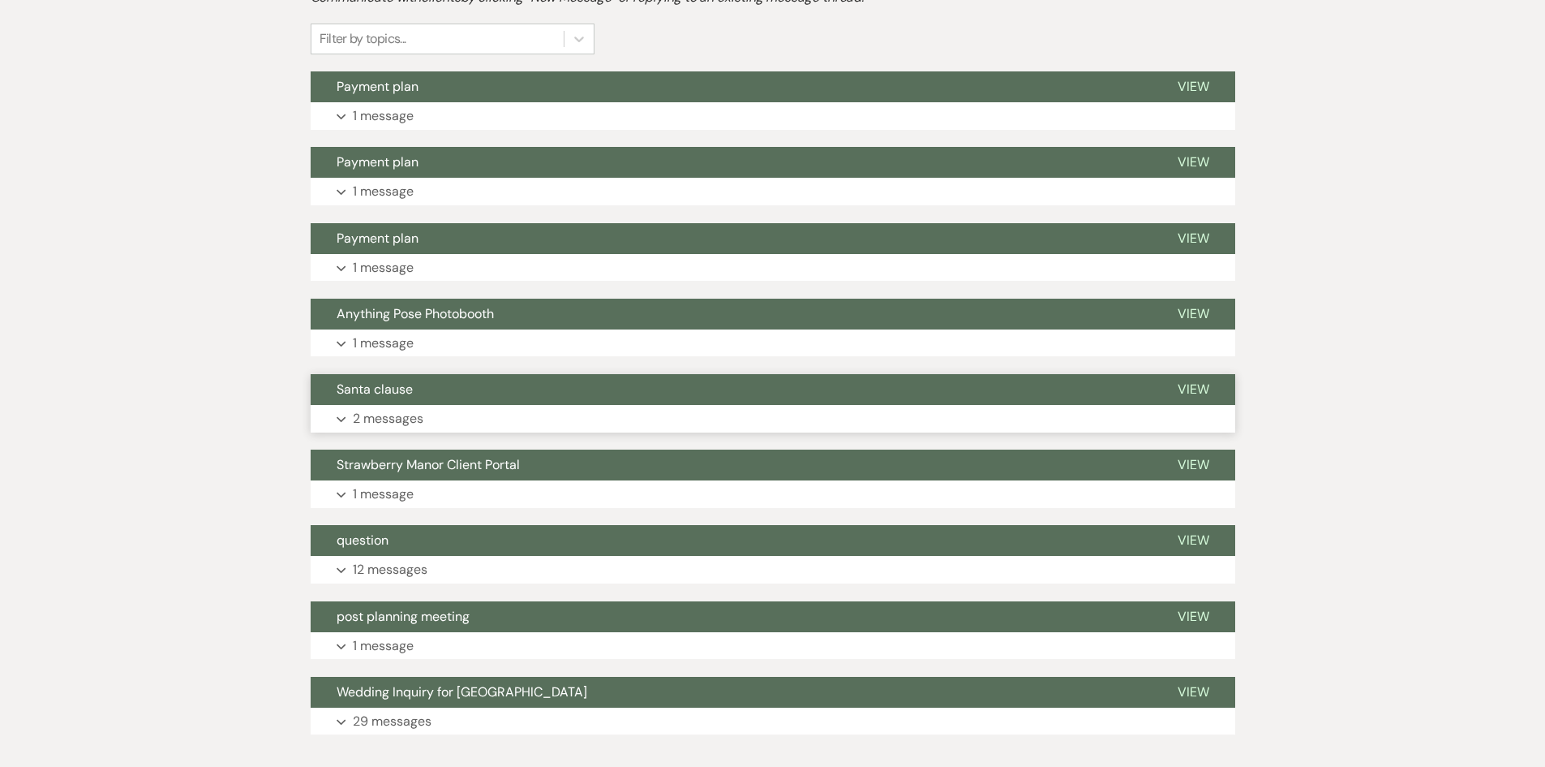
scroll to position [406, 0]
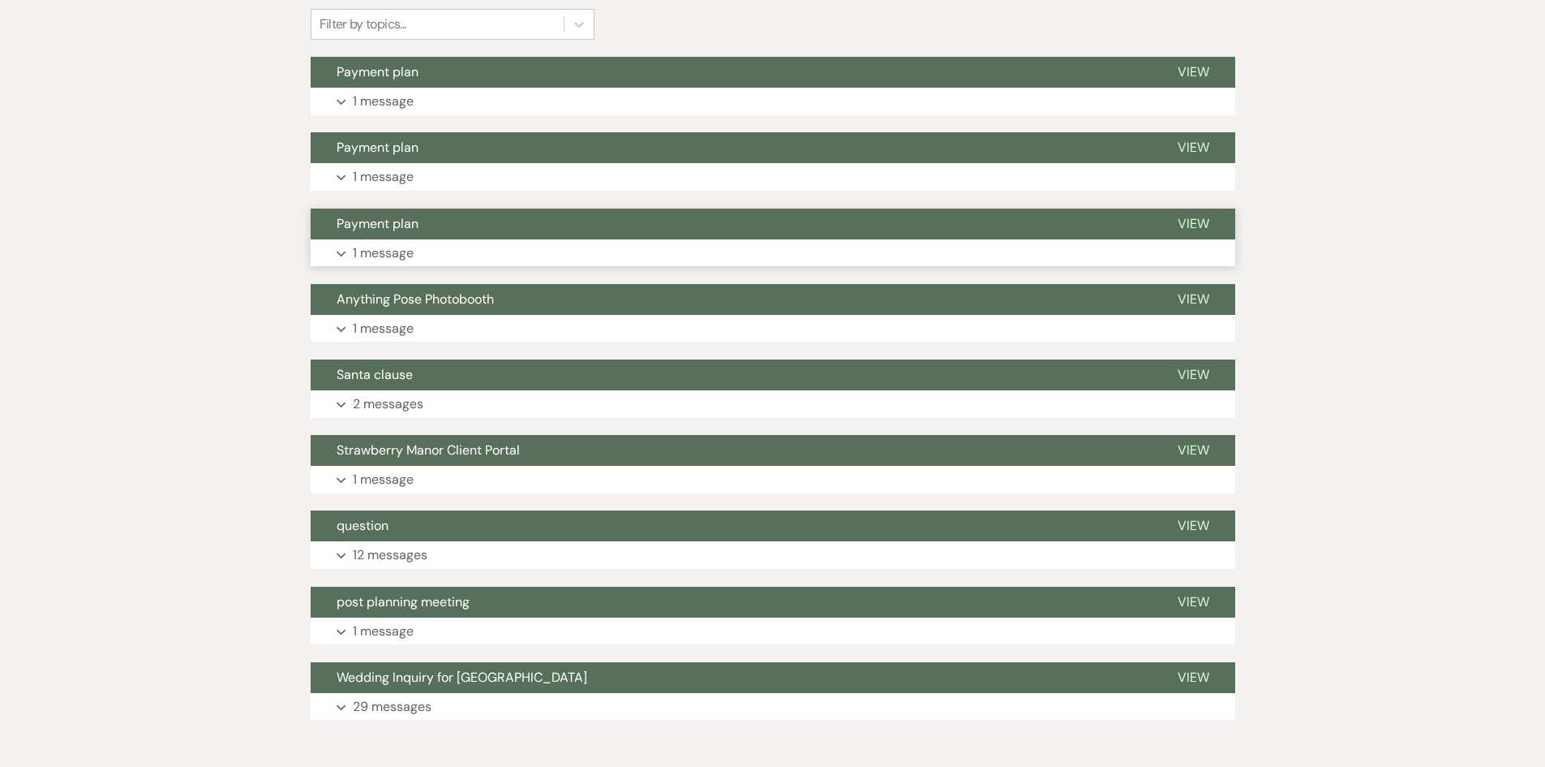
click at [401, 251] on p "1 message" at bounding box center [383, 253] width 61 height 21
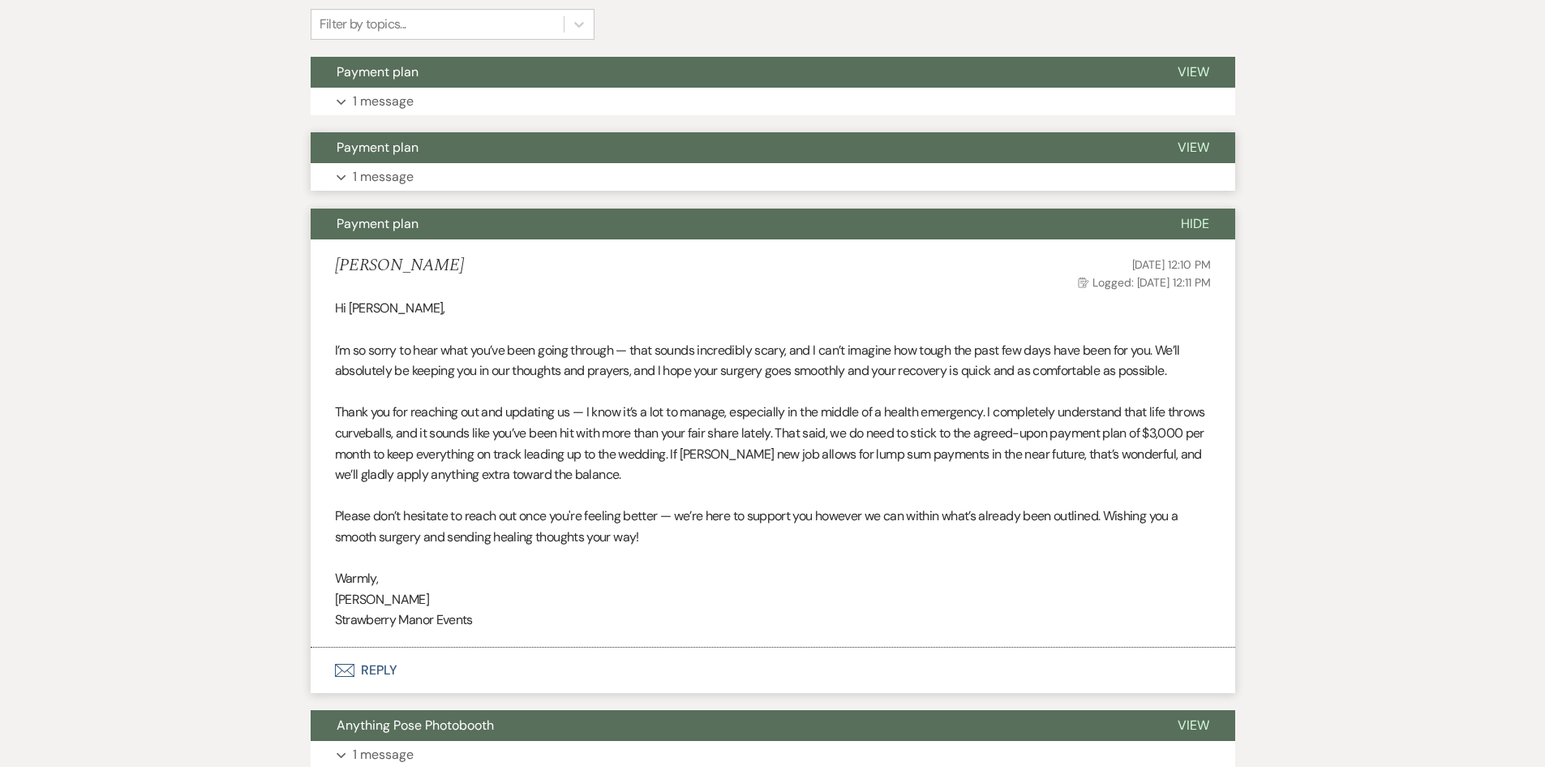
click at [421, 177] on button "Expand 1 message" at bounding box center [773, 177] width 925 height 28
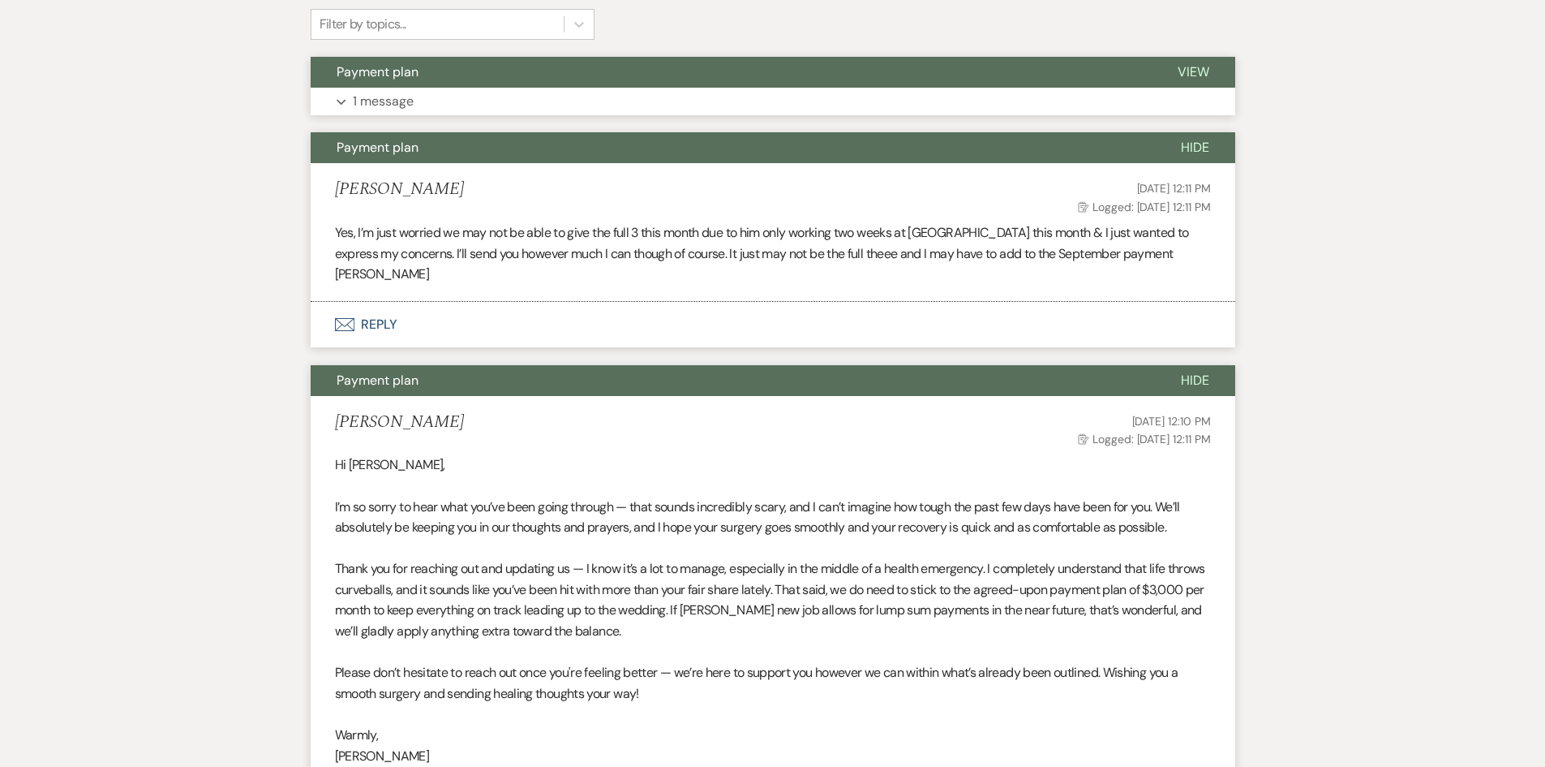
click at [403, 104] on p "1 message" at bounding box center [383, 101] width 61 height 21
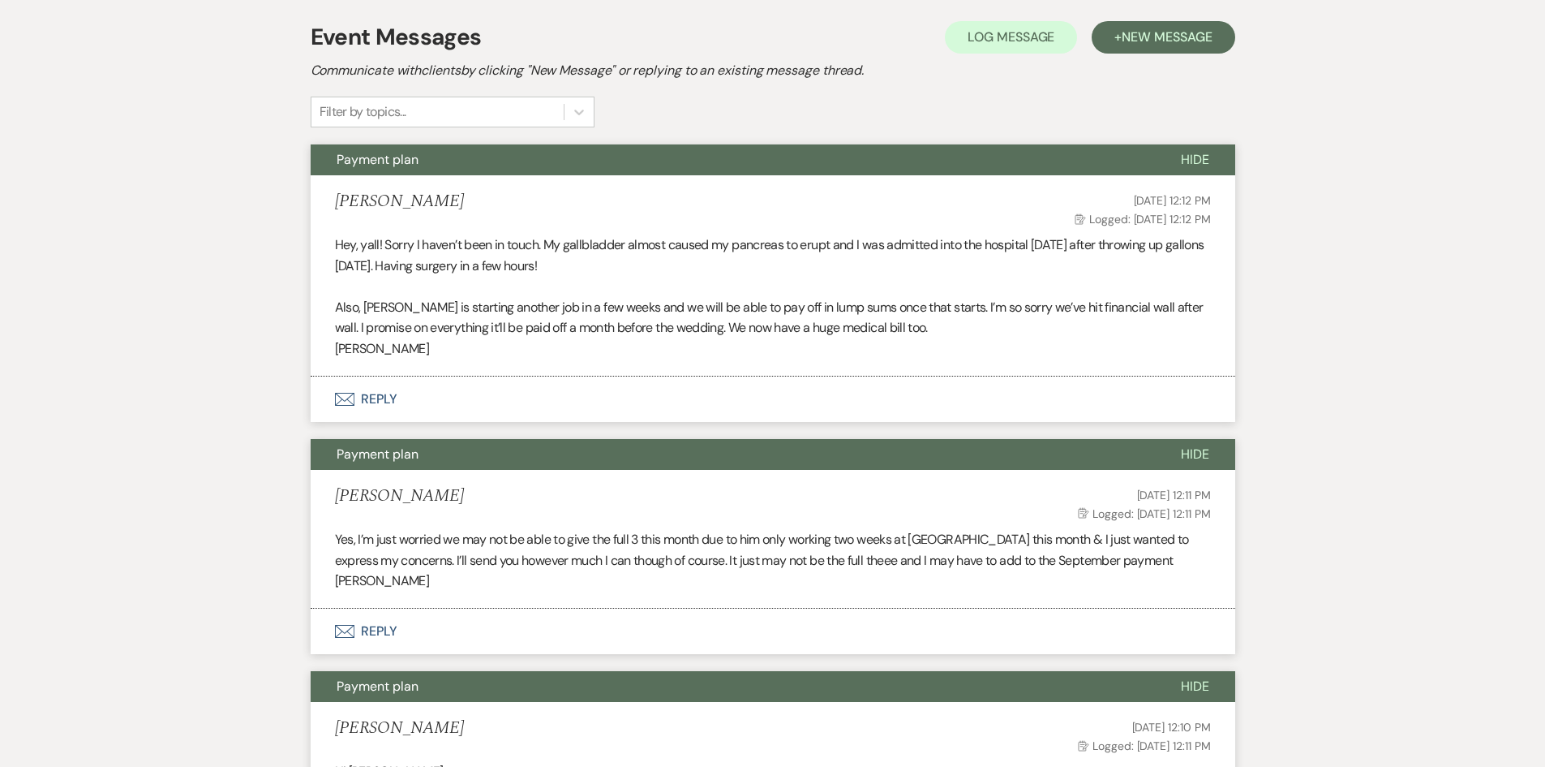
scroll to position [0, 0]
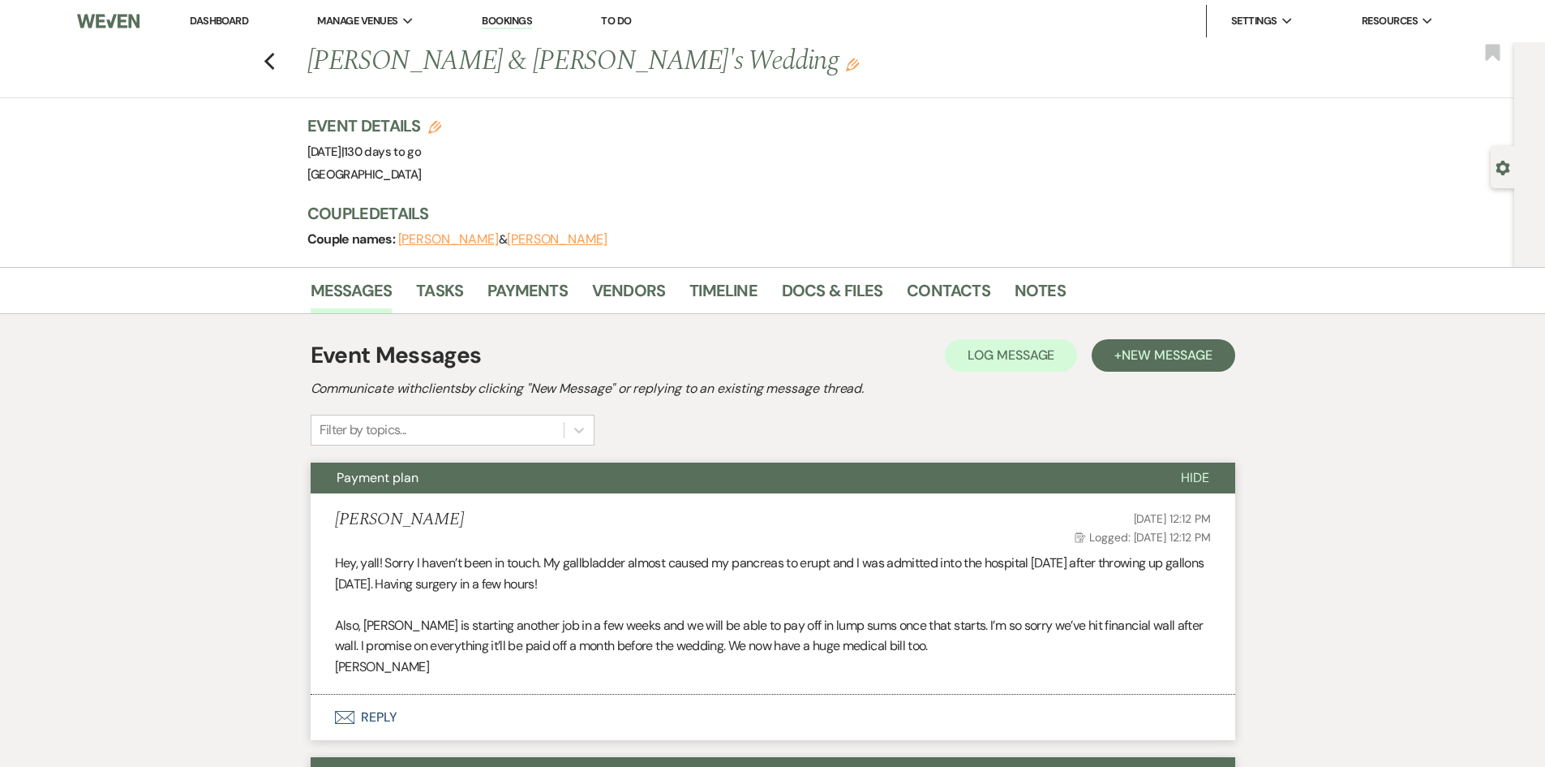
click at [211, 22] on link "Dashboard" at bounding box center [219, 21] width 58 height 14
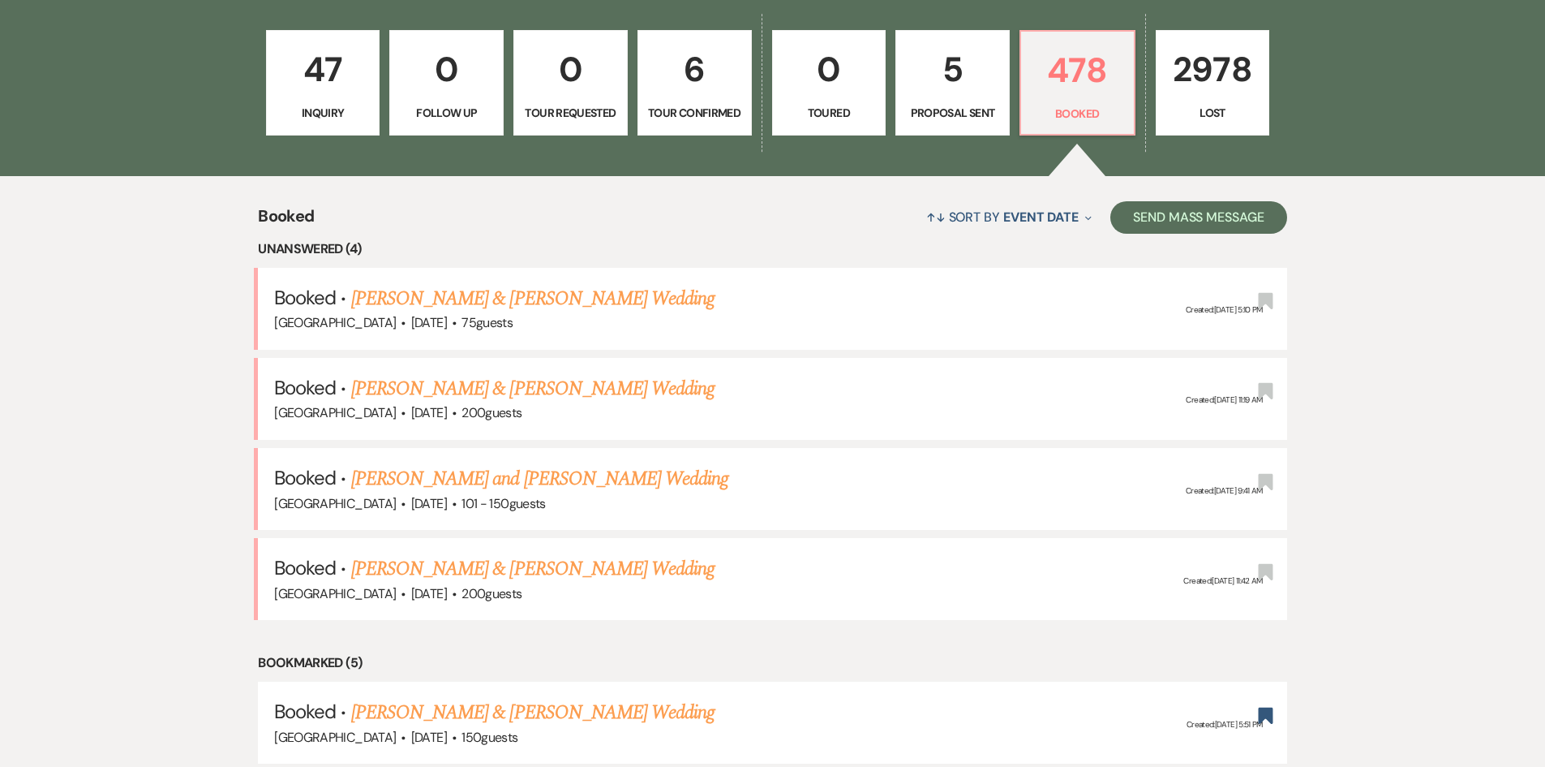
scroll to position [243, 0]
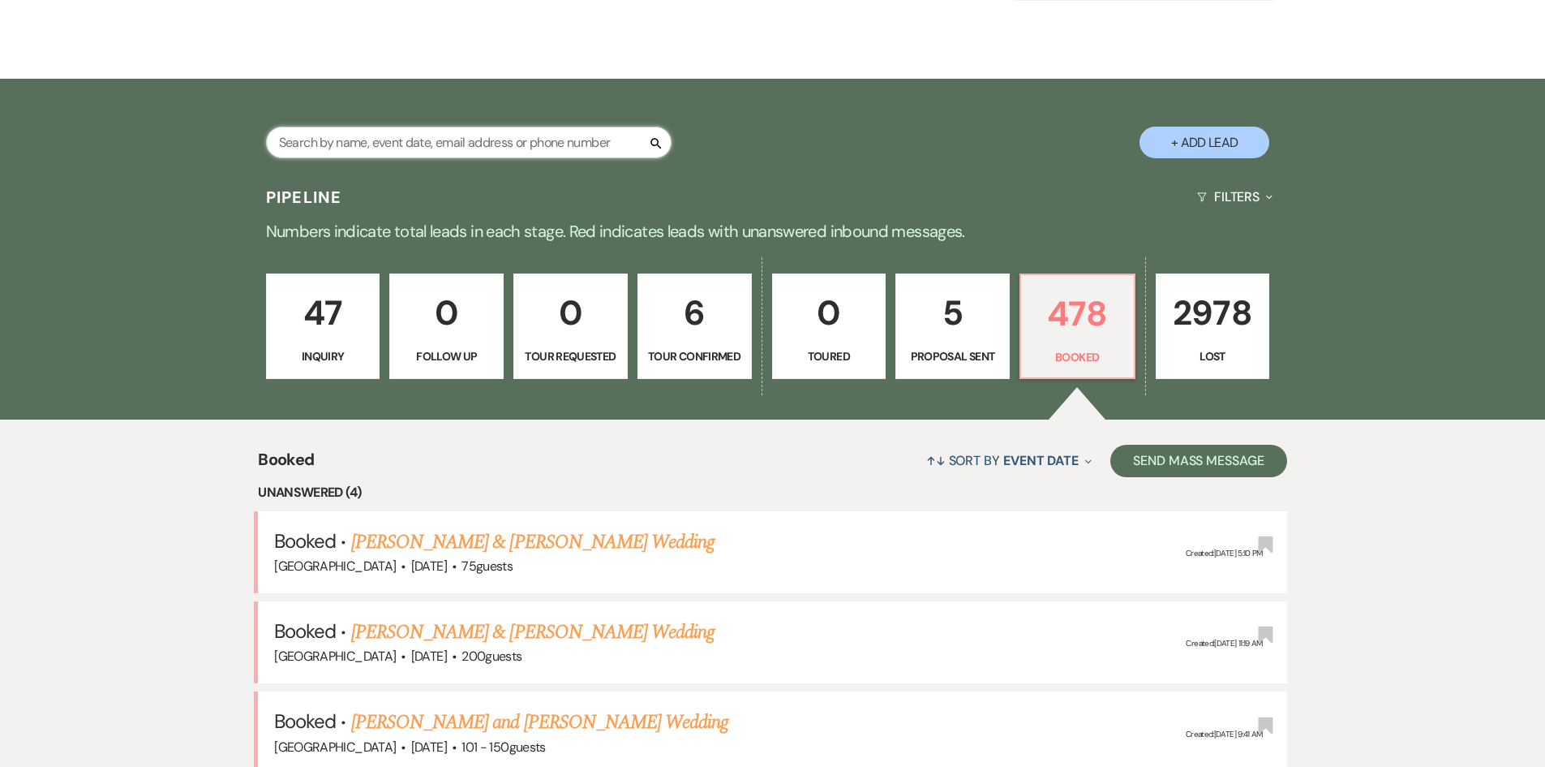
click at [398, 128] on input "text" at bounding box center [469, 143] width 406 height 32
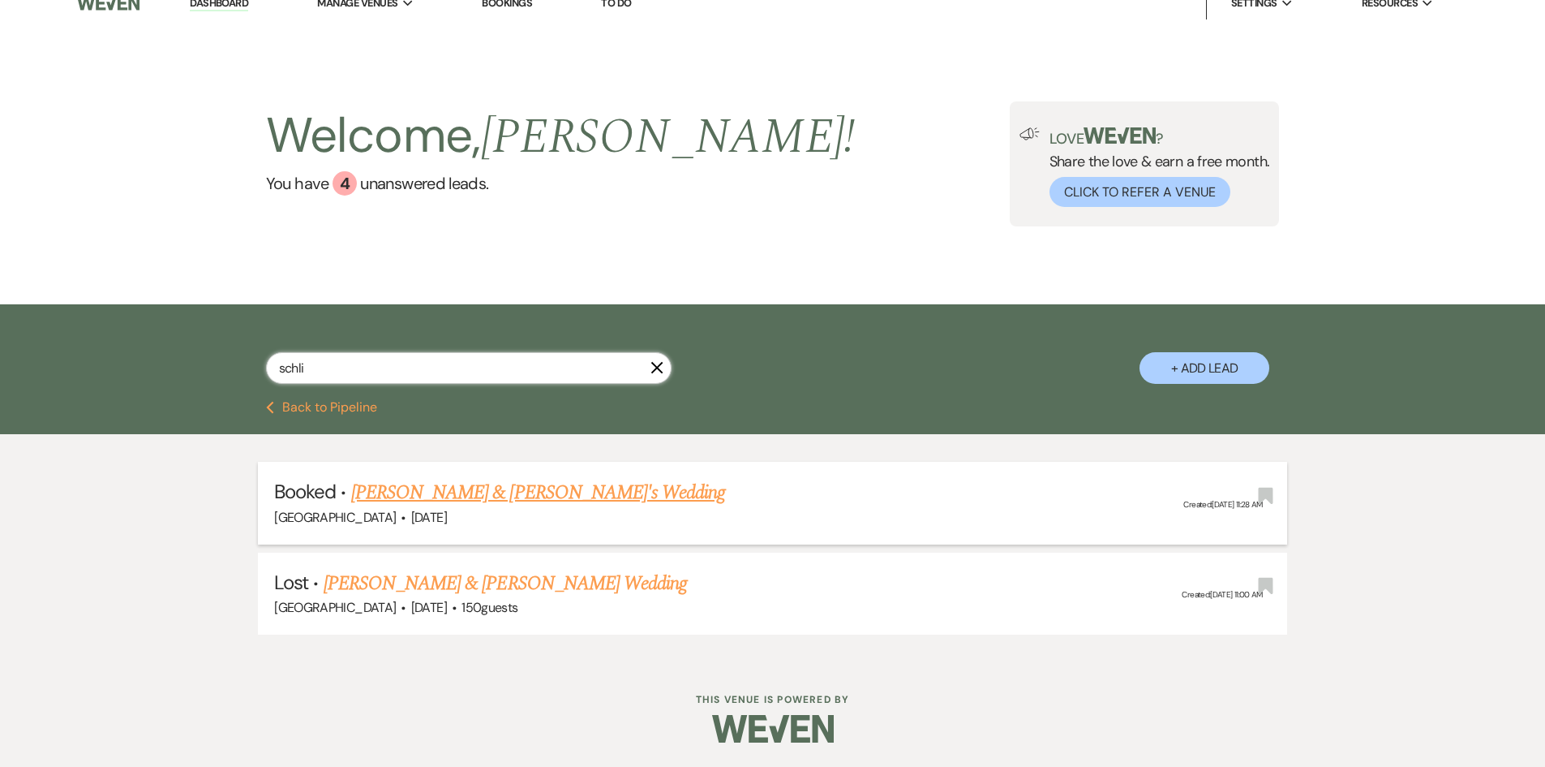
type input "schli"
click at [635, 485] on link "[PERSON_NAME] & [PERSON_NAME]'s Wedding" at bounding box center [538, 492] width 375 height 29
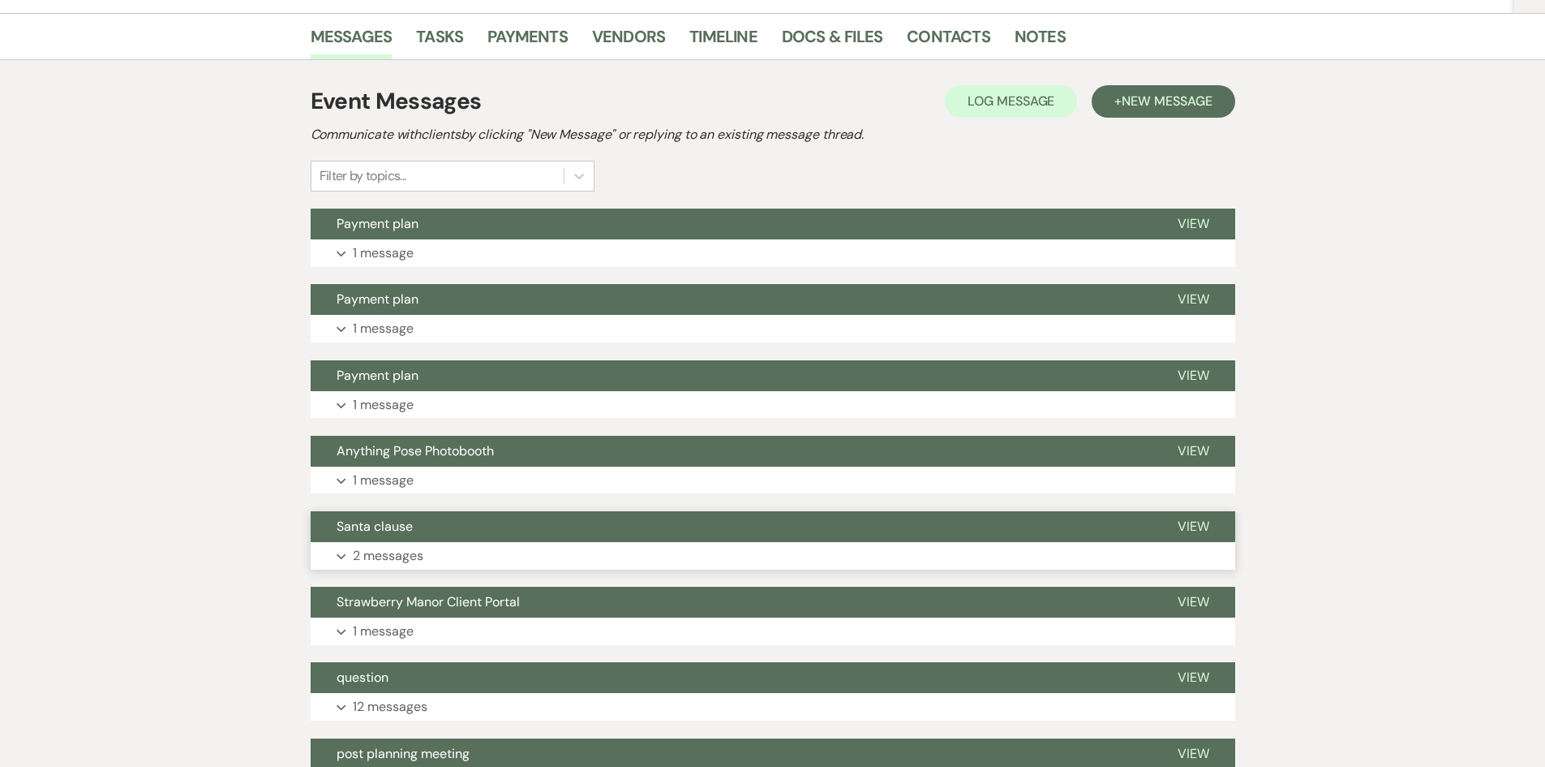
scroll to position [261, 0]
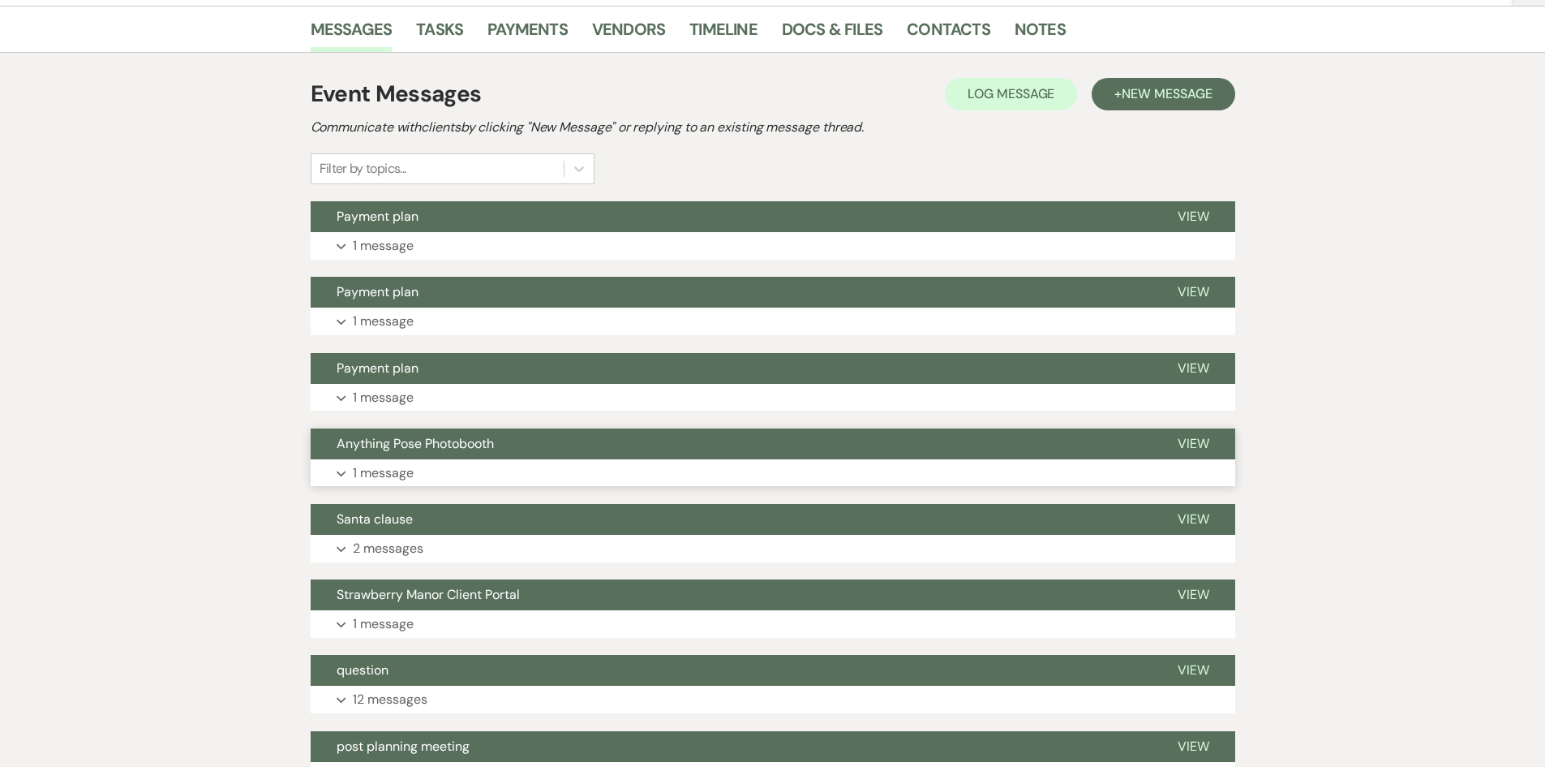
click at [376, 466] on p "1 message" at bounding box center [383, 472] width 61 height 21
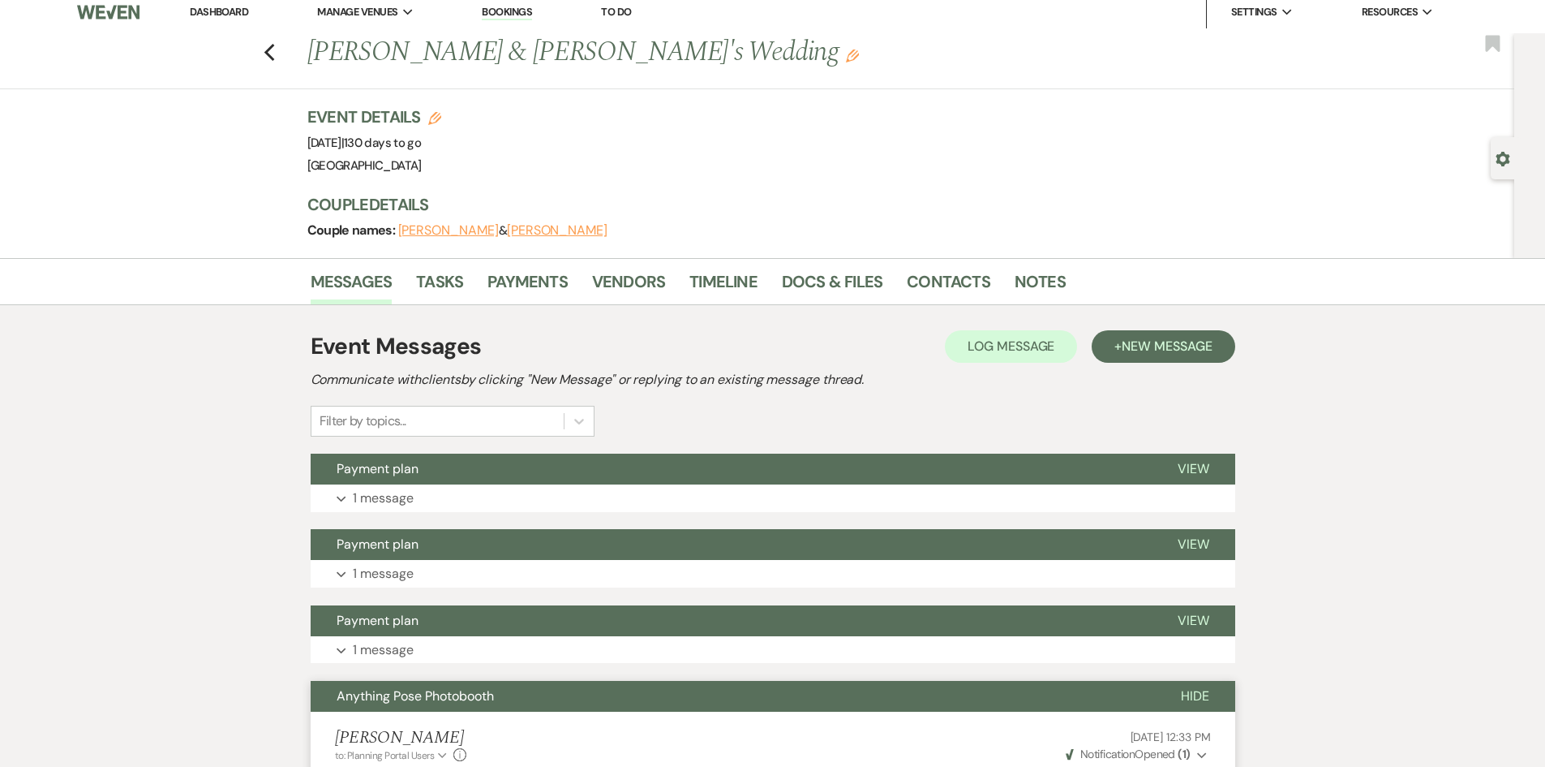
scroll to position [0, 0]
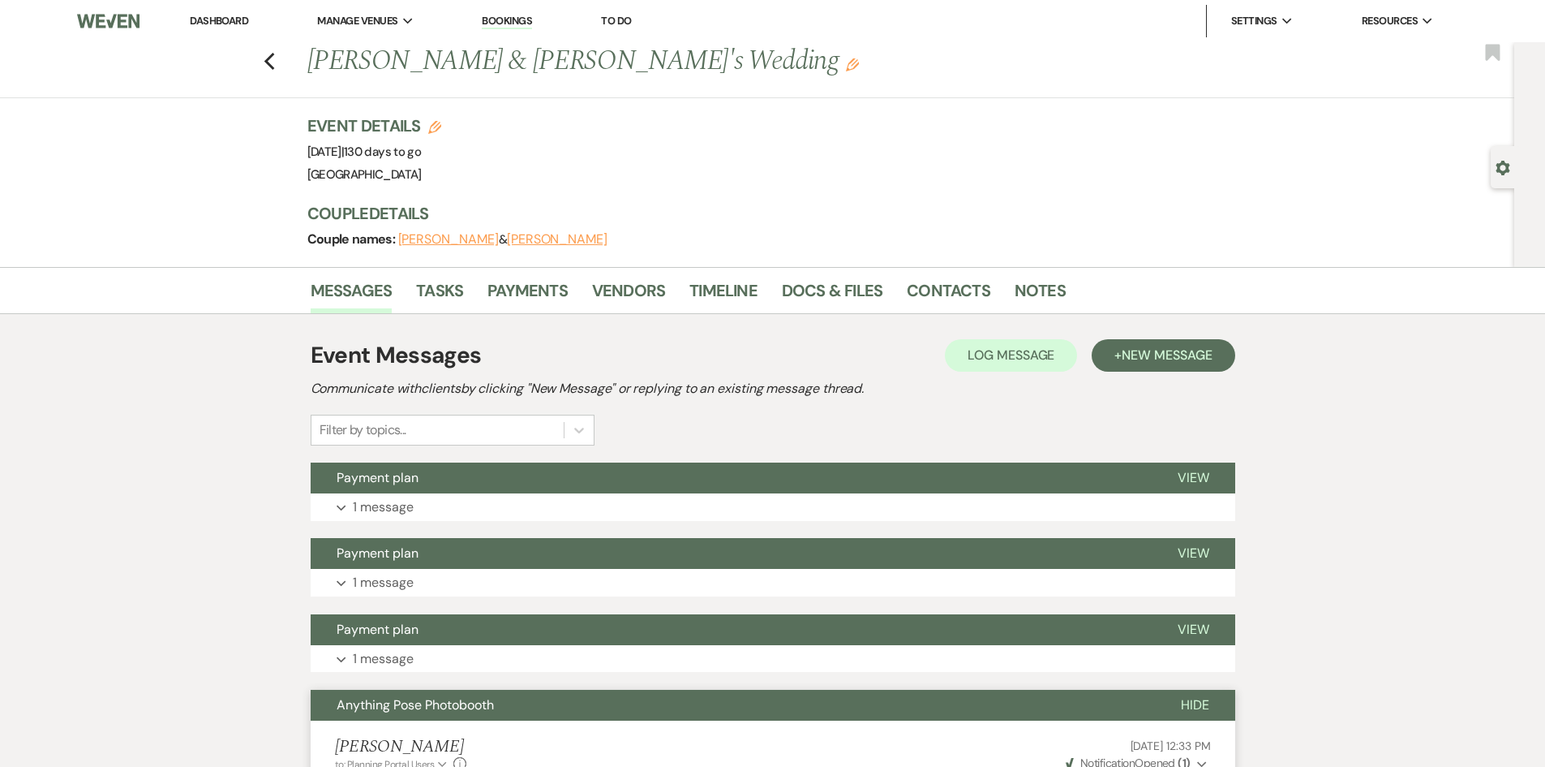
click at [219, 19] on link "Dashboard" at bounding box center [219, 21] width 58 height 14
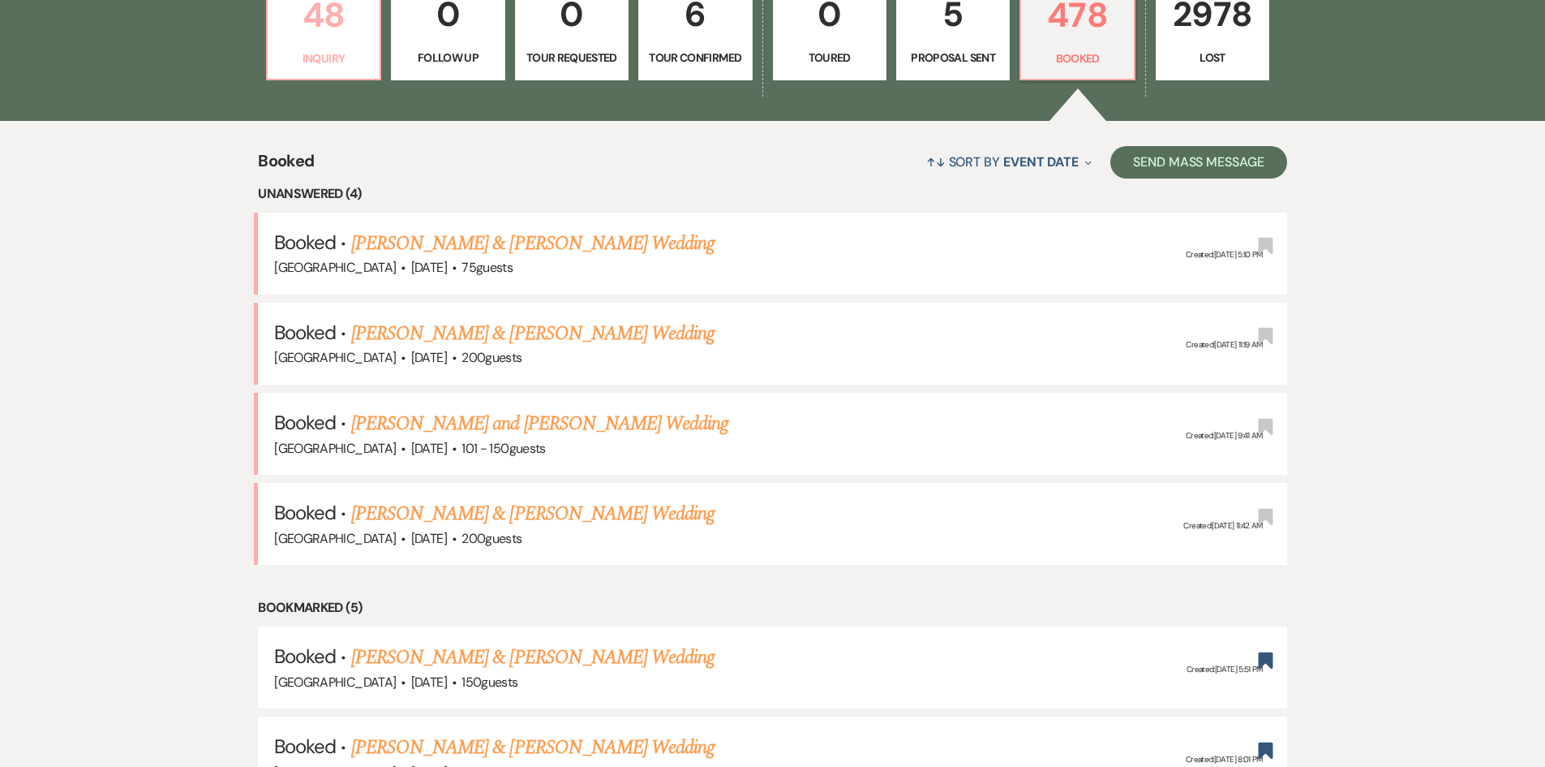
scroll to position [568, 0]
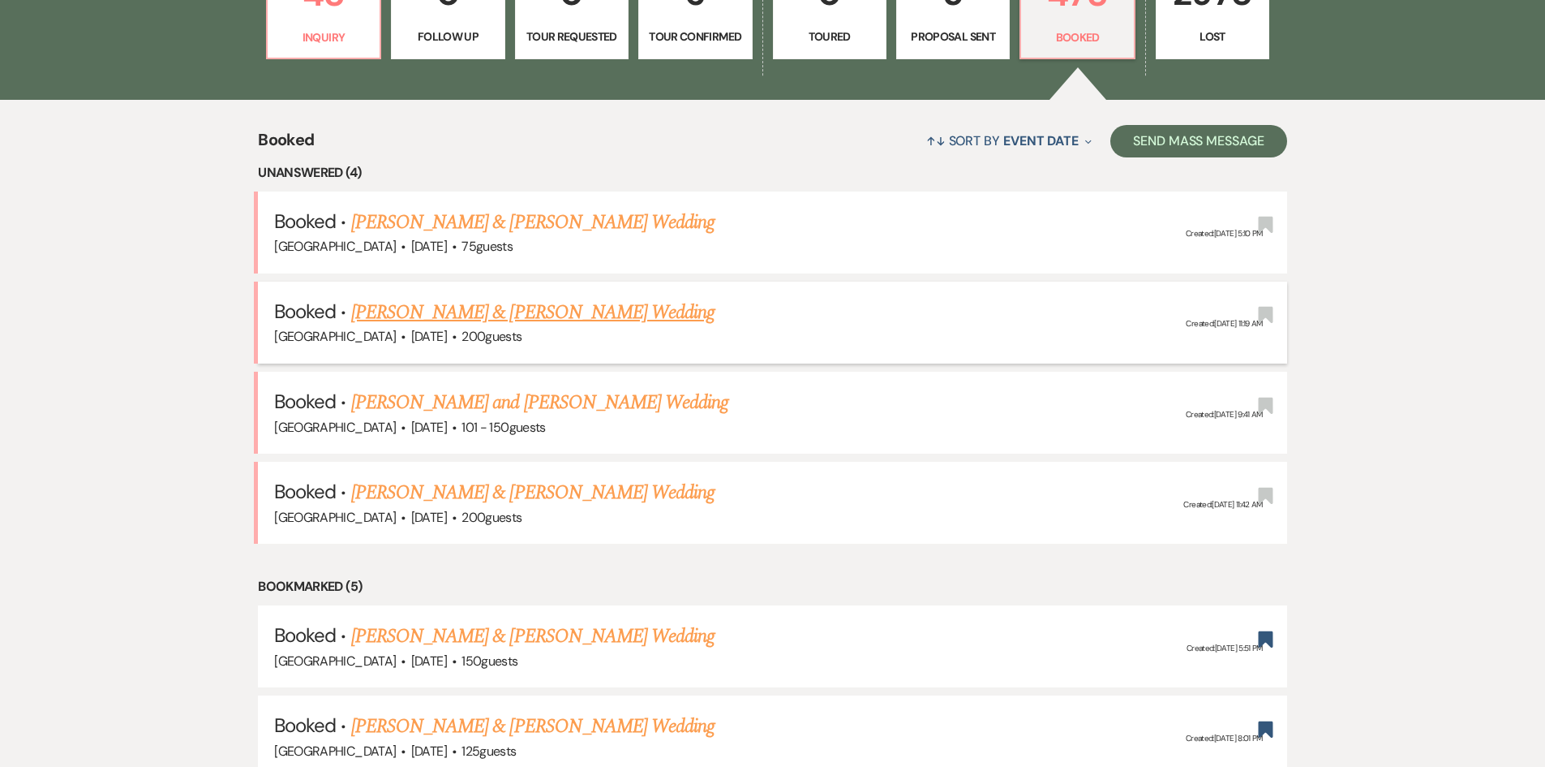
click at [520, 309] on link "[PERSON_NAME] & [PERSON_NAME] Wedding" at bounding box center [532, 312] width 363 height 29
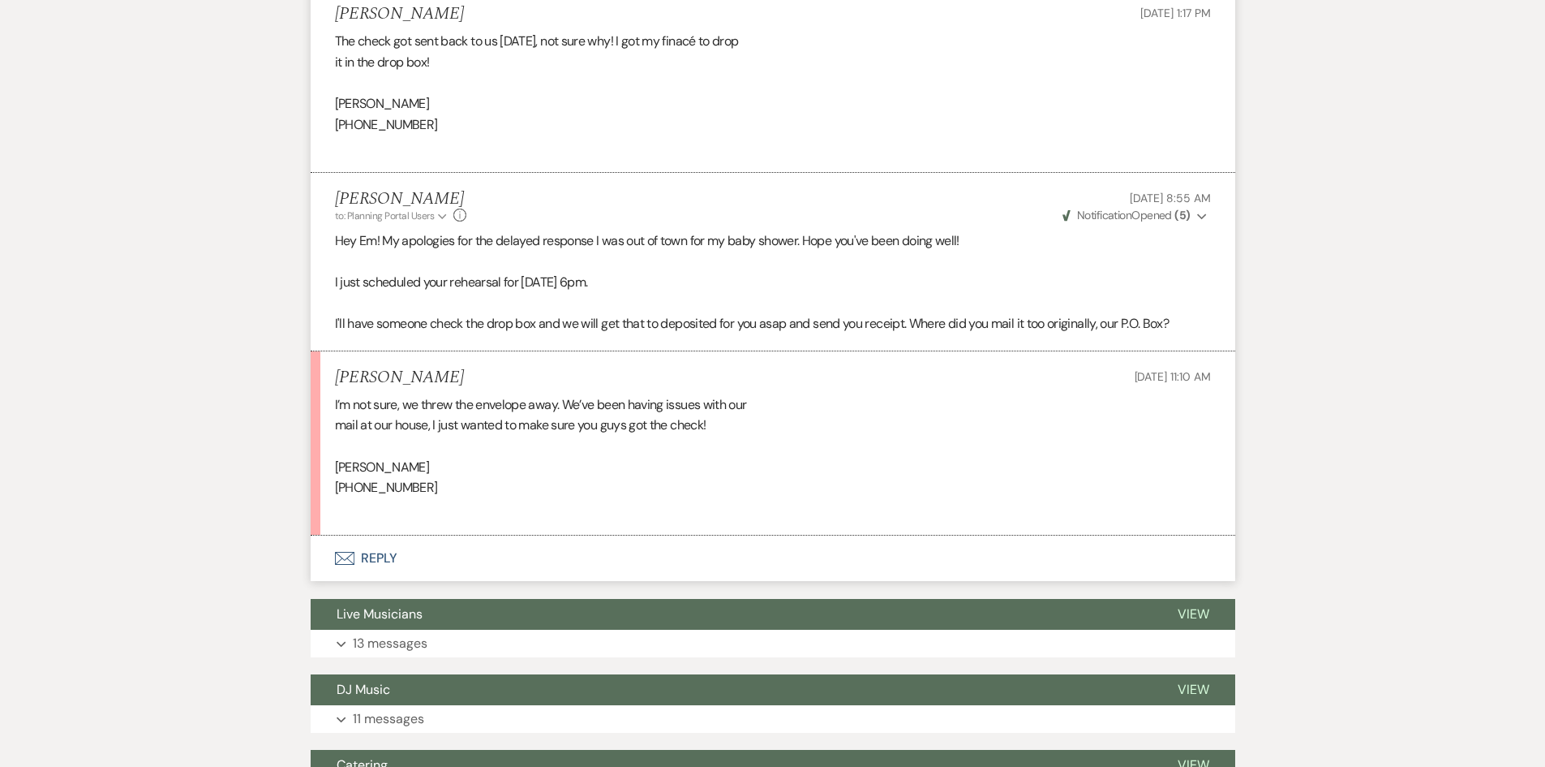
scroll to position [7141, 0]
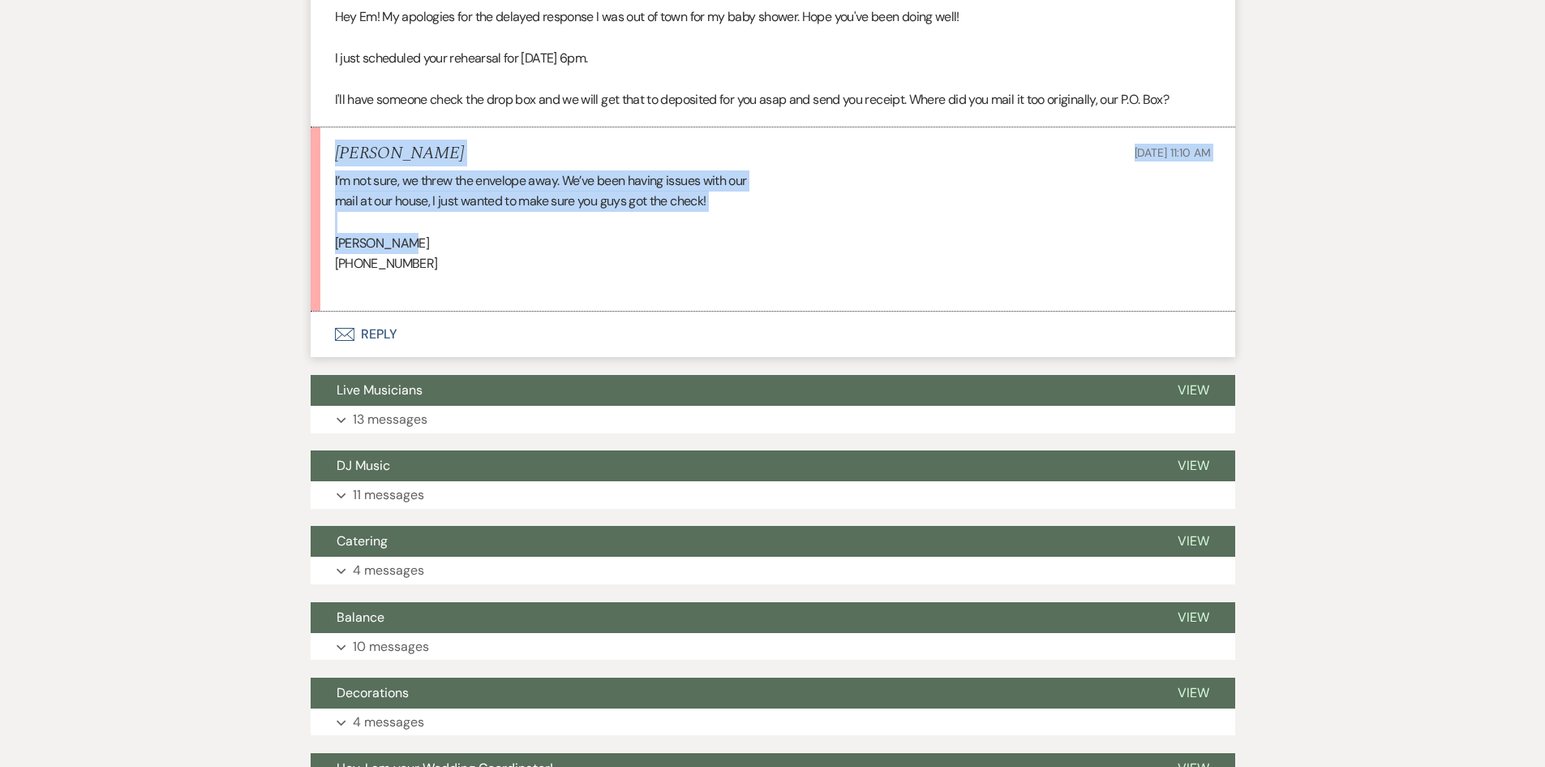
drag, startPoint x: 342, startPoint y: 176, endPoint x: 519, endPoint y: 273, distance: 201.9
click at [519, 273] on li "[PERSON_NAME] [DATE] 11:10 AM I’m not sure, we threw the envelope away. We’ve b…" at bounding box center [773, 219] width 925 height 184
click at [519, 273] on div "I’m not sure, we threw the envelope away. We’ve been having issues with our mai…" at bounding box center [773, 232] width 876 height 125
drag, startPoint x: 496, startPoint y: 284, endPoint x: 329, endPoint y: 196, distance: 188.7
click at [332, 197] on li "[PERSON_NAME] [DATE] 11:10 AM I’m not sure, we threw the envelope away. We’ve b…" at bounding box center [773, 219] width 925 height 184
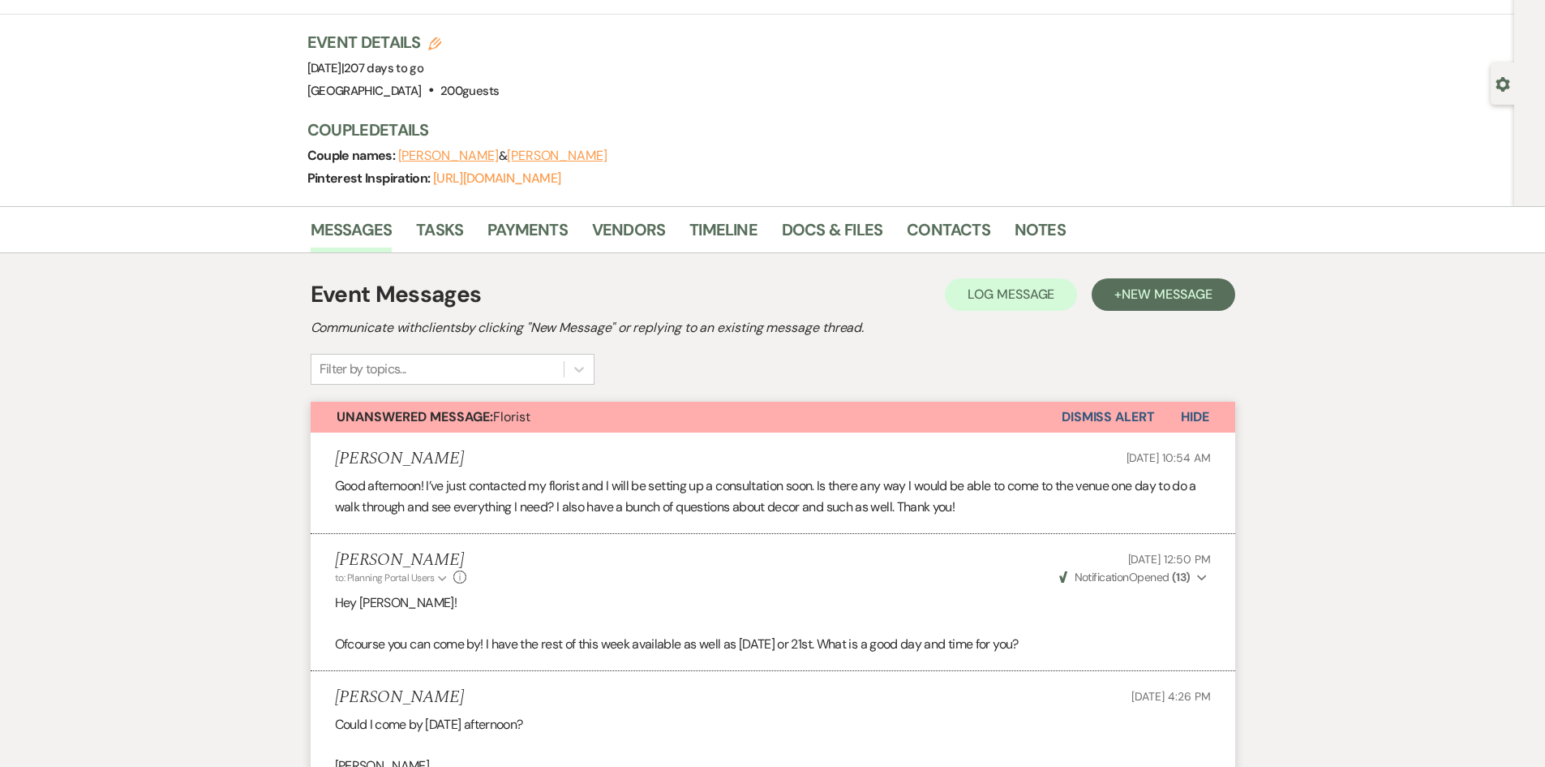
scroll to position [0, 0]
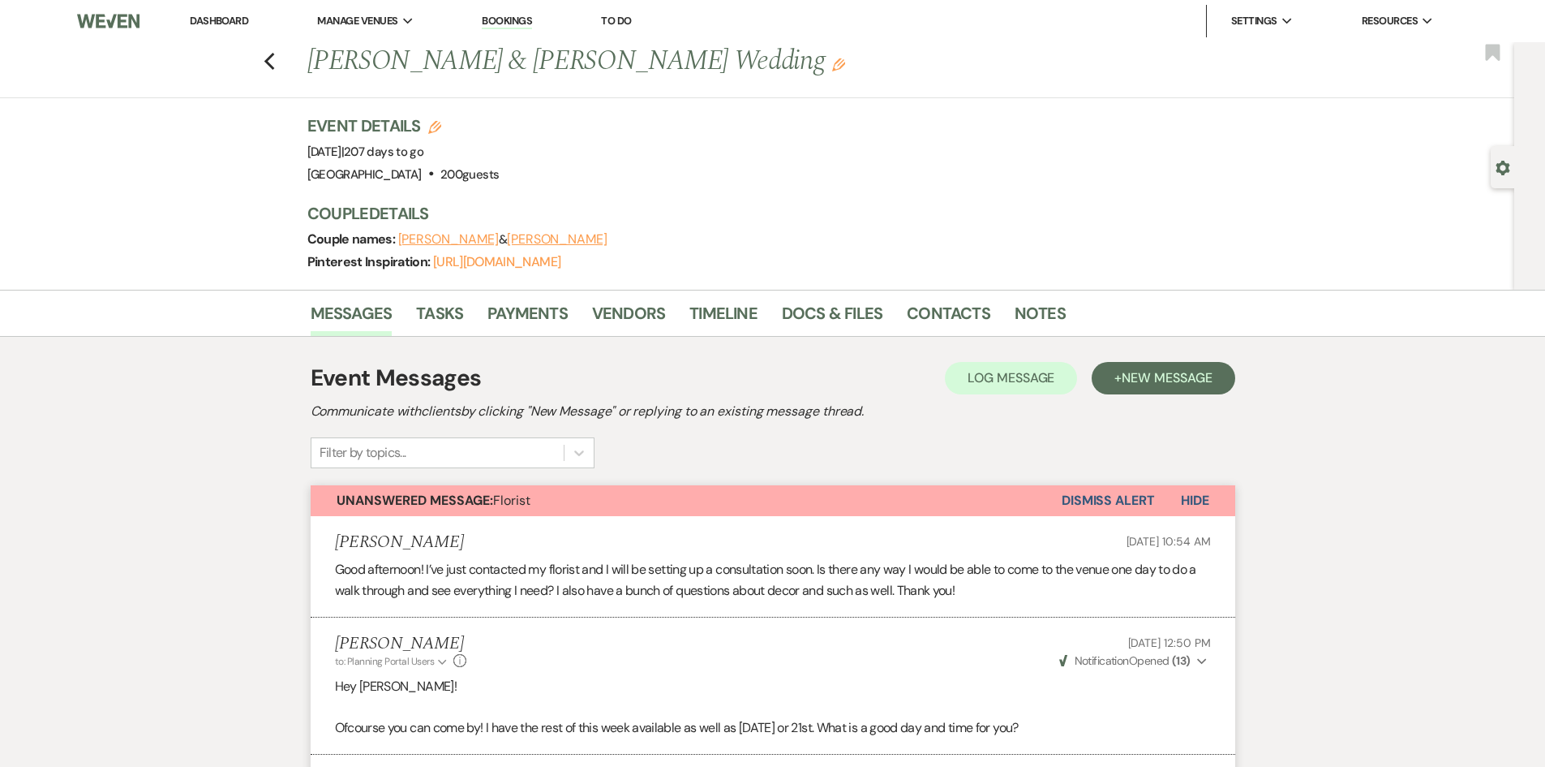
click at [205, 16] on link "Dashboard" at bounding box center [219, 21] width 58 height 14
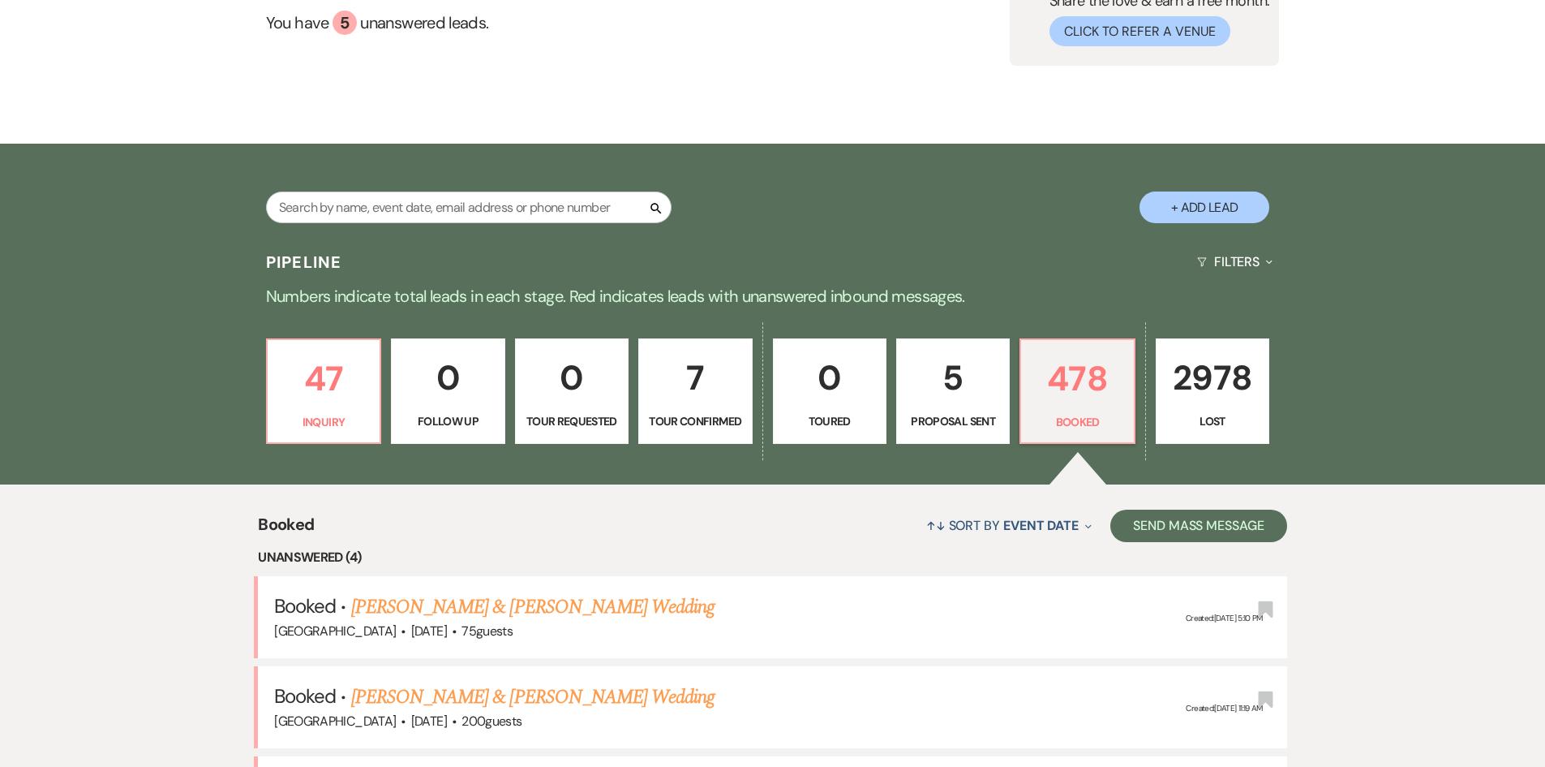
scroll to position [406, 0]
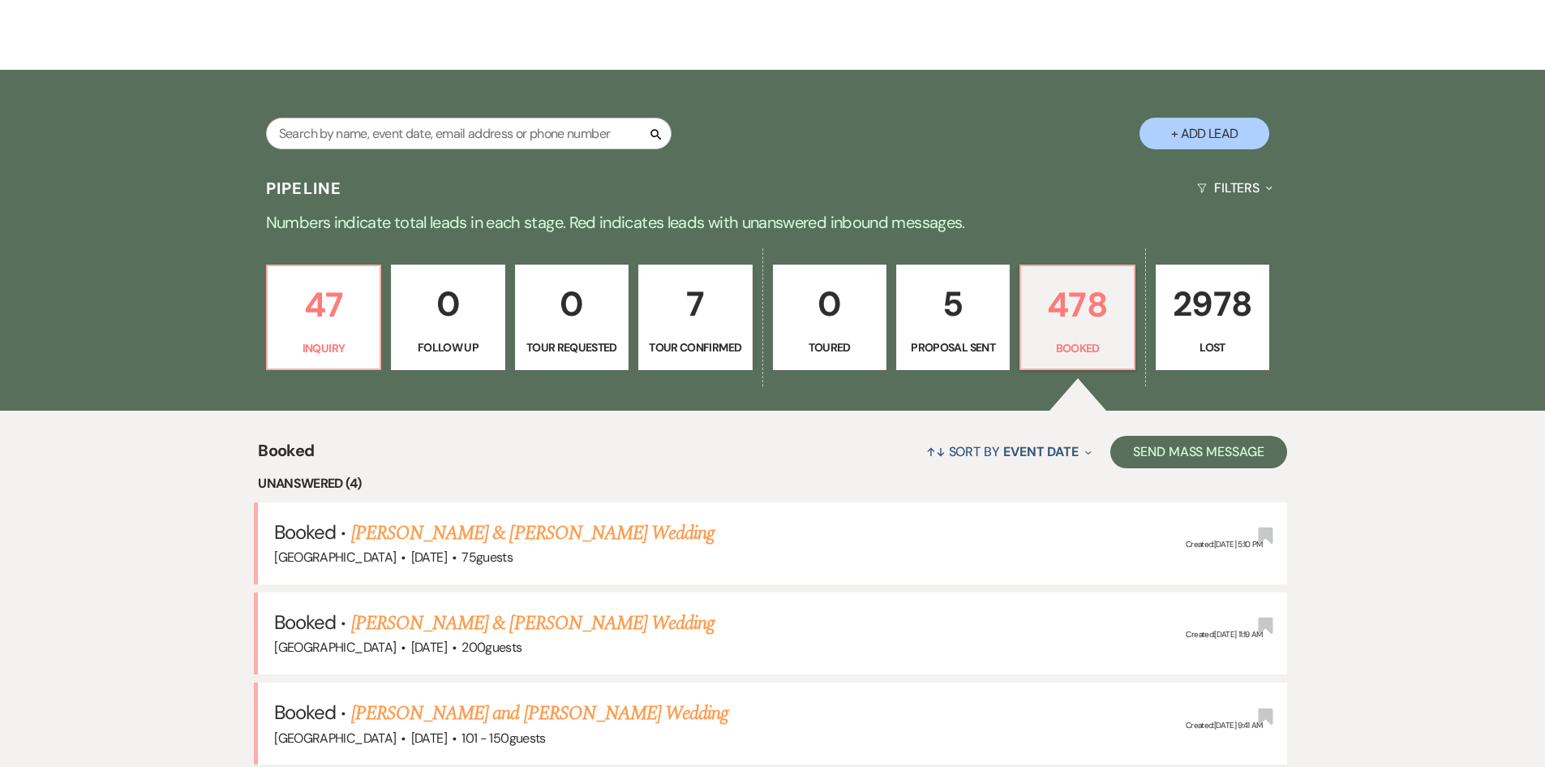
scroll to position [243, 0]
